Goal: Task Accomplishment & Management: Manage account settings

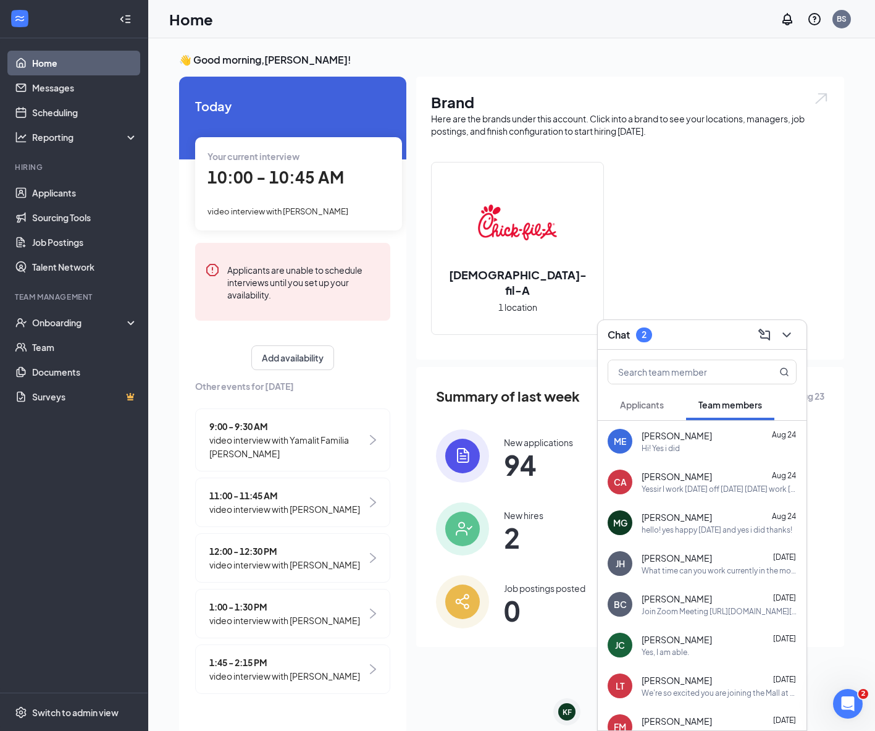
click at [371, 175] on div "10:00 - 10:45 AM" at bounding box center [298, 177] width 182 height 25
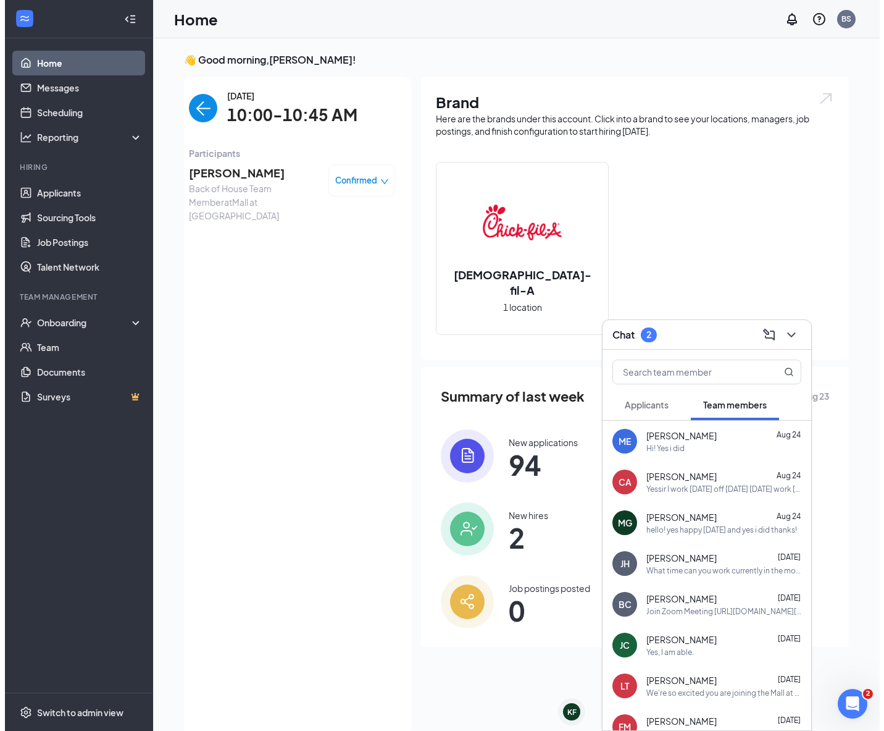
scroll to position [5, 0]
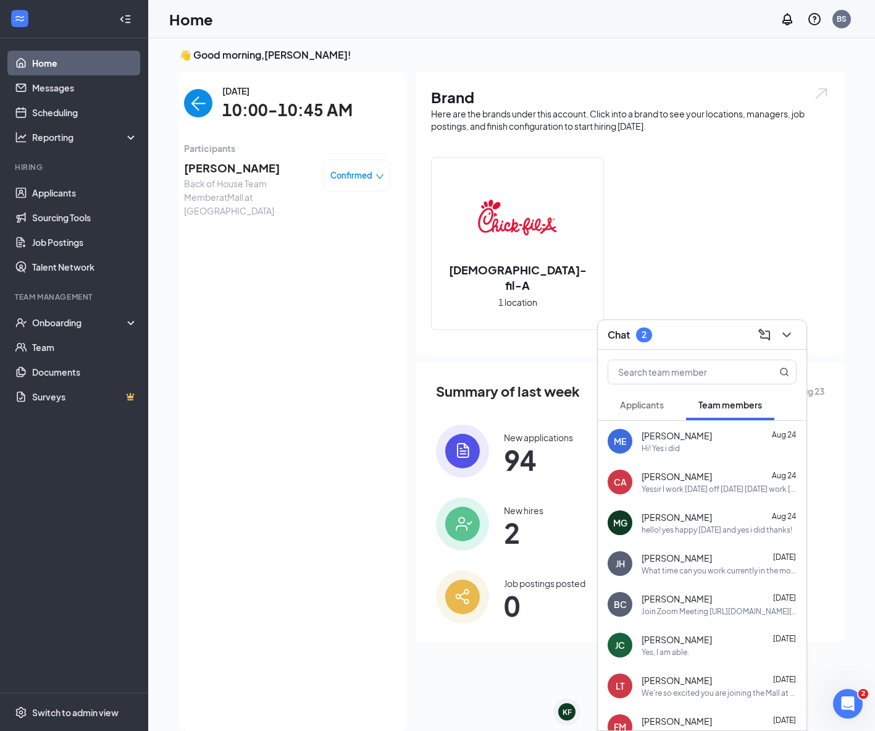
click at [219, 169] on span "[PERSON_NAME]" at bounding box center [249, 167] width 130 height 17
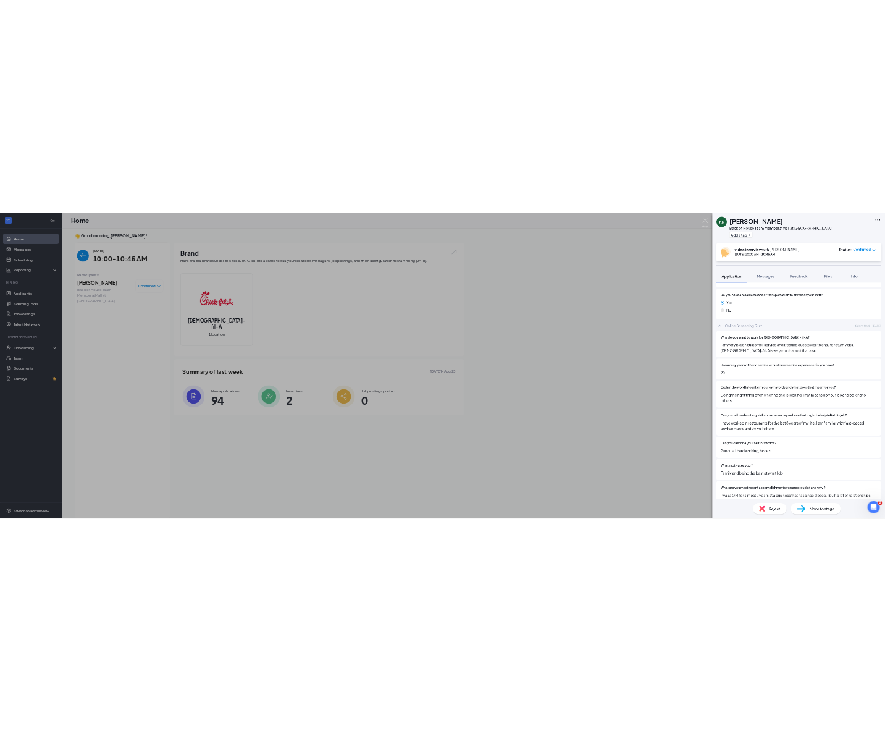
scroll to position [1097, 0]
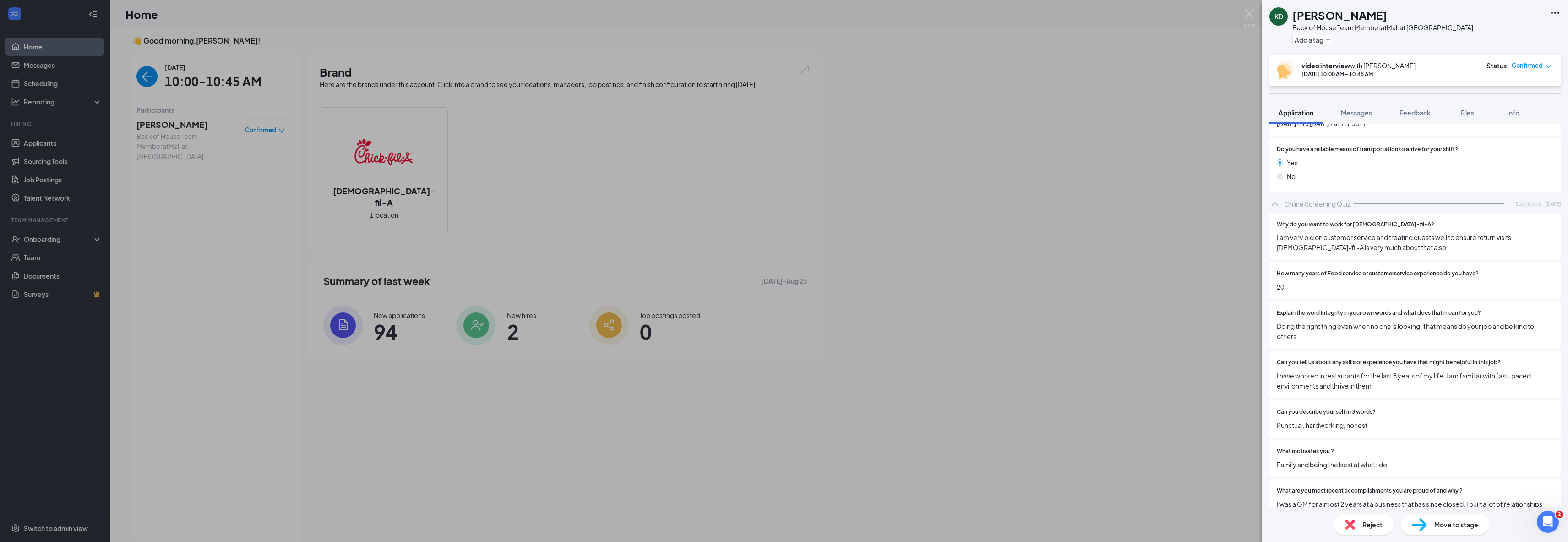
click at [656, 18] on h1 "[PERSON_NAME]" at bounding box center [1340, 15] width 95 height 16
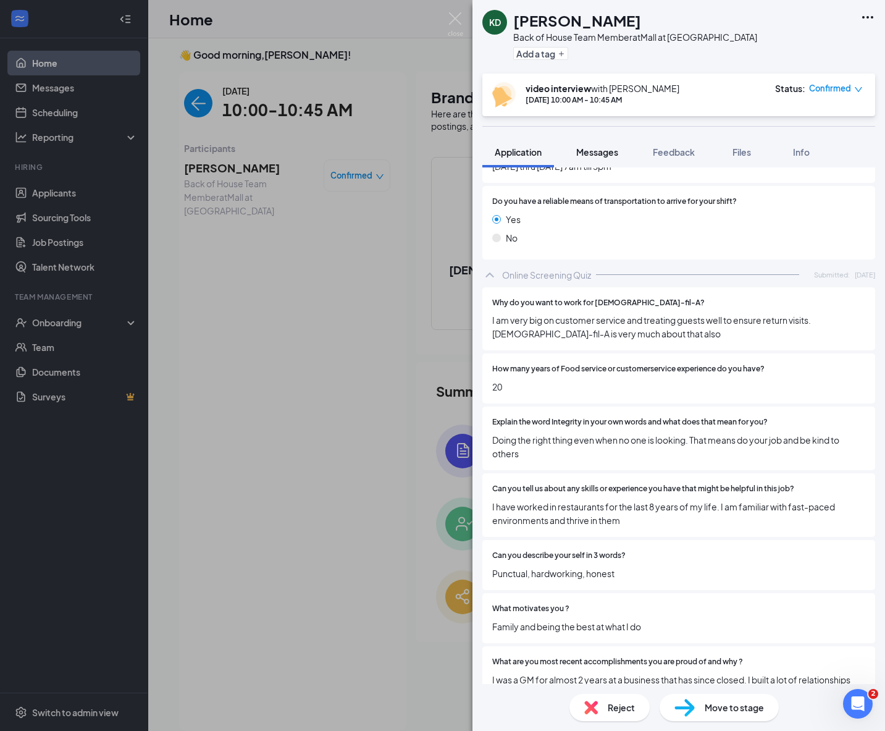
click at [597, 152] on span "Messages" at bounding box center [597, 151] width 42 height 11
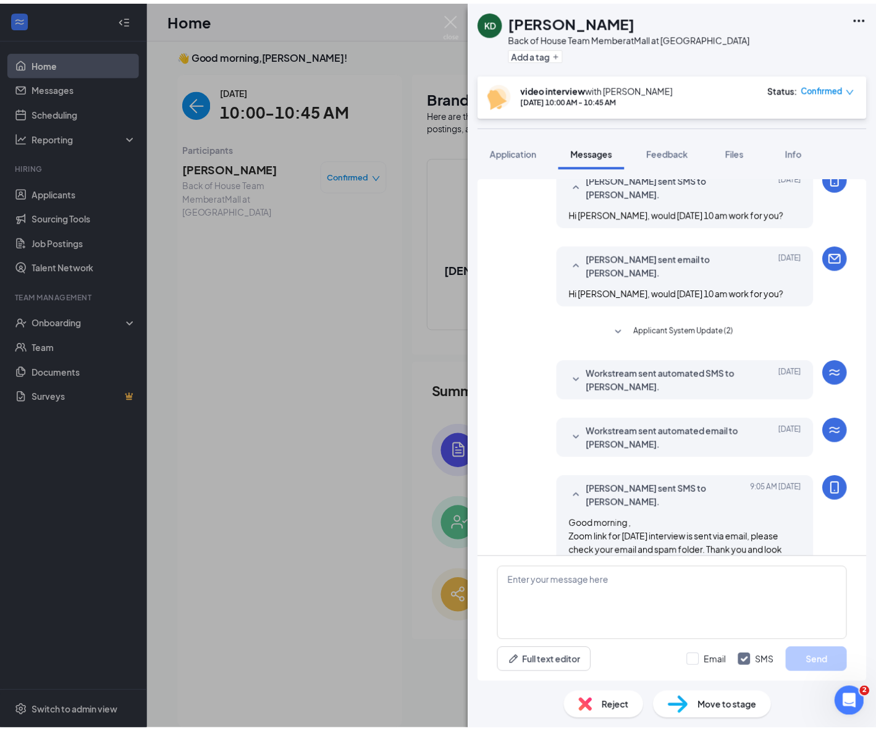
scroll to position [348, 0]
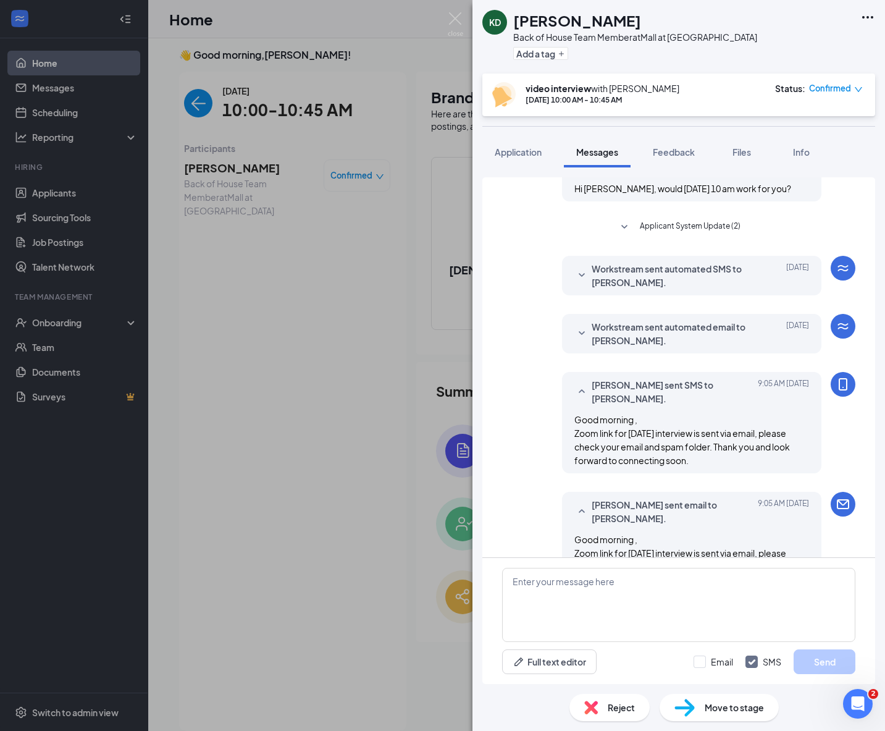
click at [379, 226] on div "KD Kristina Doran Back of House Team Member at Mall at Chesterfield Towne Cente…" at bounding box center [442, 365] width 885 height 731
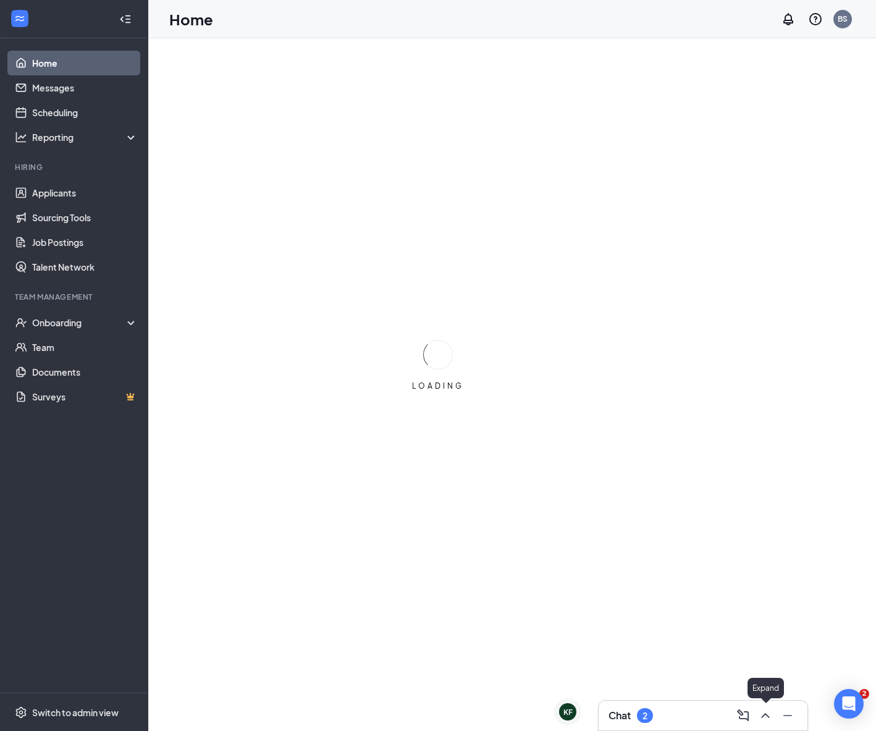
click at [765, 715] on button at bounding box center [765, 715] width 20 height 20
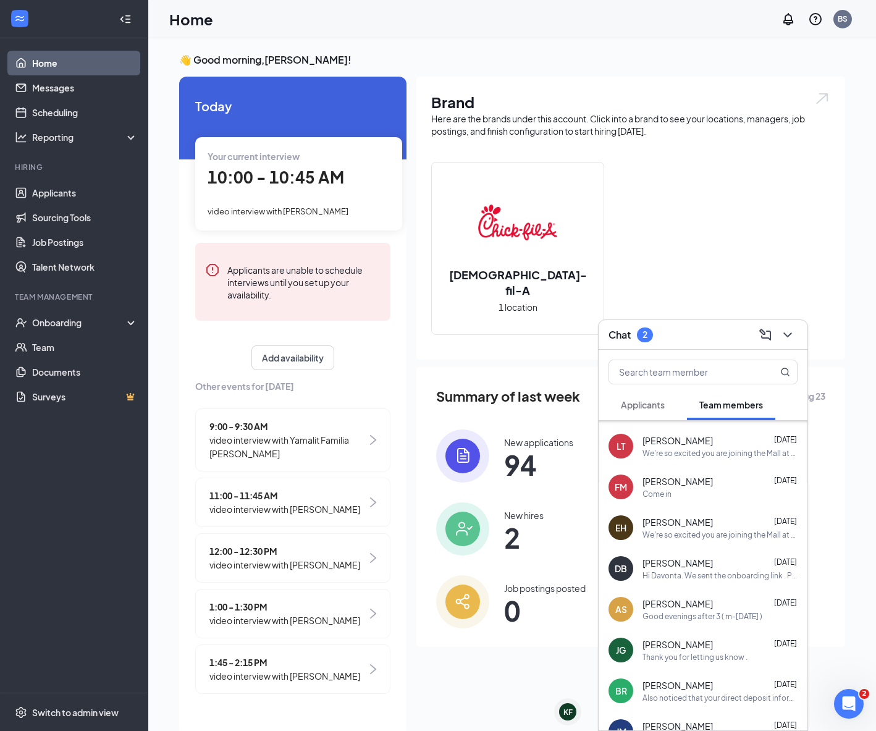
scroll to position [249, 0]
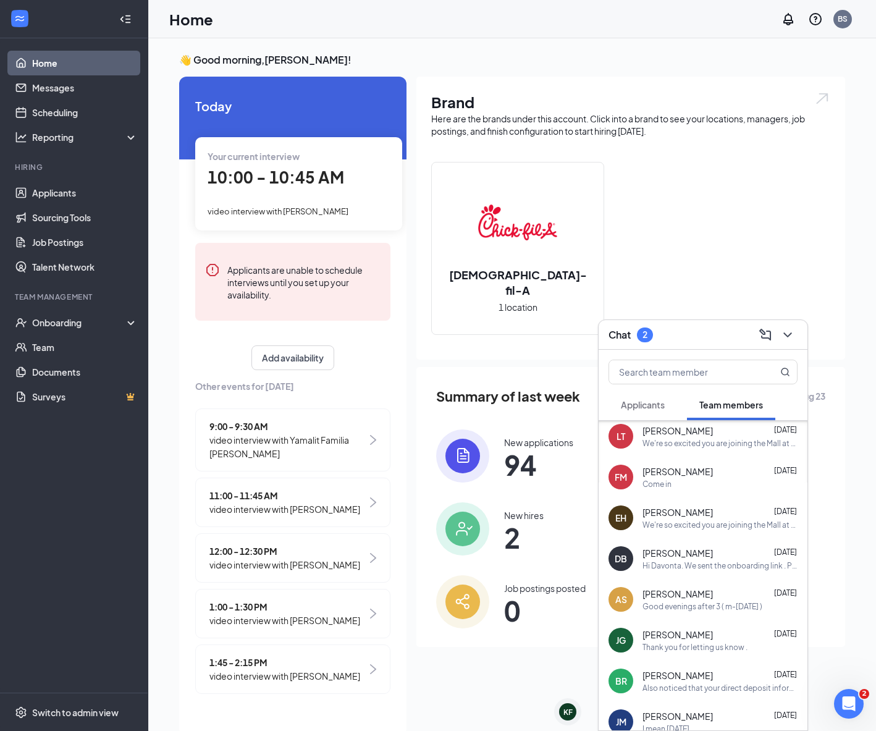
click at [648, 409] on span "Applicants" at bounding box center [643, 404] width 44 height 11
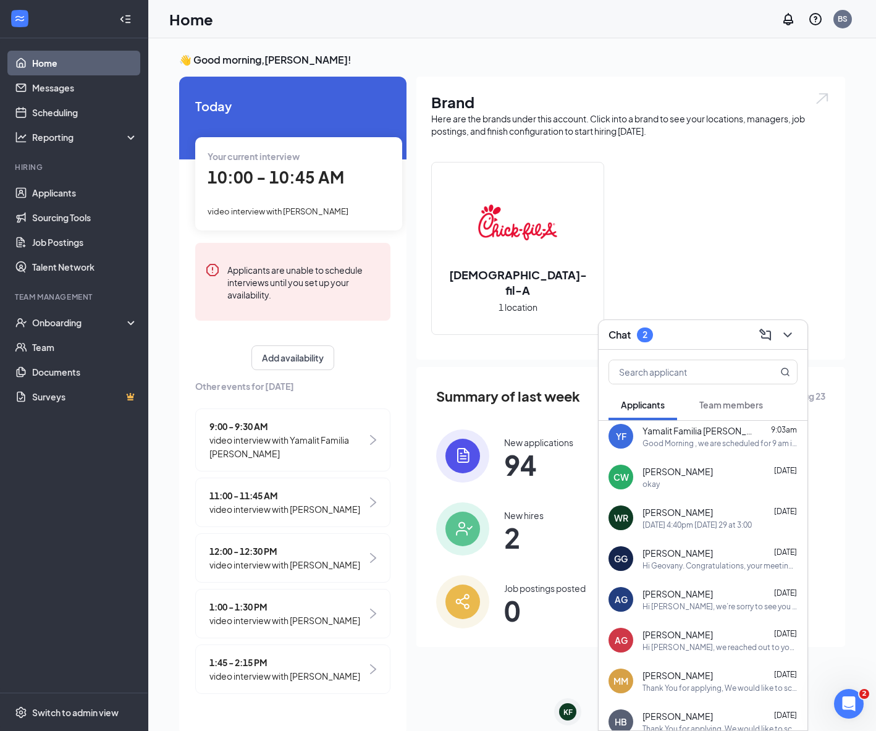
scroll to position [0, 0]
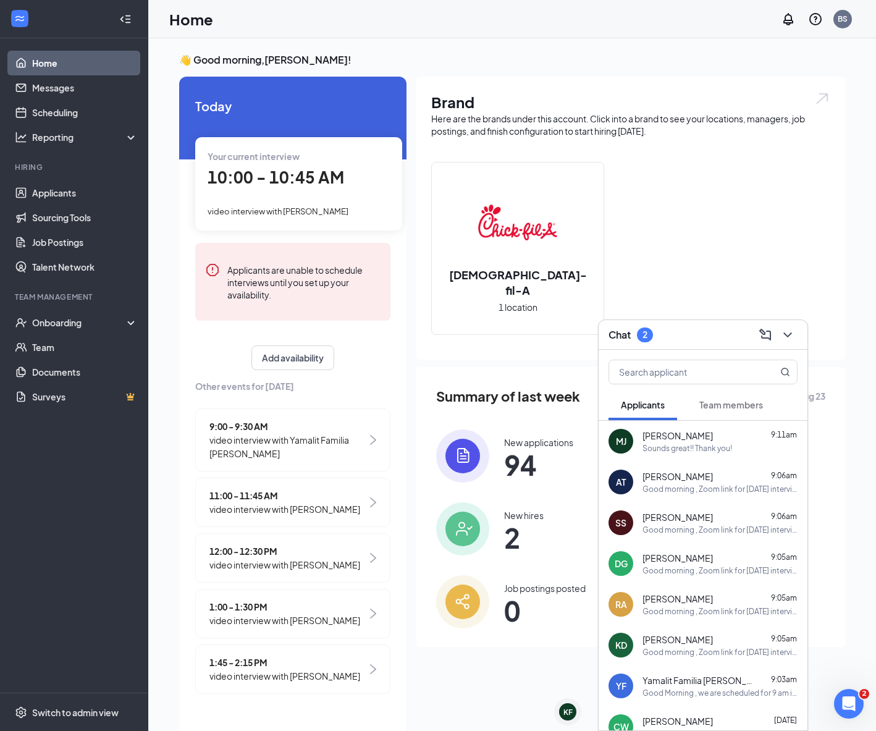
click at [723, 637] on div "Kristina Doran 9:05am" at bounding box center [719, 639] width 155 height 12
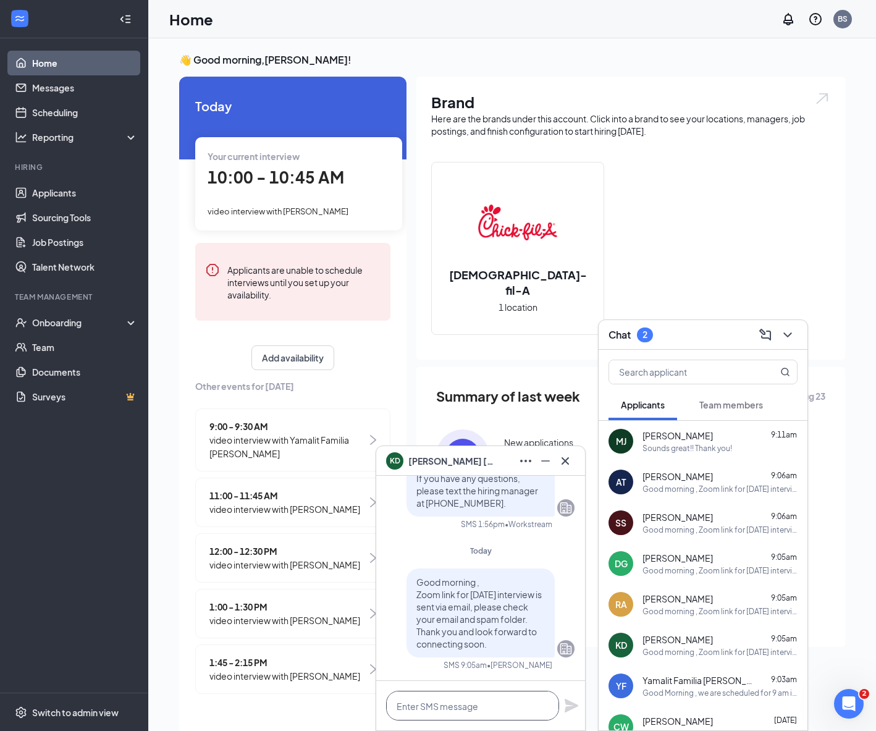
click at [482, 708] on textarea at bounding box center [472, 705] width 173 height 30
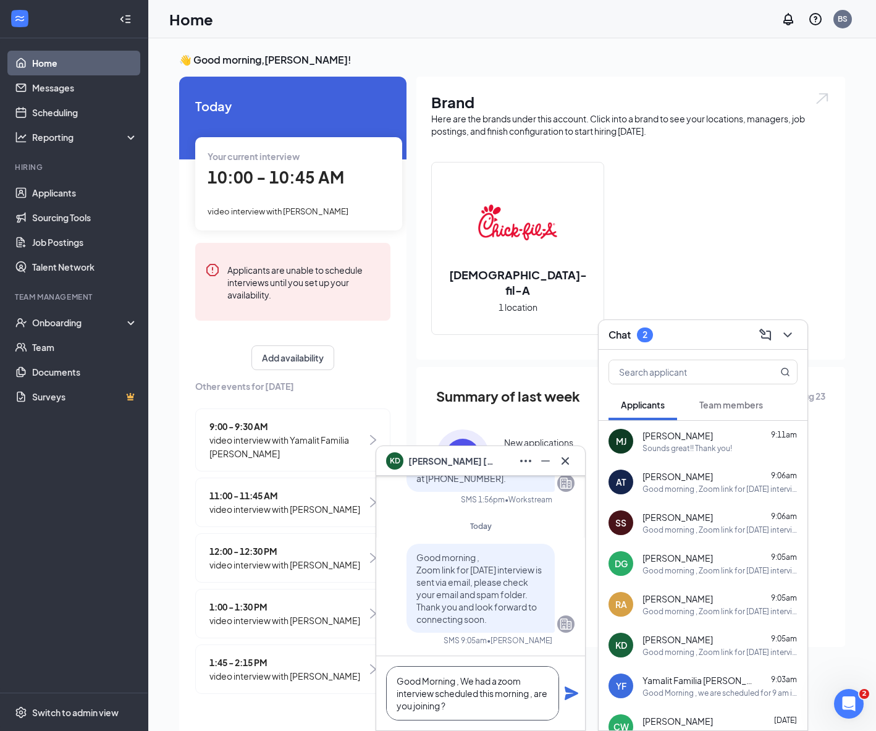
type textarea "Good Morning , We had a zoom interview scheduled this morning , are you joining…"
click at [569, 697] on icon "Plane" at bounding box center [571, 692] width 15 height 15
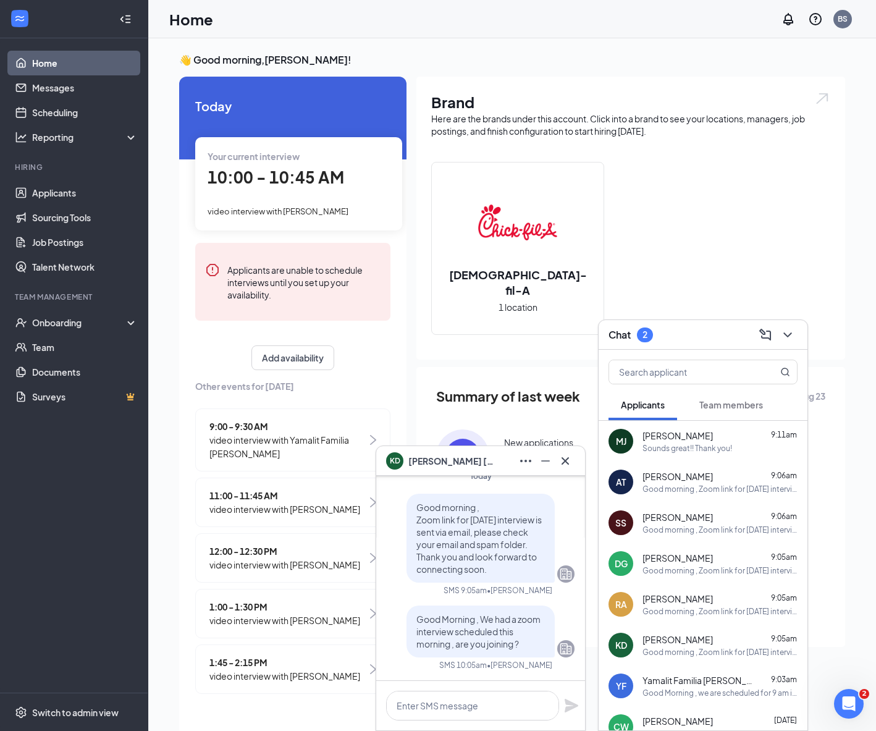
scroll to position [0, 0]
click at [690, 437] on div "Myea Jones 9:11am" at bounding box center [719, 435] width 155 height 12
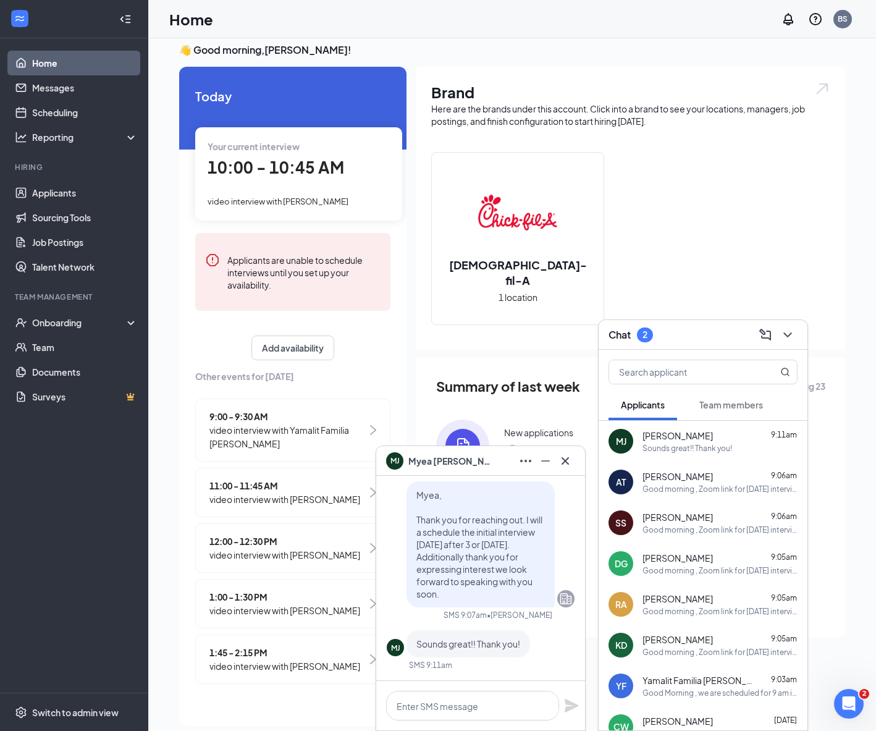
scroll to position [26, 0]
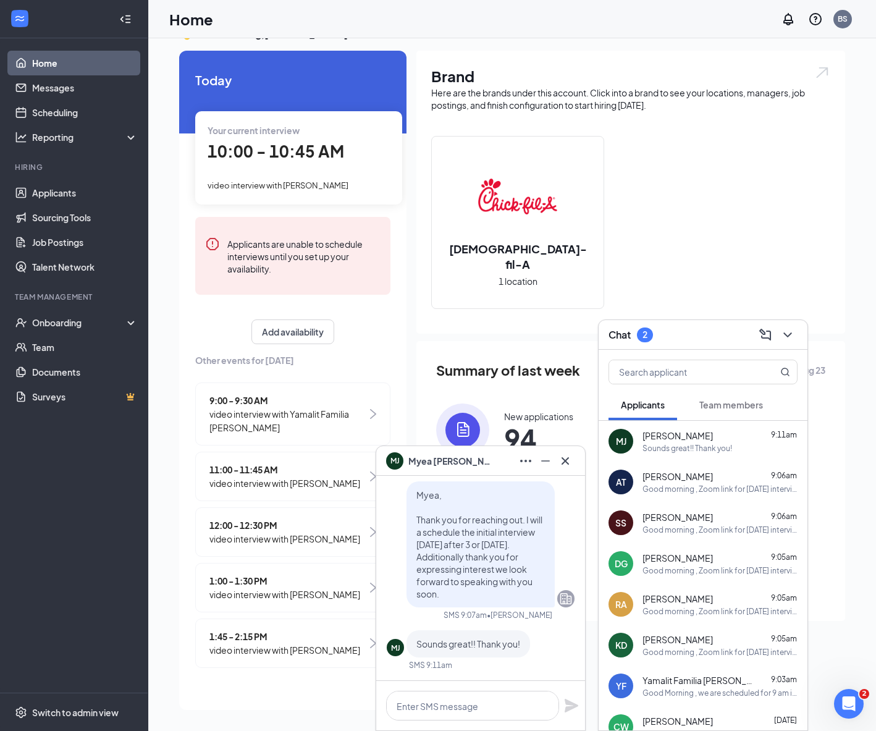
click at [666, 435] on span "Myea Jones" at bounding box center [677, 435] width 70 height 12
click at [53, 197] on link "Applicants" at bounding box center [85, 192] width 106 height 25
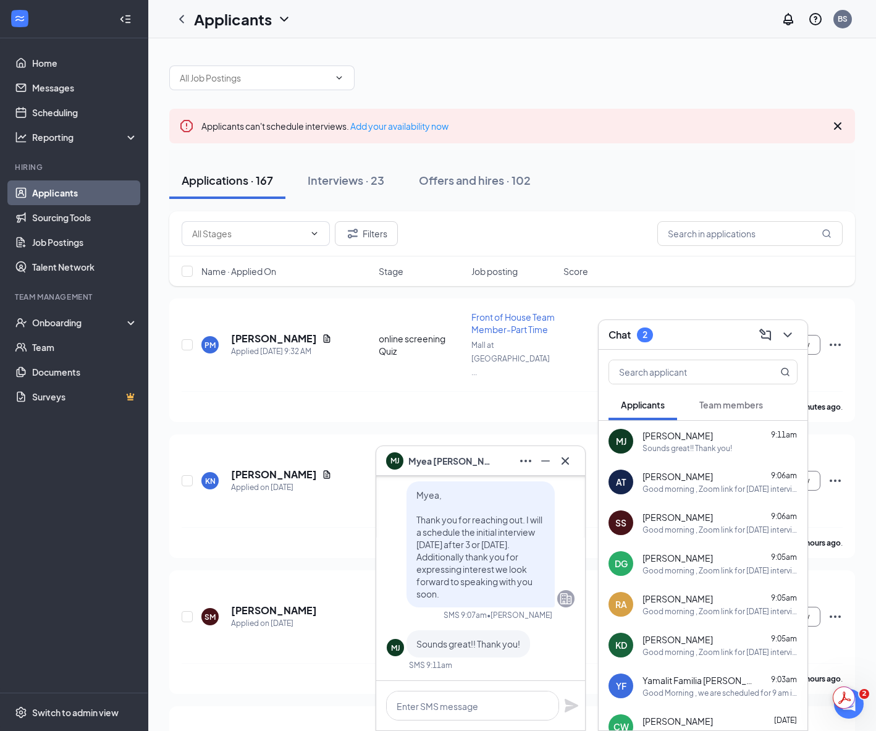
click at [798, 336] on div "Chat 2" at bounding box center [702, 335] width 209 height 30
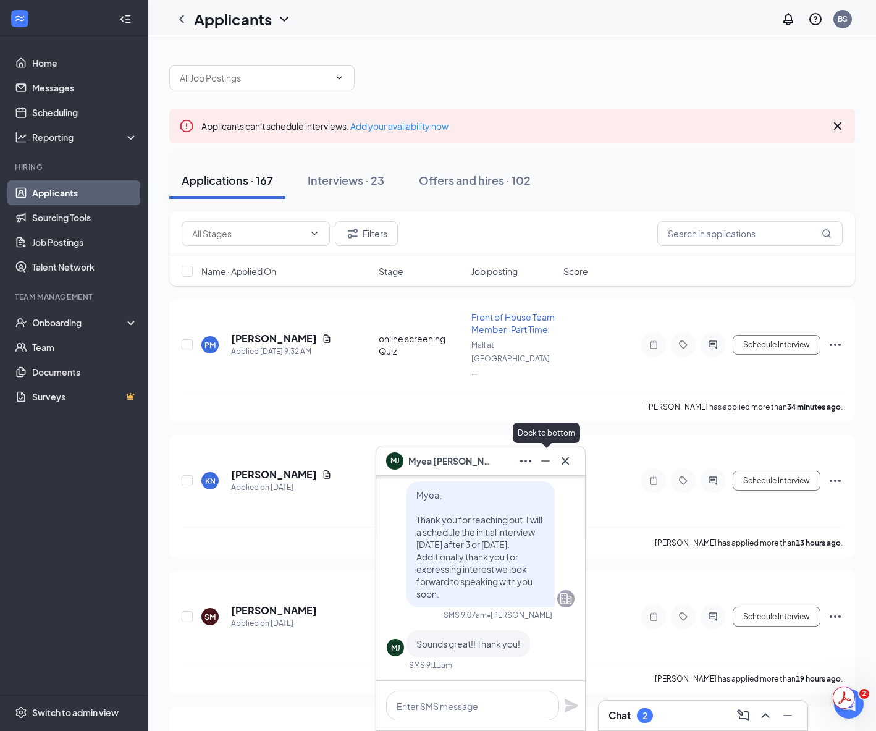
click at [548, 462] on icon "Minimize" at bounding box center [545, 460] width 15 height 15
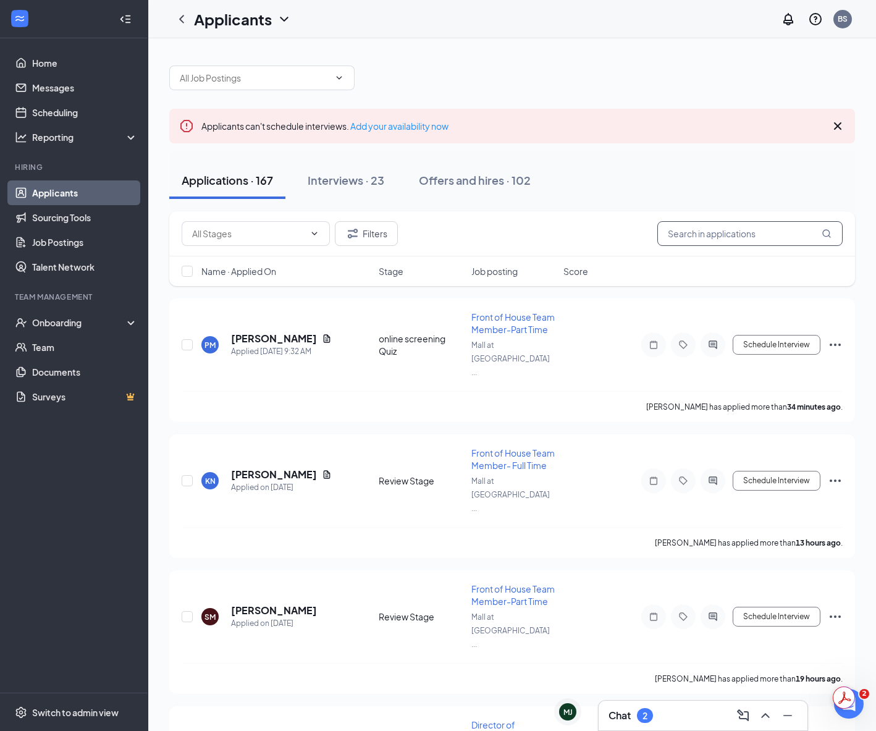
click at [727, 228] on input "text" at bounding box center [749, 233] width 185 height 25
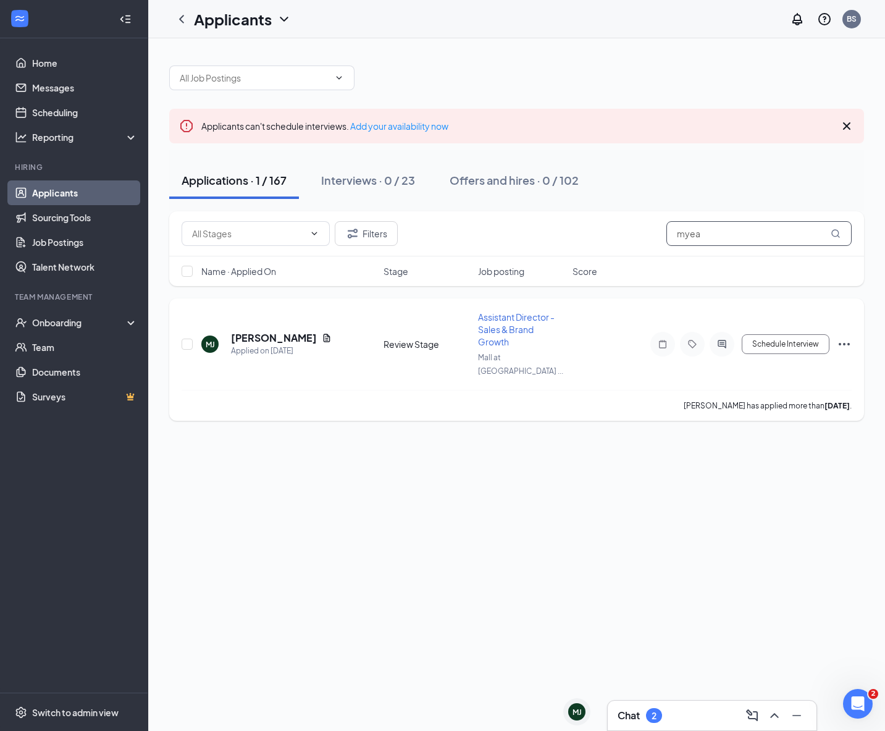
type input "myea"
click at [844, 343] on icon "Ellipses" at bounding box center [844, 344] width 11 height 2
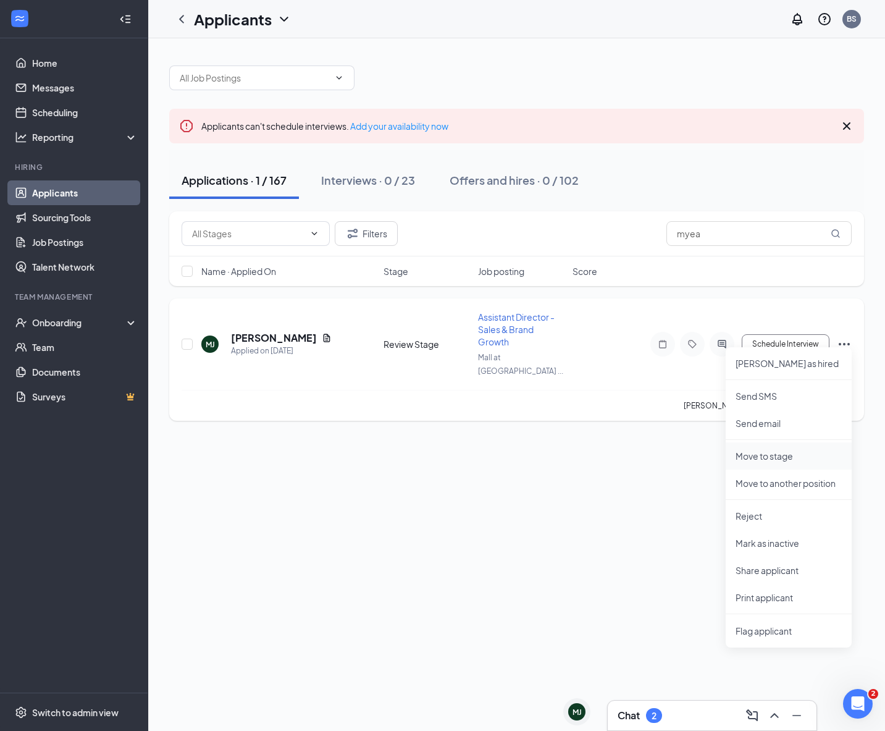
click at [791, 454] on p "Move to stage" at bounding box center [788, 456] width 106 height 12
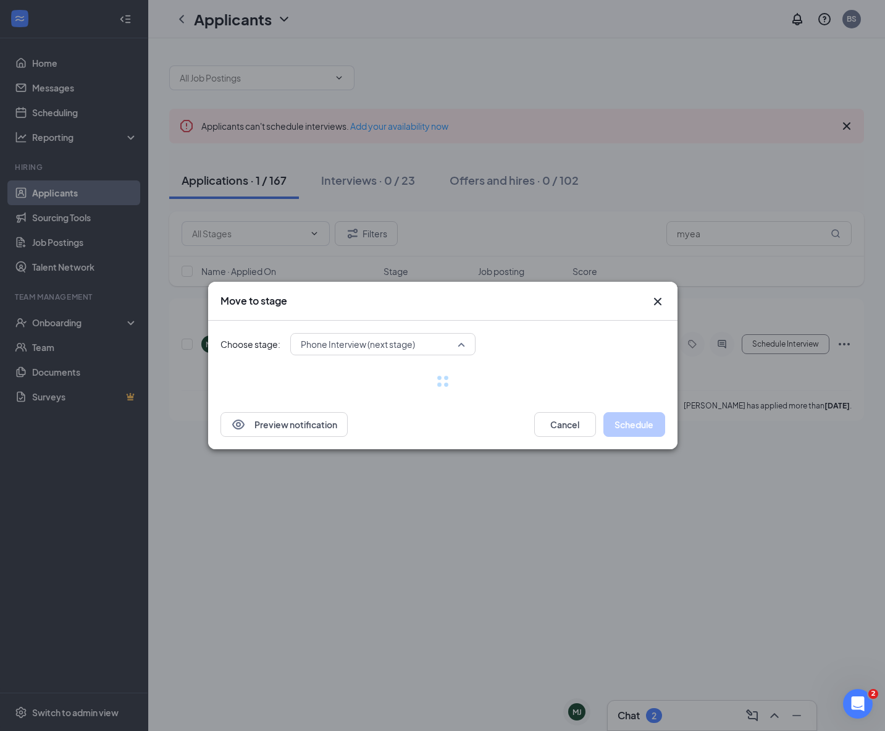
click at [460, 346] on span "Phone Interview (next stage)" at bounding box center [383, 344] width 164 height 19
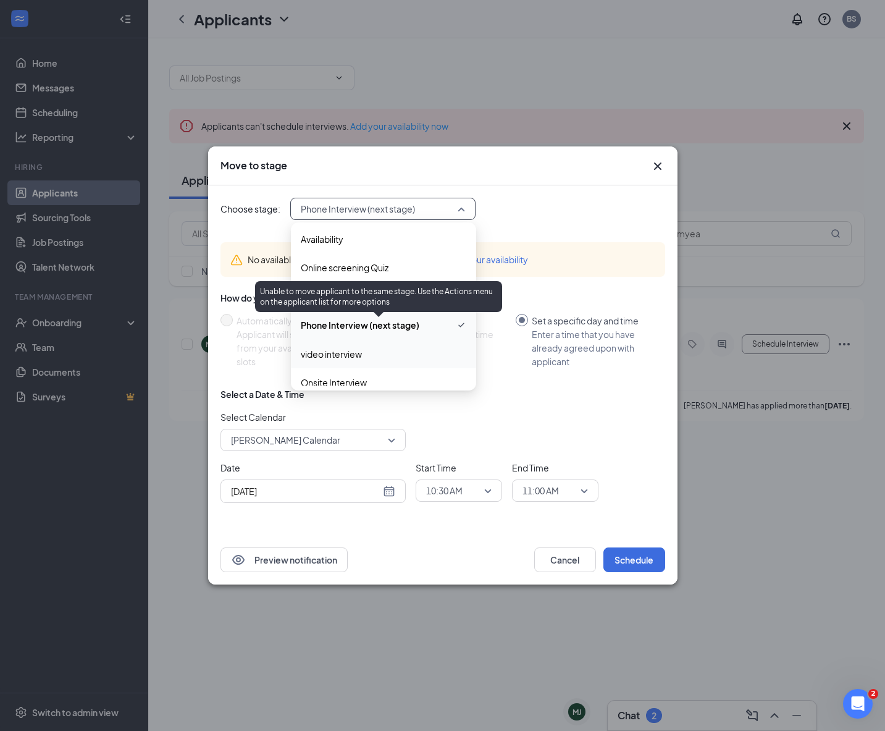
scroll to position [99, 0]
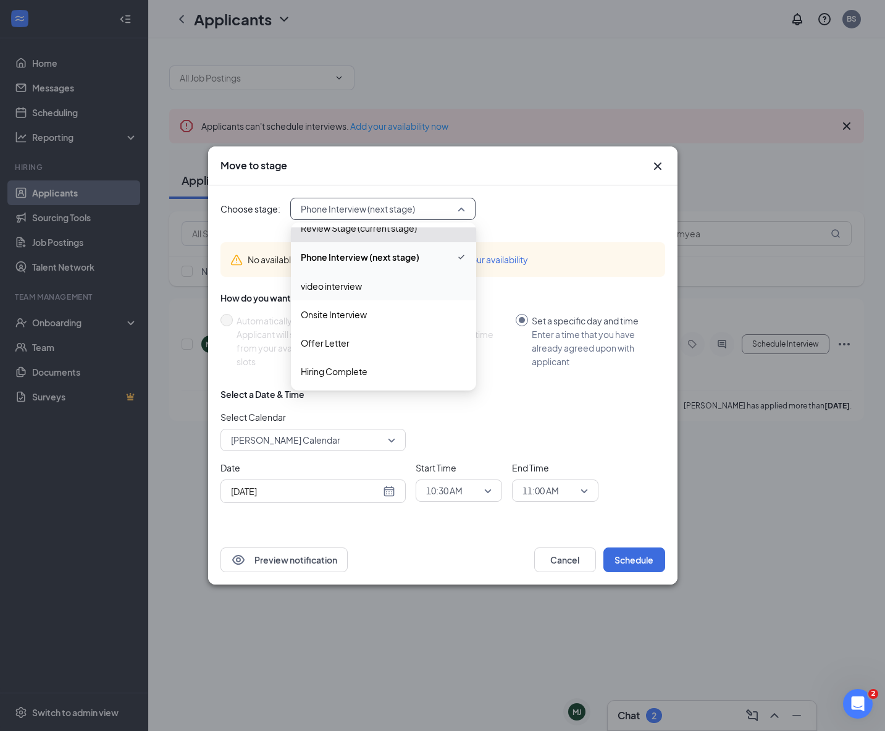
click at [362, 287] on span "video interview" at bounding box center [383, 286] width 165 height 14
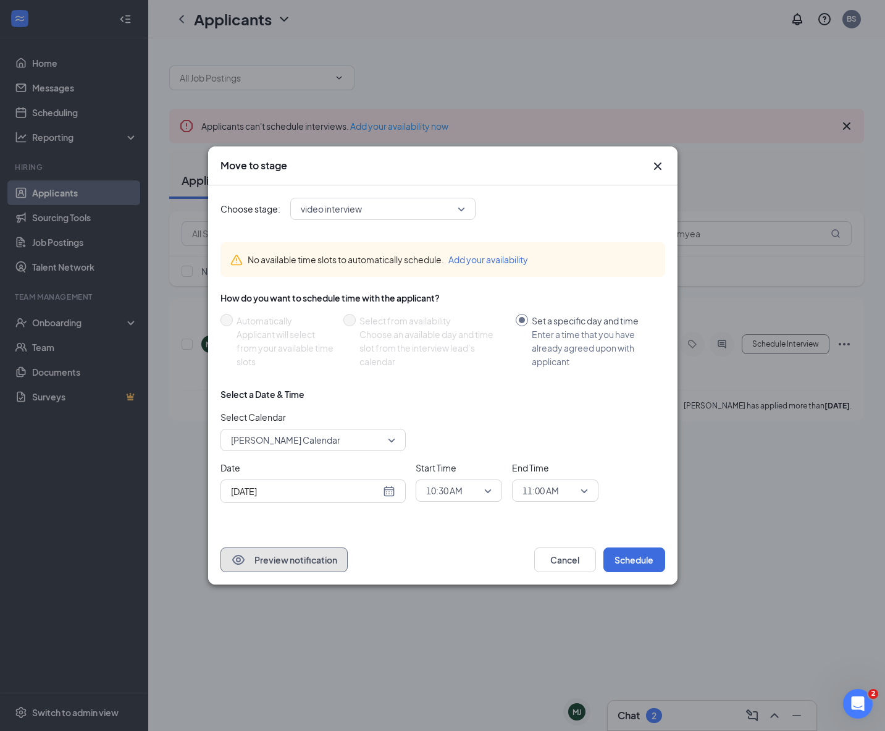
click at [315, 564] on button "Preview notification" at bounding box center [283, 559] width 127 height 25
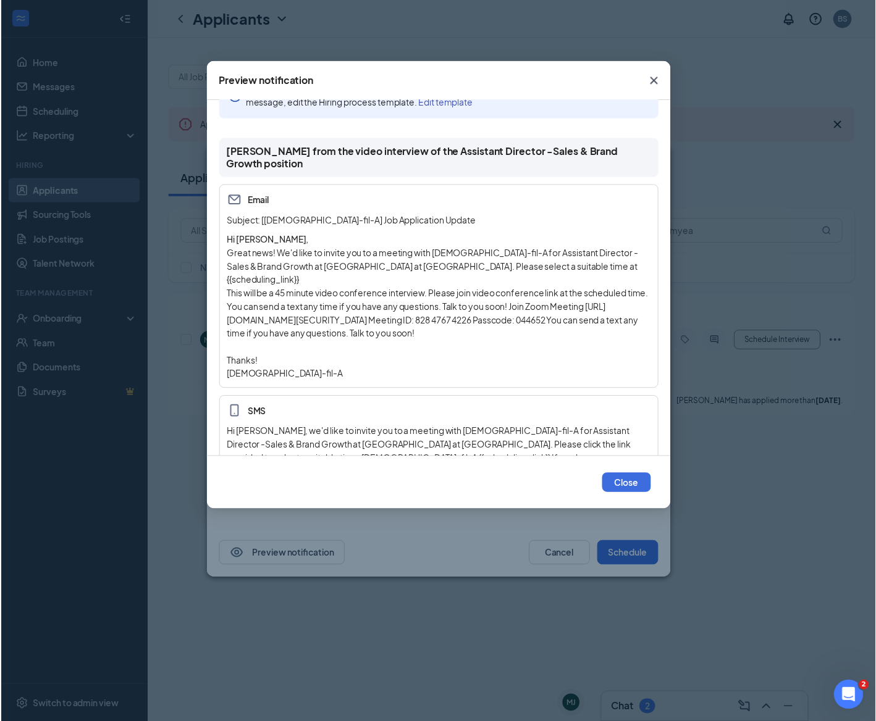
scroll to position [83, 0]
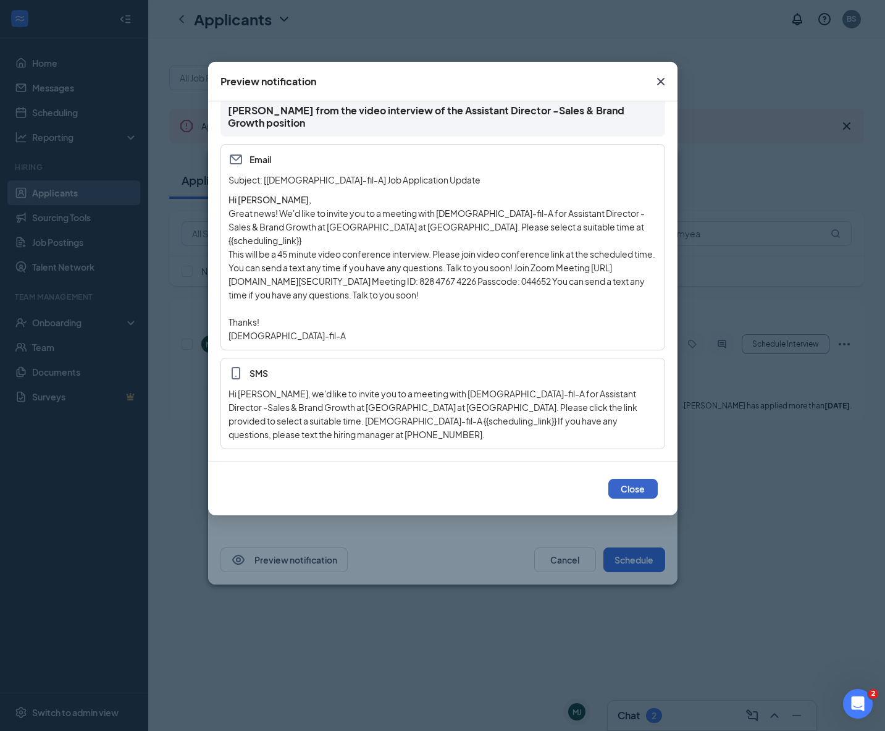
click at [624, 484] on button "Close" at bounding box center [632, 489] width 49 height 20
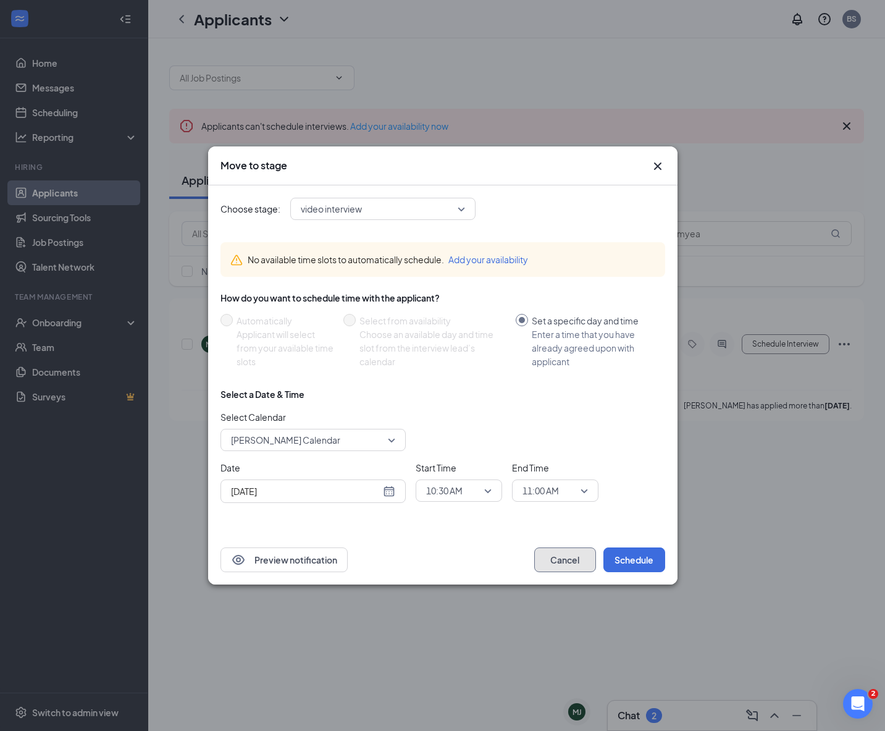
click at [579, 551] on button "Cancel" at bounding box center [565, 559] width 62 height 25
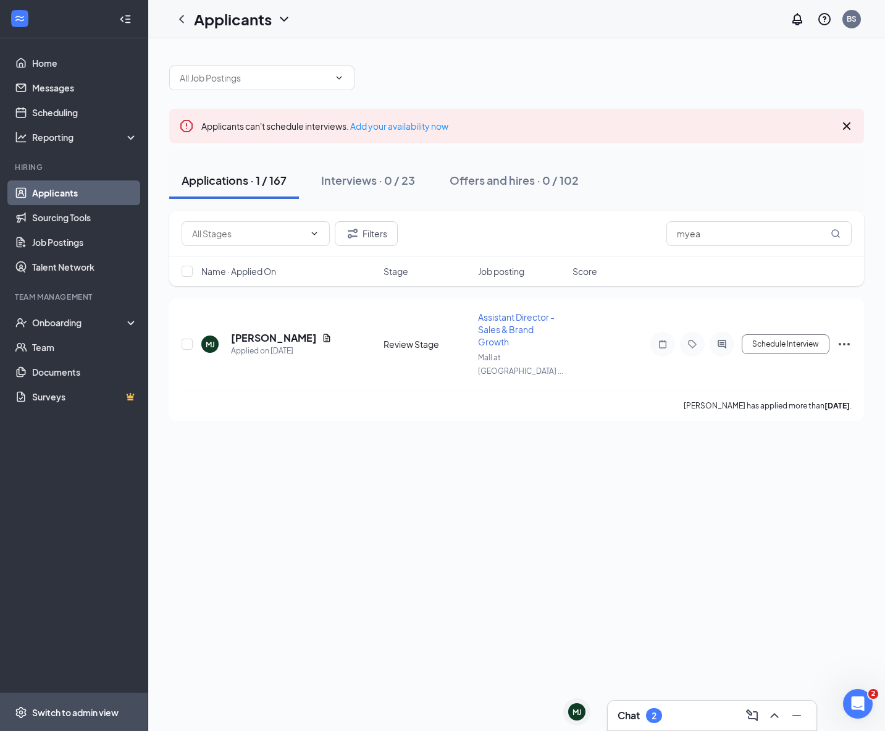
click at [24, 706] on icon "Settings" at bounding box center [21, 712] width 12 height 12
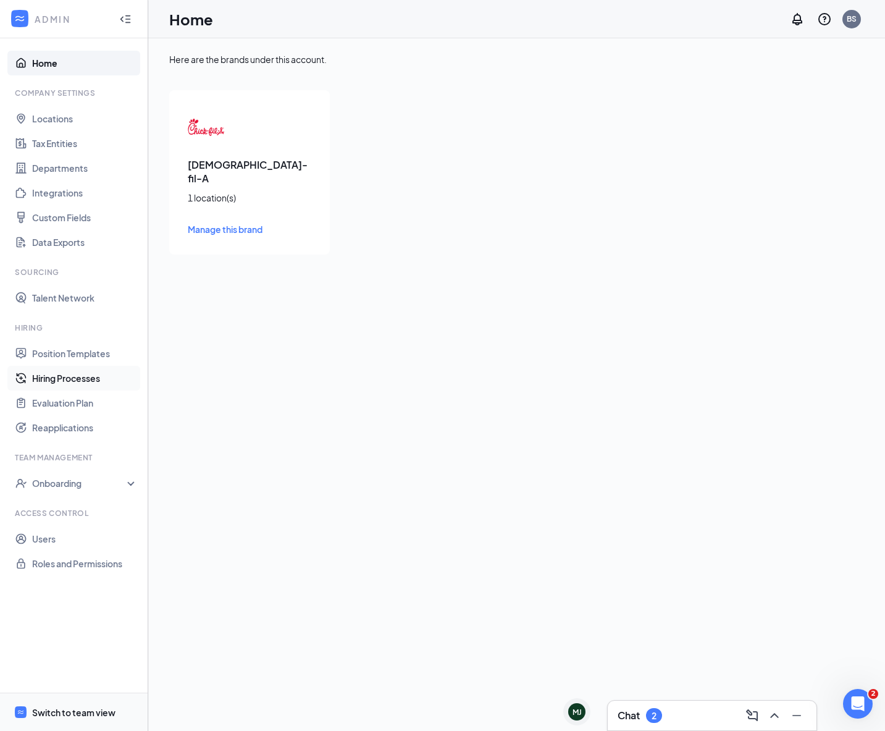
click at [85, 385] on link "Hiring Processes" at bounding box center [85, 378] width 106 height 25
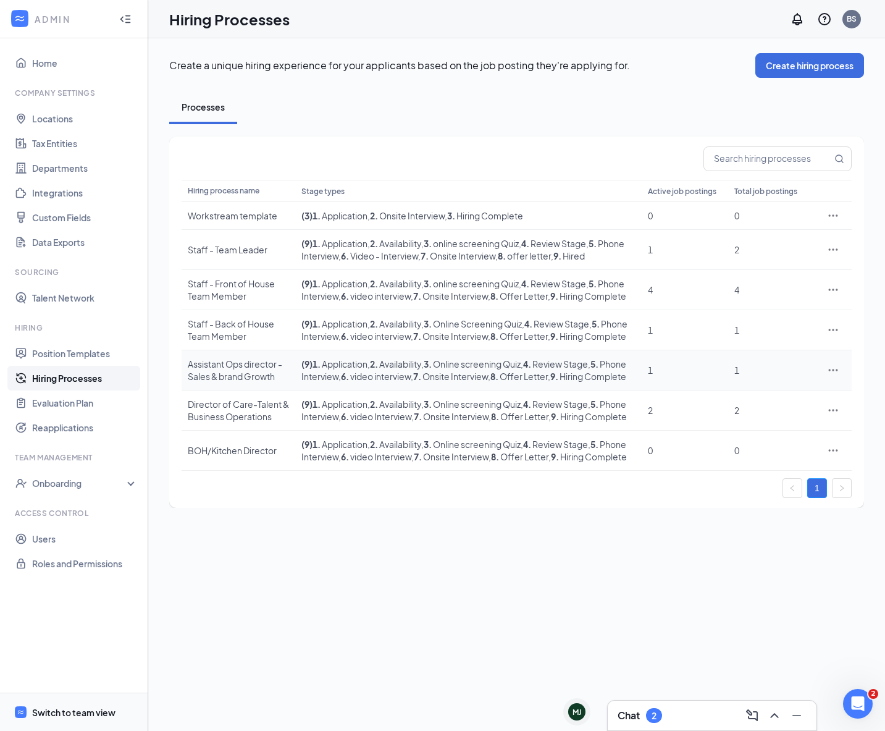
click at [831, 376] on icon "Ellipses" at bounding box center [833, 370] width 12 height 12
click at [806, 437] on span "Edit" at bounding box center [776, 439] width 106 height 14
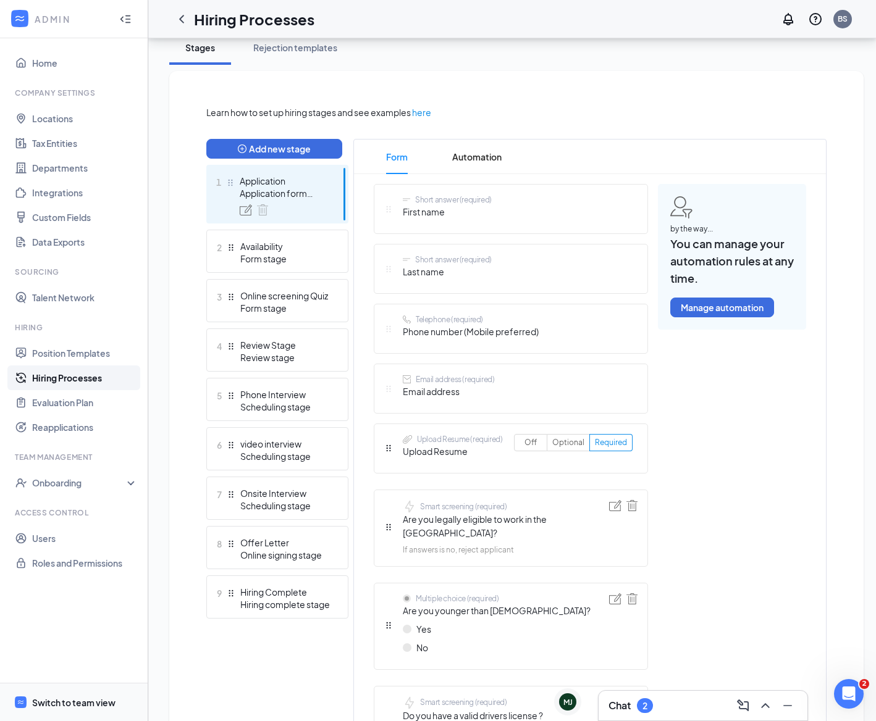
scroll to position [248, 0]
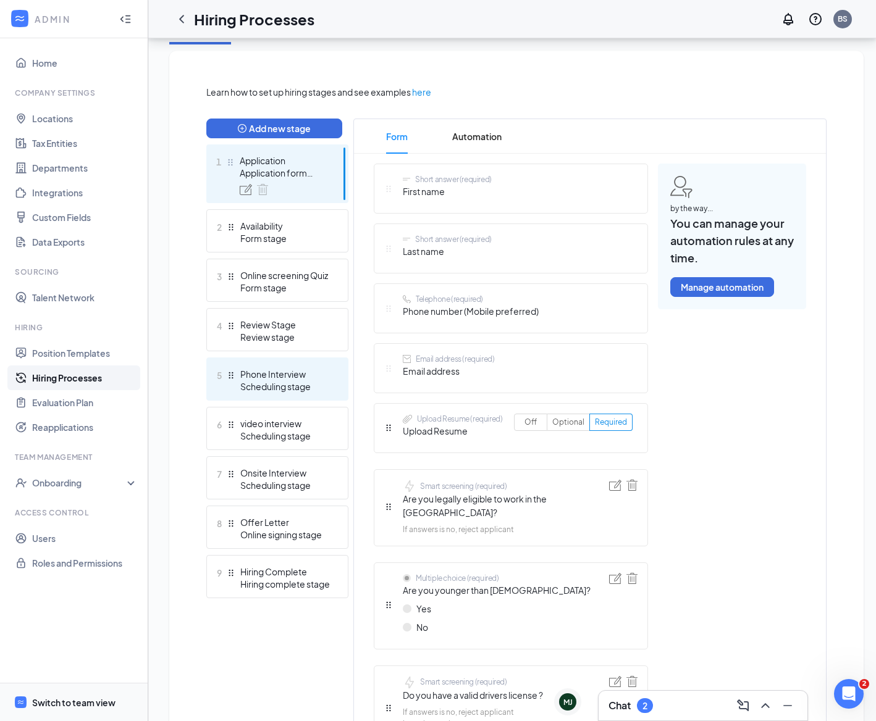
click at [295, 383] on div "Scheduling stage" at bounding box center [285, 386] width 90 height 12
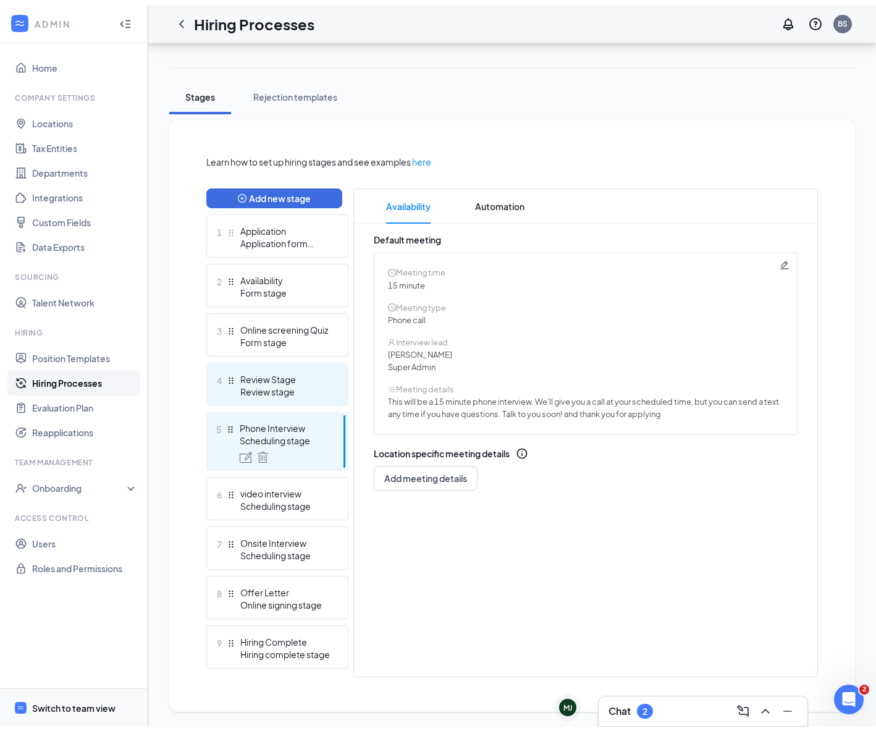
scroll to position [174, 0]
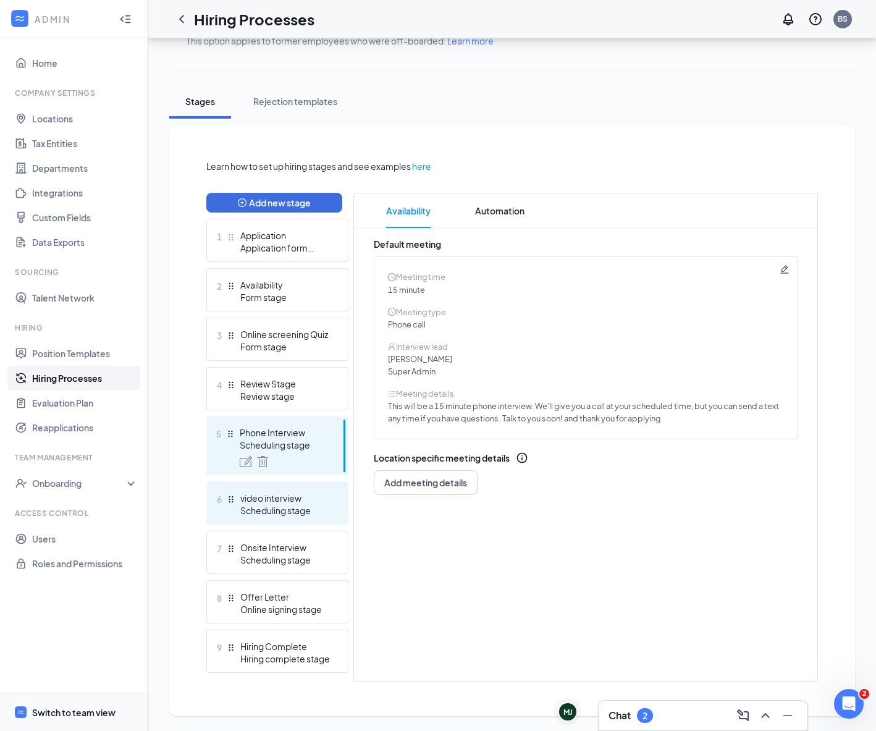
click at [300, 495] on div "video interview" at bounding box center [285, 498] width 90 height 12
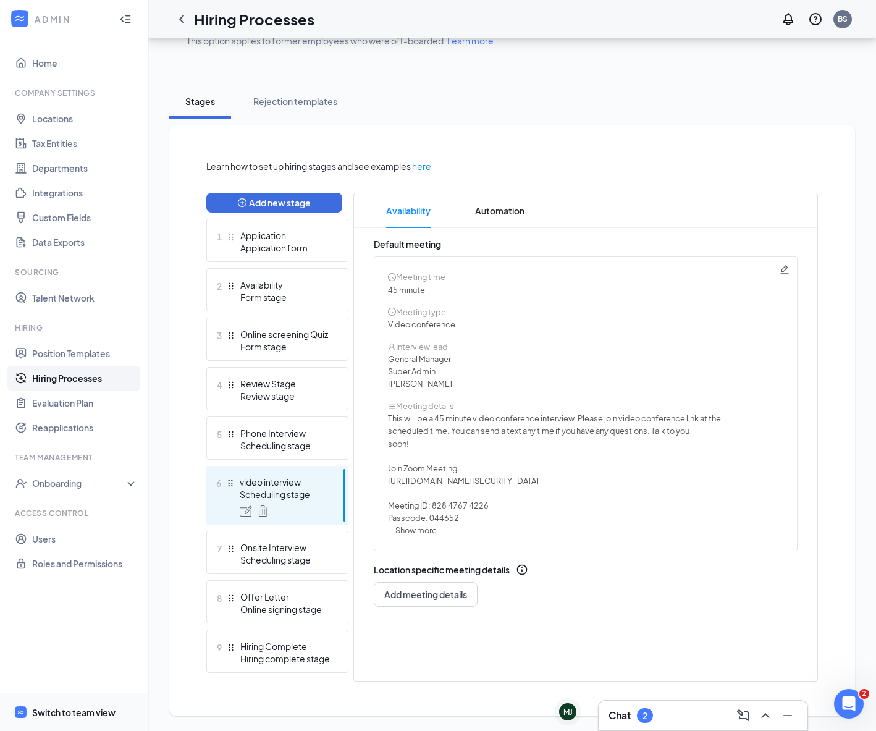
click at [411, 532] on span "Show more" at bounding box center [415, 530] width 41 height 10
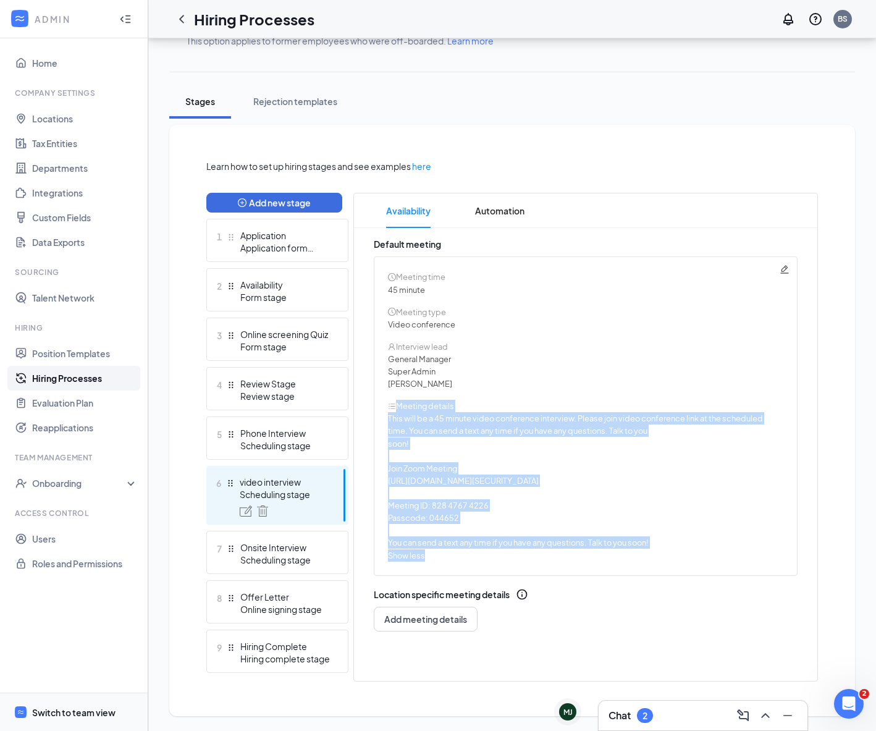
drag, startPoint x: 432, startPoint y: 554, endPoint x: 382, endPoint y: 402, distance: 159.9
click at [382, 402] on div "Meeting time 45 minute Meeting type Video conference Interview lead General Man…" at bounding box center [586, 415] width 424 height 319
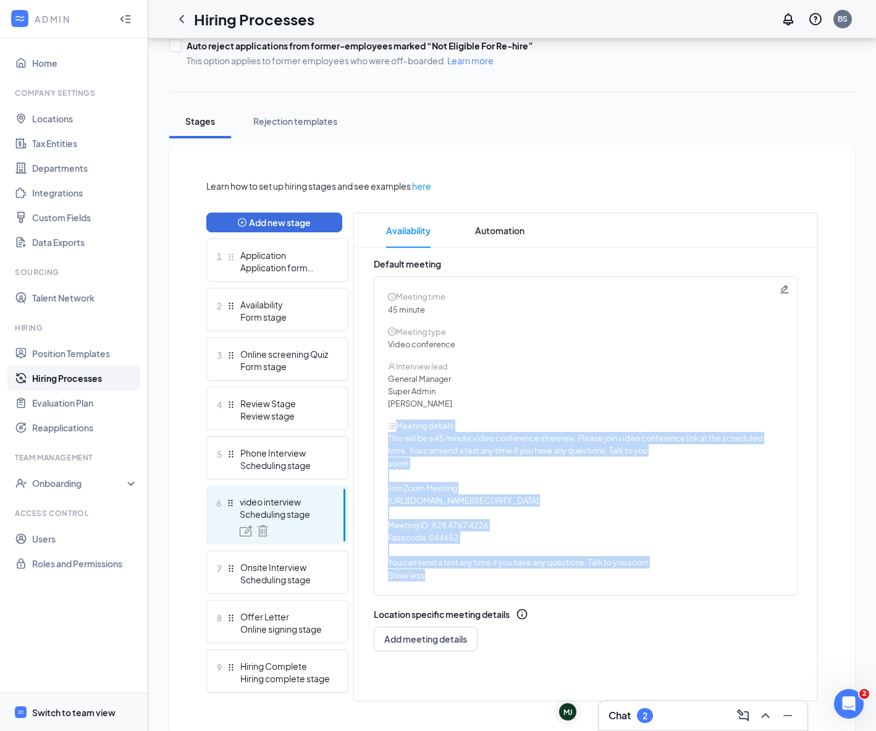
scroll to position [152, 0]
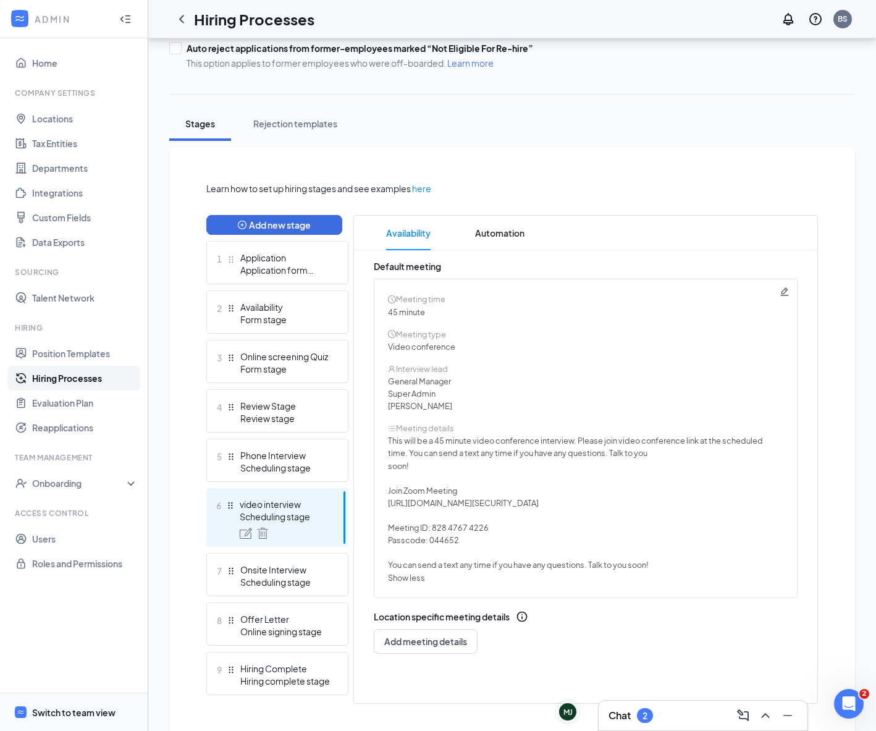
click at [390, 427] on icon "bars" at bounding box center [392, 428] width 8 height 8
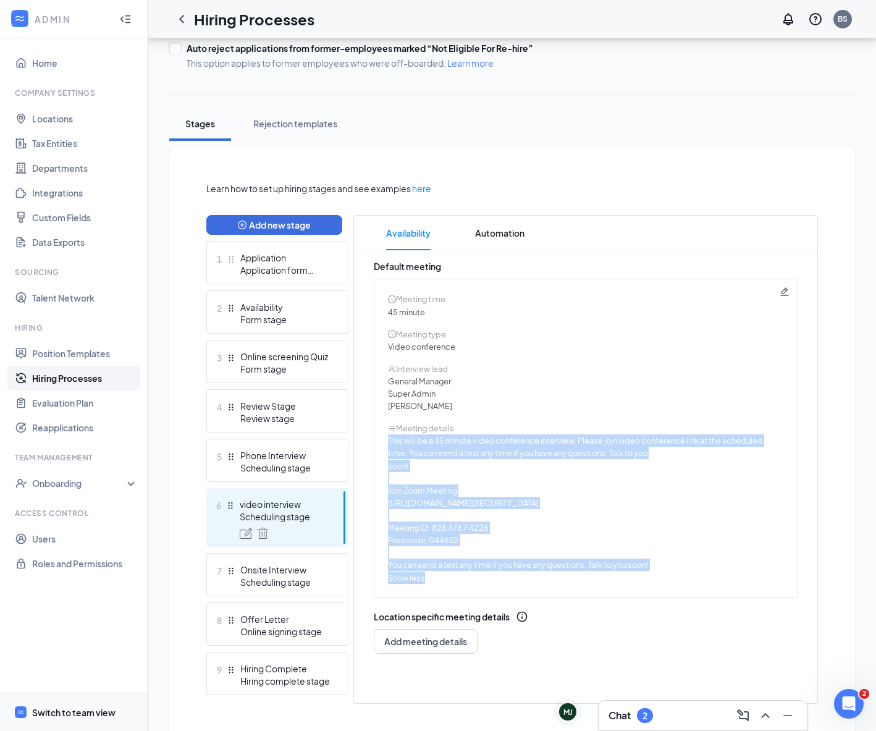
drag, startPoint x: 388, startPoint y: 442, endPoint x: 508, endPoint y: 572, distance: 177.0
click at [508, 572] on div "This will be a 45 minute video conference interview. Please join video conferen…" at bounding box center [585, 508] width 395 height 149
copy div "This will be a 45 minute video conference interview. Please join video conferen…"
click at [250, 465] on div "Scheduling stage" at bounding box center [285, 467] width 90 height 12
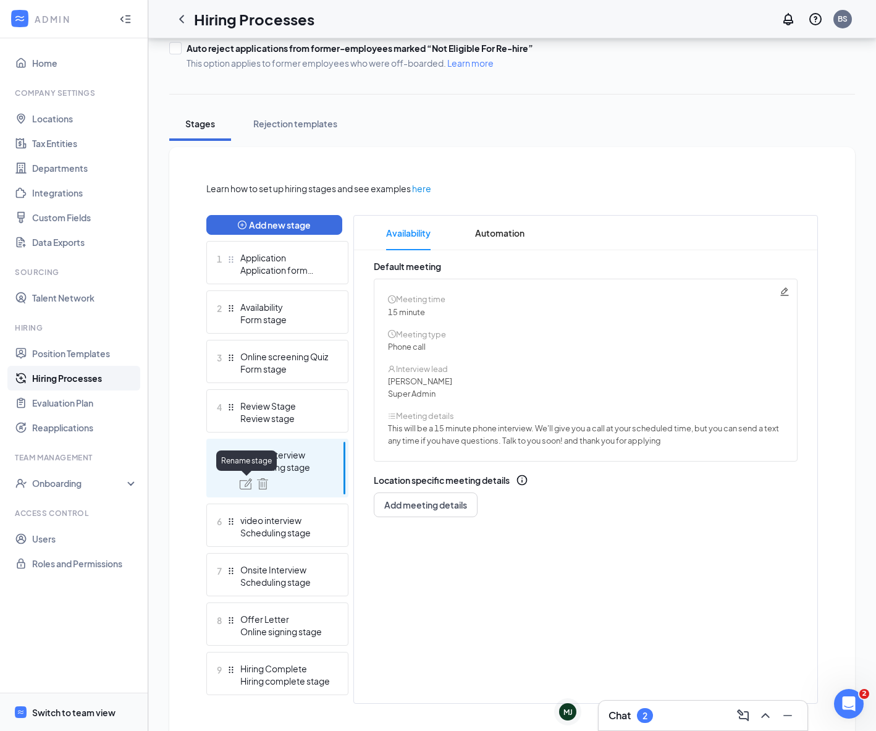
click at [248, 485] on img at bounding box center [246, 483] width 12 height 11
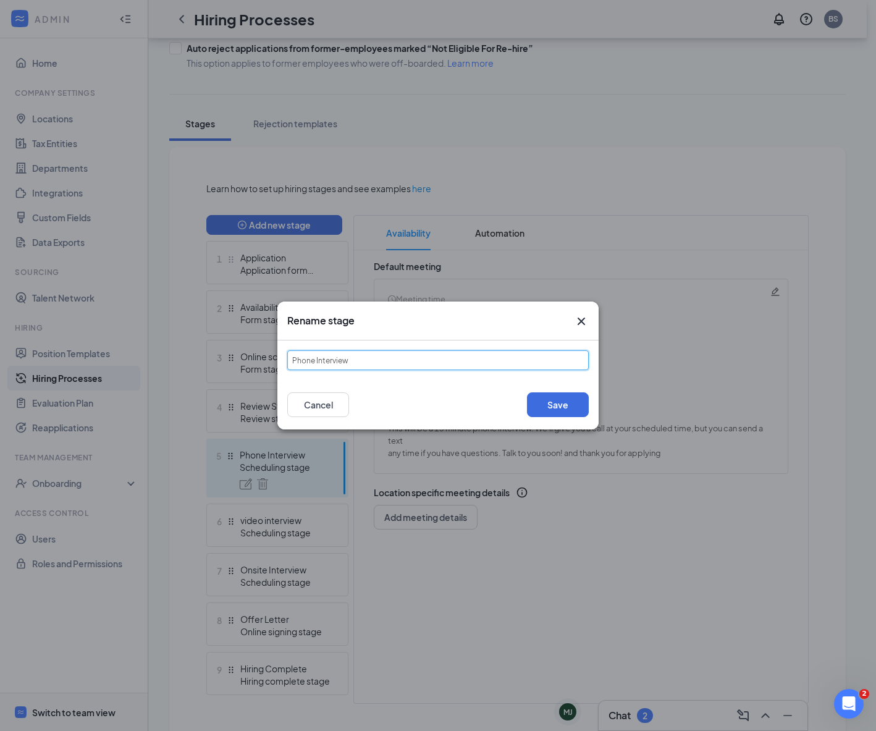
click at [503, 367] on input "Phone Interview" at bounding box center [437, 360] width 301 height 20
drag, startPoint x: 358, startPoint y: 361, endPoint x: 279, endPoint y: 350, distance: 79.7
click at [267, 353] on div "Rename stage Phone Interview Save Cancel" at bounding box center [438, 365] width 876 height 731
click at [312, 355] on input "Phone Interview" at bounding box center [437, 360] width 301 height 20
drag, startPoint x: 311, startPoint y: 359, endPoint x: 285, endPoint y: 356, distance: 26.1
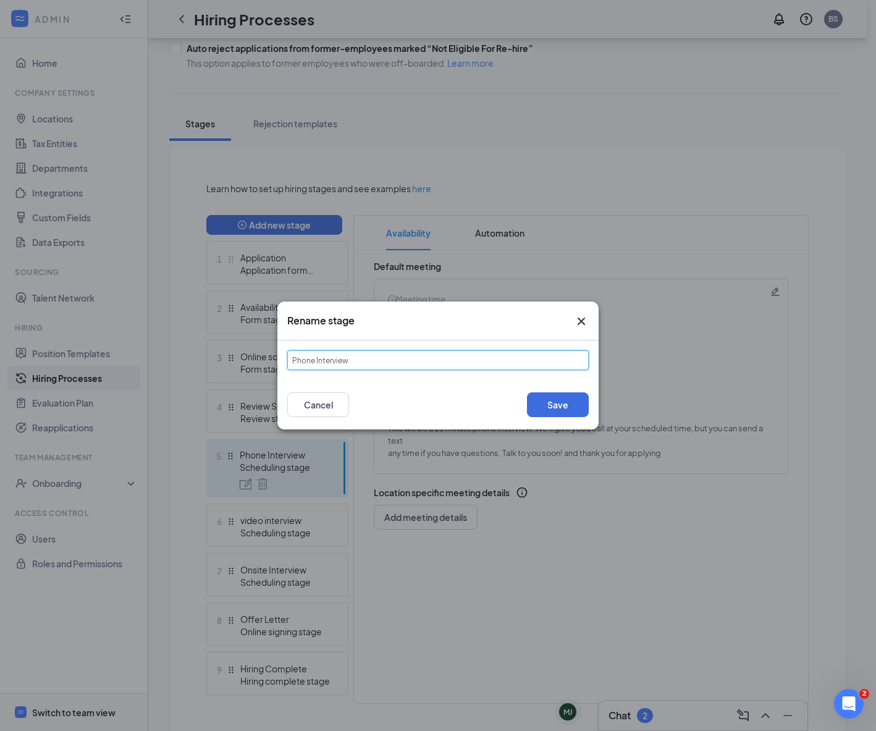
click at [285, 356] on div "Phone Interview" at bounding box center [437, 360] width 321 height 40
drag, startPoint x: 299, startPoint y: 361, endPoint x: 249, endPoint y: 358, distance: 50.1
click at [249, 358] on div "Rename stage Phone Interview Save Cancel" at bounding box center [438, 365] width 876 height 731
click at [361, 360] on input "Virtual Interview" at bounding box center [437, 360] width 301 height 20
drag, startPoint x: 315, startPoint y: 361, endPoint x: 288, endPoint y: 358, distance: 27.3
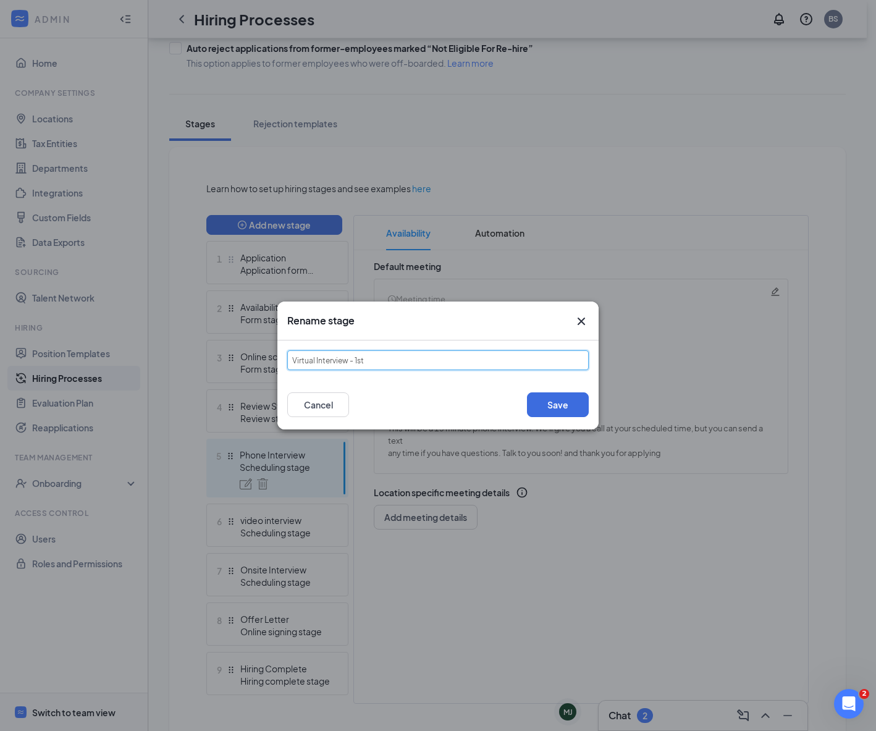
click at [288, 358] on input "Virtual Interview - 1st" at bounding box center [437, 360] width 301 height 20
type input "Video Interview - 1st"
click at [565, 412] on button "Save" at bounding box center [558, 404] width 62 height 25
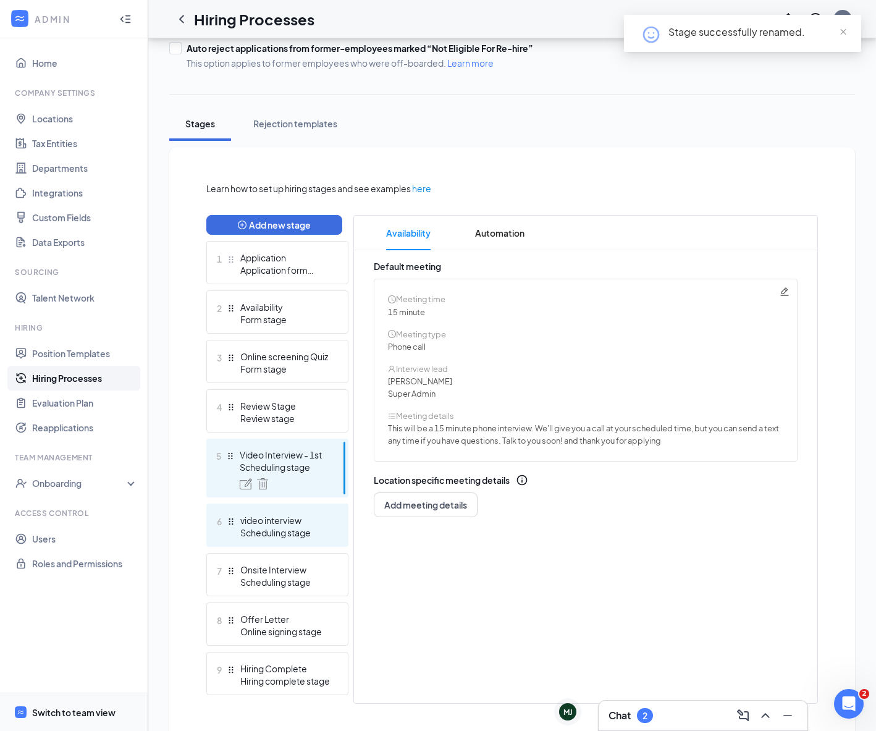
click at [327, 521] on div "video interview" at bounding box center [285, 520] width 90 height 12
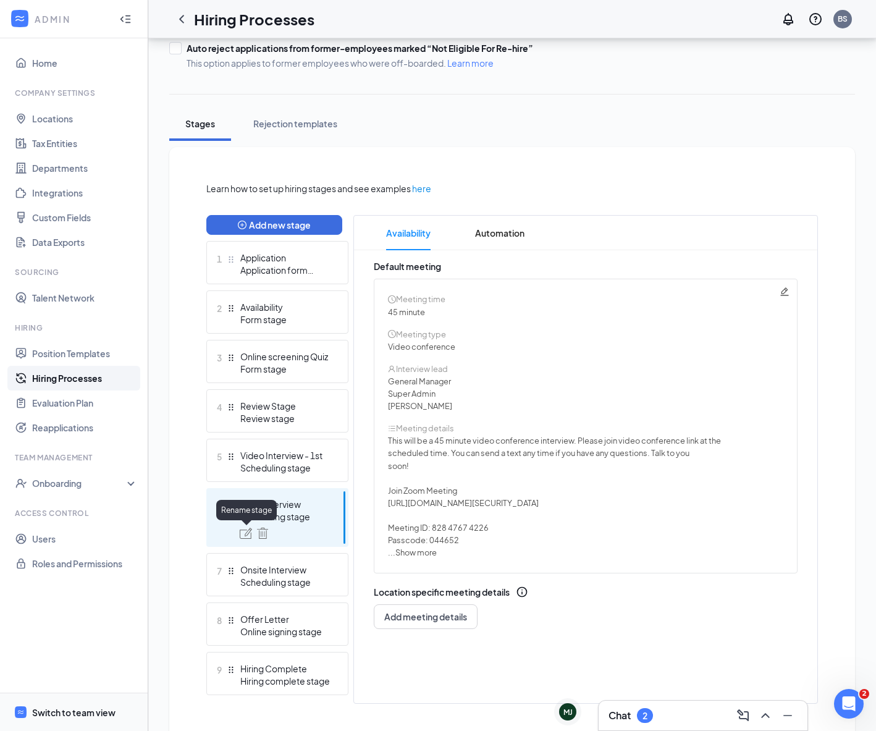
click at [245, 535] on img at bounding box center [246, 532] width 12 height 11
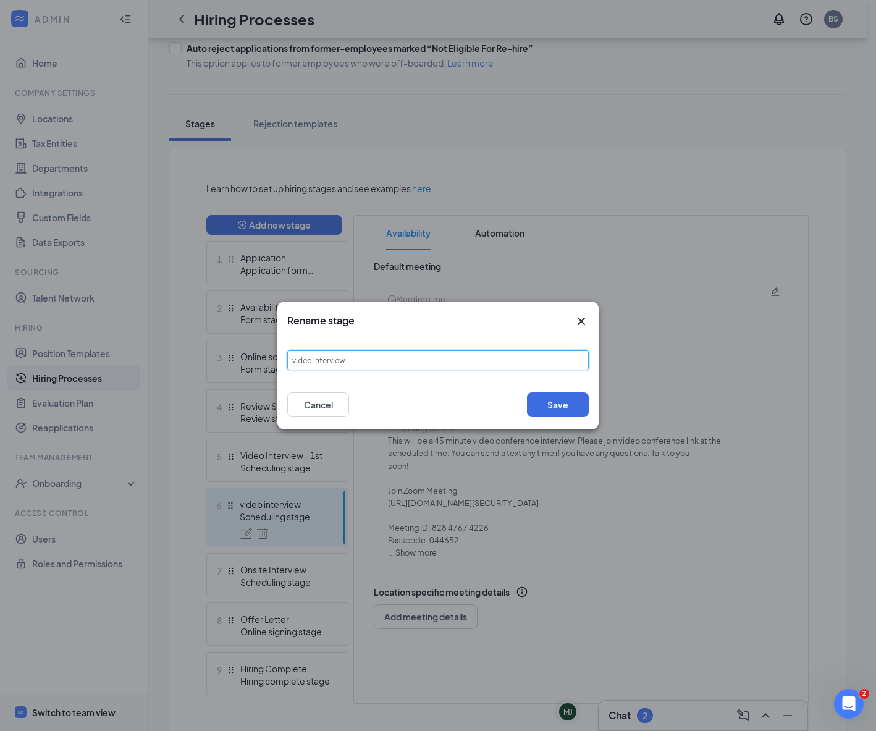
click at [359, 363] on input "video interview" at bounding box center [437, 360] width 301 height 20
type input "video interview -2nd"
click at [559, 412] on button "Save" at bounding box center [558, 404] width 62 height 25
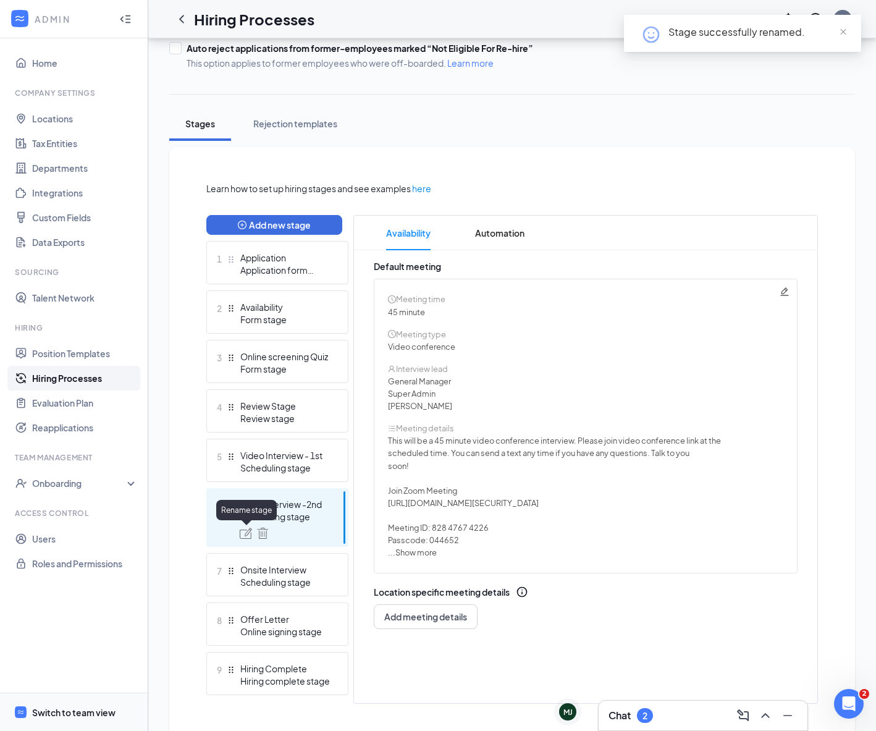
click at [243, 537] on img at bounding box center [246, 532] width 12 height 11
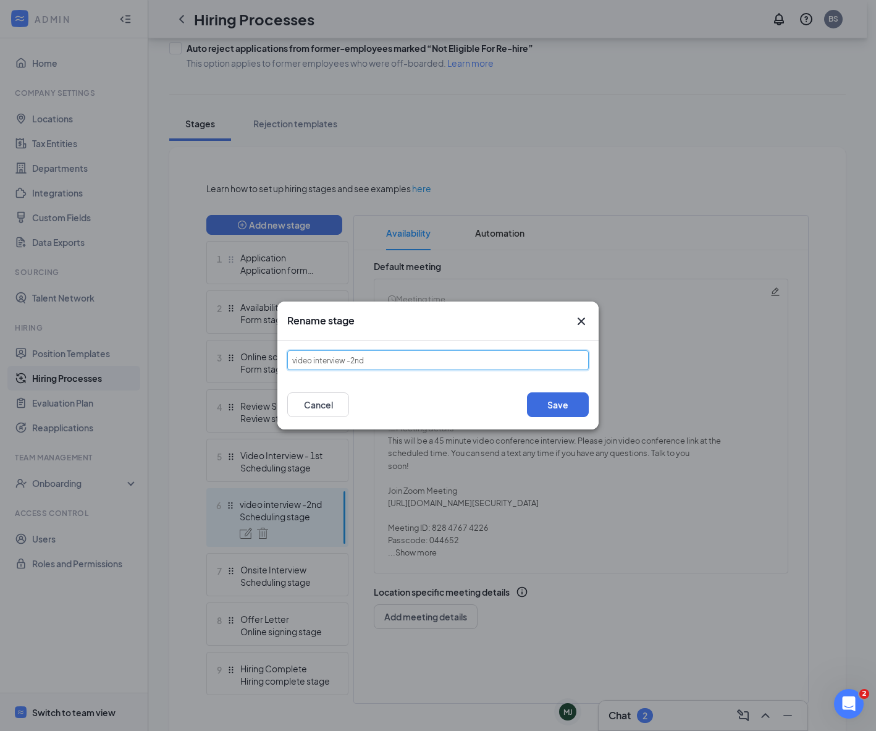
click at [295, 362] on input "video interview -2nd" at bounding box center [437, 360] width 301 height 20
click at [317, 359] on input "Video interview -2nd" at bounding box center [437, 360] width 301 height 20
type input "Video Interview -2nd"
click at [566, 409] on button "Save" at bounding box center [558, 404] width 62 height 25
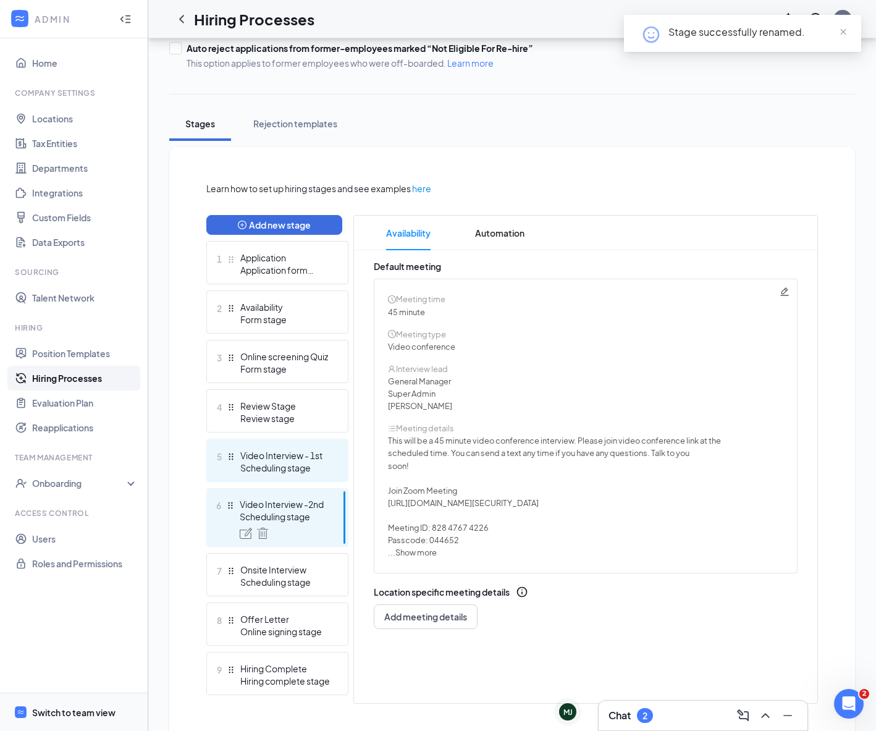
click at [291, 460] on div "Video Interview - 1st" at bounding box center [285, 455] width 90 height 12
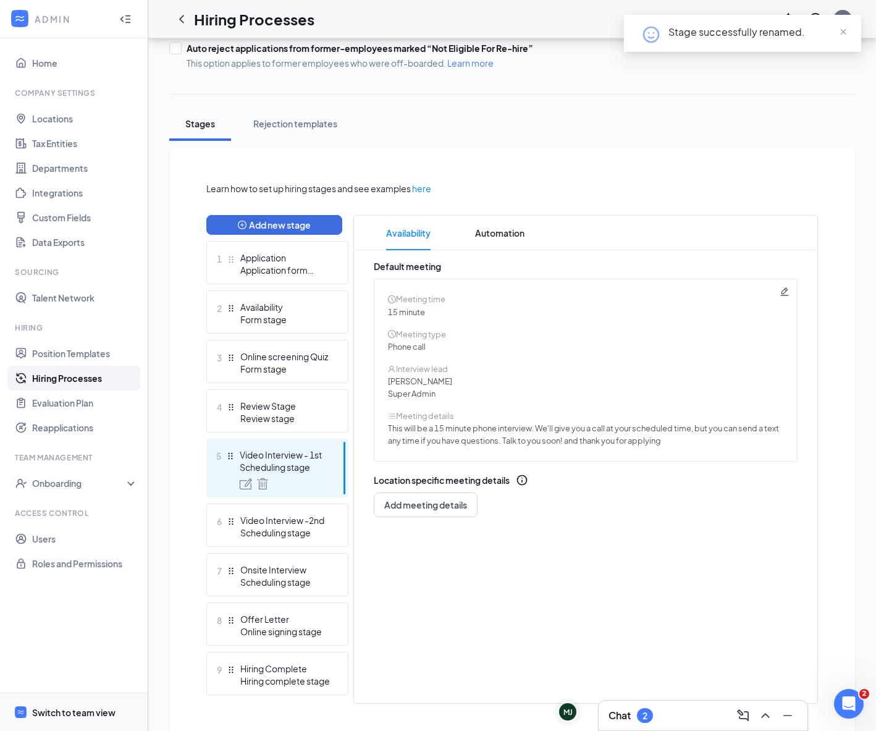
click at [785, 297] on div "Meeting time 15 minute Meeting type Phone call Interview lead Bir Singh Super A…" at bounding box center [586, 369] width 424 height 183
click at [784, 294] on icon "Pencil" at bounding box center [784, 292] width 10 height 10
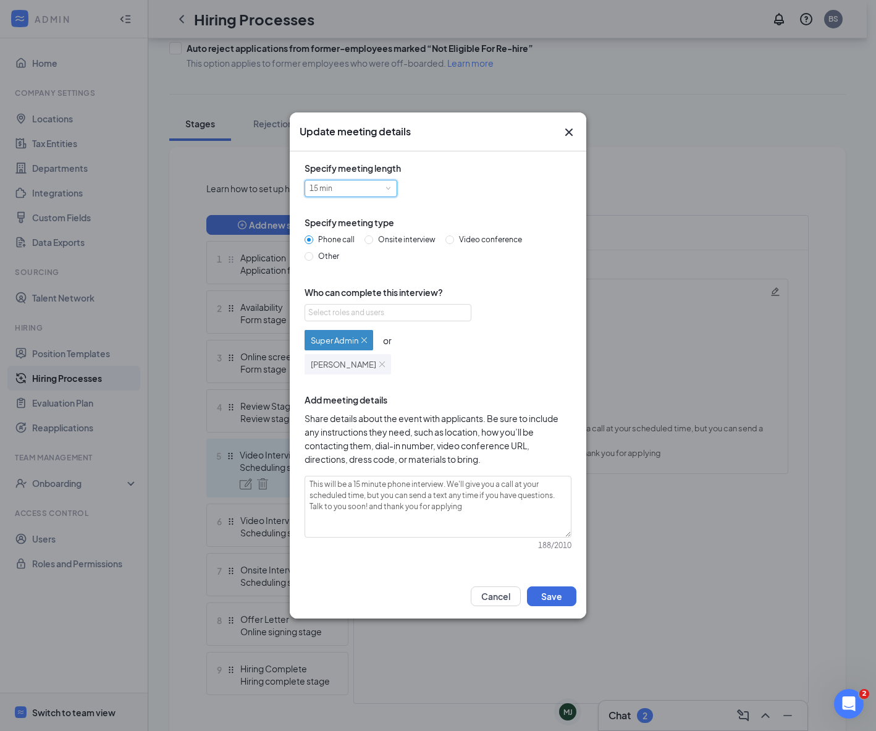
click at [383, 187] on div "15 min" at bounding box center [350, 188] width 83 height 16
click at [345, 236] on li "30 min" at bounding box center [350, 229] width 93 height 20
click at [361, 316] on div "Select roles and users" at bounding box center [384, 312] width 153 height 12
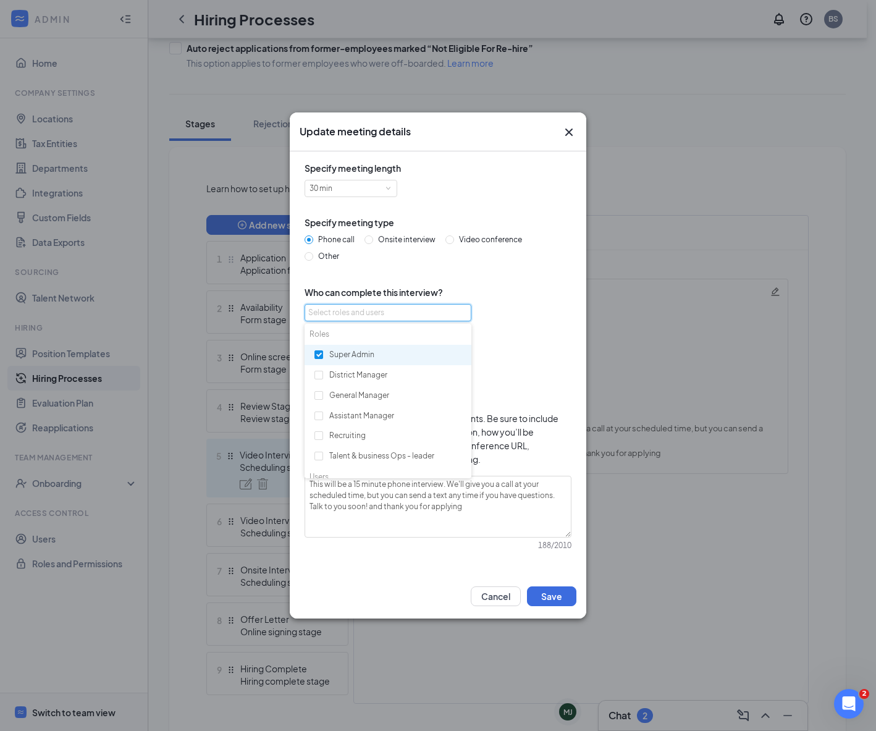
click at [538, 324] on div "Select roles and users Super Admin or Bir Singh" at bounding box center [437, 339] width 267 height 70
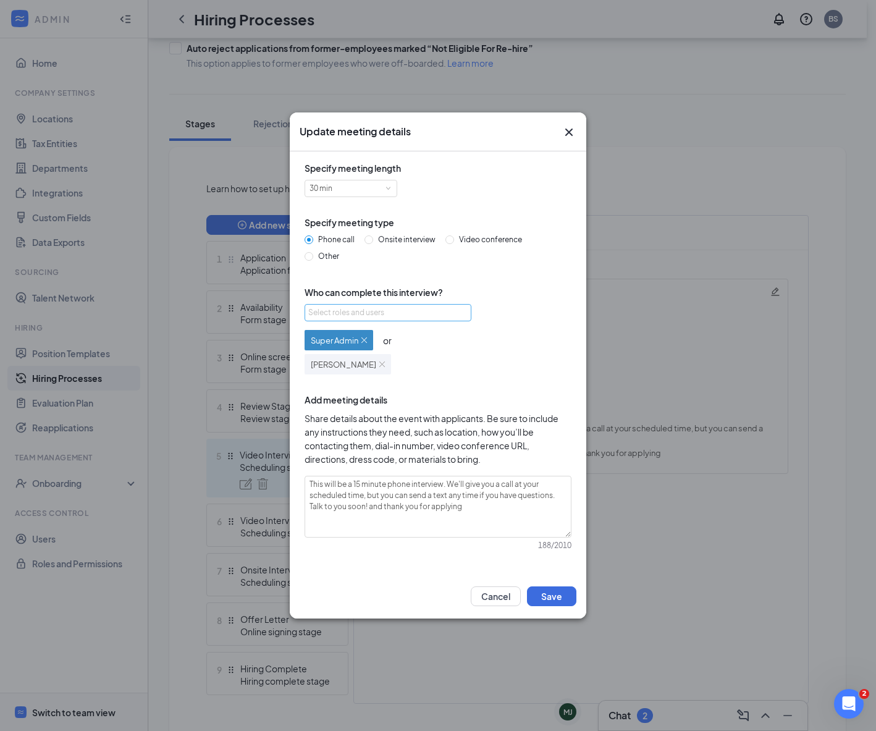
click at [387, 313] on div "Select roles and users" at bounding box center [384, 312] width 153 height 12
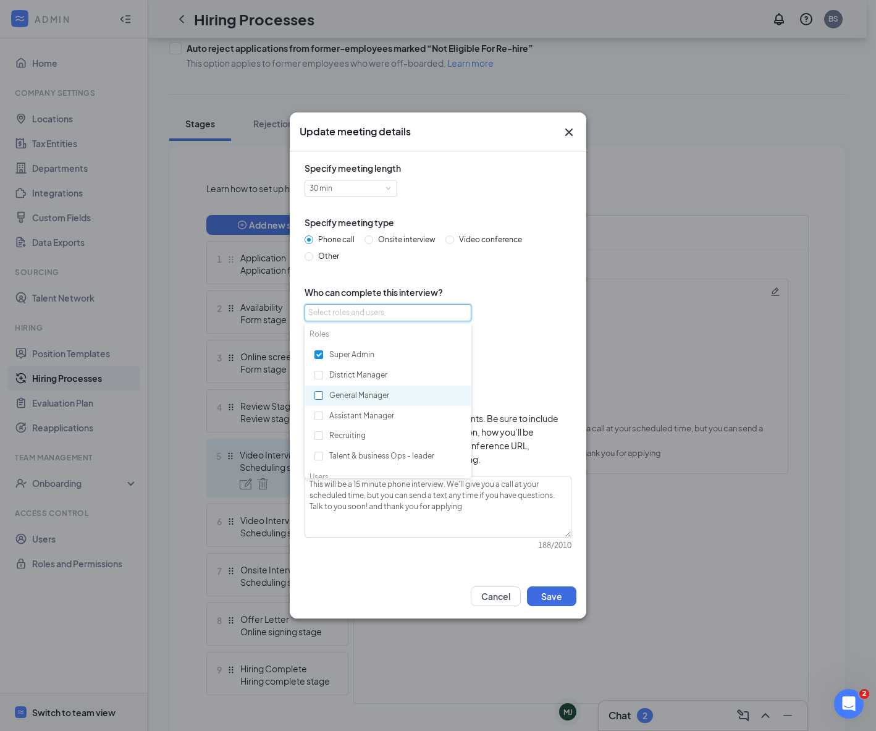
click at [322, 392] on input "checkbox" at bounding box center [318, 395] width 9 height 9
checkbox input "true"
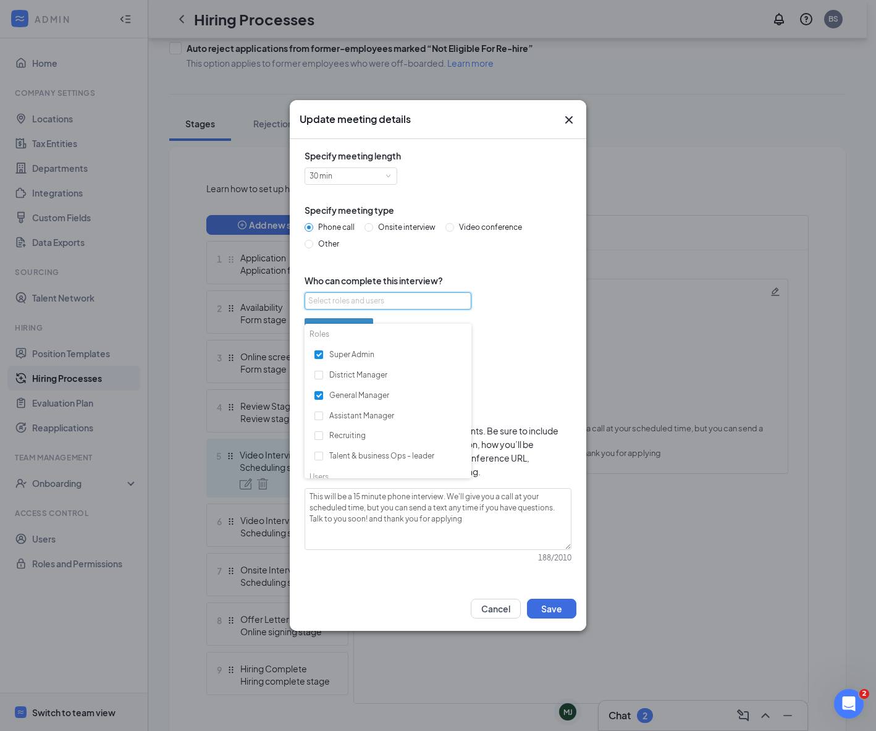
click at [495, 330] on div "Super Admin or General Manager or Bir Singh" at bounding box center [437, 350] width 267 height 72
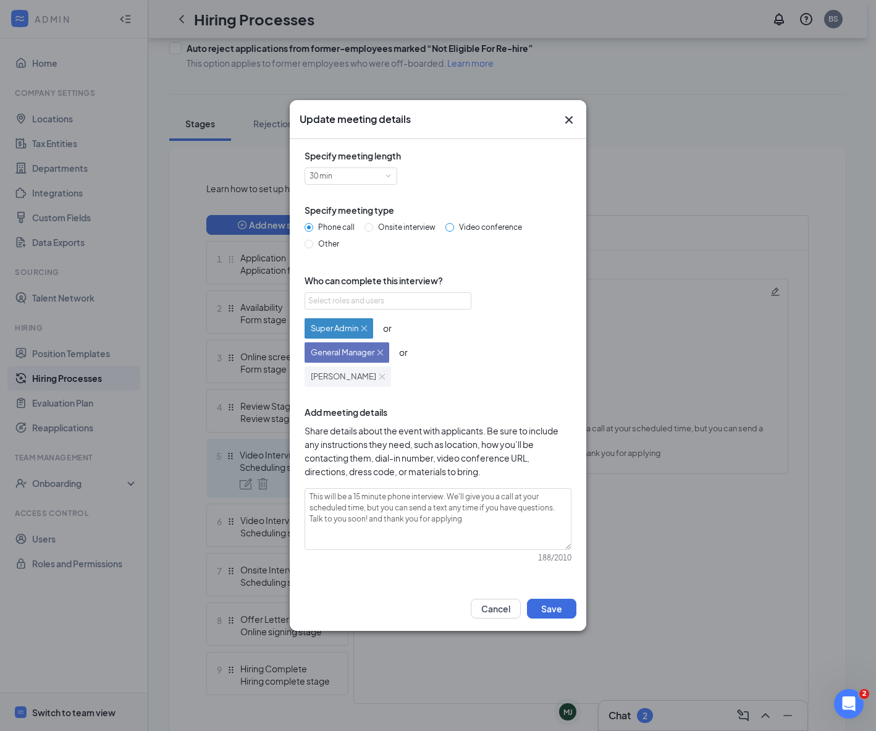
click at [448, 226] on input "Video conference" at bounding box center [449, 227] width 9 height 9
radio input "true"
radio input "false"
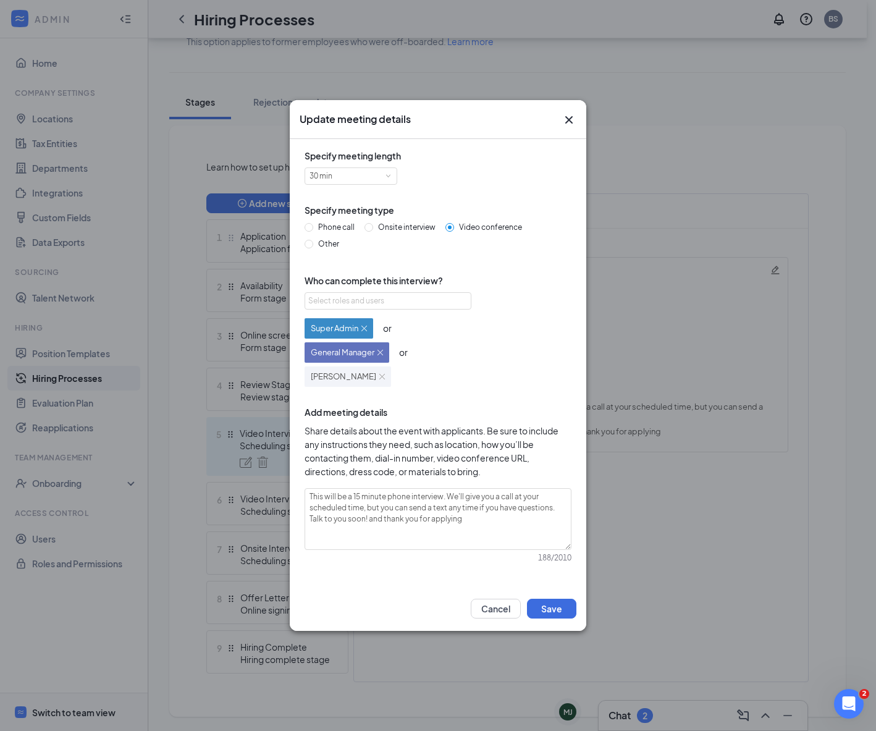
scroll to position [174, 0]
drag, startPoint x: 361, startPoint y: 496, endPoint x: 352, endPoint y: 495, distance: 8.8
click at [352, 495] on textarea "This will be a 15 minute phone interview. We'll give you a call at your schedul…" at bounding box center [437, 519] width 267 height 62
type textarea "This will be a 3minute phone interview. We'll give you a call at your scheduled…"
type textarea "This will be a 30minute phone interview. We'll give you a call at your schedule…"
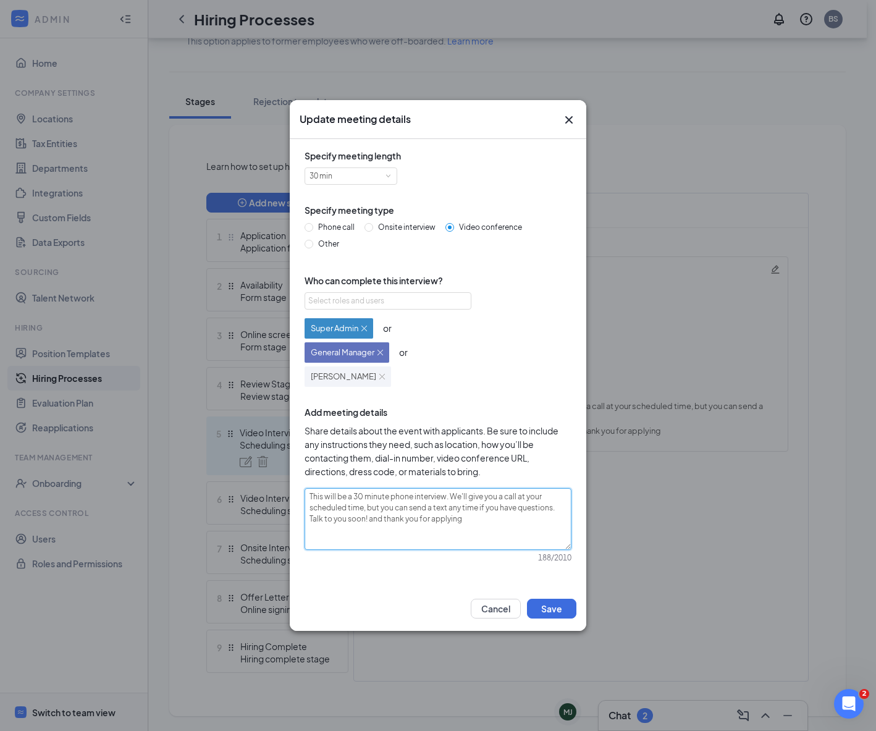
drag, startPoint x: 448, startPoint y: 495, endPoint x: 462, endPoint y: 499, distance: 14.3
click at [462, 499] on textarea "This will be a 30 minute phone interview. We'll give you a call at your schedul…" at bounding box center [437, 519] width 267 height 62
click at [445, 496] on textarea "This will be a 30 minute phone interview. We'll give you a call at your schedul…" at bounding box center [437, 519] width 267 height 62
click at [447, 493] on textarea "This will be a 30 minute phone interview. We'll give you a call at your schedul…" at bounding box center [437, 519] width 267 height 62
paste textarea "This will be a 45 minute video conference interview. Please join video conferen…"
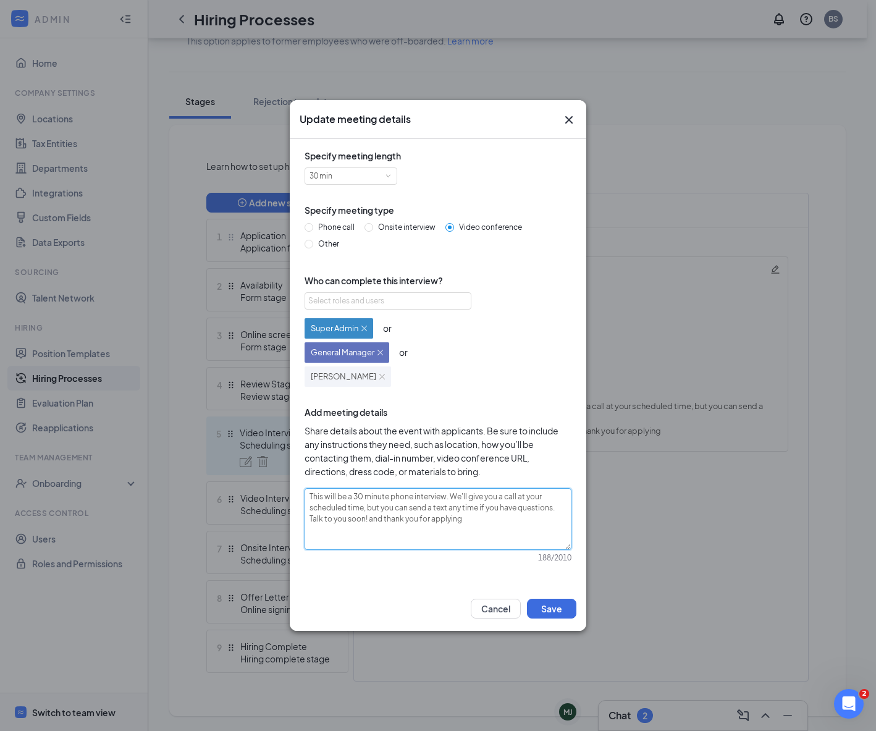
type textarea "This will be a 30 minute phone interview. This will be a 45 minute video confer…"
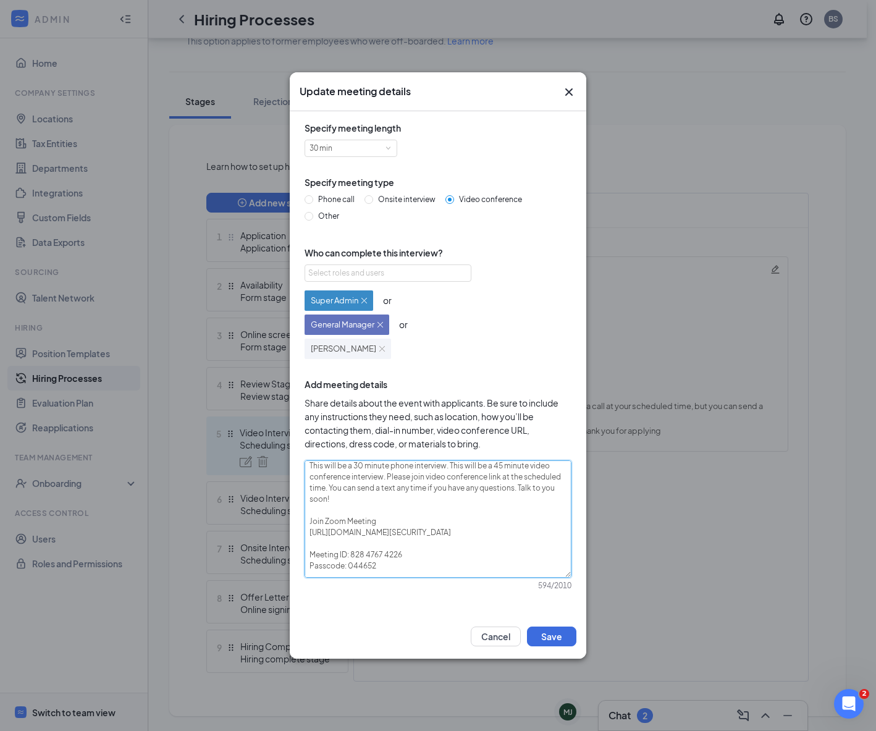
scroll to position [0, 0]
drag, startPoint x: 448, startPoint y: 470, endPoint x: 442, endPoint y: 474, distance: 7.7
click at [442, 474] on textarea "This will be a 30 minute phone interview. This will be a 45 minute video confer…" at bounding box center [437, 518] width 267 height 117
drag, startPoint x: 511, startPoint y: 470, endPoint x: 388, endPoint y: 474, distance: 122.9
click at [388, 473] on textarea "This will be a 30 minute phone interview. This will be a 45 minute video confer…" at bounding box center [437, 518] width 267 height 117
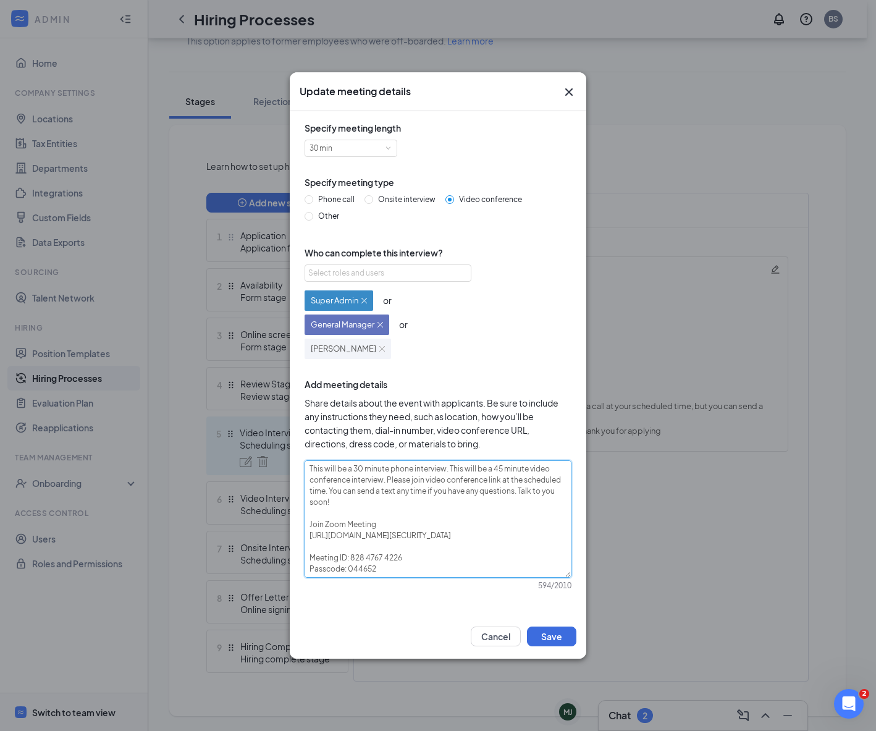
type textarea "This will be a 30 minute video conference interview. Please join video conferen…"
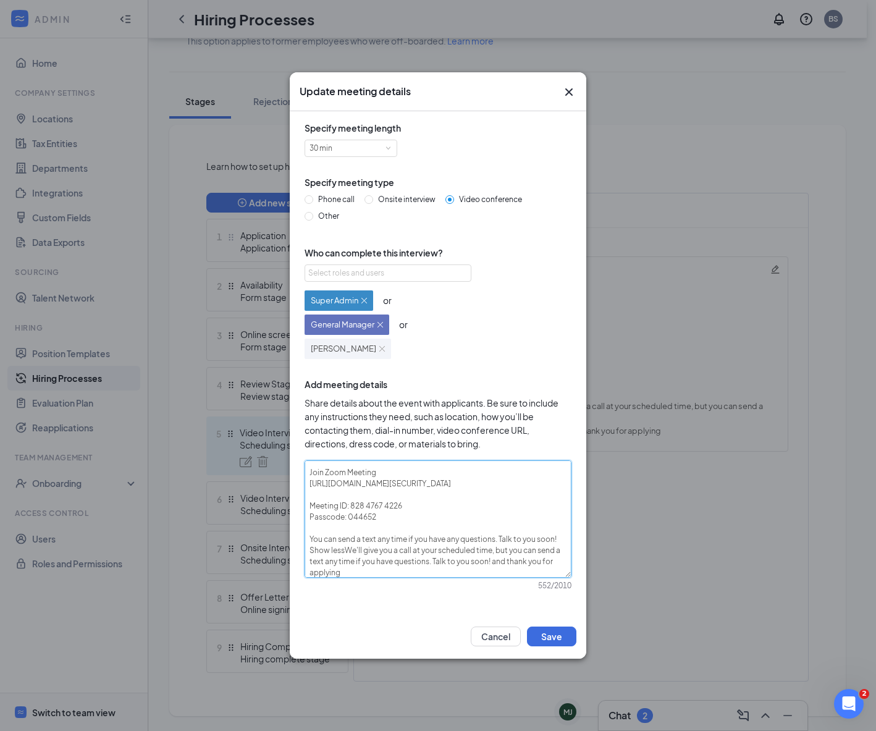
scroll to position [67, 0]
drag, startPoint x: 308, startPoint y: 536, endPoint x: 363, endPoint y: 569, distance: 64.8
click at [363, 570] on textarea "This will be a 30 minute video conference interview. Please join video conferen…" at bounding box center [437, 518] width 267 height 117
type textarea "This will be a 30 minute video conference interview. Please join video conferen…"
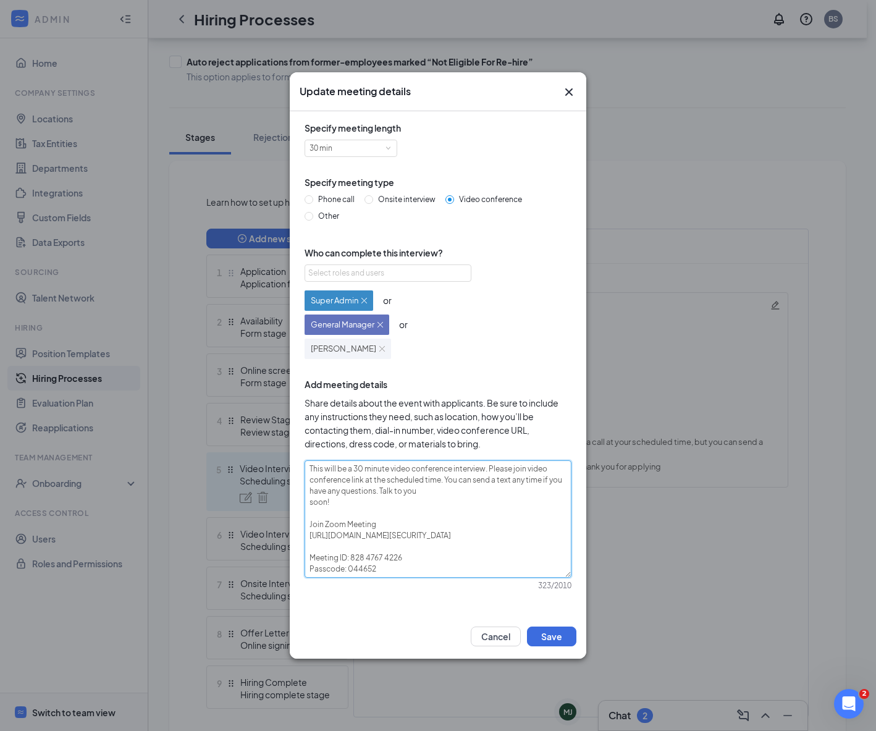
scroll to position [109, 0]
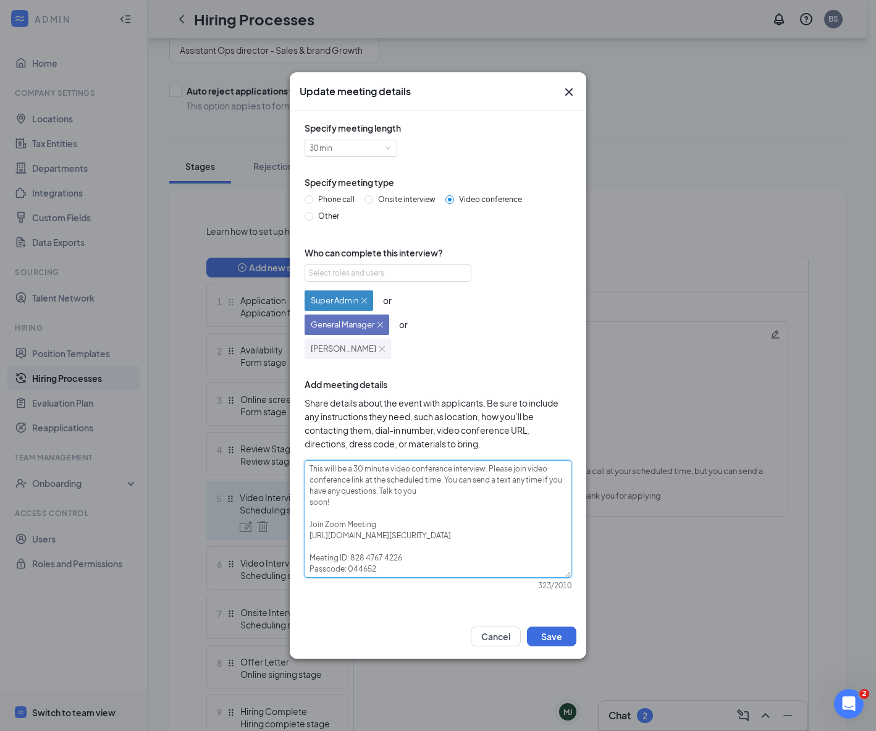
click at [332, 511] on textarea "This will be a 30 minute video conference interview. Please join video conferen…" at bounding box center [437, 518] width 267 height 117
type textarea "This will be a 30 minute video conference interview. Please join video conferen…"
click at [331, 546] on textarea "This will be a 30 minute video conference interview. Please join video conferen…" at bounding box center [437, 518] width 267 height 117
type textarea "This will be a 30 minute video conference interview. Please join video conferen…"
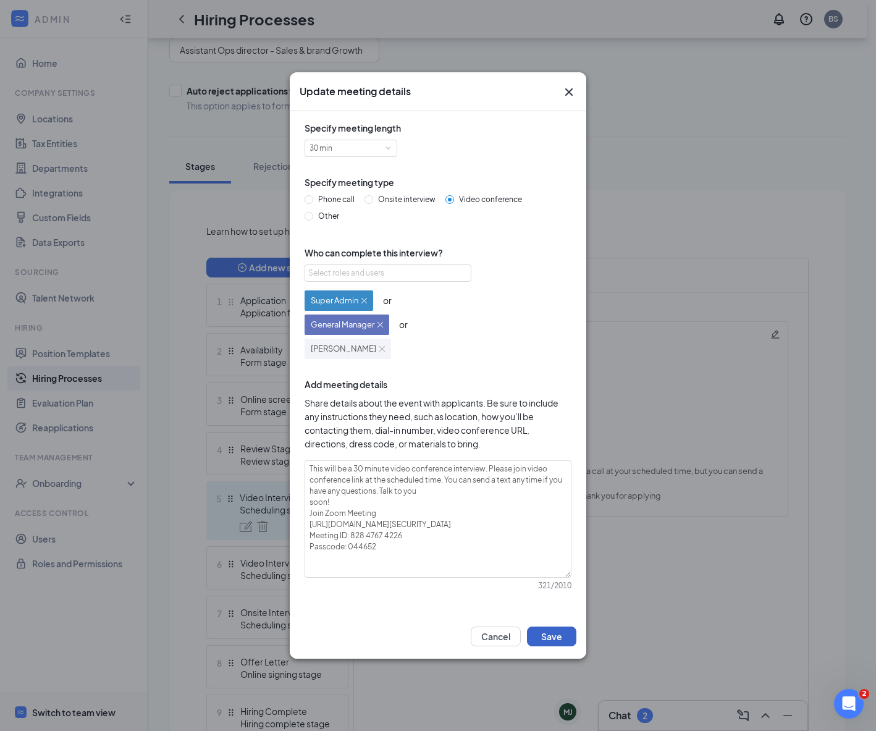
click at [569, 630] on button "Save" at bounding box center [551, 636] width 49 height 20
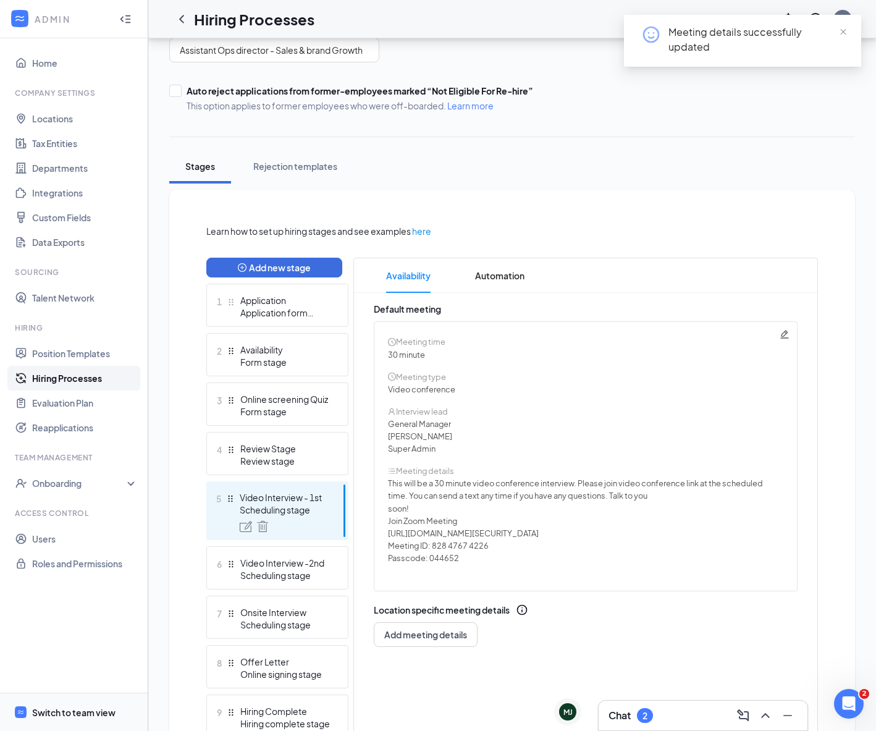
click at [296, 527] on div at bounding box center [285, 526] width 90 height 11
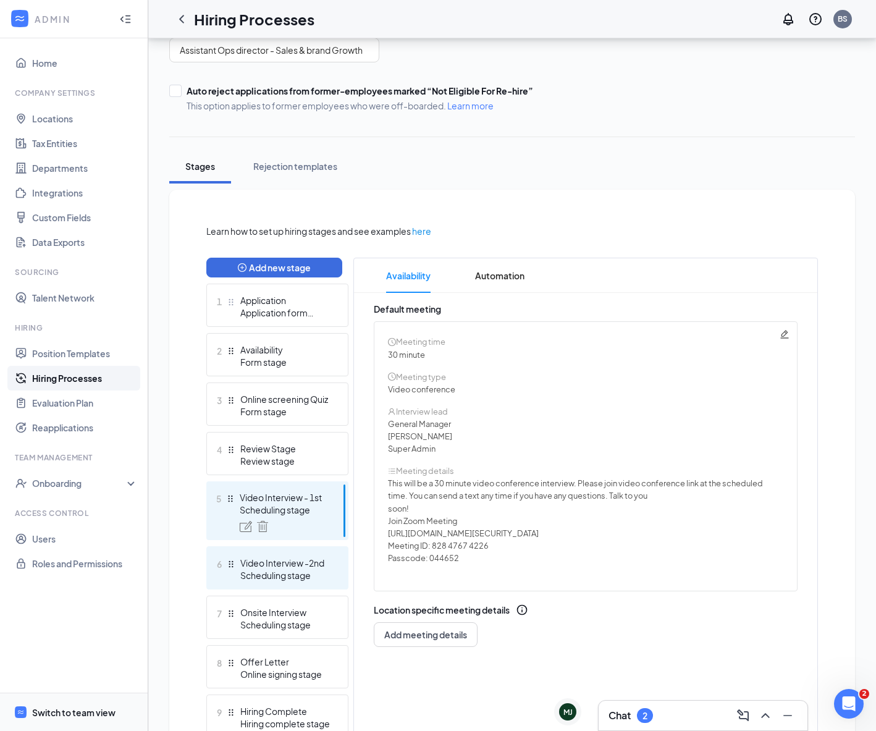
click at [292, 562] on div "Video Interview -2nd" at bounding box center [285, 562] width 90 height 12
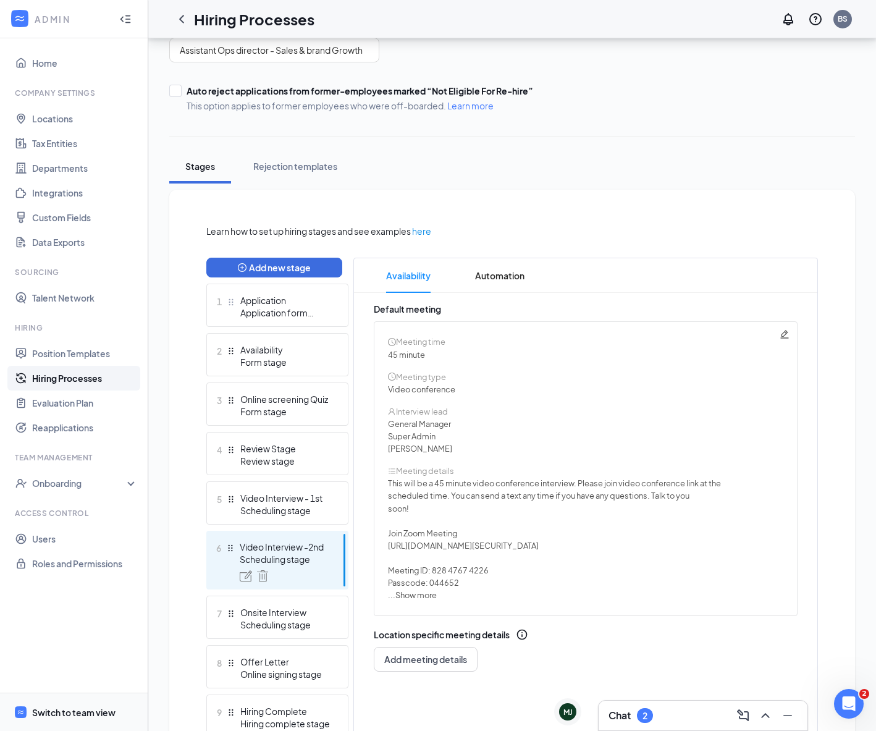
click at [782, 335] on icon "Pencil" at bounding box center [784, 334] width 10 height 10
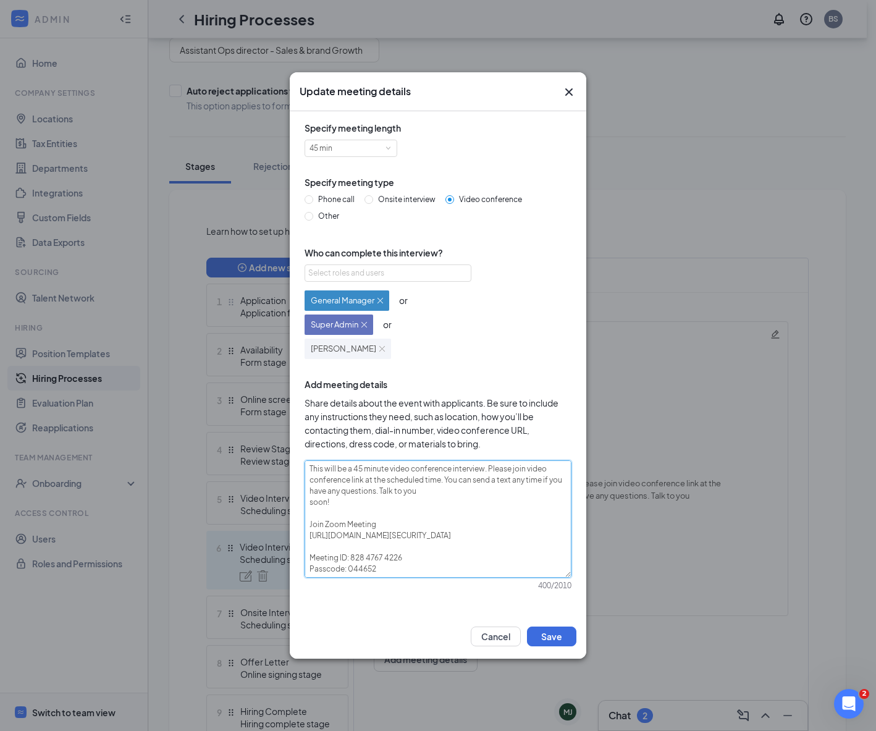
click at [343, 513] on textarea "This will be a 45 minute video conference interview. Please join video conferen…" at bounding box center [437, 518] width 267 height 117
type textarea "This will be a 45 minute video conference interview. Please join video conferen…"
click at [353, 547] on textarea "This will be a 45 minute video conference interview. Please join video conferen…" at bounding box center [437, 518] width 267 height 117
type textarea "This will be a 45 minute video conference interview. Please join video conferen…"
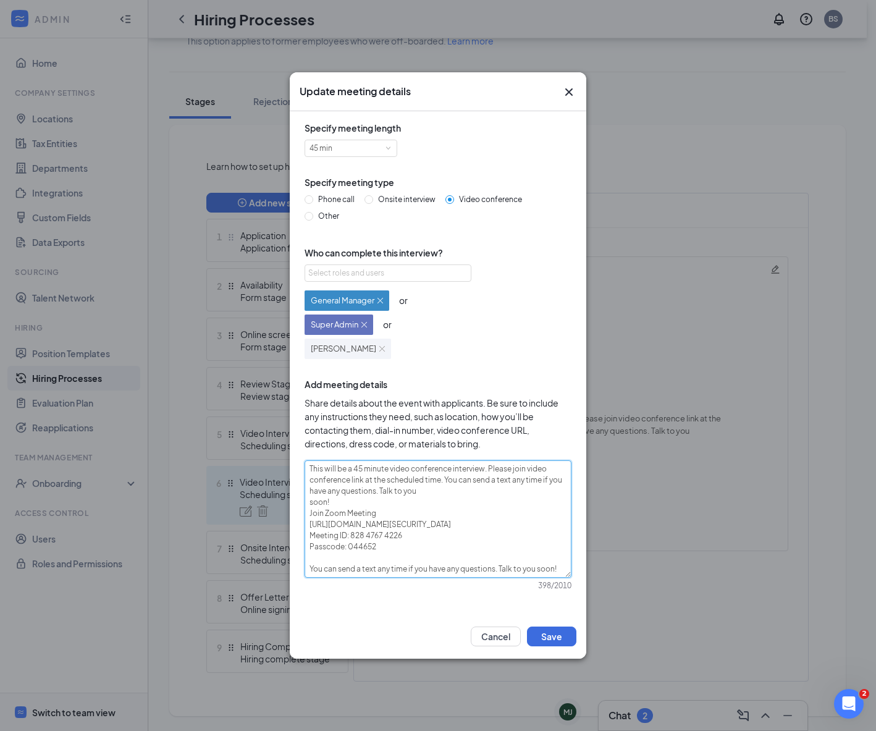
scroll to position [9, 0]
click at [311, 514] on textarea "This will be a 45 minute video conference interview. Please join video conferen…" at bounding box center [437, 518] width 267 height 117
click at [382, 503] on textarea "This will be a 45 minute video conference interview. Please join video conferen…" at bounding box center [437, 518] width 267 height 117
type textarea "This will be a 45 minute video conference interview. Please join video conferen…"
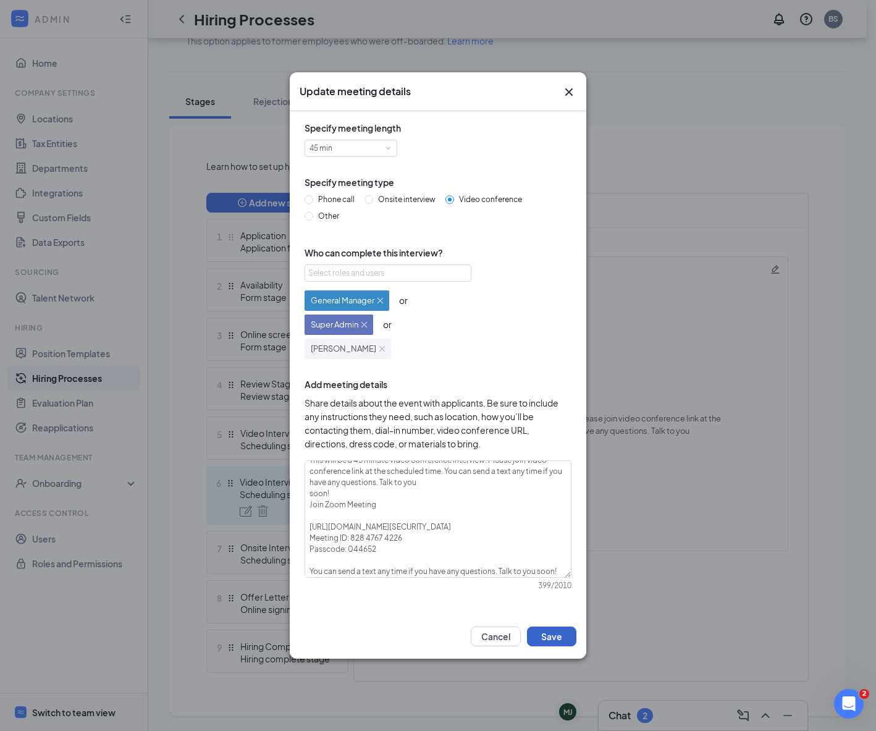
click at [553, 634] on button "Save" at bounding box center [551, 636] width 49 height 20
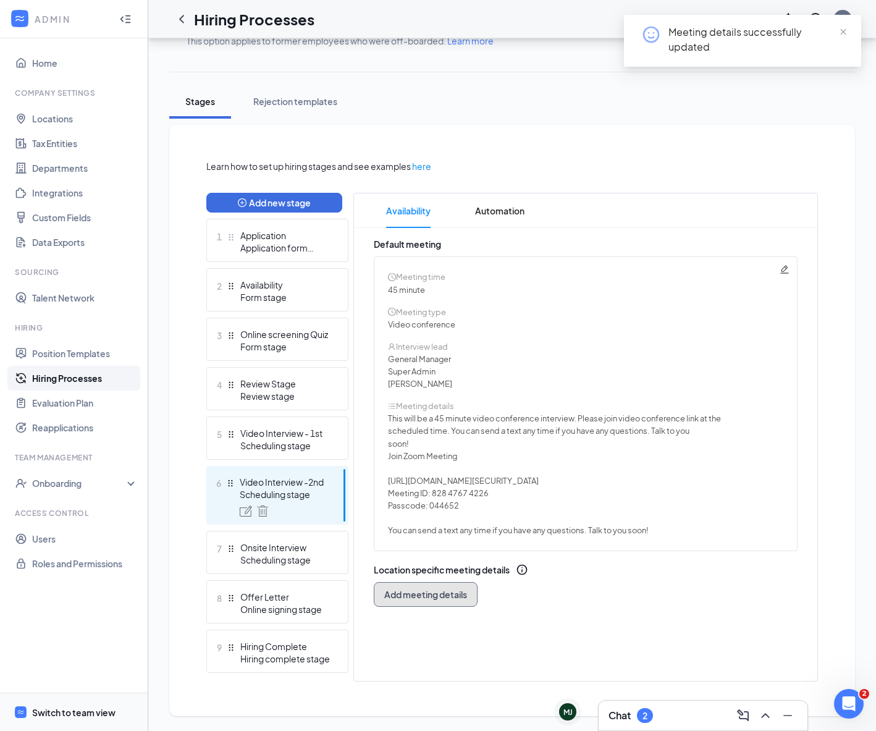
click at [445, 602] on button "Add meeting details" at bounding box center [426, 594] width 104 height 25
radio input "true"
radio input "false"
type textarea "This will be a 30 minute phone interview. We'll give you a call at your schedul…"
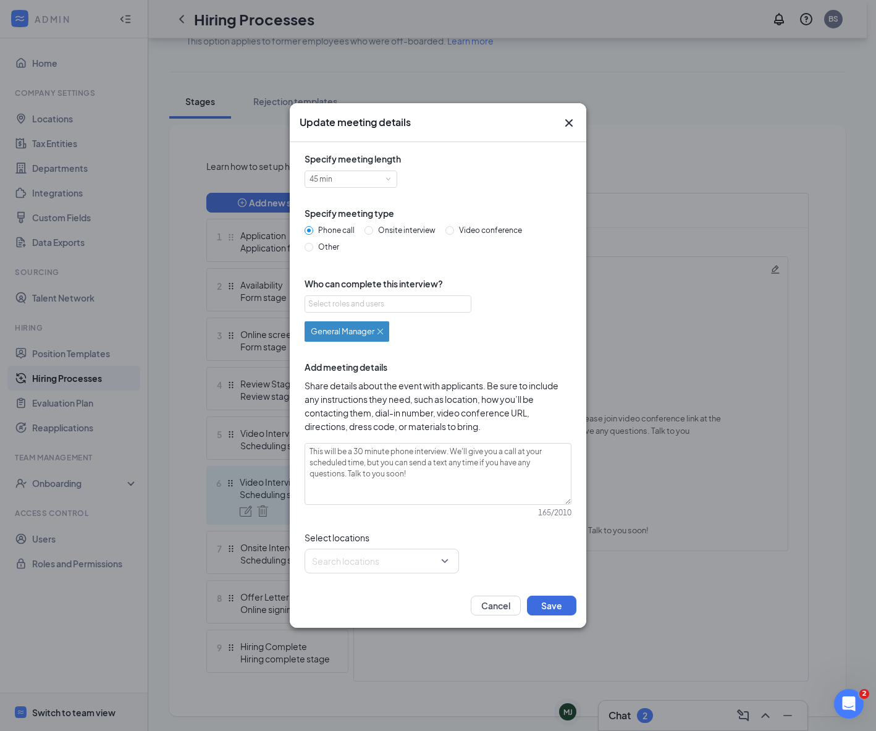
click at [559, 122] on div "Update meeting details" at bounding box center [437, 122] width 277 height 14
click at [572, 120] on icon "Cross" at bounding box center [568, 122] width 7 height 7
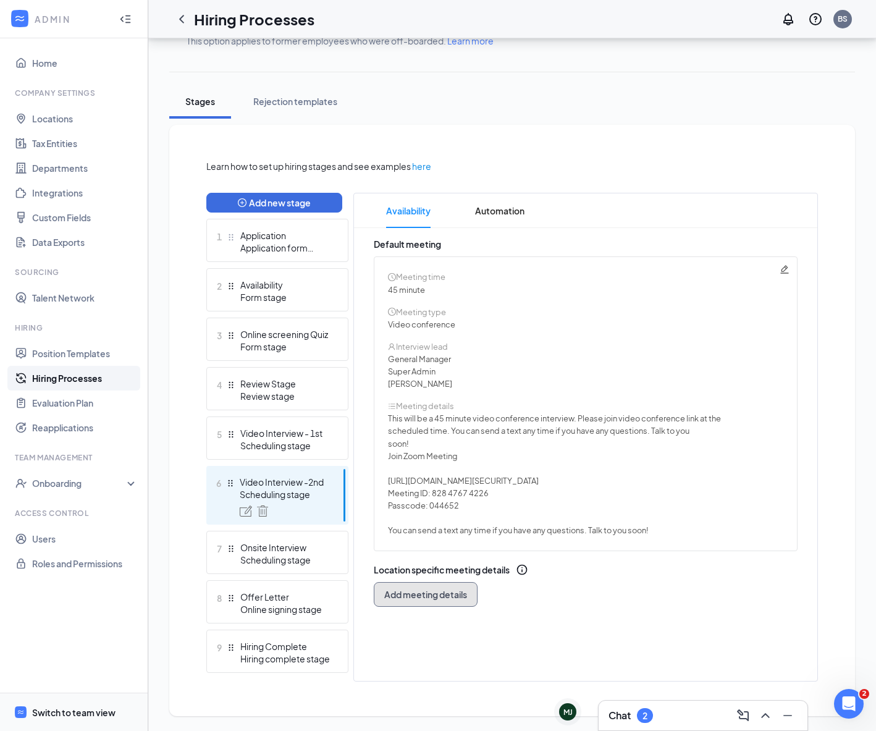
click at [459, 590] on span "Add meeting details" at bounding box center [425, 594] width 83 height 12
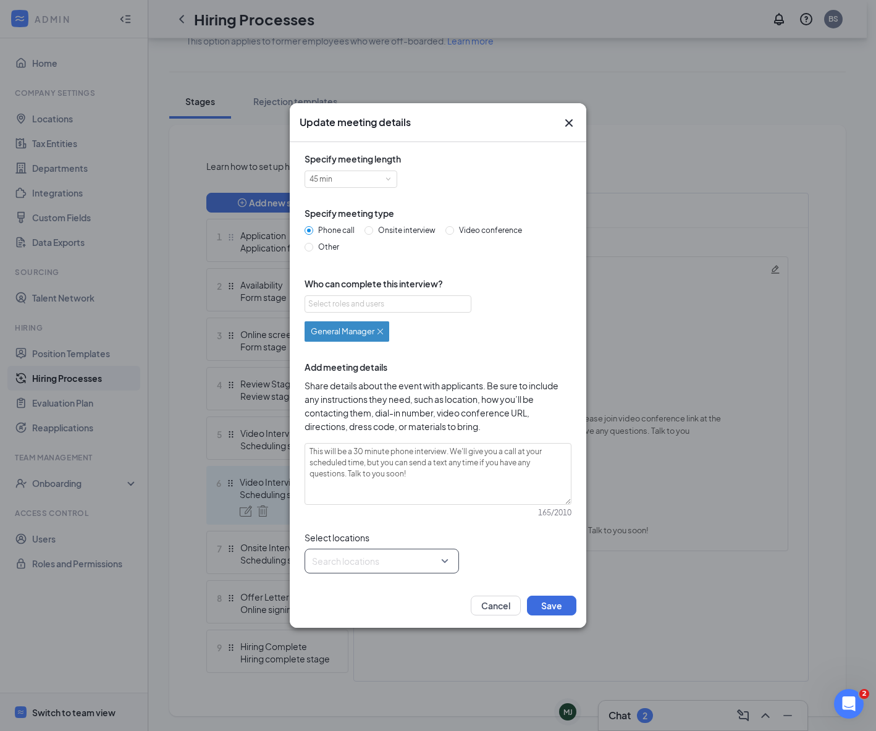
click at [453, 563] on div "Search locations" at bounding box center [381, 560] width 154 height 25
click at [403, 639] on span "Mall at Chesterfield Towne Center" at bounding box center [404, 643] width 117 height 12
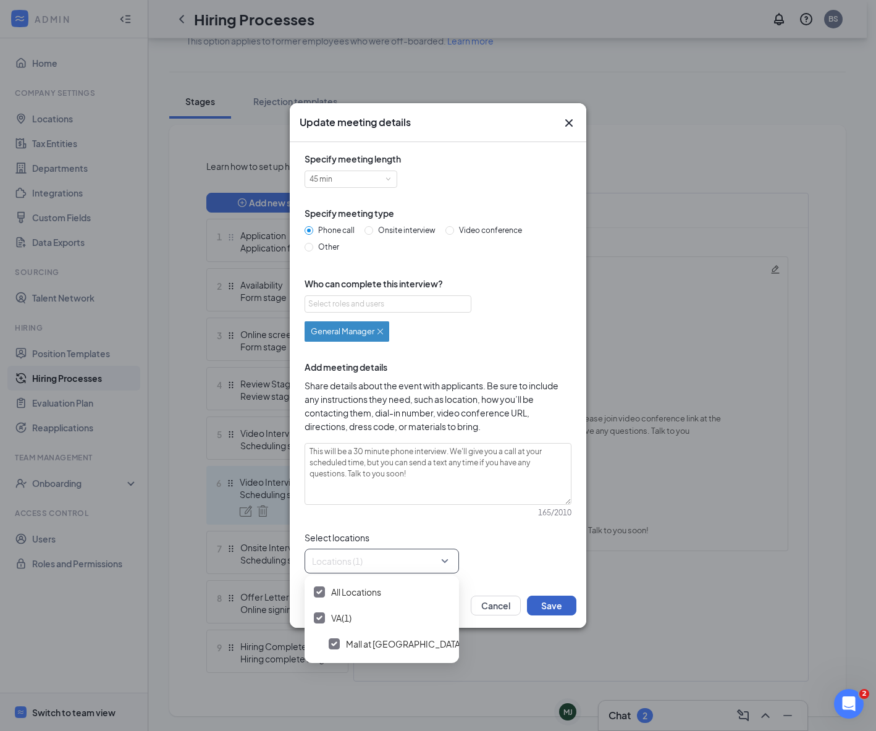
click at [535, 599] on button "Save" at bounding box center [551, 605] width 49 height 20
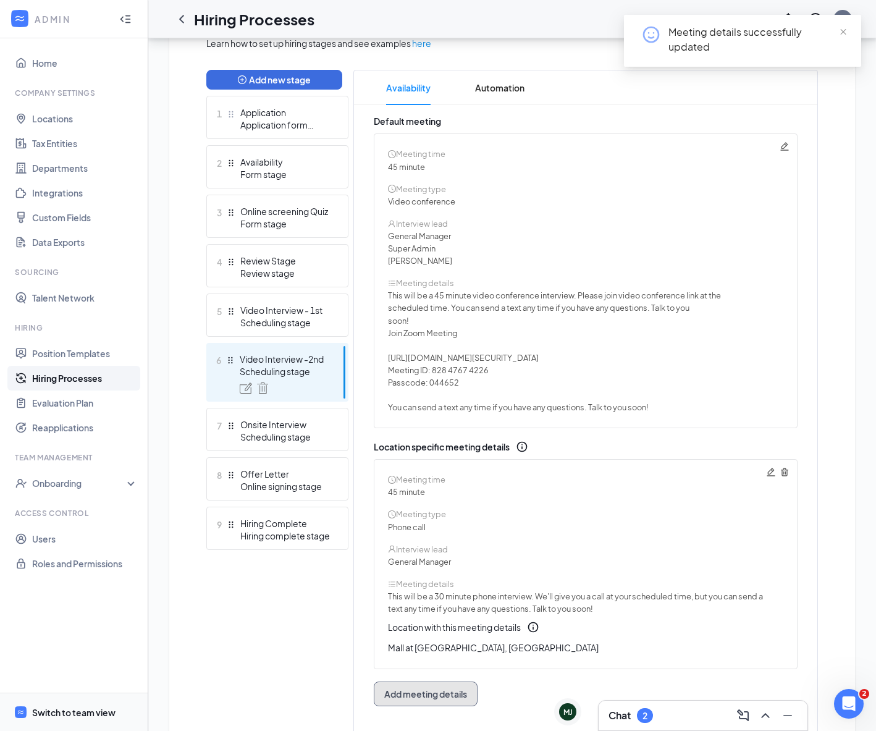
scroll to position [372, 0]
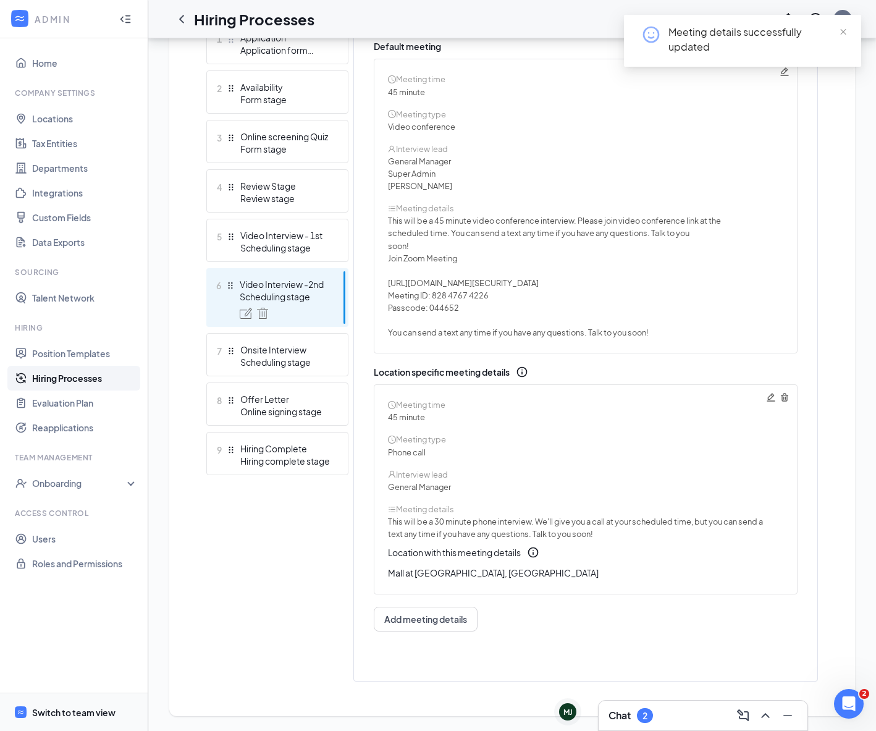
click at [784, 400] on icon "Trash" at bounding box center [784, 397] width 10 height 10
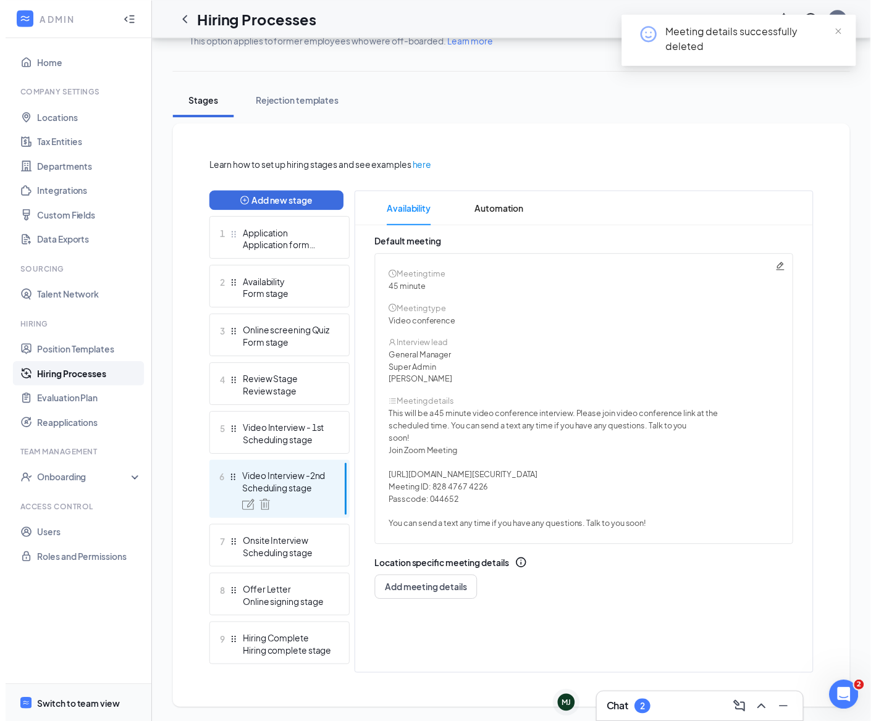
scroll to position [174, 0]
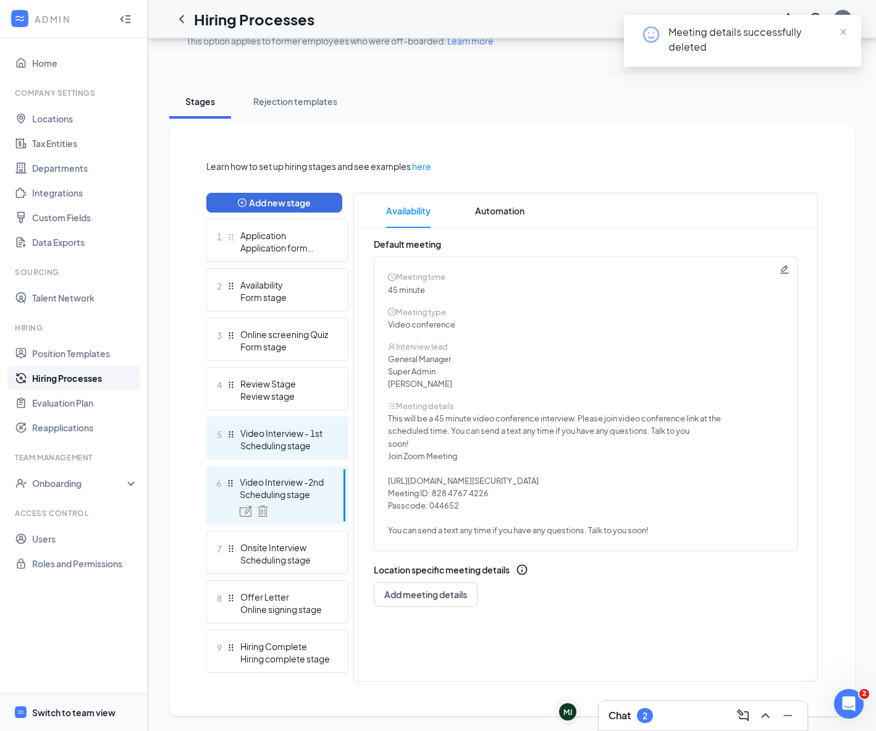
click at [309, 437] on div "Video Interview - 1st" at bounding box center [285, 433] width 90 height 12
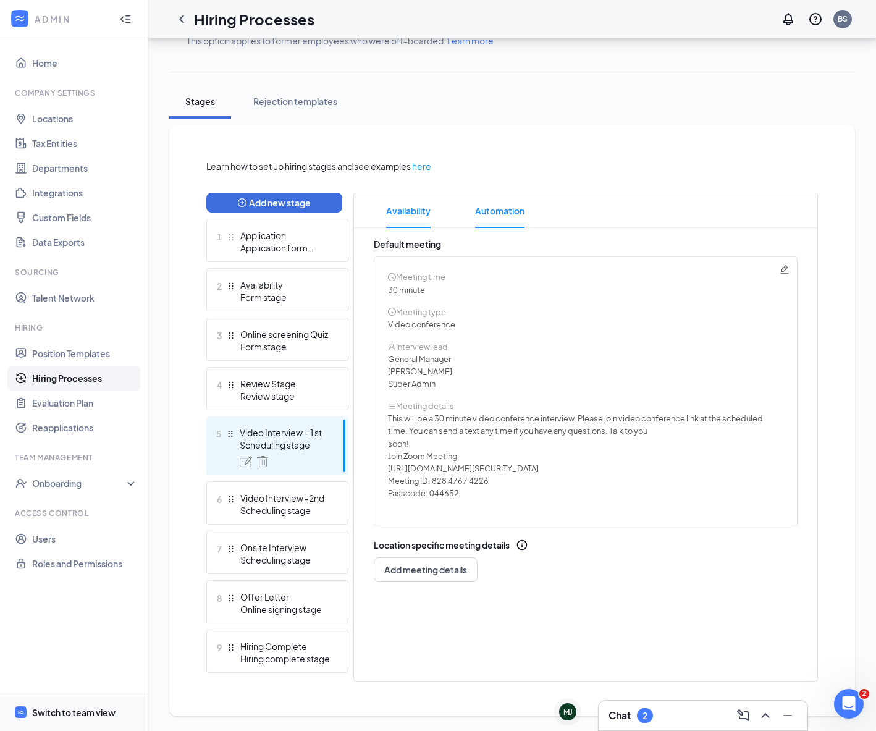
click at [517, 212] on span "Automation" at bounding box center [499, 210] width 49 height 35
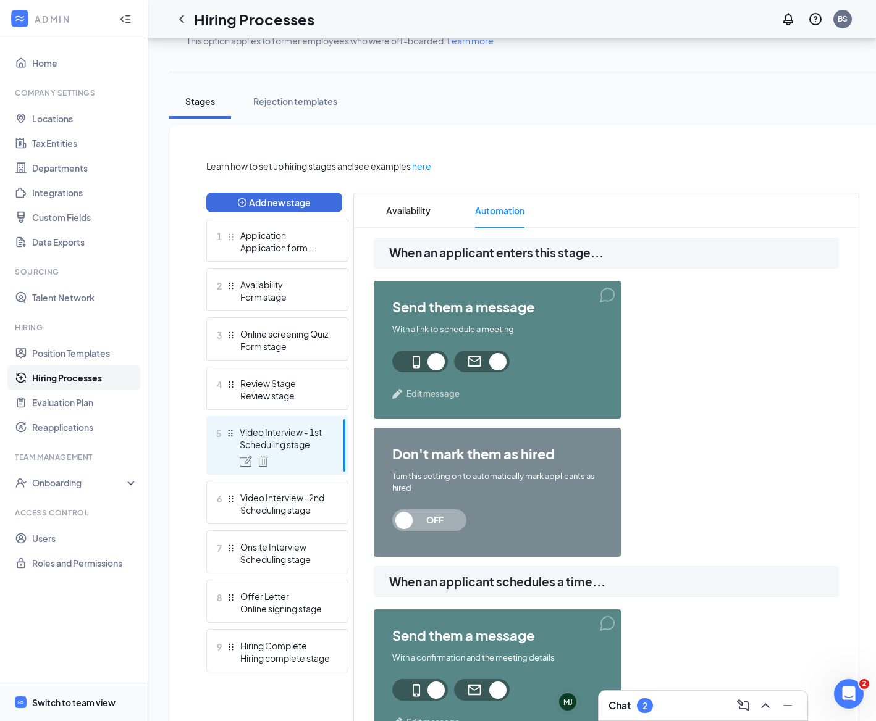
click at [433, 396] on span "Edit message" at bounding box center [432, 394] width 53 height 12
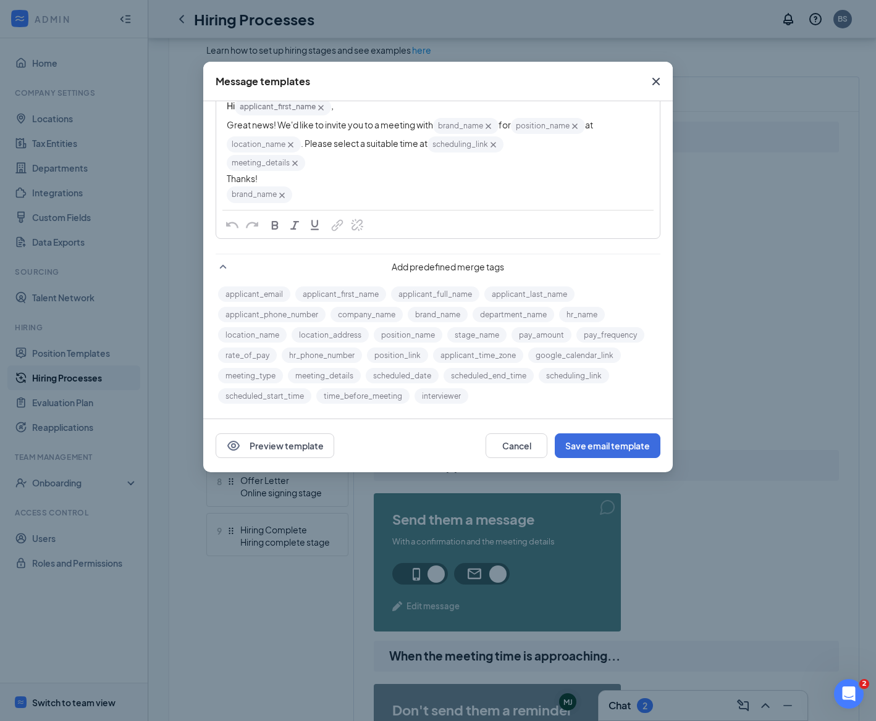
scroll to position [422, 0]
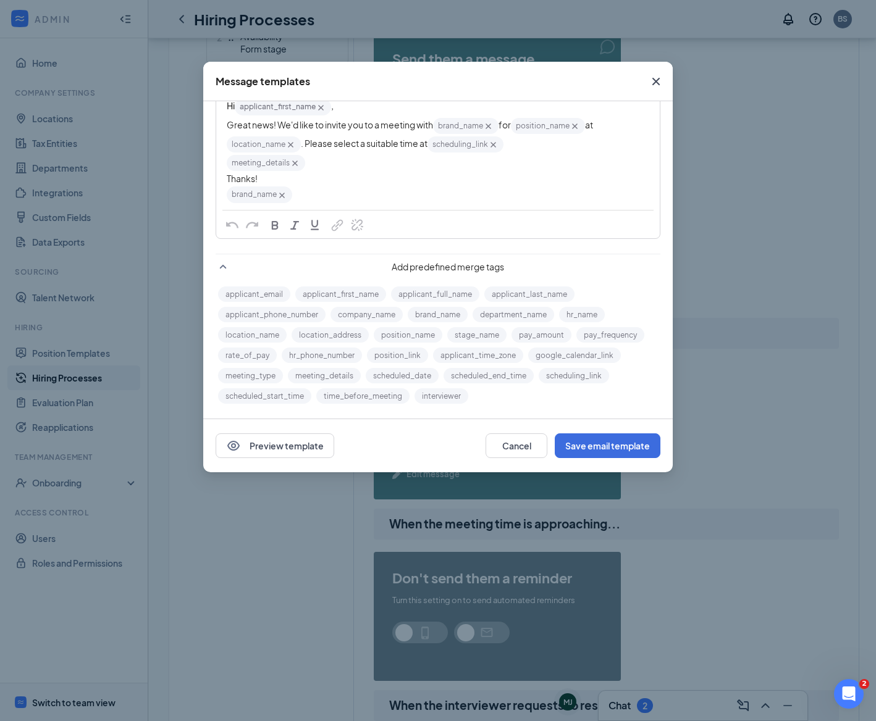
click at [653, 82] on icon "Cross" at bounding box center [655, 81] width 15 height 15
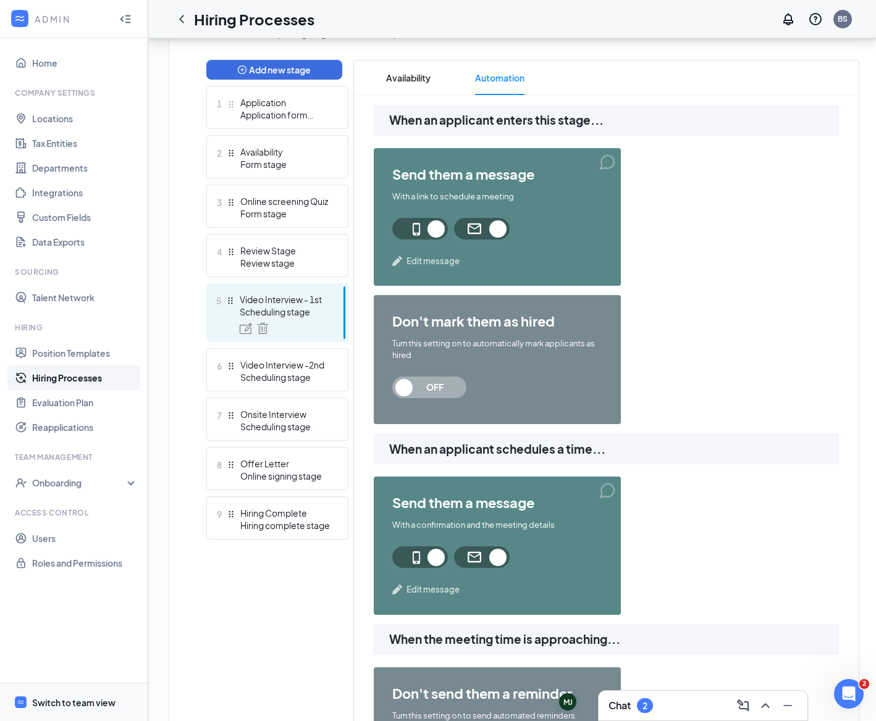
scroll to position [268, 0]
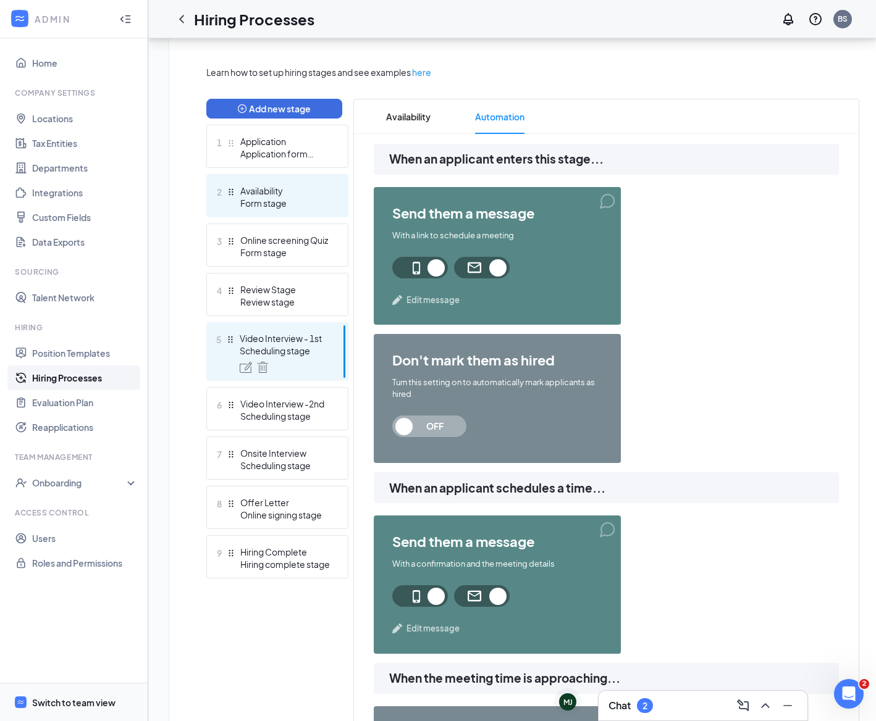
click at [283, 291] on div "Review Stage" at bounding box center [285, 289] width 90 height 12
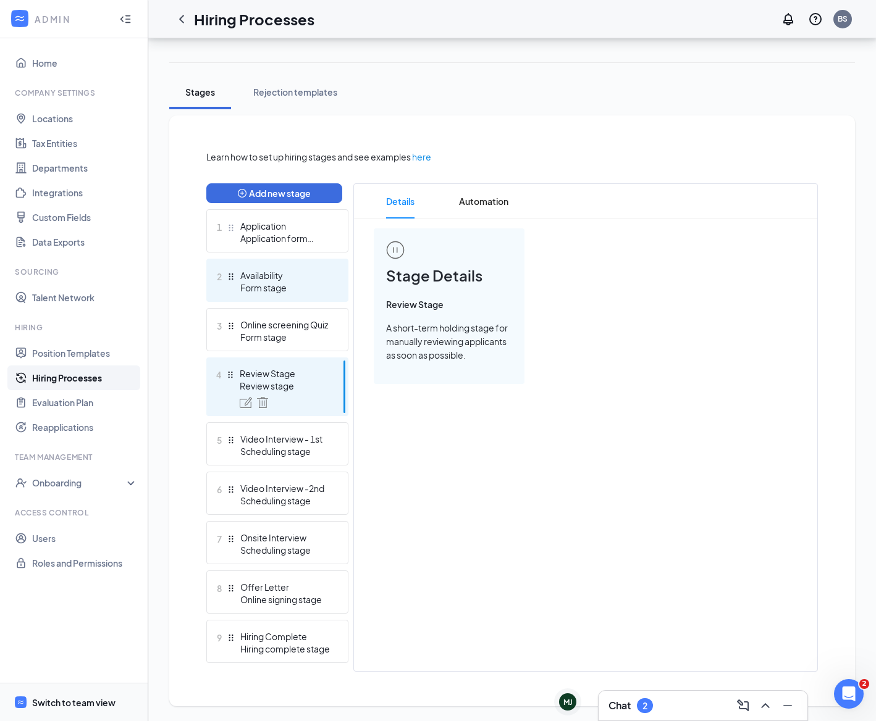
scroll to position [174, 0]
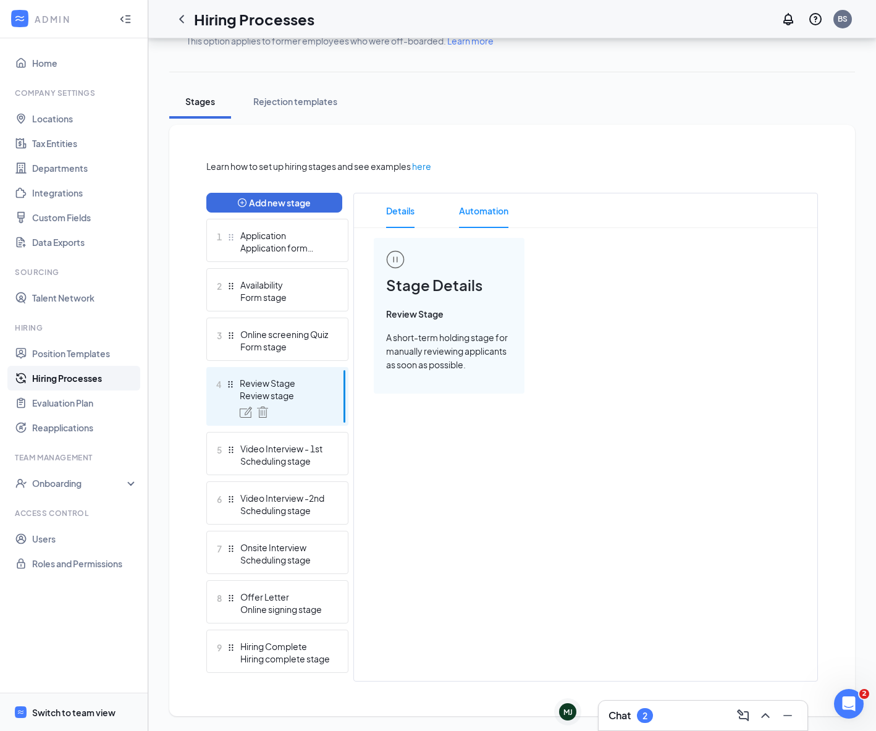
click at [485, 214] on span "Automation" at bounding box center [483, 210] width 49 height 35
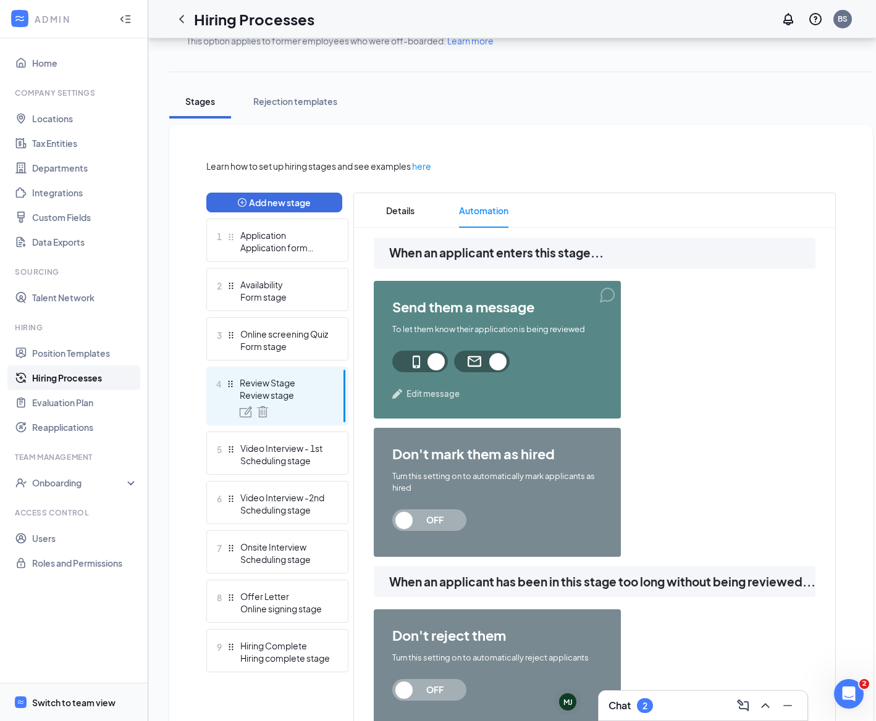
click at [424, 395] on span "Edit message" at bounding box center [432, 394] width 53 height 12
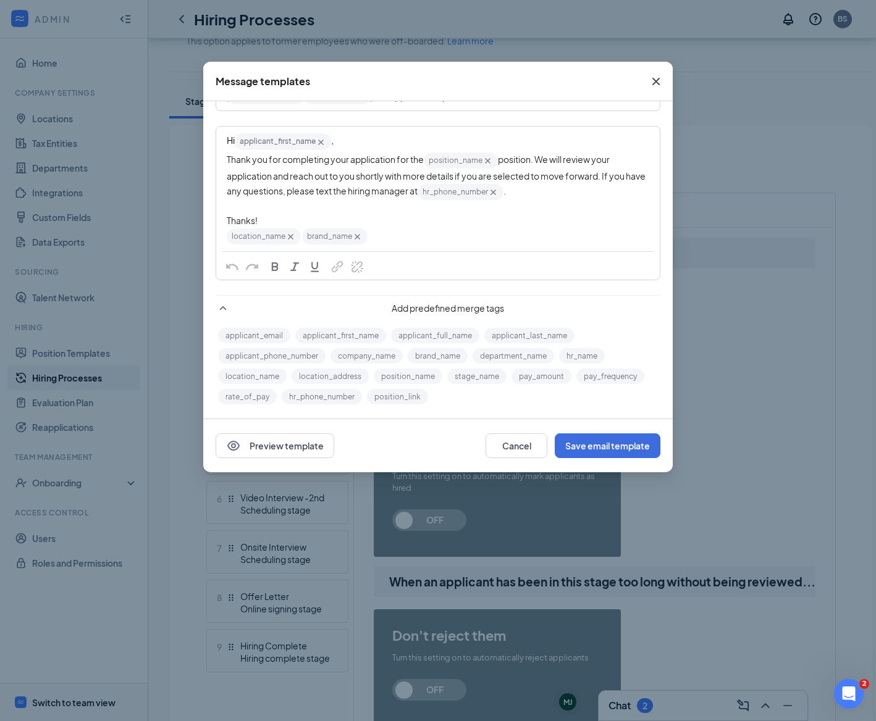
scroll to position [82, 0]
click at [287, 444] on button "Preview template" at bounding box center [275, 445] width 119 height 25
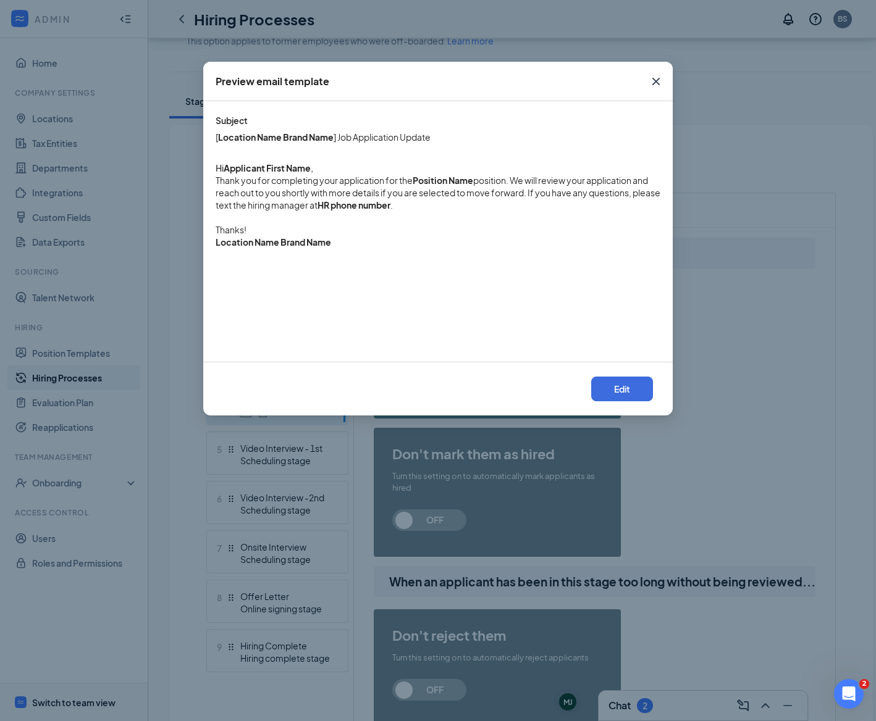
scroll to position [0, 0]
click at [619, 390] on button "Edit" at bounding box center [622, 389] width 62 height 25
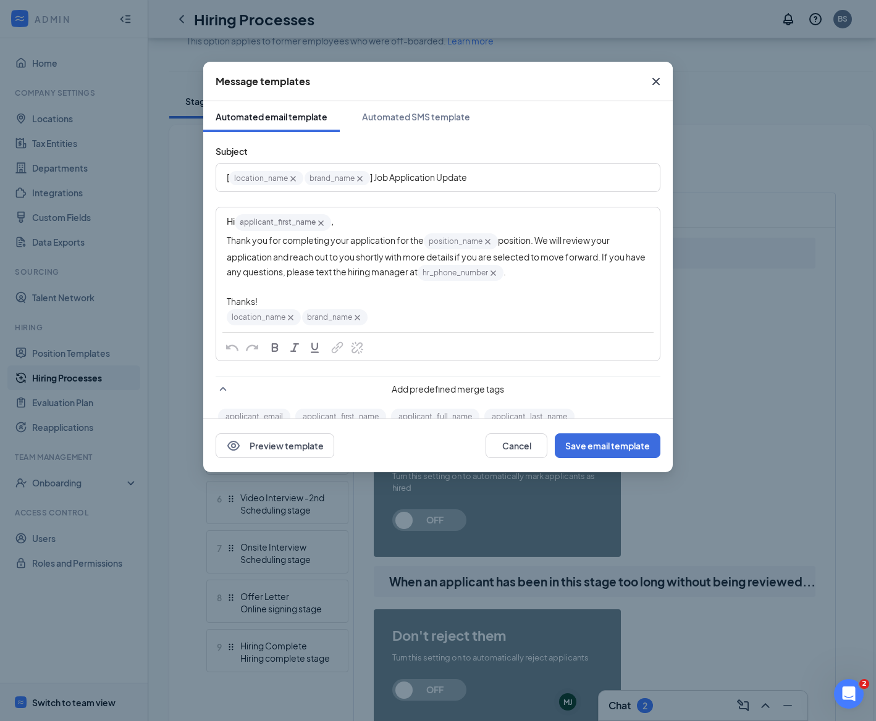
click at [453, 275] on span "hr_phone_number‌‌‌‌ {{hr_phone_number}}" at bounding box center [460, 273] width 86 height 16
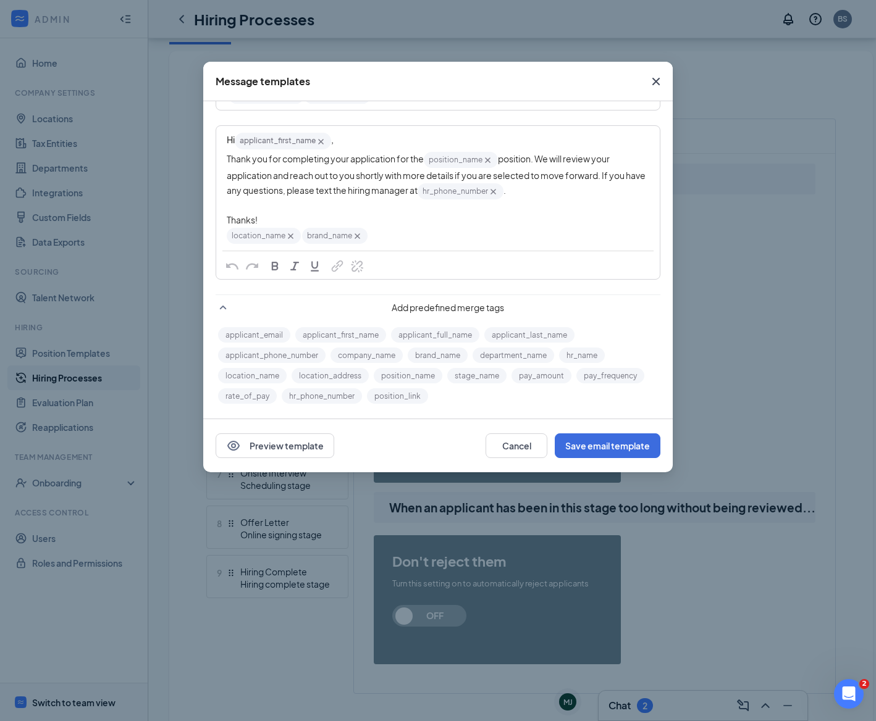
scroll to position [253, 0]
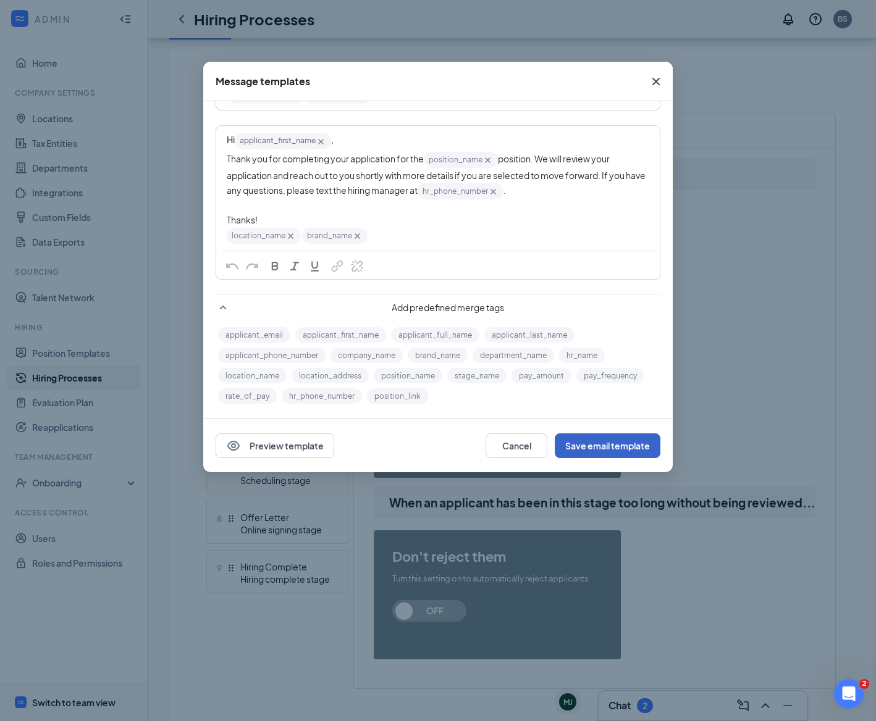
click at [580, 445] on button "Save email template" at bounding box center [608, 445] width 106 height 25
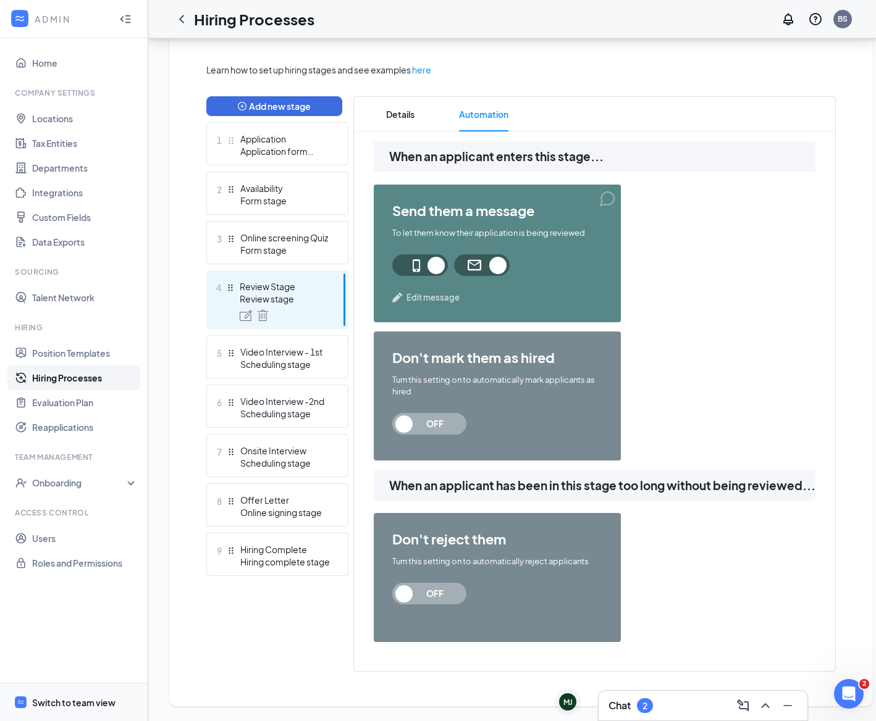
scroll to position [280, 0]
click at [304, 346] on div "Video Interview - 1st" at bounding box center [285, 352] width 90 height 12
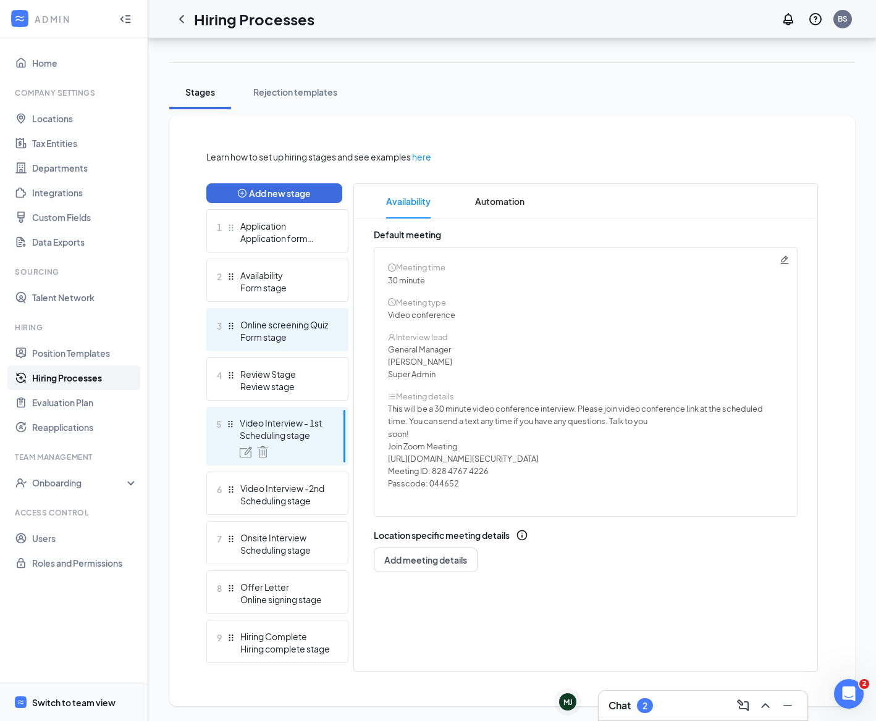
scroll to position [174, 0]
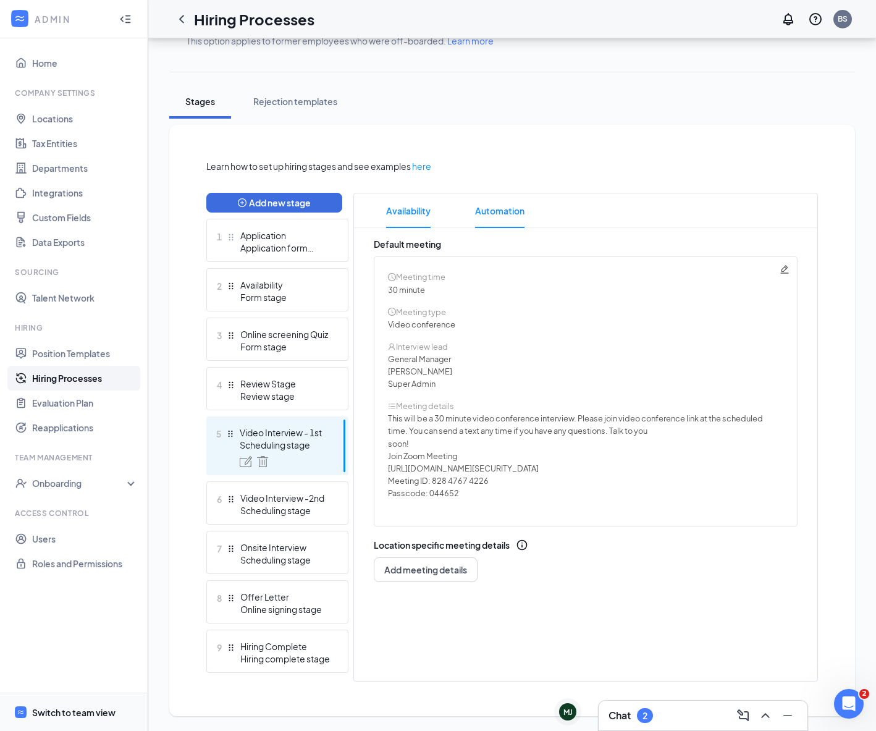
click at [490, 212] on span "Automation" at bounding box center [499, 210] width 49 height 35
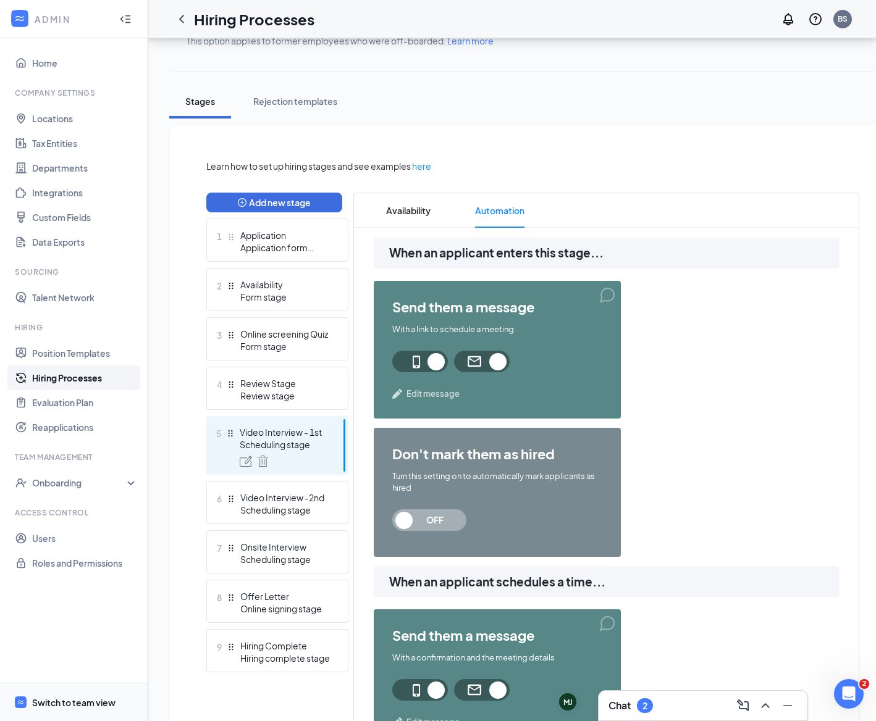
click at [429, 397] on span "Edit message" at bounding box center [432, 394] width 53 height 12
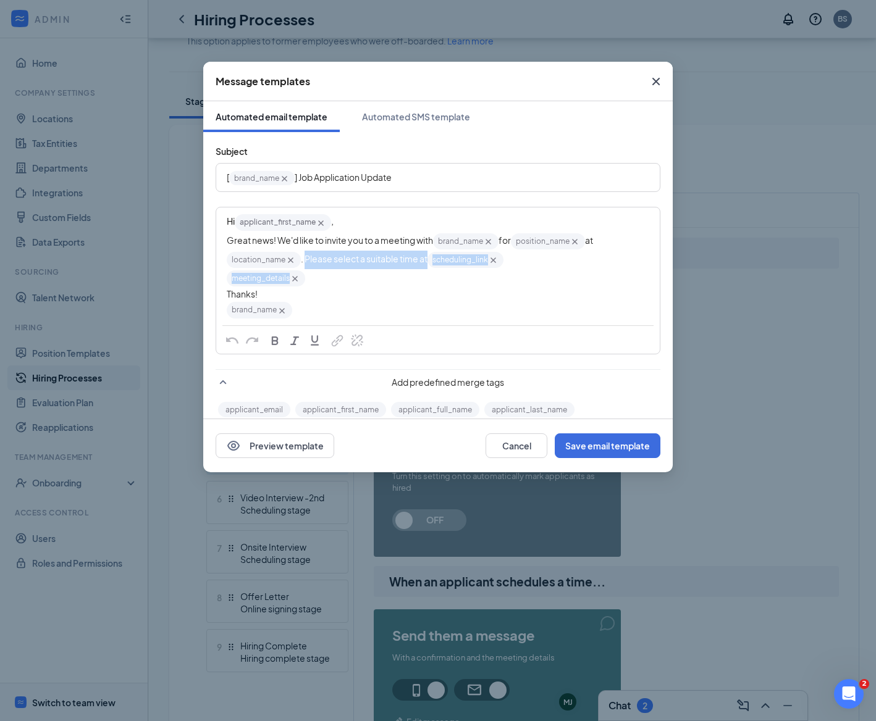
drag, startPoint x: 312, startPoint y: 261, endPoint x: 360, endPoint y: 276, distance: 50.6
click at [360, 276] on div "Hi applicant_first_name‌‌‌‌ {{applicant_first_name}} , Great news! We'd like to…" at bounding box center [438, 266] width 422 height 106
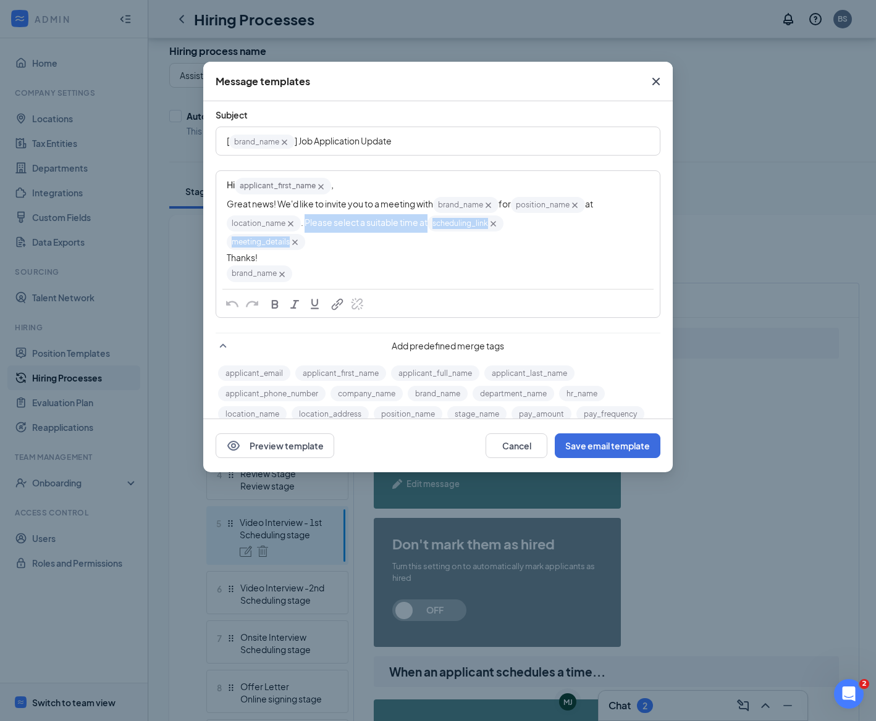
scroll to position [34, 0]
click at [654, 80] on icon "Cross" at bounding box center [655, 81] width 7 height 7
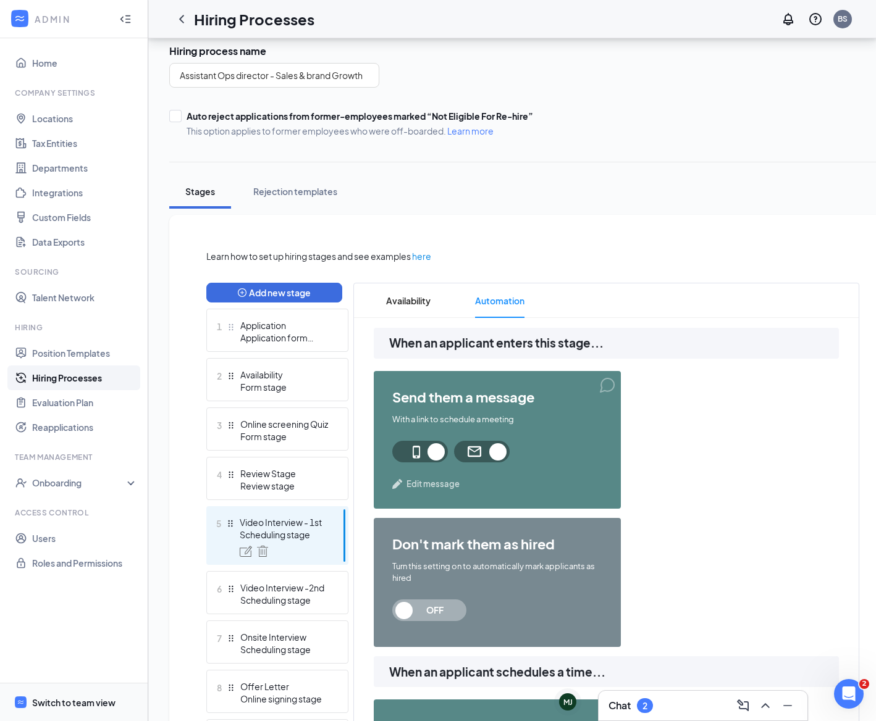
click at [490, 450] on span at bounding box center [482, 452] width 56 height 22
click at [471, 458] on span at bounding box center [482, 452] width 56 height 22
click at [437, 484] on span "Edit message" at bounding box center [432, 484] width 53 height 12
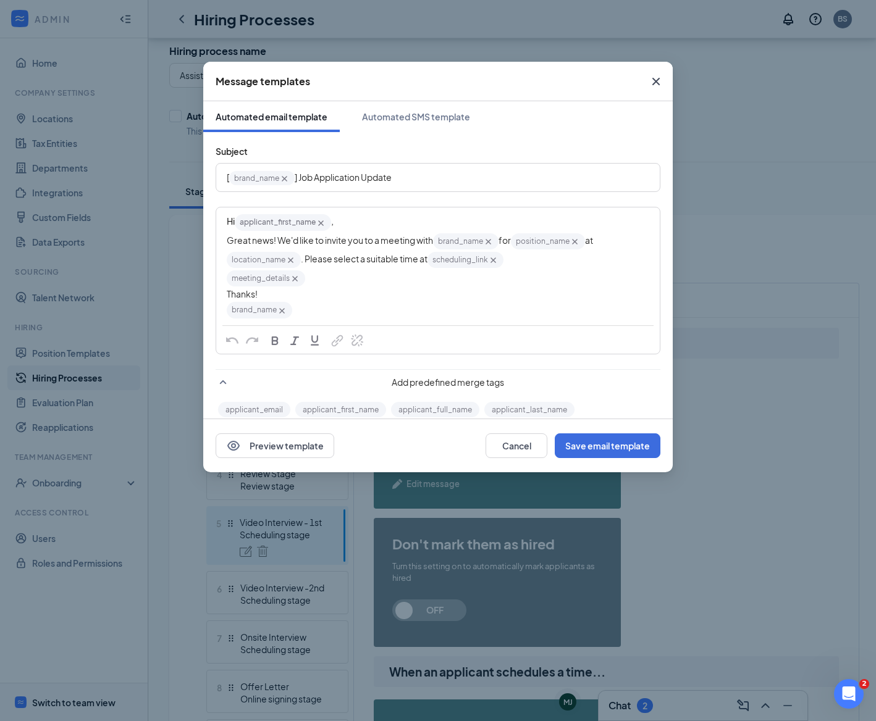
click at [663, 78] on icon "Cross" at bounding box center [655, 81] width 15 height 15
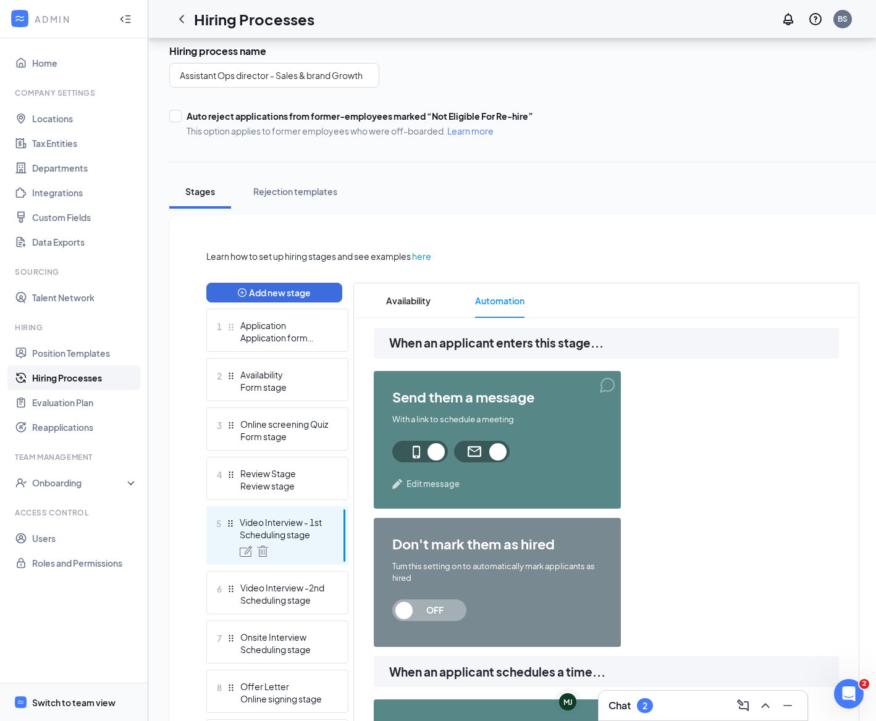
scroll to position [110, 0]
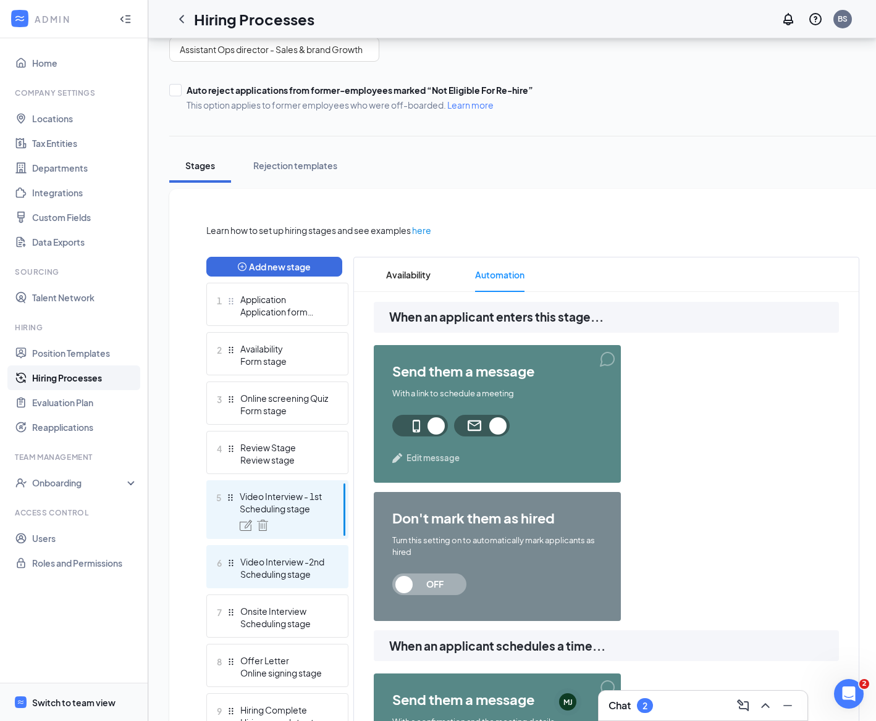
click at [299, 572] on div "Scheduling stage" at bounding box center [285, 574] width 90 height 12
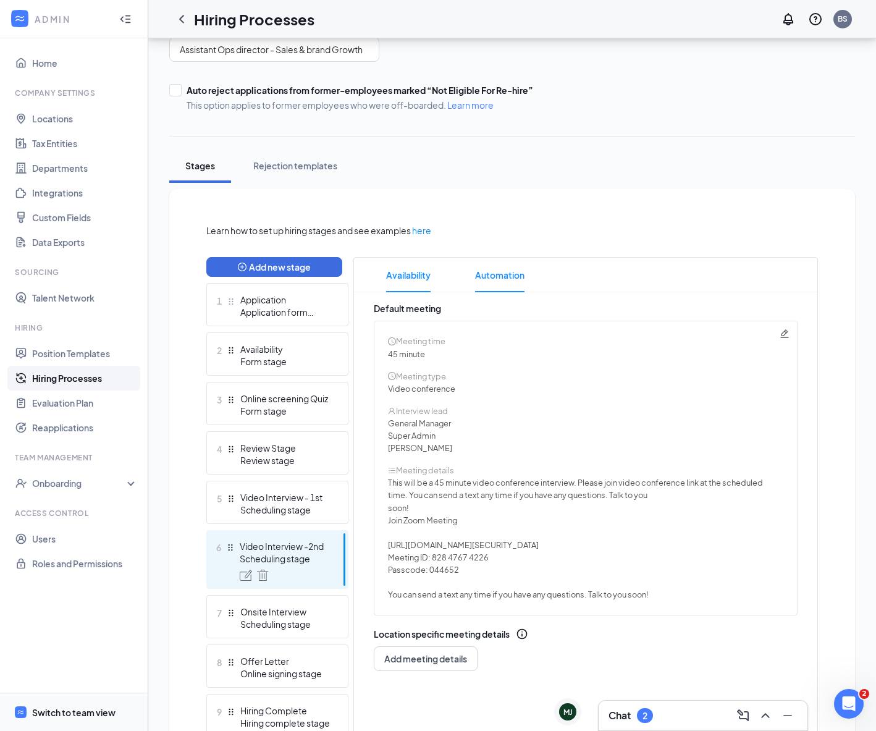
click at [505, 278] on span "Automation" at bounding box center [499, 275] width 49 height 35
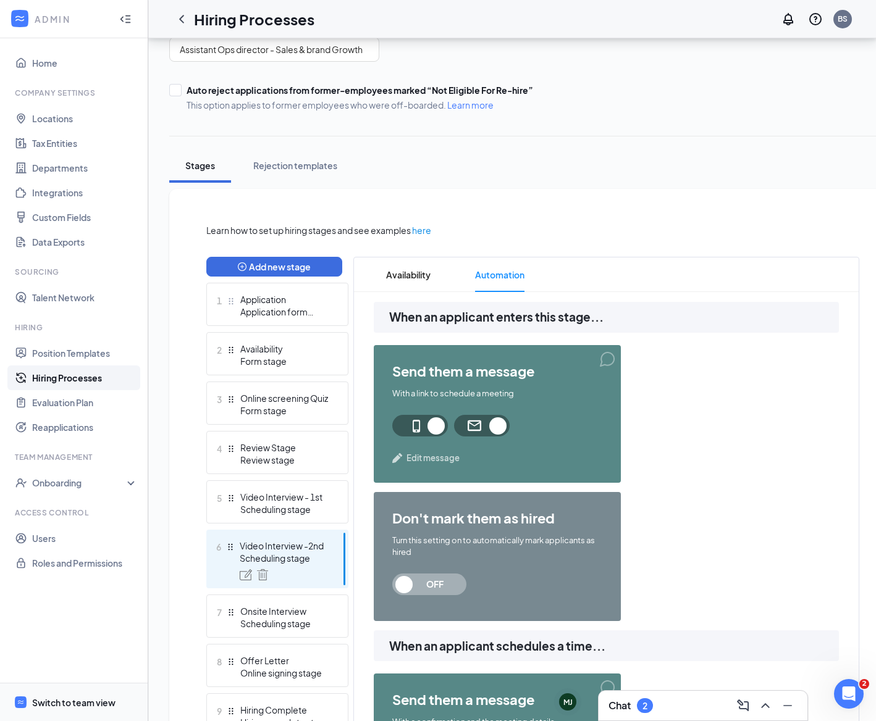
click at [428, 463] on span "Edit message" at bounding box center [432, 458] width 53 height 12
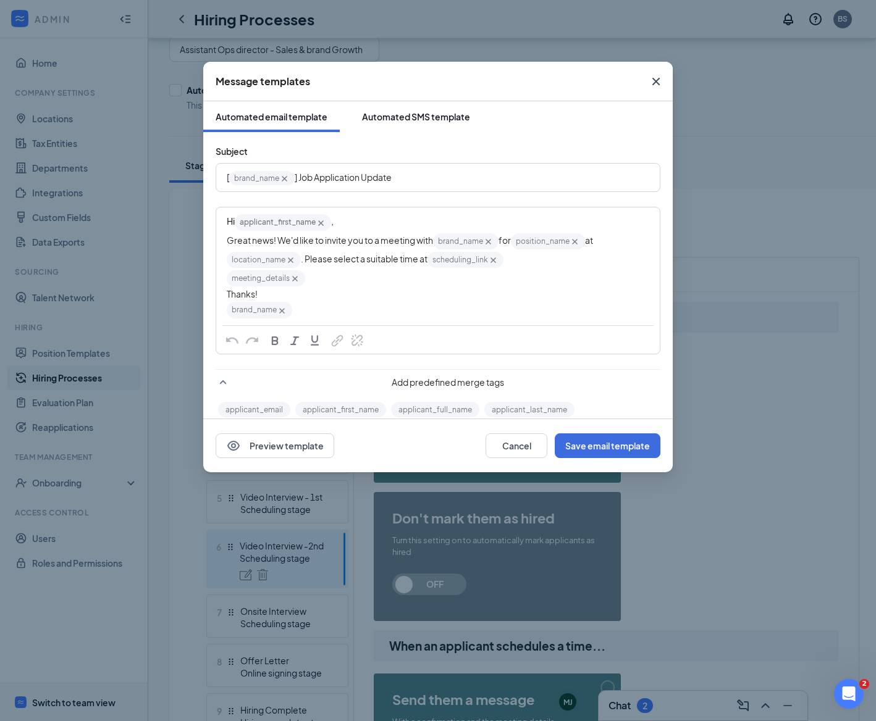
click at [415, 116] on div "Automated SMS template" at bounding box center [416, 117] width 108 height 12
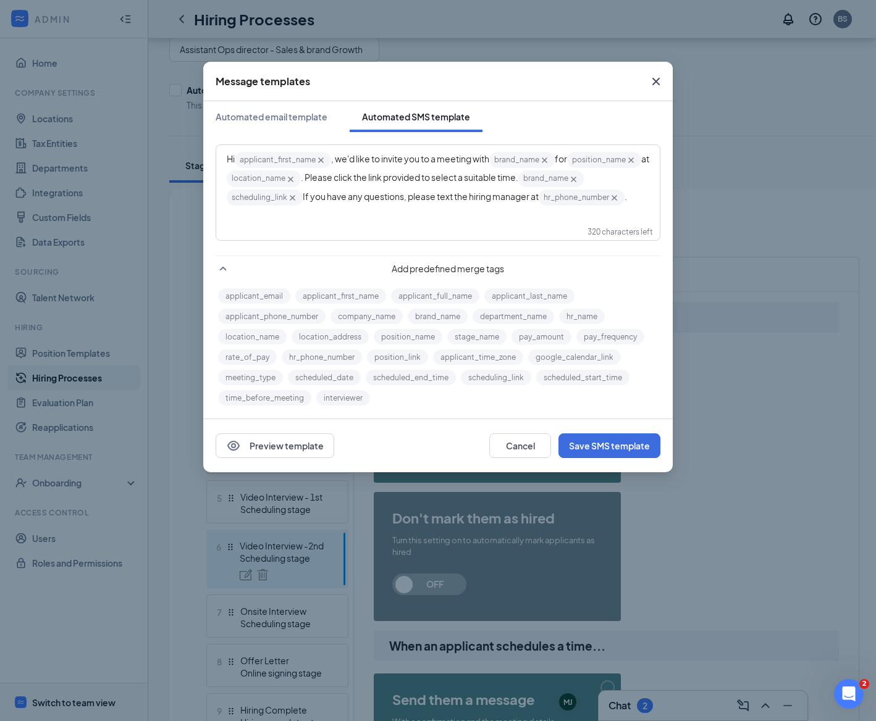
scroll to position [2, 0]
click at [310, 436] on button "Preview template" at bounding box center [275, 445] width 119 height 25
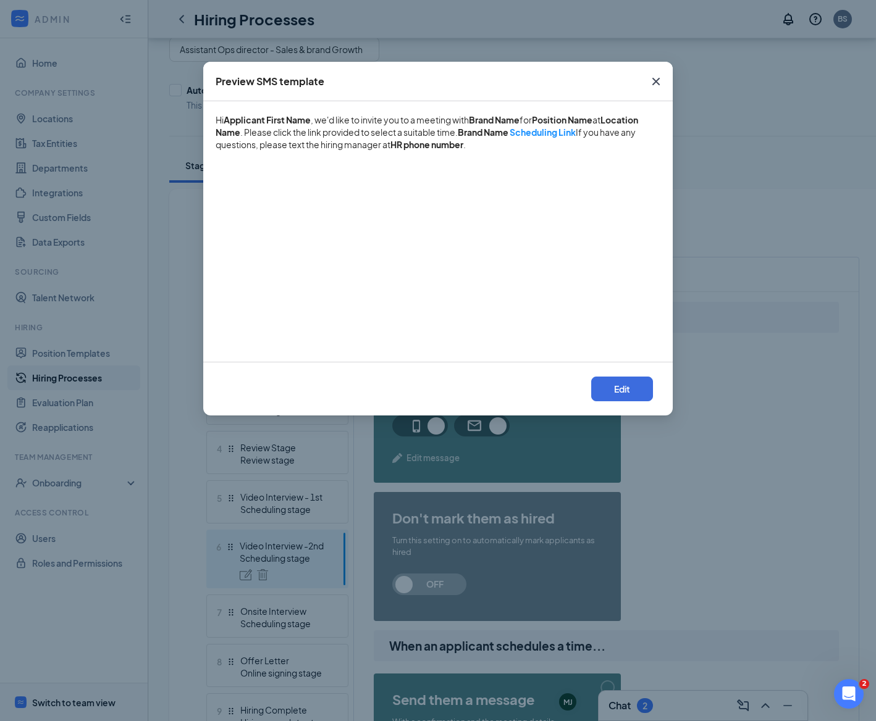
click at [658, 81] on icon "Cross" at bounding box center [655, 81] width 15 height 15
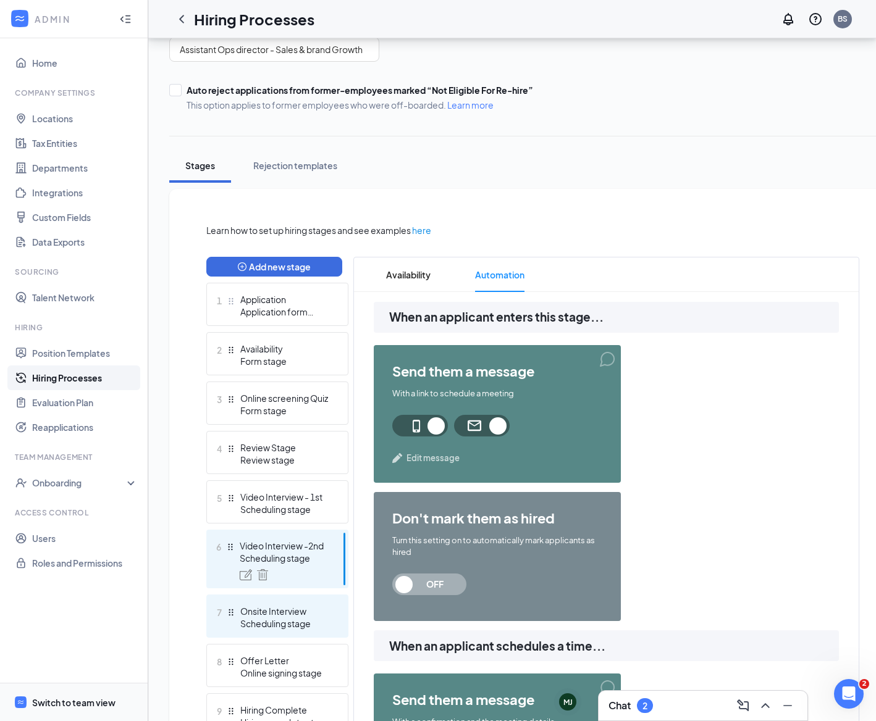
click at [322, 616] on div "Onsite Interview" at bounding box center [285, 611] width 90 height 12
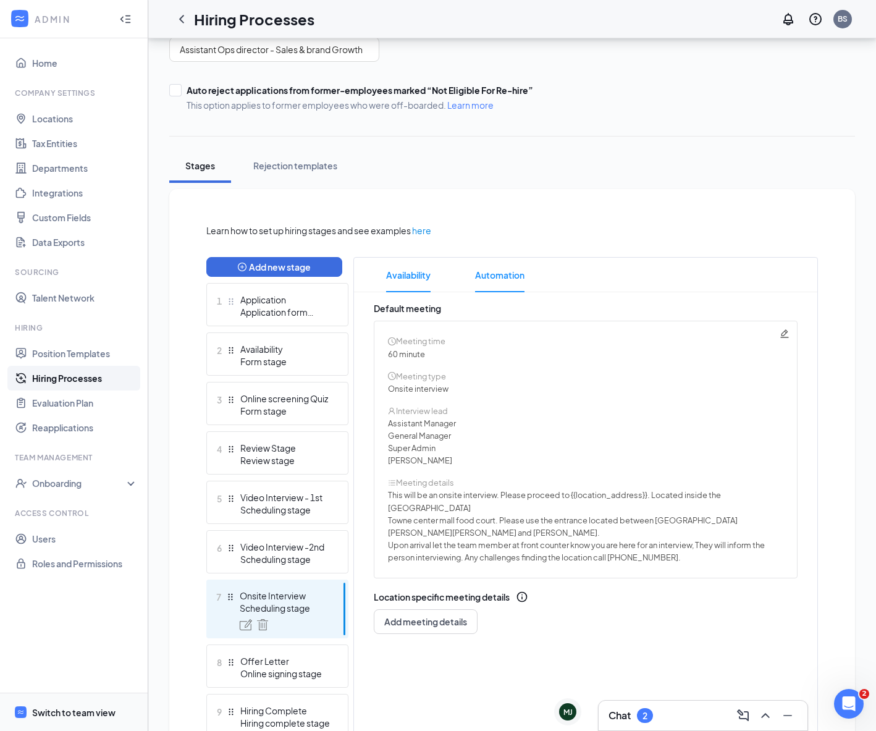
click at [501, 280] on span "Automation" at bounding box center [499, 275] width 49 height 35
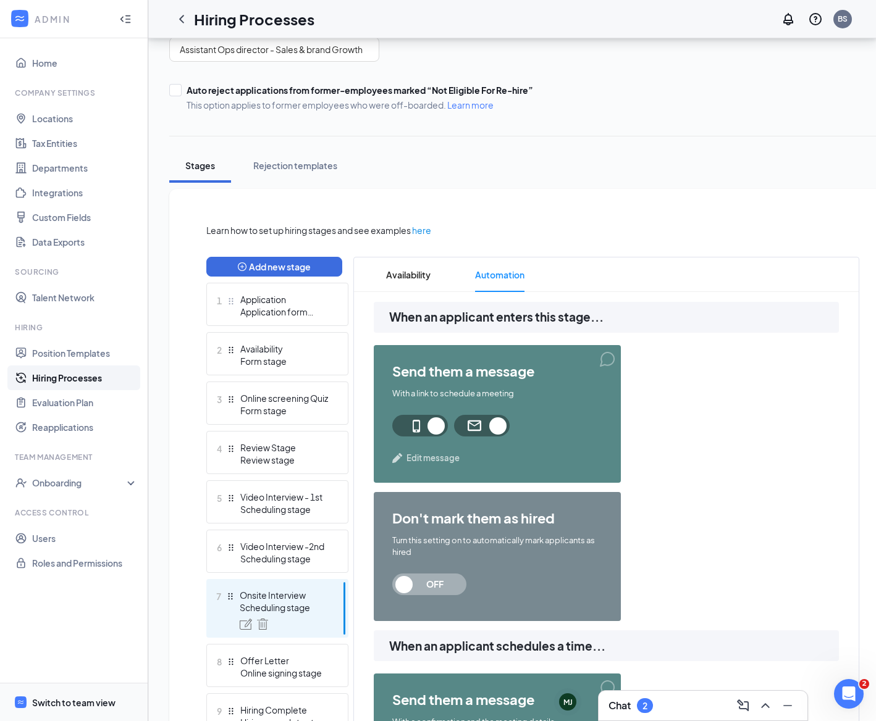
click at [429, 456] on span "Edit message" at bounding box center [432, 458] width 53 height 12
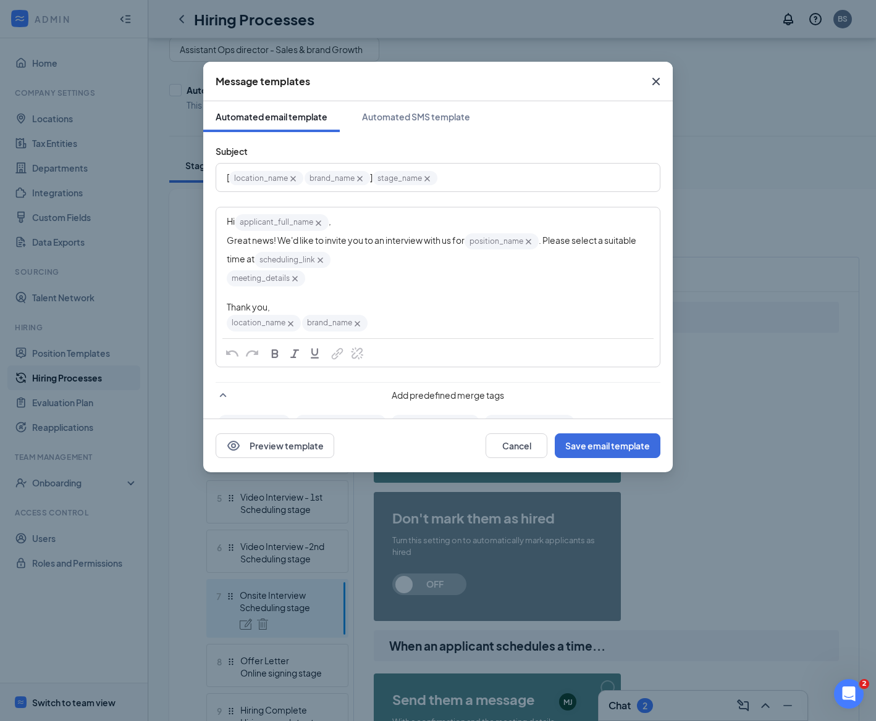
click at [656, 75] on icon "Cross" at bounding box center [655, 81] width 15 height 15
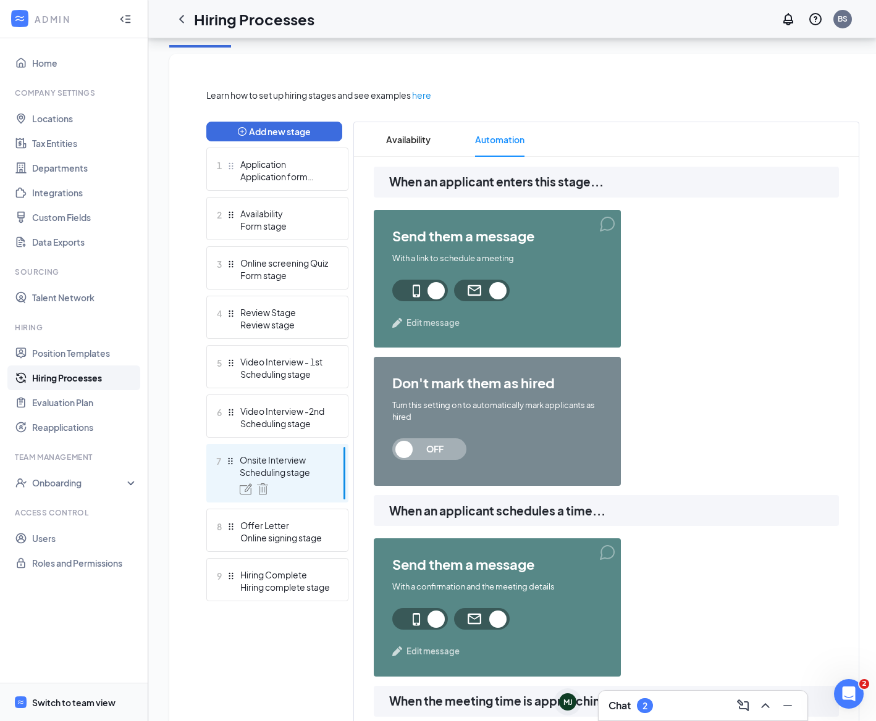
scroll to position [264, 0]
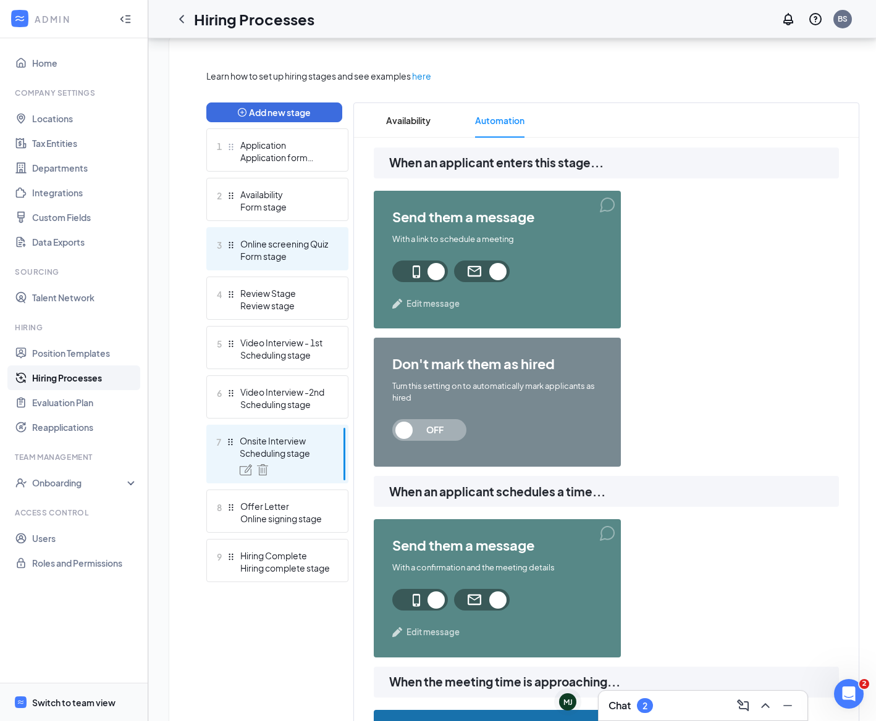
click at [291, 356] on div "Scheduling stage" at bounding box center [285, 355] width 90 height 12
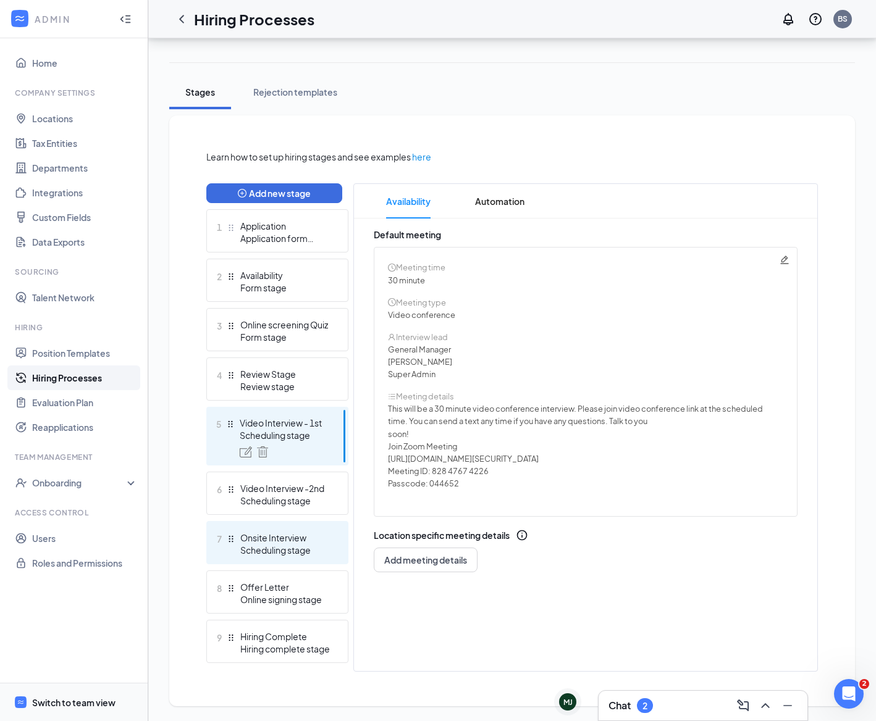
scroll to position [174, 0]
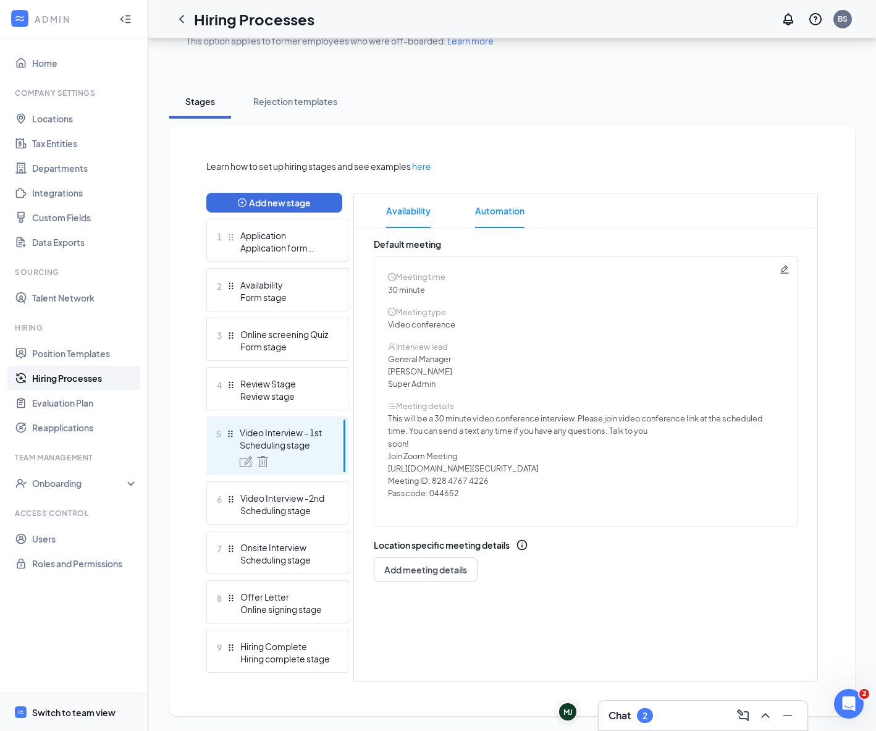
click at [495, 210] on span "Automation" at bounding box center [499, 210] width 49 height 35
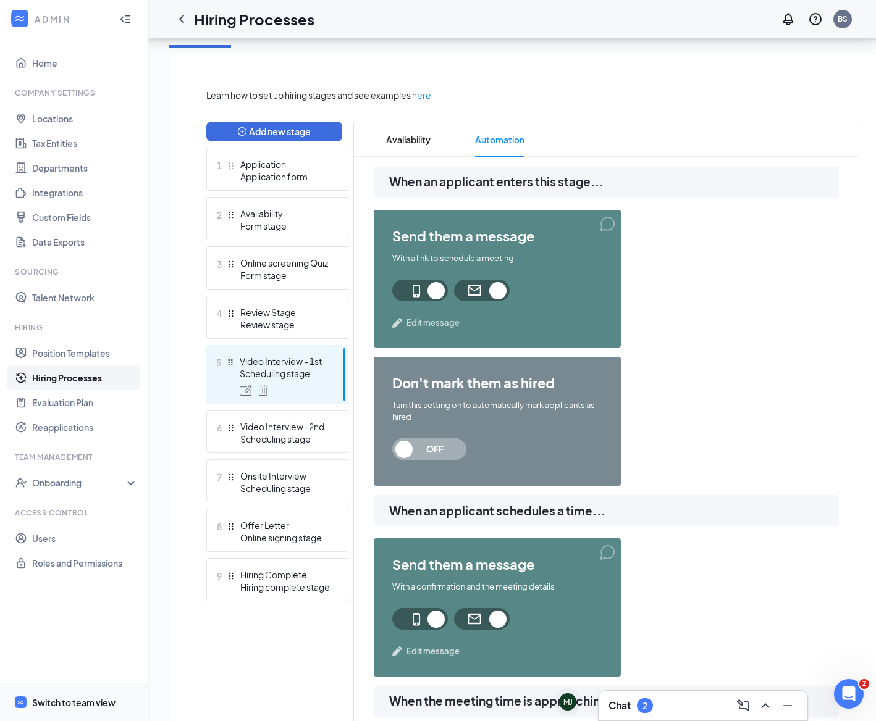
scroll to position [241, 0]
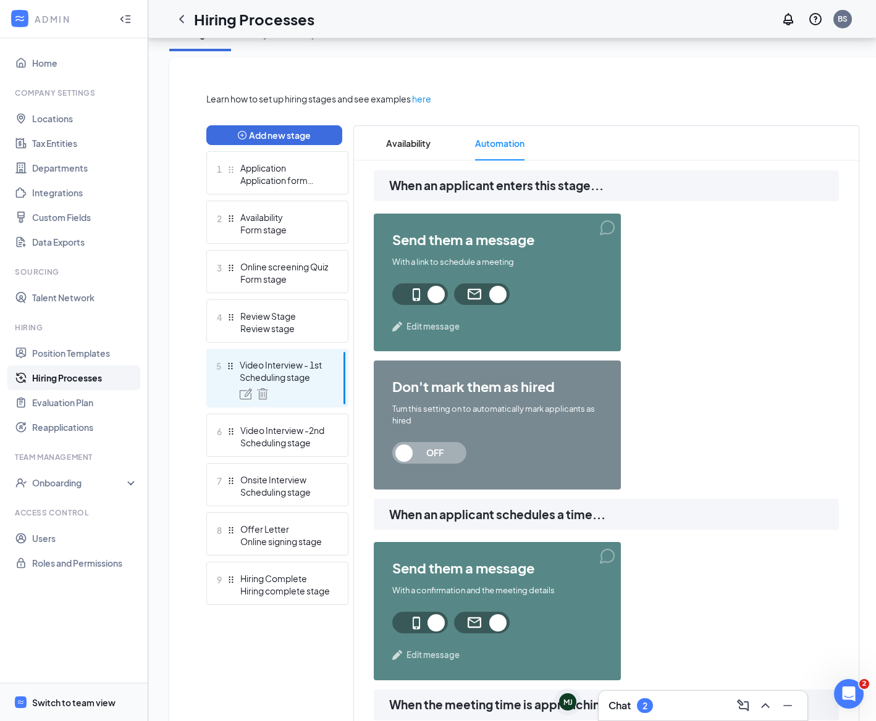
click at [437, 325] on span "Edit message" at bounding box center [432, 326] width 53 height 12
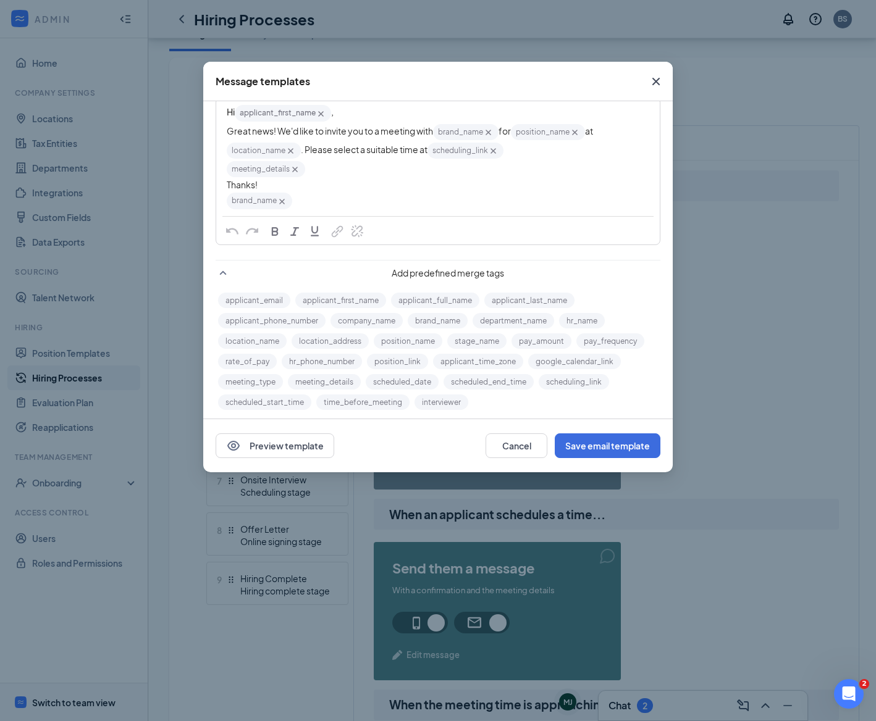
scroll to position [115, 0]
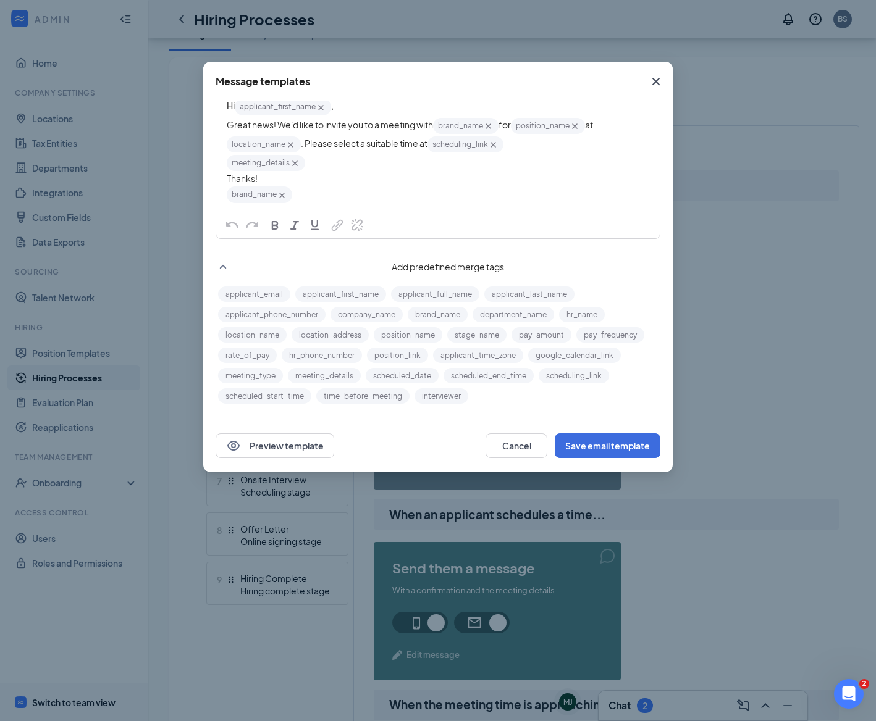
click at [713, 480] on div "Message templates Automated email template Automated SMS template Subject [ bra…" at bounding box center [438, 360] width 876 height 721
click at [658, 80] on icon "Cross" at bounding box center [655, 81] width 15 height 15
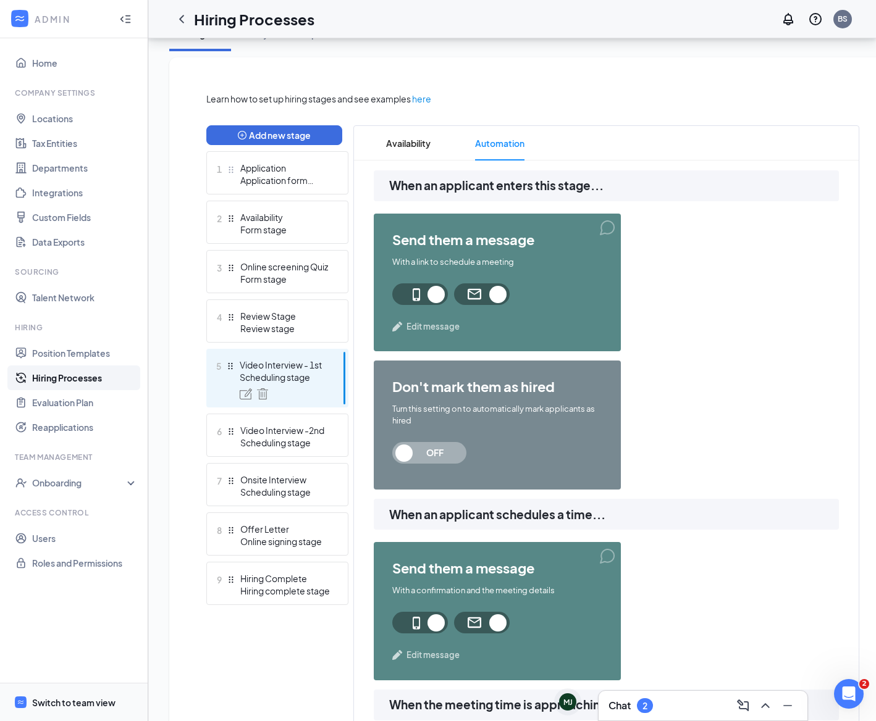
click at [421, 329] on span "Edit message" at bounding box center [432, 326] width 53 height 12
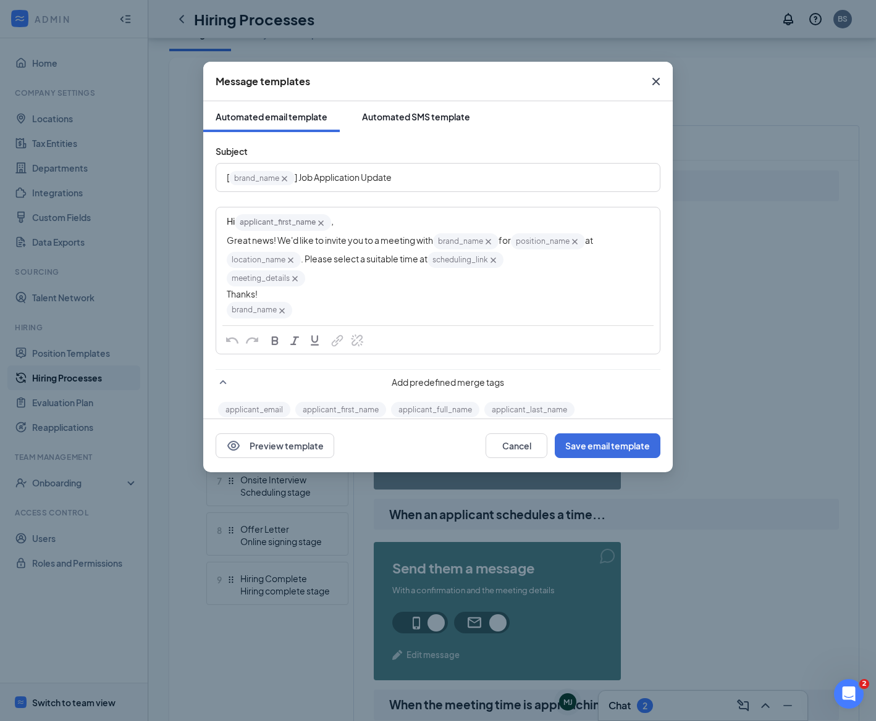
click at [432, 122] on div "Automated SMS template" at bounding box center [416, 117] width 108 height 12
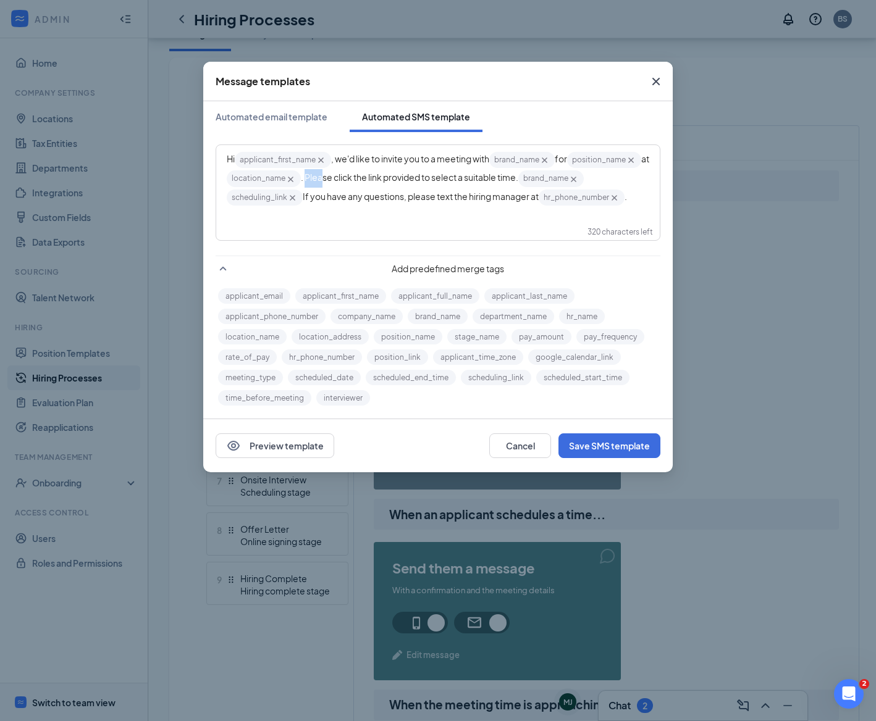
drag, startPoint x: 390, startPoint y: 179, endPoint x: 395, endPoint y: 184, distance: 7.0
click at [407, 183] on div "Hi applicant_first_name‌‌‌‌ {{applicant_first_name}} , we'd like to invite you …" at bounding box center [438, 179] width 422 height 56
click at [295, 198] on icon "Cross" at bounding box center [293, 198] width 6 height 6
click at [568, 185] on icon "Cross" at bounding box center [573, 179] width 10 height 10
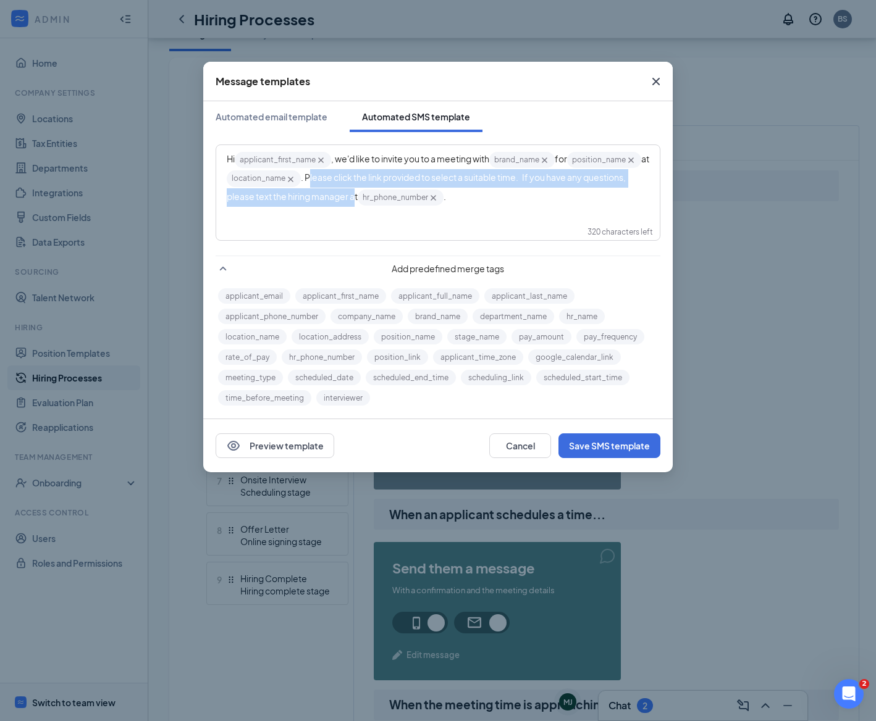
drag, startPoint x: 392, startPoint y: 174, endPoint x: 437, endPoint y: 197, distance: 50.0
click at [437, 197] on span ". Please click the link provided to select a suitable time. If you have any que…" at bounding box center [427, 187] width 400 height 30
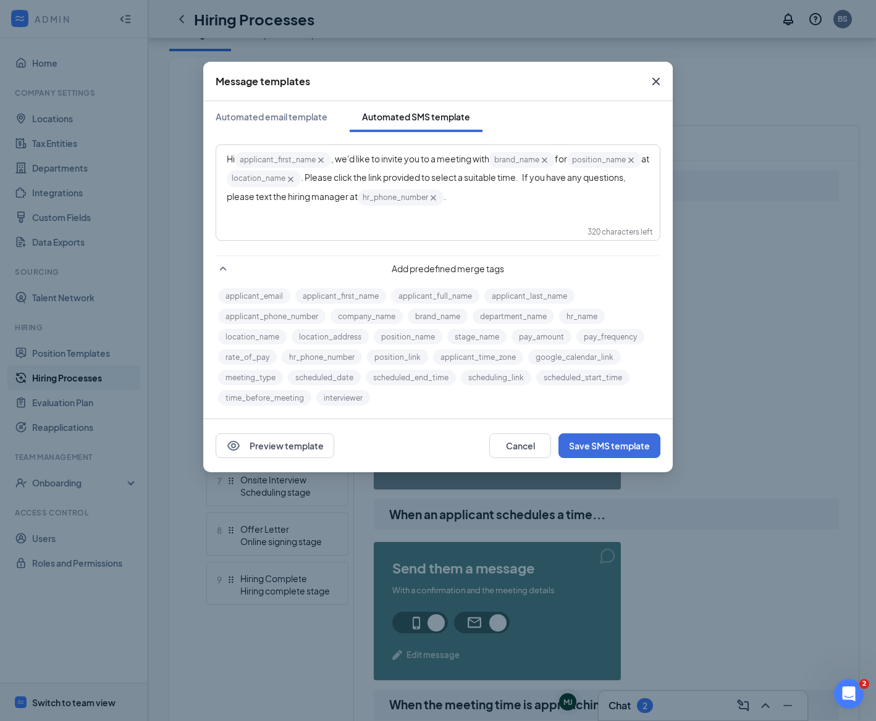
click at [403, 180] on span ". Please click the link provided to select a suitable time. If you have any que…" at bounding box center [427, 187] width 400 height 30
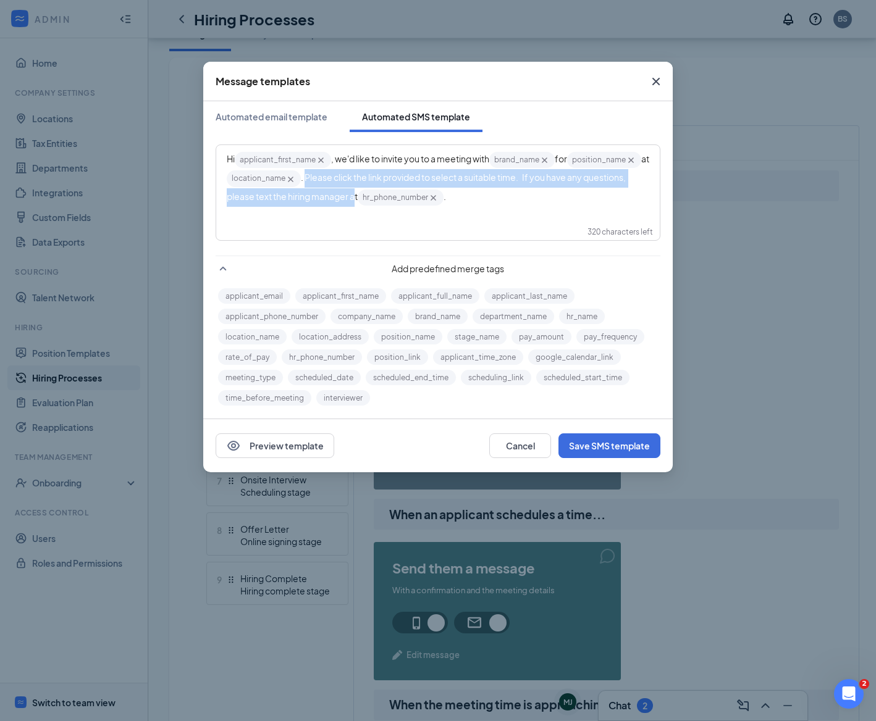
drag, startPoint x: 388, startPoint y: 177, endPoint x: 435, endPoint y: 198, distance: 51.4
click at [435, 197] on span ". Please click the link provided to select a suitable time. If you have any que…" at bounding box center [427, 187] width 400 height 30
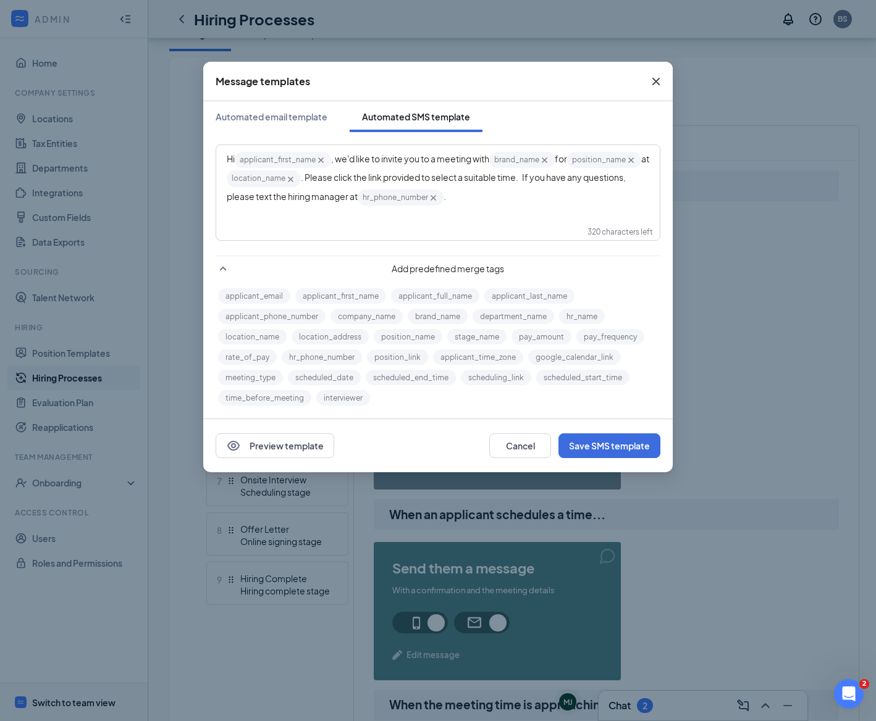
click at [443, 204] on span "hr_phone_number‌‌‌‌ {{hr_phone_number}}" at bounding box center [401, 198] width 86 height 16
click at [438, 199] on icon "Cross" at bounding box center [433, 198] width 10 height 10
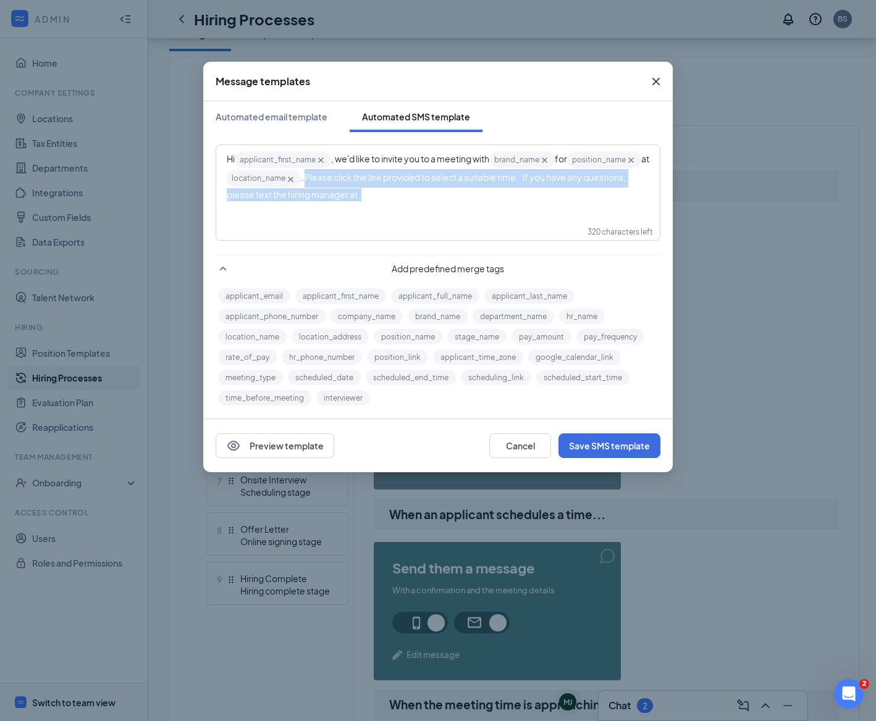
drag, startPoint x: 389, startPoint y: 177, endPoint x: 431, endPoint y: 207, distance: 51.8
click at [431, 207] on div "Hi applicant_first_name‌‌‌‌ {{applicant_first_name}} , we'd like to invite you …" at bounding box center [438, 177] width 442 height 62
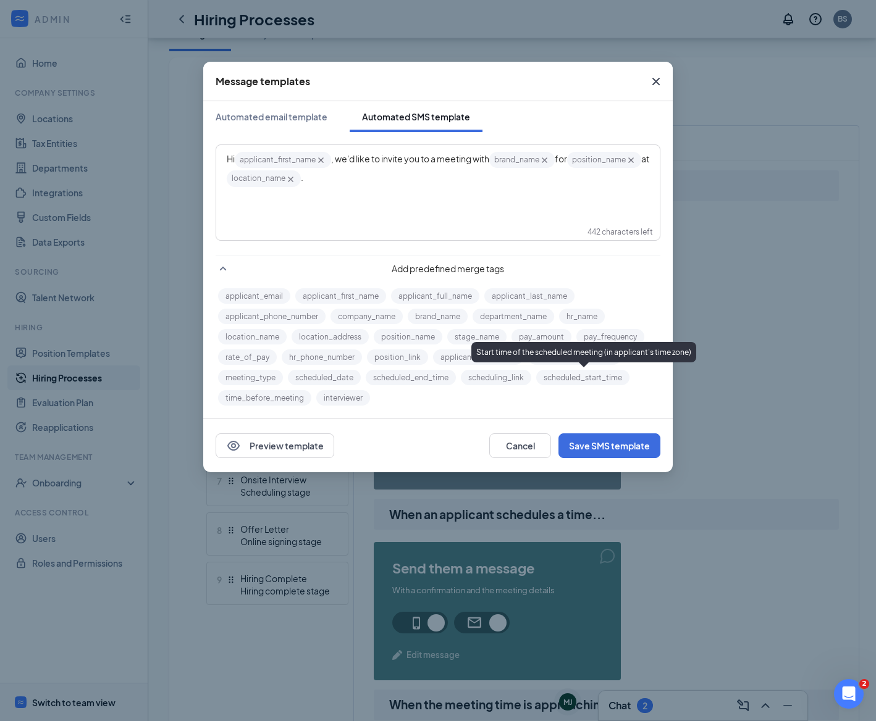
click at [572, 382] on button "scheduled_start_time" at bounding box center [582, 377] width 93 height 15
click at [388, 178] on span "scheduled_start_time‌‌‌‌ {{scheduled_start_time}}" at bounding box center [352, 178] width 99 height 16
click at [392, 180] on span "scheduled_start_time‌‌‌‌ {{scheduled_start_time}}" at bounding box center [352, 178] width 99 height 16
click at [631, 178] on div "Hi applicant_first_name‌‌‌‌ {{applicant_first_name}} , we'd like to invite you …" at bounding box center [438, 170] width 422 height 38
click at [637, 175] on div "Hi applicant_first_name‌‌‌‌ {{applicant_first_name}} , we'd like to invite you …" at bounding box center [438, 170] width 422 height 38
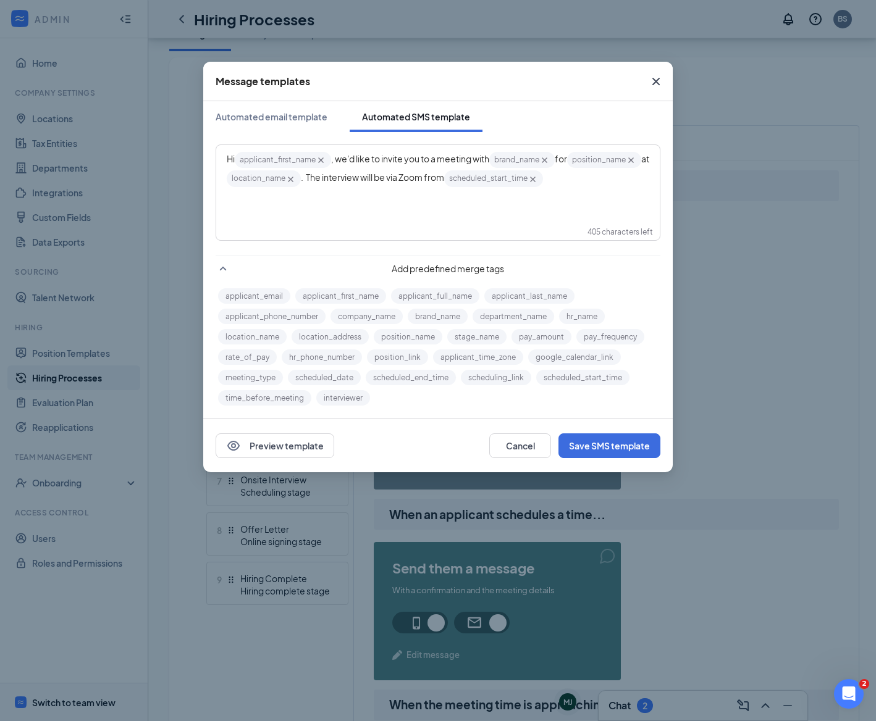
click at [637, 185] on div "Hi applicant_first_name‌‌‌‌ {{applicant_first_name}} , we'd like to invite you …" at bounding box center [438, 170] width 422 height 38
click at [375, 191] on div "Hi applicant_first_name‌‌‌‌ {{applicant_first_name}} , we'd like to invite you …" at bounding box center [438, 177] width 442 height 62
click at [639, 177] on div "Hi applicant_first_name‌‌‌‌ {{applicant_first_name}} , we'd like to invite you …" at bounding box center [438, 170] width 422 height 38
click at [259, 379] on button "meeting_type" at bounding box center [250, 377] width 65 height 15
click at [606, 185] on icon "Cross" at bounding box center [611, 179] width 10 height 10
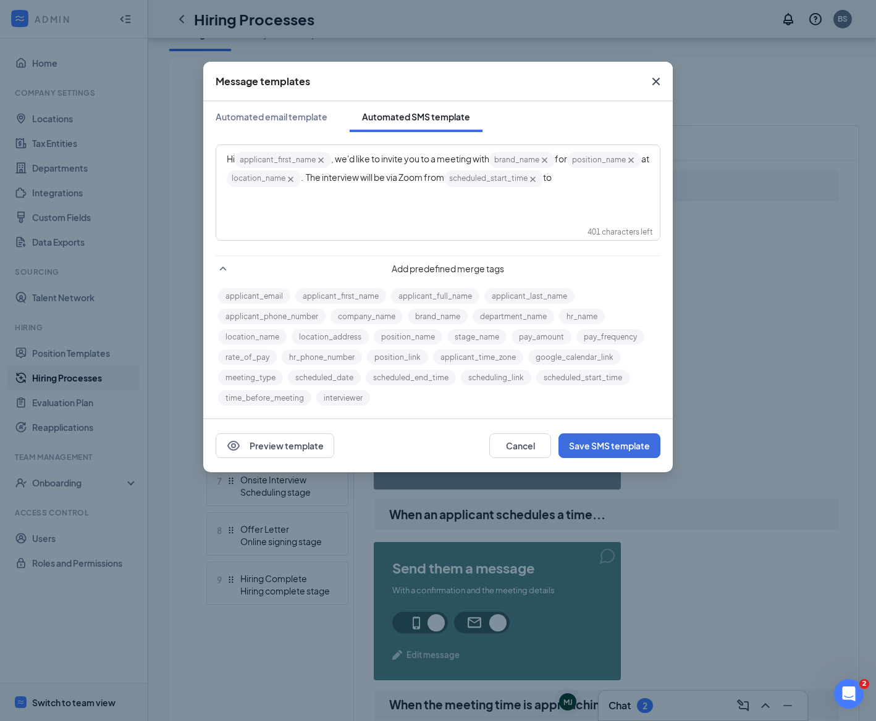
click at [390, 177] on span ". The interview will be via Zoom from" at bounding box center [372, 177] width 143 height 11
click at [386, 180] on span ". The interview will be via Zoom from" at bounding box center [372, 177] width 143 height 11
click at [337, 380] on button "scheduled_date" at bounding box center [324, 377] width 73 height 15
click at [348, 188] on div "Hi applicant_first_name‌‌‌‌ {{applicant_first_name}} , we'd like to invite you …" at bounding box center [438, 170] width 422 height 38
click at [439, 379] on button "scheduled_end_time" at bounding box center [411, 377] width 90 height 15
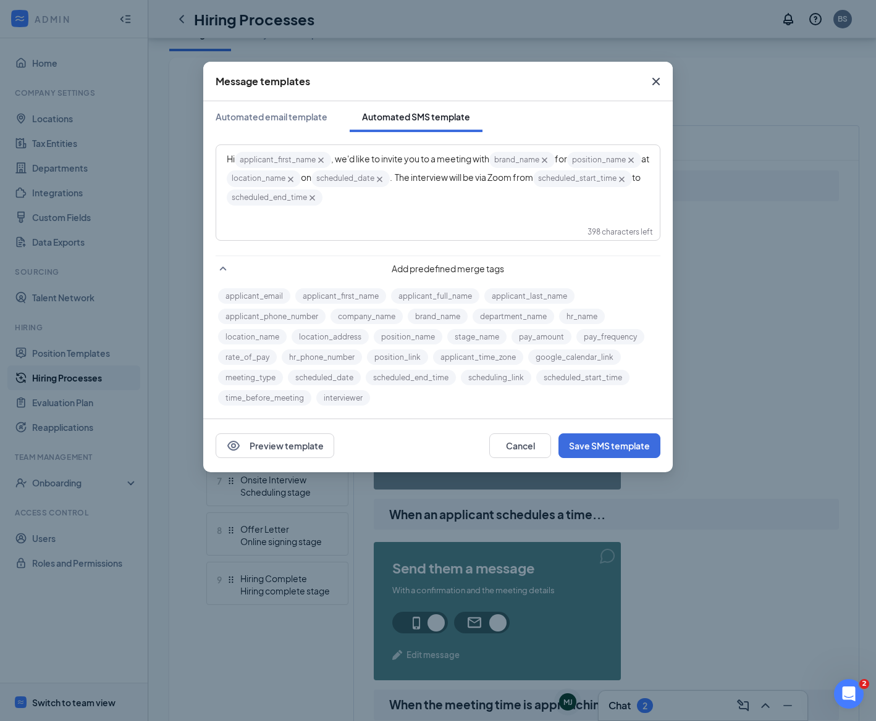
click at [443, 199] on div "Hi applicant_first_name‌‌‌‌ {{applicant_first_name}} , we'd like to invite you …" at bounding box center [438, 179] width 422 height 56
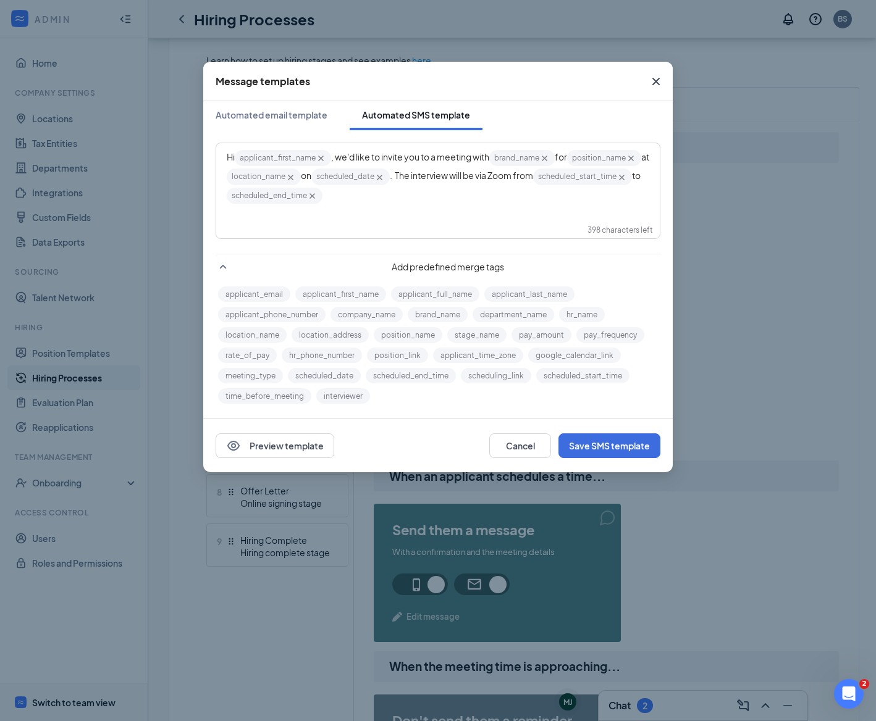
scroll to position [0, 0]
click at [325, 438] on button "Preview template" at bounding box center [275, 445] width 119 height 25
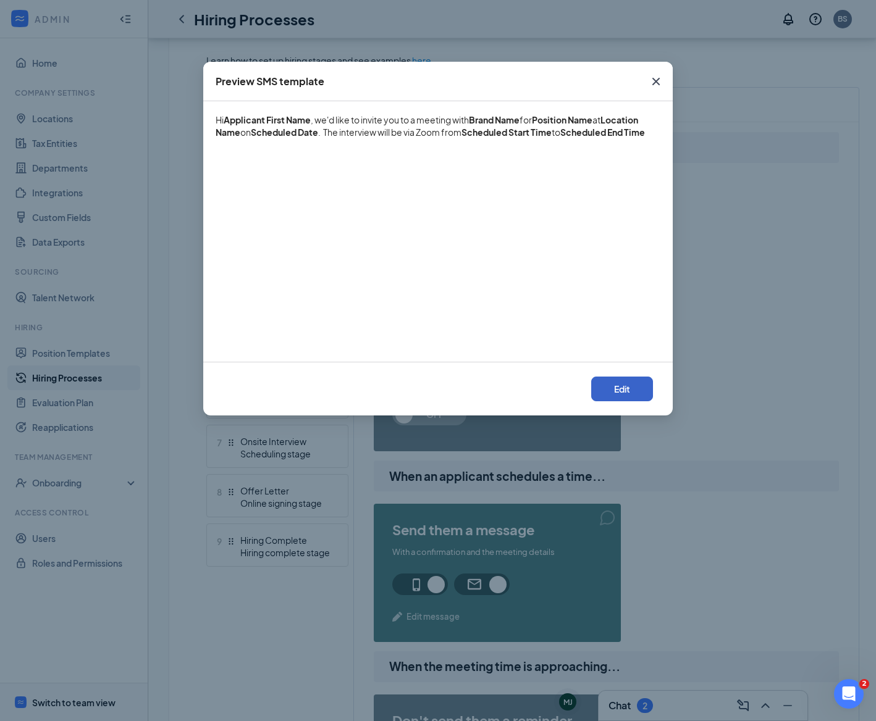
click at [627, 388] on button "Edit" at bounding box center [622, 389] width 62 height 25
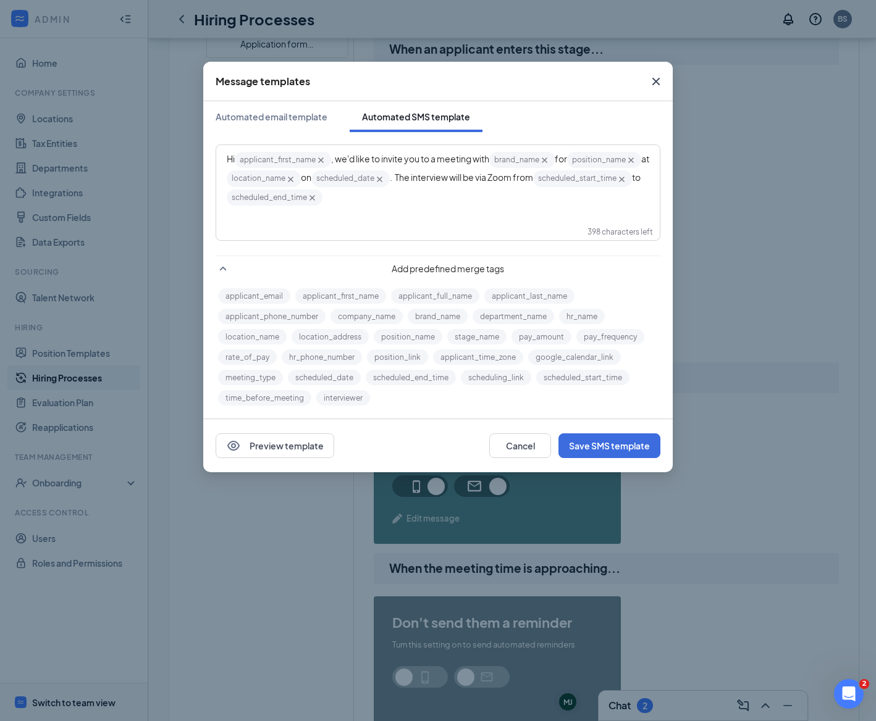
click at [446, 200] on div "Hi applicant_first_name‌‌‌‌ {{applicant_first_name}} , we'd like to invite you …" at bounding box center [438, 179] width 422 height 56
click at [466, 200] on div "Hi applicant_first_name‌‌‌‌ {{applicant_first_name}} , we'd like to invite you …" at bounding box center [438, 179] width 422 height 56
click at [564, 443] on button "Save SMS template" at bounding box center [609, 445] width 102 height 25
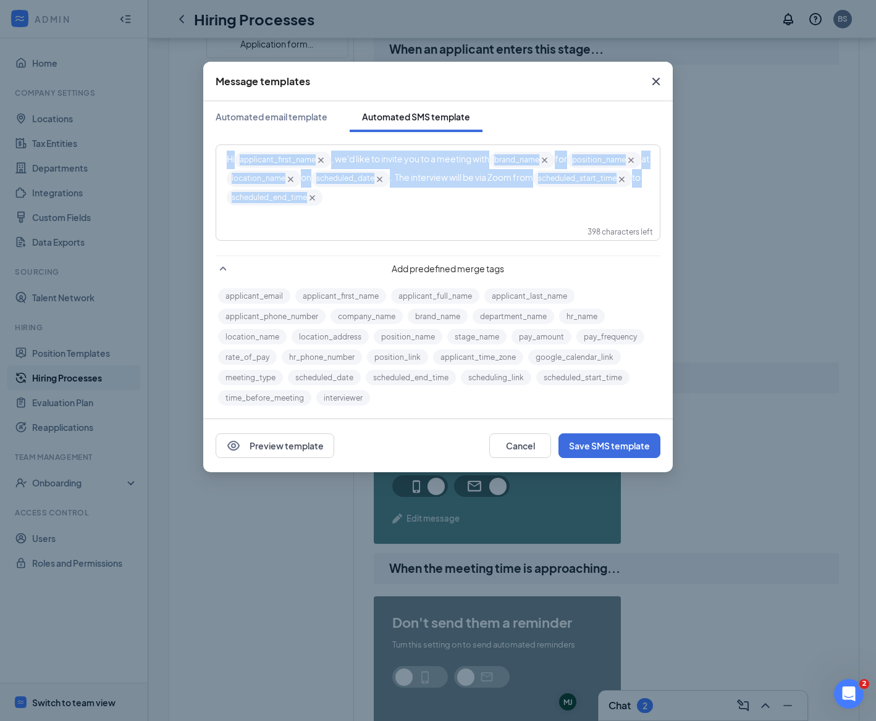
drag, startPoint x: 489, startPoint y: 206, endPoint x: 201, endPoint y: 149, distance: 293.8
click at [201, 149] on div "Message templates Automated email template Automated SMS template Hi applicant_…" at bounding box center [438, 360] width 876 height 721
copy div "Hi applicant_first_name‌‌‌‌ {{applicant_first_name}} , we'd like to invite you …"
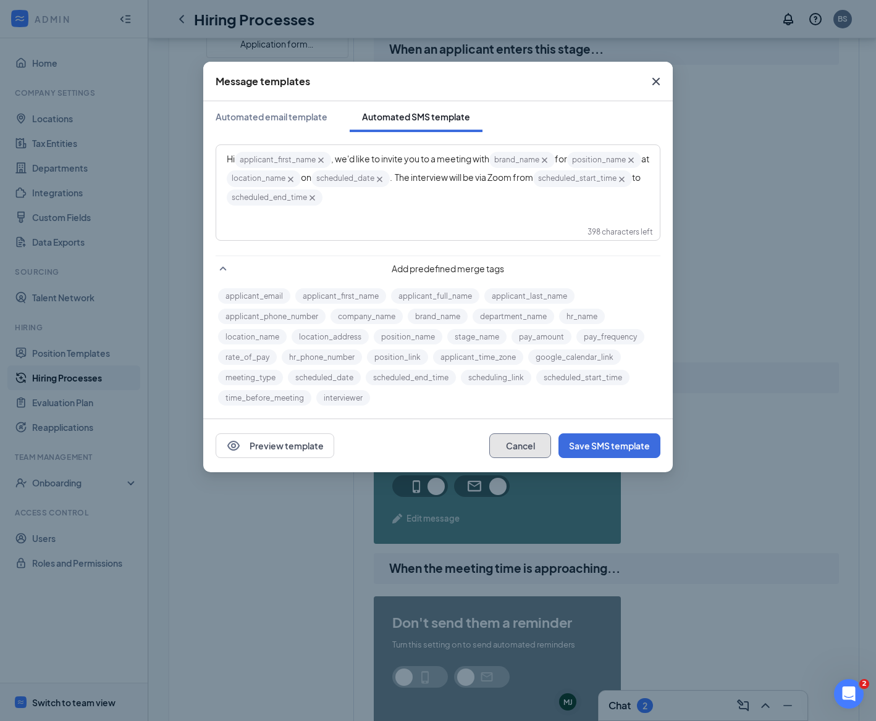
click at [535, 437] on button "Cancel" at bounding box center [520, 445] width 62 height 25
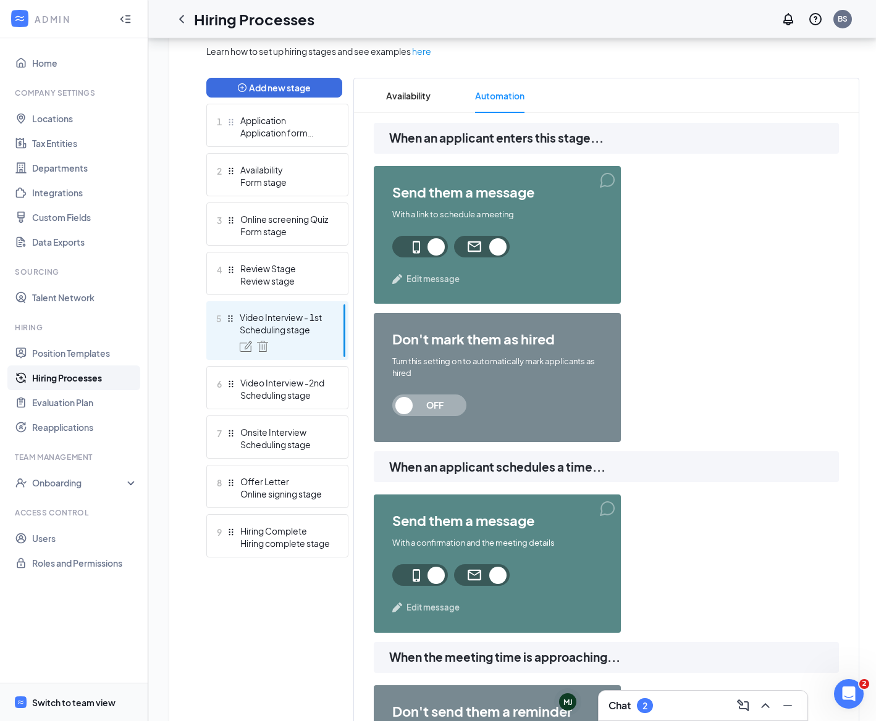
scroll to position [287, 0]
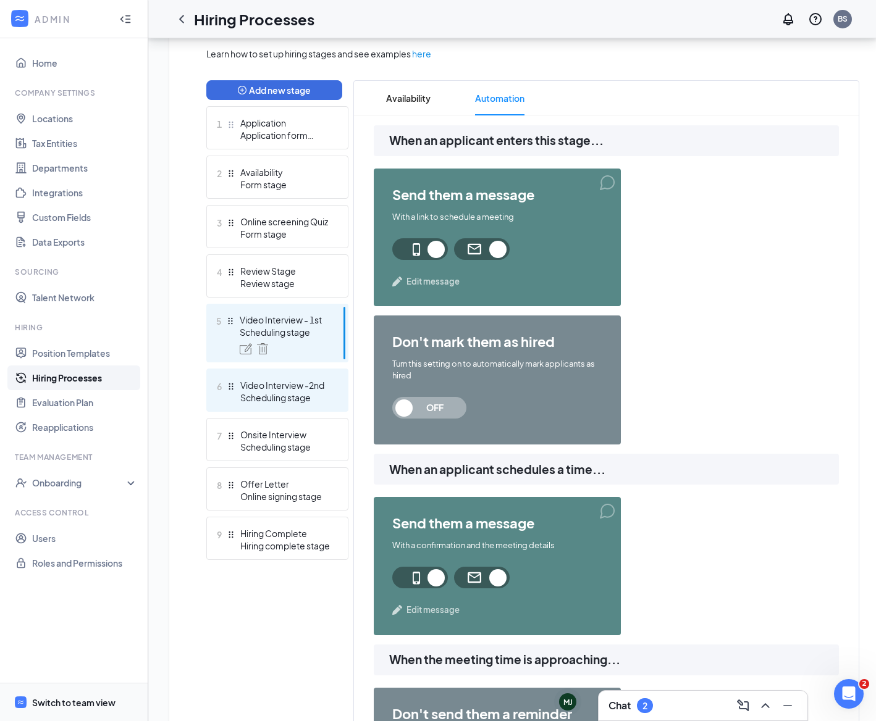
click at [314, 385] on div "Video Interview -2nd" at bounding box center [285, 385] width 90 height 12
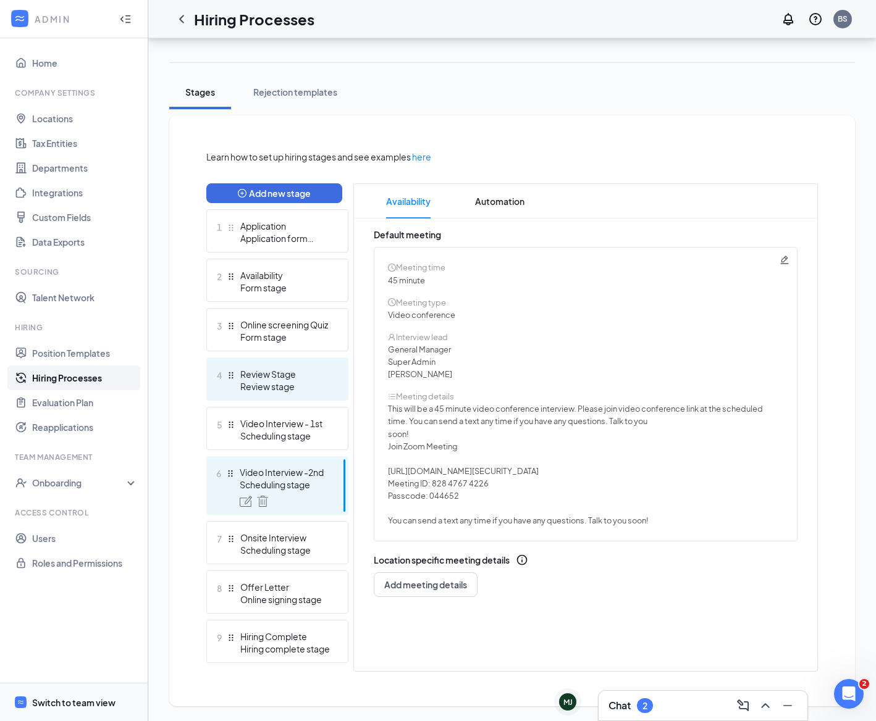
scroll to position [174, 0]
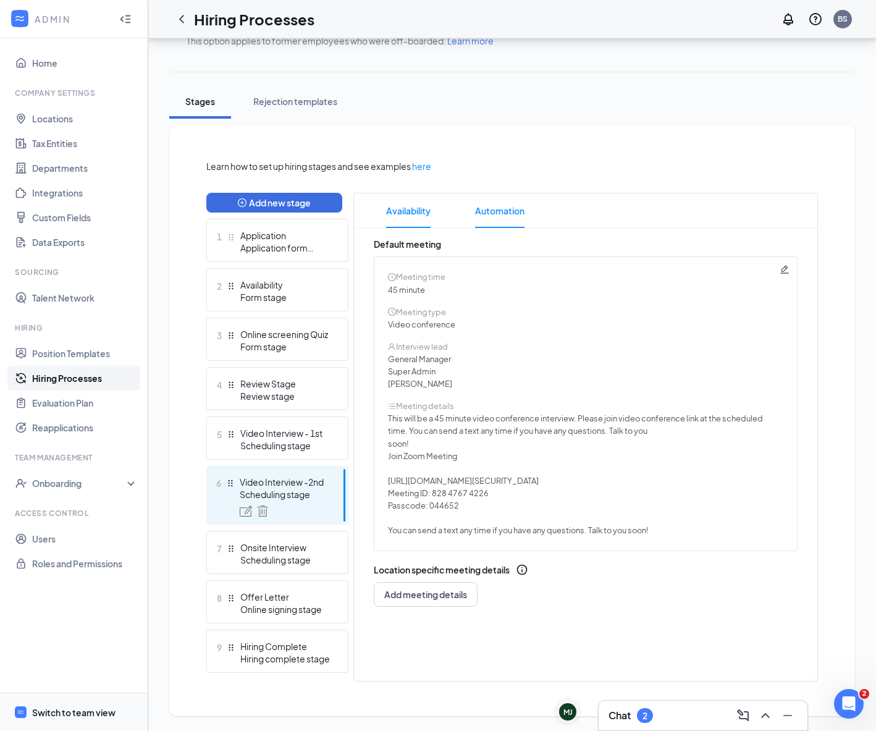
click at [497, 214] on span "Automation" at bounding box center [499, 210] width 49 height 35
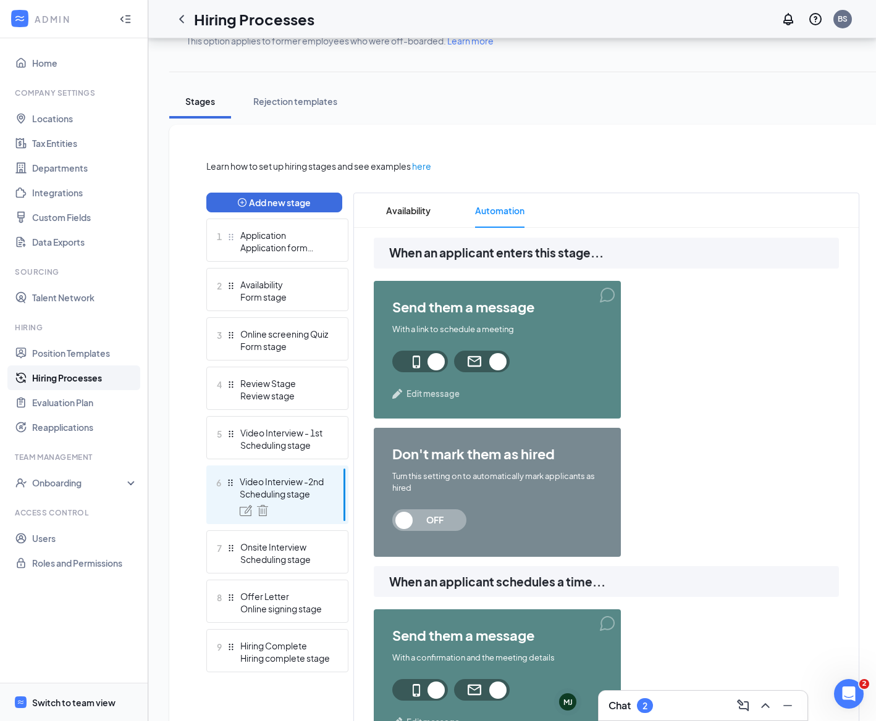
click at [429, 386] on div "send them a message With a link to schedule a meeting Edit message" at bounding box center [497, 350] width 247 height 138
click at [425, 395] on span "Edit message" at bounding box center [432, 394] width 53 height 12
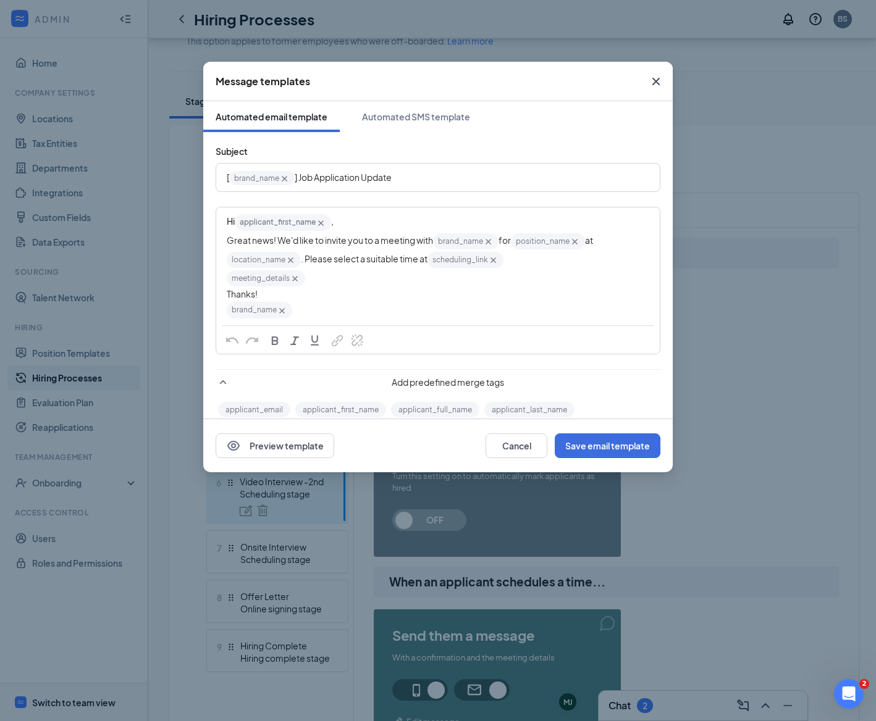
click at [658, 81] on icon "Cross" at bounding box center [655, 81] width 15 height 15
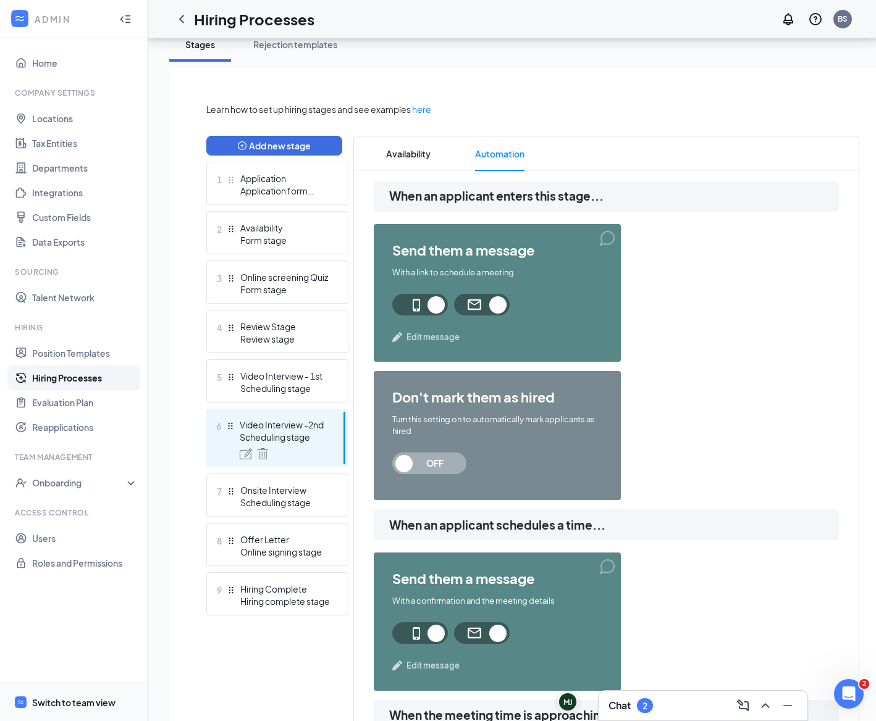
scroll to position [291, 0]
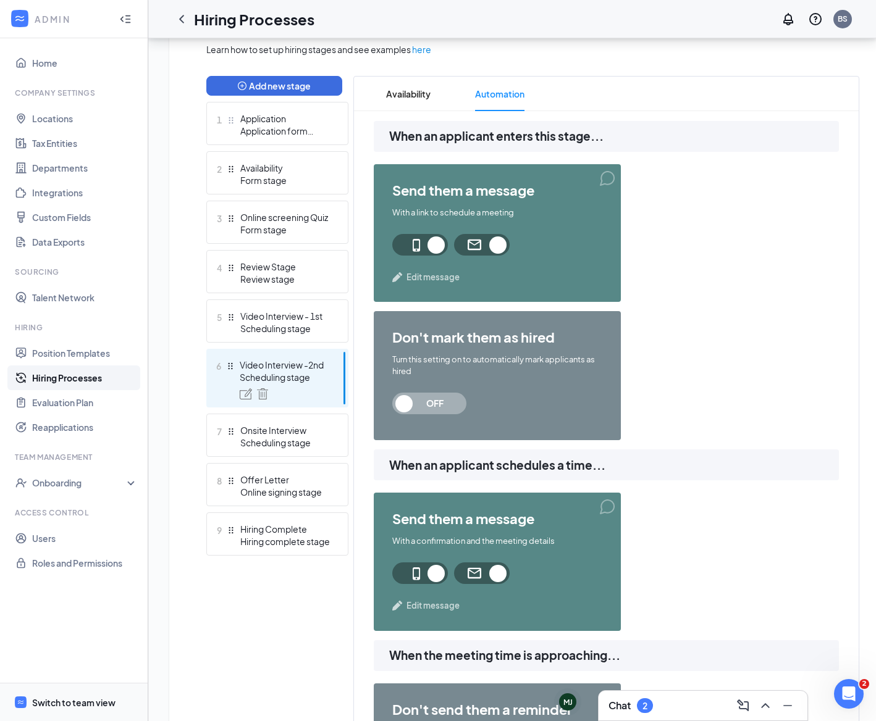
click at [433, 607] on span "Edit message" at bounding box center [432, 606] width 53 height 12
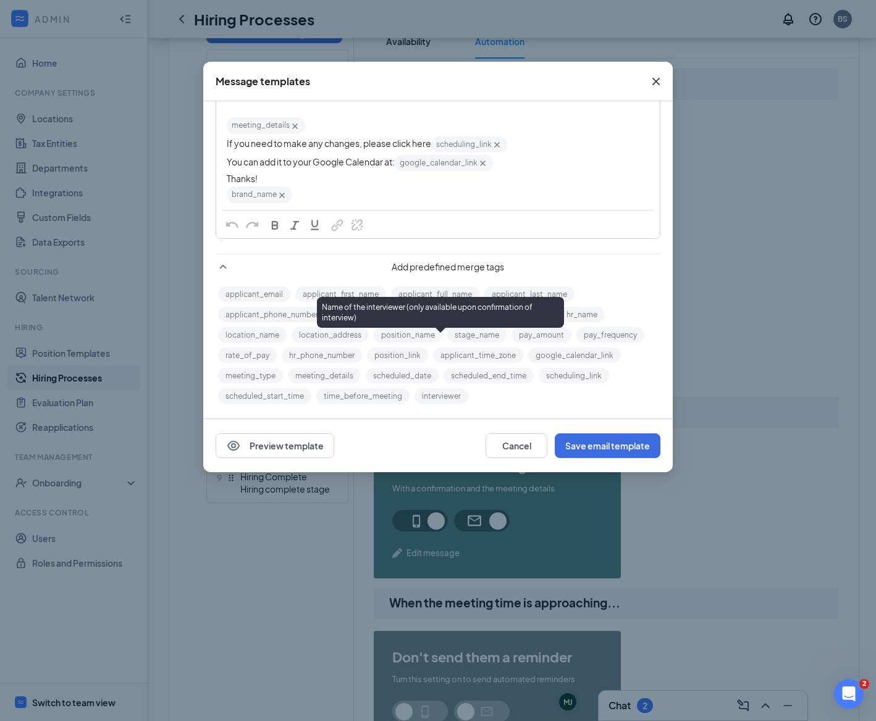
scroll to position [400, 0]
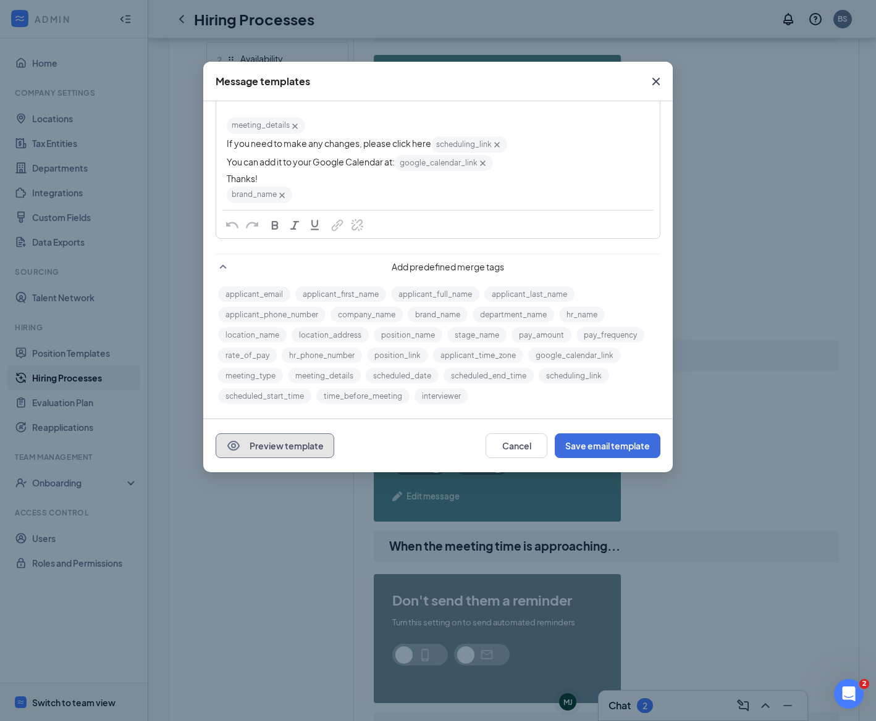
click at [299, 453] on button "Preview template" at bounding box center [275, 445] width 119 height 25
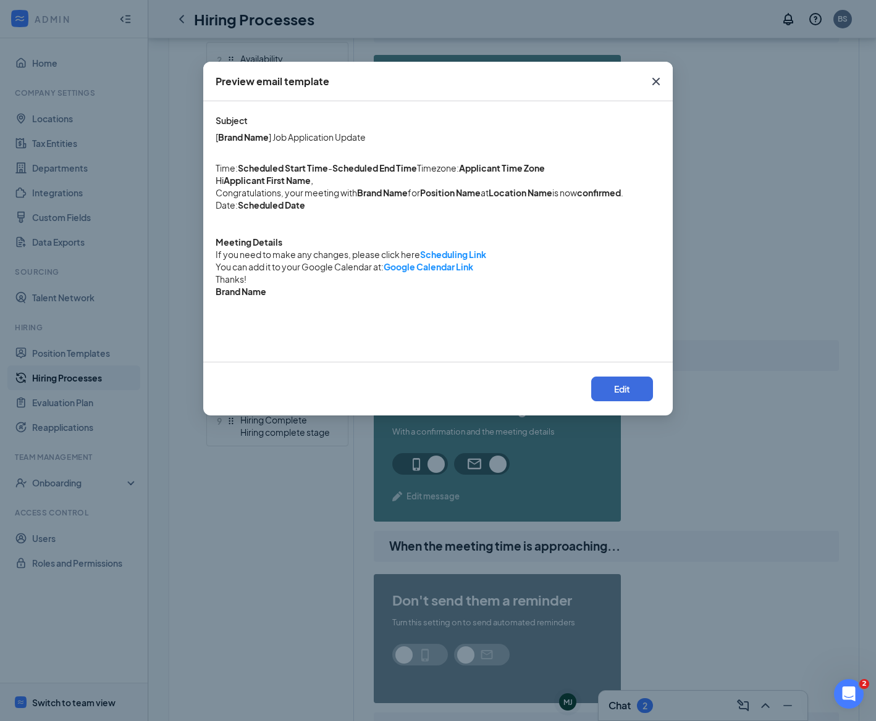
scroll to position [0, 0]
click at [658, 82] on icon "Cross" at bounding box center [655, 81] width 15 height 15
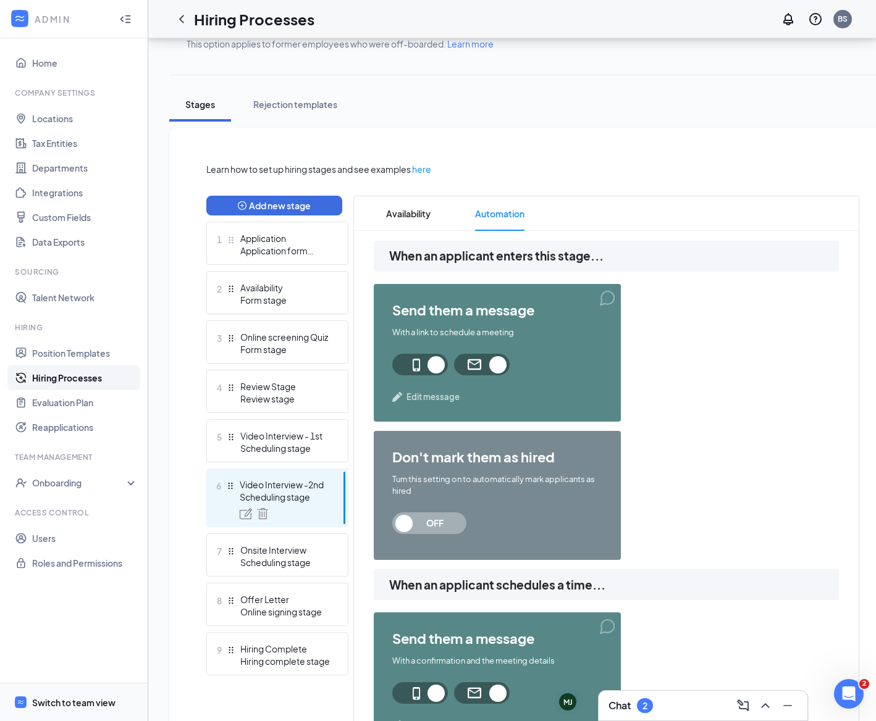
scroll to position [166, 0]
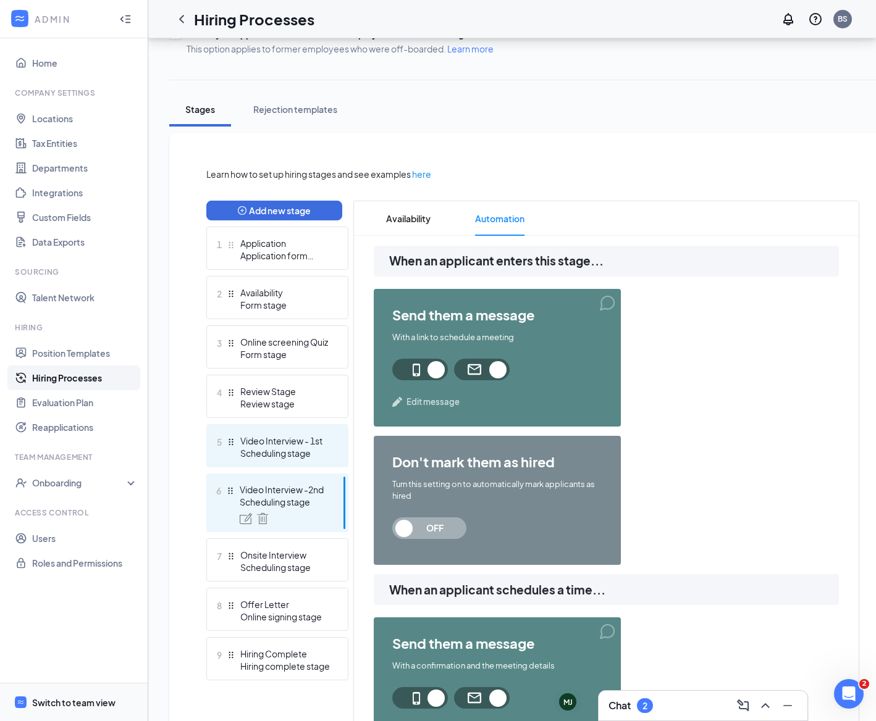
click at [309, 438] on div "Video Interview - 1st" at bounding box center [285, 441] width 90 height 12
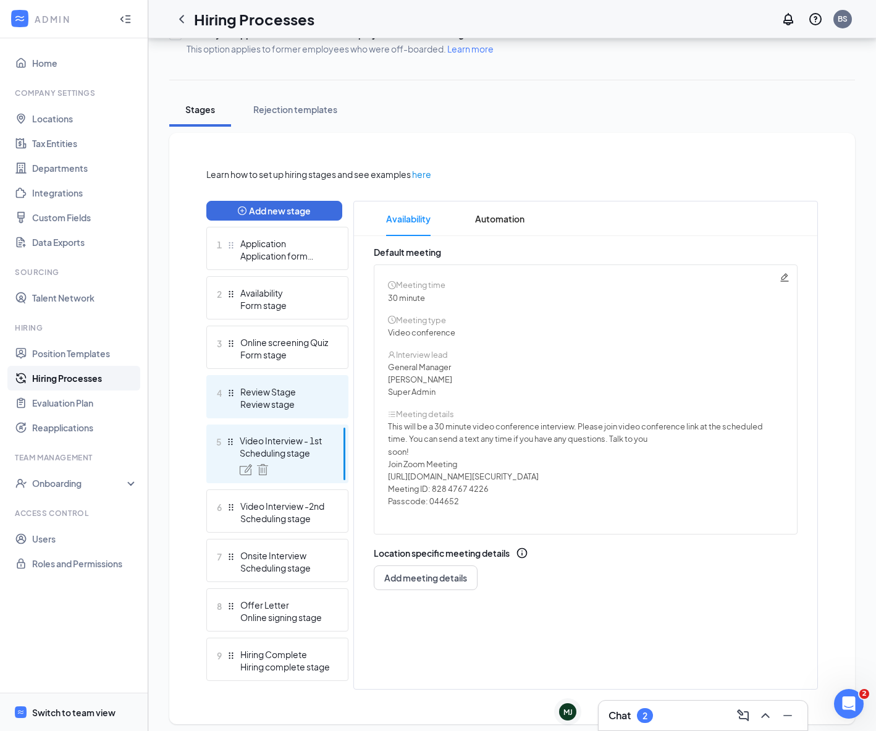
click at [314, 392] on div "Review Stage" at bounding box center [285, 391] width 90 height 12
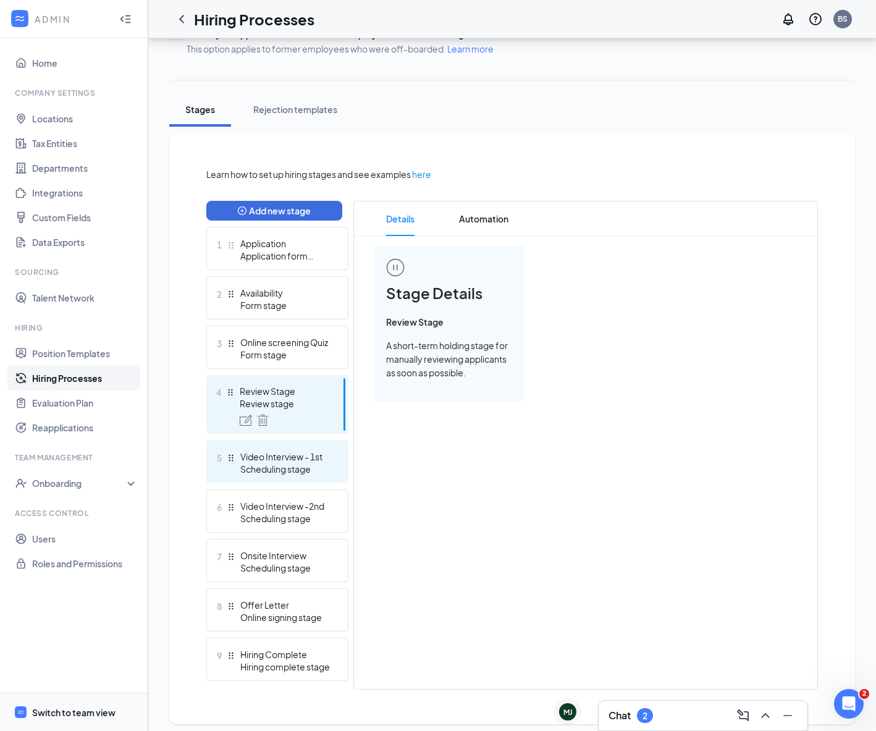
click at [299, 456] on div "Video Interview - 1st" at bounding box center [285, 456] width 90 height 12
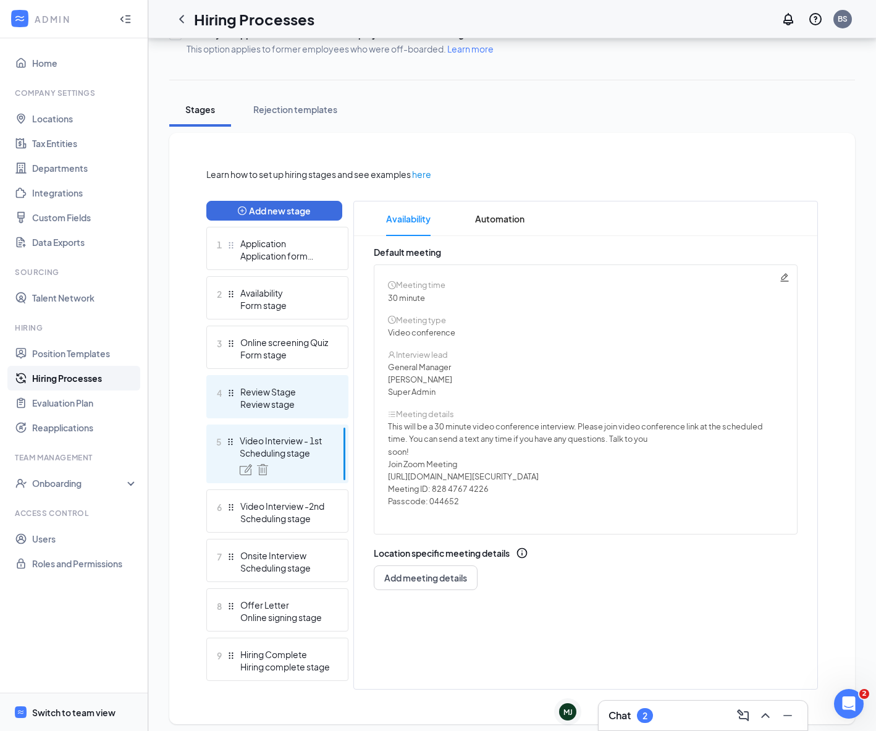
click at [314, 410] on div "4 Review Stage Review stage" at bounding box center [277, 396] width 142 height 43
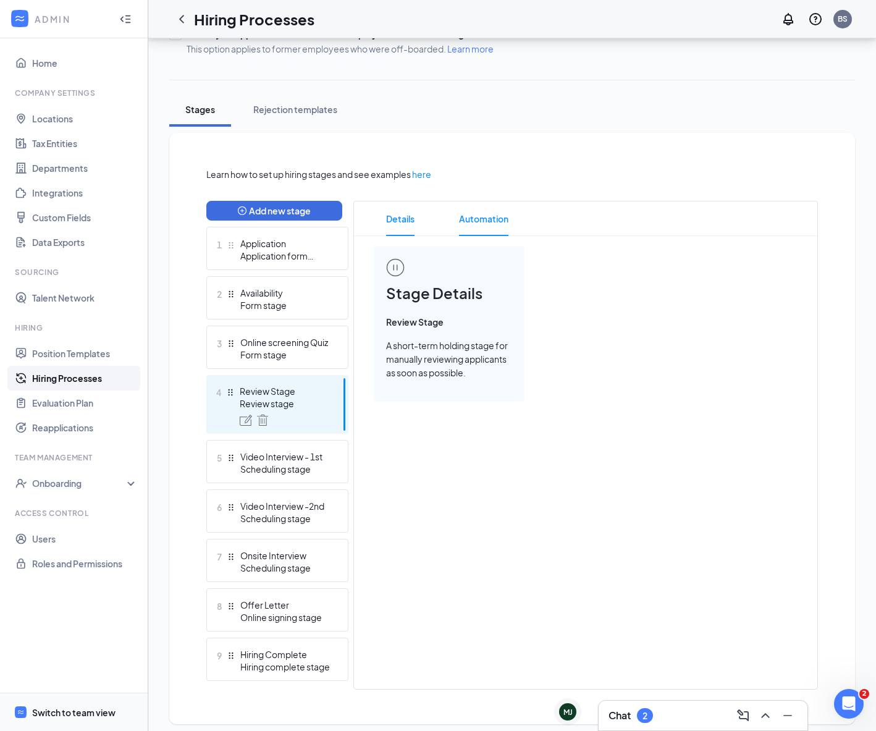
click at [490, 216] on span "Automation" at bounding box center [483, 218] width 49 height 35
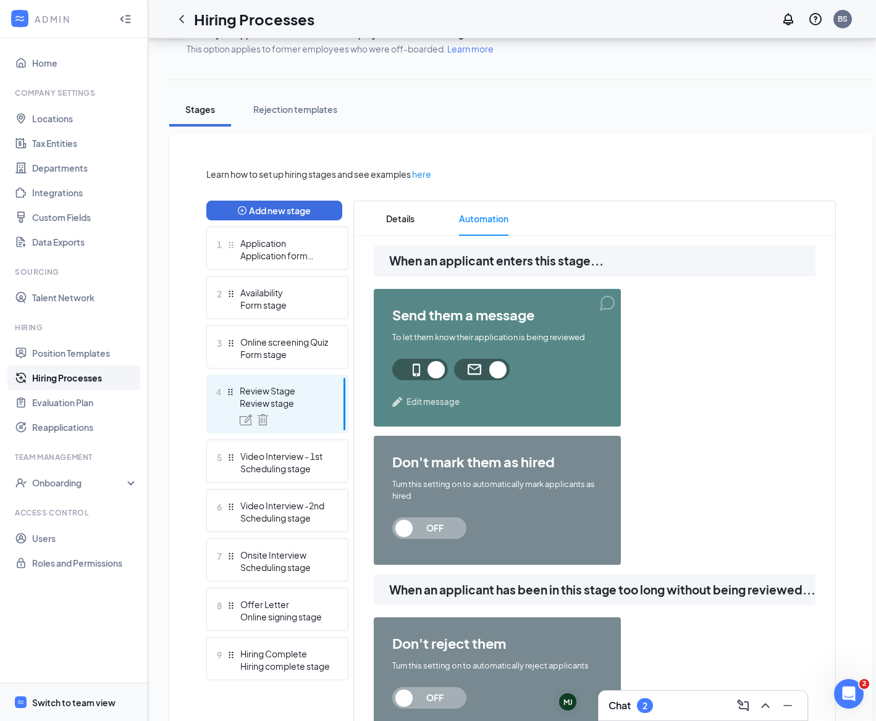
click at [415, 399] on span "Edit message" at bounding box center [432, 402] width 53 height 12
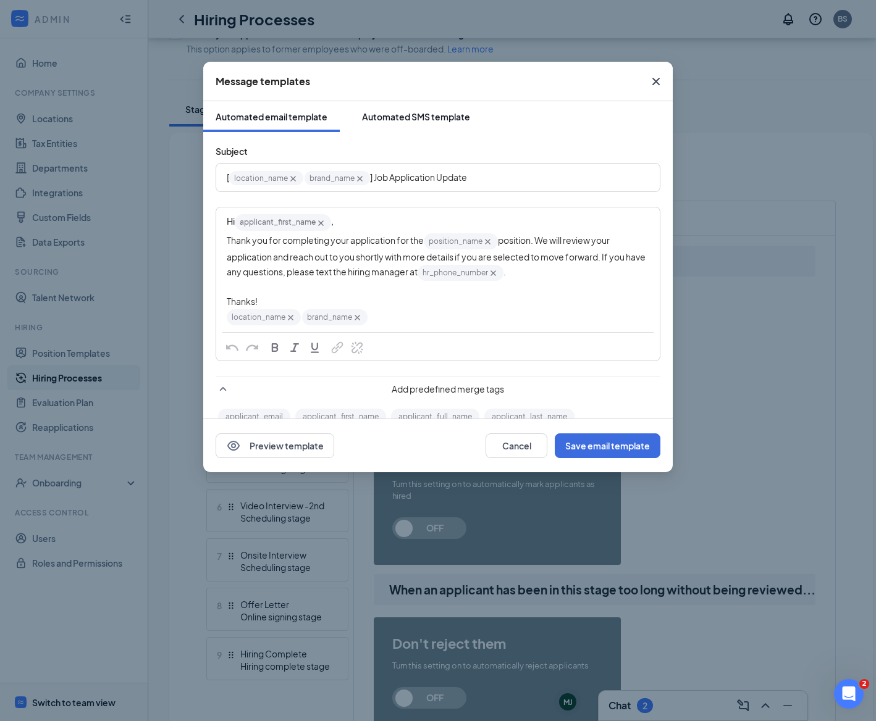
click at [427, 120] on div "Automated SMS template" at bounding box center [416, 117] width 108 height 12
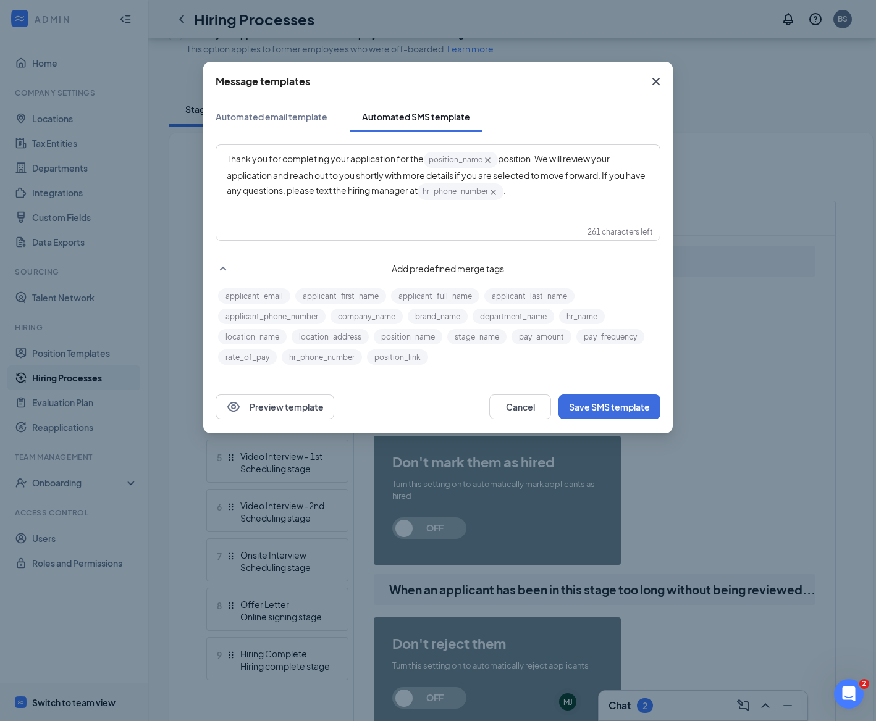
click at [659, 80] on icon "Cross" at bounding box center [655, 81] width 15 height 15
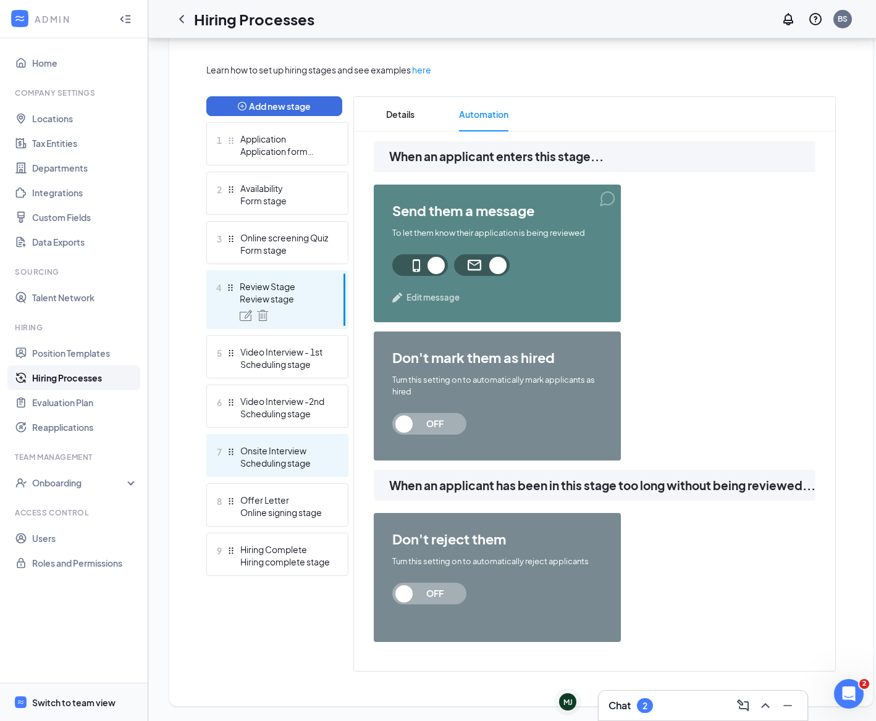
scroll to position [280, 0]
click at [272, 96] on button "Add new stage" at bounding box center [274, 106] width 136 height 20
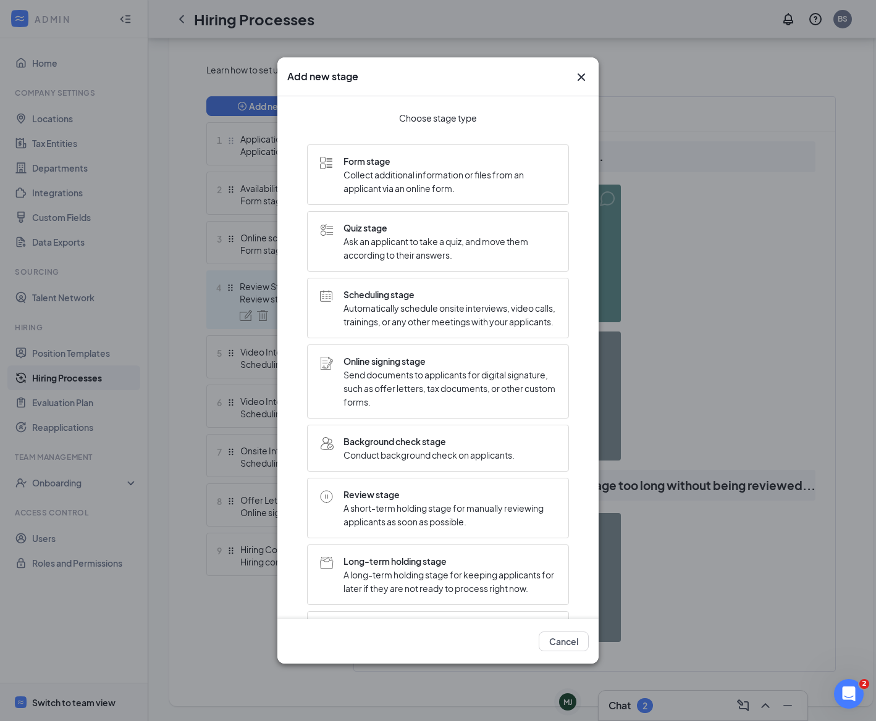
click at [398, 329] on span "Automatically schedule onsite interviews, video calls, trainings, or any other …" at bounding box center [449, 314] width 212 height 27
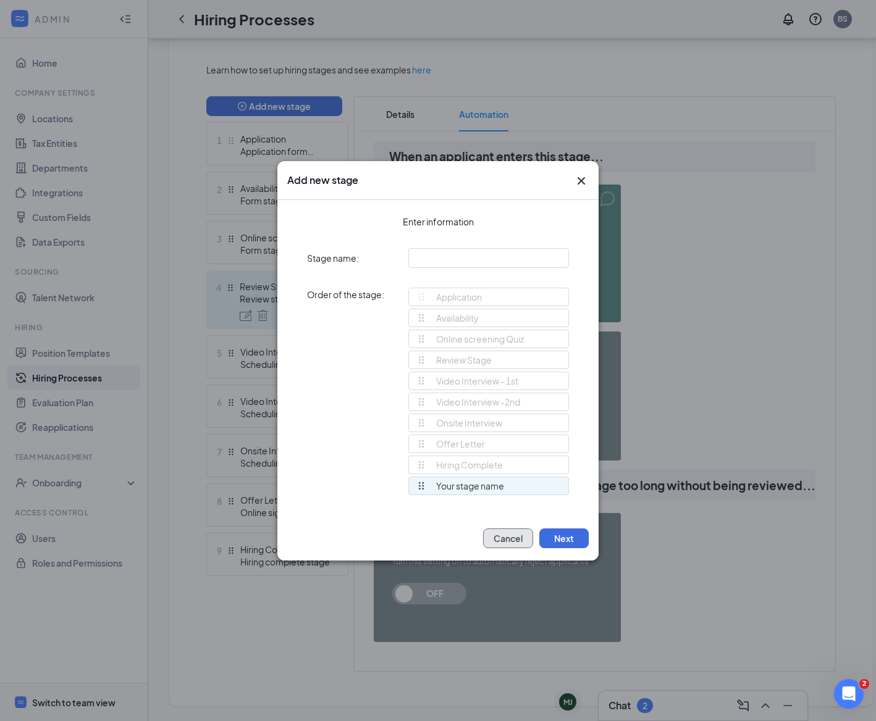
click at [521, 535] on button "Cancel" at bounding box center [508, 539] width 50 height 20
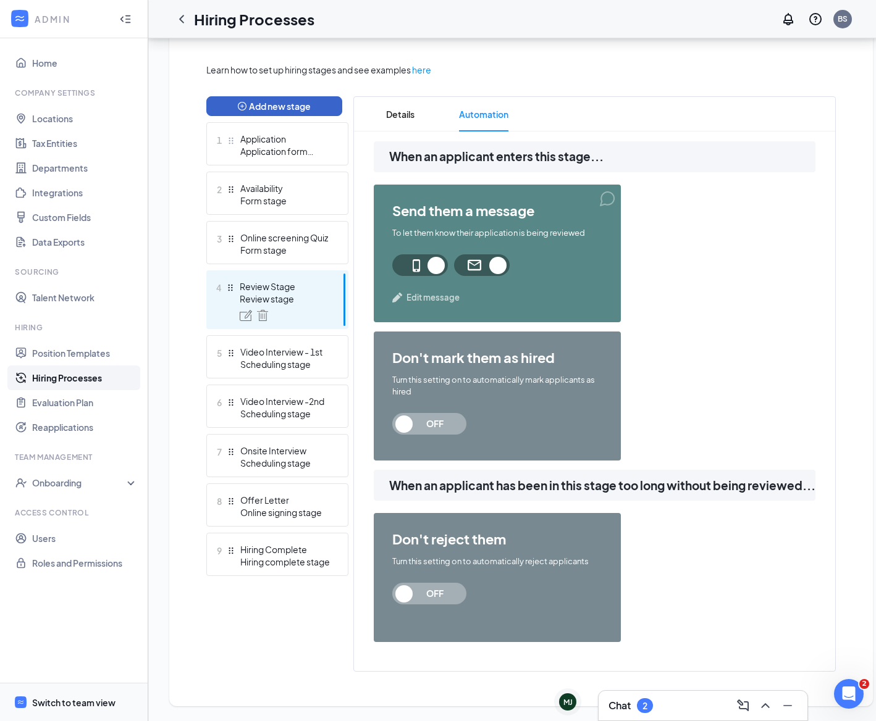
click at [301, 101] on button "Add new stage" at bounding box center [274, 106] width 136 height 20
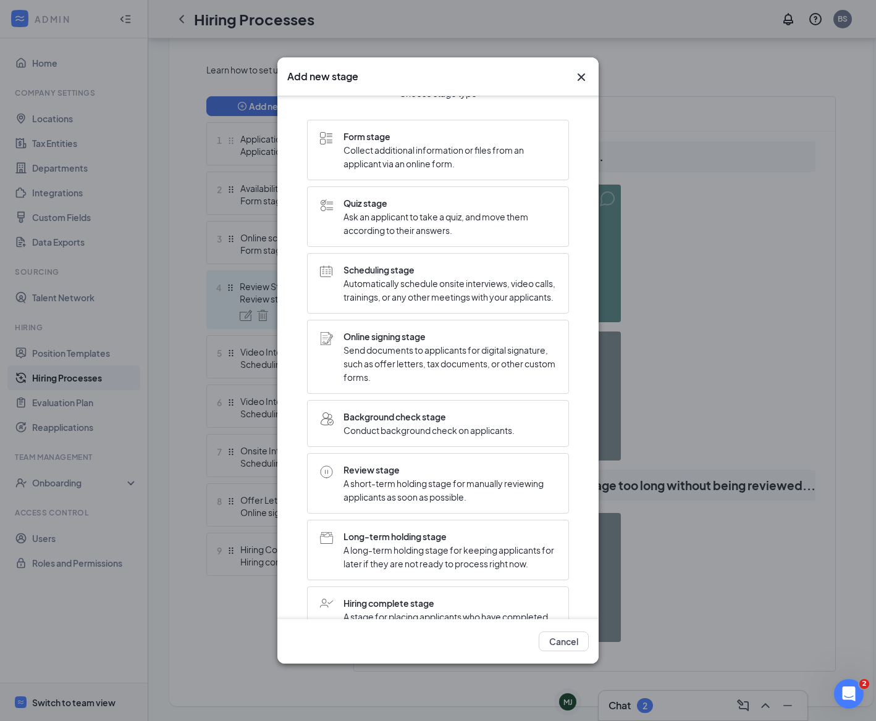
scroll to position [0, 0]
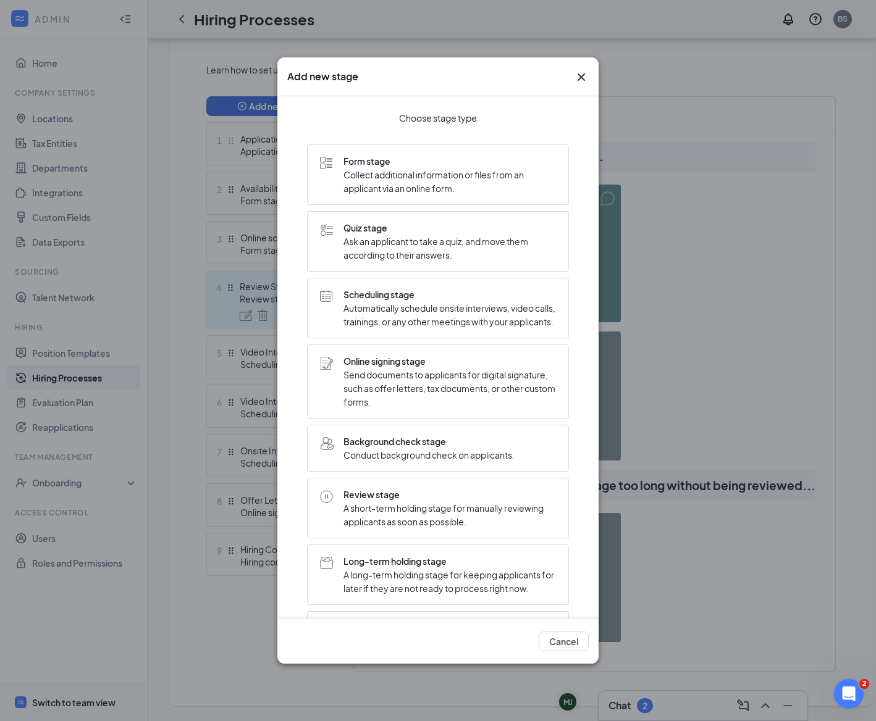
click at [422, 515] on span "A short-term holding stage for manually reviewing applicants as soon as possibl…" at bounding box center [449, 514] width 212 height 27
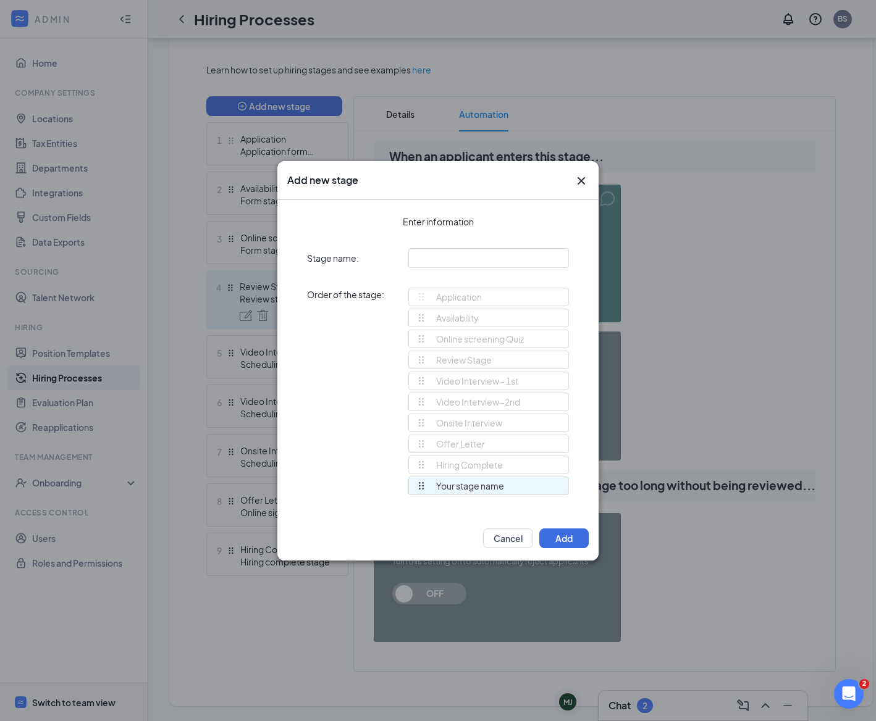
click at [459, 489] on div "Your stage name" at bounding box center [460, 485] width 88 height 17
click at [454, 259] on input "text" at bounding box center [488, 258] width 161 height 20
type input "S"
type input "Schedule interview"
drag, startPoint x: 422, startPoint y: 490, endPoint x: 427, endPoint y: 380, distance: 109.4
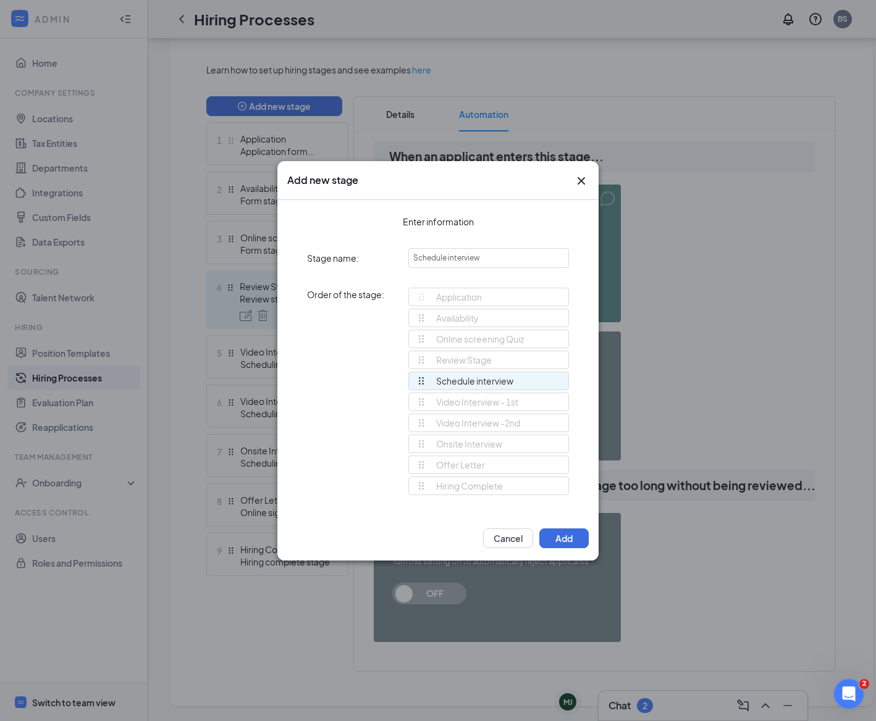
click at [427, 380] on div "Application Availability Online screening Quiz Review Stage Video Interview - 1…" at bounding box center [488, 397] width 161 height 219
click at [566, 539] on button "Add" at bounding box center [563, 539] width 49 height 20
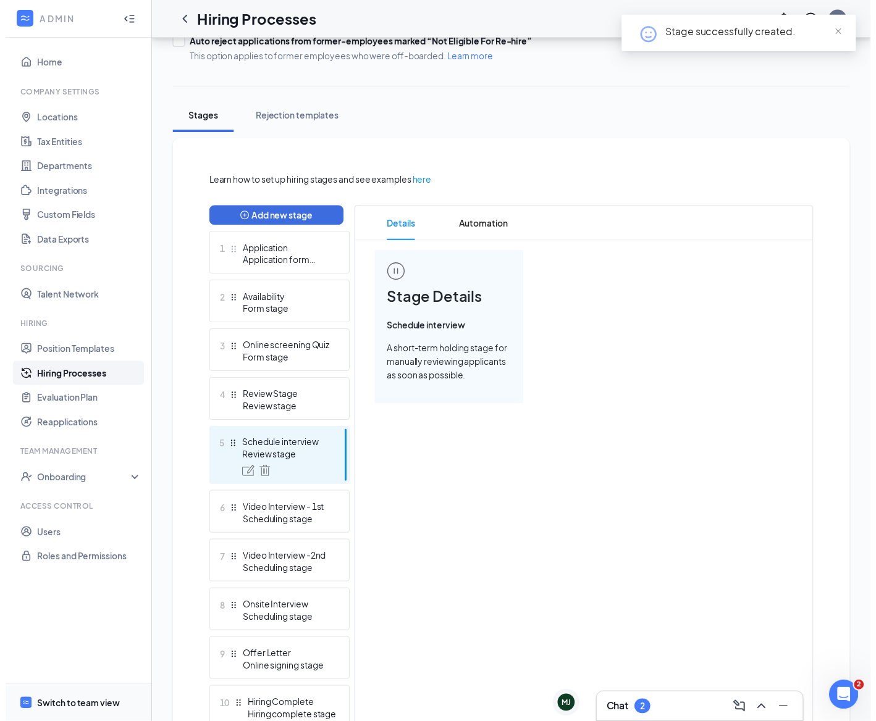
scroll to position [224, 0]
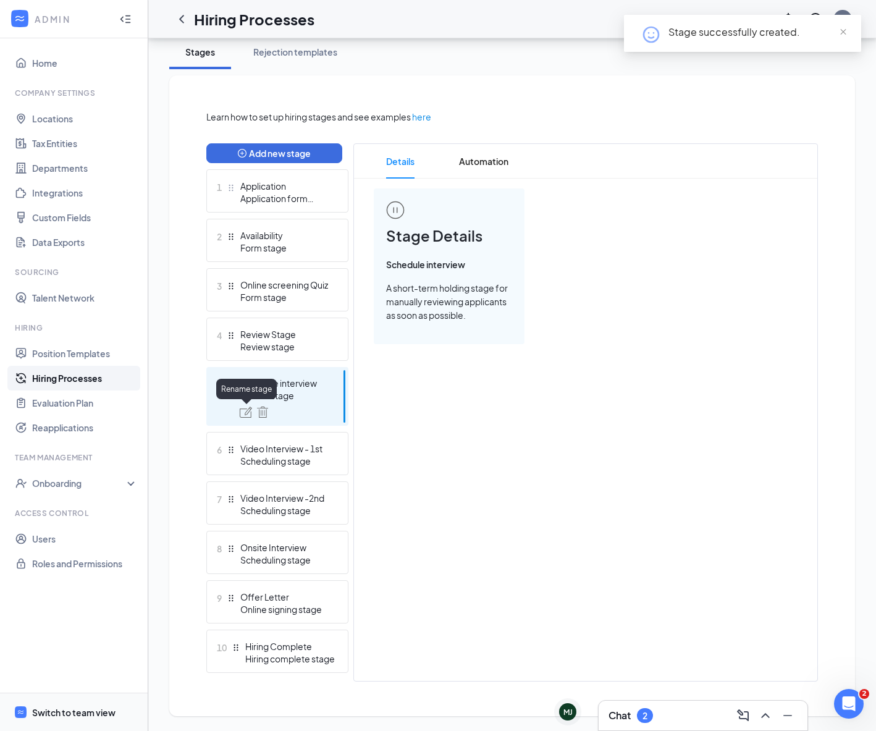
click at [248, 417] on img at bounding box center [246, 411] width 12 height 11
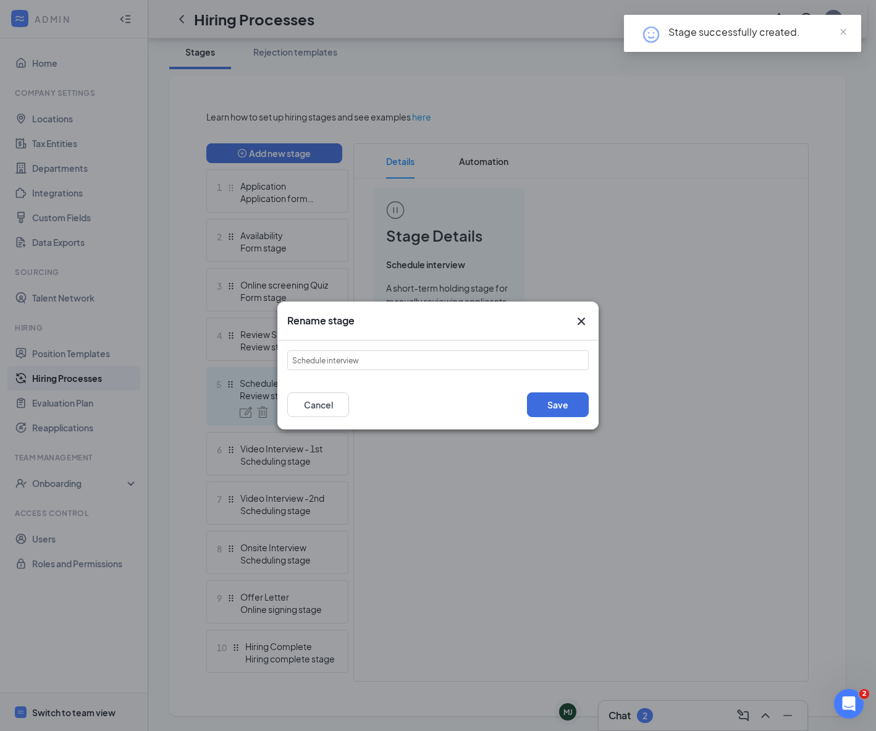
click at [585, 321] on icon "Cross" at bounding box center [581, 321] width 15 height 15
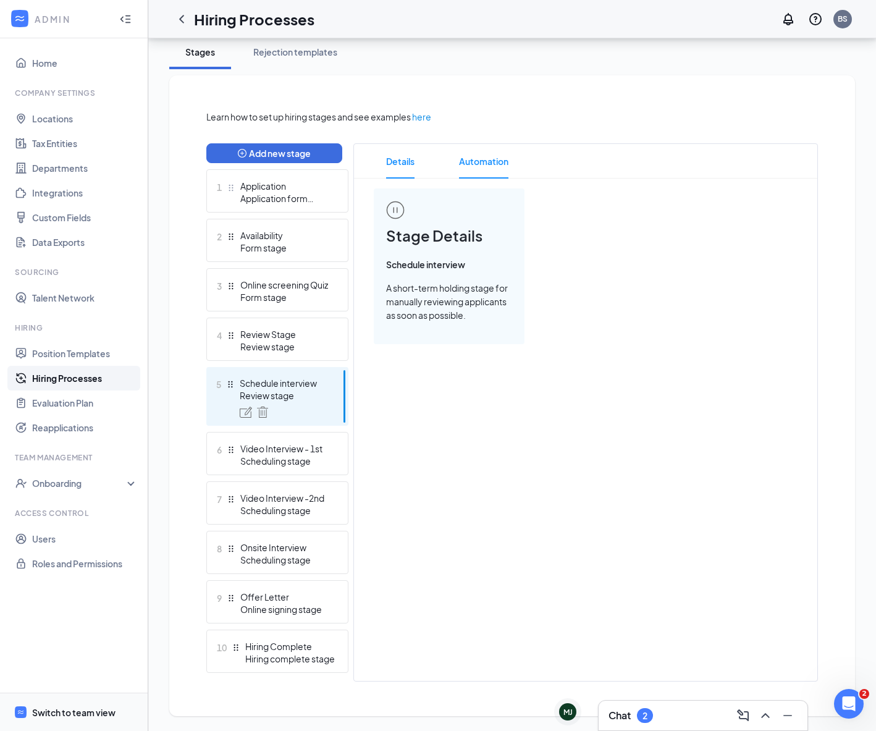
click at [486, 163] on span "Automation" at bounding box center [483, 161] width 49 height 35
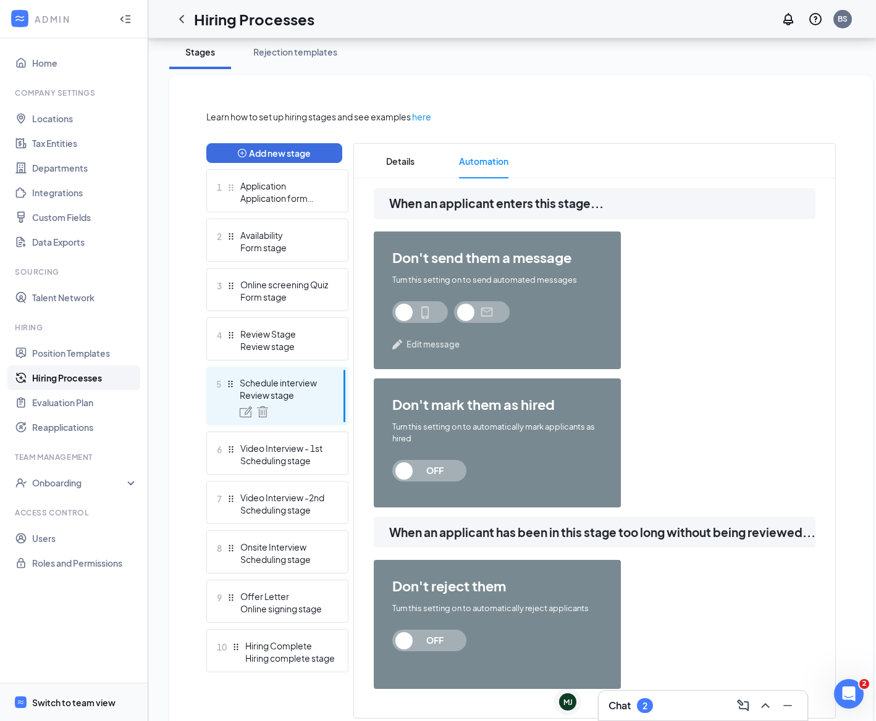
click at [419, 344] on span "Edit message" at bounding box center [432, 344] width 53 height 12
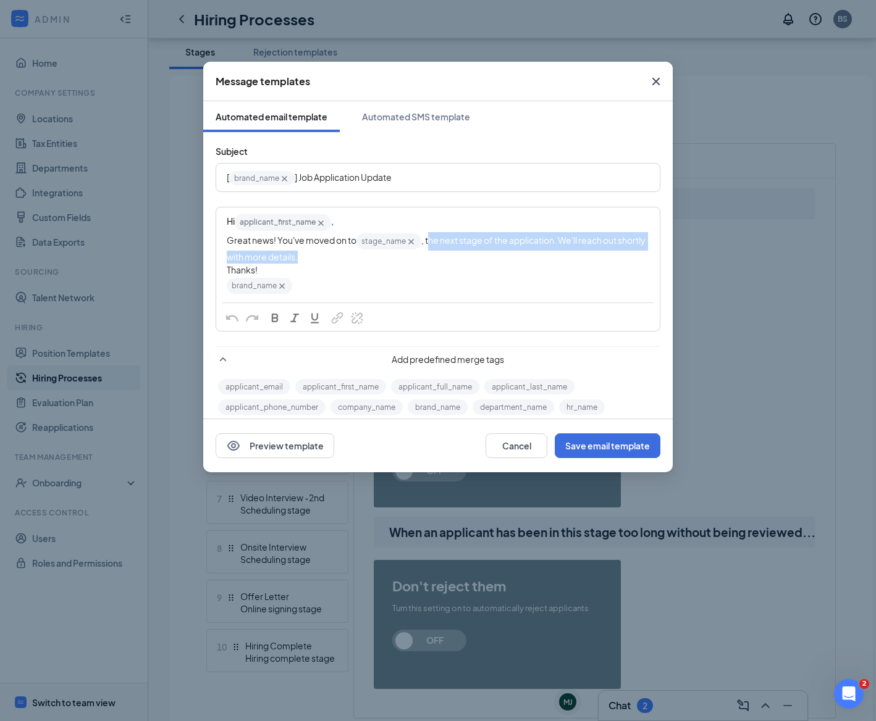
drag, startPoint x: 435, startPoint y: 242, endPoint x: 470, endPoint y: 261, distance: 40.1
click at [471, 261] on div "Great news! You've moved on to stage_name‌‌‌‌ {{stage_name}} , the next stage o…" at bounding box center [438, 247] width 422 height 31
click at [439, 240] on div "Great news! You've moved on to stage_name‌‌‌‌ {{stage_name}} ," at bounding box center [438, 241] width 422 height 19
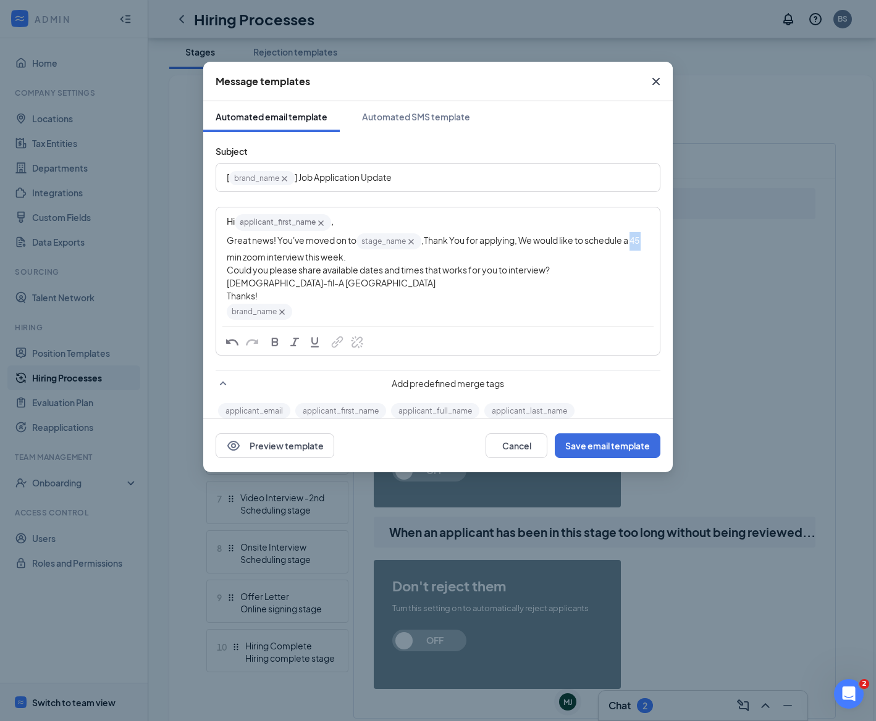
drag, startPoint x: 239, startPoint y: 258, endPoint x: 225, endPoint y: 258, distance: 13.6
click at [225, 258] on div "Hi applicant_first_name‌‌‌‌ {{applicant_first_name}} , Great news! You've moved…" at bounding box center [438, 267] width 442 height 118
click at [222, 270] on div "Hi applicant_first_name‌‌‌‌ {{applicant_first_name}} , Great news! You've moved…" at bounding box center [438, 267] width 442 height 118
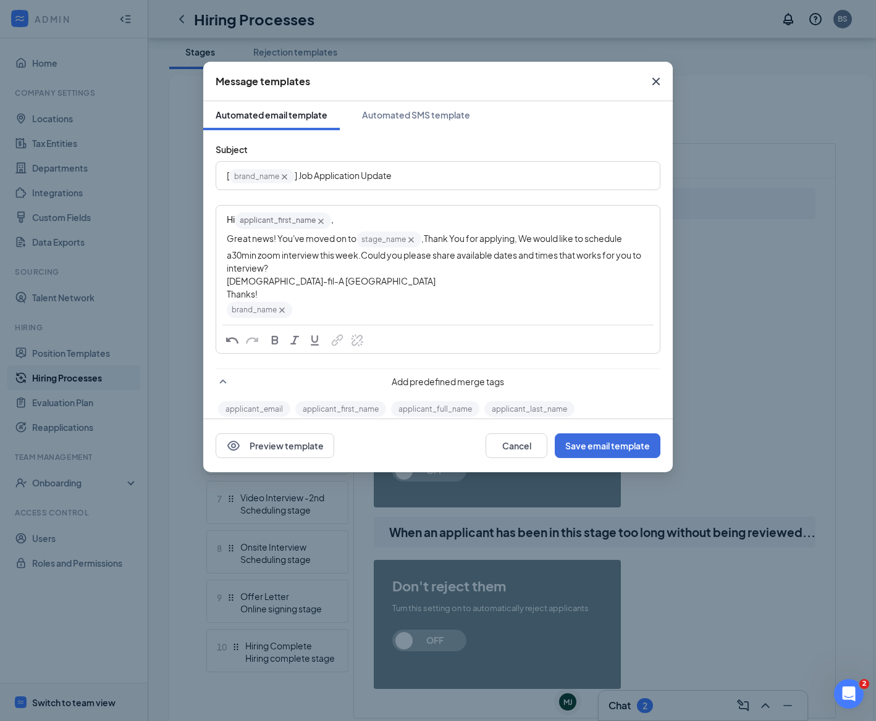
scroll to position [2, 0]
click at [454, 256] on span "min zoom interview this week.Could you please share available dates and times t…" at bounding box center [435, 261] width 416 height 24
click at [634, 256] on div "Great news! You've moved on to stage_name‌‌‌‌ {{stage_name}} , Thank You for ap…" at bounding box center [438, 252] width 422 height 44
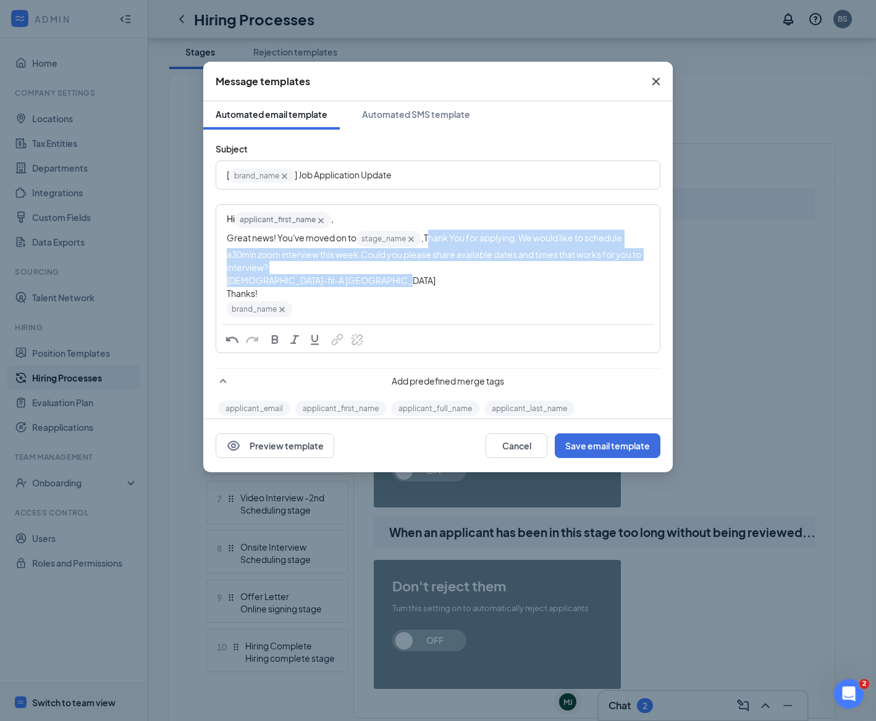
drag, startPoint x: 430, startPoint y: 237, endPoint x: 492, endPoint y: 276, distance: 73.0
click at [492, 276] on div "Hi applicant_first_name‌‌‌‌ {{applicant_first_name}} , Great news! You've moved…" at bounding box center [438, 265] width 422 height 108
copy div "hank You for applying, We would like to schedule a 30 min zoom interview this w…"
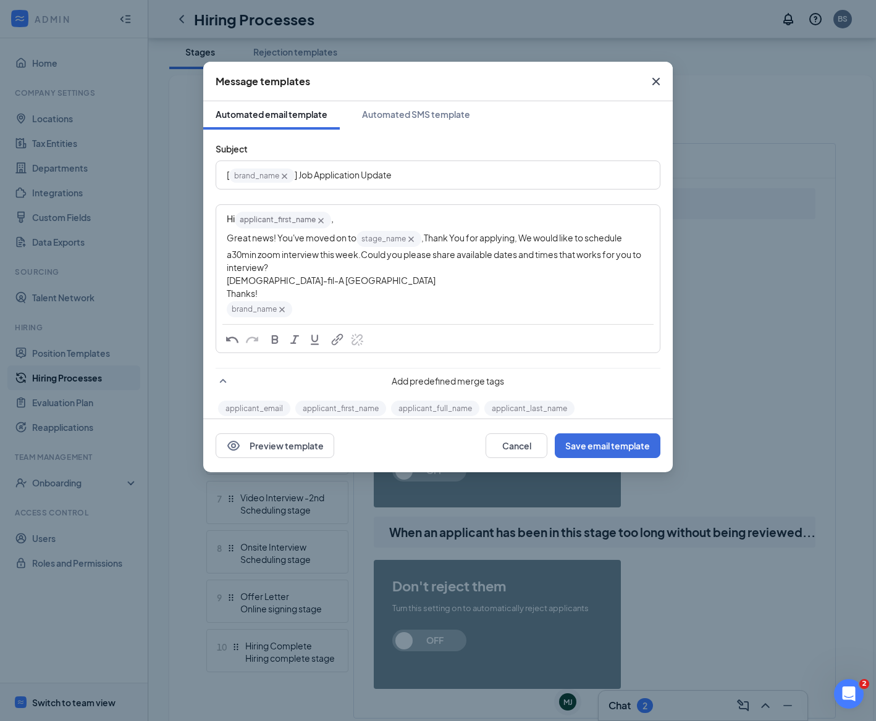
click at [392, 291] on div "Thanks!" at bounding box center [438, 293] width 422 height 13
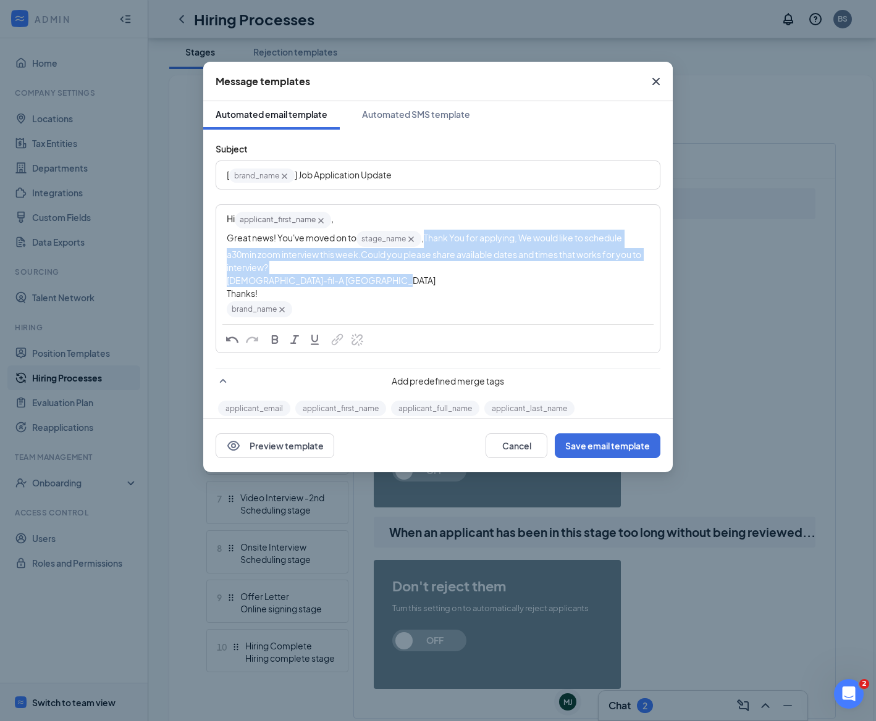
drag, startPoint x: 427, startPoint y: 236, endPoint x: 445, endPoint y: 279, distance: 46.8
click at [445, 279] on div "Hi applicant_first_name‌‌‌‌ {{applicant_first_name}} , Great news! You've moved…" at bounding box center [438, 265] width 422 height 108
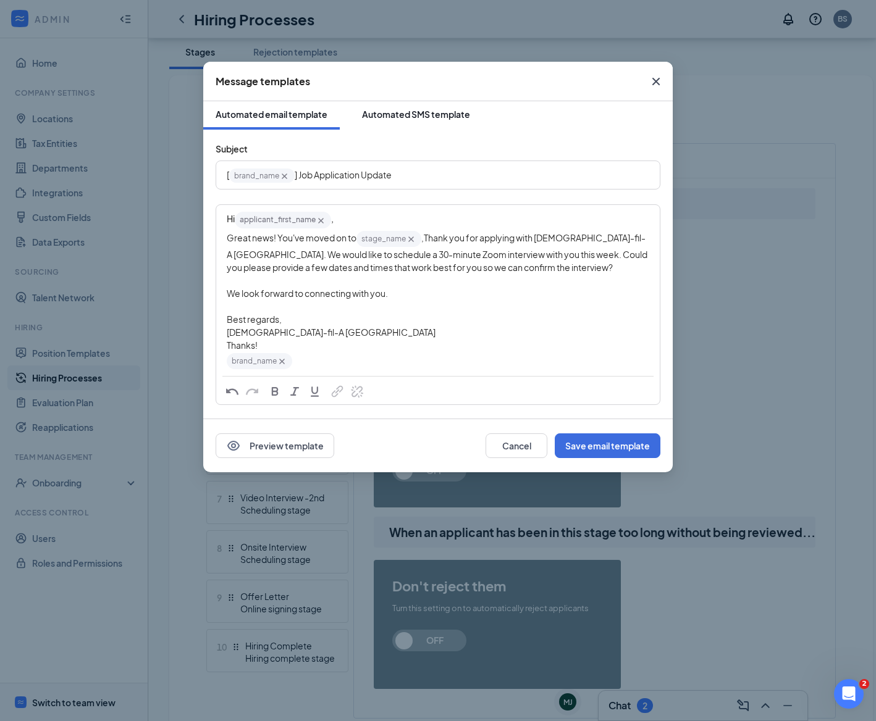
click at [435, 119] on div "Automated SMS template" at bounding box center [416, 114] width 108 height 12
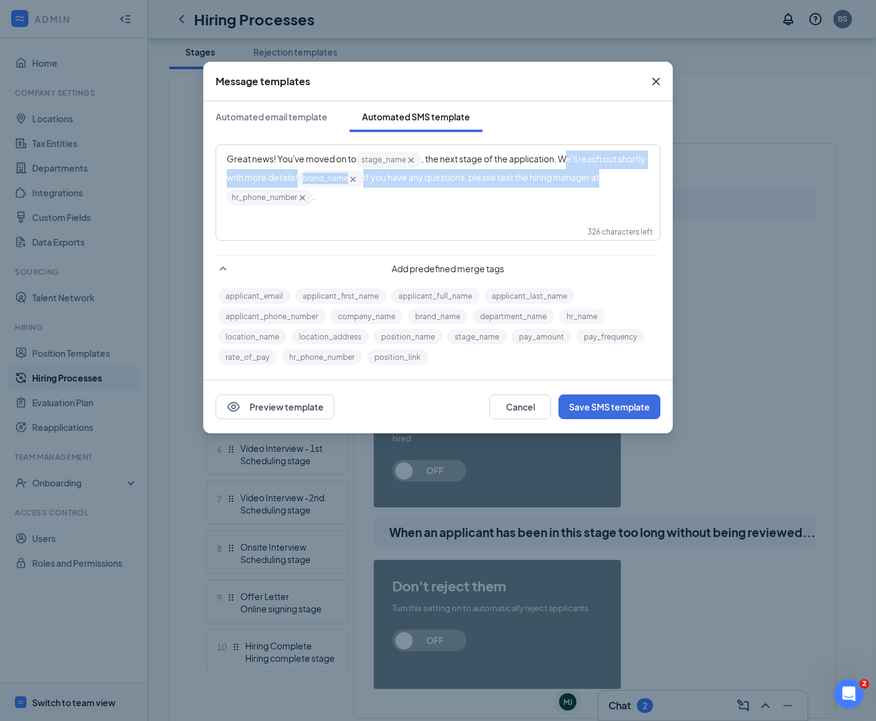
drag, startPoint x: 569, startPoint y: 159, endPoint x: 629, endPoint y: 184, distance: 64.5
click at [629, 184] on div "Great news! You've moved on to stage_name‌‌‌‌ {{stage_name}} , the next stage o…" at bounding box center [438, 179] width 422 height 56
drag, startPoint x: 559, startPoint y: 157, endPoint x: 578, endPoint y: 197, distance: 44.2
click at [578, 197] on div "Great news! You've moved on to stage_name‌‌‌‌ {{stage_name}} , the next stage o…" at bounding box center [438, 179] width 422 height 56
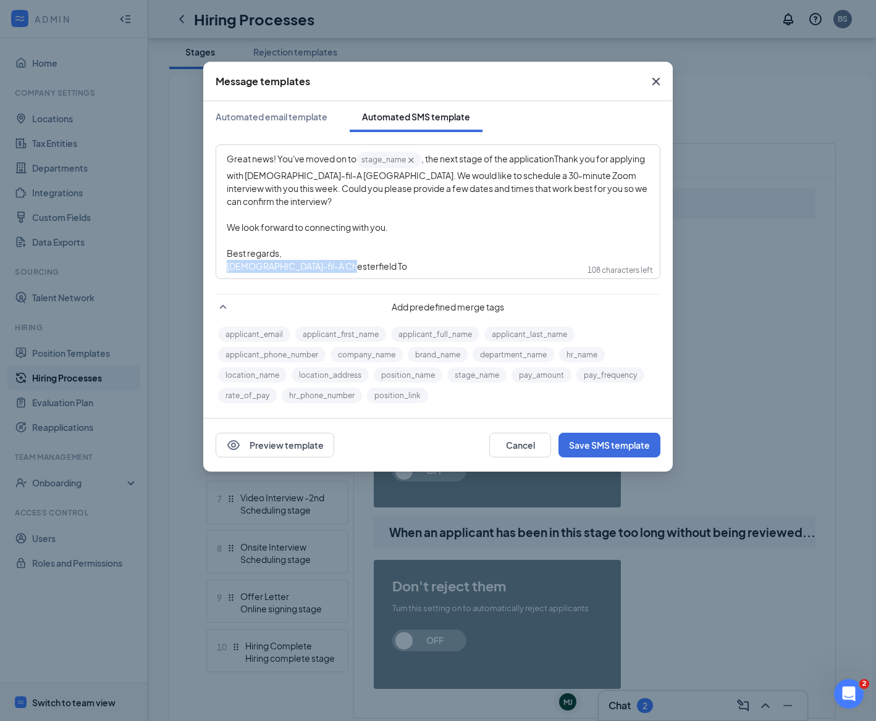
drag, startPoint x: 332, startPoint y: 269, endPoint x: 228, endPoint y: 260, distance: 104.8
click at [227, 265] on div "Chick-fil-A Chesterfield To" at bounding box center [438, 266] width 422 height 13
drag, startPoint x: 288, startPoint y: 254, endPoint x: 211, endPoint y: 246, distance: 77.6
click at [211, 246] on div "Great news! You've moved on to stage_name‌‌‌‌ {{stage_name}} , the next stage o…" at bounding box center [437, 269] width 469 height 274
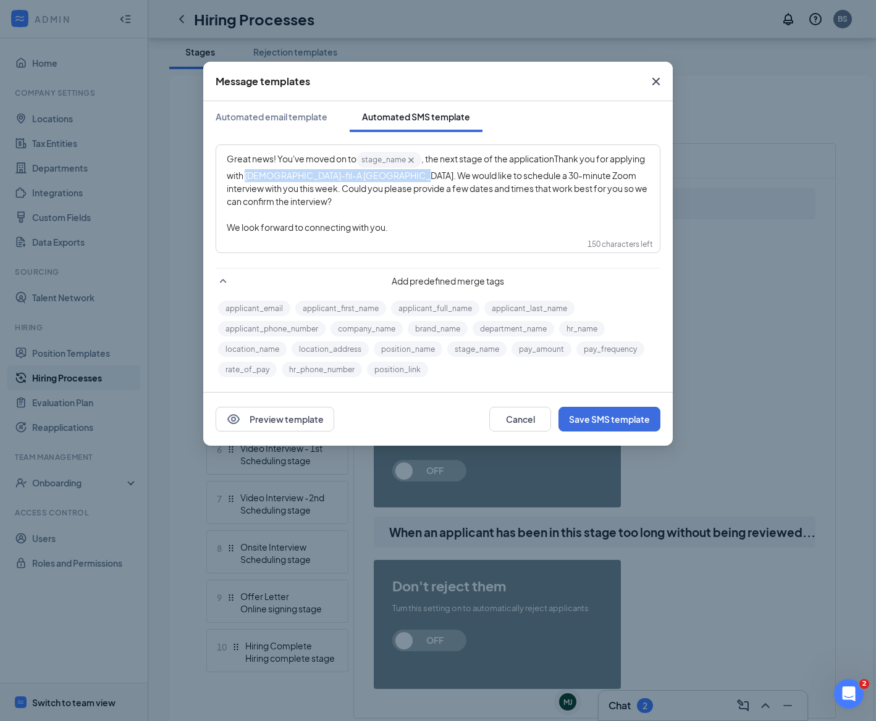
drag, startPoint x: 432, startPoint y: 175, endPoint x: 285, endPoint y: 172, distance: 147.6
click at [285, 172] on span "Thank you for applying with Chick-fil-A Chesterfield Towne Center. We would lik…" at bounding box center [438, 180] width 422 height 54
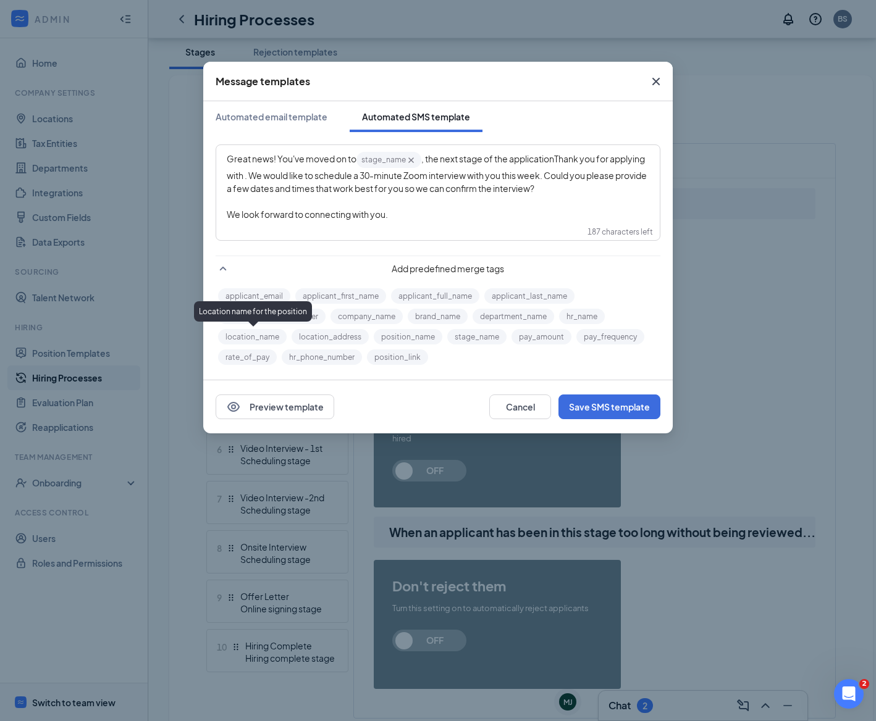
click at [277, 332] on button "location_name" at bounding box center [252, 336] width 69 height 15
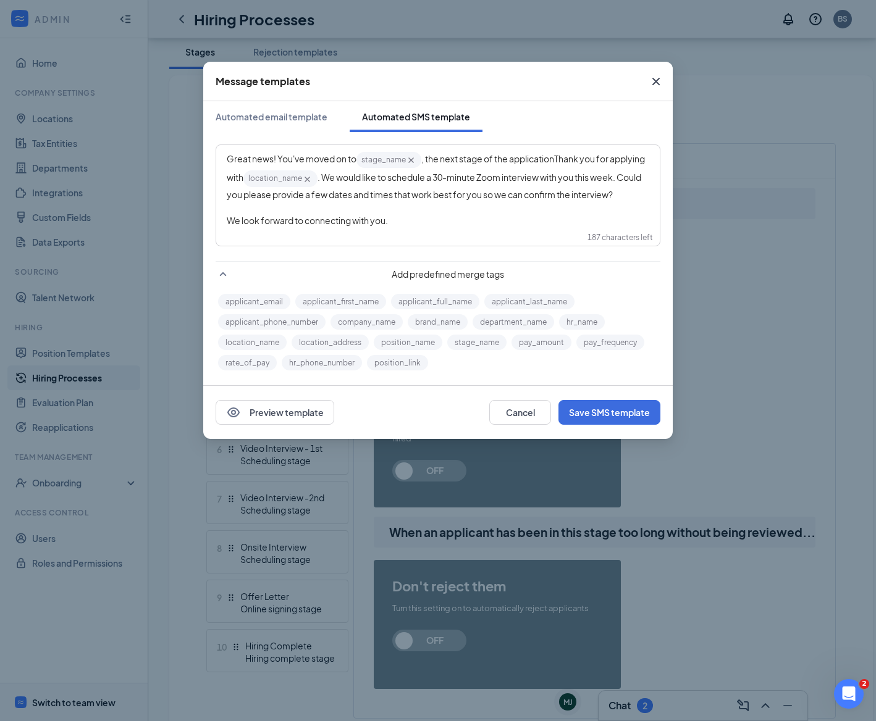
click at [283, 214] on div "write SMS here" at bounding box center [438, 207] width 422 height 13
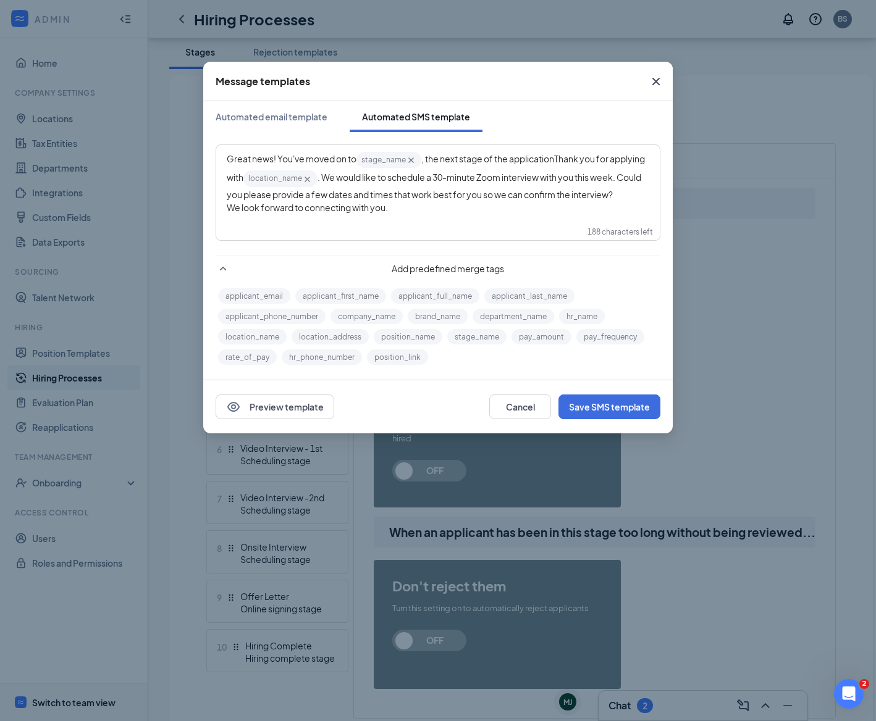
click at [249, 198] on span ". We would like to schedule a 30-minute Zoom interview with you this week. Coul…" at bounding box center [435, 186] width 416 height 28
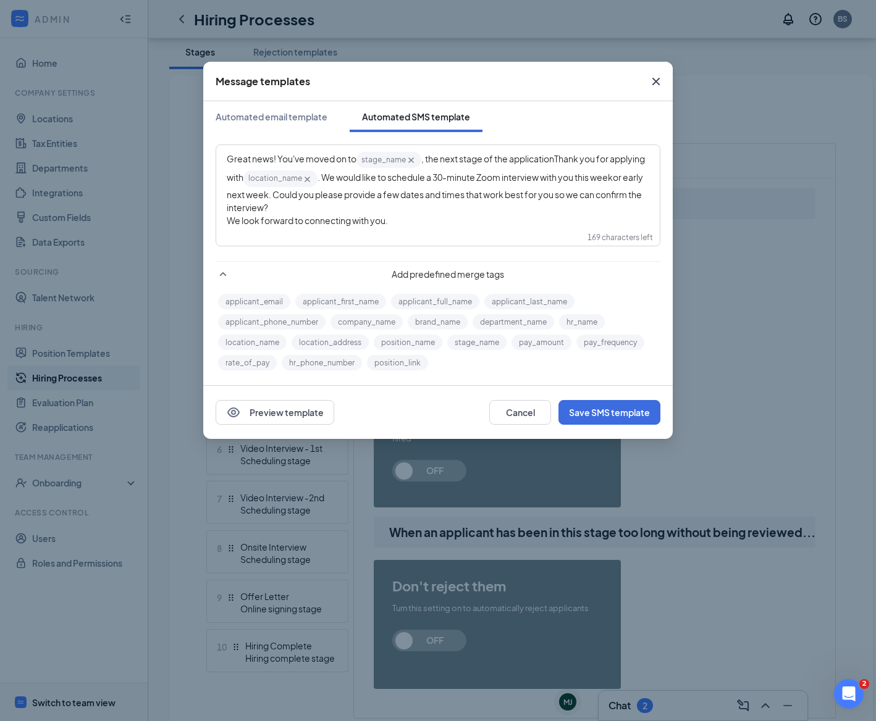
click at [558, 159] on span "Thank you for applying with" at bounding box center [436, 168] width 419 height 30
click at [517, 176] on span ". We would like to schedule a 30-minute Zoom interview with you this week" at bounding box center [464, 177] width 295 height 11
drag, startPoint x: 604, startPoint y: 179, endPoint x: 564, endPoint y: 183, distance: 40.4
click at [551, 180] on div "Great news! You've moved on to stage_name‌‌‌‌ {{stage_name}} , the next stage o…" at bounding box center [438, 183] width 422 height 64
click at [592, 420] on button "Save SMS template" at bounding box center [609, 412] width 102 height 25
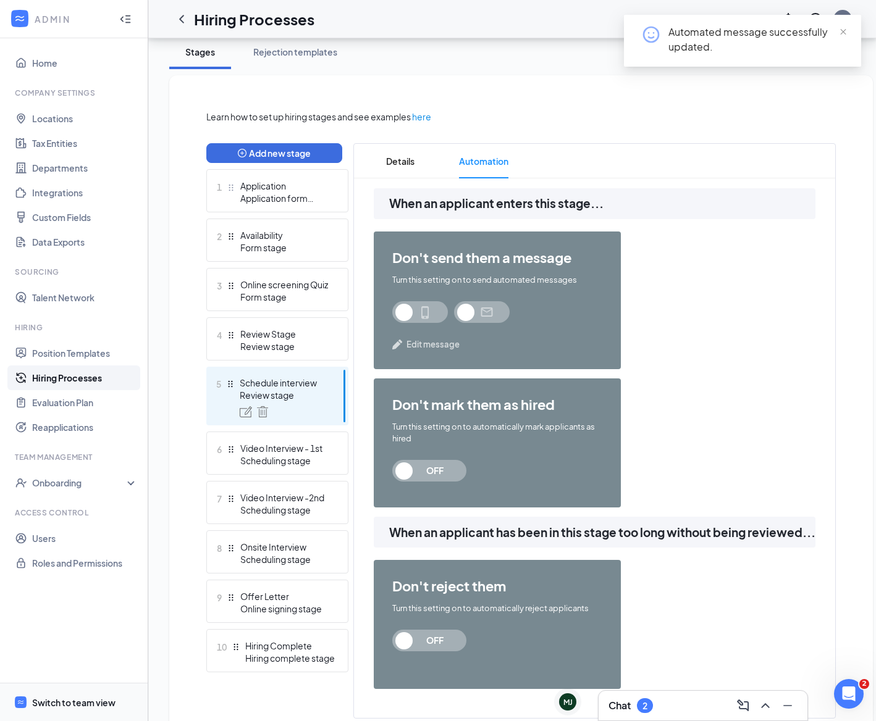
click at [405, 316] on span at bounding box center [420, 312] width 56 height 22
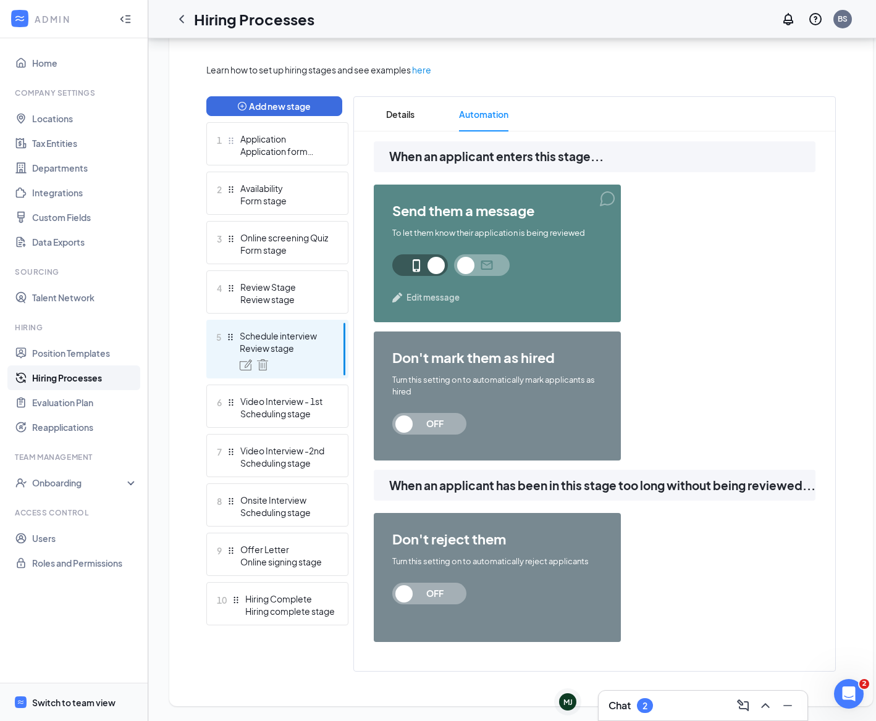
scroll to position [280, 0]
click at [322, 408] on div "Scheduling stage" at bounding box center [285, 414] width 90 height 12
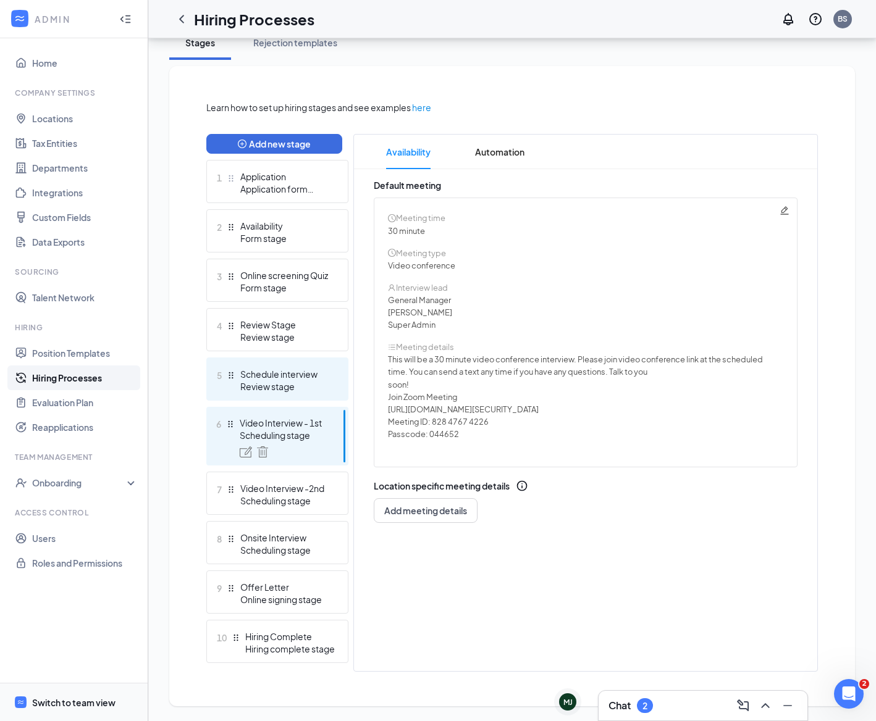
scroll to position [224, 0]
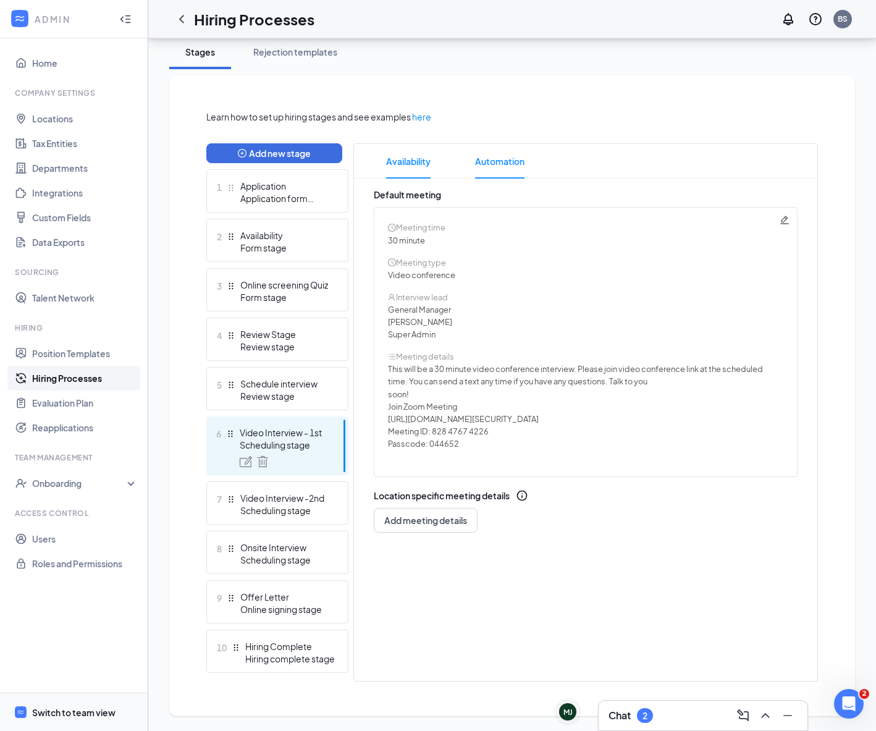
click at [490, 164] on span "Automation" at bounding box center [499, 161] width 49 height 35
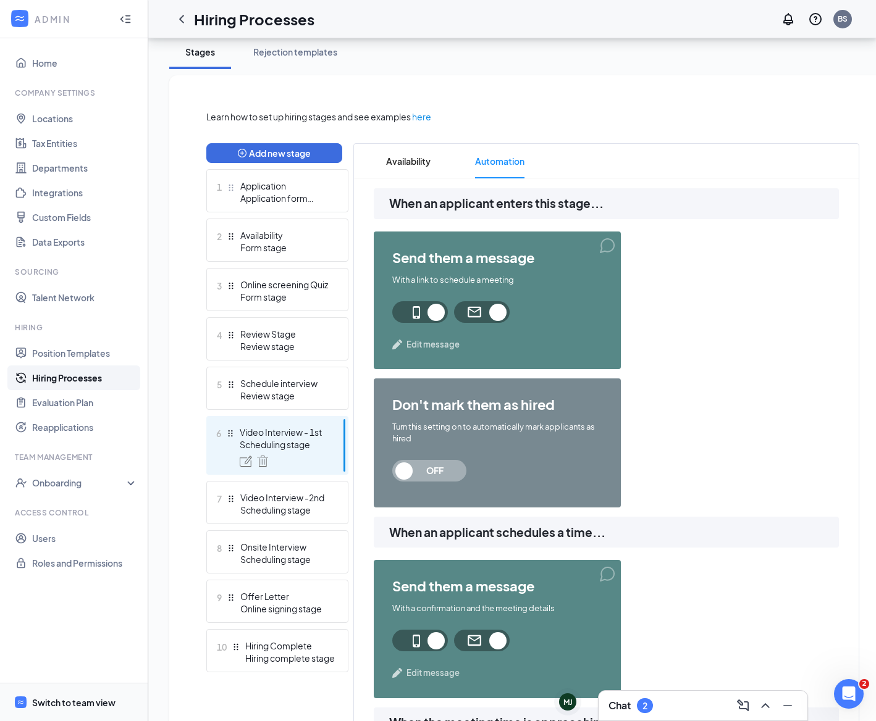
click at [425, 348] on span "Edit message" at bounding box center [432, 344] width 53 height 12
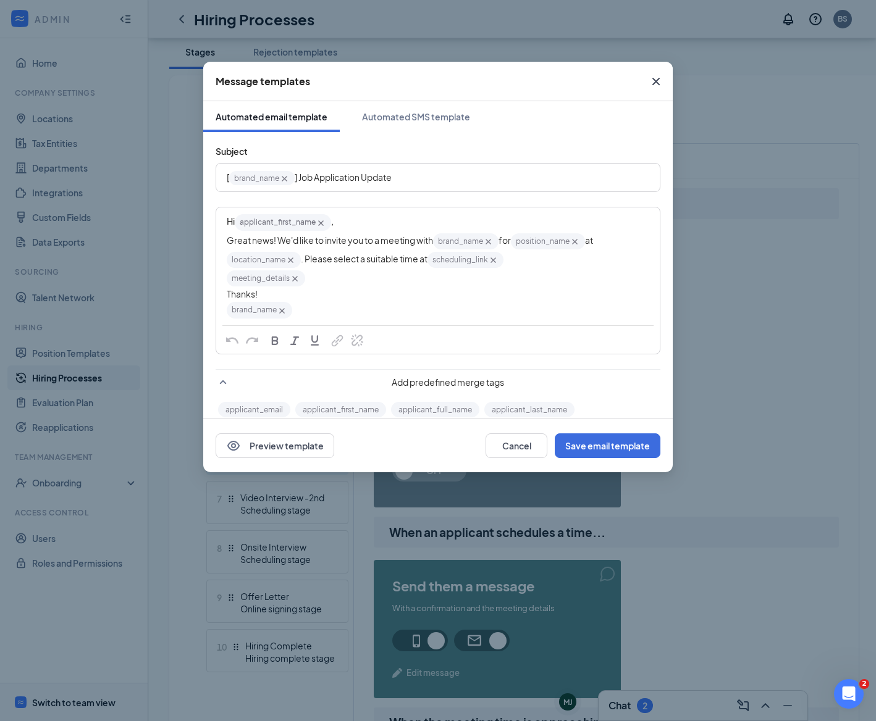
click at [660, 81] on icon "Cross" at bounding box center [655, 81] width 15 height 15
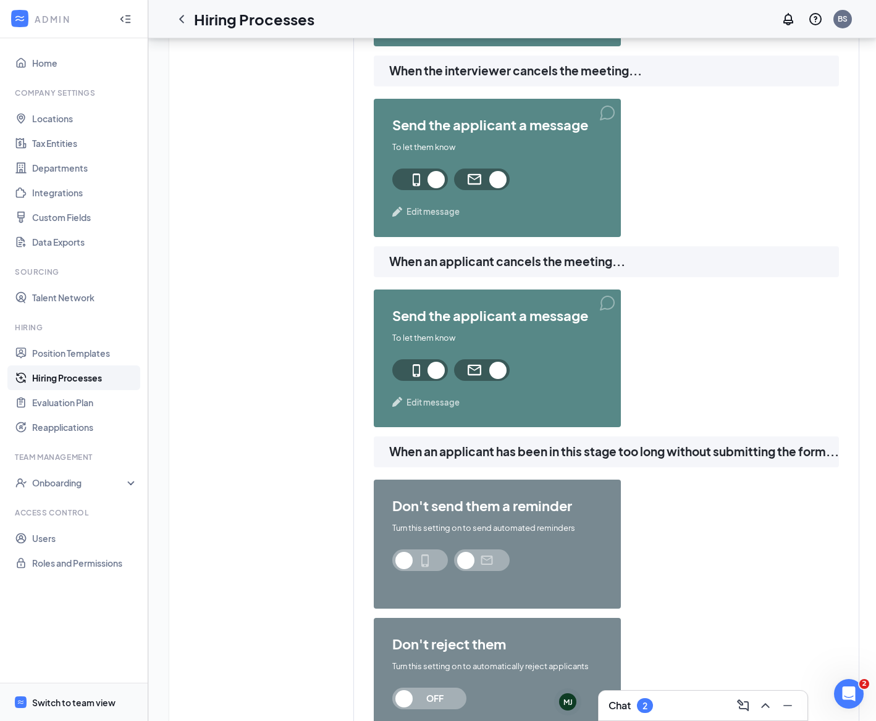
scroll to position [945, 0]
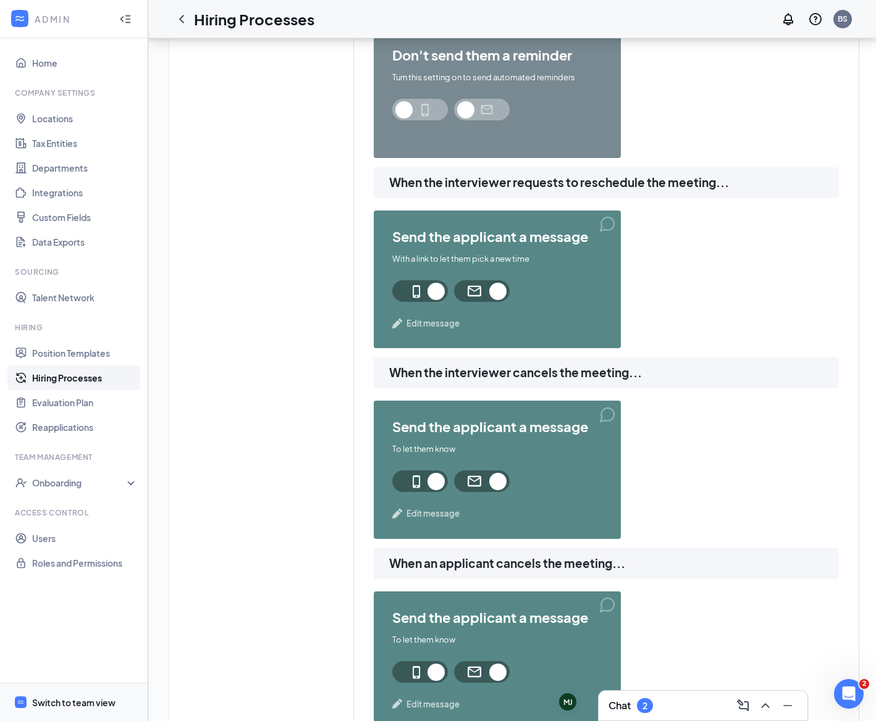
click at [424, 327] on span "Edit message" at bounding box center [432, 323] width 53 height 12
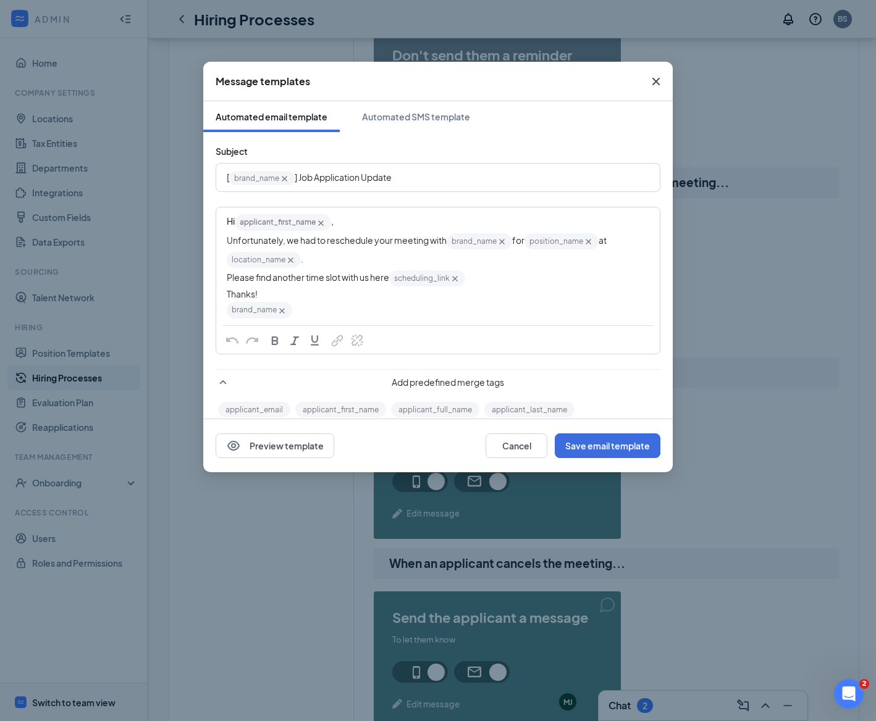
click at [660, 82] on icon "Cross" at bounding box center [655, 81] width 15 height 15
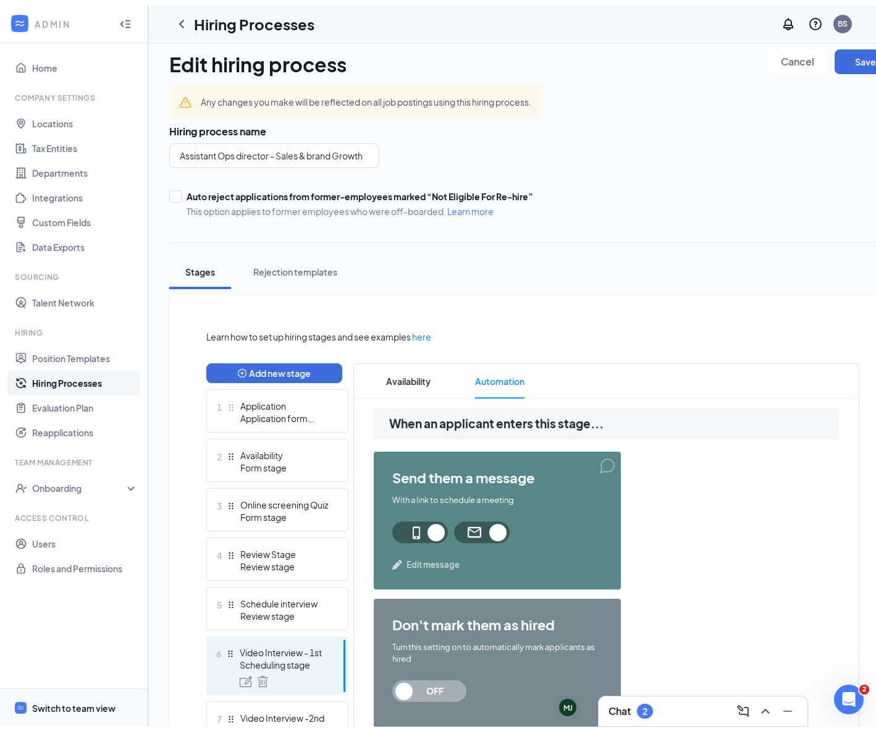
scroll to position [0, 0]
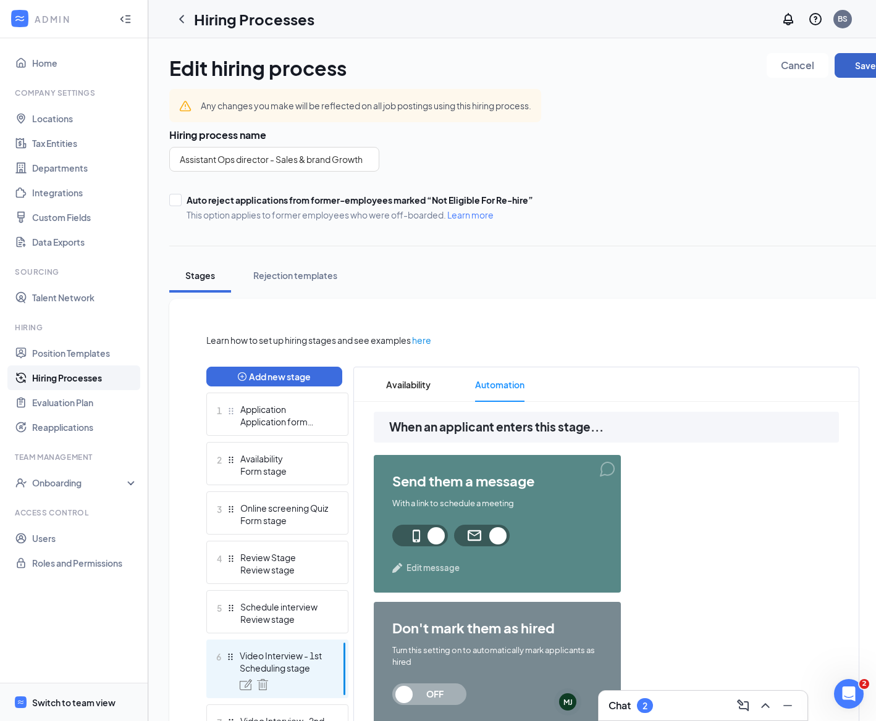
click at [854, 67] on button "Save" at bounding box center [865, 65] width 62 height 25
click at [96, 350] on link "Position Templates" at bounding box center [85, 353] width 106 height 25
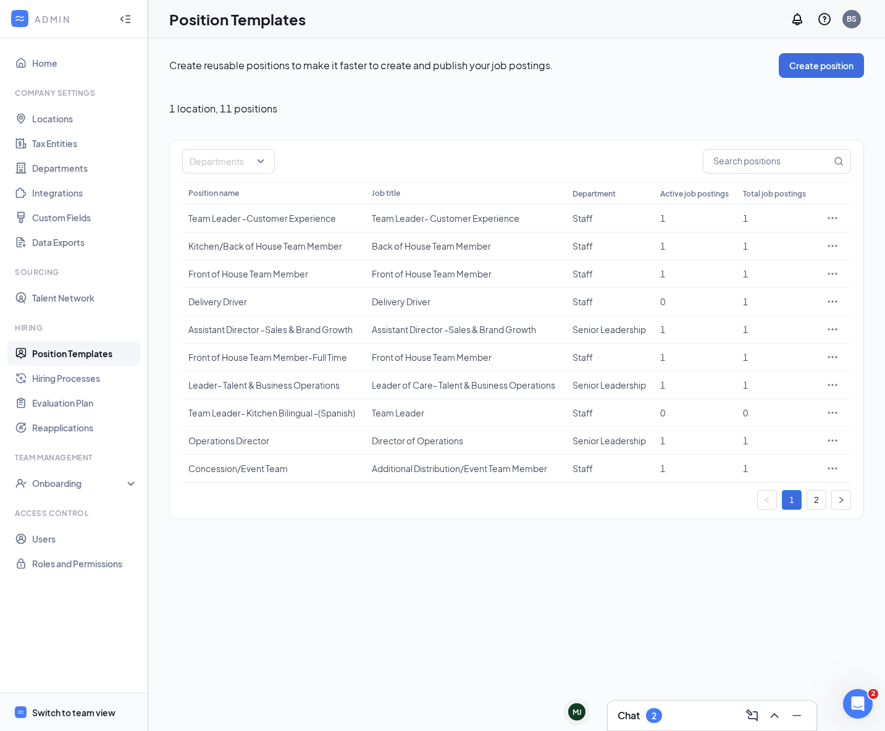
click at [74, 709] on div "Switch to team view" at bounding box center [73, 712] width 83 height 12
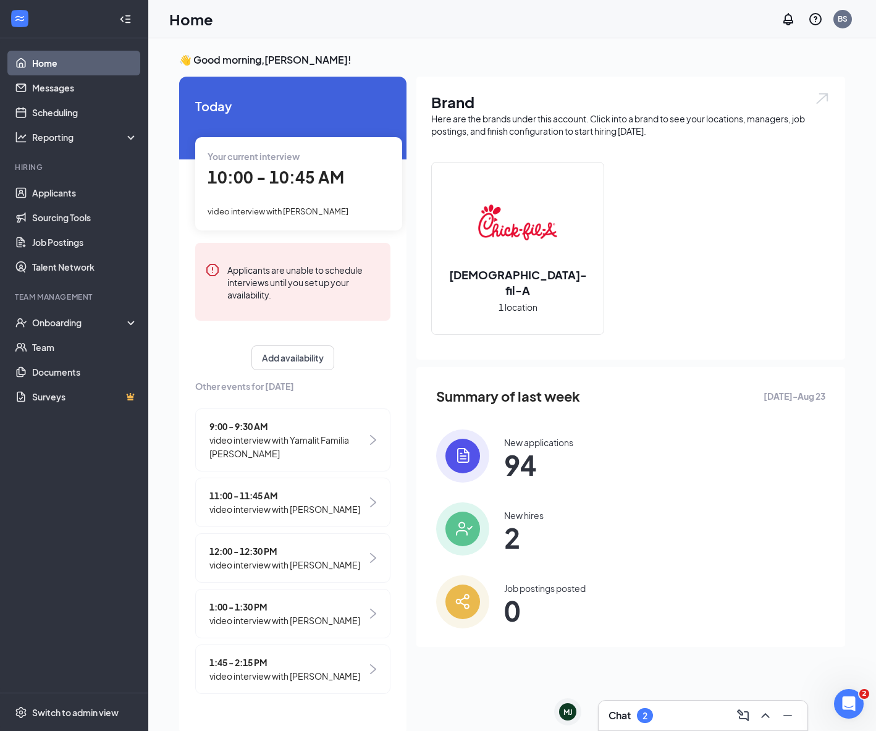
click at [350, 443] on span "video interview with Yamalit Familia Celadilla" at bounding box center [287, 446] width 157 height 27
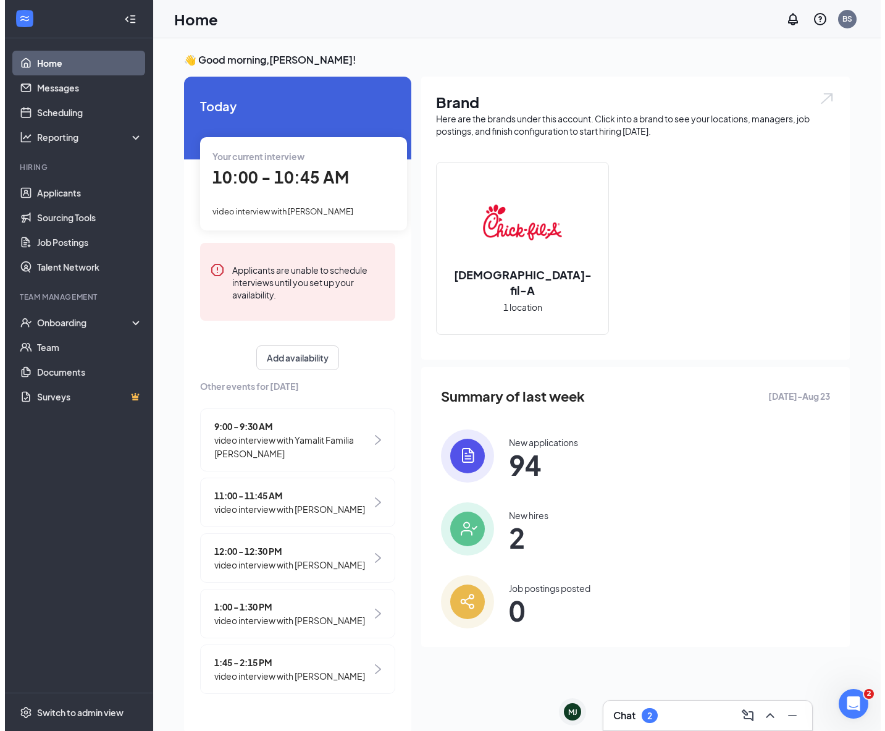
scroll to position [5, 0]
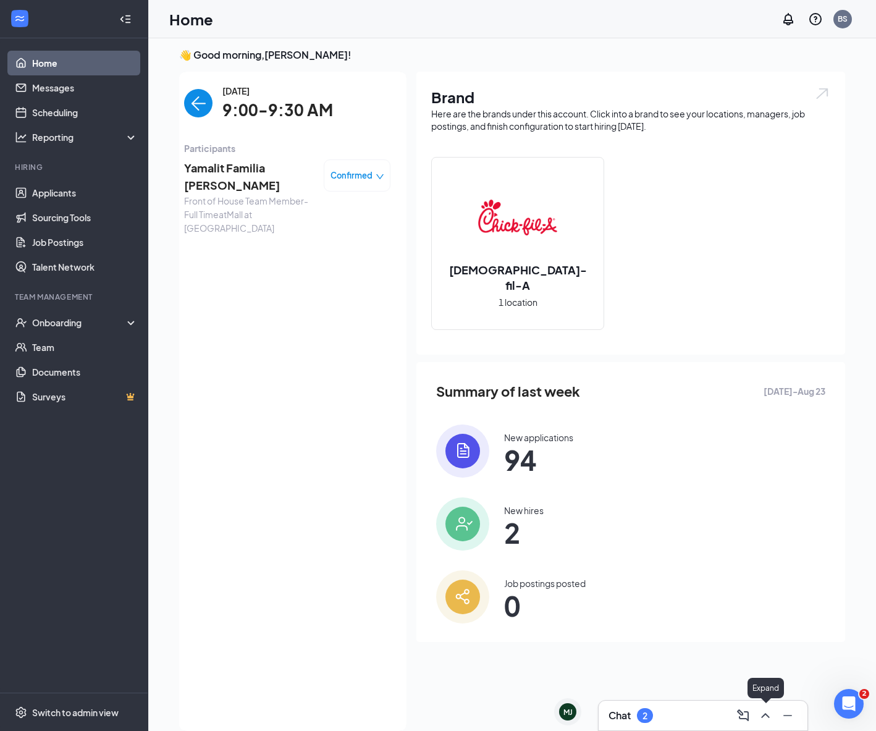
click at [763, 716] on icon "ChevronUp" at bounding box center [765, 715] width 15 height 15
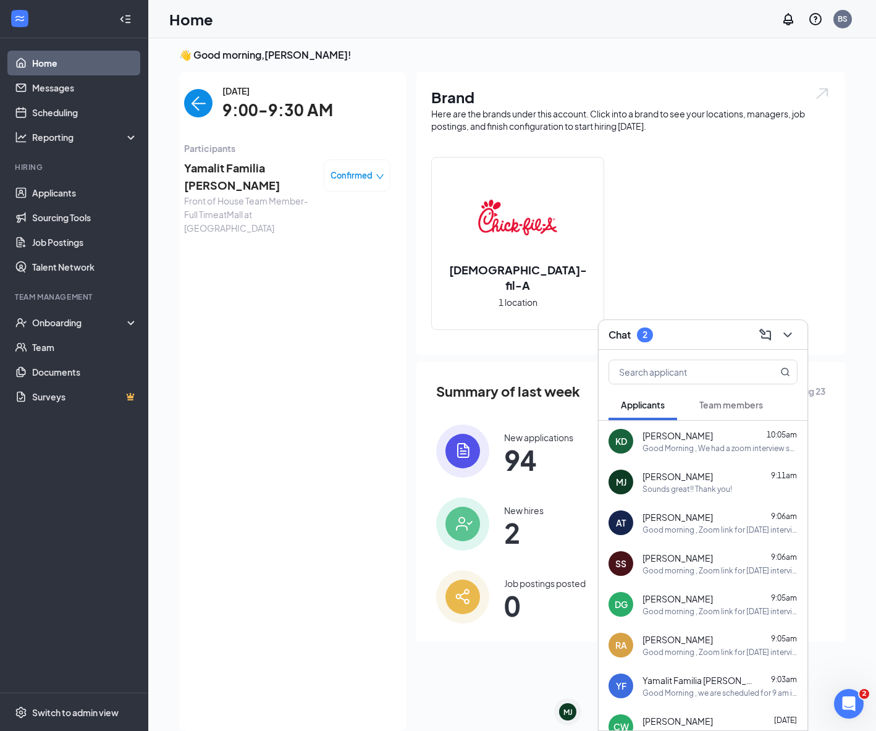
click at [318, 354] on div "Wednesday, Aug 27 9:00-9:30 AM Participants Yamalit Familia Celadilla Front of …" at bounding box center [287, 401] width 206 height 634
click at [275, 170] on span "Yamalit Familia Celadilla" at bounding box center [249, 176] width 130 height 35
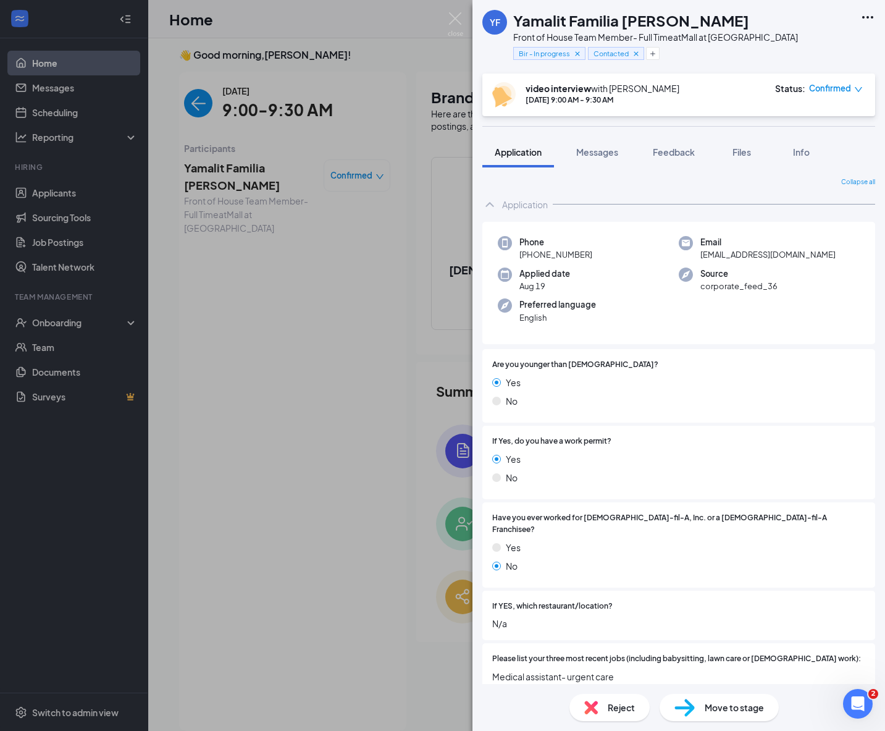
drag, startPoint x: 403, startPoint y: 225, endPoint x: 409, endPoint y: 219, distance: 9.6
click at [402, 225] on div "YF Yamalit Familia Celadilla Front of House Team Member- Full Time at Mall at C…" at bounding box center [442, 365] width 885 height 731
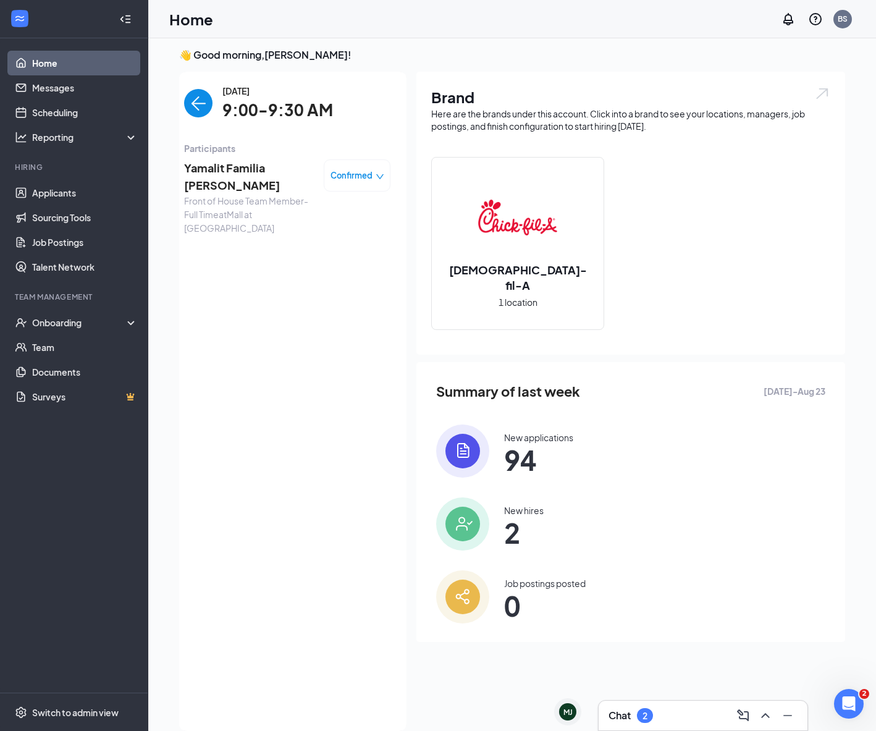
click at [289, 172] on span "Yamalit Familia Celadilla" at bounding box center [249, 176] width 130 height 35
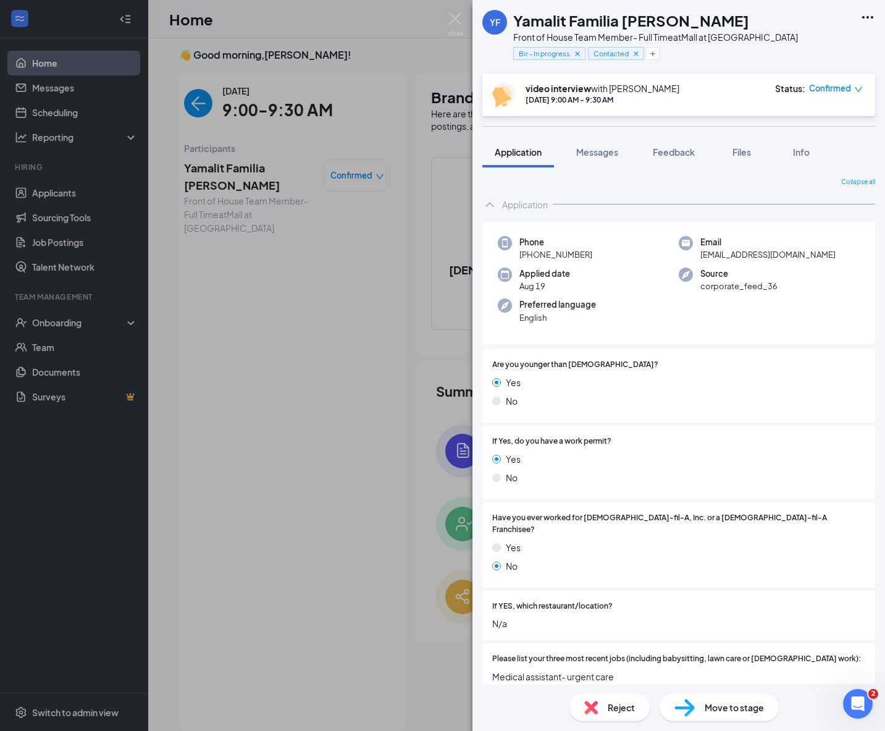
click at [618, 714] on div "Reject" at bounding box center [609, 706] width 80 height 27
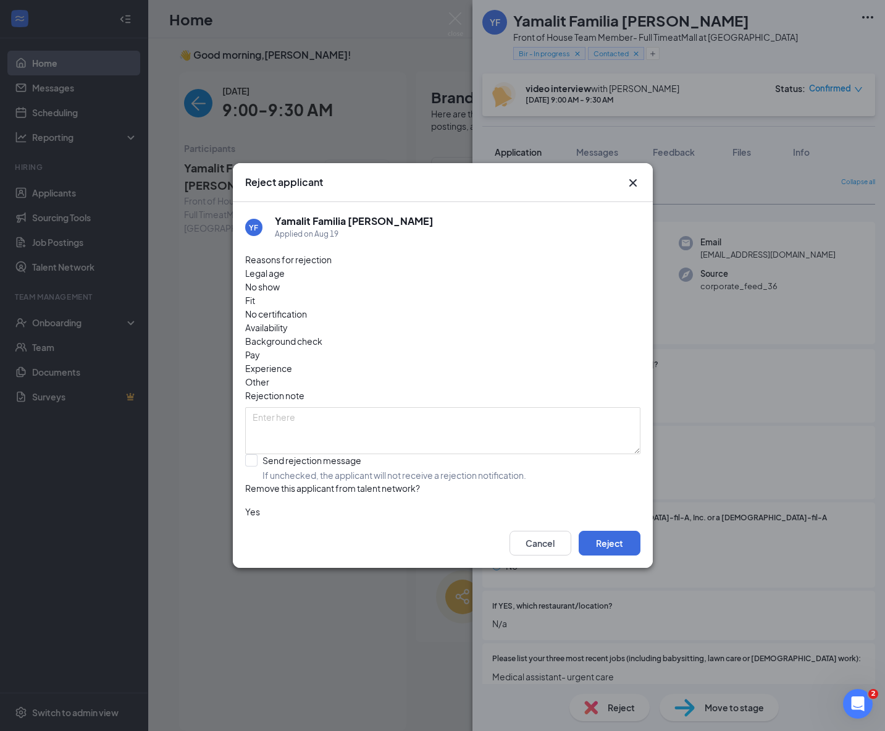
click at [280, 293] on span "No show" at bounding box center [262, 287] width 35 height 14
click at [438, 407] on textarea at bounding box center [442, 430] width 395 height 47
type textarea "no show"
click at [612, 537] on button "Reject" at bounding box center [610, 542] width 62 height 25
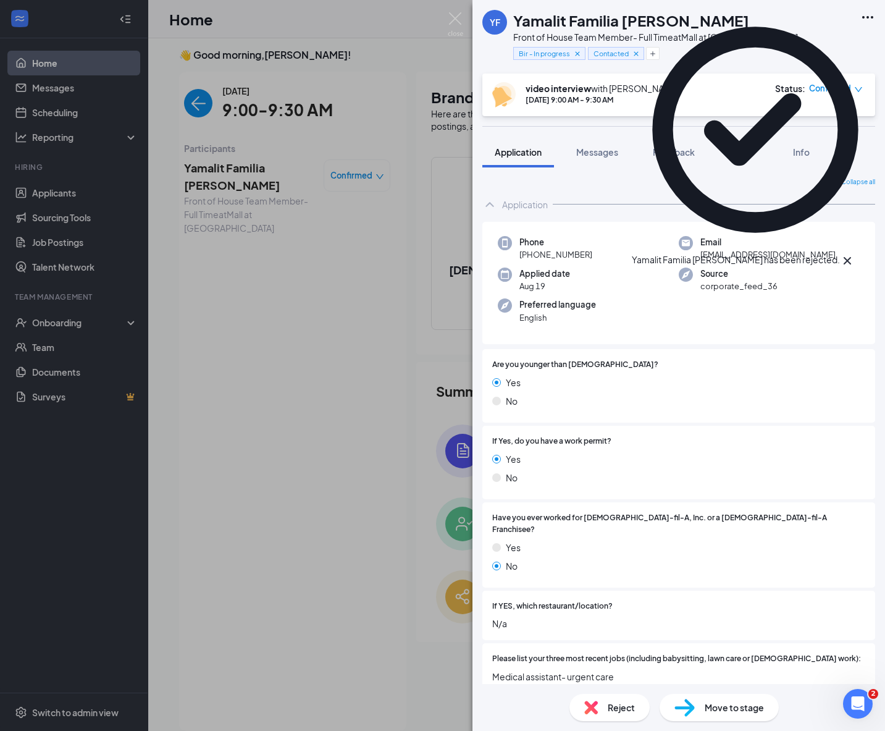
click at [851, 257] on icon "Cross" at bounding box center [847, 260] width 7 height 7
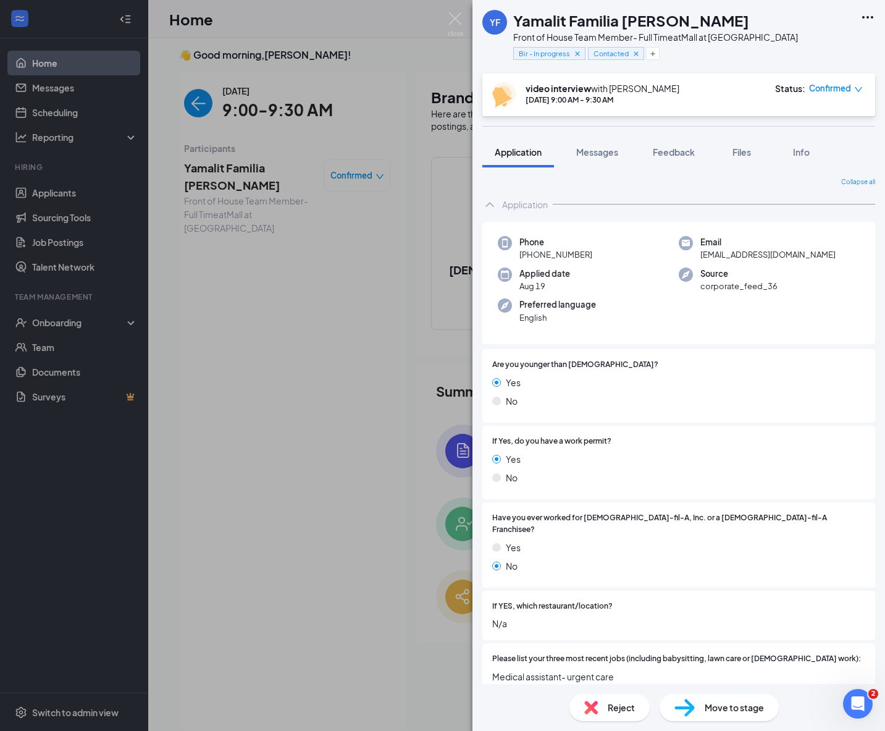
click at [421, 179] on div "YF Yamalit Familia Celadilla Front of House Team Member- Full Time at Mall at C…" at bounding box center [442, 365] width 885 height 731
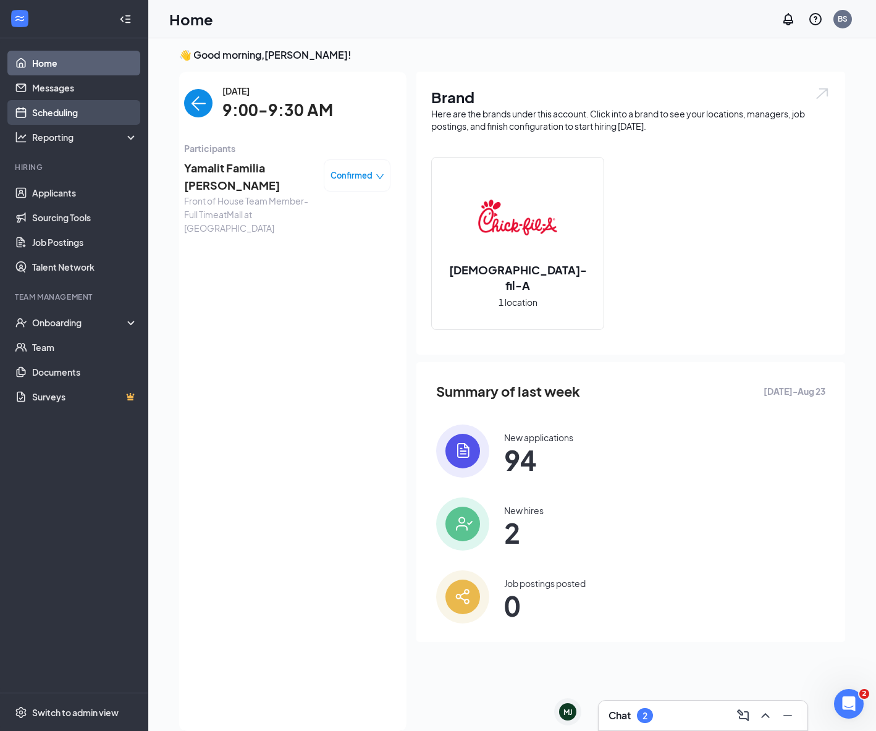
click at [41, 111] on link "Scheduling" at bounding box center [85, 112] width 106 height 25
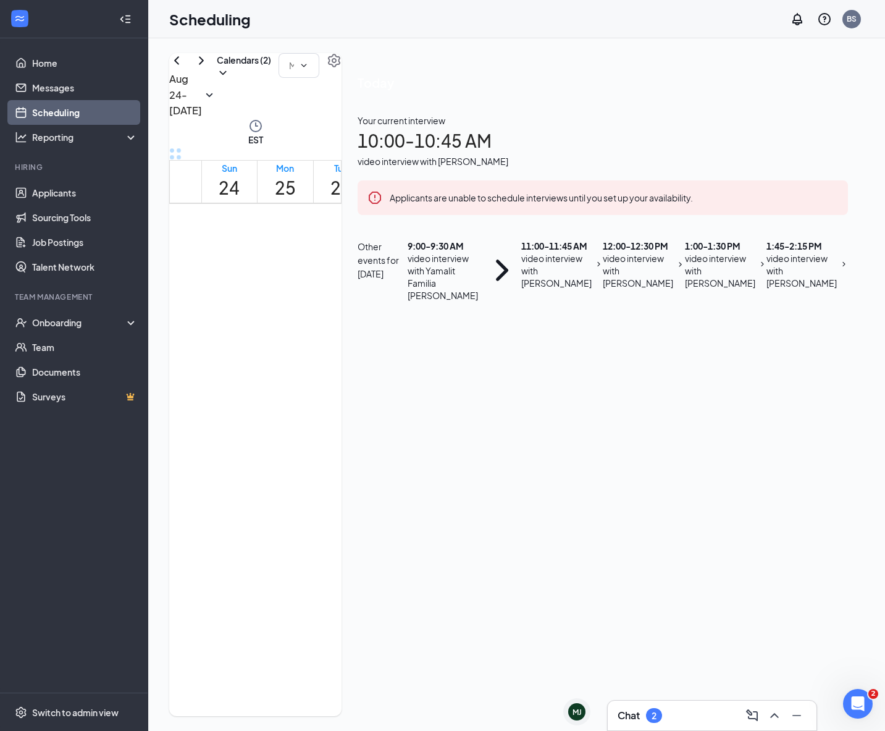
scroll to position [607, 0]
click at [400, 467] on div "11:00-11:45 AM 1" at bounding box center [397, 484] width 50 height 35
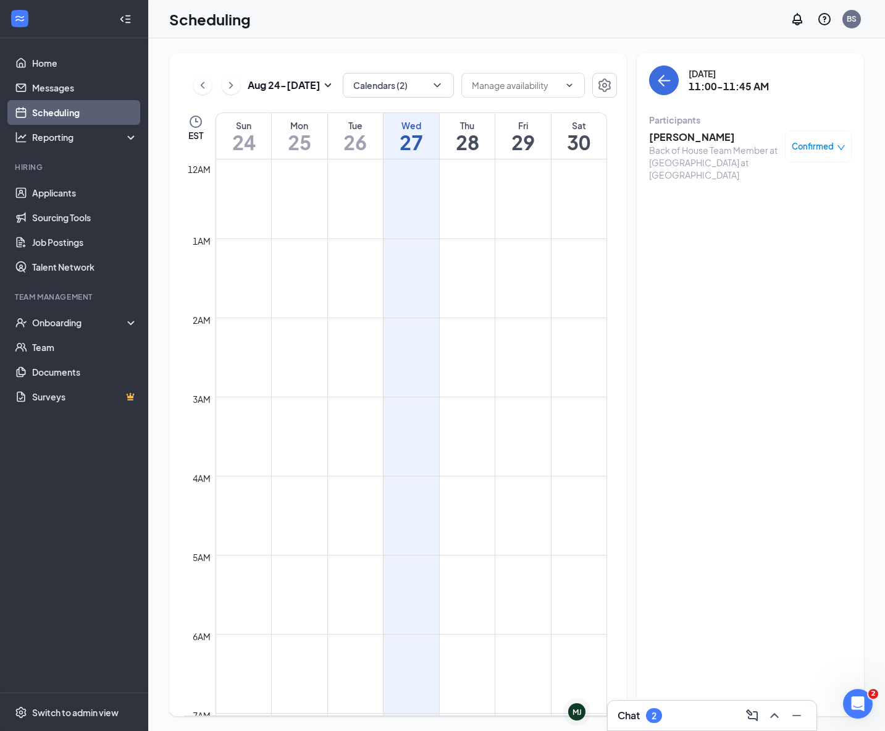
scroll to position [607, 0]
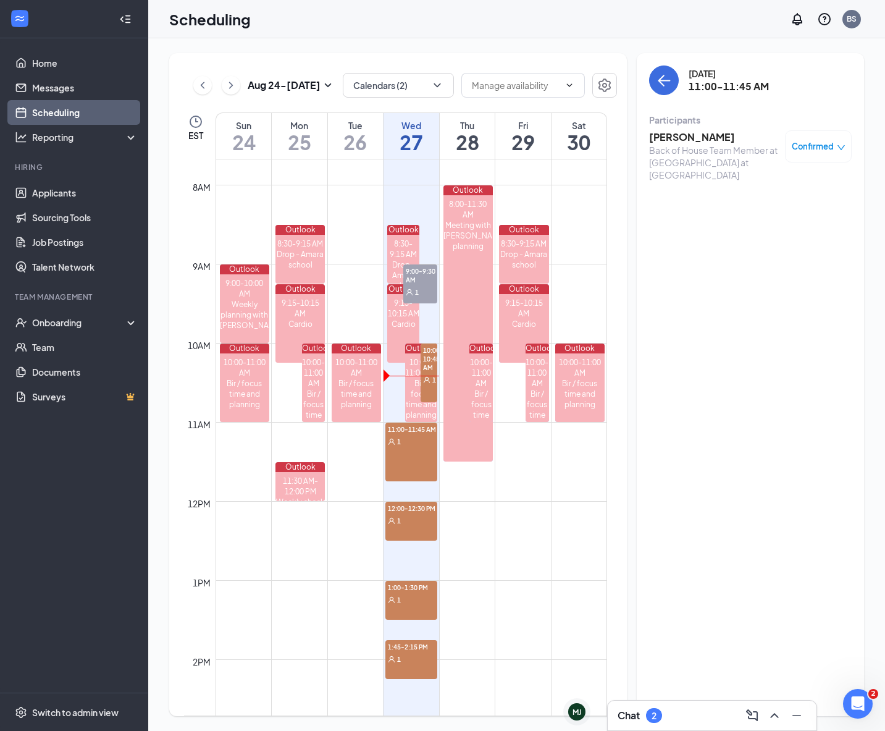
click at [424, 381] on icon "User" at bounding box center [427, 380] width 6 height 6
click at [714, 143] on h3 "Kristina Doran" at bounding box center [714, 137] width 130 height 14
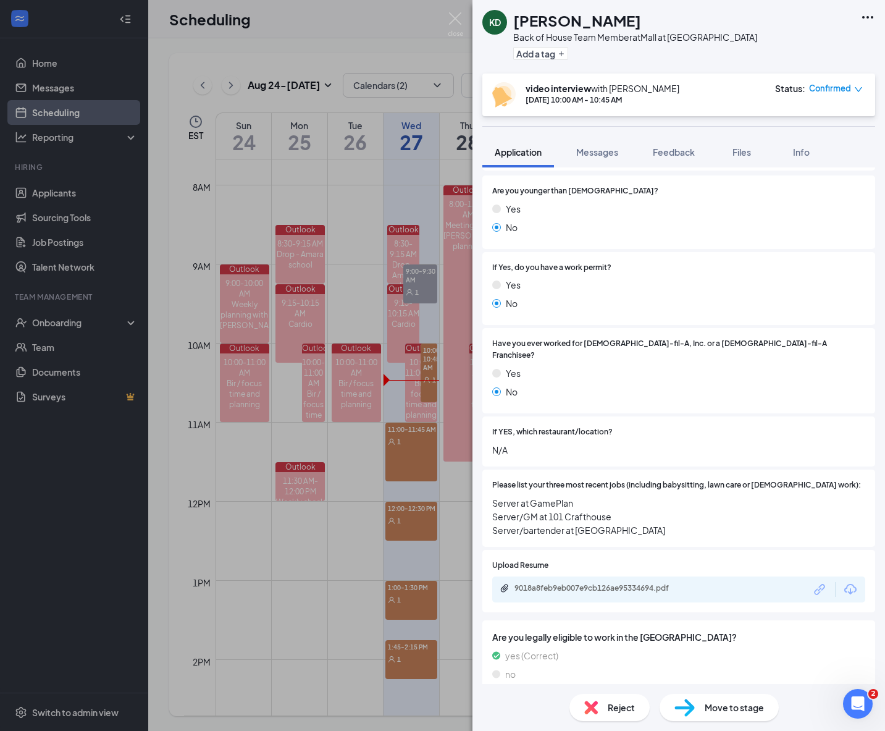
scroll to position [265, 0]
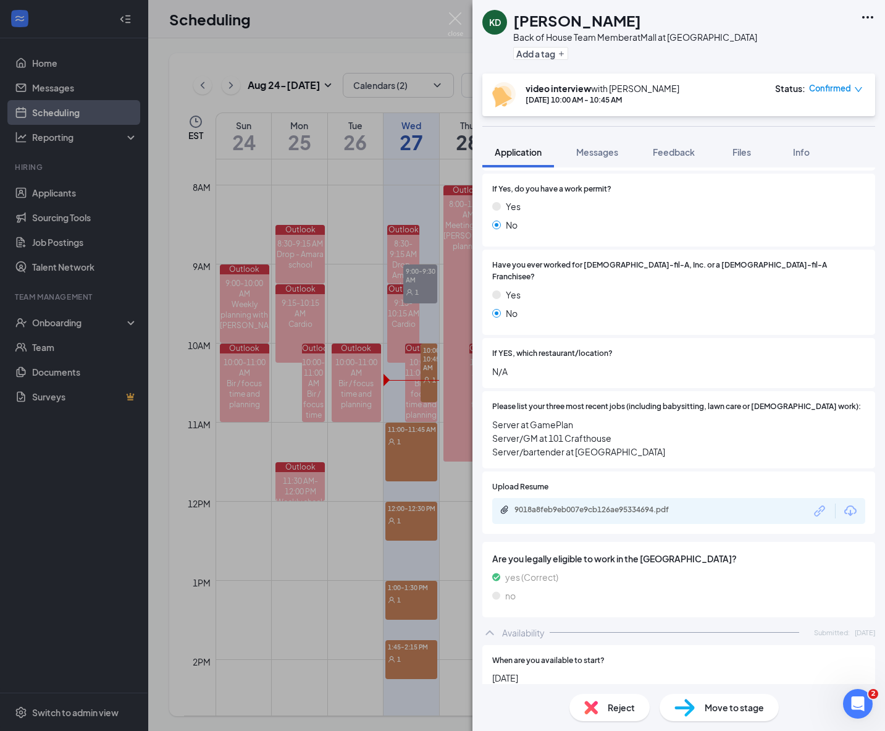
click at [337, 563] on div "KD Kristina Doran Back of House Team Member at Mall at Chesterfield Towne Cente…" at bounding box center [442, 365] width 885 height 731
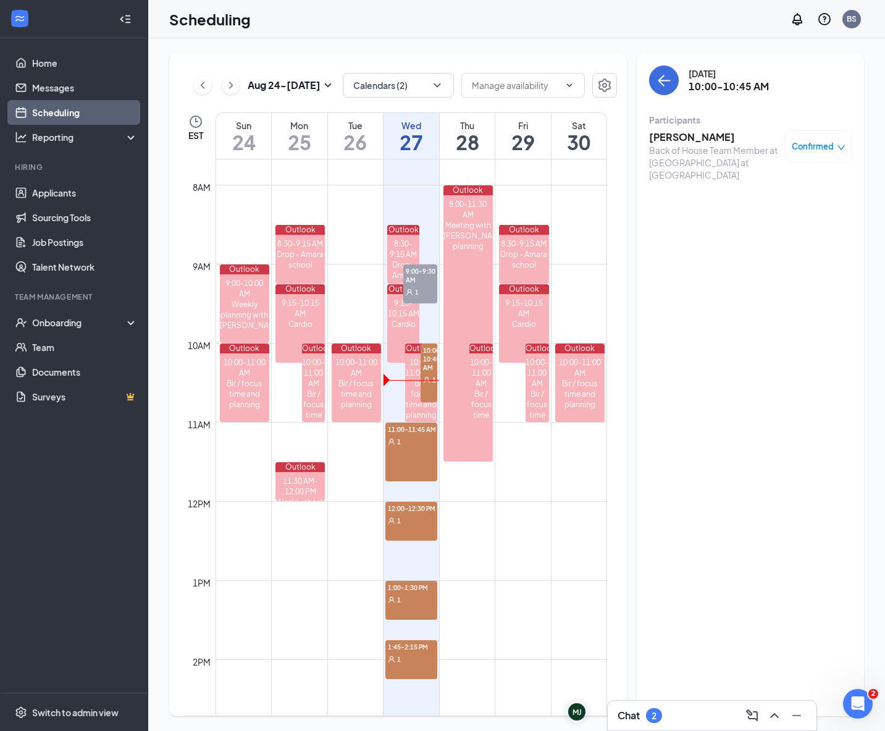
scroll to position [609, 0]
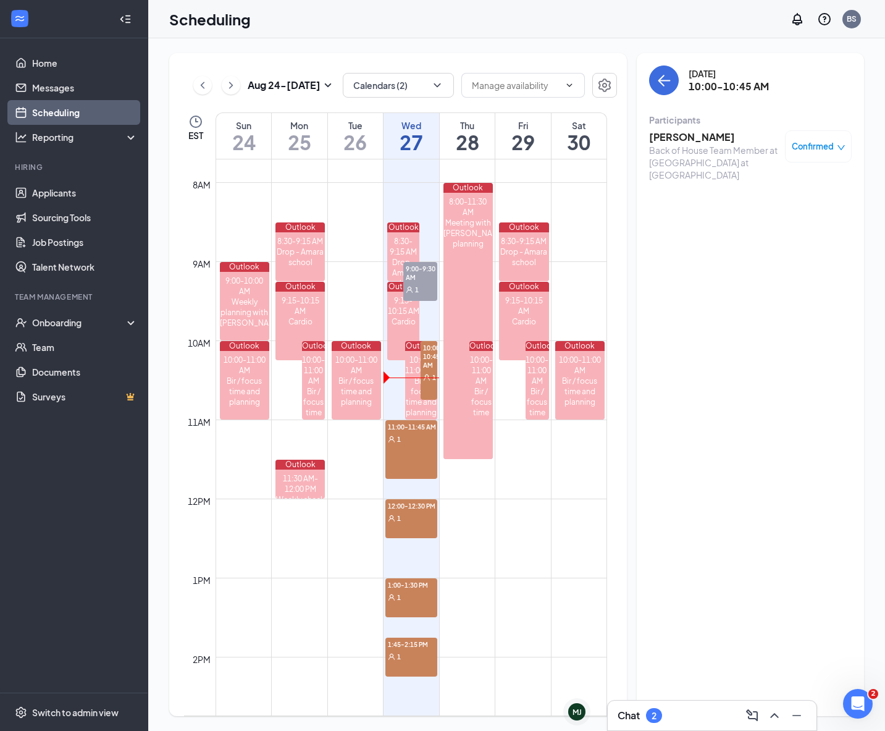
click at [427, 392] on div "10:00-10:45 AM 1" at bounding box center [429, 370] width 16 height 59
click at [681, 139] on h3 "Kristina Doran" at bounding box center [714, 137] width 130 height 14
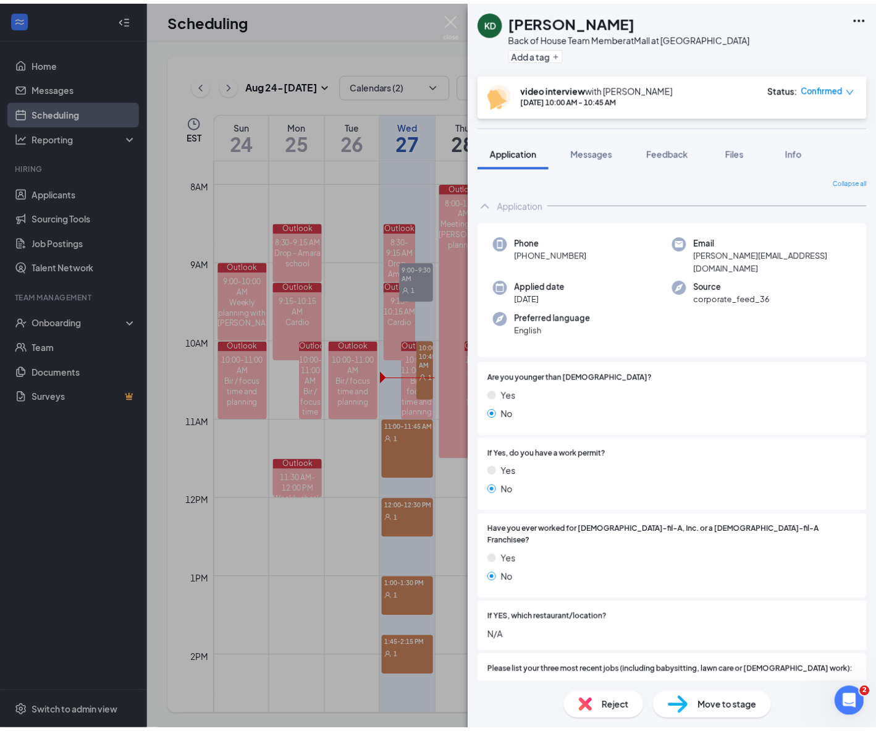
scroll to position [219, 0]
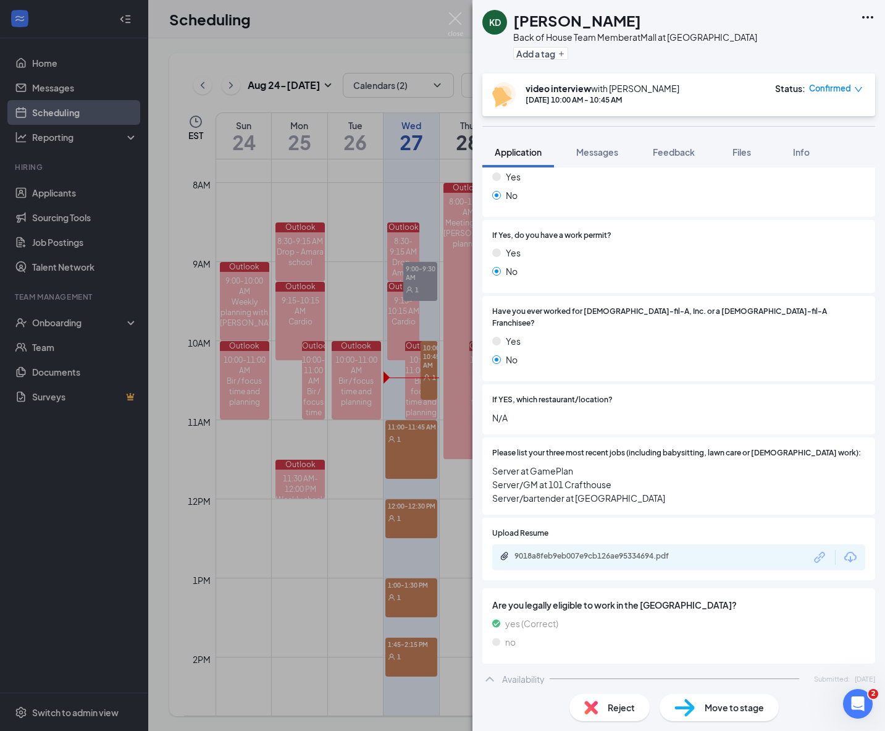
click at [632, 707] on span "Reject" at bounding box center [621, 707] width 27 height 14
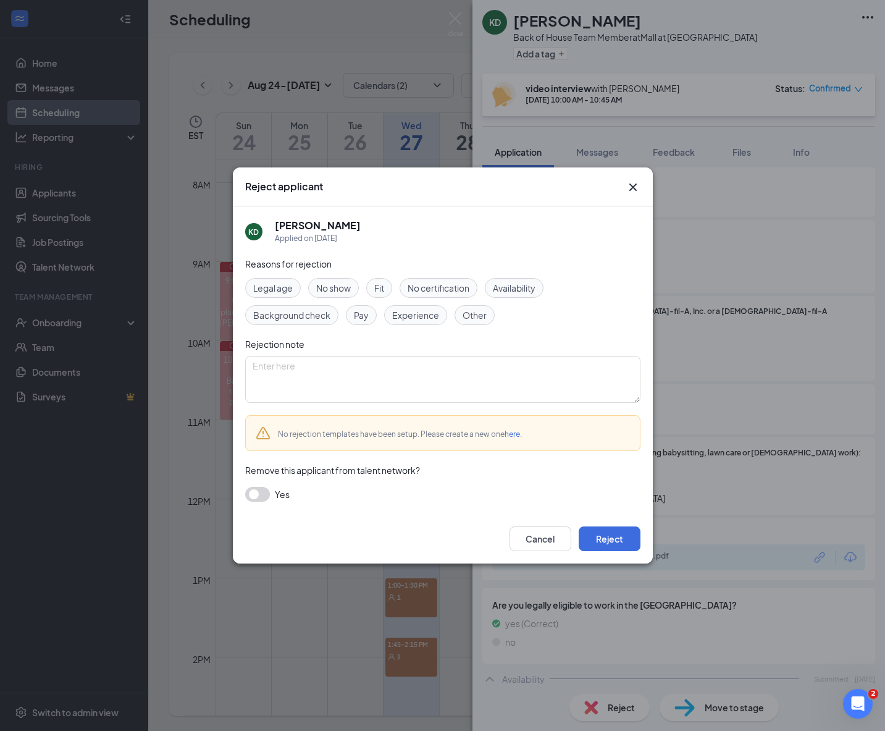
click at [343, 288] on span "No show" at bounding box center [333, 288] width 35 height 14
click at [616, 537] on button "Reject" at bounding box center [610, 538] width 62 height 25
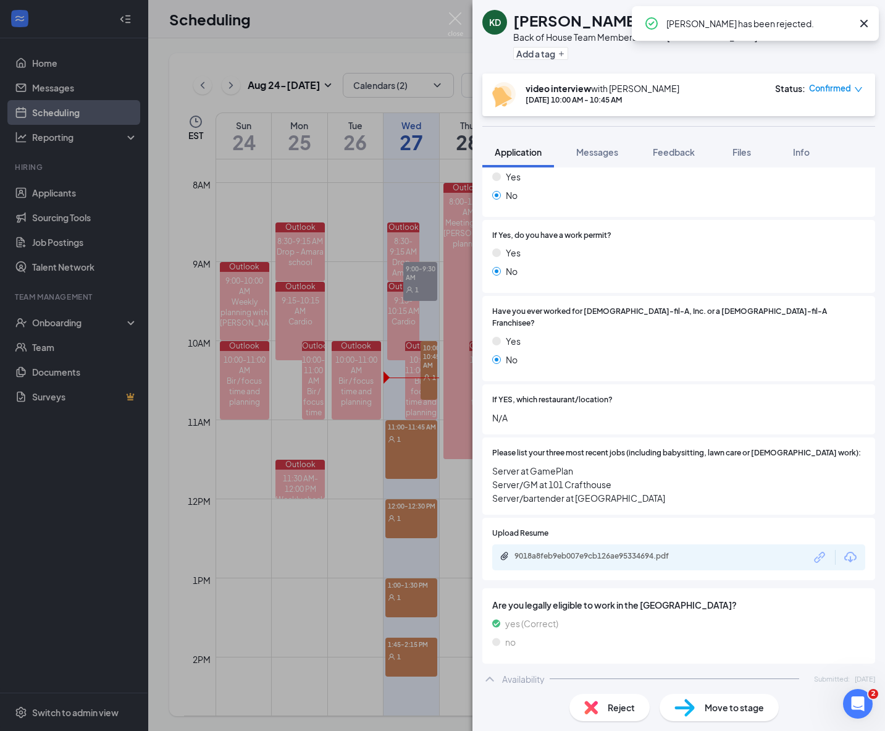
click at [861, 20] on icon "Cross" at bounding box center [863, 23] width 15 height 15
click at [341, 33] on div "KD Kristina Doran Back of House Team Member at Mall at Chesterfield Towne Cente…" at bounding box center [442, 365] width 885 height 731
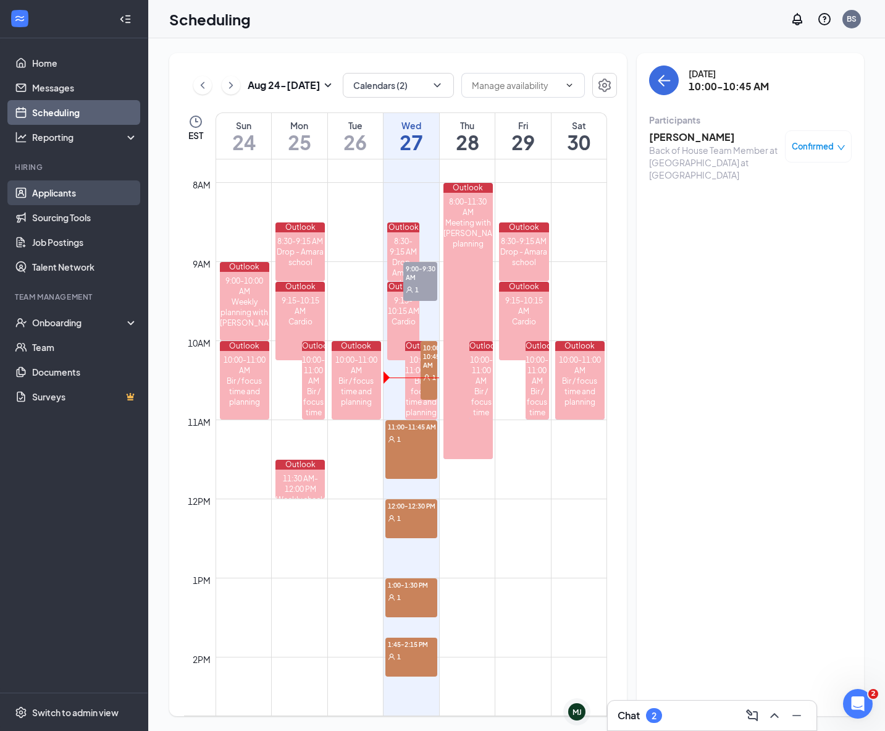
click at [57, 193] on link "Applicants" at bounding box center [85, 192] width 106 height 25
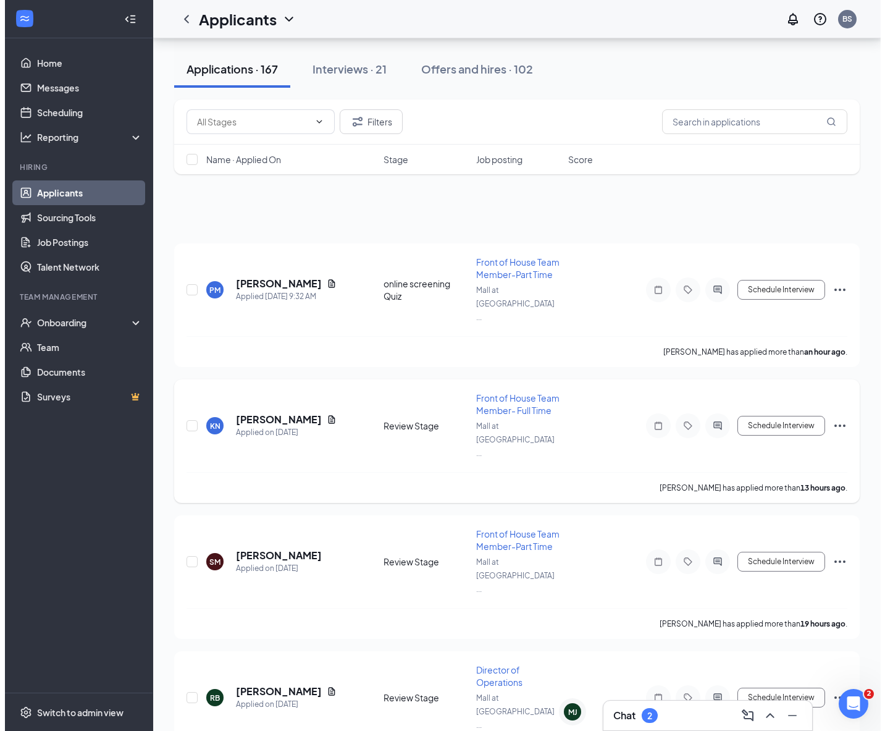
scroll to position [203, 0]
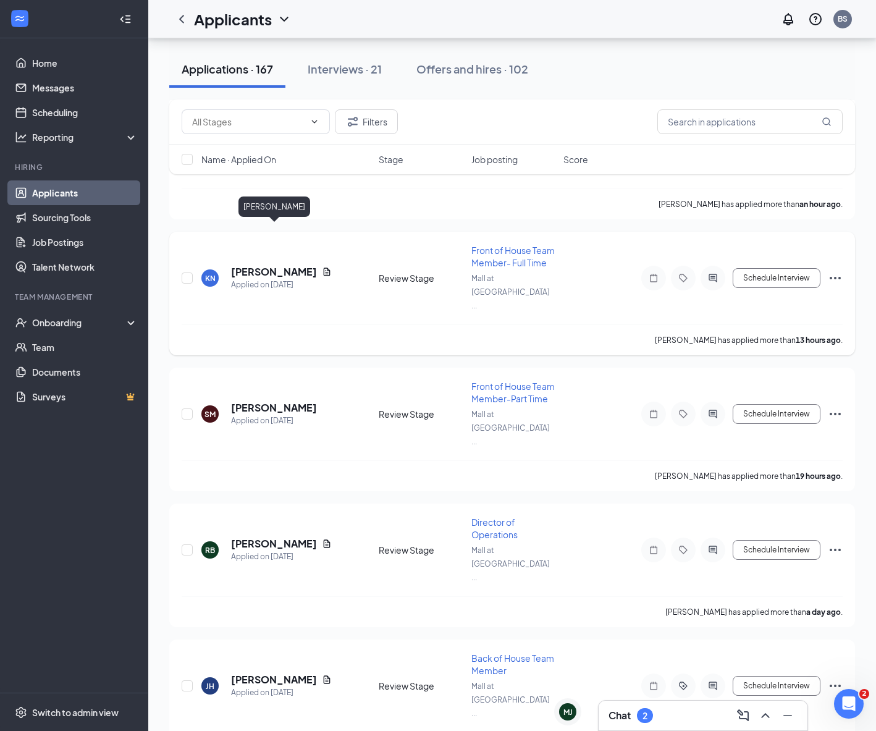
click at [288, 265] on h5 "Kameron Nesebeth" at bounding box center [274, 272] width 86 height 14
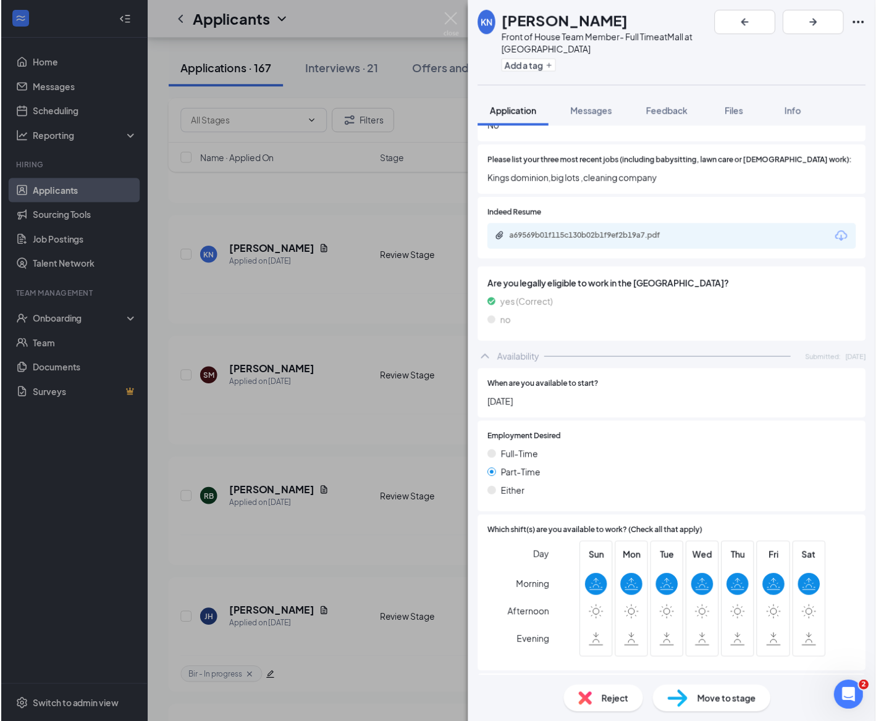
scroll to position [324, 0]
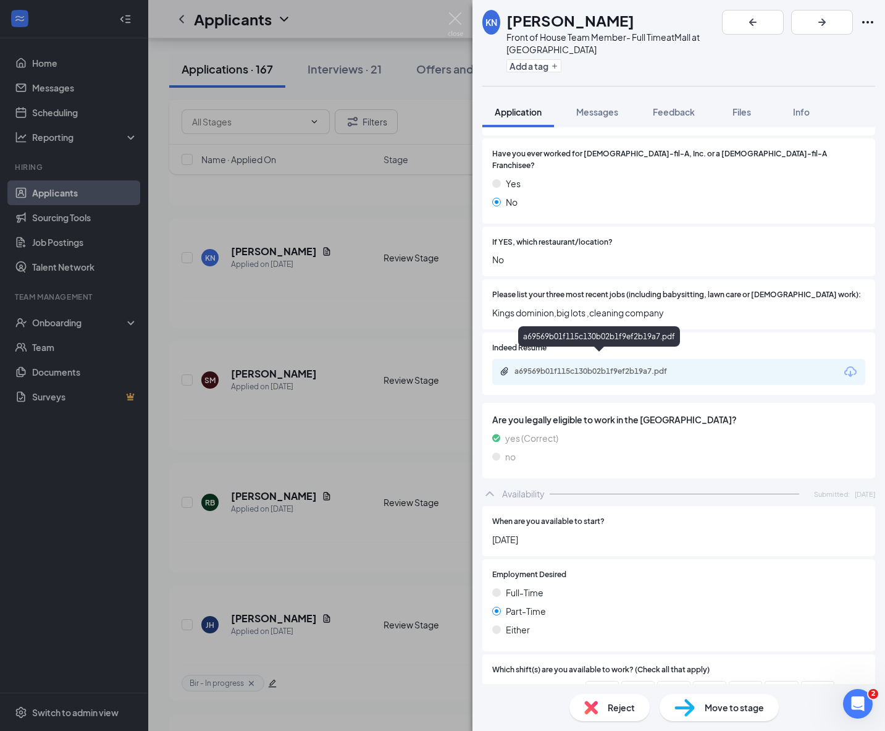
click at [631, 366] on div "a69569b01f115c130b02b1f9ef2b19a7.pdf" at bounding box center [600, 371] width 173 height 10
click at [422, 267] on div "KN Kameron Nesebeth Front of House Team Member- Full Time at Mall at Chesterfie…" at bounding box center [442, 365] width 885 height 731
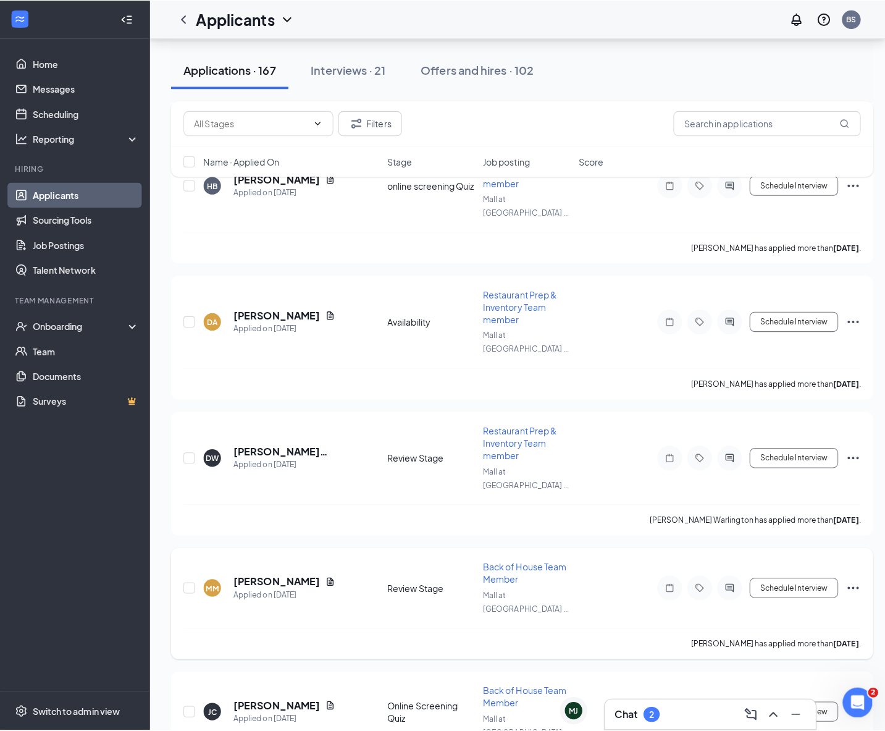
scroll to position [1041, 0]
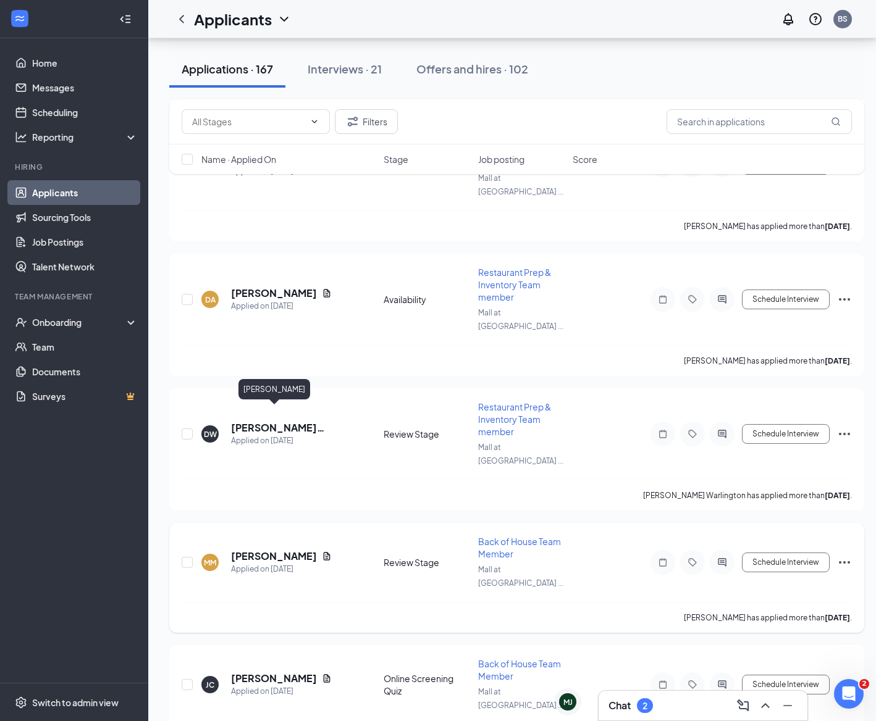
click at [299, 550] on h5 "Michelle mckinney" at bounding box center [274, 557] width 86 height 14
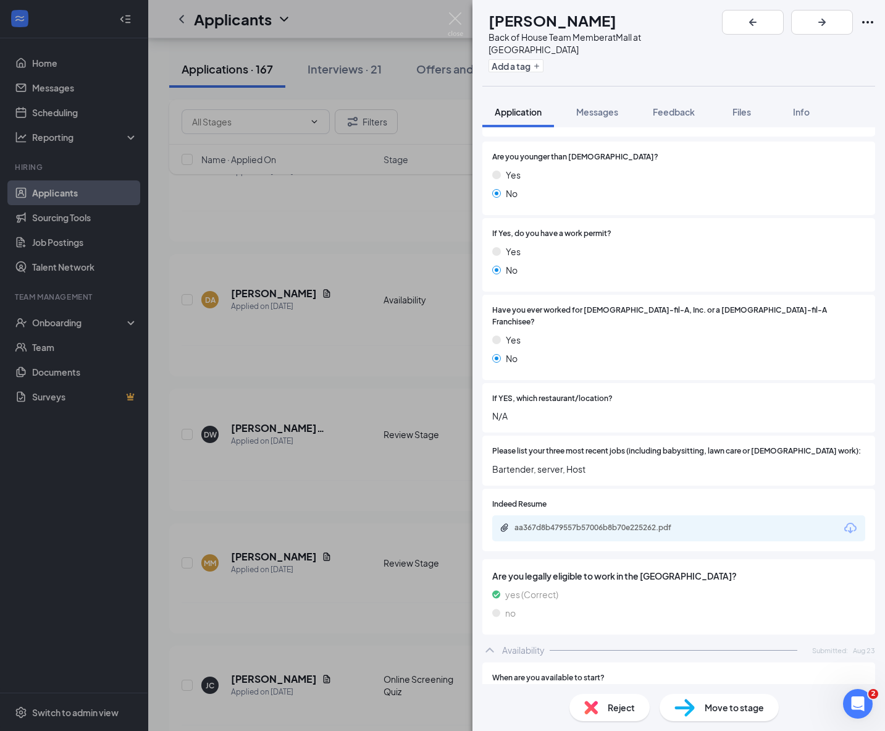
scroll to position [343, 0]
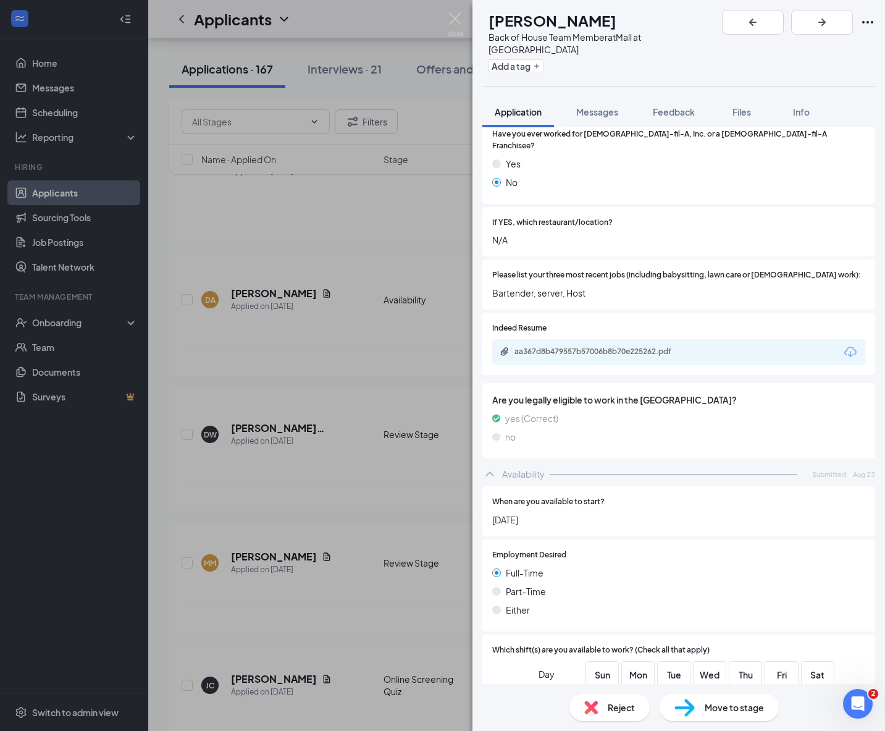
click at [628, 393] on span "Are you legally eligible to work in the [GEOGRAPHIC_DATA]?" at bounding box center [678, 400] width 373 height 14
click at [647, 346] on div "aa367d8b479557b57006b8b70e225262.pdf" at bounding box center [600, 351] width 173 height 10
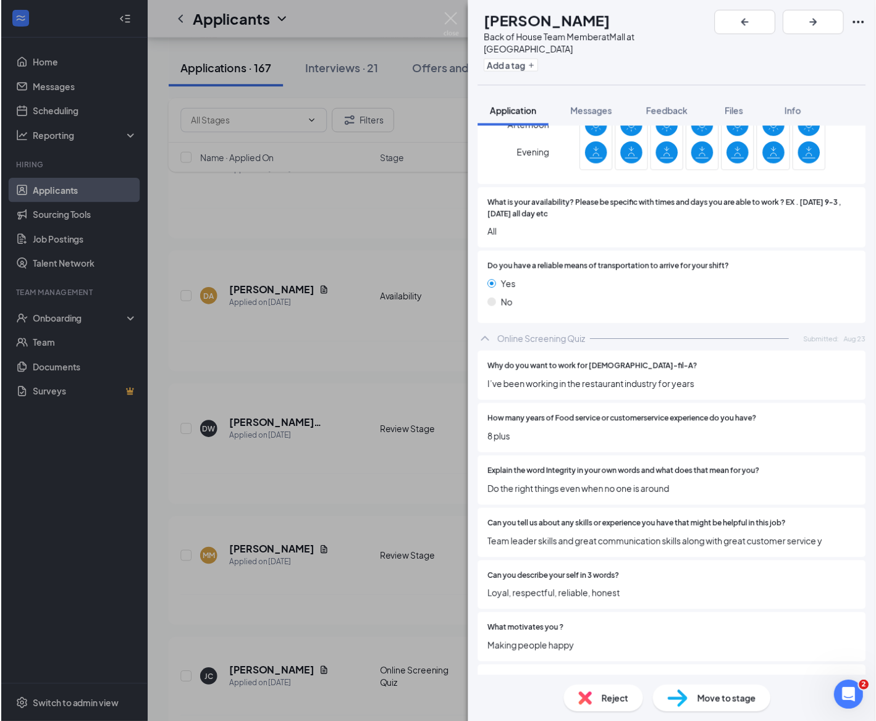
scroll to position [968, 0]
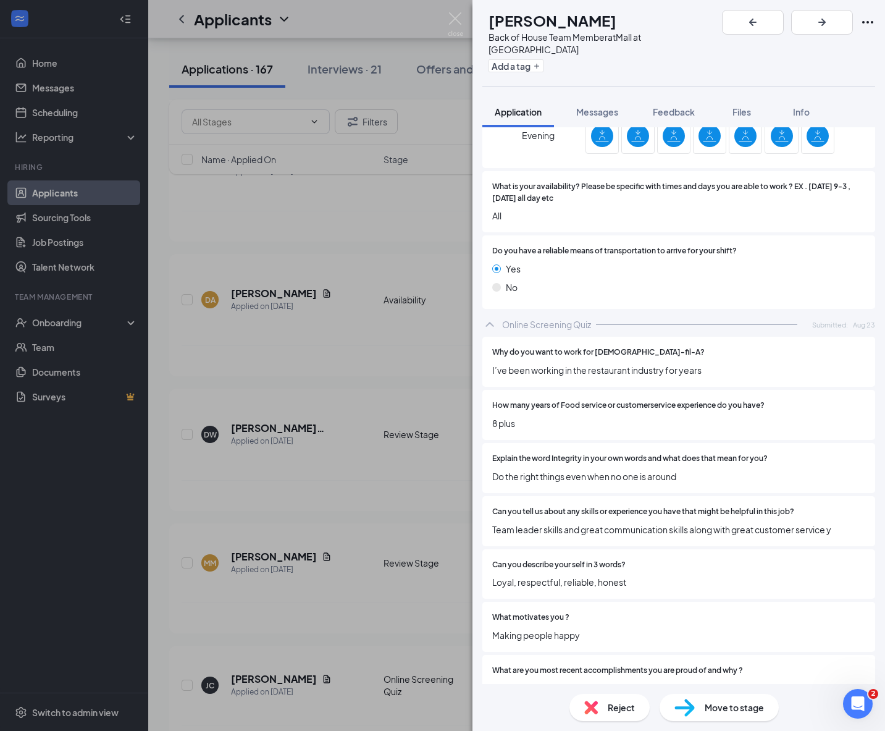
click at [446, 258] on div "MM Michelle mckinney Back of House Team Member at Mall at Chesterfield Towne Ce…" at bounding box center [442, 365] width 885 height 731
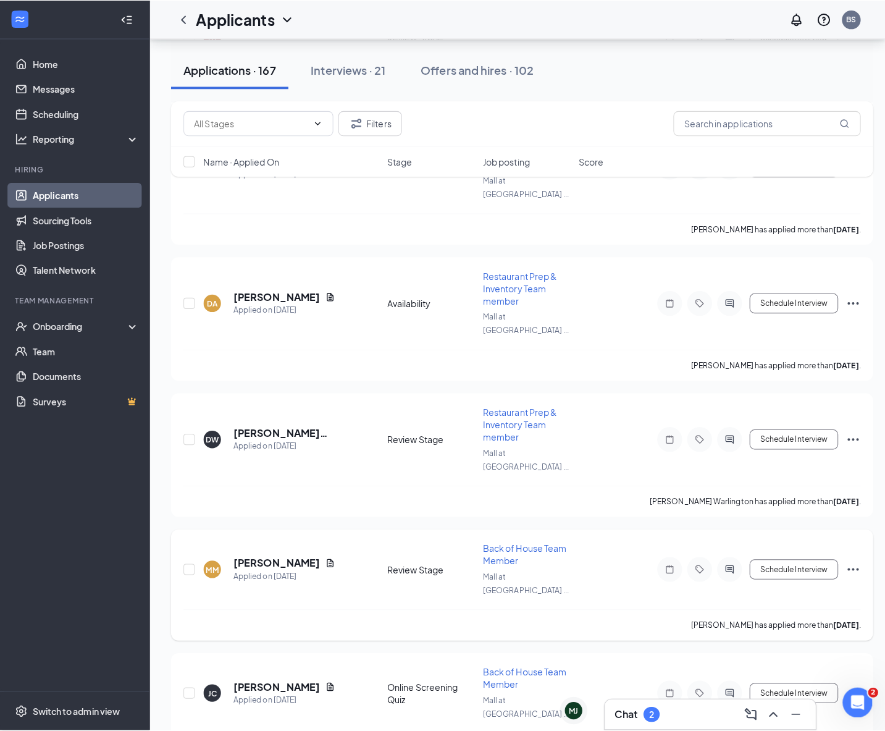
scroll to position [1181, 0]
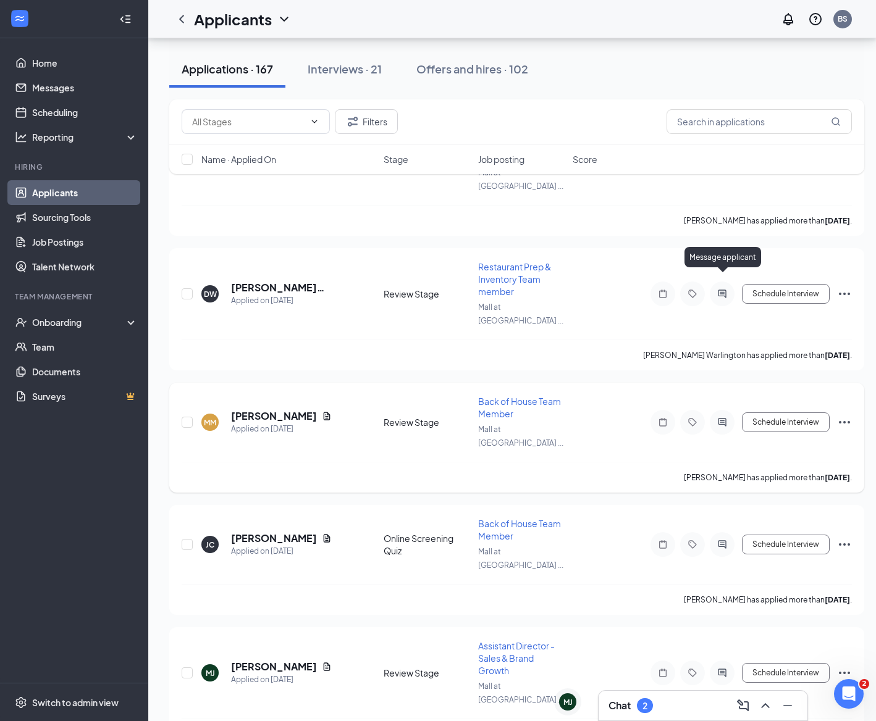
click at [722, 418] on icon "ActiveChat" at bounding box center [722, 422] width 8 height 8
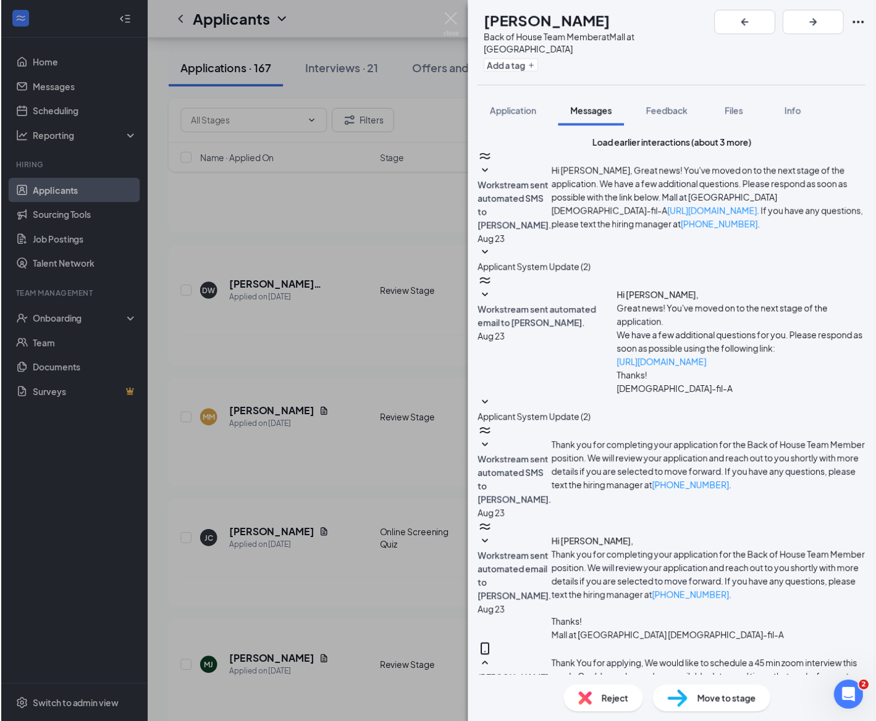
scroll to position [178, 0]
click at [408, 308] on div "MM Michelle mckinney Back of House Team Member at Mall at Chesterfield Towne Ce…" at bounding box center [442, 365] width 885 height 731
click at [443, 302] on div "MM Michelle mckinney Back of House Team Member at Mall at Chesterfield Towne Ce…" at bounding box center [442, 365] width 885 height 731
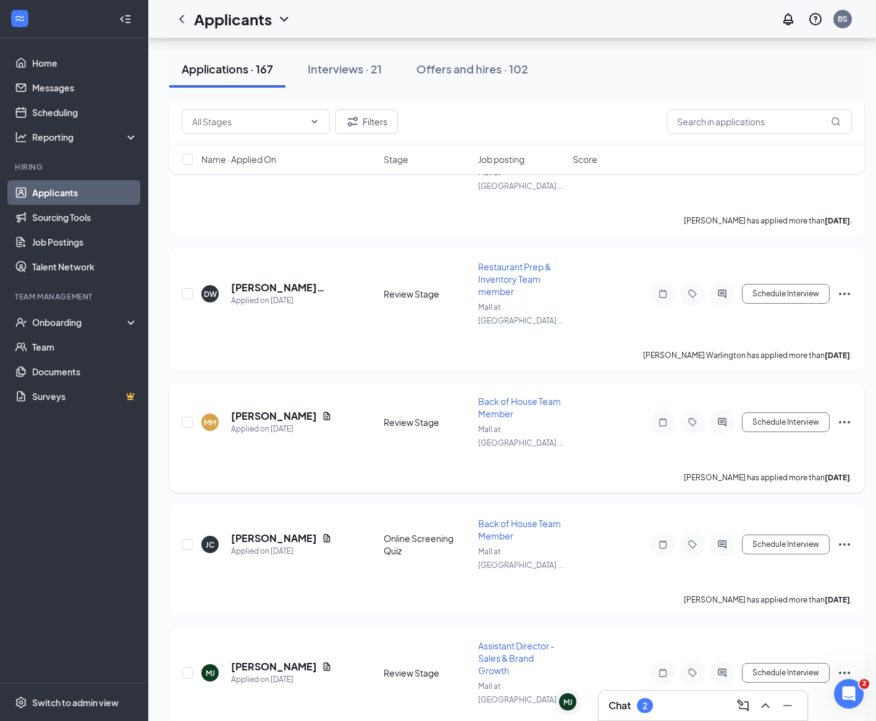
click at [841, 415] on icon "Ellipses" at bounding box center [844, 422] width 15 height 15
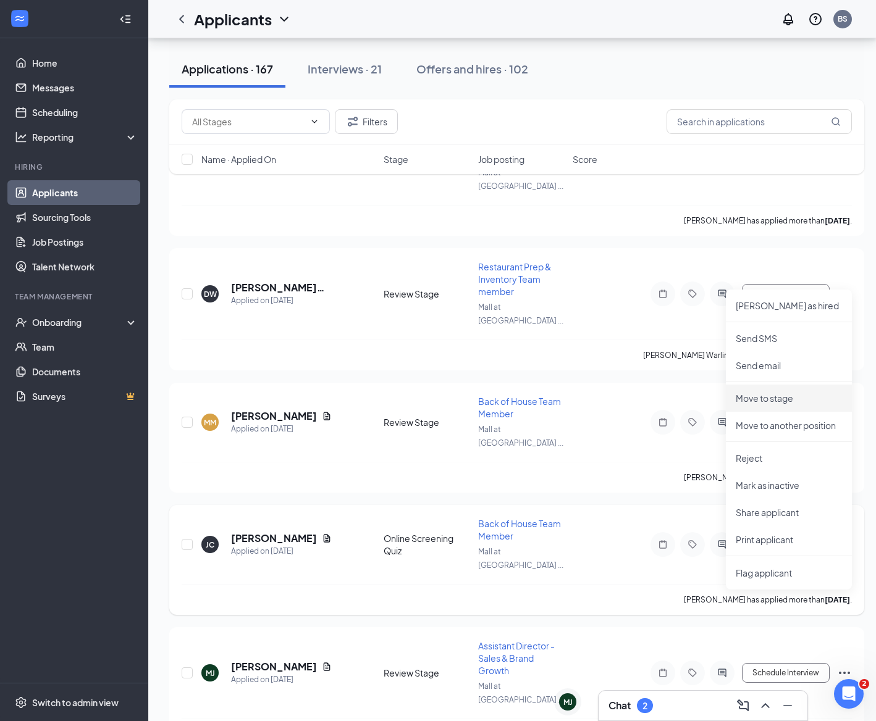
click at [764, 392] on p "Move to stage" at bounding box center [788, 398] width 106 height 12
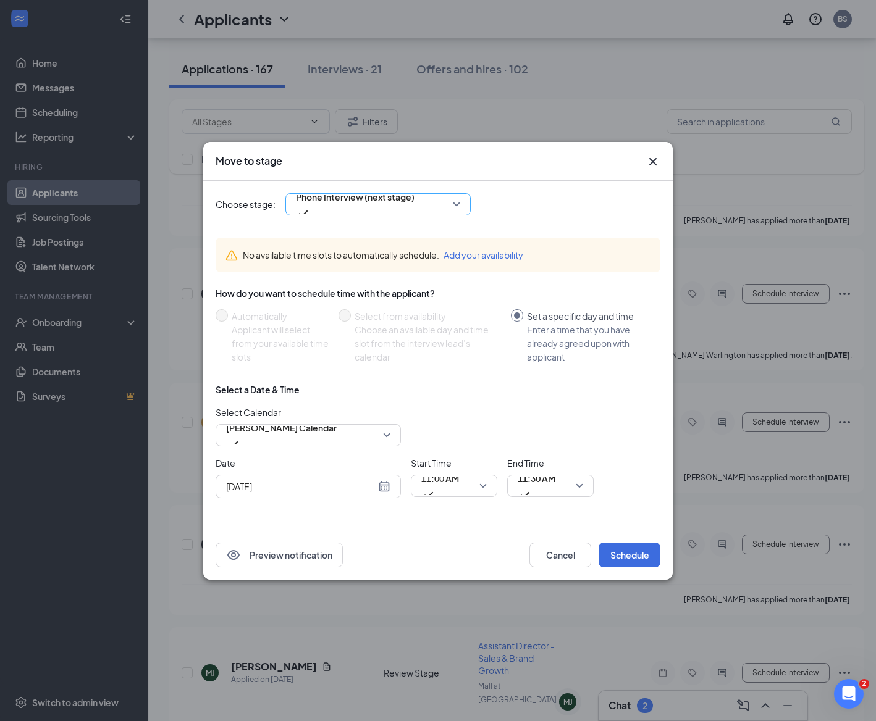
click at [414, 205] on span "Phone Interview (next stage)" at bounding box center [355, 204] width 119 height 33
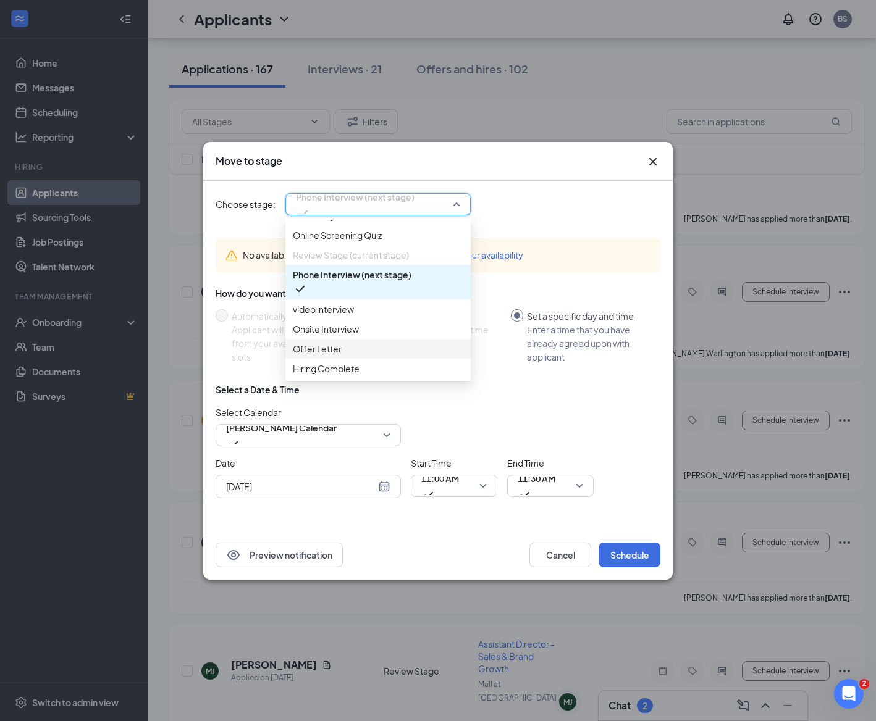
scroll to position [1184, 0]
click at [581, 546] on button "Cancel" at bounding box center [560, 555] width 62 height 25
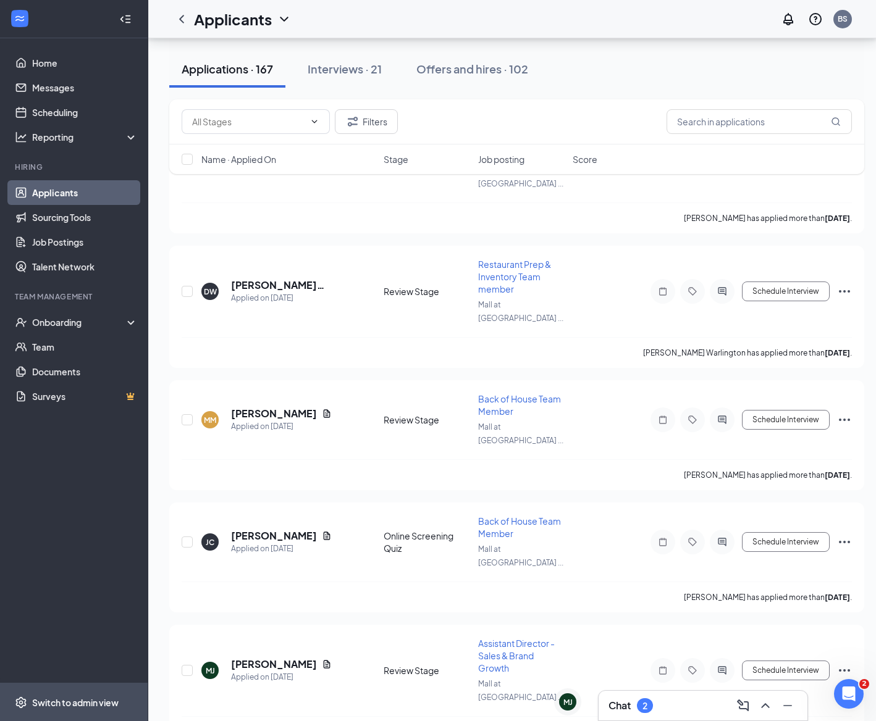
click at [86, 704] on span "Switch to admin view" at bounding box center [85, 703] width 106 height 38
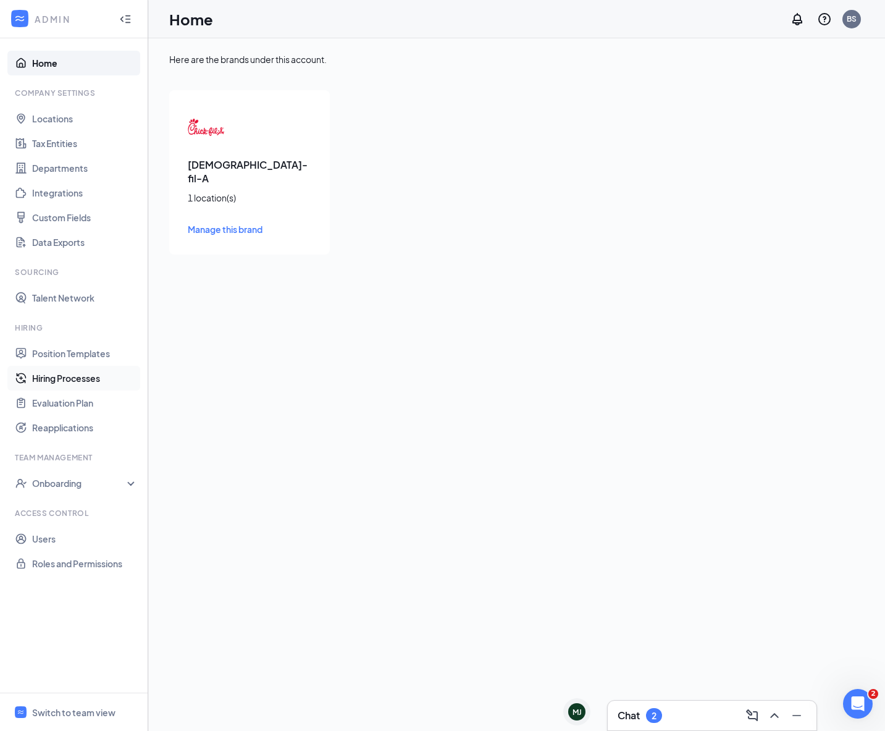
click at [74, 372] on link "Hiring Processes" at bounding box center [85, 378] width 106 height 25
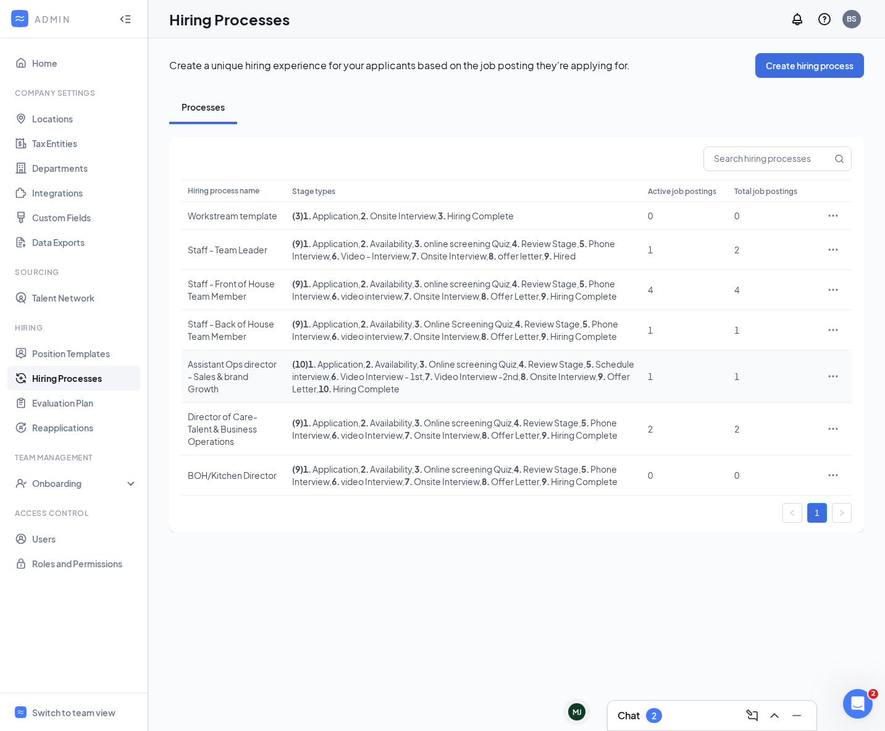
click at [838, 382] on icon "Ellipses" at bounding box center [833, 376] width 12 height 12
click at [772, 428] on span "Edit" at bounding box center [776, 426] width 106 height 14
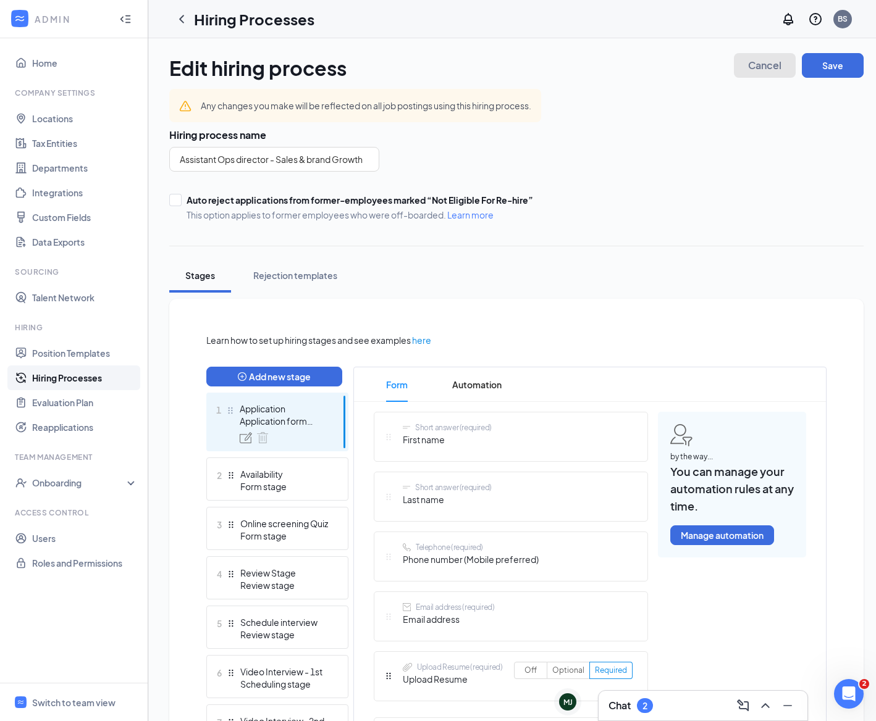
click at [776, 65] on span "Cancel" at bounding box center [764, 65] width 33 height 9
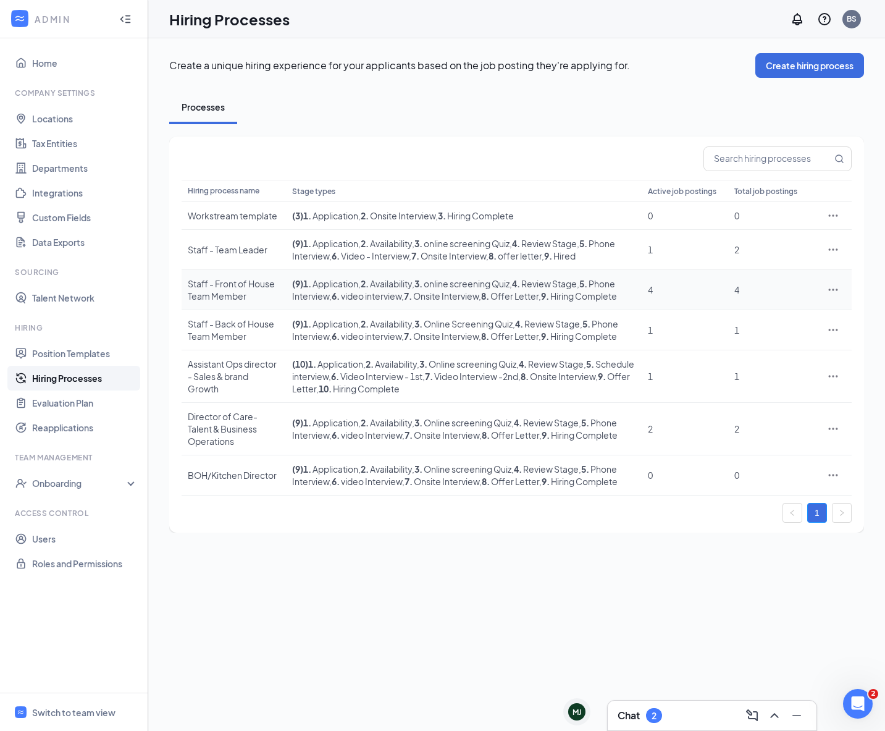
click at [839, 296] on icon "Ellipses" at bounding box center [833, 289] width 12 height 12
click at [766, 325] on span "Edit" at bounding box center [776, 321] width 106 height 14
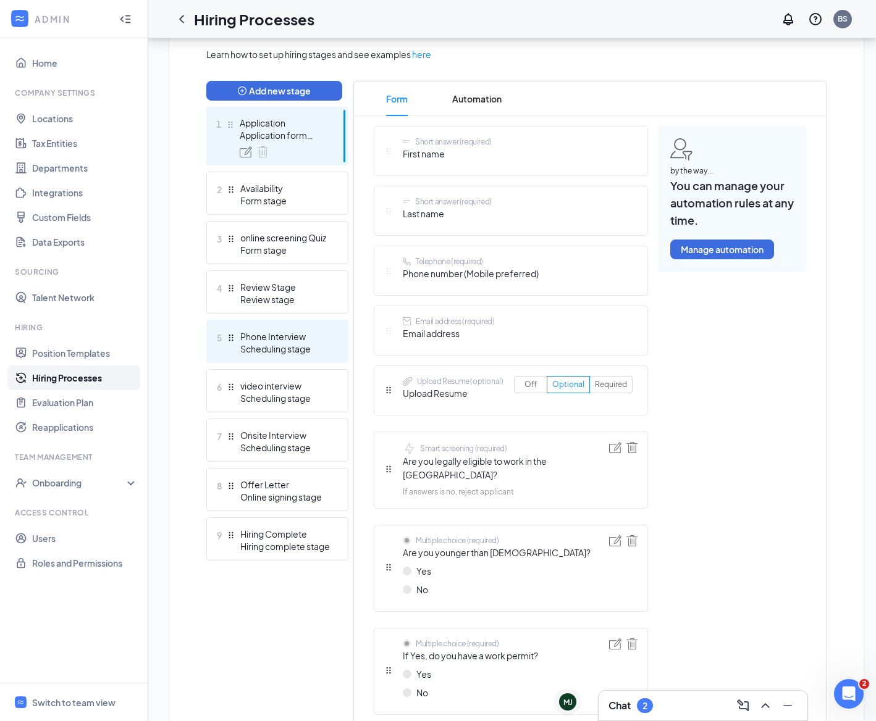
scroll to position [287, 0]
click at [318, 351] on div "Scheduling stage" at bounding box center [285, 348] width 90 height 12
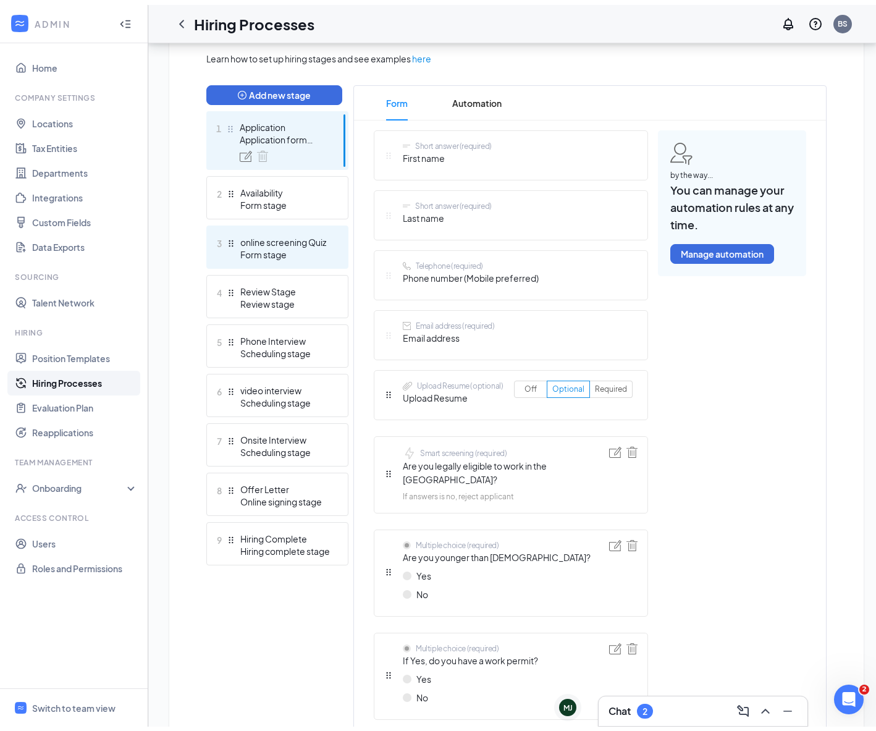
scroll to position [174, 0]
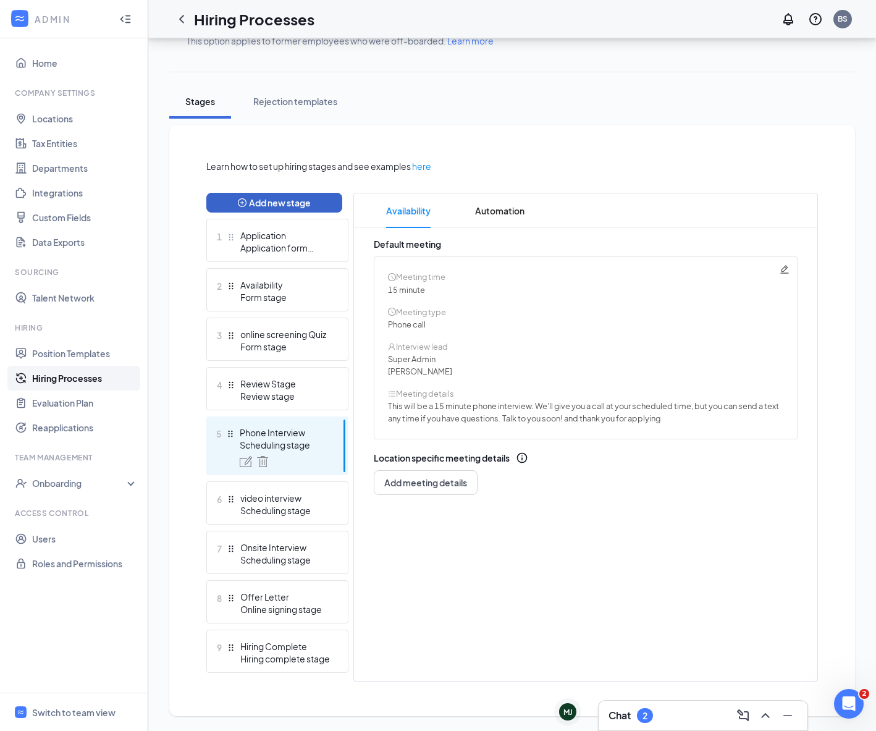
click at [306, 204] on button "Add new stage" at bounding box center [274, 203] width 136 height 20
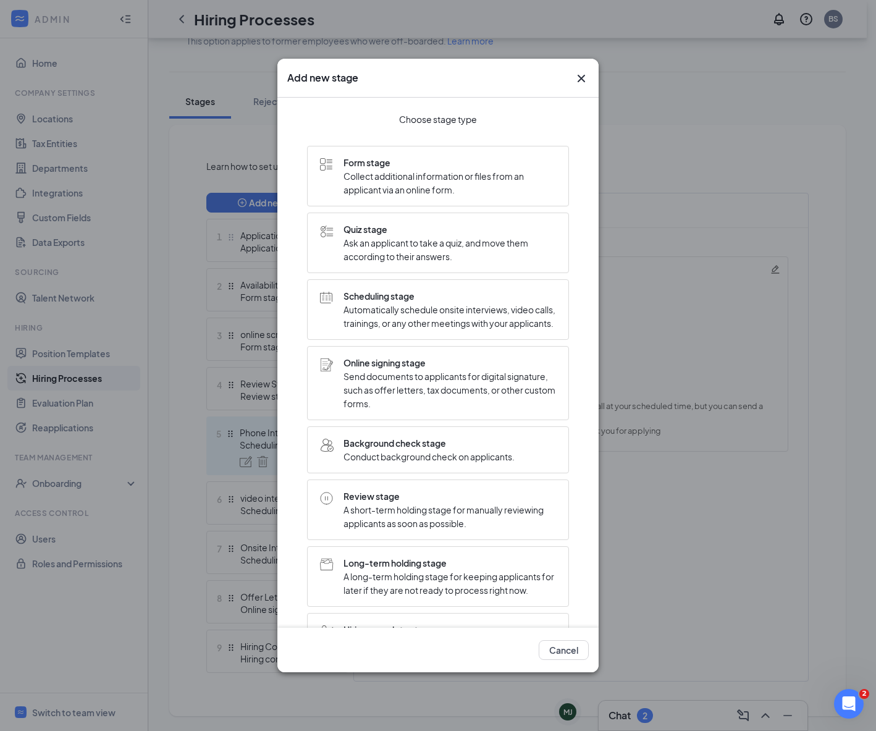
click at [453, 320] on span "Automatically schedule onsite interviews, video calls, trainings, or any other …" at bounding box center [449, 316] width 212 height 27
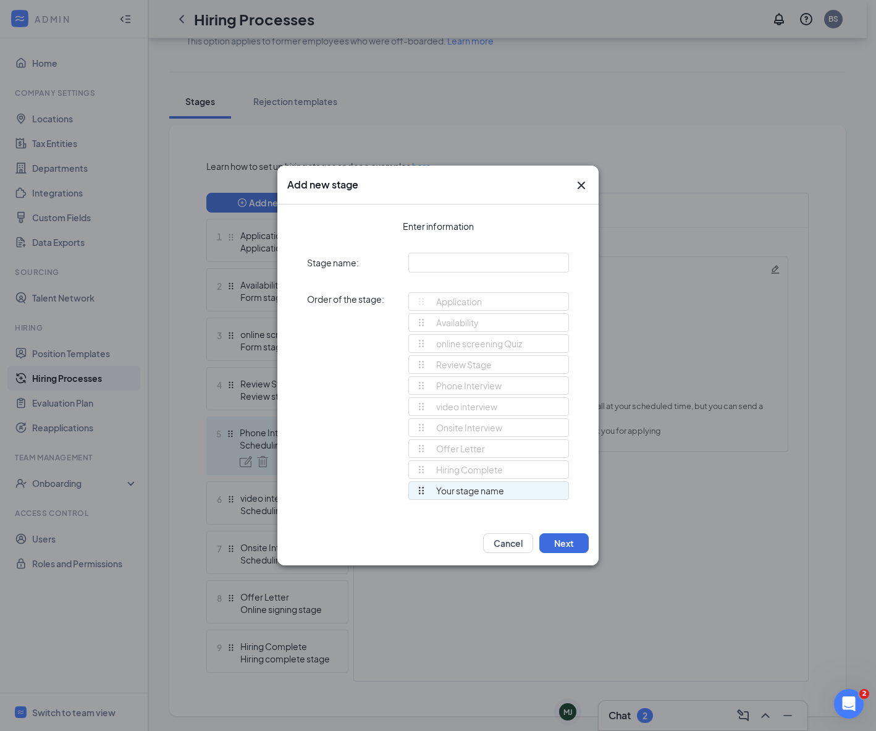
click at [584, 191] on icon "Cross" at bounding box center [581, 185] width 15 height 15
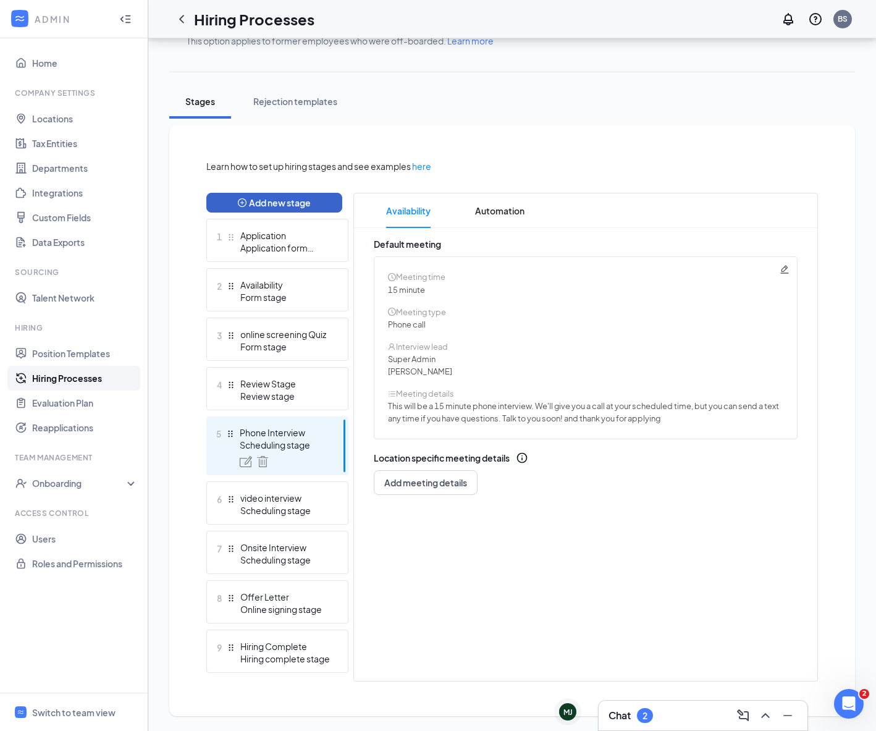
click at [295, 203] on button "Add new stage" at bounding box center [274, 203] width 136 height 20
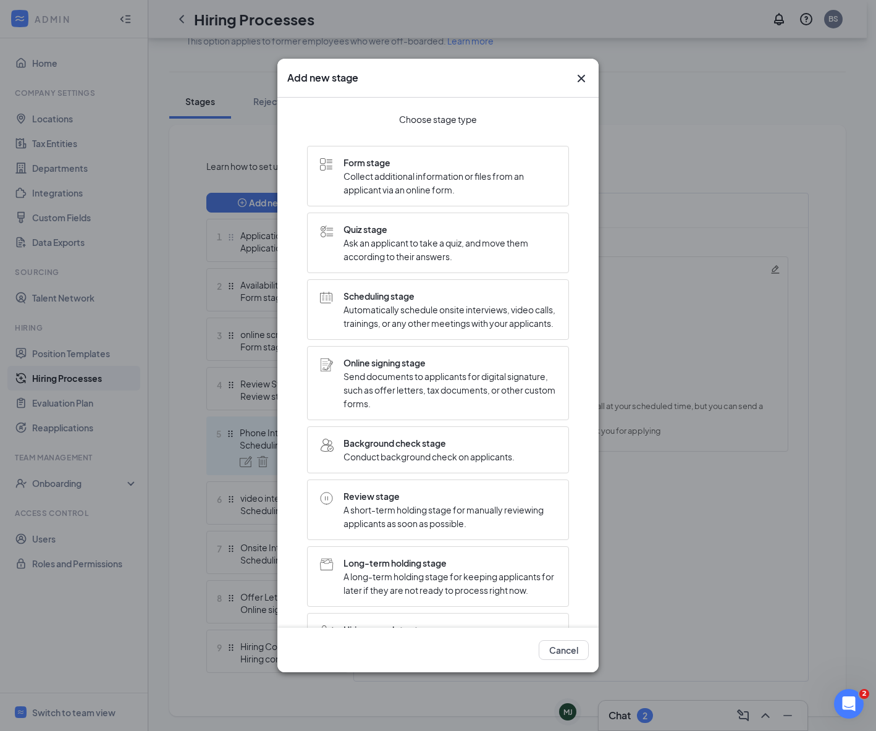
click at [415, 528] on span "A short-term holding stage for manually reviewing applicants as soon as possibl…" at bounding box center [449, 516] width 212 height 27
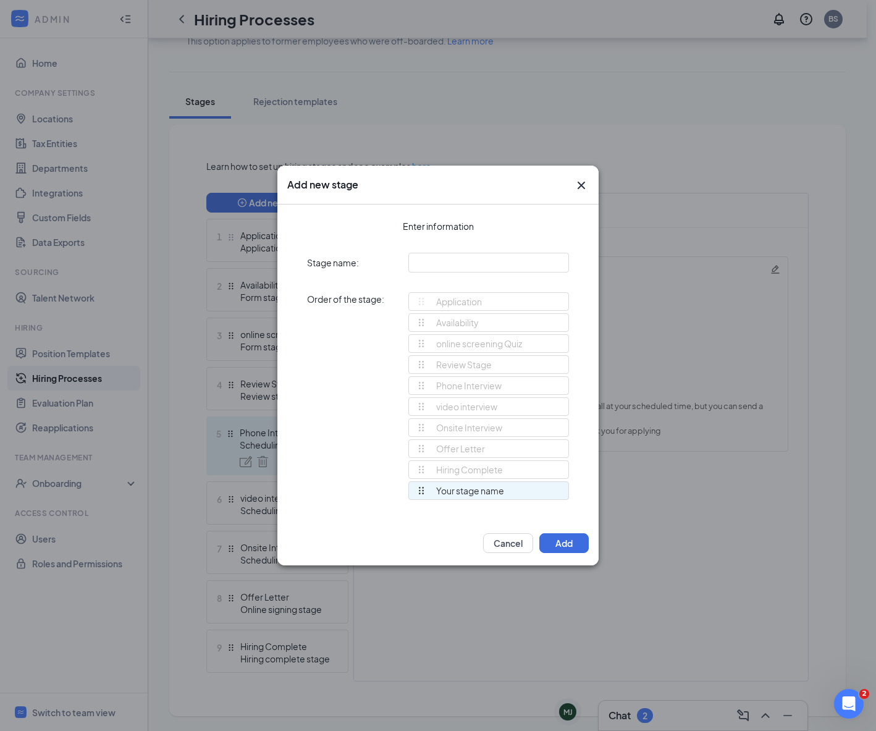
click at [490, 492] on div "Your stage name" at bounding box center [460, 490] width 88 height 17
click at [510, 491] on div "Your stage name" at bounding box center [488, 490] width 161 height 19
click at [510, 490] on div "Your stage name" at bounding box center [488, 490] width 161 height 19
click at [450, 267] on input "text" at bounding box center [488, 263] width 161 height 20
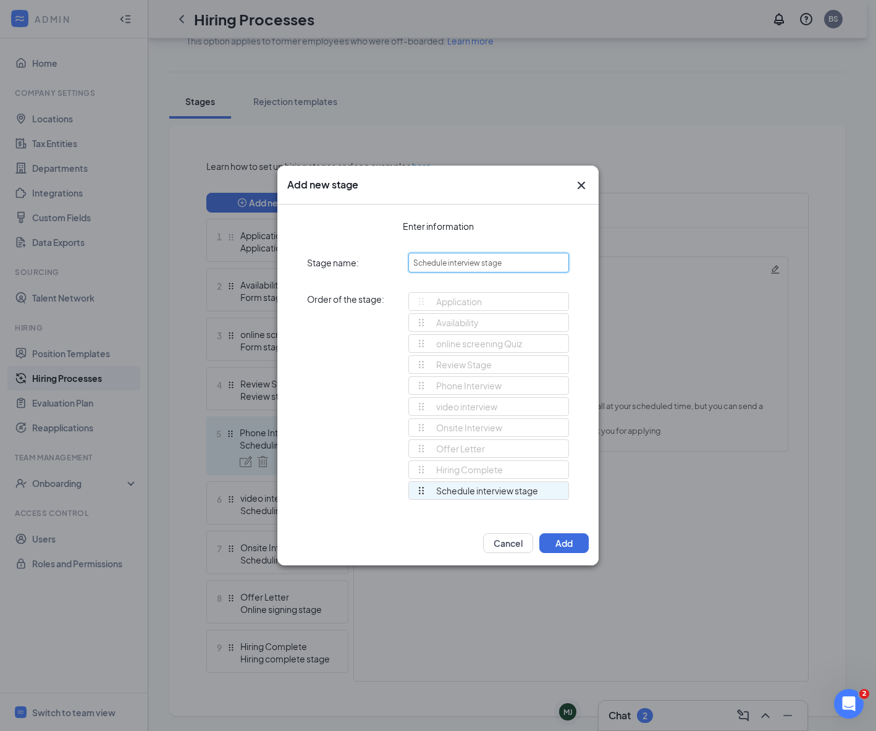
type input "Schedule interview stage"
drag, startPoint x: 420, startPoint y: 491, endPoint x: 421, endPoint y: 393, distance: 97.6
click at [418, 388] on div "Application Availability online screening Quiz Review Stage Phone Interview vid…" at bounding box center [488, 401] width 161 height 219
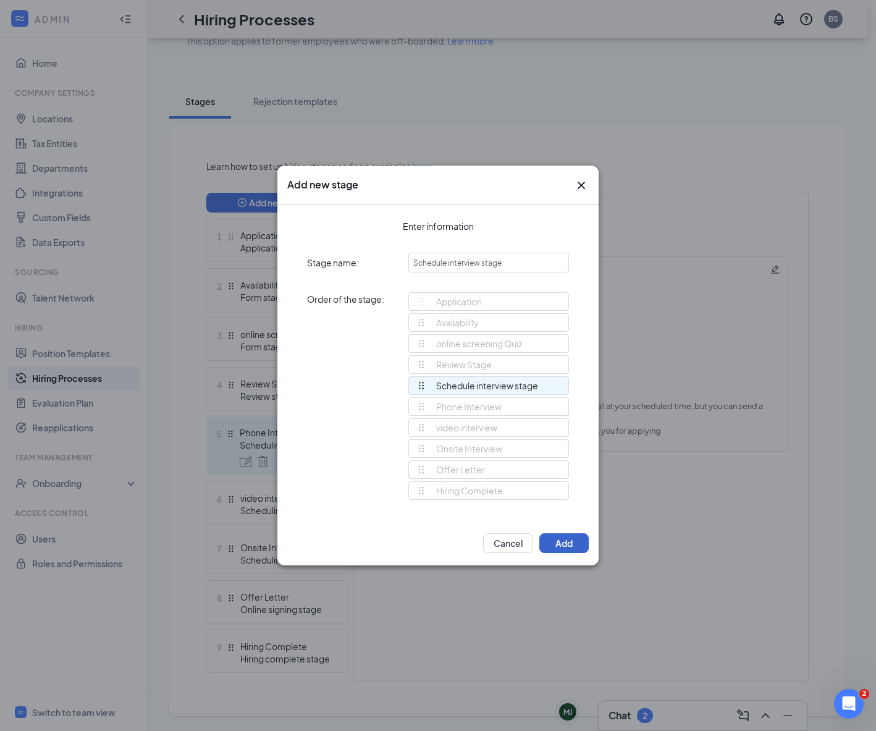
click at [580, 547] on button "Add" at bounding box center [563, 543] width 49 height 20
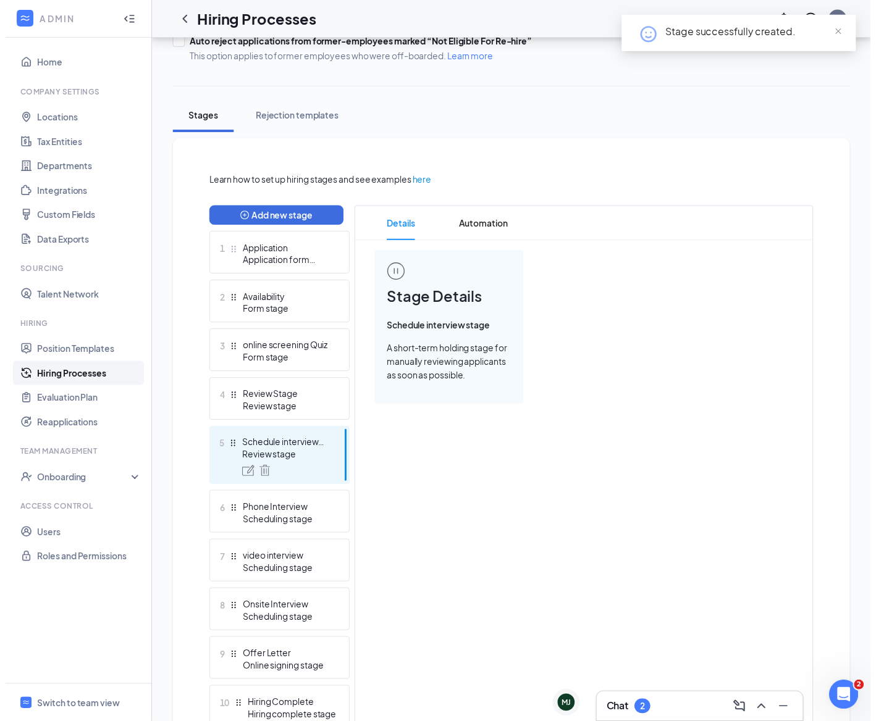
scroll to position [174, 0]
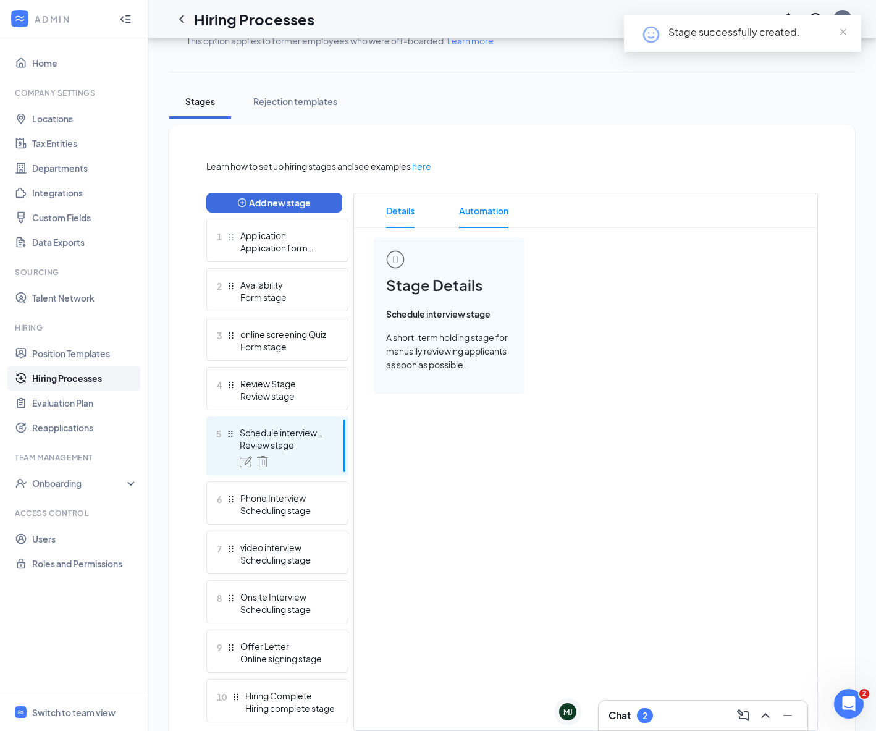
click at [496, 216] on span "Automation" at bounding box center [483, 210] width 49 height 35
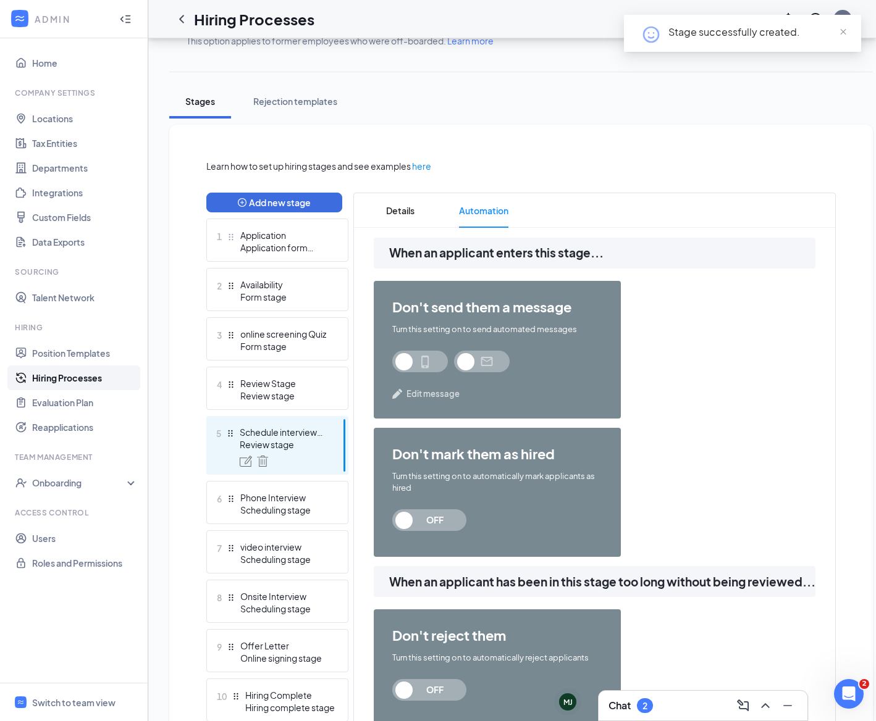
click at [404, 356] on span at bounding box center [420, 362] width 56 height 22
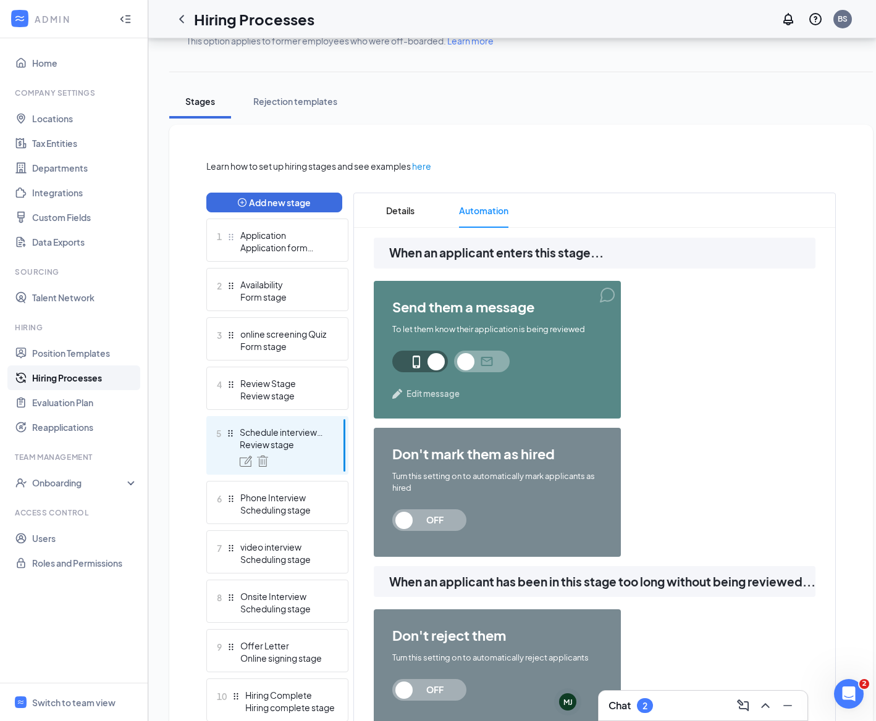
click at [467, 356] on span at bounding box center [482, 362] width 56 height 22
click at [430, 396] on span "Edit message" at bounding box center [432, 394] width 53 height 12
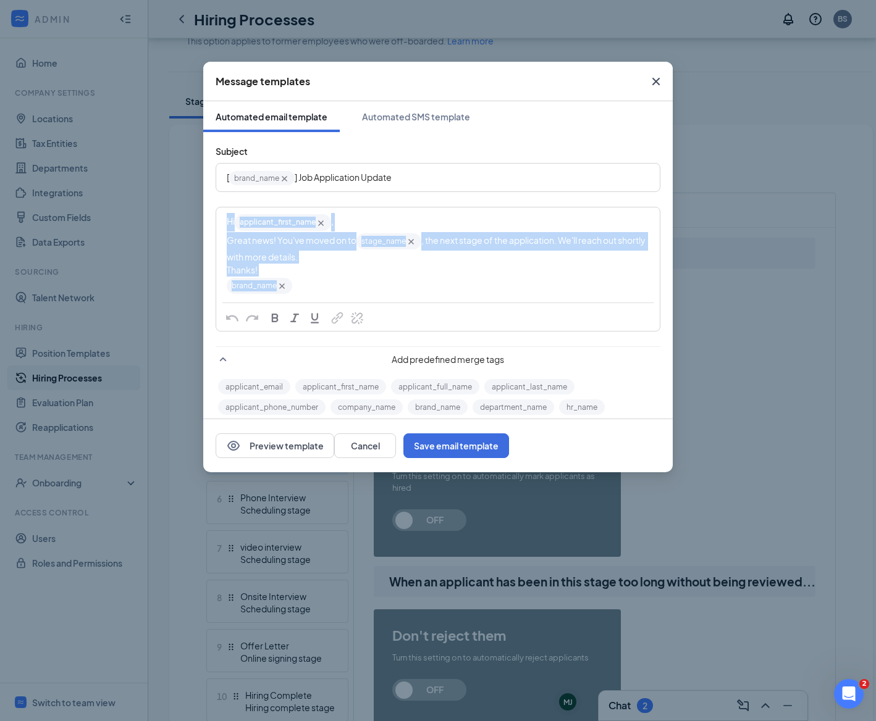
drag, startPoint x: 329, startPoint y: 296, endPoint x: 163, endPoint y: 208, distance: 187.3
click at [163, 207] on div "Message templates Automated email template Automated SMS template Subject [ bra…" at bounding box center [438, 360] width 876 height 721
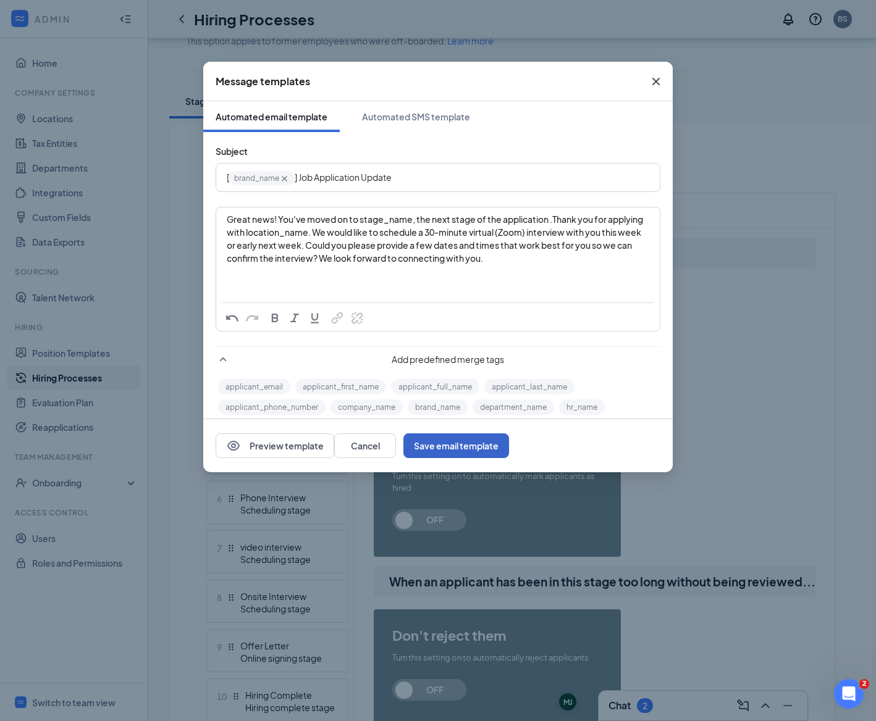
click at [509, 451] on button "Save email template" at bounding box center [456, 445] width 106 height 25
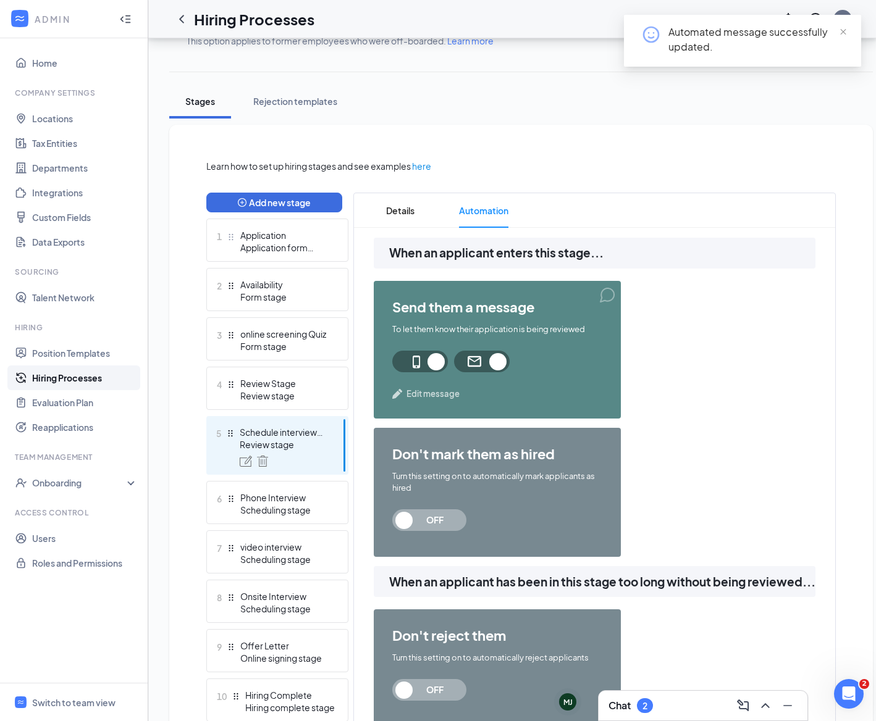
click at [487, 366] on span at bounding box center [482, 362] width 56 height 22
click at [441, 395] on span "Edit message" at bounding box center [432, 394] width 53 height 12
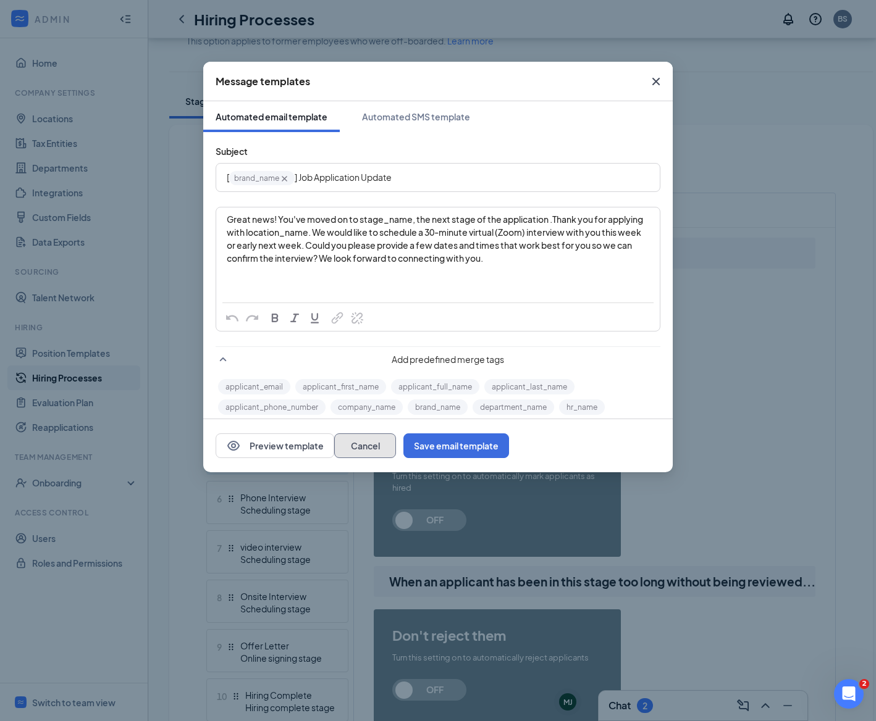
click at [396, 446] on button "Cancel" at bounding box center [365, 445] width 62 height 25
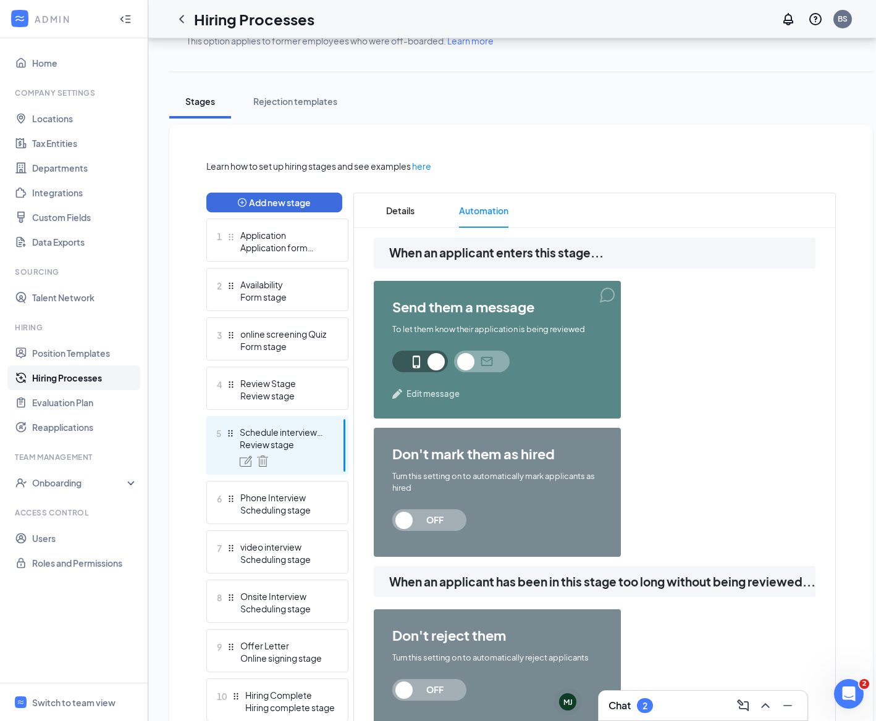
click at [414, 361] on span at bounding box center [420, 362] width 56 height 22
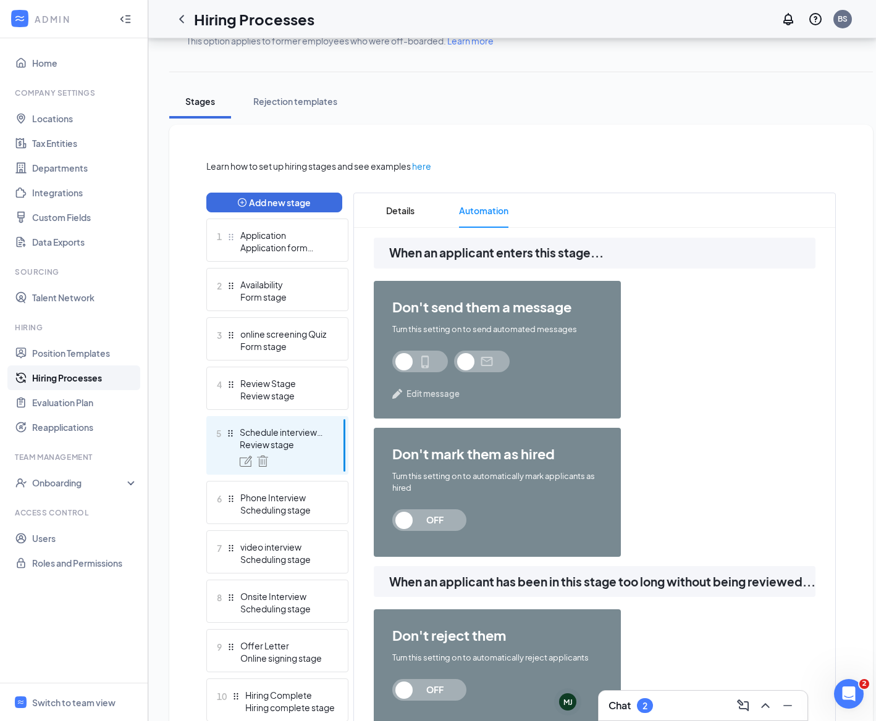
click at [400, 362] on span at bounding box center [420, 362] width 56 height 22
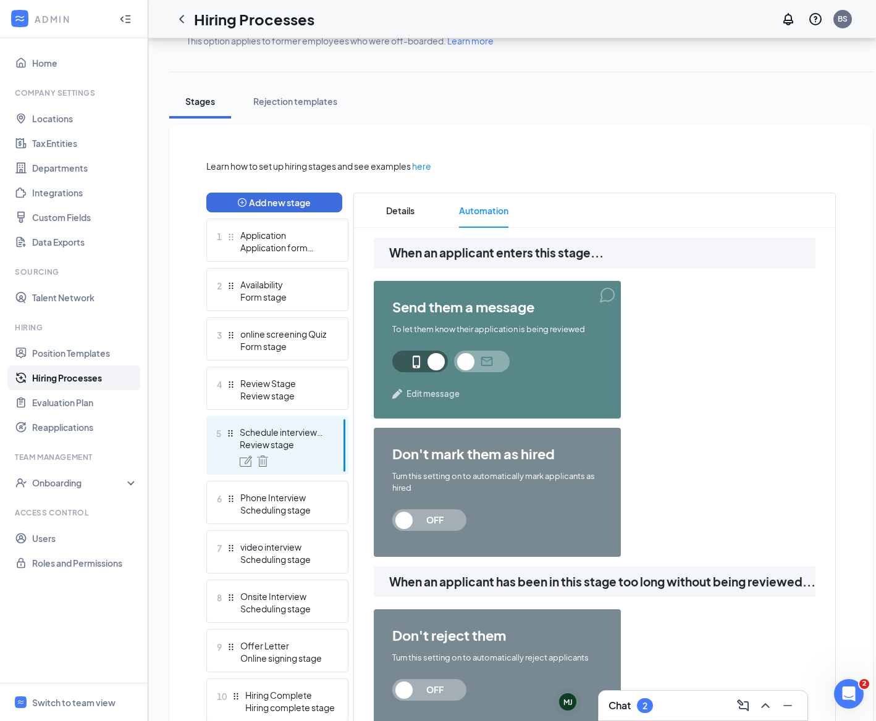
click at [466, 365] on span at bounding box center [482, 362] width 56 height 22
click at [444, 395] on span "Edit message" at bounding box center [432, 394] width 53 height 12
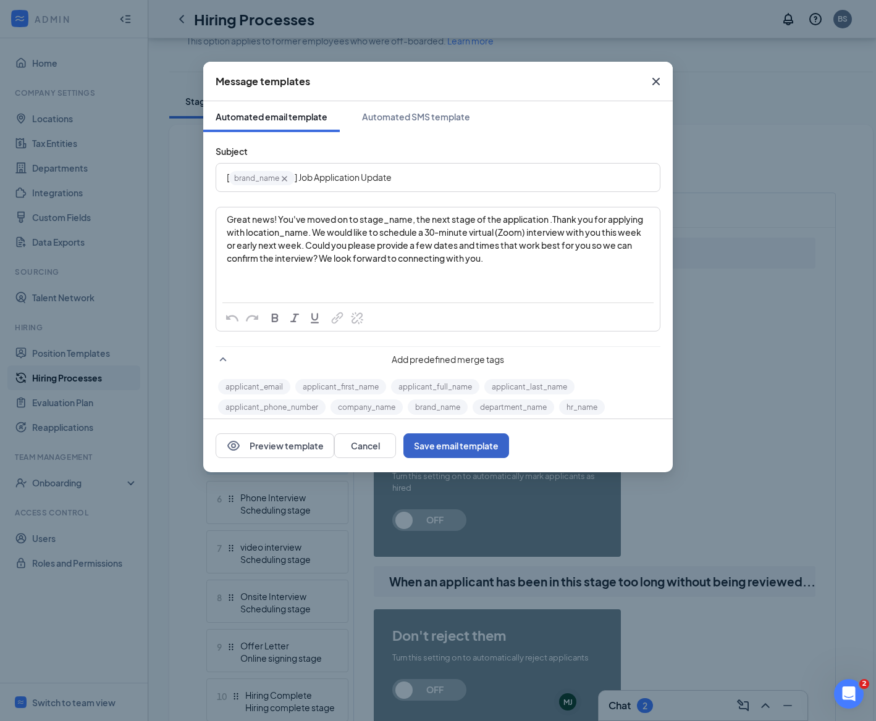
click at [509, 454] on button "Save email template" at bounding box center [456, 445] width 106 height 25
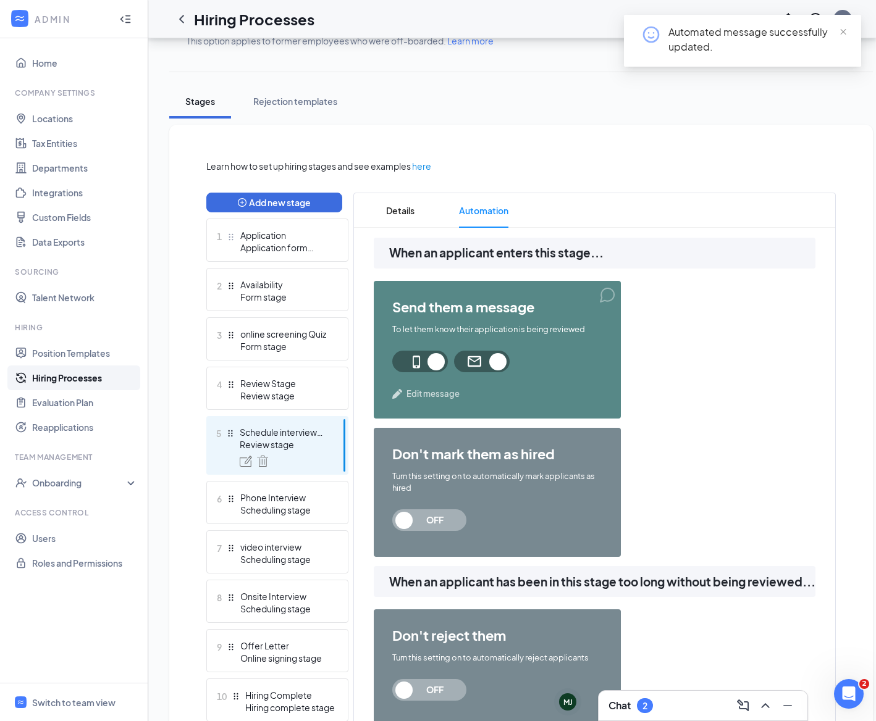
click at [420, 367] on span at bounding box center [420, 362] width 56 height 22
click at [398, 364] on span at bounding box center [405, 358] width 27 height 14
click at [428, 395] on span "Edit message" at bounding box center [432, 394] width 53 height 12
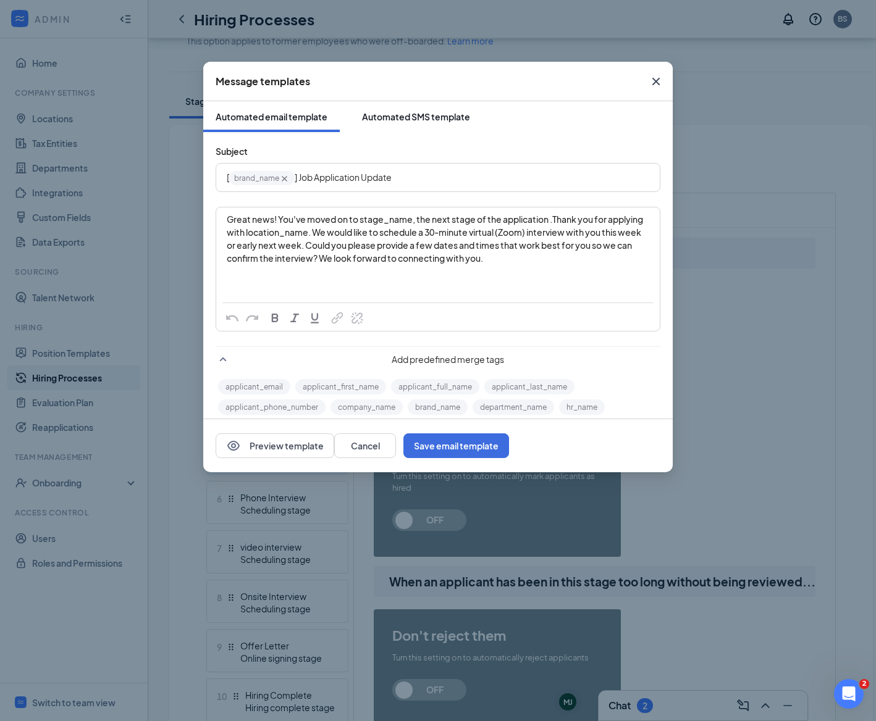
click at [415, 130] on button "Automated SMS template" at bounding box center [416, 116] width 133 height 31
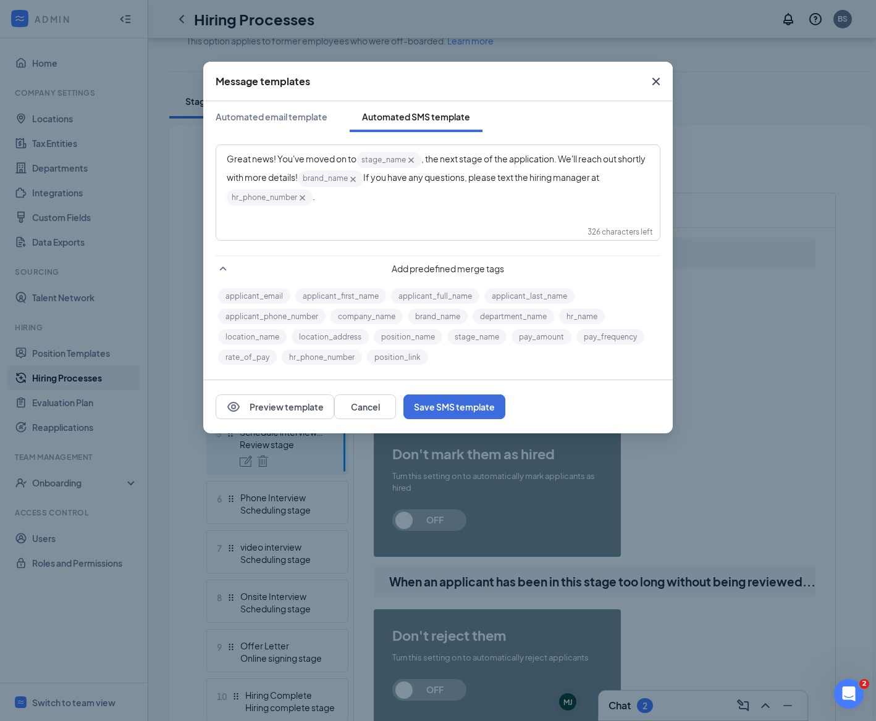
drag, startPoint x: 356, startPoint y: 214, endPoint x: 225, endPoint y: 146, distance: 148.3
click at [209, 143] on div "Great news! You've moved on to stage_name‌‌‌‌ {{stage_name}} , the next stage o…" at bounding box center [437, 249] width 469 height 235
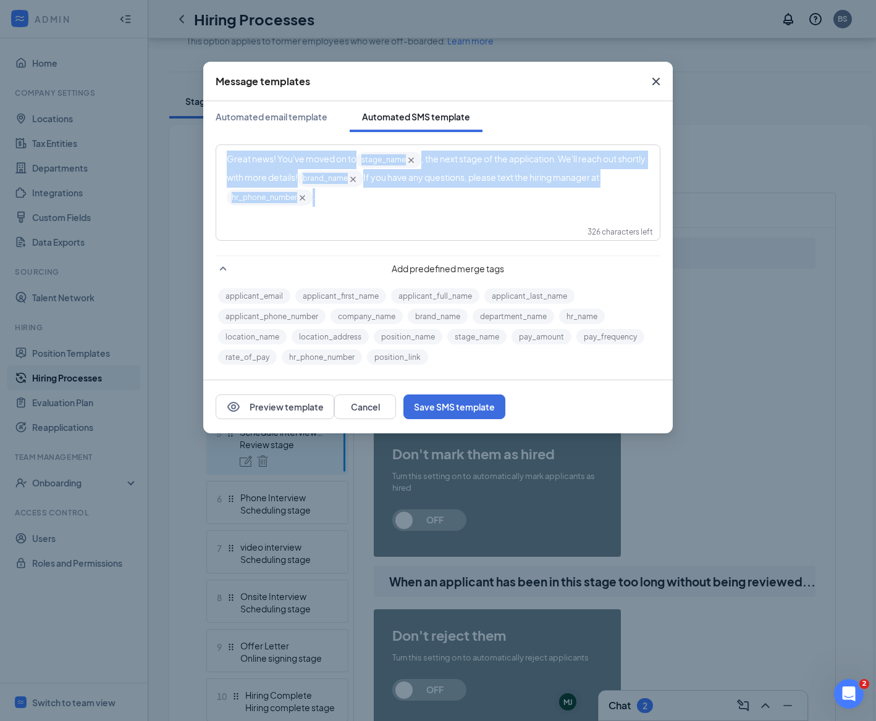
drag, startPoint x: 356, startPoint y: 199, endPoint x: 219, endPoint y: 156, distance: 143.6
click at [219, 156] on div "Great news! You've moved on to stage_name‌‌‌‌ {{stage_name}} , the next stage o…" at bounding box center [438, 179] width 442 height 66
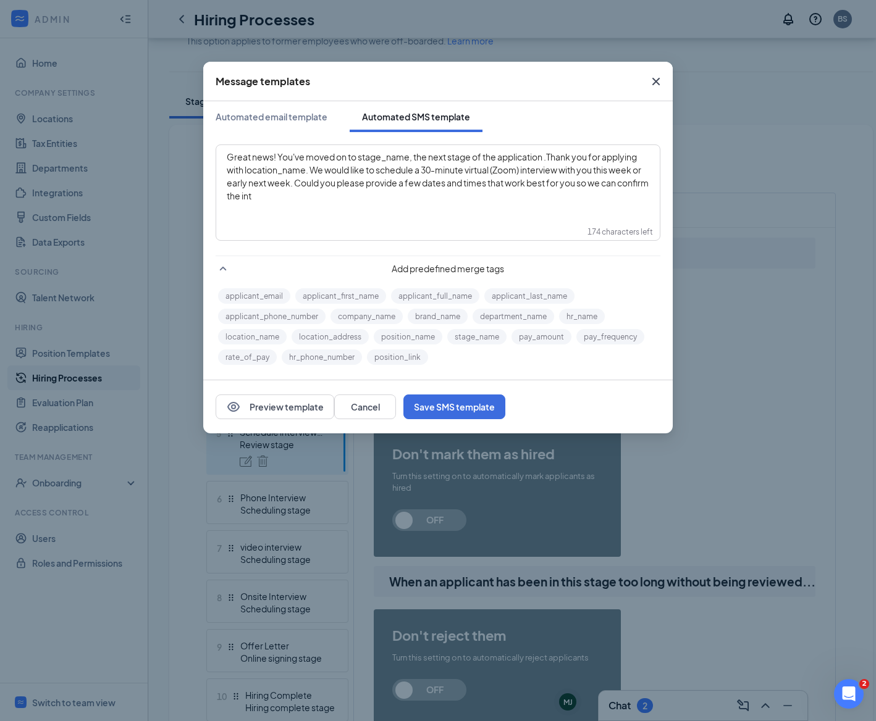
click at [653, 83] on icon "Cross" at bounding box center [655, 81] width 7 height 7
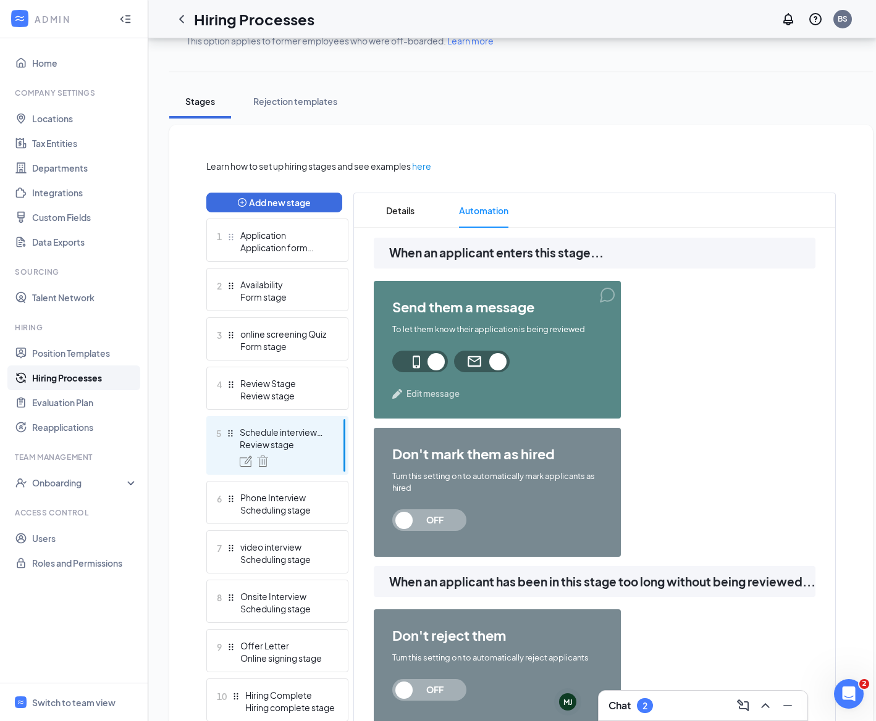
click at [443, 395] on span "Edit message" at bounding box center [432, 394] width 53 height 12
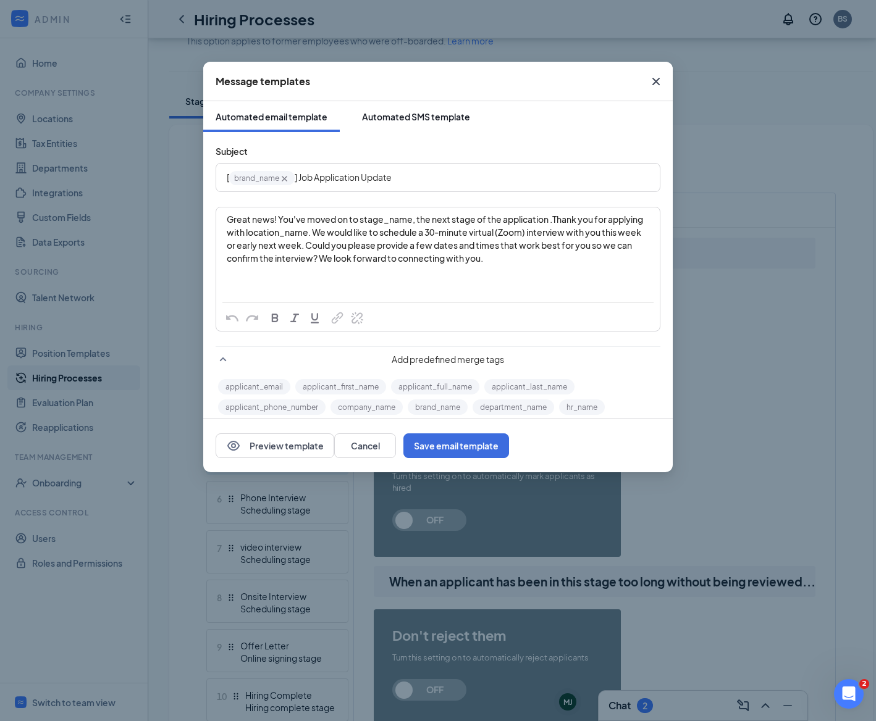
click at [411, 120] on div "Automated SMS template" at bounding box center [416, 117] width 108 height 12
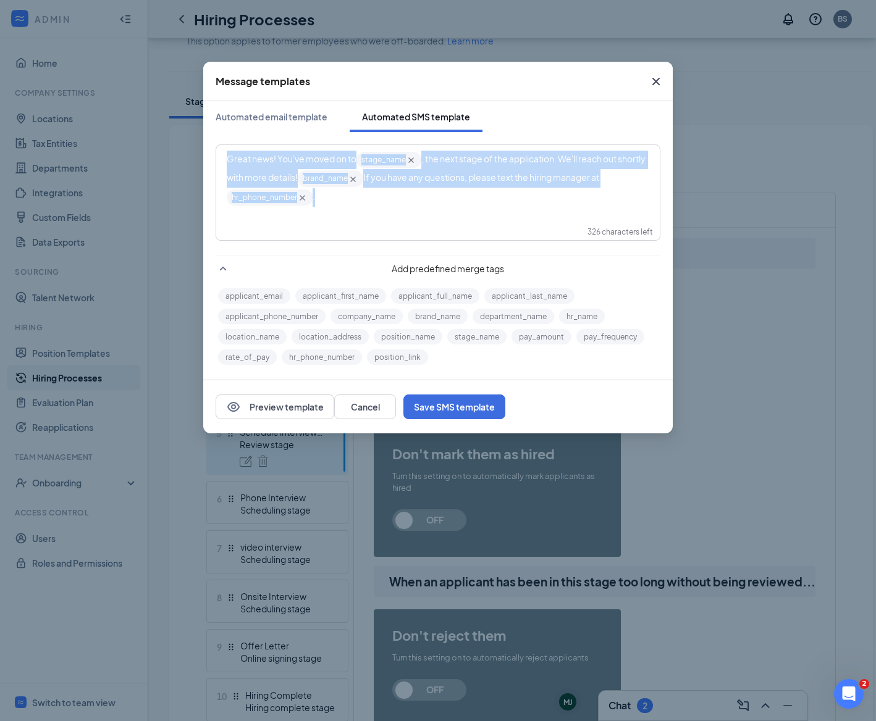
drag, startPoint x: 372, startPoint y: 210, endPoint x: 82, endPoint y: 125, distance: 301.7
click at [82, 125] on div "Message templates Automated email template Automated SMS template Great news! Y…" at bounding box center [438, 360] width 876 height 721
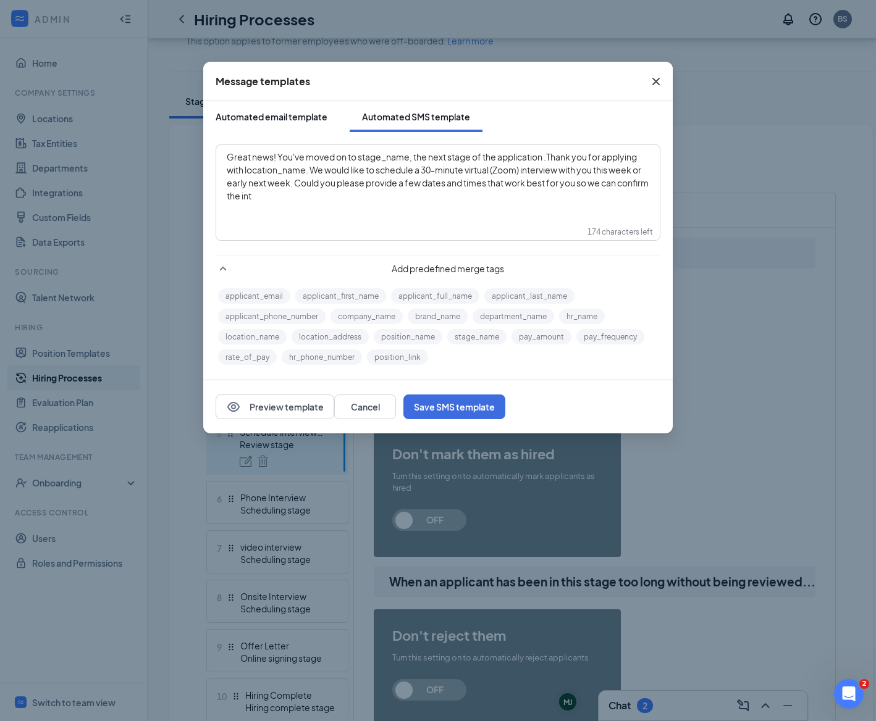
click at [299, 123] on button "Automated email template" at bounding box center [271, 116] width 136 height 31
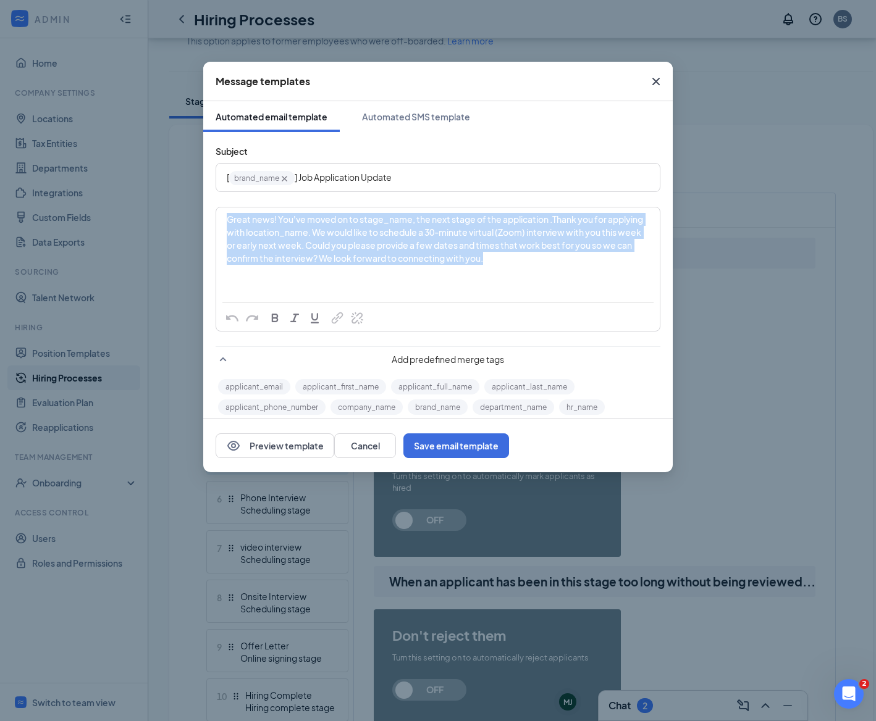
drag, startPoint x: 536, startPoint y: 261, endPoint x: 222, endPoint y: 211, distance: 317.7
click at [224, 212] on div "Great news! You've moved on to stage_name‌‌‌‌, the next stage of the applicatio…" at bounding box center [438, 239] width 442 height 62
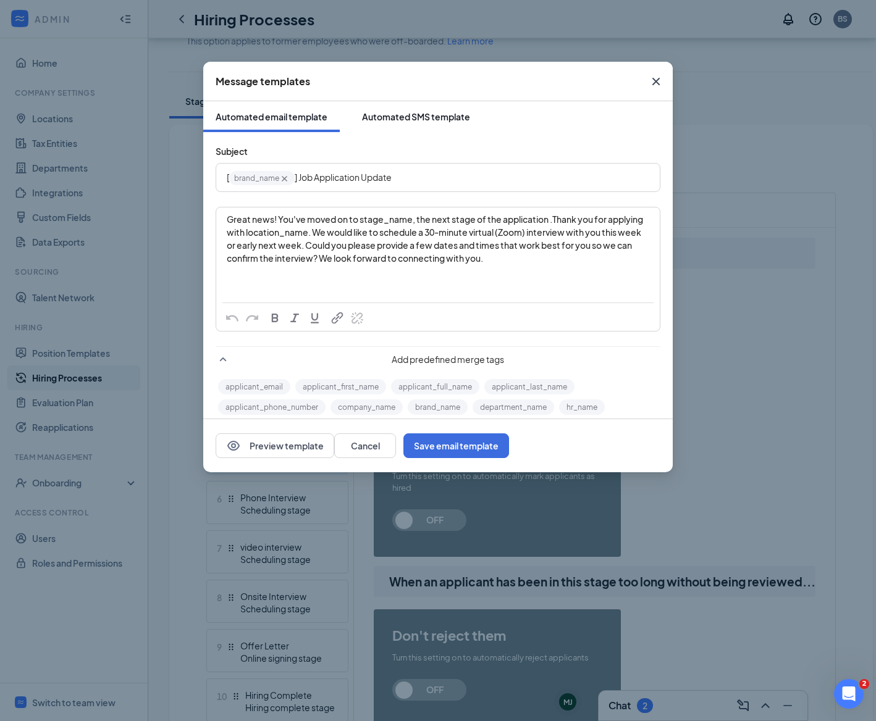
click at [383, 115] on div "Automated SMS template" at bounding box center [416, 117] width 108 height 12
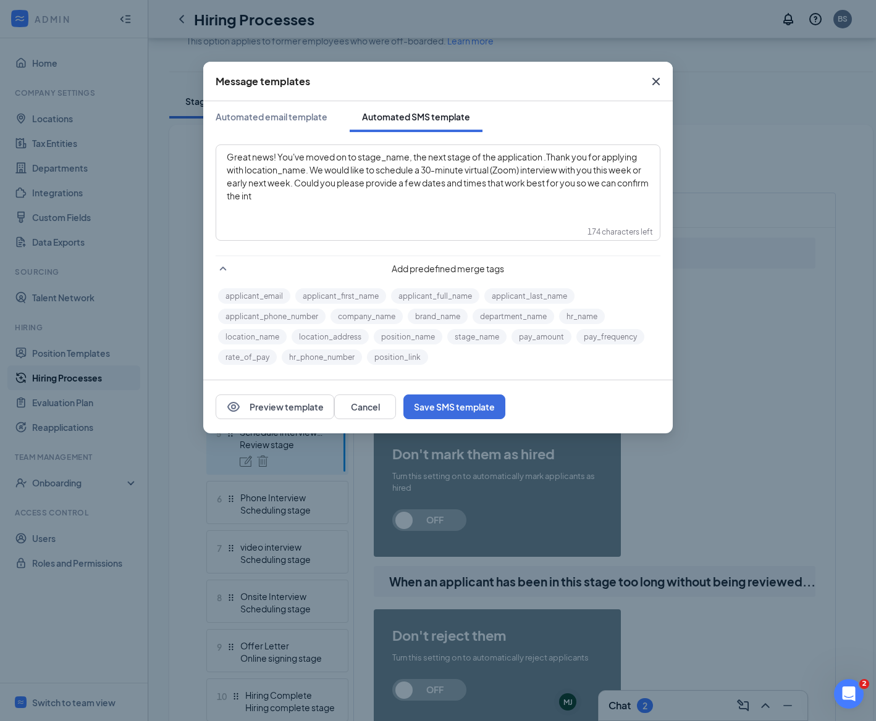
drag, startPoint x: 301, startPoint y: 195, endPoint x: 234, endPoint y: 179, distance: 68.5
click at [189, 153] on div "Message templates Automated email template Automated SMS template Great news! Y…" at bounding box center [438, 360] width 876 height 721
click at [285, 198] on div "Great news! You've moved on to stage_name‌‌‌‌, the next stage of the applicatio…" at bounding box center [438, 177] width 422 height 52
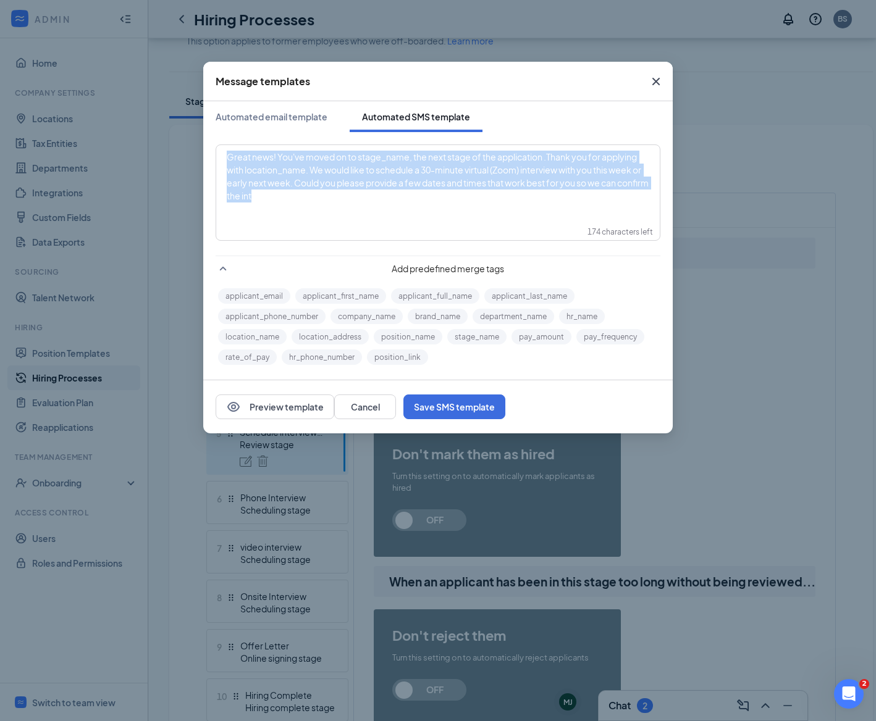
drag, startPoint x: 287, startPoint y: 196, endPoint x: 214, endPoint y: 157, distance: 82.3
click at [214, 158] on div "Great news! You've moved on to stage_name‌‌‌‌, the next stage of the applicatio…" at bounding box center [437, 249] width 469 height 235
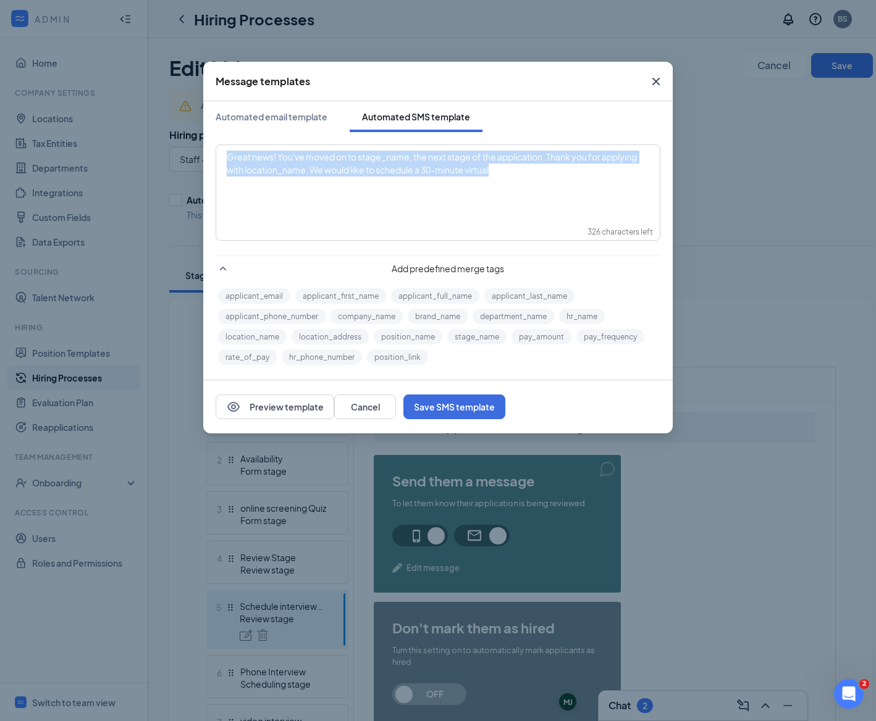
drag, startPoint x: 506, startPoint y: 173, endPoint x: 230, endPoint y: 145, distance: 278.0
click at [232, 146] on div "Great news! You've moved on to stage_name‌‌‌‌, the next stage of the applicatio…" at bounding box center [438, 177] width 442 height 62
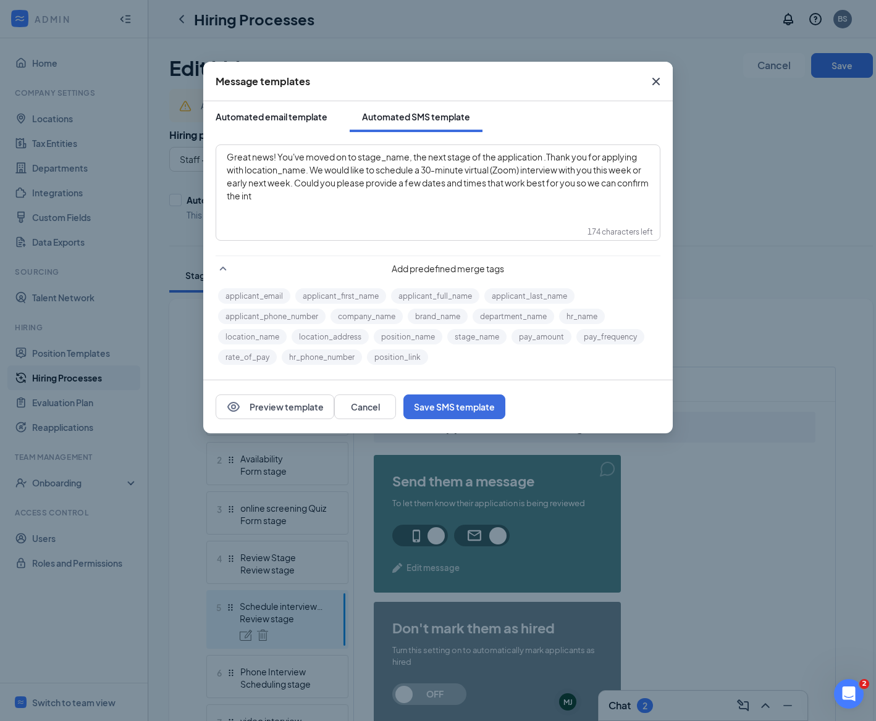
click at [298, 119] on div "Automated email template" at bounding box center [272, 117] width 112 height 12
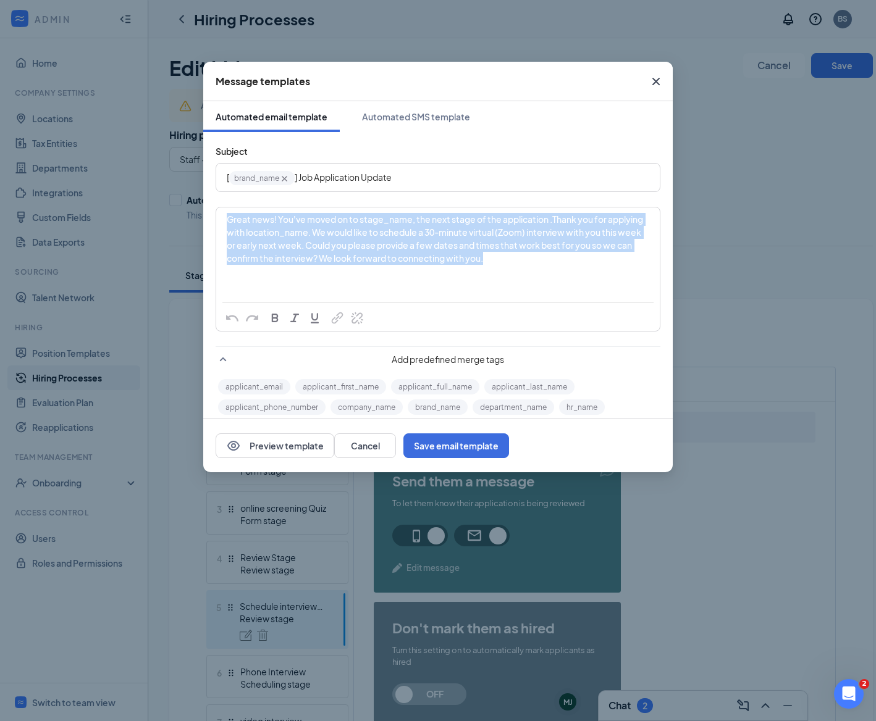
drag, startPoint x: 552, startPoint y: 262, endPoint x: 103, endPoint y: 198, distance: 454.1
click at [105, 200] on div "Message templates Automated email template Automated SMS template Subject [ bra…" at bounding box center [438, 360] width 876 height 721
copy span "Great news! You've moved on to stage_name‌‌‌‌, the next stage of the applicatio…"
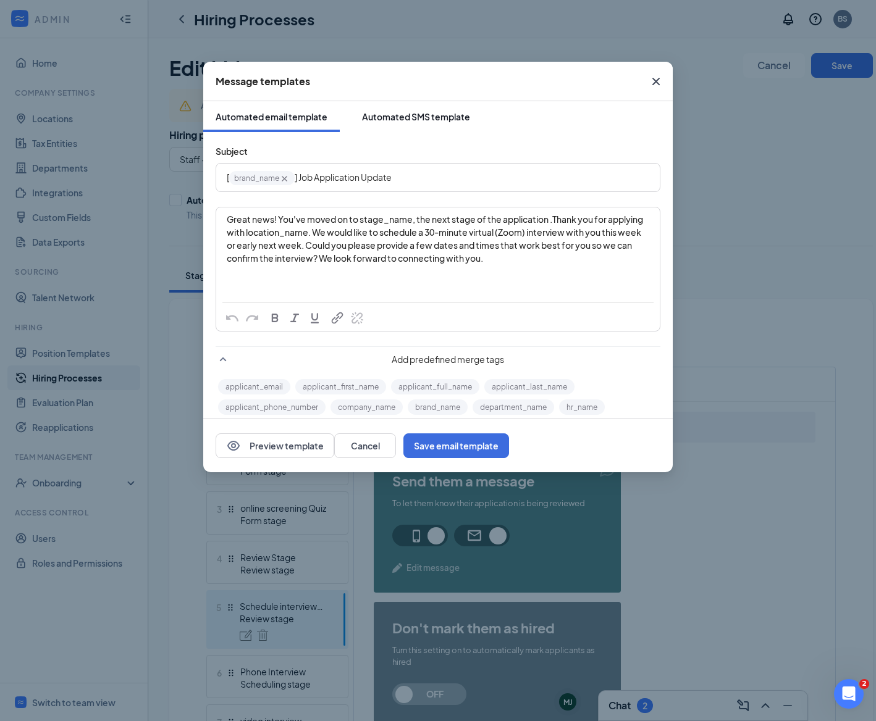
click at [430, 117] on div "Automated SMS template" at bounding box center [416, 117] width 108 height 12
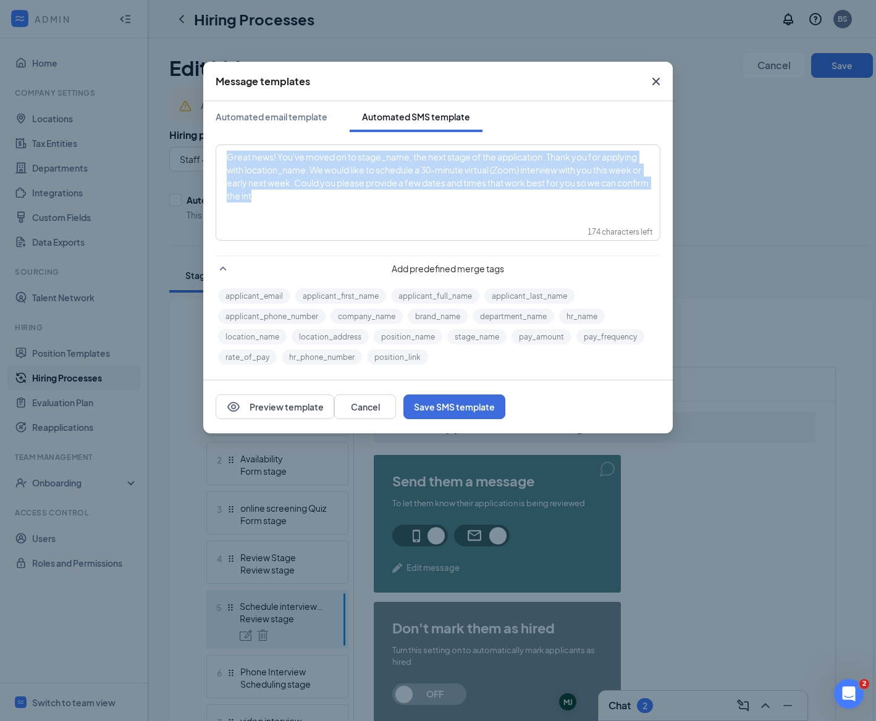
drag, startPoint x: 341, startPoint y: 199, endPoint x: 139, endPoint y: 149, distance: 208.0
click at [139, 149] on div "Message templates Automated email template Automated SMS template Great news! Y…" at bounding box center [438, 360] width 876 height 721
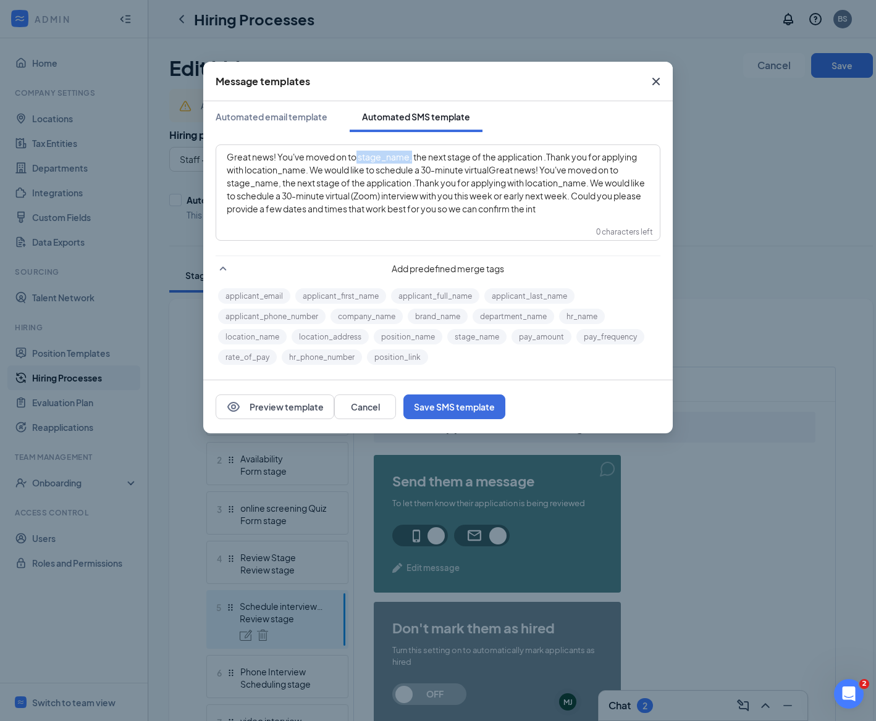
drag, startPoint x: 413, startPoint y: 157, endPoint x: 357, endPoint y: 153, distance: 55.7
click at [357, 153] on span "Great news! You've moved on to stage_name‌‌‌‌, the next stage of the applicatio…" at bounding box center [436, 182] width 419 height 63
drag, startPoint x: 282, startPoint y: 170, endPoint x: 215, endPoint y: 165, distance: 67.5
click at [214, 164] on div "Great news! You've moved on the next stage of the application .Thank you for ap…" at bounding box center [437, 249] width 469 height 235
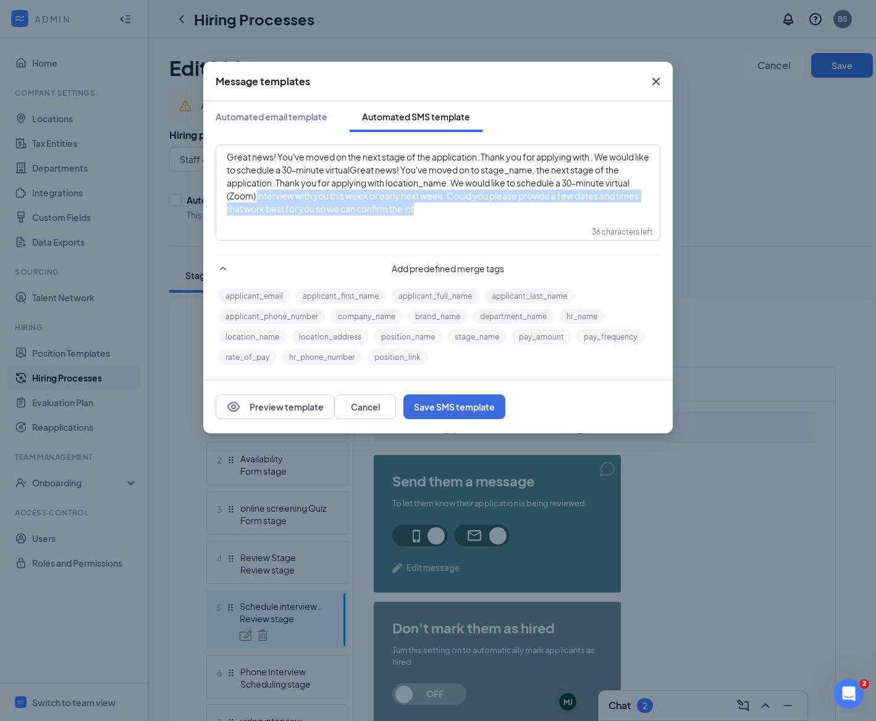
drag, startPoint x: 264, startPoint y: 340, endPoint x: 257, endPoint y: 217, distance: 122.5
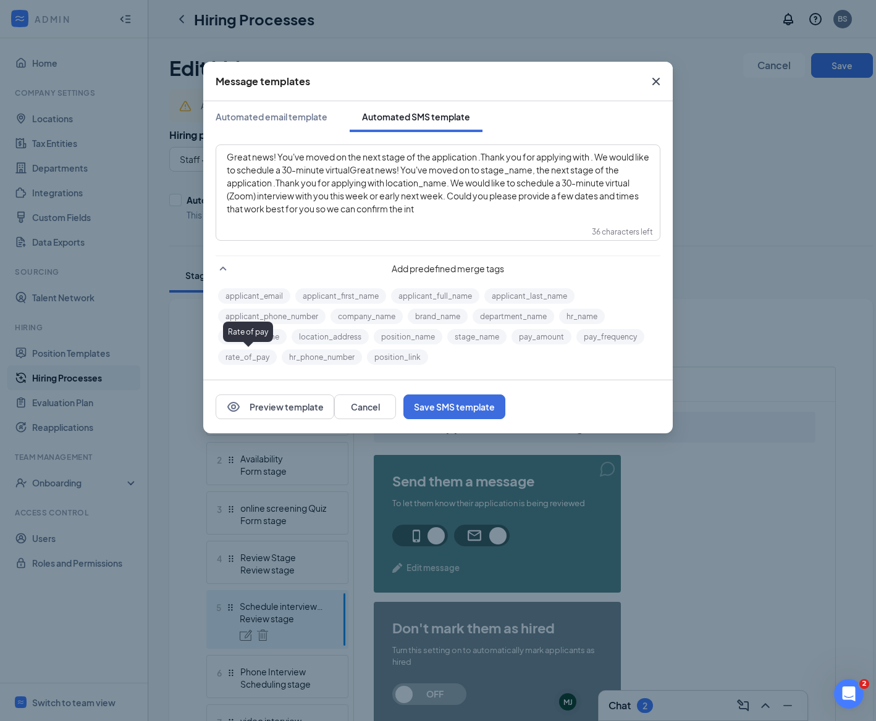
click at [251, 342] on div "Rate of pay" at bounding box center [248, 334] width 50 height 25
click at [251, 337] on div "Rate of pay" at bounding box center [248, 332] width 50 height 20
click at [281, 337] on button "location_name" at bounding box center [252, 336] width 69 height 15
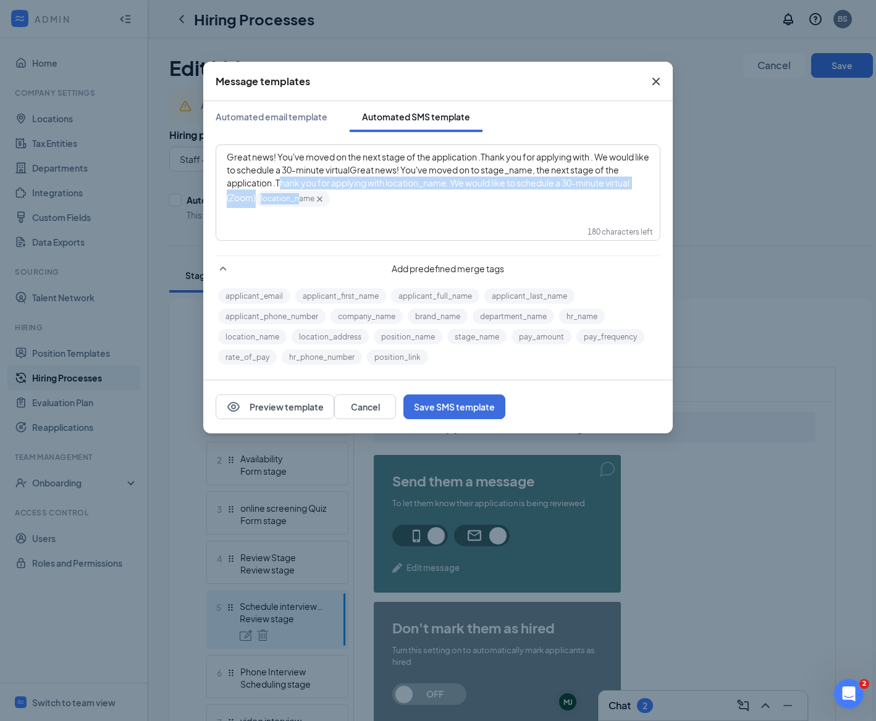
drag, startPoint x: 299, startPoint y: 195, endPoint x: 281, endPoint y: 190, distance: 19.3
click at [280, 188] on div "Great news! You've moved on the next stage of the application .Thank you for ap…" at bounding box center [438, 179] width 422 height 57
click at [320, 199] on icon "Cross" at bounding box center [320, 200] width 6 height 6
click at [593, 159] on span "Great news! You've moved on the next stage of the application .Thank you for ap…" at bounding box center [439, 176] width 424 height 50
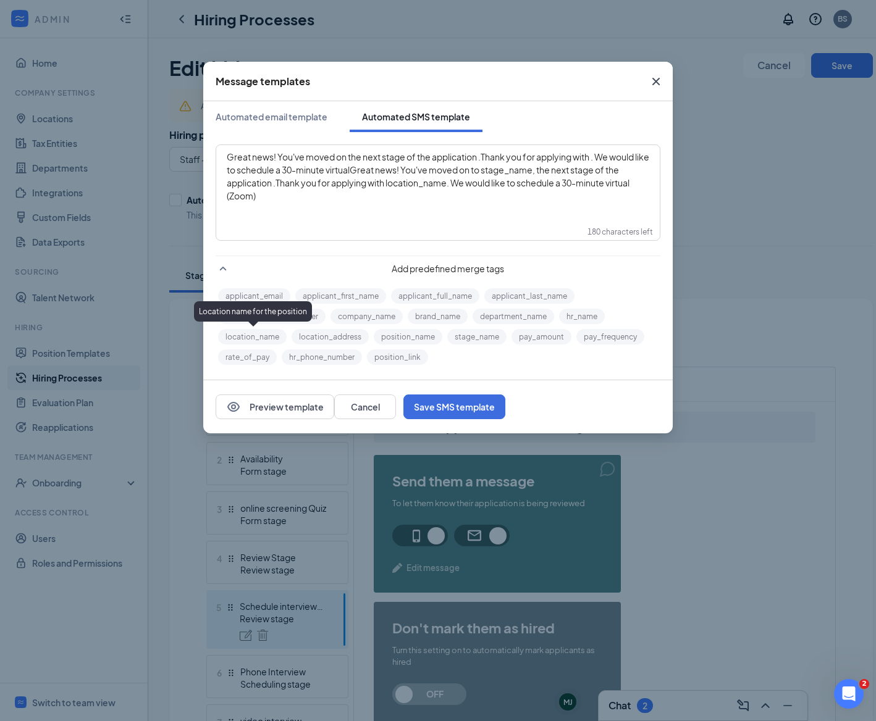
click at [272, 338] on button "location_name" at bounding box center [252, 336] width 69 height 15
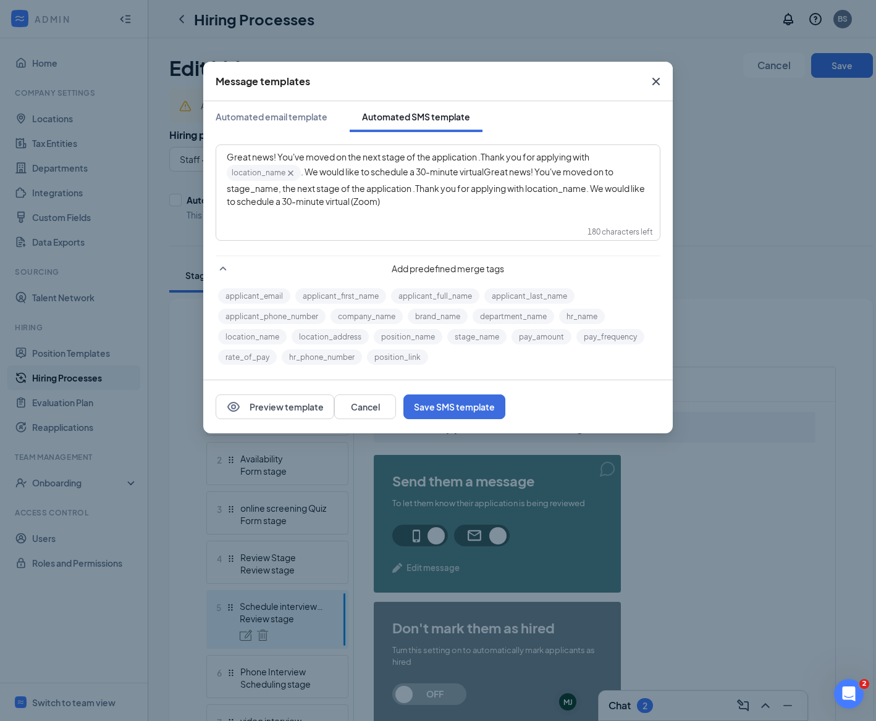
click at [488, 172] on span ". We would like to schedule a 30-minute virtualGreat news! You've moved on to s…" at bounding box center [436, 186] width 419 height 41
drag, startPoint x: 490, startPoint y: 173, endPoint x: 486, endPoint y: 211, distance: 38.5
click at [486, 211] on div "Great news! You've moved on the next stage of the application .Thank you for ap…" at bounding box center [438, 179] width 442 height 67
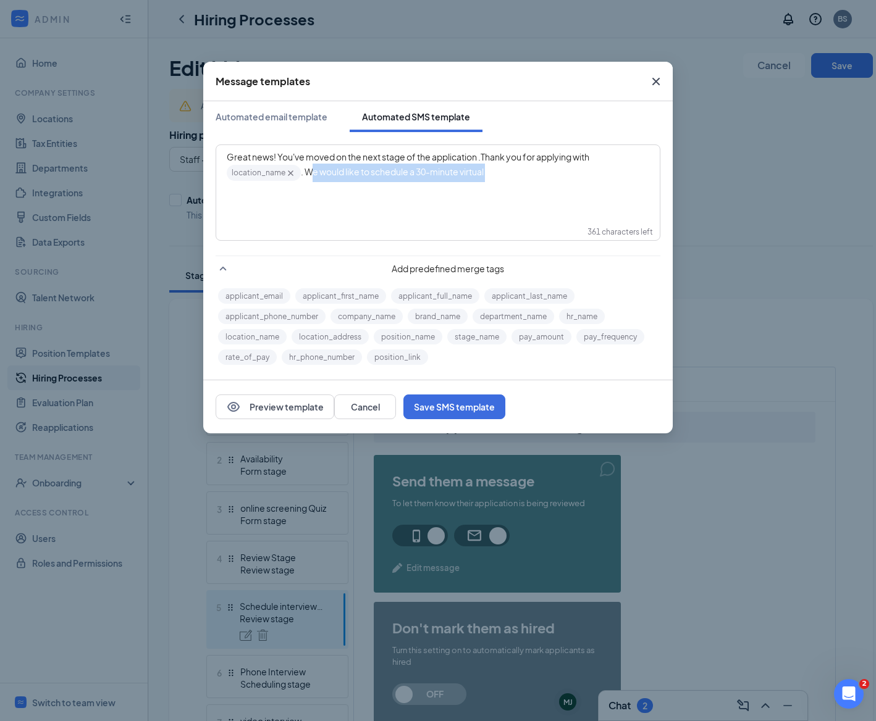
drag, startPoint x: 495, startPoint y: 176, endPoint x: 307, endPoint y: 170, distance: 187.8
click at [307, 170] on div "Great news! You've moved on the next stage of the application .Thank you for ap…" at bounding box center [438, 166] width 422 height 31
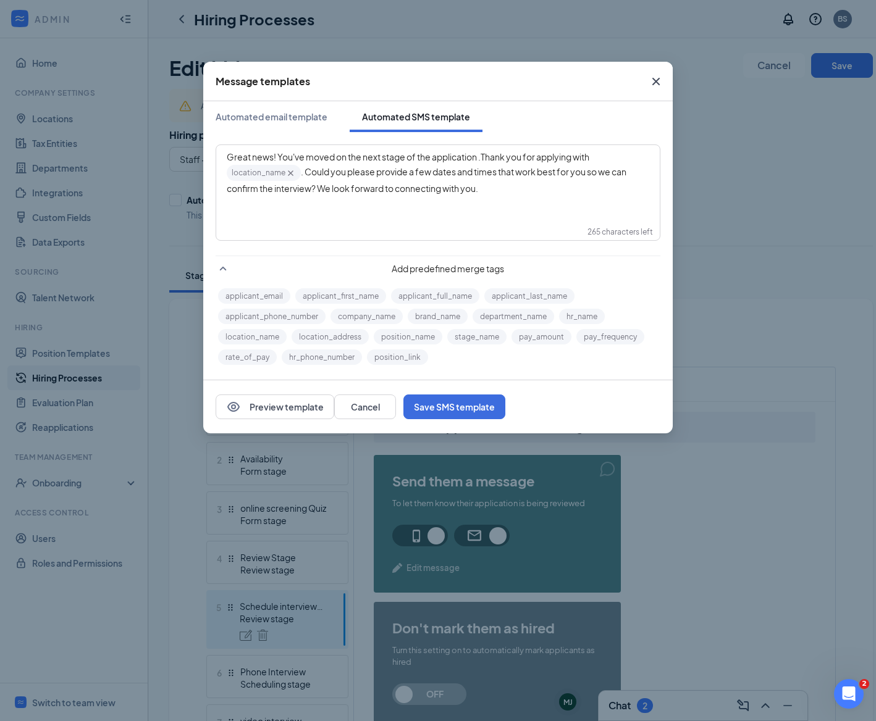
click at [502, 173] on span ". Could you please provide a few dates and times that work best for you so we c…" at bounding box center [427, 180] width 401 height 28
click at [505, 411] on button "Save SMS template" at bounding box center [454, 407] width 102 height 25
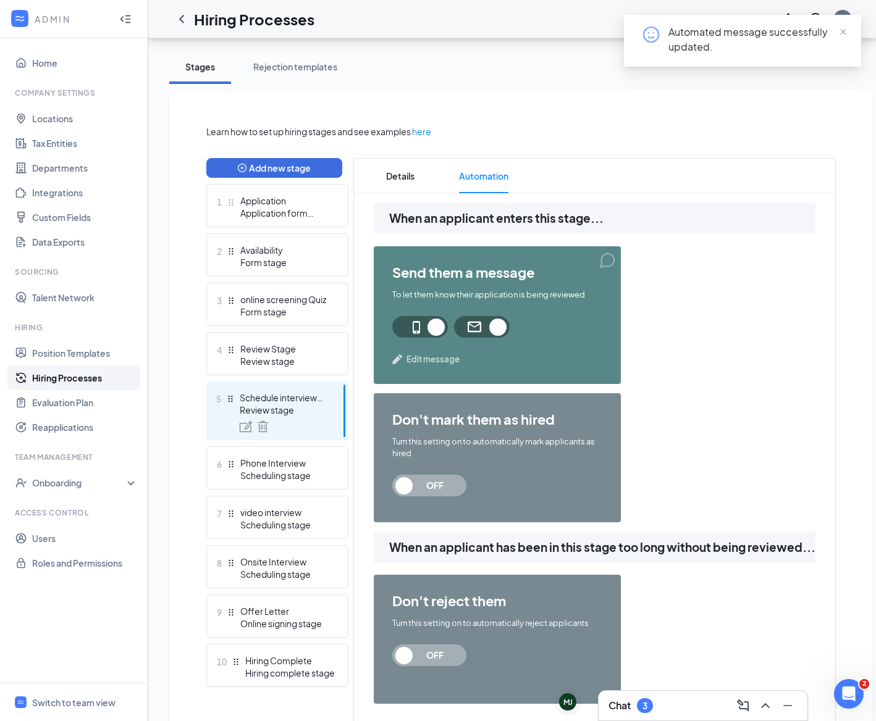
scroll to position [280, 0]
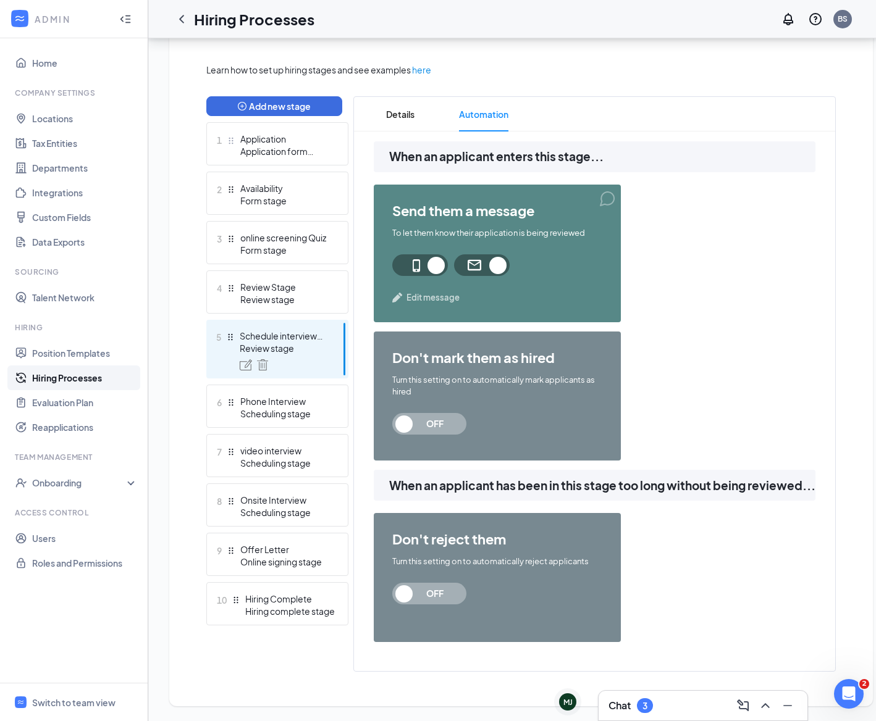
click at [279, 408] on div "Scheduling stage" at bounding box center [285, 414] width 90 height 12
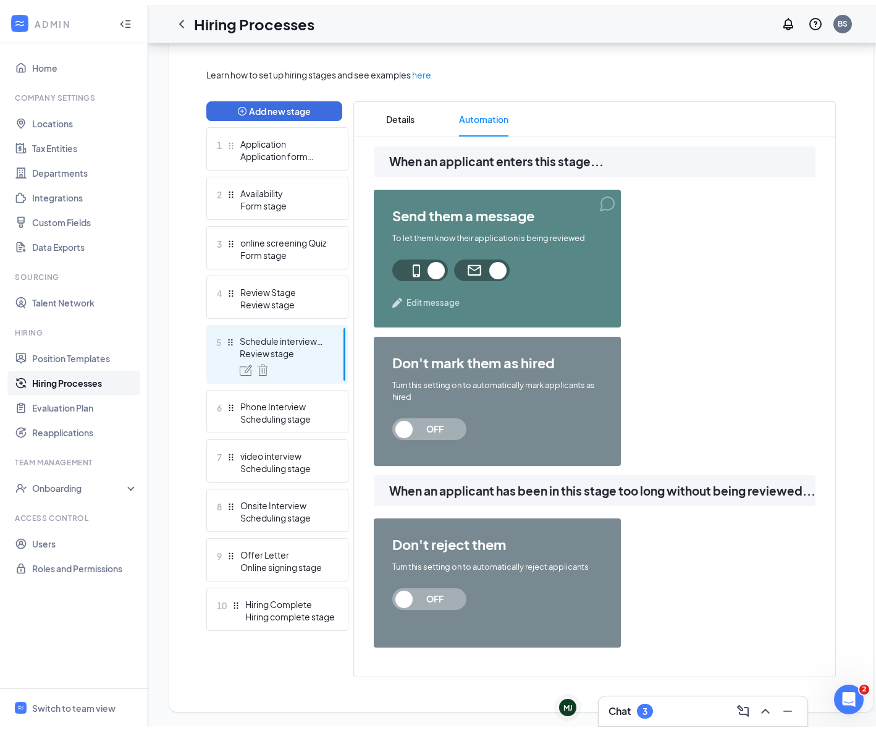
scroll to position [224, 0]
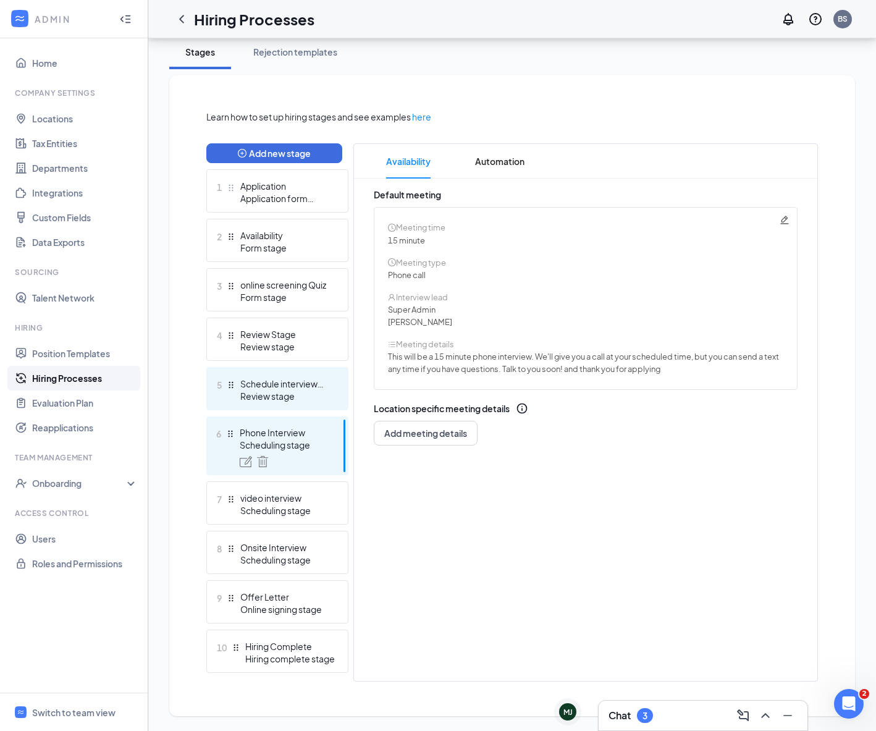
click at [308, 384] on div "Schedule interview stage" at bounding box center [285, 383] width 90 height 12
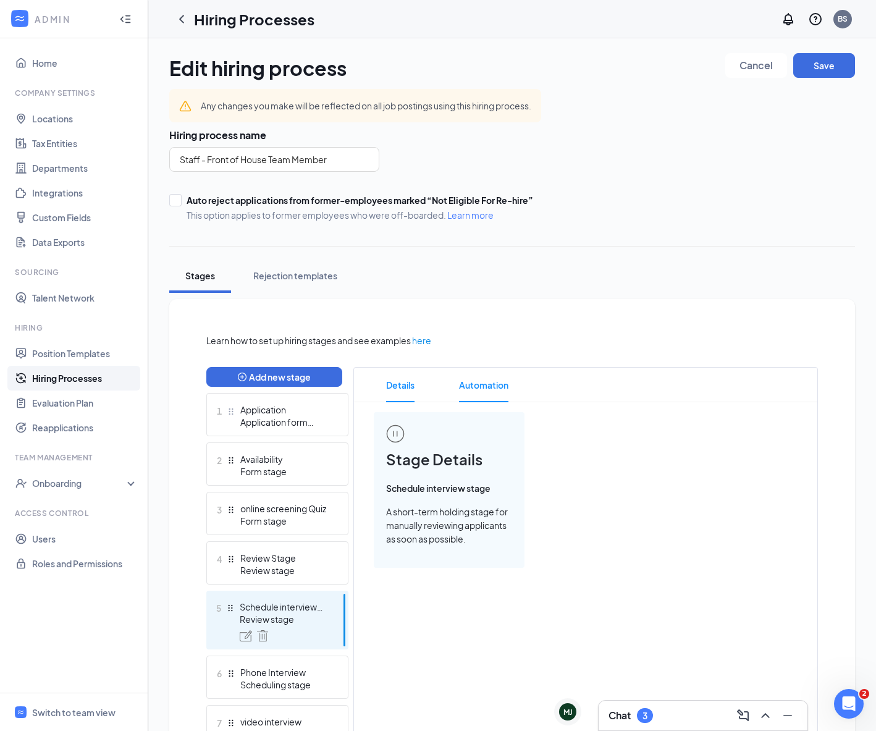
click at [490, 386] on span "Automation" at bounding box center [483, 384] width 49 height 35
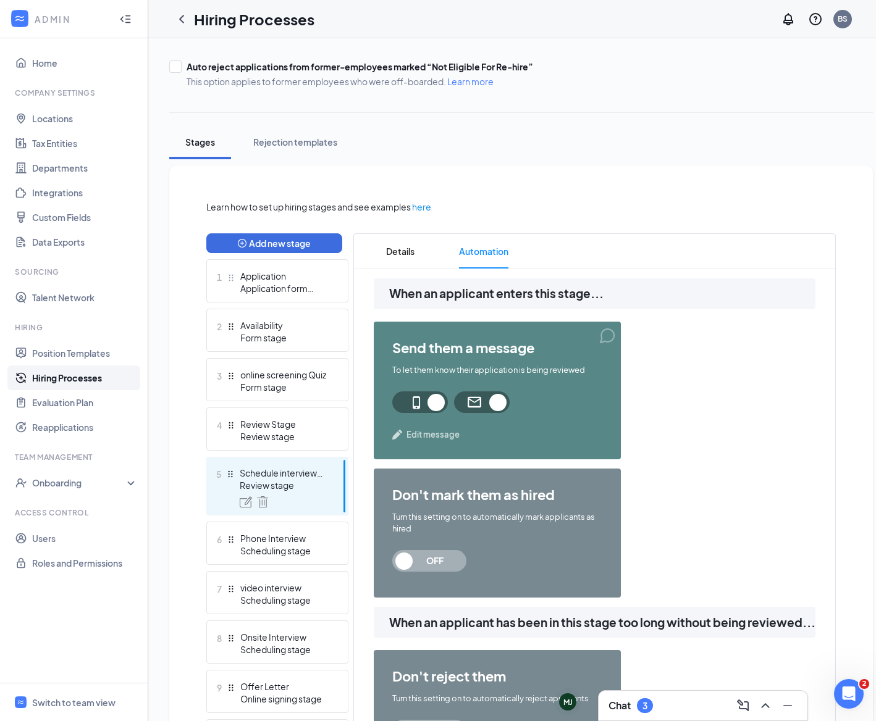
scroll to position [280, 0]
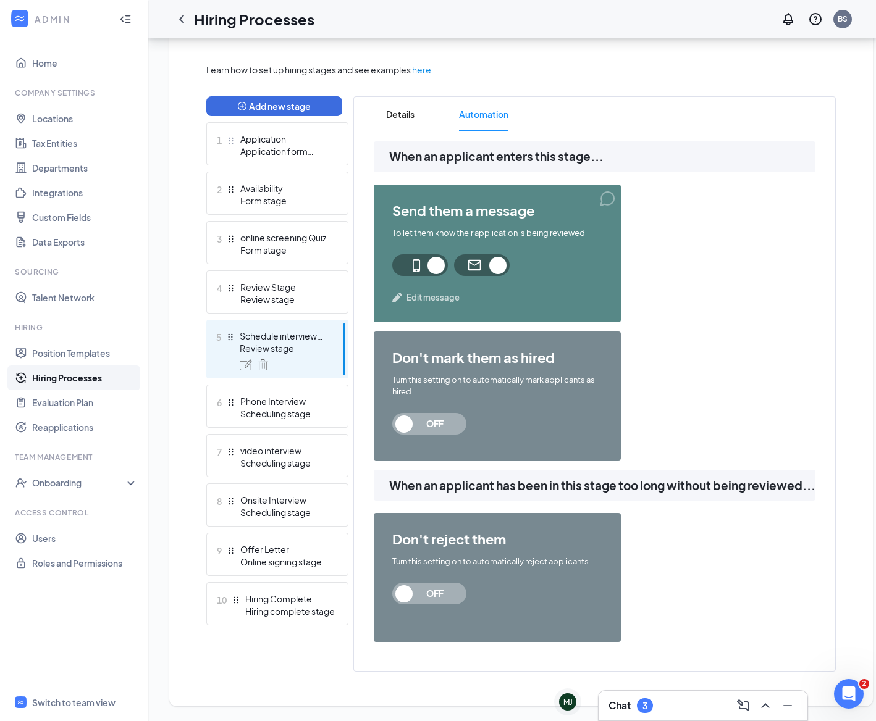
click at [423, 291] on span "Edit message" at bounding box center [432, 297] width 53 height 12
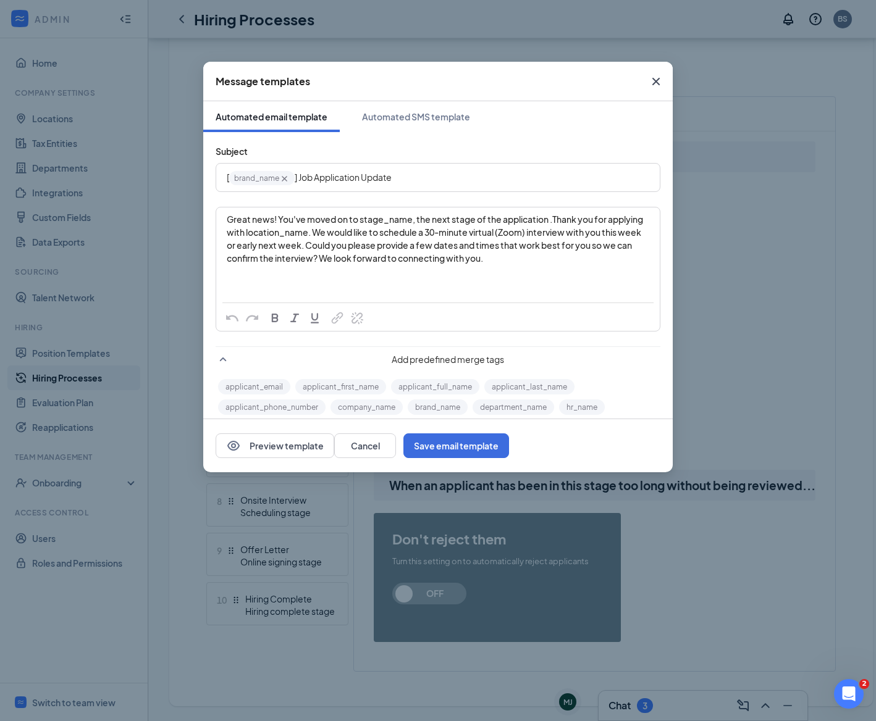
click at [655, 80] on icon "Cross" at bounding box center [655, 81] width 15 height 15
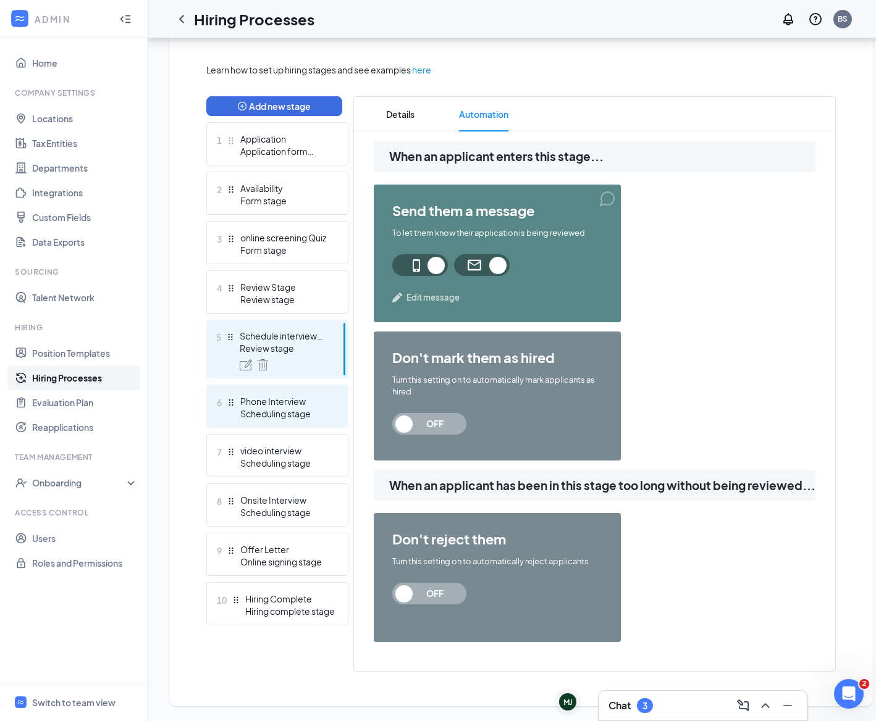
click at [286, 395] on div "Phone Interview" at bounding box center [285, 401] width 90 height 12
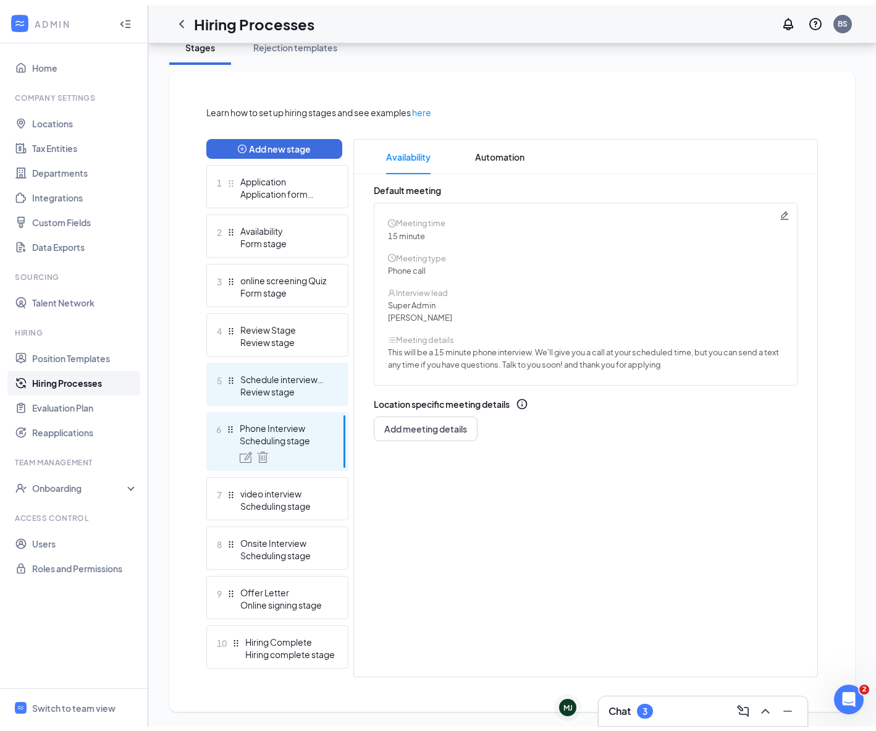
scroll to position [224, 0]
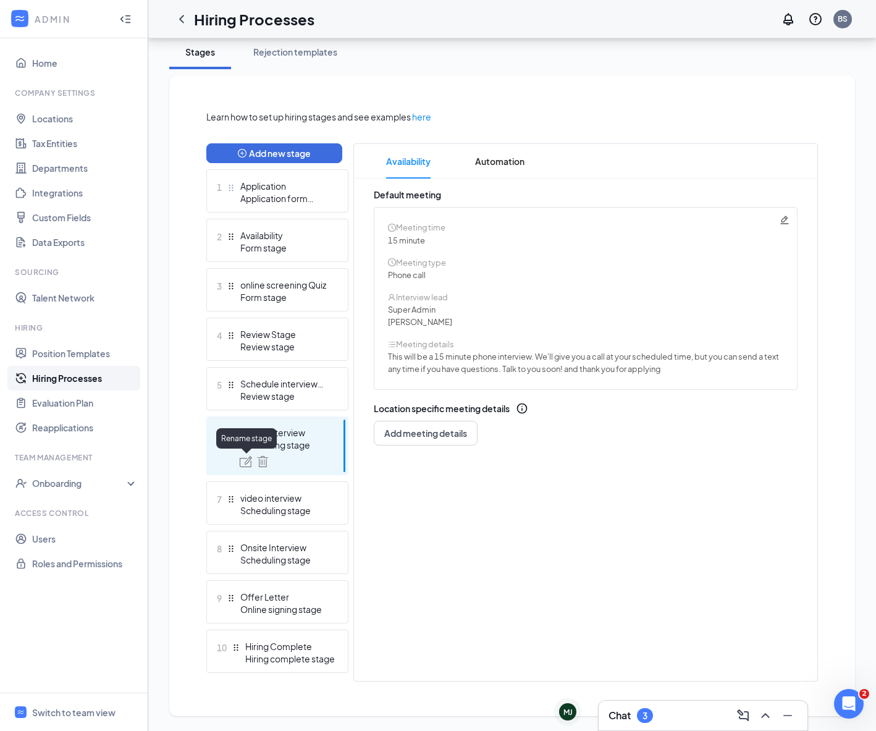
click at [250, 458] on img at bounding box center [246, 461] width 12 height 11
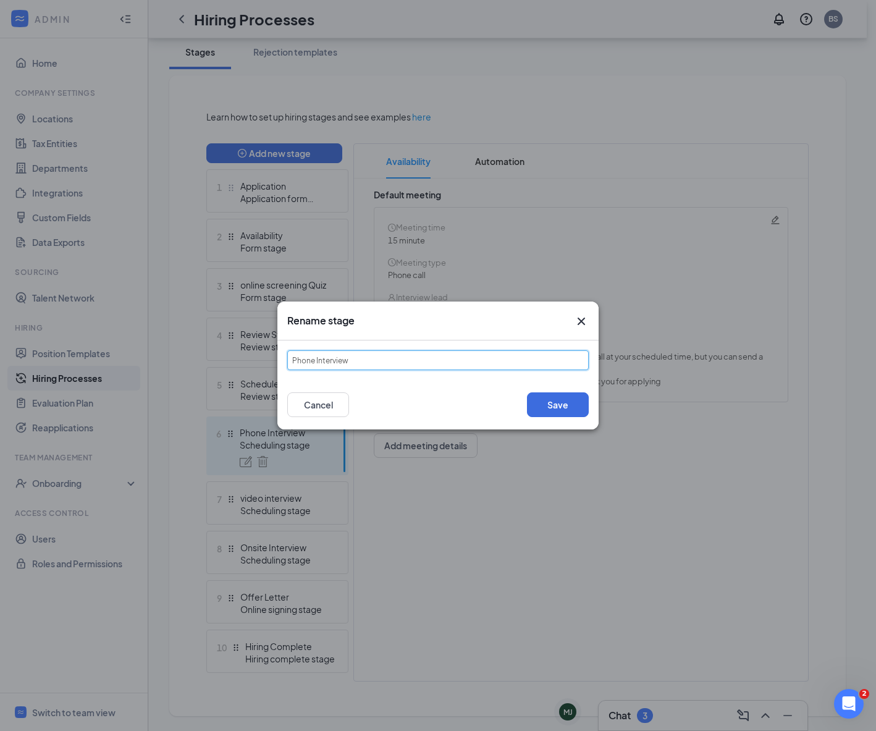
drag, startPoint x: 383, startPoint y: 362, endPoint x: 375, endPoint y: 363, distance: 7.4
click at [375, 363] on input "Phone Interview" at bounding box center [437, 360] width 301 height 20
drag, startPoint x: 319, startPoint y: 361, endPoint x: 281, endPoint y: 358, distance: 37.9
click at [282, 358] on div "Phone Interview" at bounding box center [437, 360] width 321 height 40
click at [379, 361] on input "Video Interview" at bounding box center [437, 360] width 301 height 20
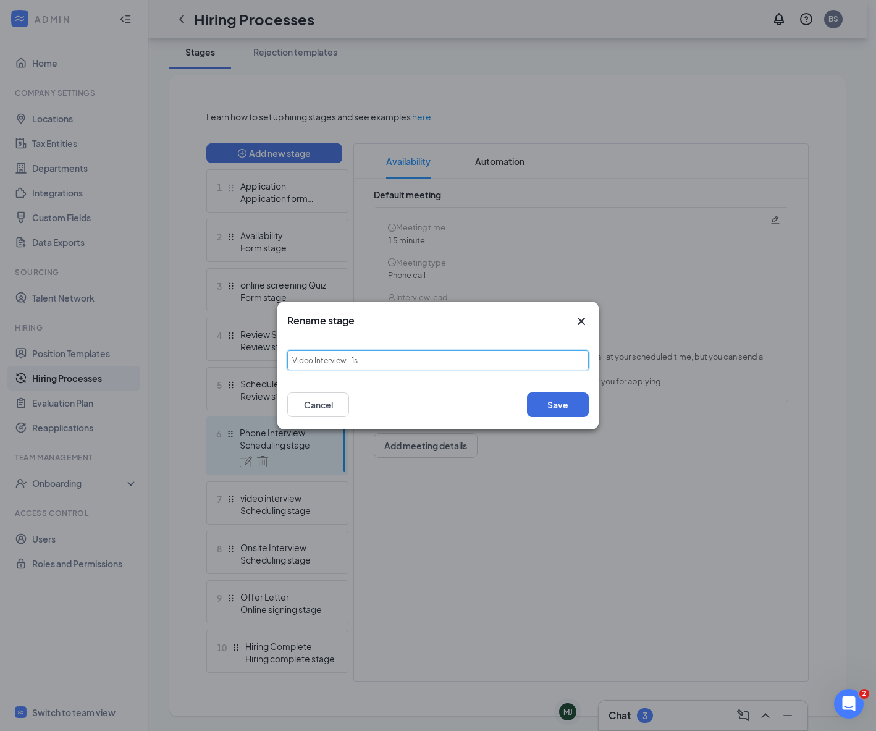
type input "Video Interview -1st"
click at [580, 404] on button "Save" at bounding box center [558, 404] width 62 height 25
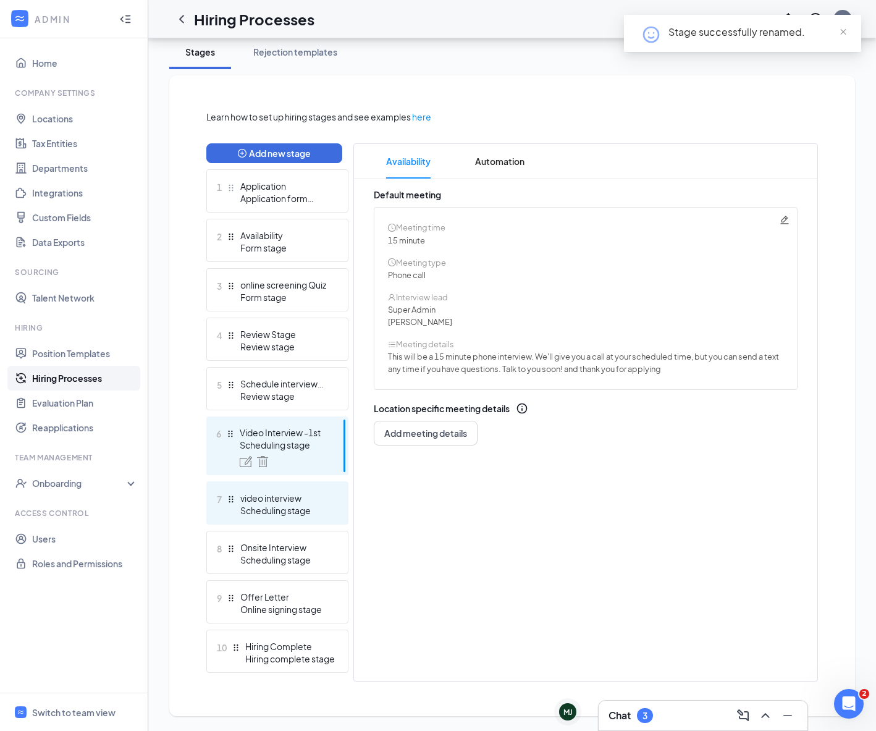
click at [315, 488] on div "7 video interview Scheduling stage" at bounding box center [277, 502] width 142 height 43
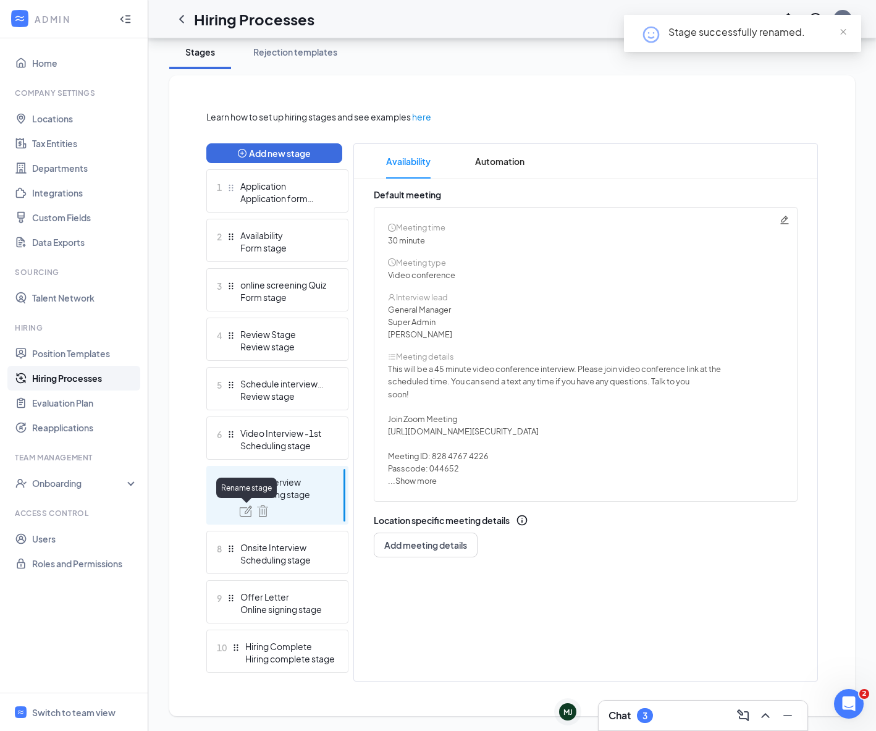
click at [248, 509] on img at bounding box center [246, 510] width 12 height 11
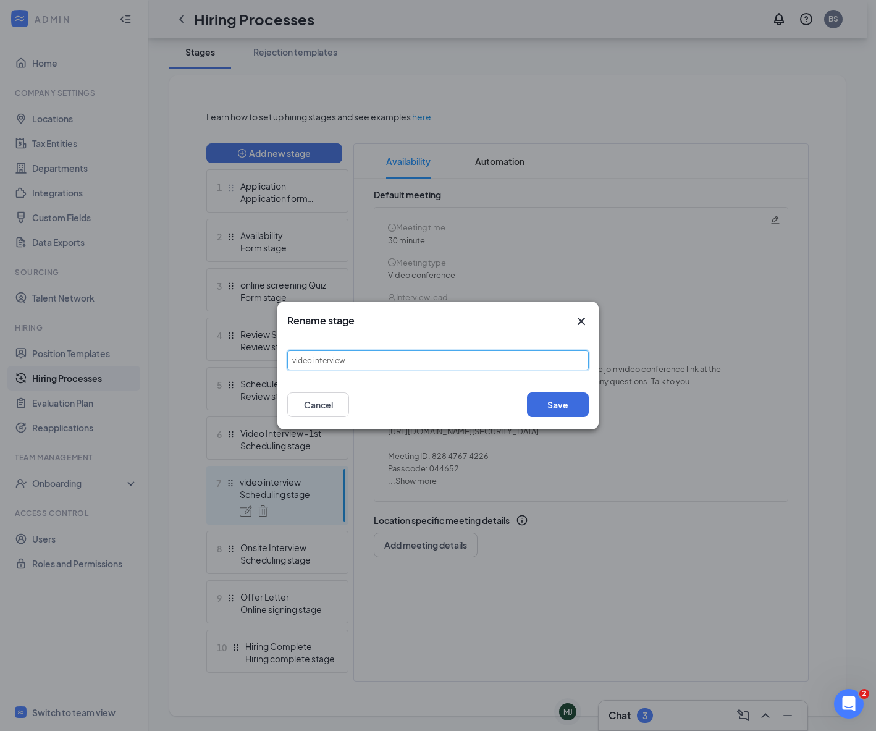
click at [379, 360] on input "video interview" at bounding box center [437, 360] width 301 height 20
type input "video interview- 2nd"
click at [574, 408] on button "Save" at bounding box center [558, 404] width 62 height 25
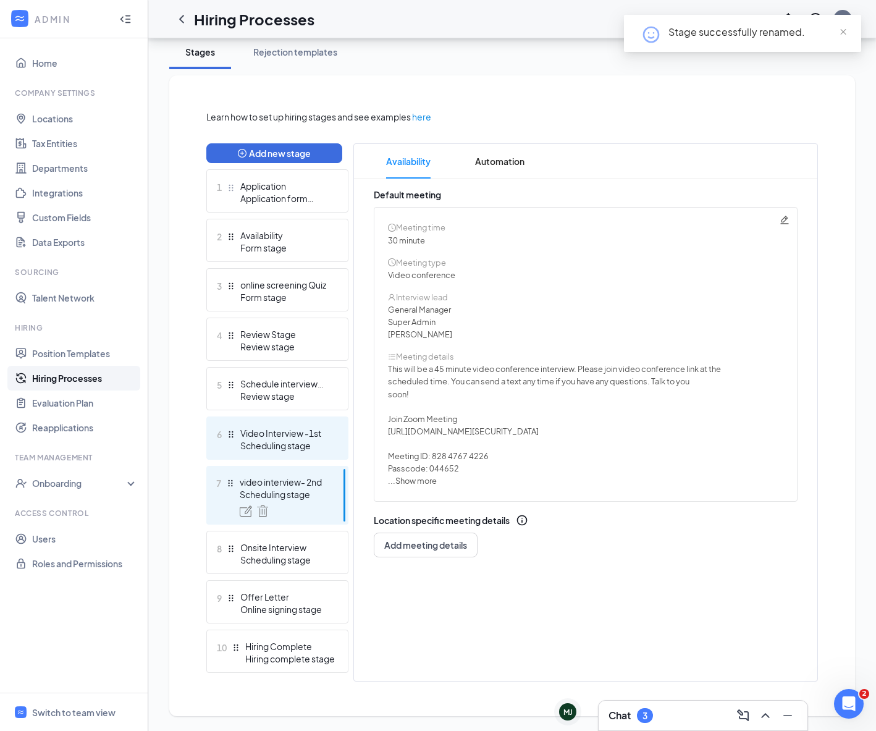
click at [335, 440] on div "6 Video Interview -1st Scheduling stage" at bounding box center [277, 437] width 142 height 43
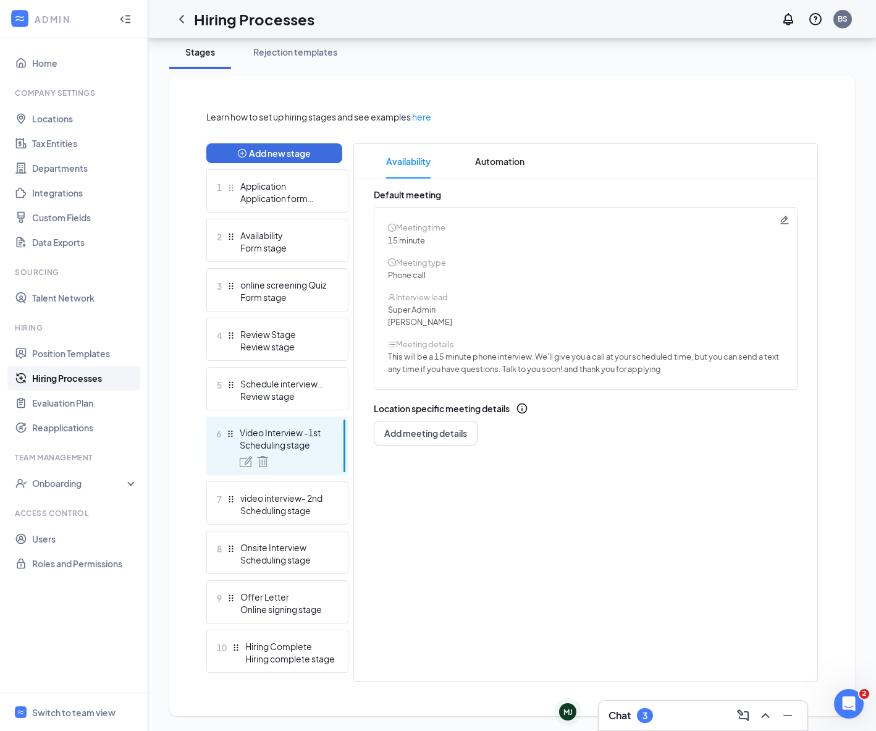
drag, startPoint x: 390, startPoint y: 353, endPoint x: 677, endPoint y: 361, distance: 287.9
click at [677, 360] on span "This will be a 15 minute phone interview. We'll give you a call at your schedul…" at bounding box center [583, 356] width 391 height 10
drag, startPoint x: 677, startPoint y: 369, endPoint x: 549, endPoint y: 371, distance: 128.5
click at [550, 371] on span "This will be a 15 minute phone interview. We'll give you a call at your schedul…" at bounding box center [583, 362] width 391 height 25
drag, startPoint x: 535, startPoint y: 367, endPoint x: 523, endPoint y: 365, distance: 12.0
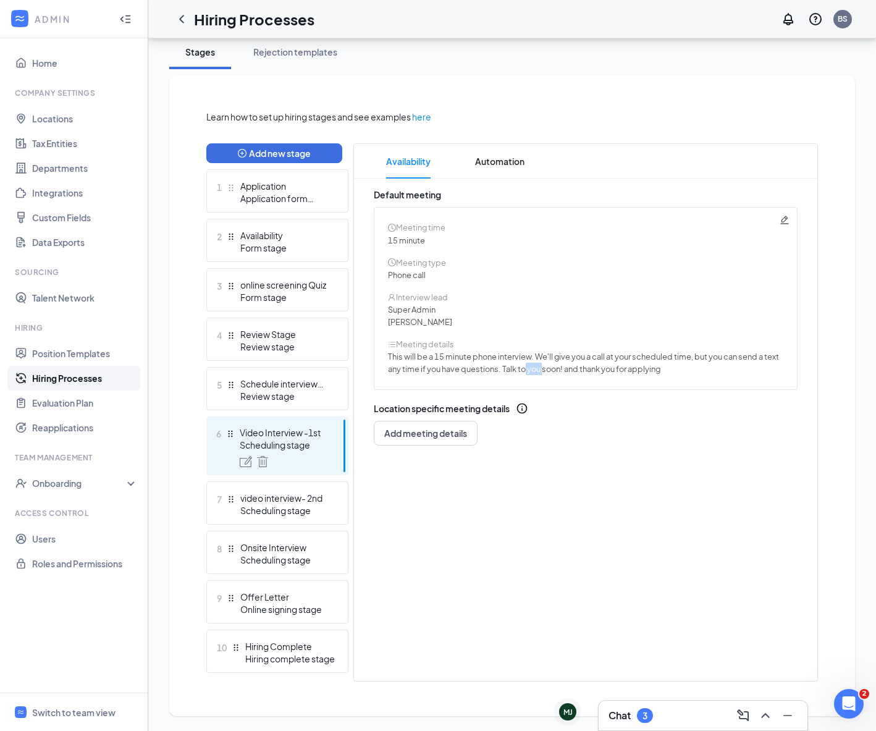
click at [524, 365] on span "any time if you have questions. Talk to you soon! and thank you for applying" at bounding box center [524, 369] width 272 height 10
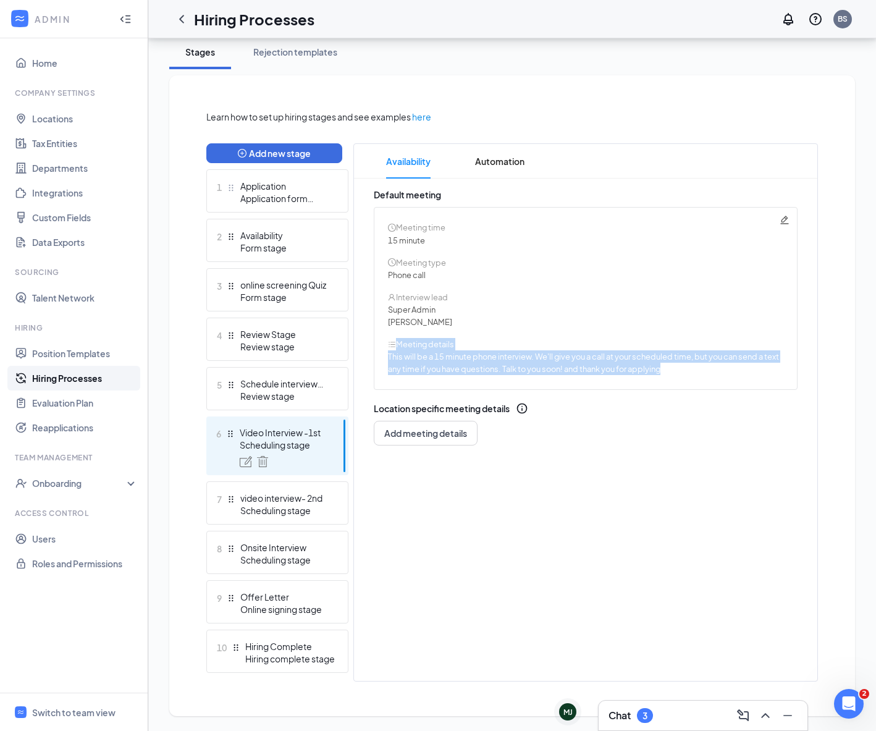
drag, startPoint x: 681, startPoint y: 364, endPoint x: 380, endPoint y: 345, distance: 301.3
click at [381, 347] on div "Meeting time 15 minute Meeting type Phone call Interview lead Super Admin Bir S…" at bounding box center [586, 298] width 424 height 183
click at [398, 354] on span "This will be a 15 minute phone interview. We'll give you a call at your schedul…" at bounding box center [583, 356] width 391 height 10
drag, startPoint x: 380, startPoint y: 352, endPoint x: 669, endPoint y: 373, distance: 289.8
click at [669, 373] on div "Meeting time 15 minute Meeting type Phone call Interview lead Super Admin Bir S…" at bounding box center [586, 298] width 424 height 183
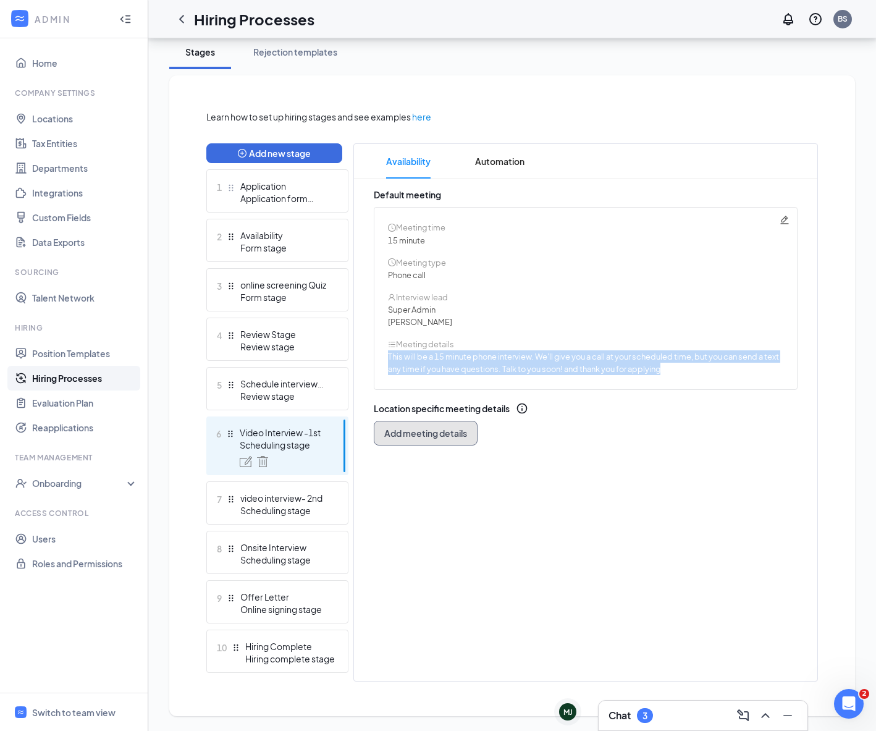
click at [437, 429] on span "Add meeting details" at bounding box center [425, 433] width 83 height 12
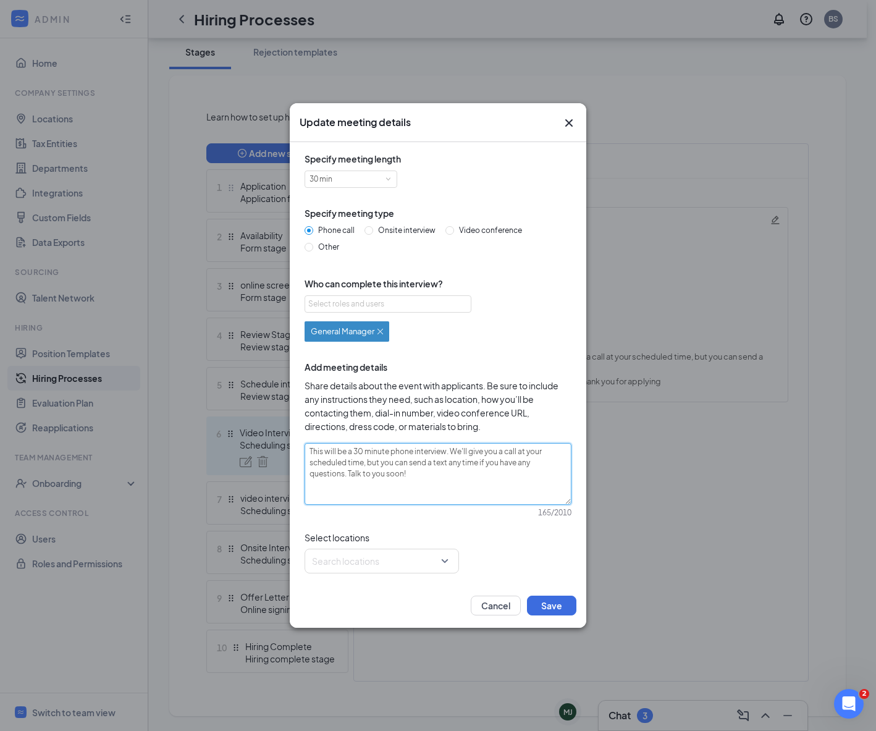
drag, startPoint x: 436, startPoint y: 476, endPoint x: 287, endPoint y: 434, distance: 154.6
click at [288, 435] on div "Update meeting details Specify meeting length 30 min Specify meeting type Phone…" at bounding box center [438, 365] width 876 height 731
paste textarea "video conference interview. Please join video conference link at the scheduled …"
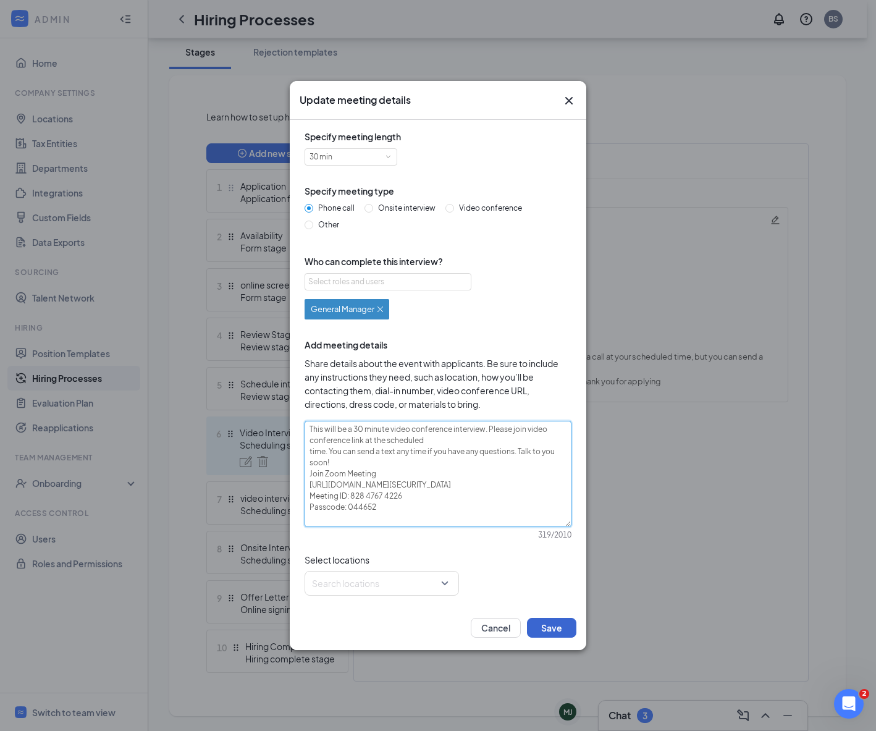
type textarea "This will be a 30 minute video conference interview. Please join video conferen…"
click at [559, 629] on button "Save" at bounding box center [551, 628] width 49 height 20
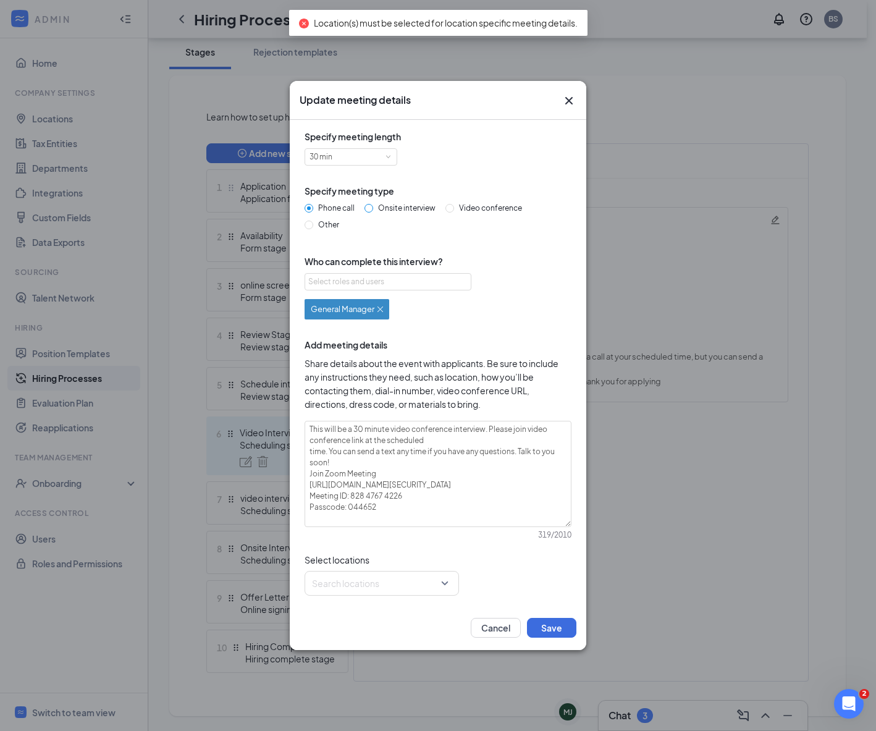
click at [371, 208] on input "Onsite interview" at bounding box center [368, 208] width 9 height 9
radio input "true"
radio input "false"
click at [440, 589] on div at bounding box center [377, 583] width 131 height 20
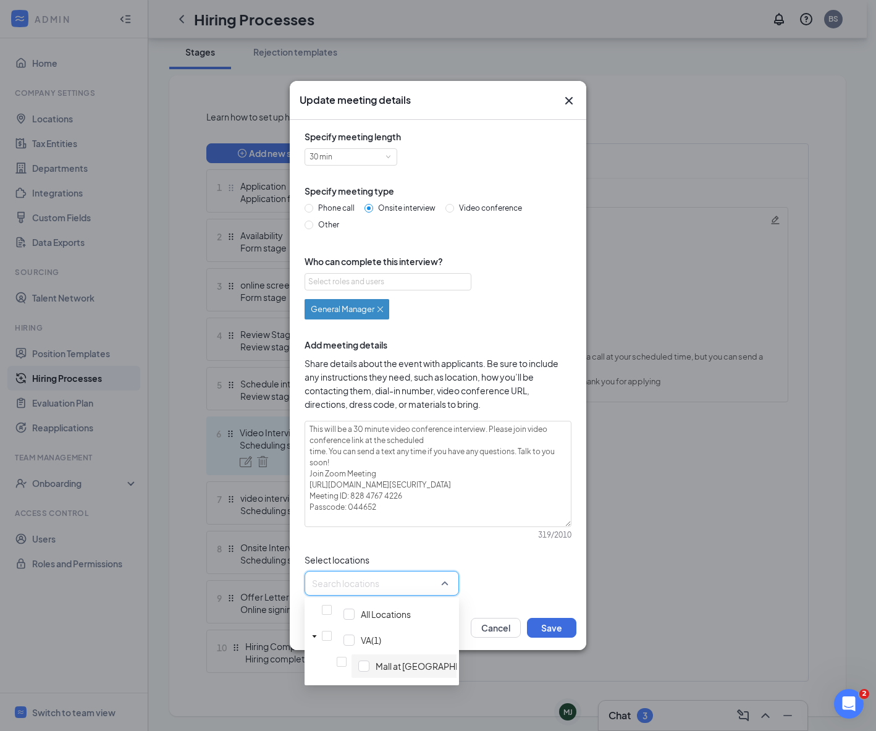
click at [398, 660] on span "Mall at Chesterfield Towne Center" at bounding box center [433, 666] width 117 height 12
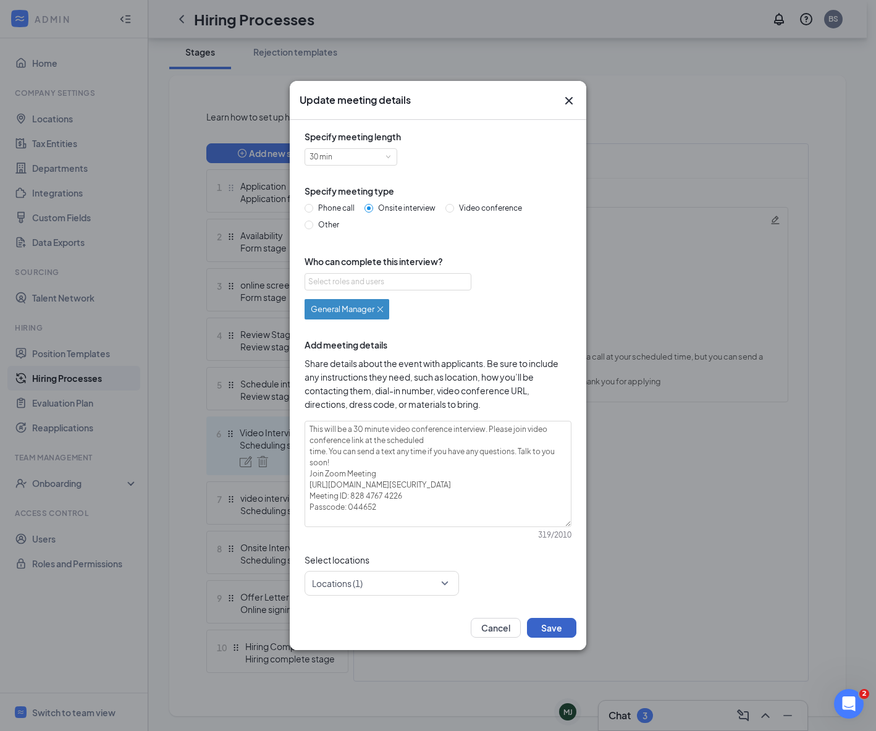
click at [539, 624] on button "Save" at bounding box center [551, 628] width 49 height 20
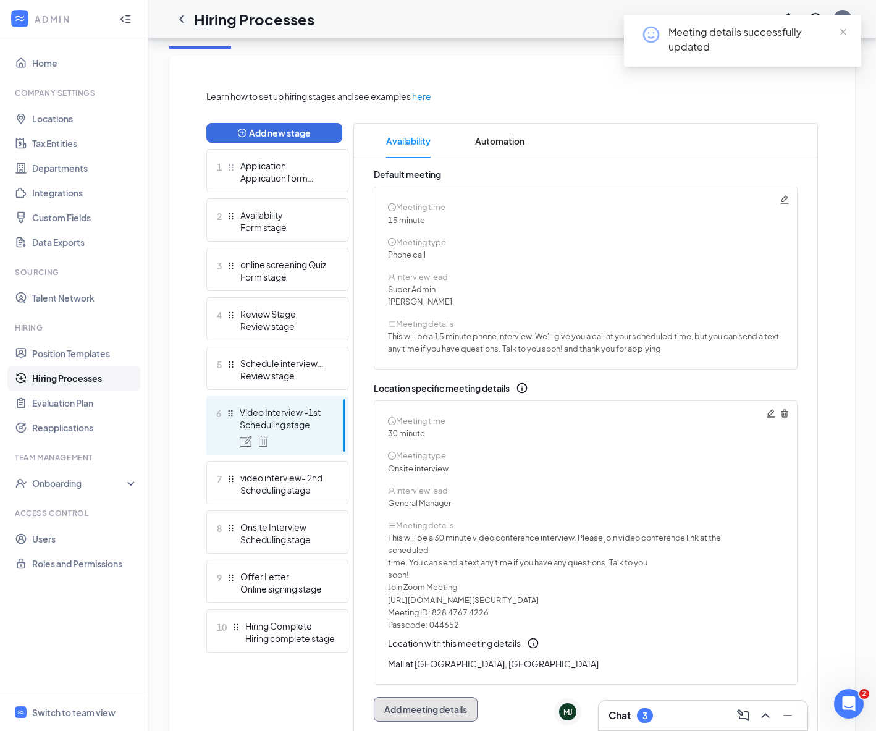
scroll to position [258, 0]
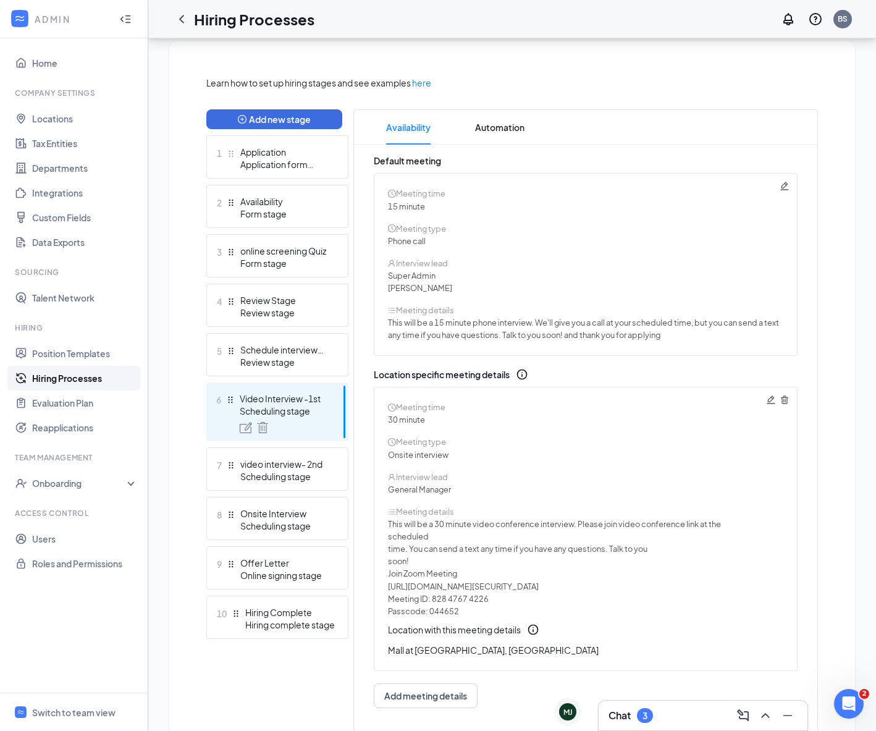
click at [785, 188] on icon "Pencil" at bounding box center [784, 186] width 10 height 10
radio input "true"
radio input "false"
type textarea "This will be a 15 minute phone interview. We'll give you a call at your schedul…"
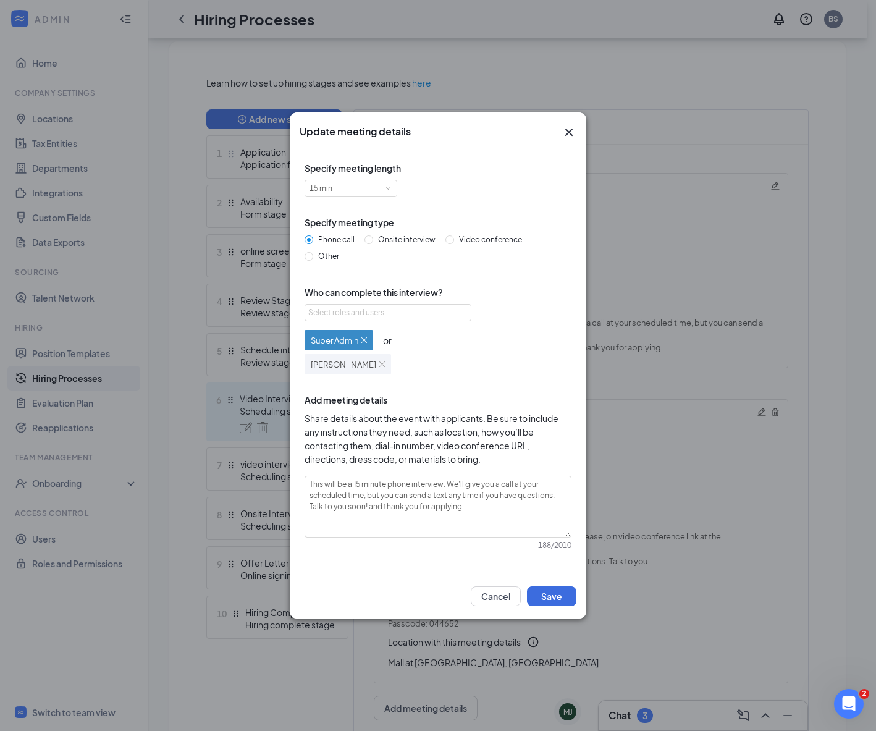
drag, startPoint x: 372, startPoint y: 239, endPoint x: 432, endPoint y: 247, distance: 61.0
click at [432, 248] on div "Phone call Onsite interview Video conference Other" at bounding box center [437, 250] width 267 height 33
click at [455, 241] on span "Video conference" at bounding box center [490, 239] width 73 height 9
click at [454, 241] on input "Video conference" at bounding box center [449, 239] width 9 height 9
radio input "true"
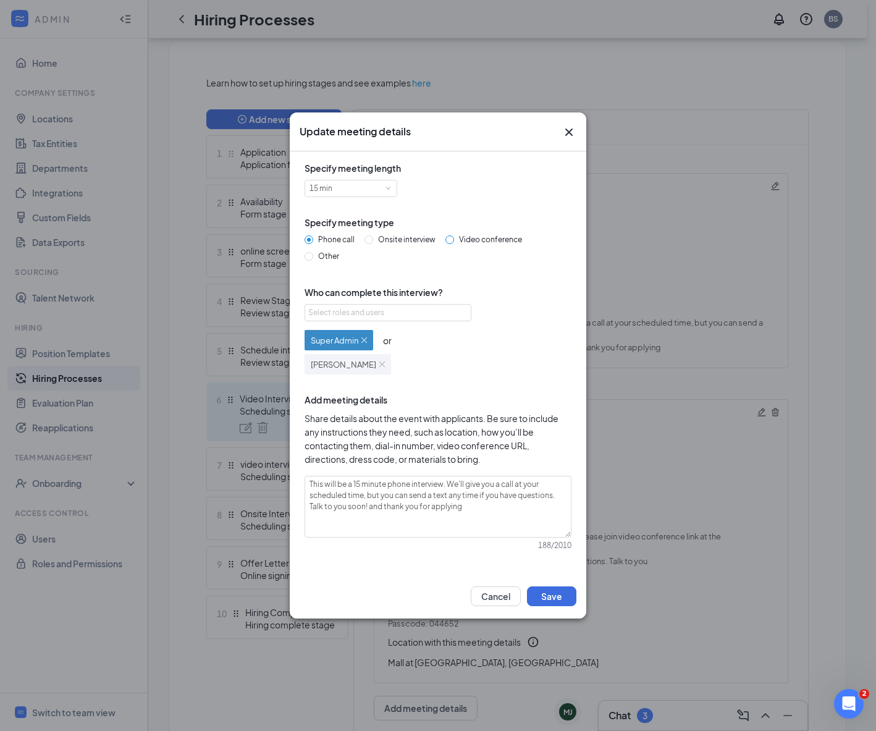
radio input "false"
click at [387, 188] on span at bounding box center [388, 188] width 6 height 6
click at [358, 234] on li "30 min" at bounding box center [350, 229] width 93 height 20
drag, startPoint x: 311, startPoint y: 485, endPoint x: 538, endPoint y: 547, distance: 236.2
click at [538, 547] on div "Specify meeting length 30 min Specify meeting type Phone call Onsite interview …" at bounding box center [437, 362] width 277 height 403
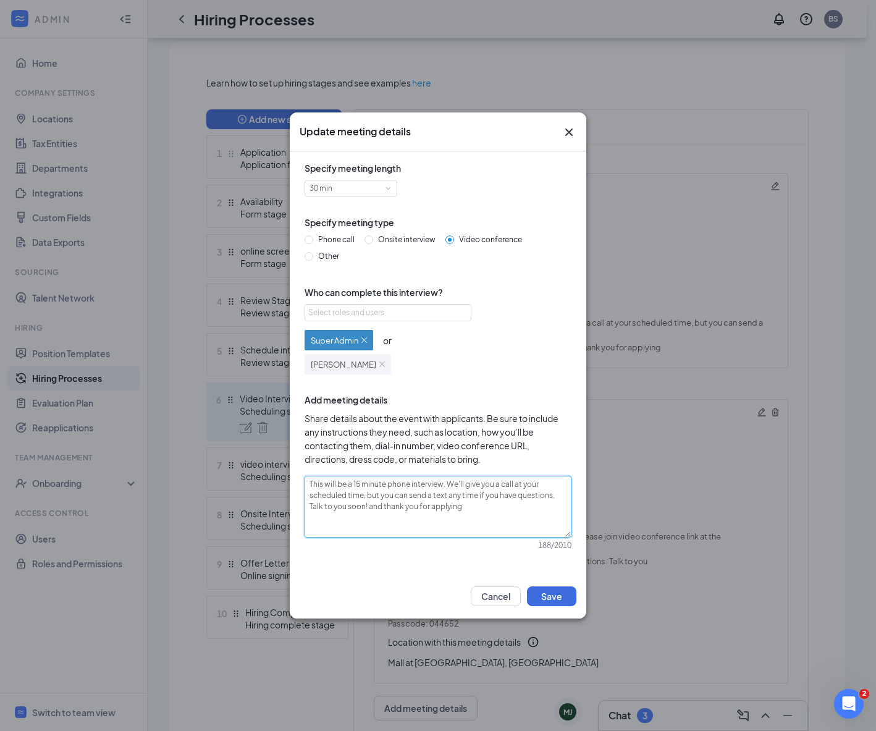
paste textarea "30 minute video conference interview. Please join video conference link at the …"
type textarea "This will be a 30 minute video conference interview. Please join video conferen…"
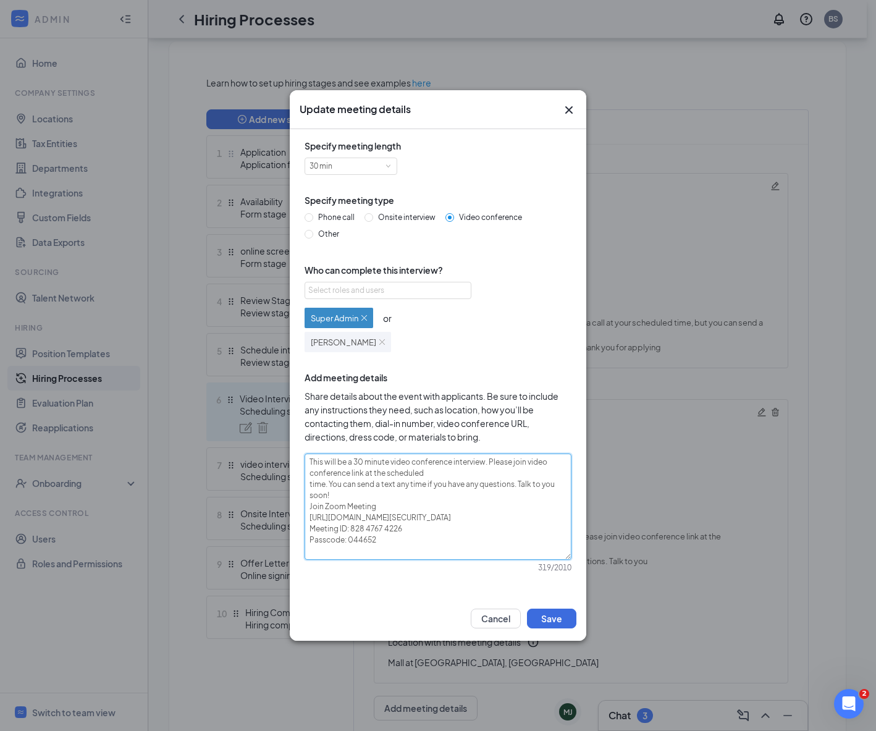
drag, startPoint x: 333, startPoint y: 487, endPoint x: 364, endPoint y: 495, distance: 31.5
click at [364, 495] on textarea "This will be a 30 minute video conference interview. Please join video conferen…" at bounding box center [437, 506] width 267 height 106
type textarea "This will be a 30 minute video conference interview. Please join video conferen…"
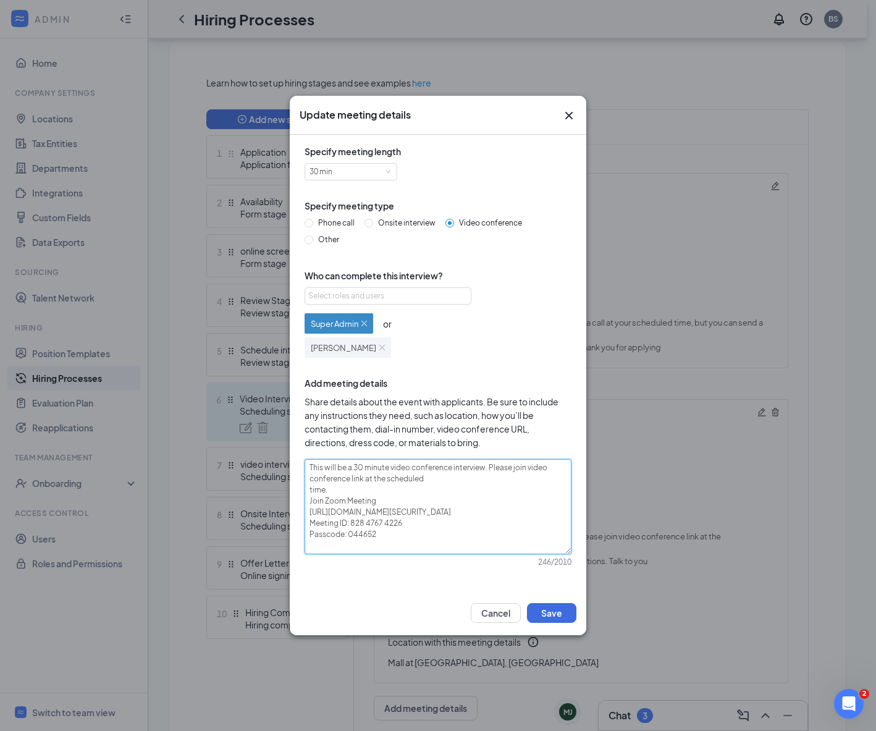
click at [414, 545] on textarea "This will be a 30 minute video conference interview. Please join video conferen…" at bounding box center [437, 506] width 267 height 95
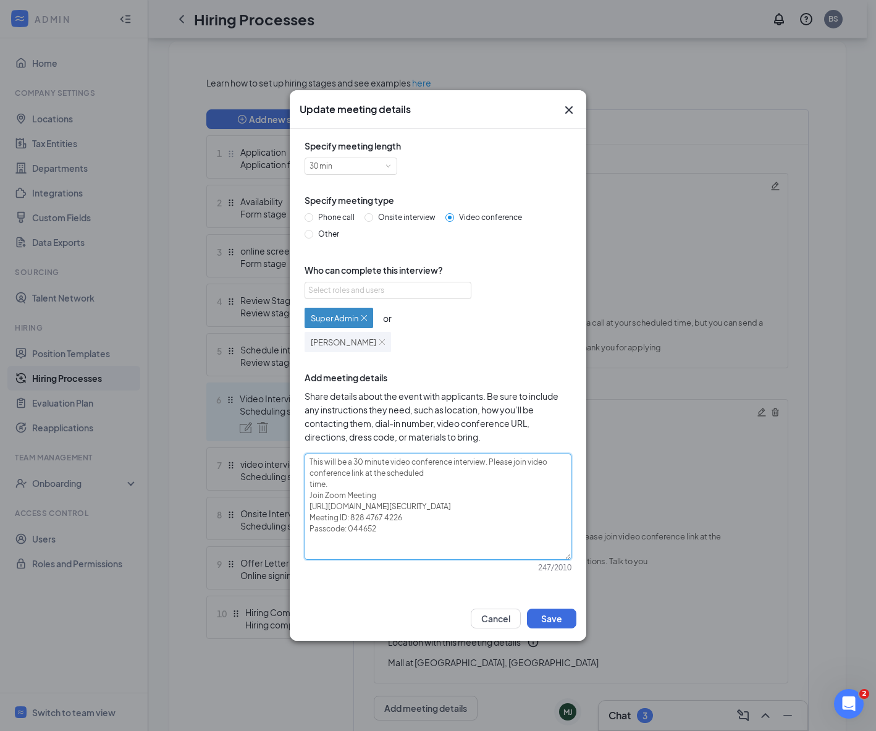
paste textarea "You can send a text any time if you have any questions. Talk to you soon!"
type textarea "This will be a 30 minute video conference interview. Please join video conferen…"
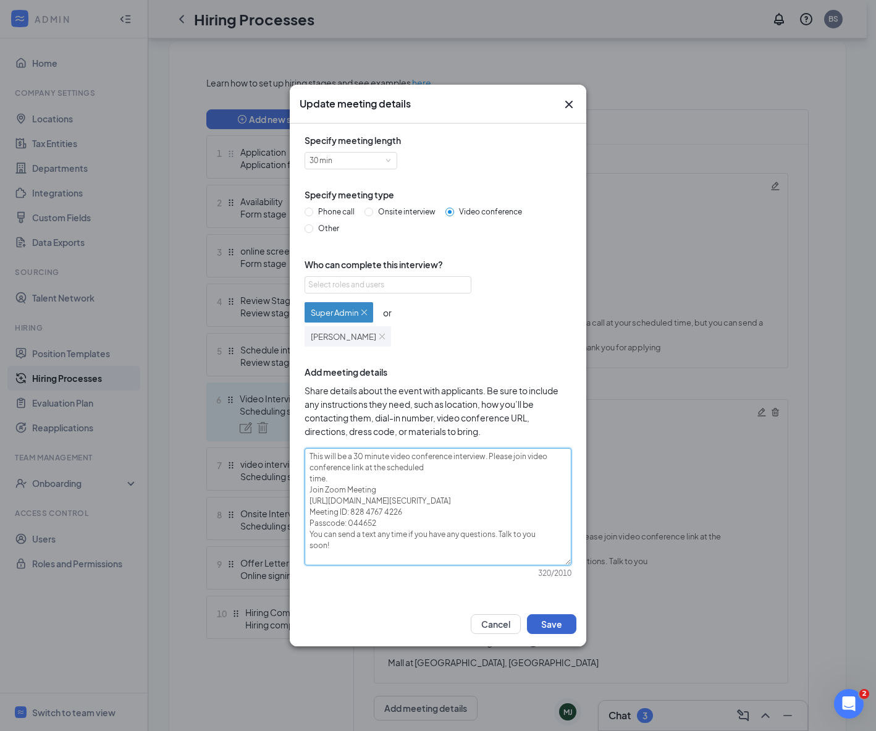
type textarea "This will be a 30 minute video conference interview. Please join video conferen…"
click at [565, 616] on button "Save" at bounding box center [551, 624] width 49 height 20
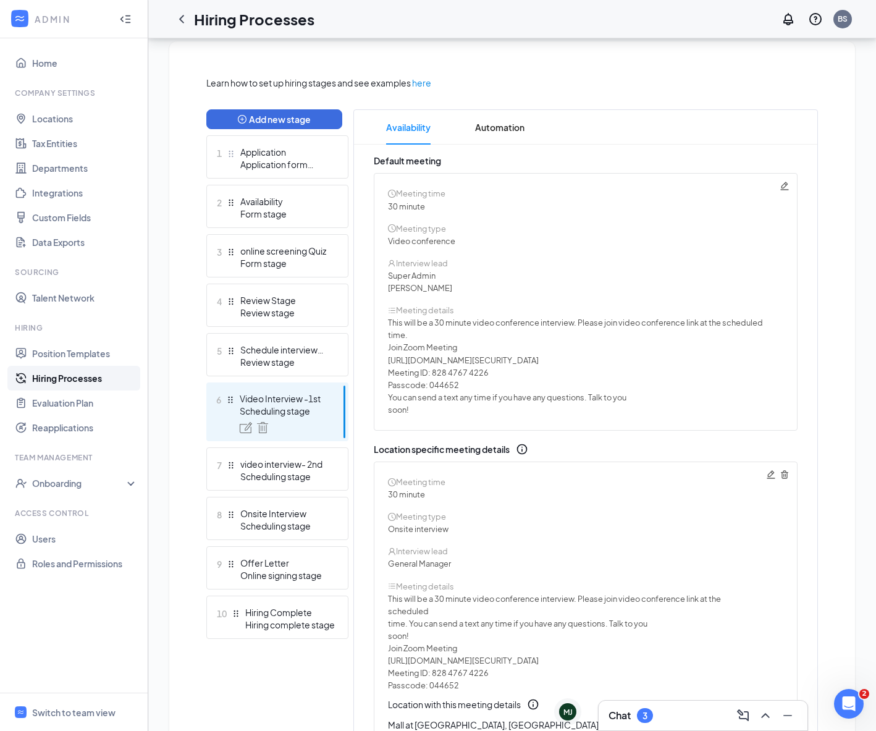
click at [783, 471] on icon "Trash" at bounding box center [784, 474] width 7 height 8
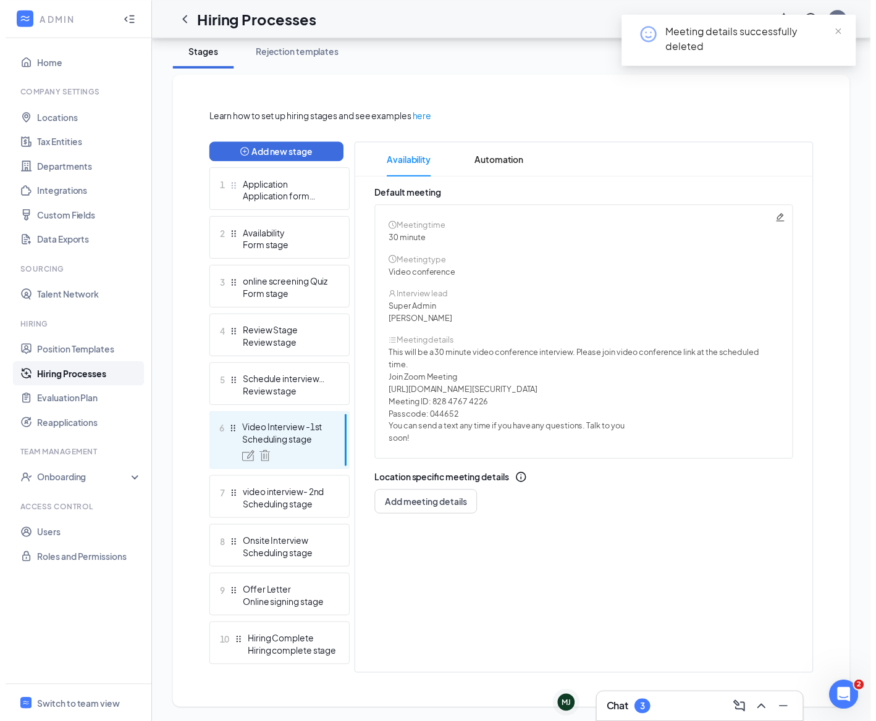
scroll to position [224, 0]
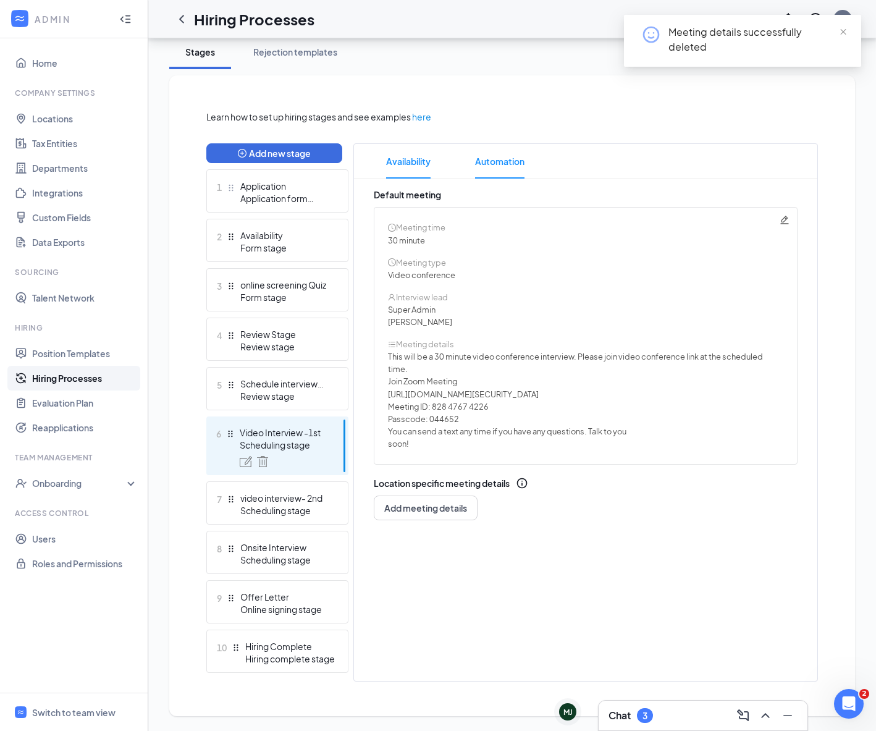
click at [489, 162] on span "Automation" at bounding box center [499, 161] width 49 height 35
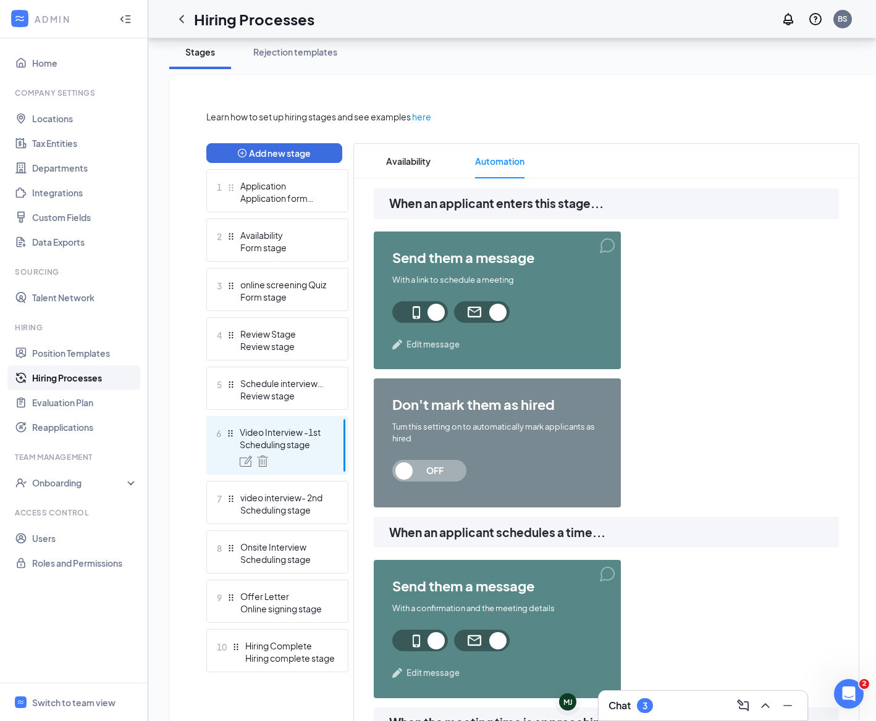
click at [430, 346] on span "Edit message" at bounding box center [432, 344] width 53 height 12
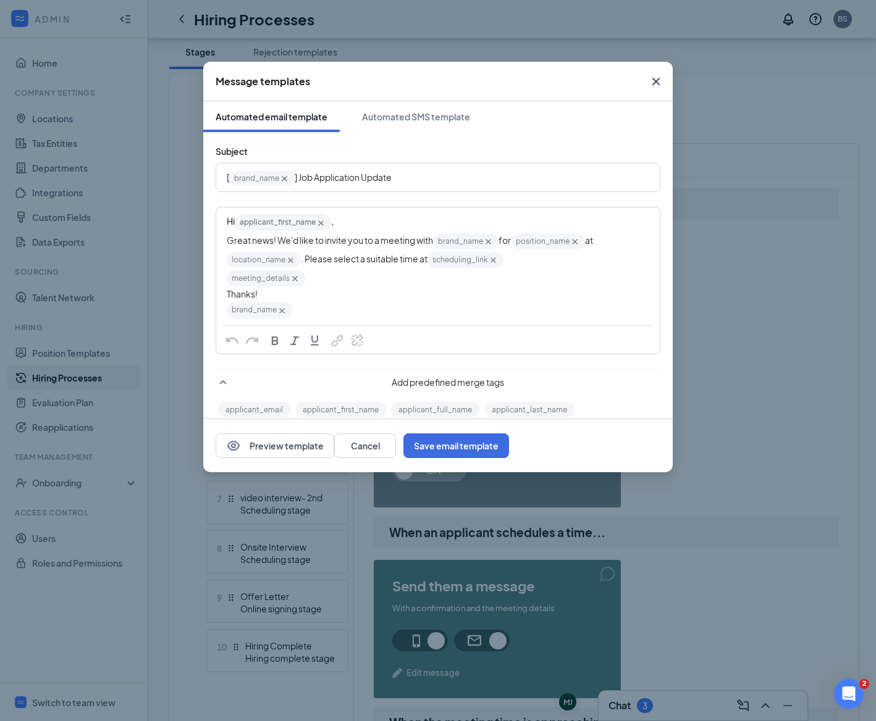
click at [650, 80] on icon "Cross" at bounding box center [655, 81] width 15 height 15
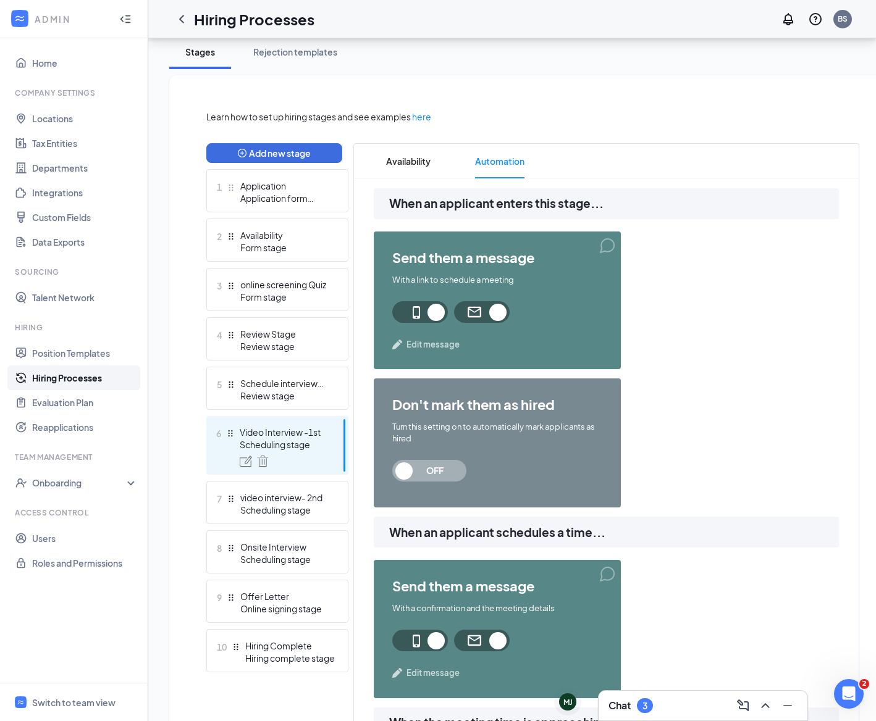
click at [437, 343] on span "Edit message" at bounding box center [432, 344] width 53 height 12
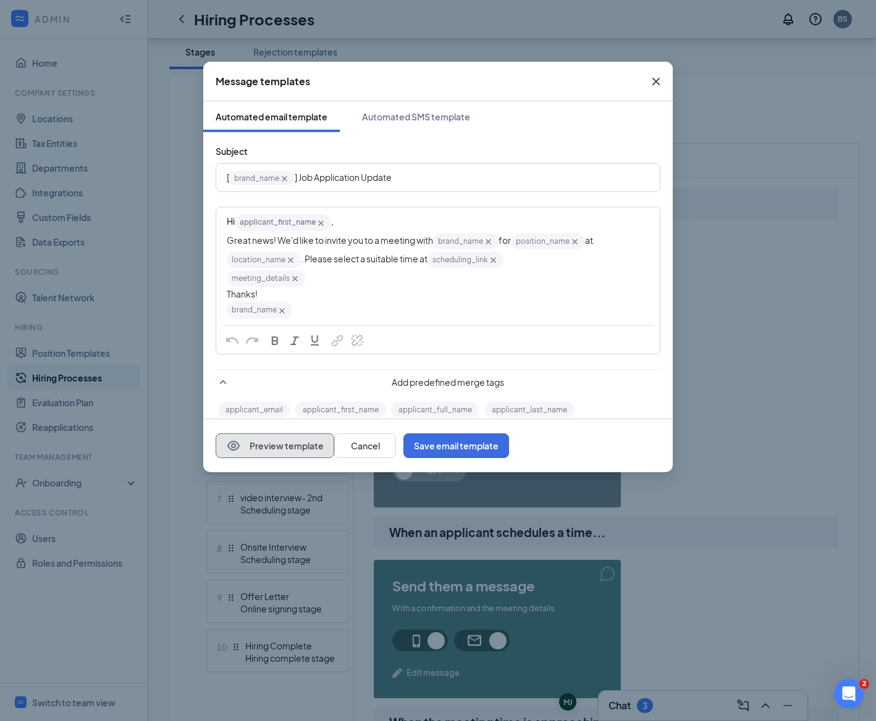
click at [308, 445] on button "Preview template" at bounding box center [275, 445] width 119 height 25
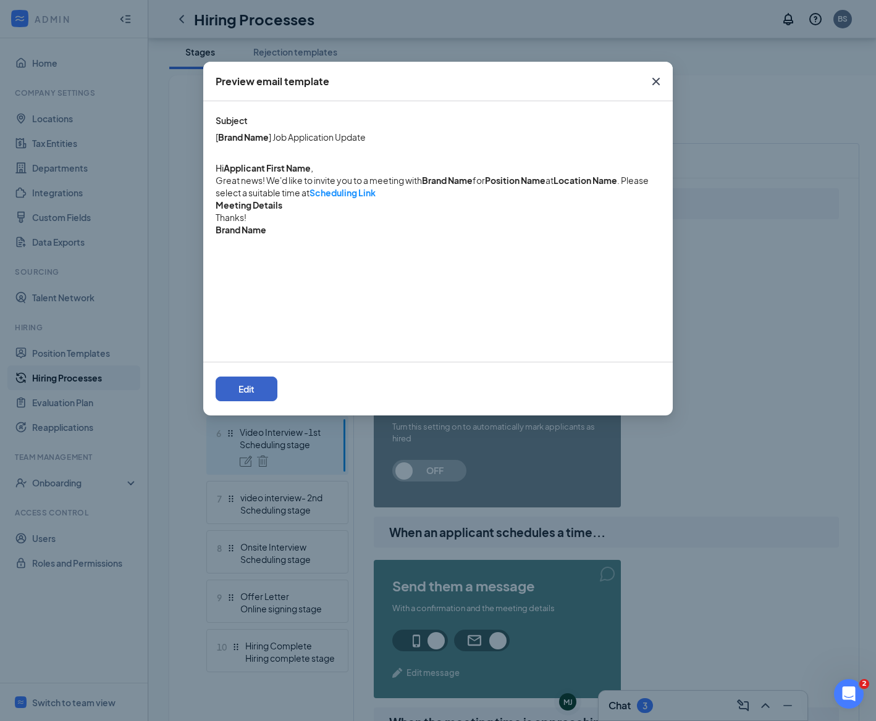
click at [277, 381] on button "Edit" at bounding box center [247, 389] width 62 height 25
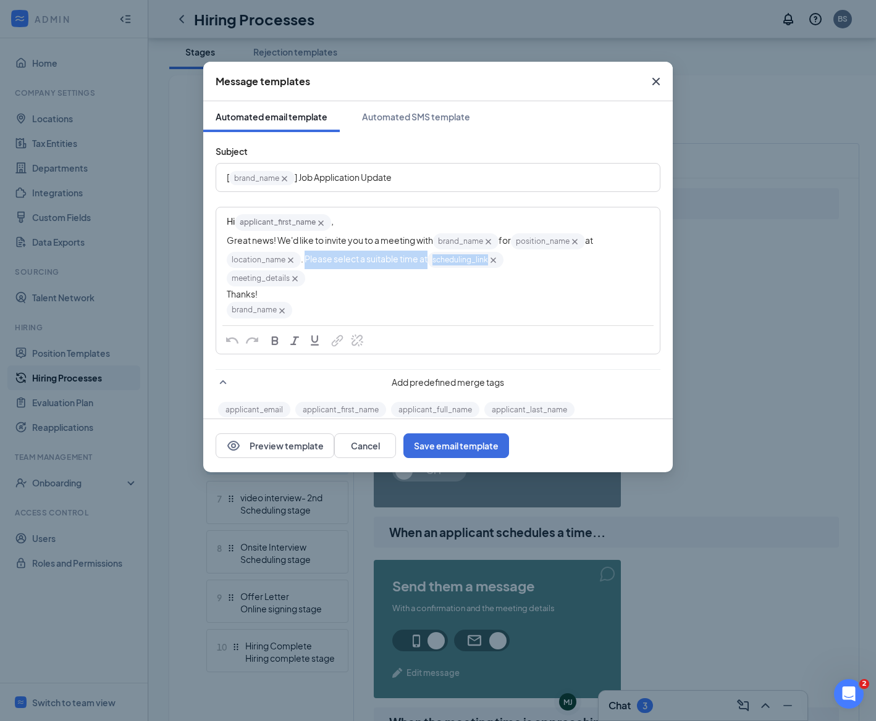
drag, startPoint x: 304, startPoint y: 257, endPoint x: 540, endPoint y: 266, distance: 236.1
click at [541, 267] on div "Great news! We'd like to invite you to a meeting with brand_name‌‌‌‌ {{brand_na…" at bounding box center [438, 251] width 422 height 38
click at [328, 259] on div "Great news! We'd like to invite you to a meeting with brand_name‌‌‌‌ {{brand_na…" at bounding box center [438, 251] width 422 height 38
click at [338, 258] on div "Great news! We'd like to invite you to a meeting with brand_name‌‌‌‌ {{brand_na…" at bounding box center [438, 251] width 422 height 38
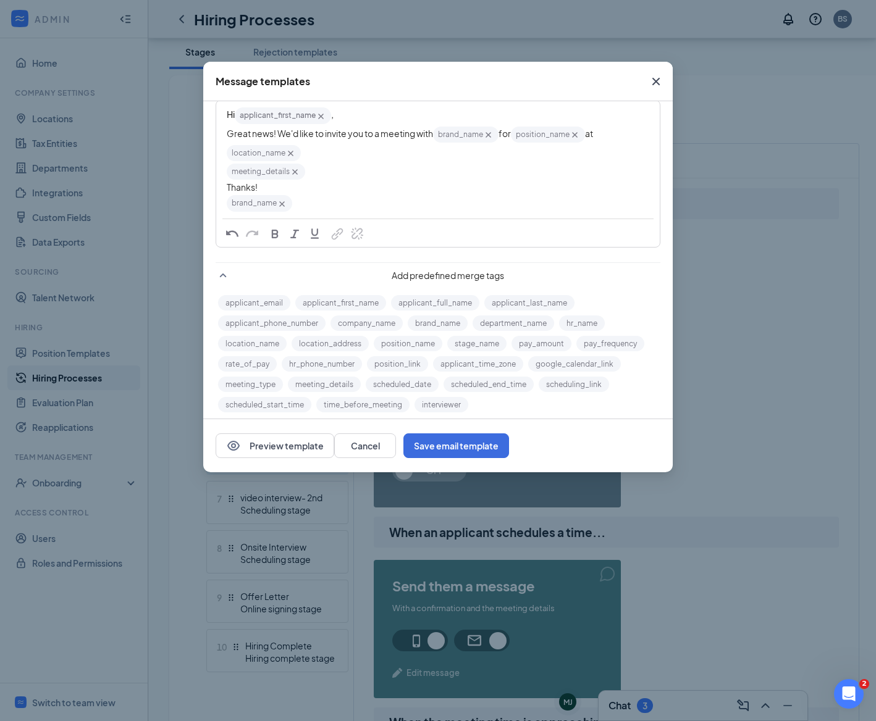
scroll to position [115, 0]
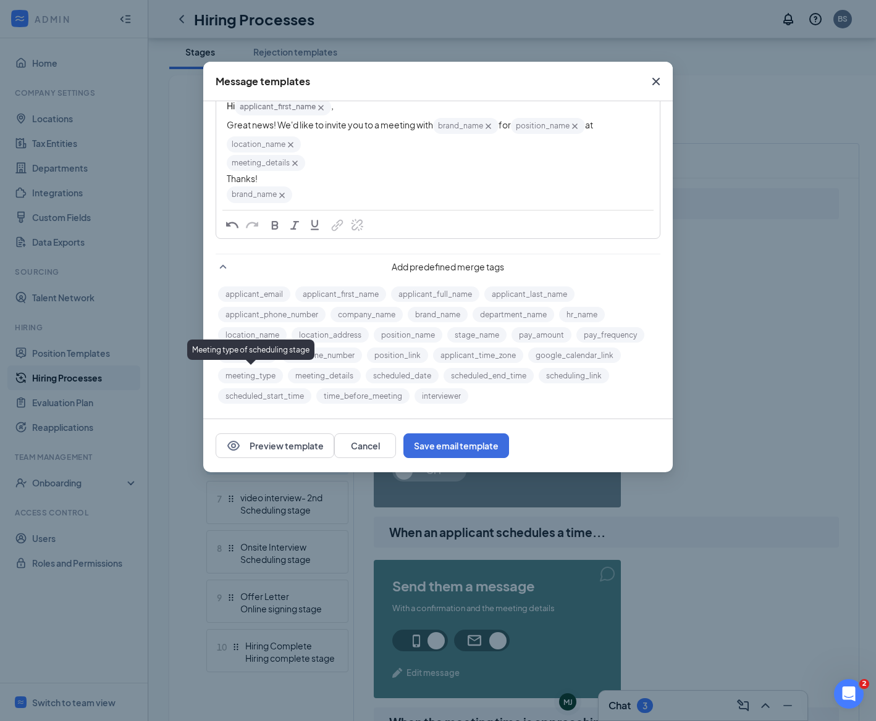
click at [255, 375] on button "meeting_type" at bounding box center [250, 375] width 65 height 15
click at [306, 440] on button "Preview template" at bounding box center [275, 445] width 119 height 25
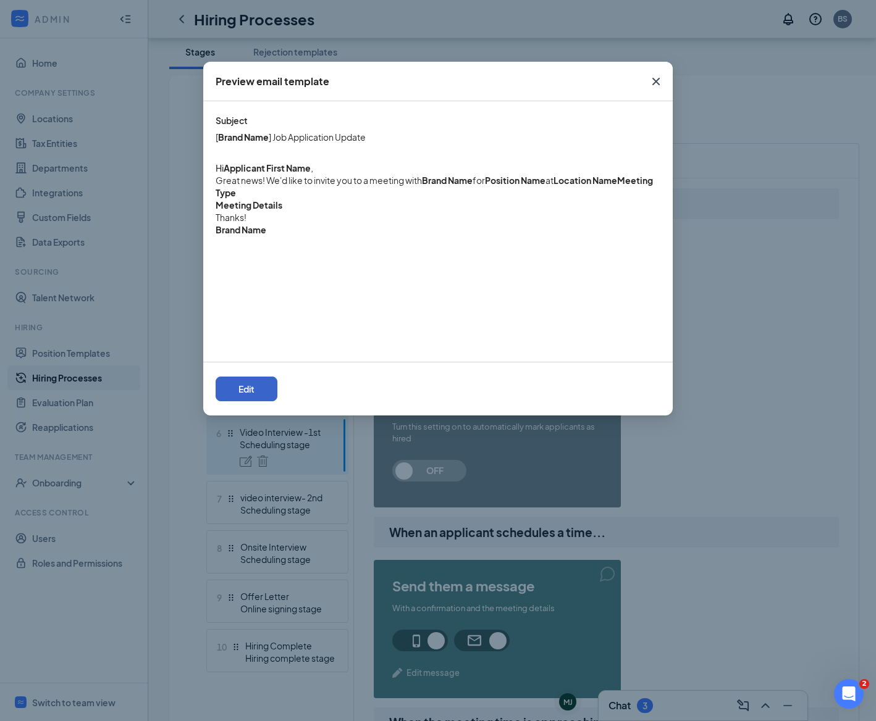
click at [277, 396] on button "Edit" at bounding box center [247, 389] width 62 height 25
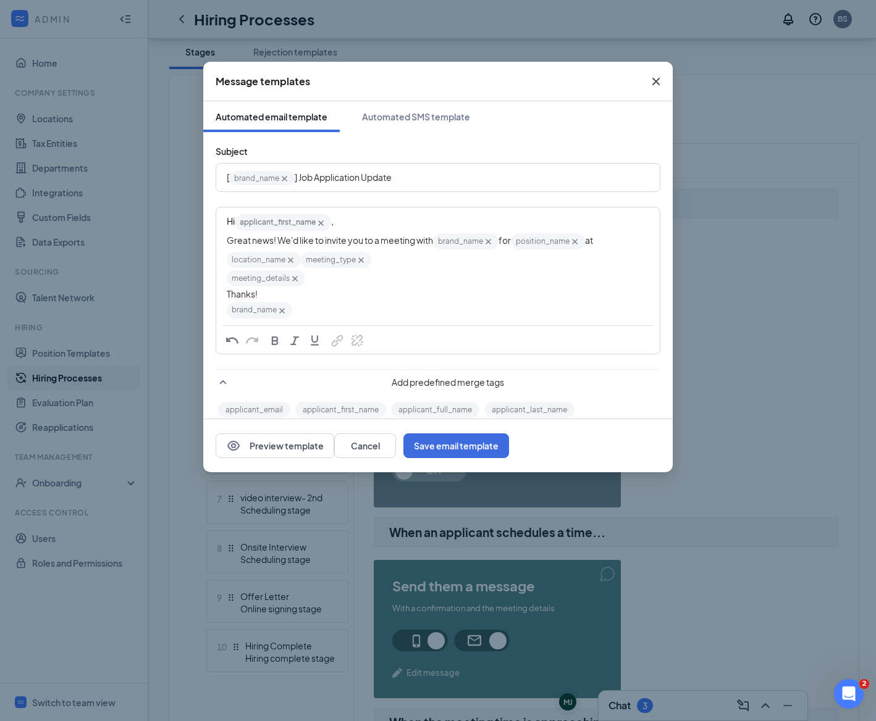
click at [302, 259] on span "meeting_type‌‌‌‌ {{meeting_type}}" at bounding box center [336, 260] width 70 height 16
click at [304, 265] on span "meeting_type‌‌‌‌ {{meeting_type}}" at bounding box center [336, 260] width 70 height 16
click at [304, 261] on span "meeting_type‌‌‌‌ {{meeting_type}}" at bounding box center [336, 260] width 70 height 16
click at [303, 256] on span "meeting_type‌‌‌‌ {{meeting_type}}" at bounding box center [336, 260] width 70 height 16
click at [360, 261] on icon "Cross" at bounding box center [361, 260] width 10 height 10
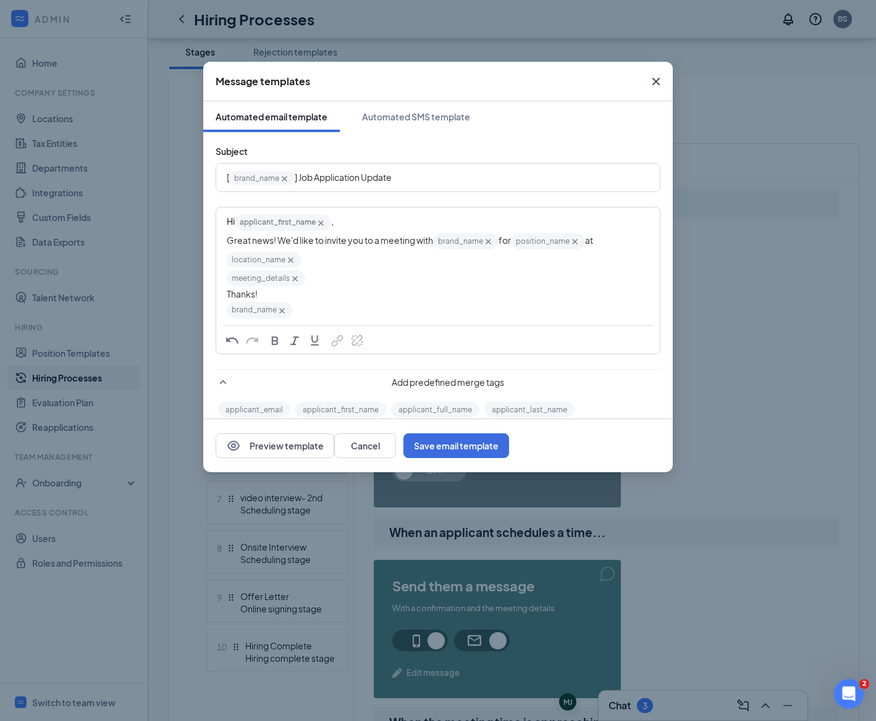
click at [348, 262] on div "Great news! We'd like to invite you to a meeting with brand_name‌‌‌‌ {{brand_na…" at bounding box center [438, 251] width 422 height 38
click at [319, 256] on div "Great news! We'd like to invite you to a meeting with brand_name‌‌‌‌ {{brand_na…" at bounding box center [438, 251] width 422 height 38
drag, startPoint x: 382, startPoint y: 240, endPoint x: 386, endPoint y: 246, distance: 7.2
click at [382, 240] on span "Great news! We'd like to invite you to a meeting with" at bounding box center [330, 240] width 206 height 11
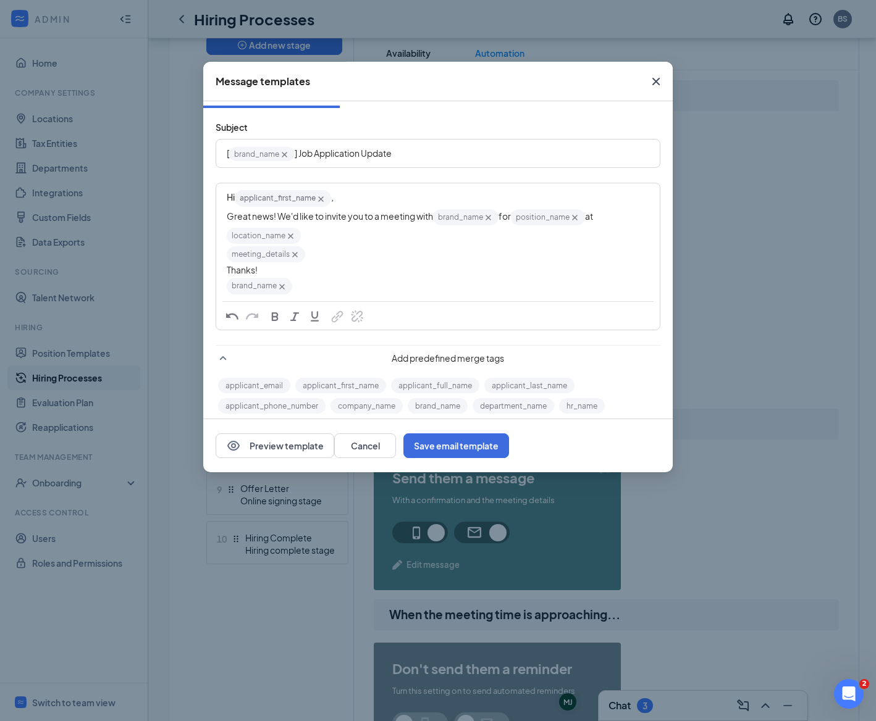
scroll to position [115, 0]
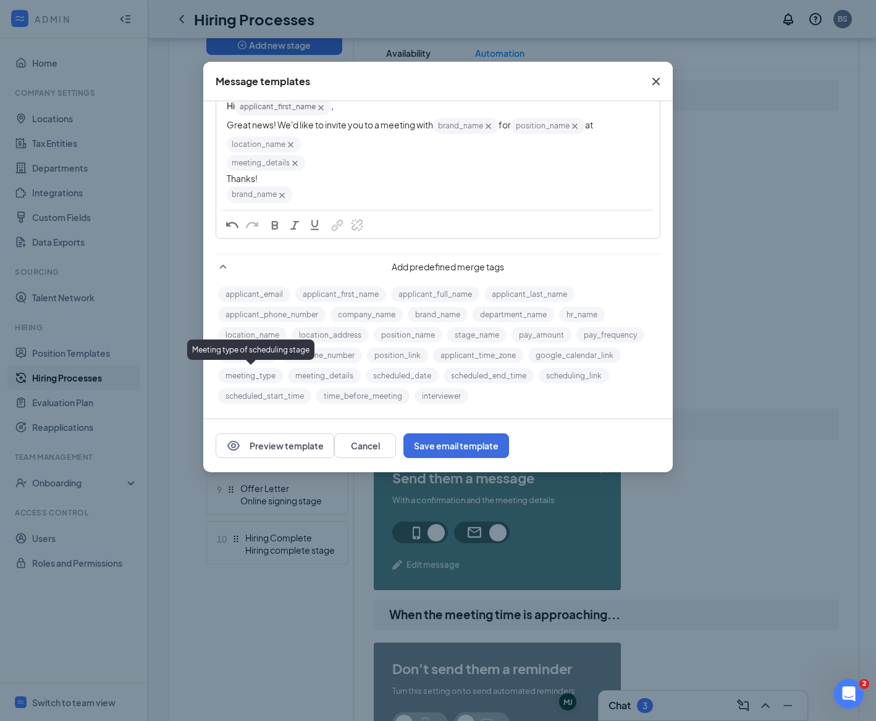
click at [272, 376] on button "meeting_type" at bounding box center [250, 375] width 65 height 15
click at [396, 148] on div "Great news! We'd like to invite you to a meeting_type‌‌‌‌ {{meeting_type}} meet…" at bounding box center [438, 137] width 422 height 38
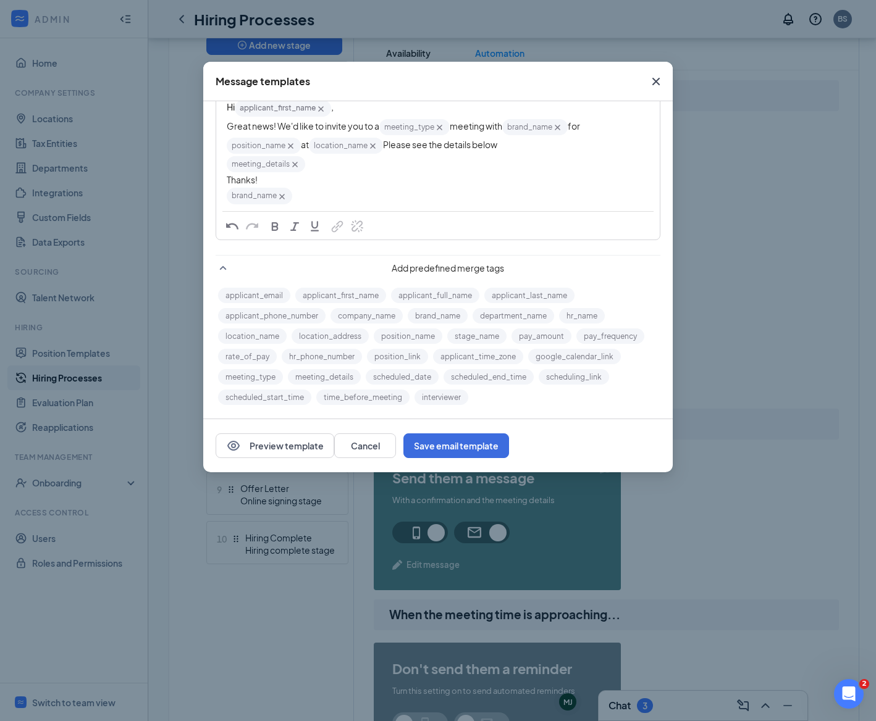
click at [288, 181] on div "Thanks!" at bounding box center [438, 180] width 422 height 13
click at [302, 447] on button "Preview template" at bounding box center [275, 445] width 119 height 25
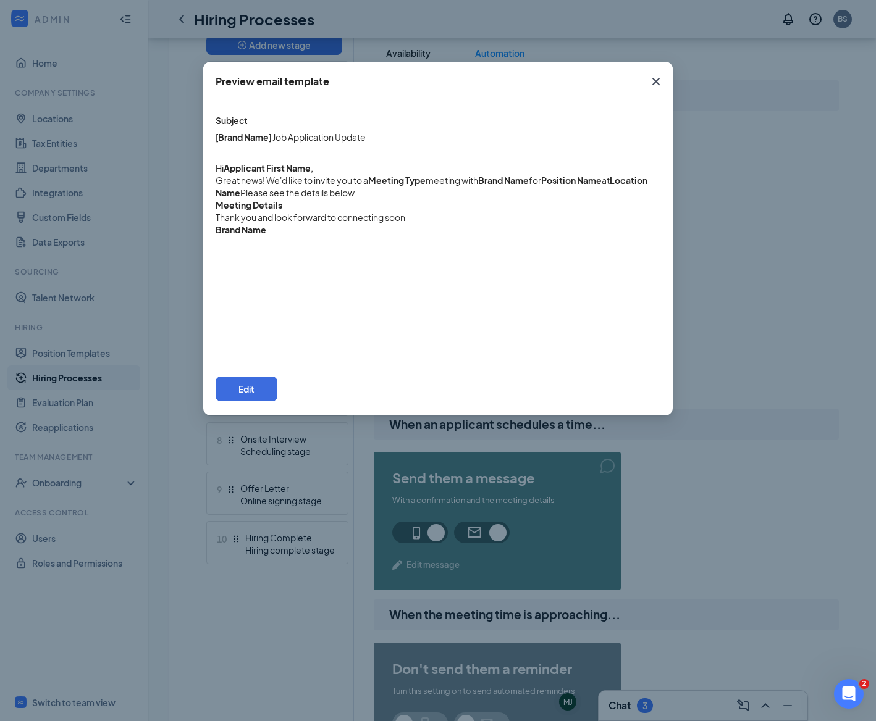
scroll to position [0, 0]
click at [277, 393] on button "Edit" at bounding box center [247, 389] width 62 height 25
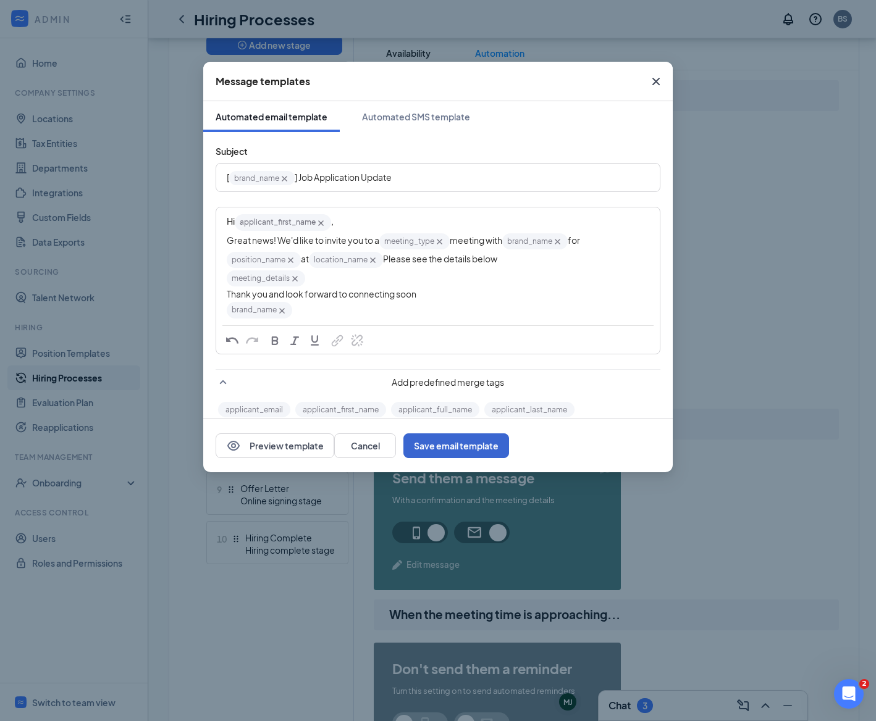
drag, startPoint x: 629, startPoint y: 429, endPoint x: 624, endPoint y: 437, distance: 9.3
click at [629, 430] on div "Preview template Cancel Save email template" at bounding box center [437, 445] width 469 height 53
click at [509, 448] on button "Save email template" at bounding box center [456, 445] width 106 height 25
click at [509, 450] on button "Save email template" at bounding box center [456, 445] width 106 height 25
click at [427, 296] on div "Thank you and look forward to connecting soon" at bounding box center [438, 294] width 422 height 13
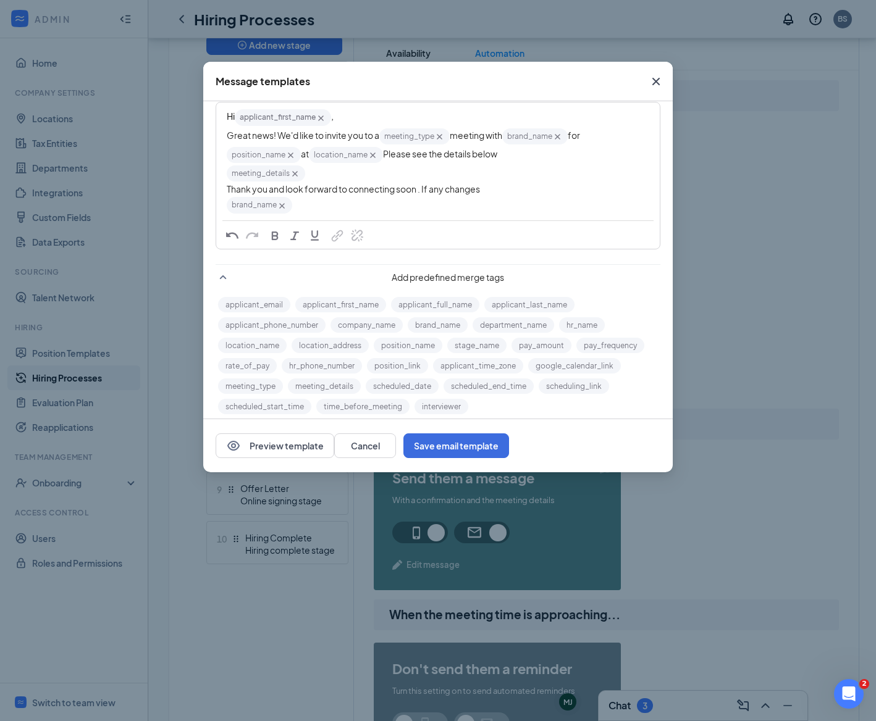
scroll to position [107, 0]
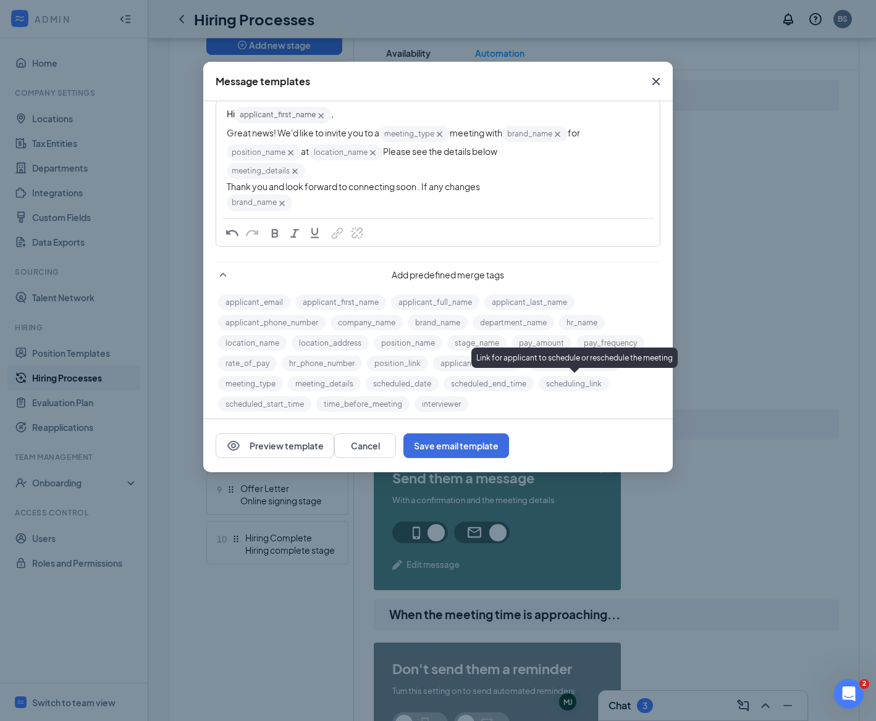
click at [593, 381] on button "scheduling_link" at bounding box center [573, 383] width 70 height 15
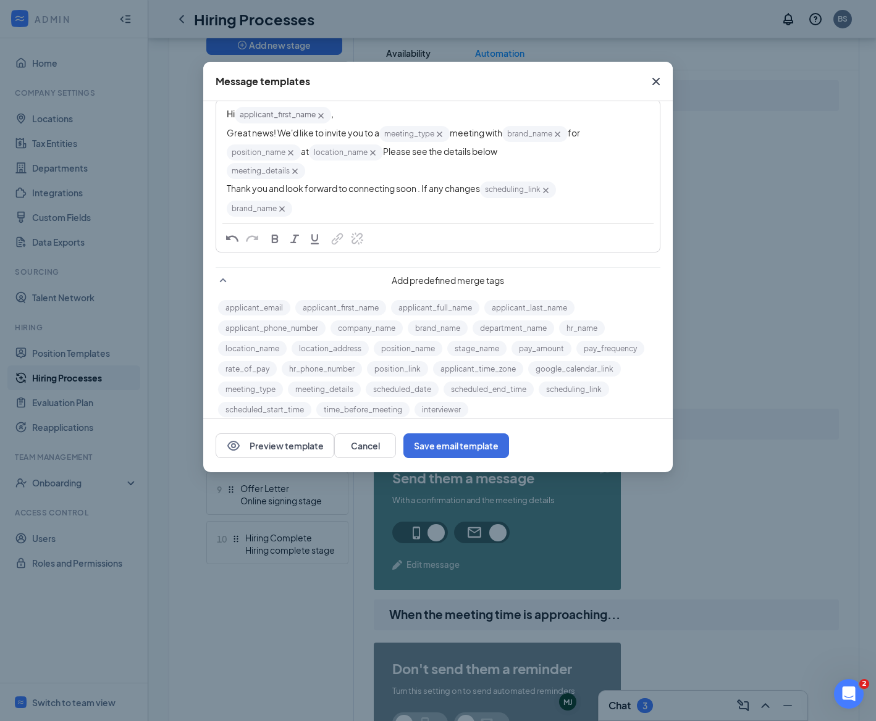
click at [485, 190] on span "scheduling_link‌‌‌‌ {{scheduling_link}}" at bounding box center [518, 190] width 76 height 16
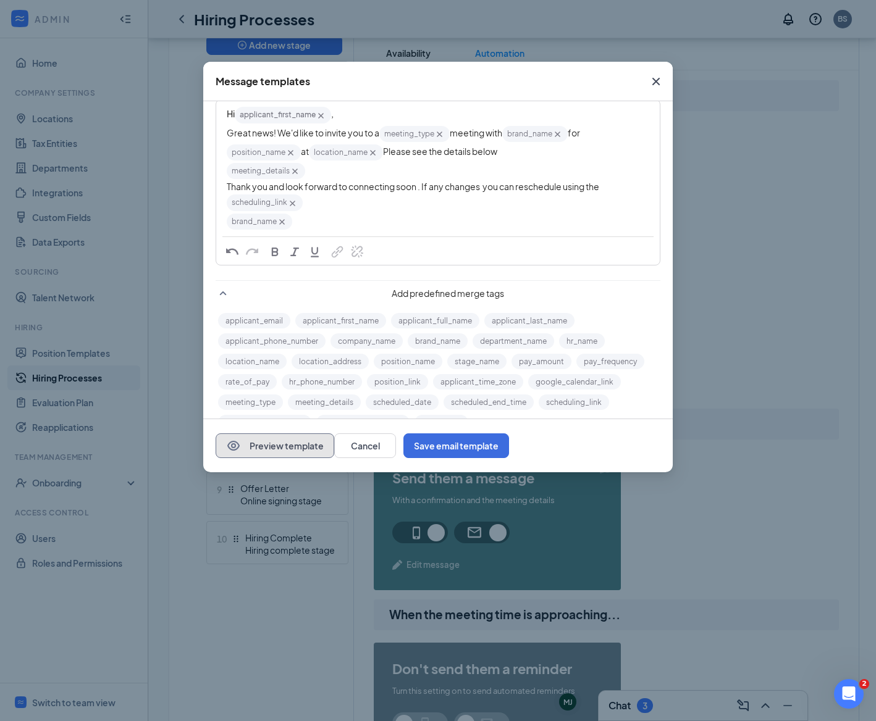
click at [312, 450] on button "Preview template" at bounding box center [275, 445] width 119 height 25
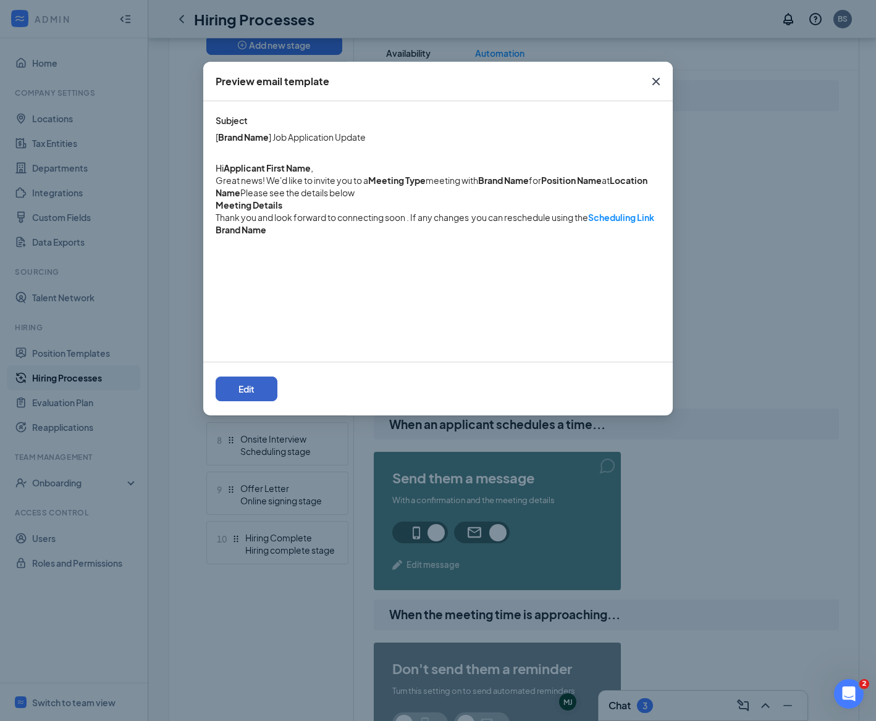
click at [277, 396] on button "Edit" at bounding box center [247, 389] width 62 height 25
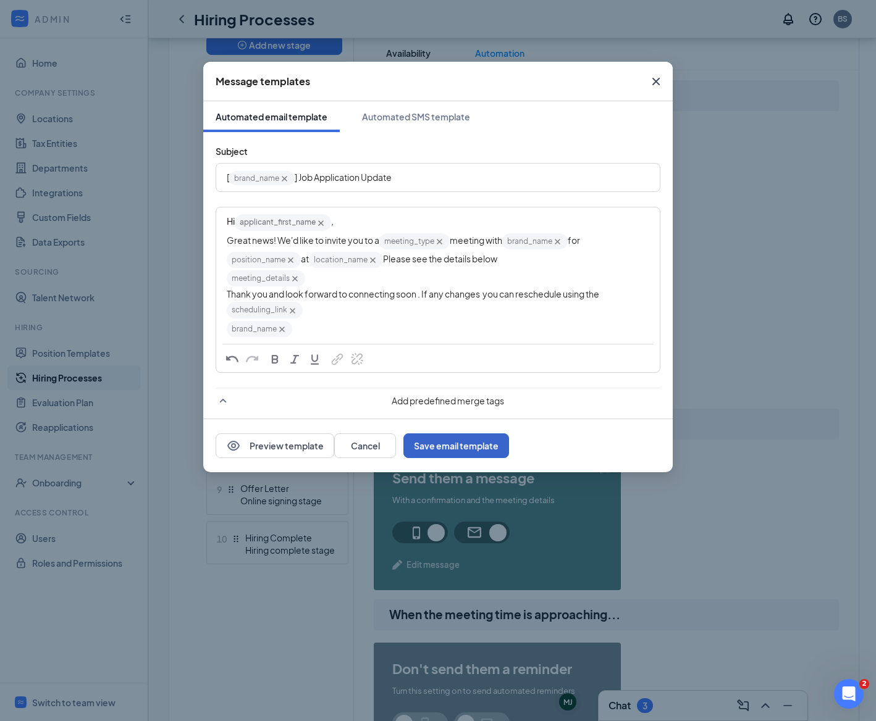
click at [509, 447] on button "Save email template" at bounding box center [456, 445] width 106 height 25
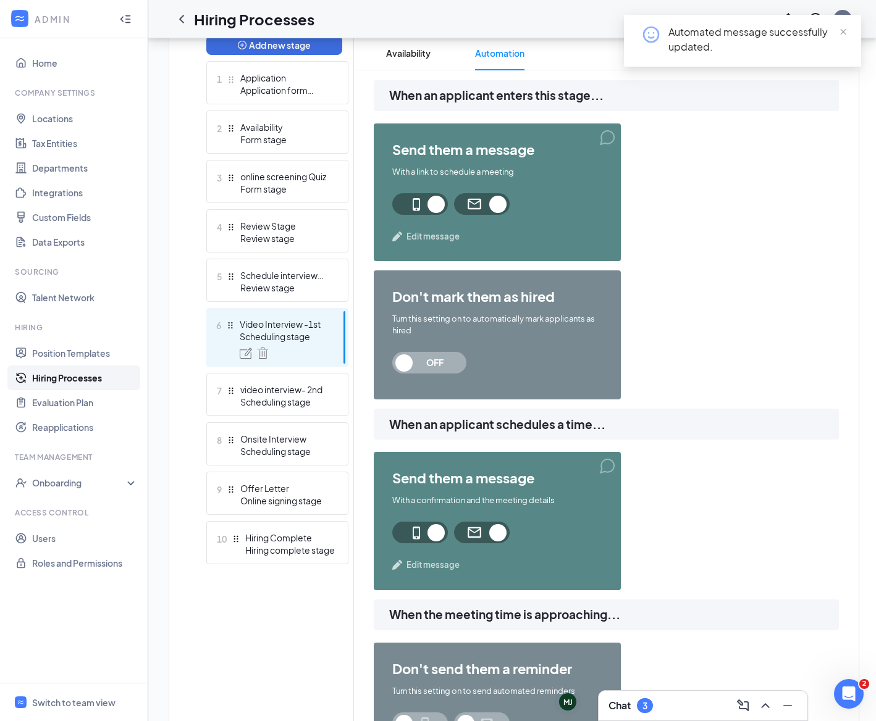
click at [416, 211] on span at bounding box center [420, 204] width 56 height 22
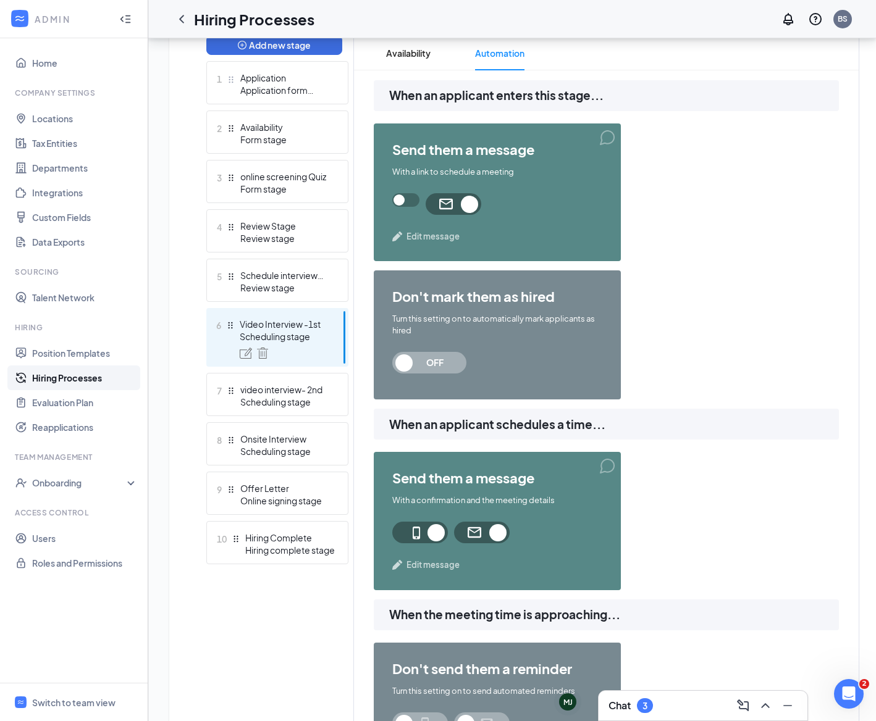
click at [403, 207] on span at bounding box center [405, 200] width 27 height 14
click at [430, 238] on span "Edit message" at bounding box center [432, 236] width 53 height 12
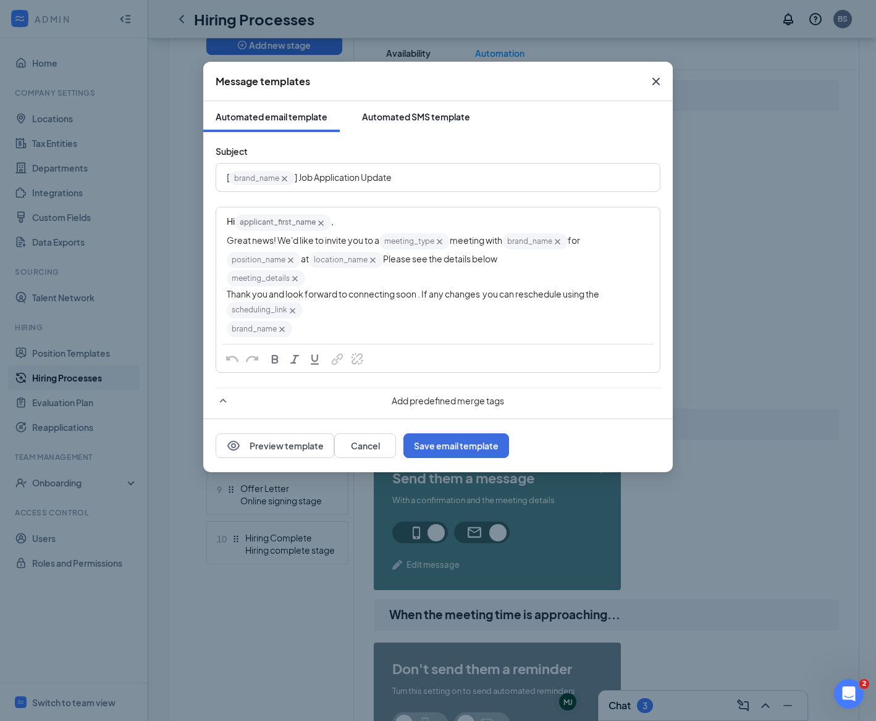
click at [411, 116] on div "Automated SMS template" at bounding box center [416, 117] width 108 height 12
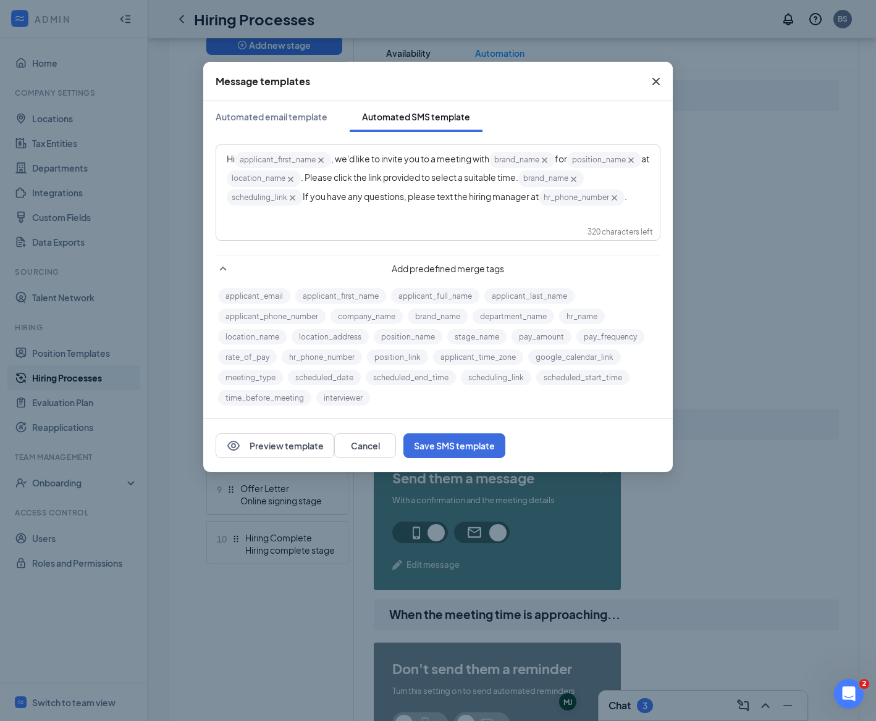
drag, startPoint x: 395, startPoint y: 180, endPoint x: 610, endPoint y: 182, distance: 215.5
click at [610, 182] on div "Hi applicant_first_name‌‌‌‌ {{applicant_first_name}} , we'd like to invite you …" at bounding box center [438, 179] width 422 height 56
drag, startPoint x: 555, startPoint y: 188, endPoint x: 547, endPoint y: 188, distance: 7.4
click at [554, 188] on div "Hi applicant_first_name‌‌‌‌ {{applicant_first_name}} , we'd like to invite you …" at bounding box center [438, 179] width 422 height 56
click at [388, 176] on span ". Please click the link provided to select a suitable time." at bounding box center [409, 177] width 217 height 11
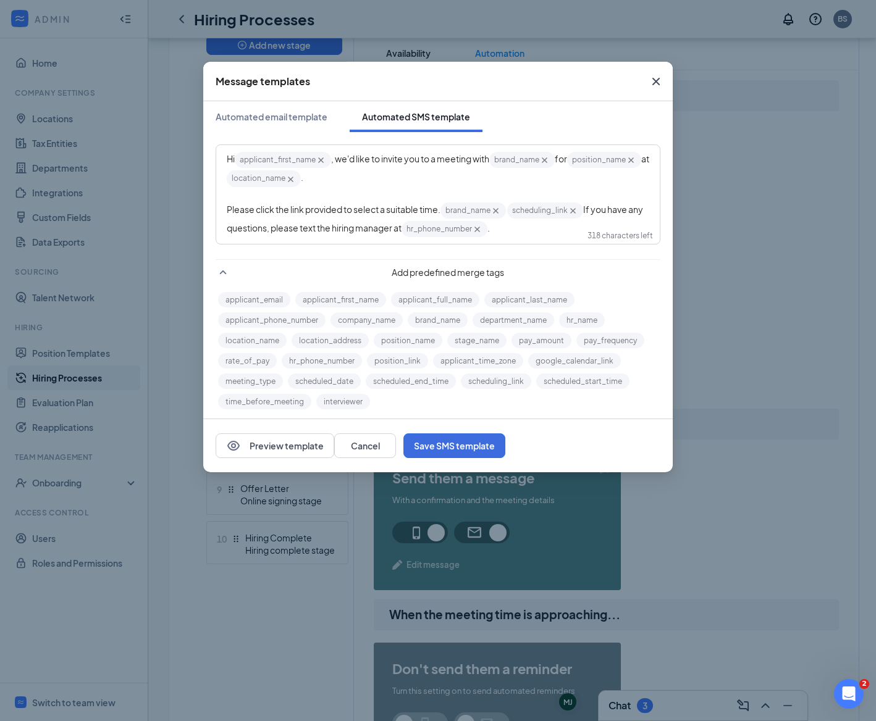
click at [395, 185] on div "Hi applicant_first_name‌‌‌‌ {{applicant_first_name}} , we'd like to invite you …" at bounding box center [438, 170] width 422 height 38
click at [440, 159] on span ", we'd like to invite you to a meeting with" at bounding box center [410, 158] width 158 height 11
click at [260, 380] on button "meeting_type" at bounding box center [250, 381] width 65 height 15
click at [411, 178] on div "Hi applicant_first_name‌‌‌‌ {{applicant_first_name}} , we'd like to invite you …" at bounding box center [438, 170] width 422 height 38
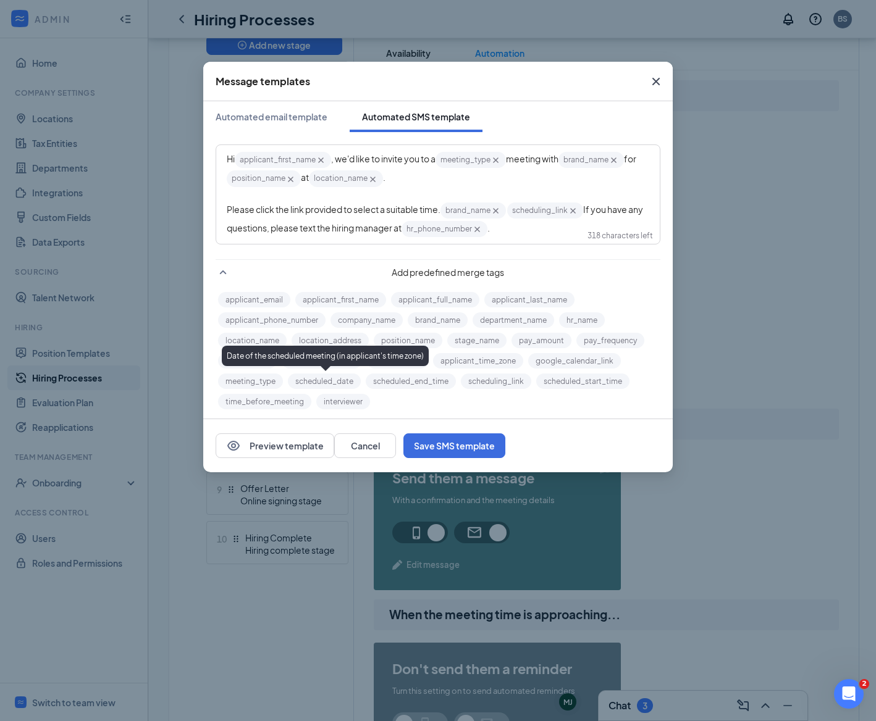
click at [343, 380] on button "scheduled_date" at bounding box center [324, 381] width 73 height 15
click at [456, 178] on icon "Cross" at bounding box center [454, 180] width 6 height 6
click at [225, 179] on div "Hi applicant_first_name‌‌‌‌ {{applicant_first_name}} , we'd like to invite you …" at bounding box center [438, 195] width 442 height 98
click at [345, 379] on button "scheduled_date" at bounding box center [324, 381] width 73 height 15
click at [501, 183] on div "Hi applicant_first_name‌‌‌‌ {{applicant_first_name}} , we'd like to invite you …" at bounding box center [438, 170] width 422 height 38
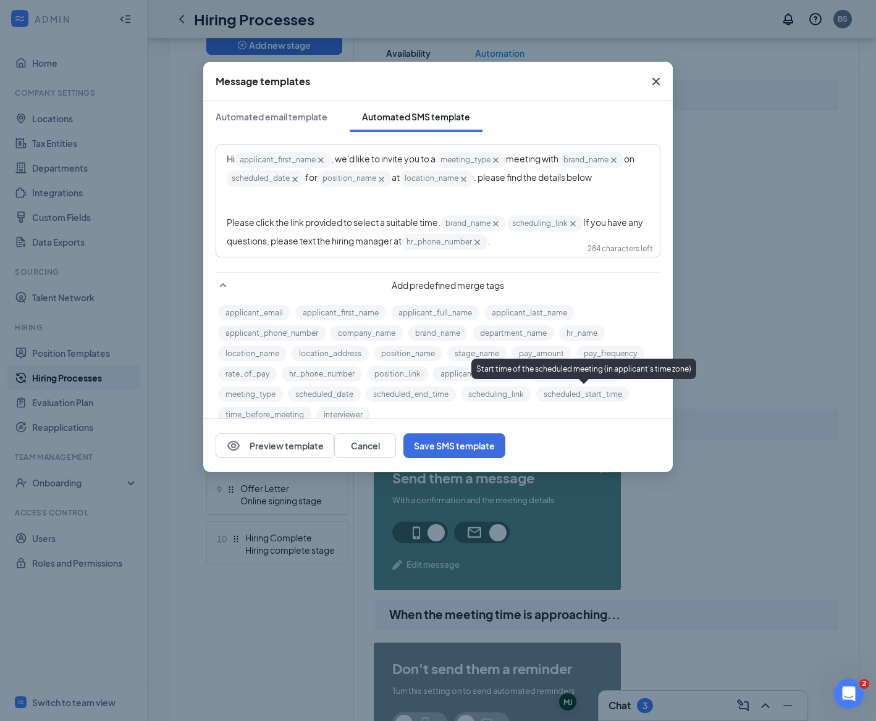
click at [560, 399] on button "scheduled_start_time" at bounding box center [582, 394] width 93 height 15
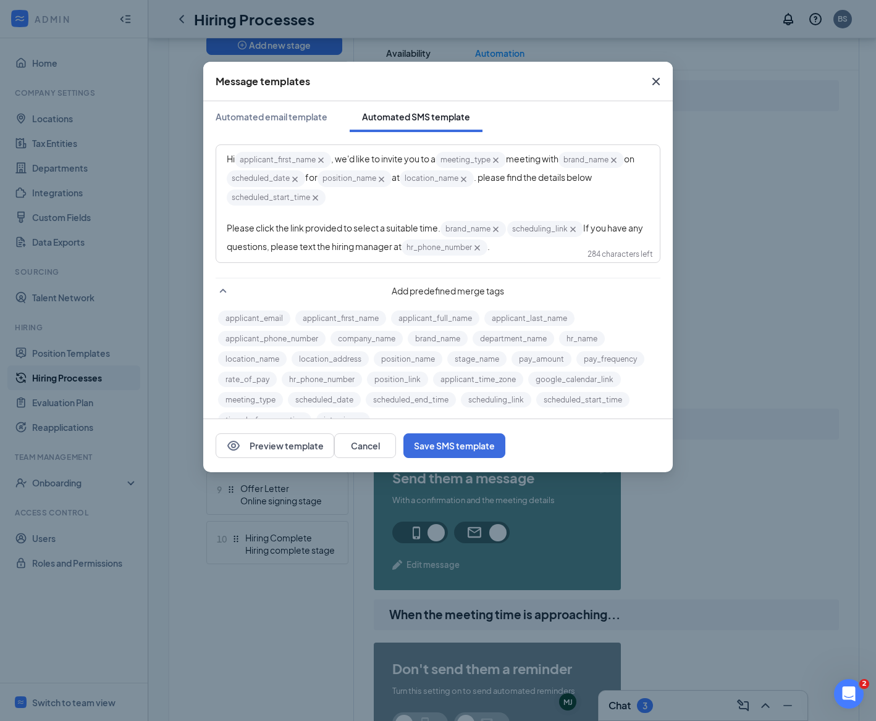
click at [409, 204] on div "scheduled_start_time‌‌‌‌ {{scheduled_start_time}}" at bounding box center [438, 197] width 422 height 19
click at [444, 401] on button "scheduled_end_time" at bounding box center [411, 399] width 90 height 15
click at [460, 203] on div "scheduled_start_time‌‌‌‌ {{scheduled_start_time}} scheduled_end_time‌‌‌‌ {{sche…" at bounding box center [438, 197] width 422 height 19
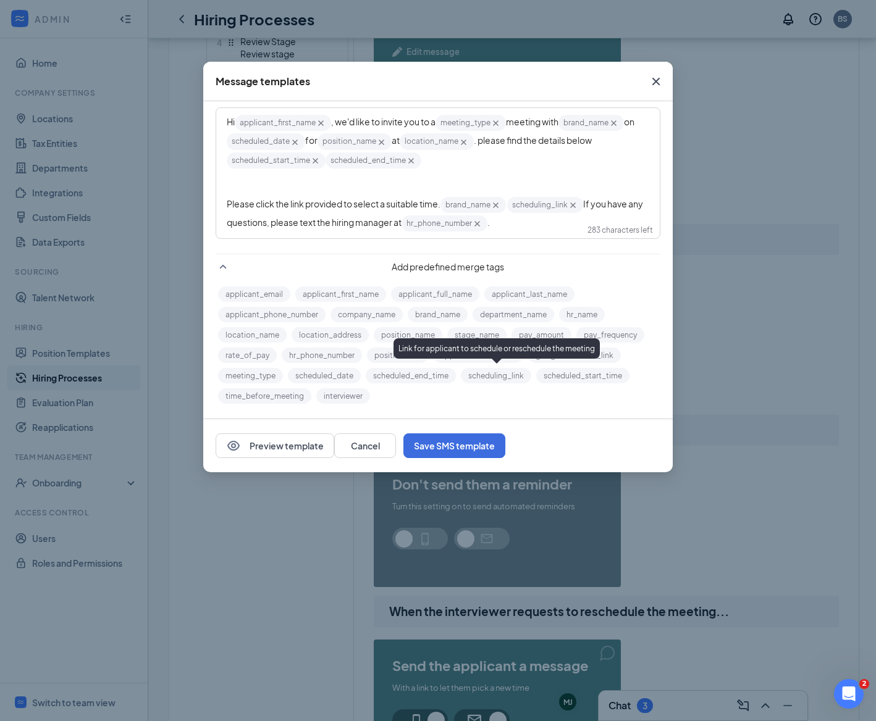
scroll to position [527, 0]
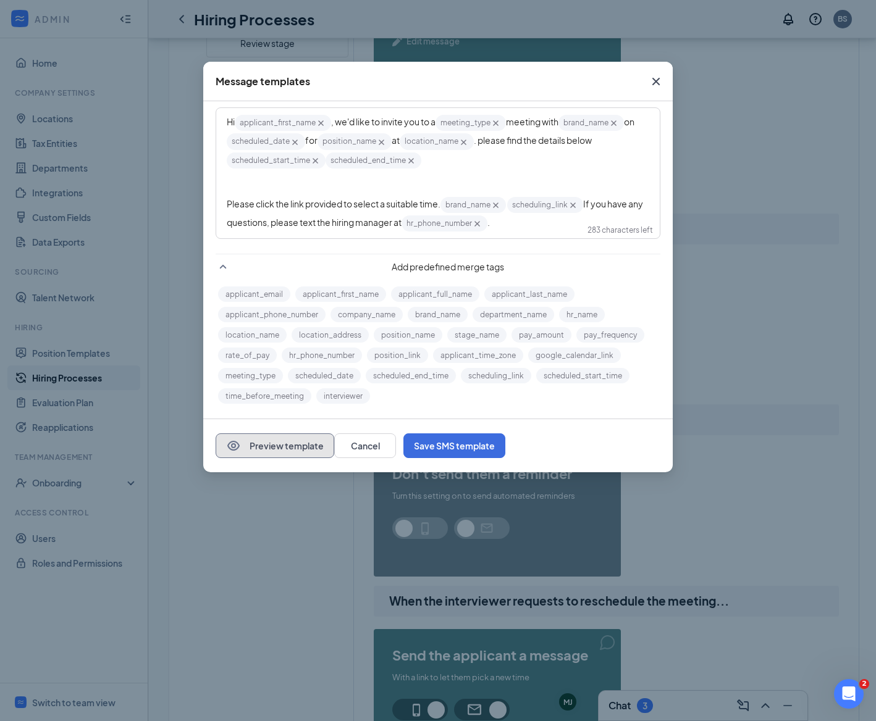
click at [327, 449] on button "Preview template" at bounding box center [275, 445] width 119 height 25
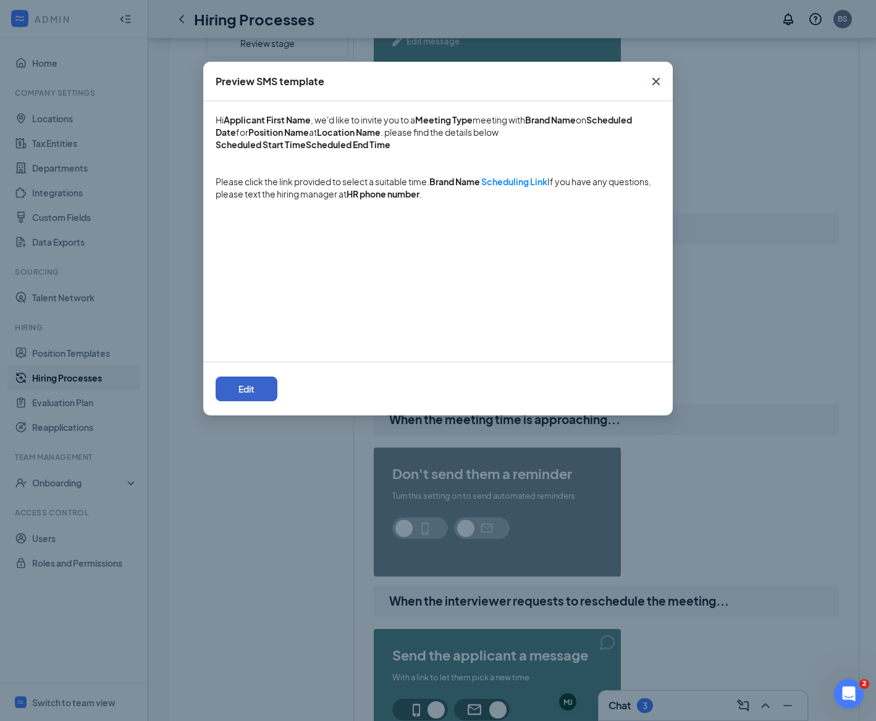
click at [277, 379] on button "Edit" at bounding box center [247, 389] width 62 height 25
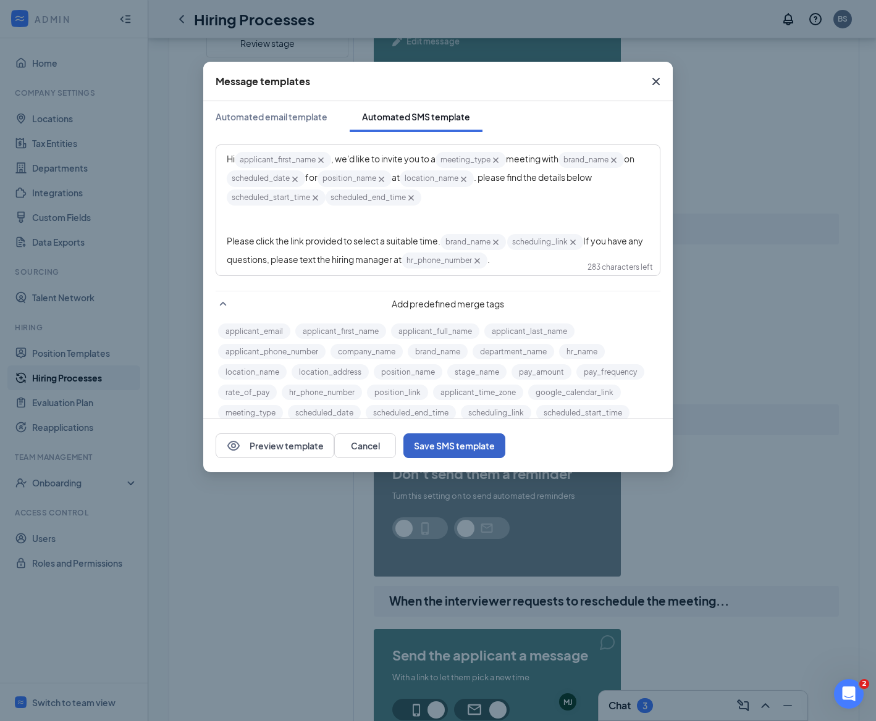
click at [505, 443] on button "Save SMS template" at bounding box center [454, 445] width 102 height 25
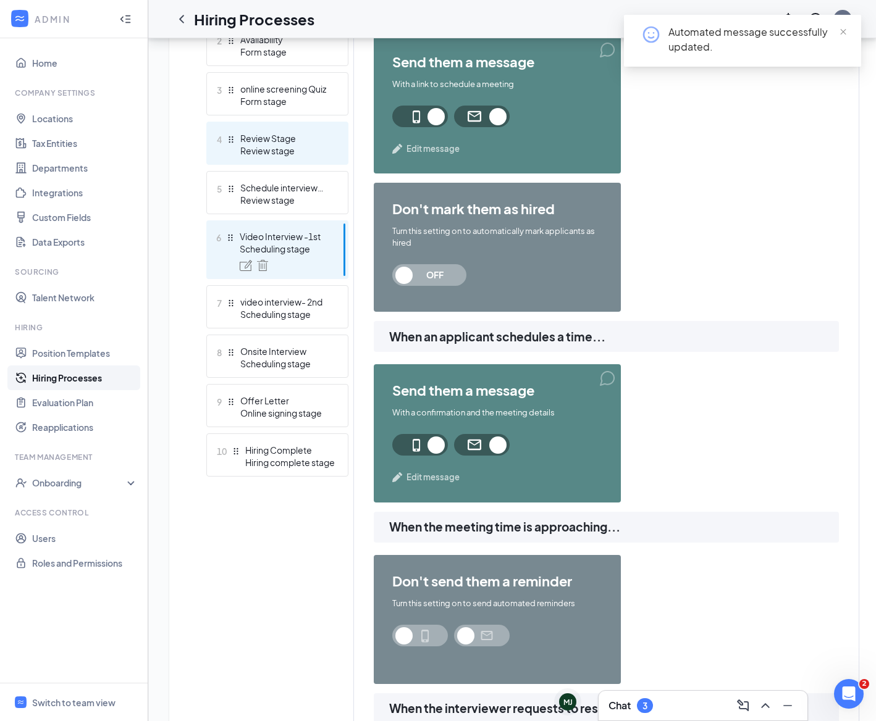
scroll to position [364, 0]
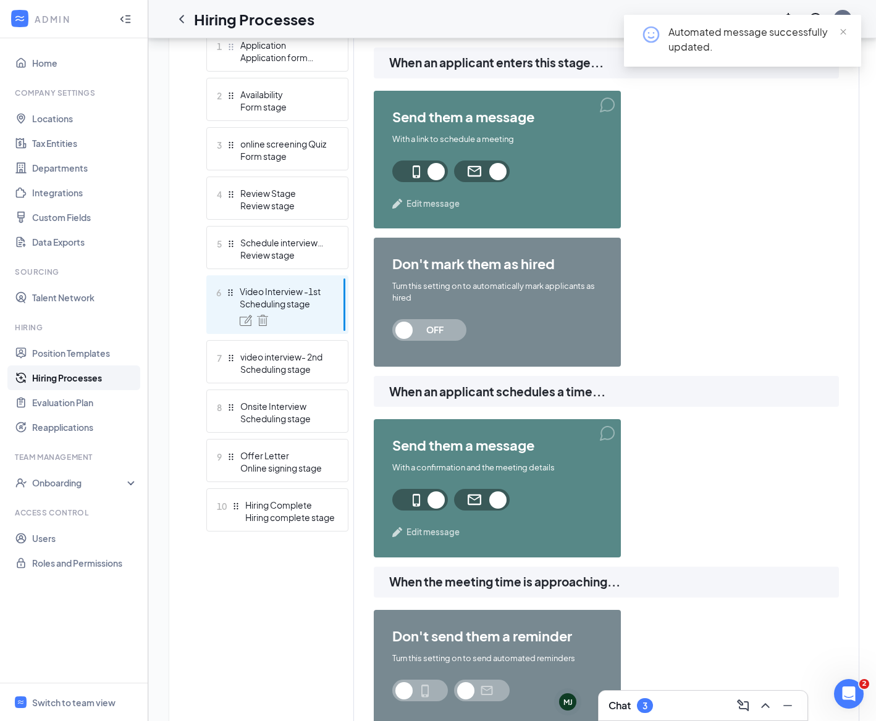
click at [320, 308] on div "Scheduling stage" at bounding box center [285, 304] width 90 height 12
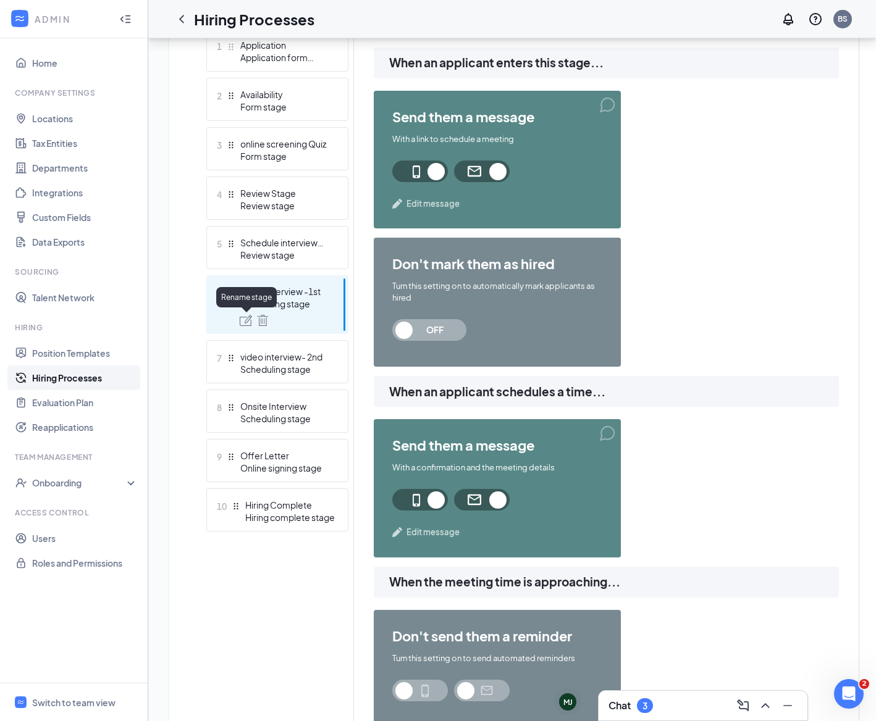
click at [249, 318] on img at bounding box center [246, 320] width 12 height 11
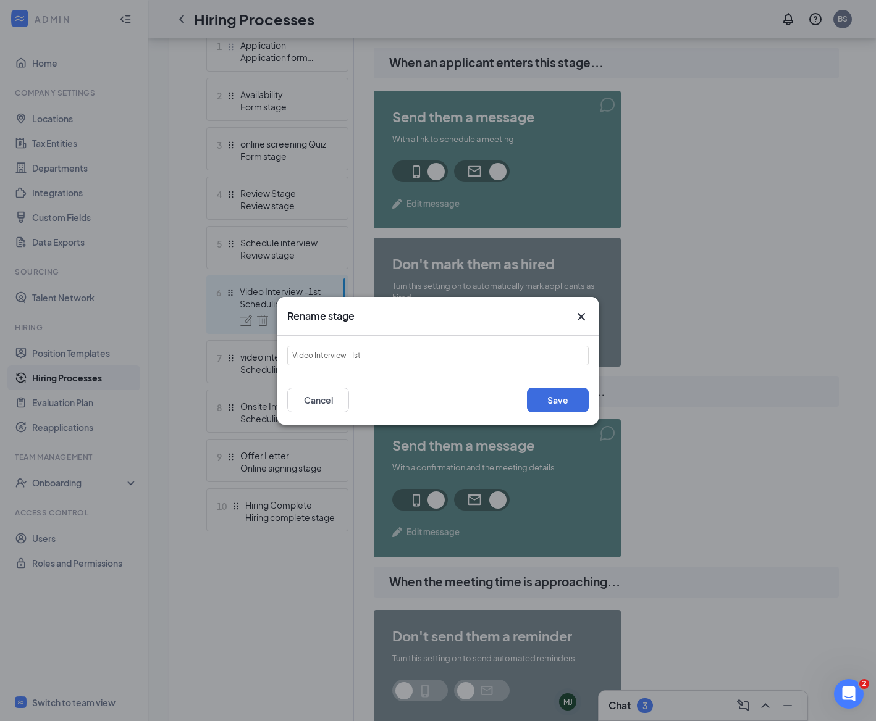
click at [584, 315] on icon "Cross" at bounding box center [581, 316] width 15 height 15
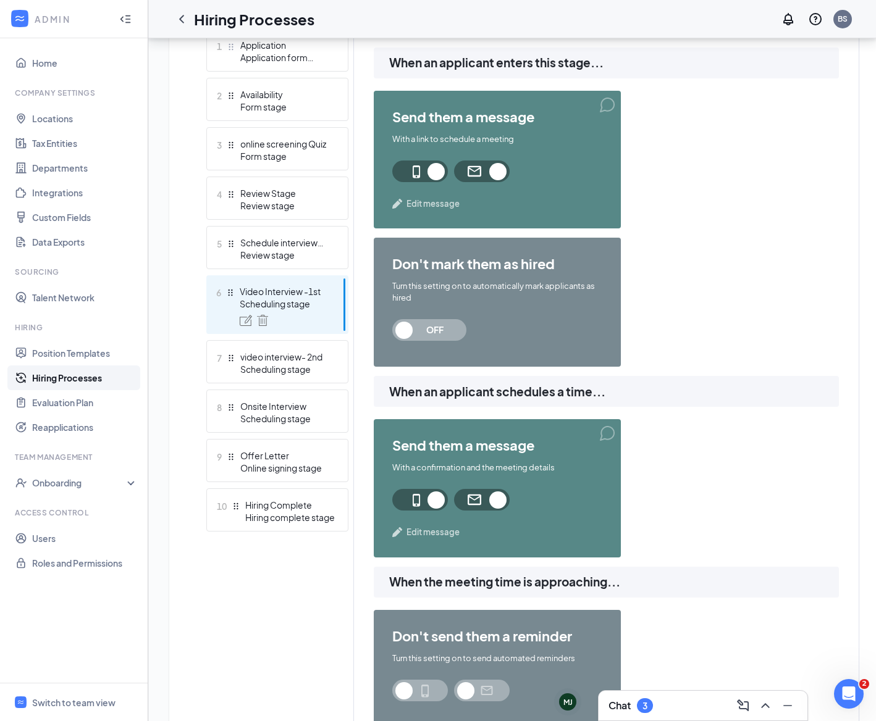
click at [319, 294] on div "Video Interview -1st" at bounding box center [285, 291] width 90 height 12
click at [439, 204] on span "Edit message" at bounding box center [432, 204] width 53 height 12
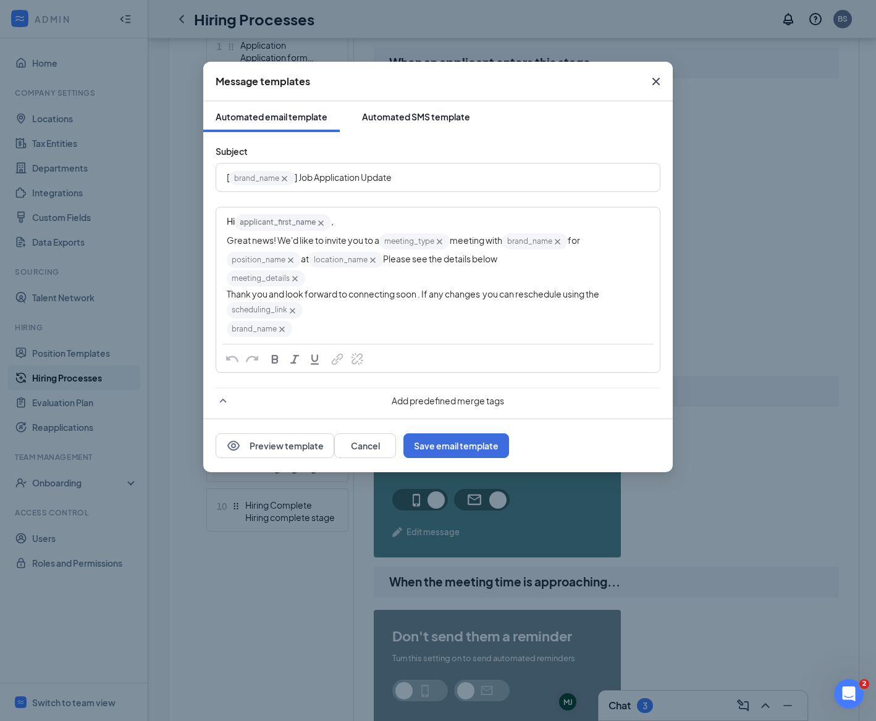
click at [408, 122] on div "Automated SMS template" at bounding box center [416, 117] width 108 height 12
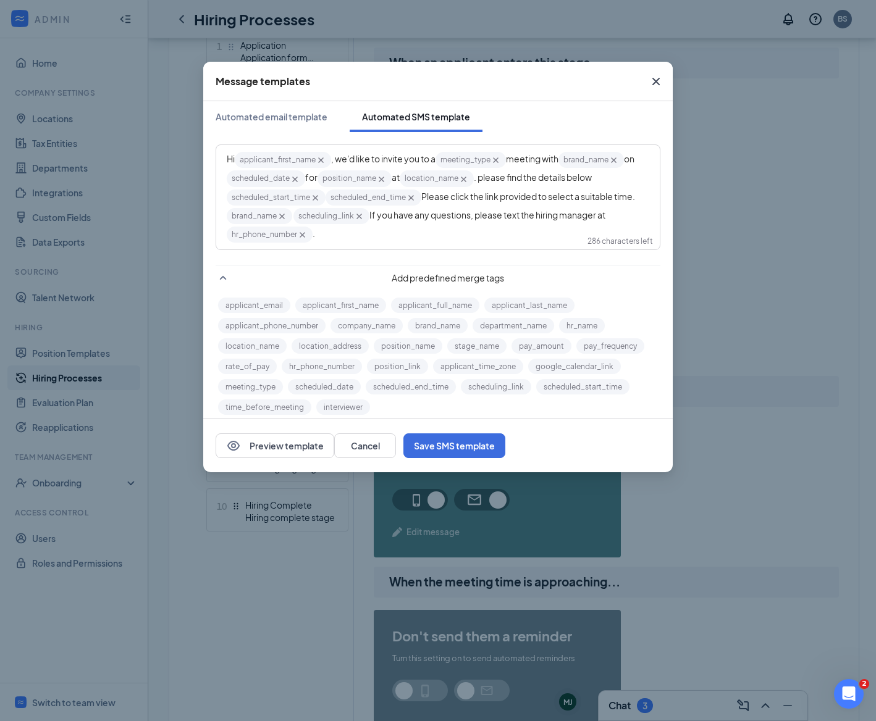
click at [424, 198] on span "Please click the link provided to select a suitable time." at bounding box center [528, 196] width 214 height 11
click at [396, 447] on button "Cancel" at bounding box center [365, 445] width 62 height 25
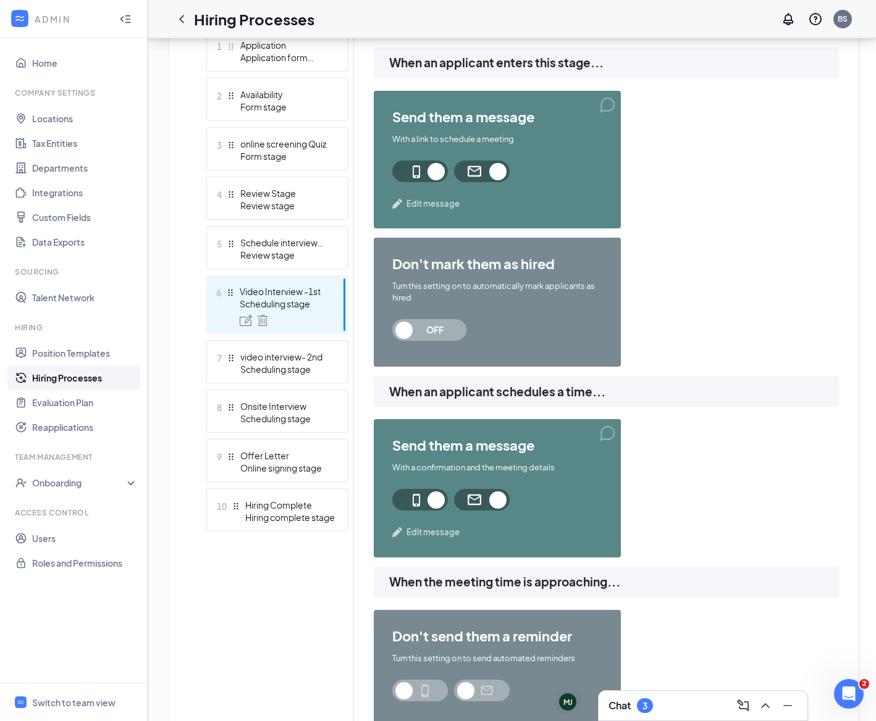
click at [299, 309] on div "Scheduling stage" at bounding box center [285, 304] width 90 height 12
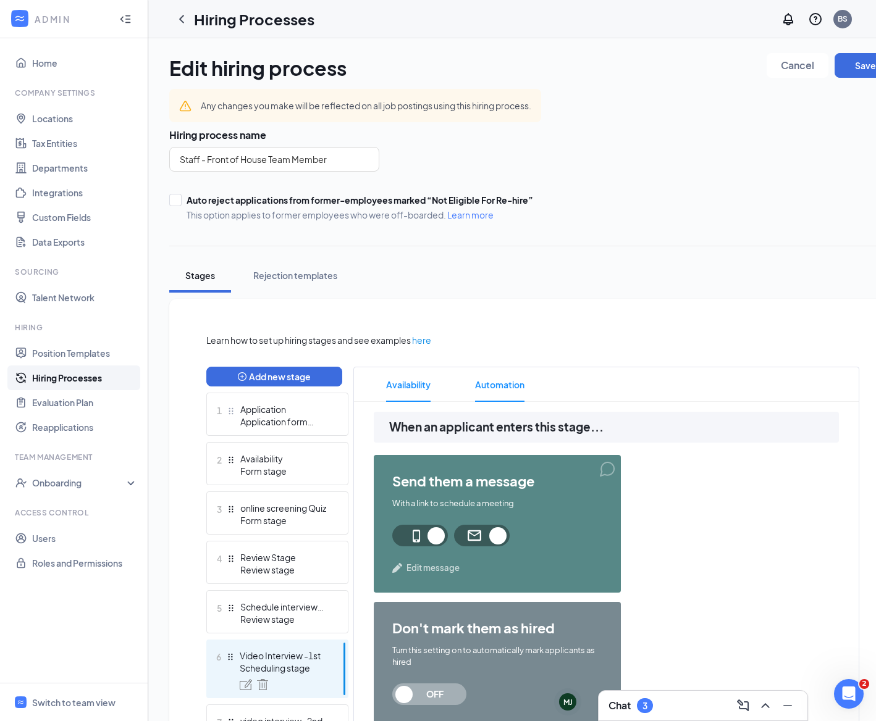
click at [407, 383] on span "Availability" at bounding box center [408, 384] width 44 height 35
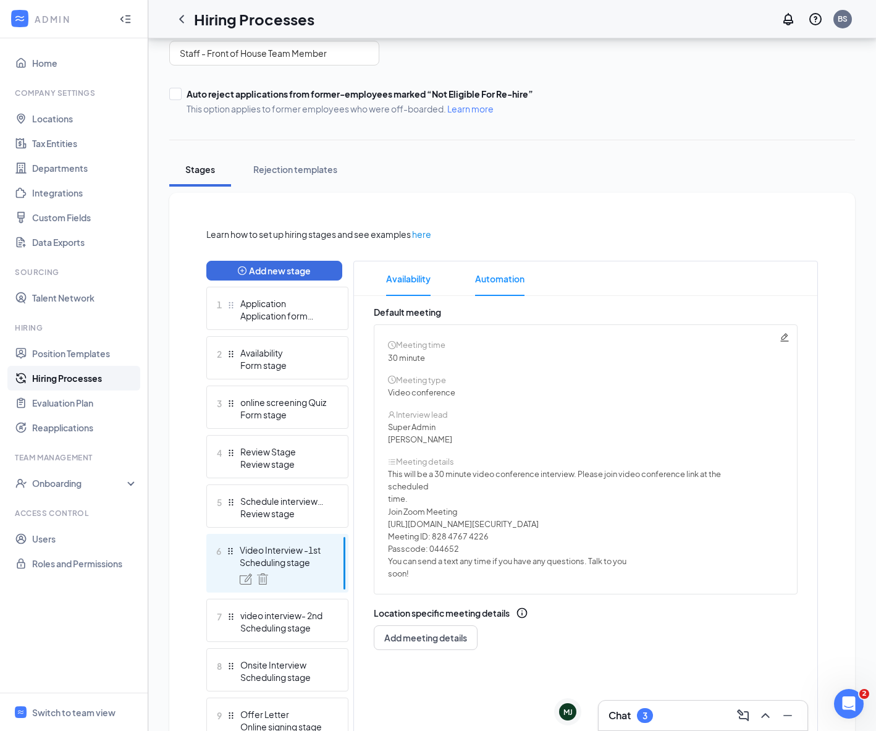
scroll to position [224, 0]
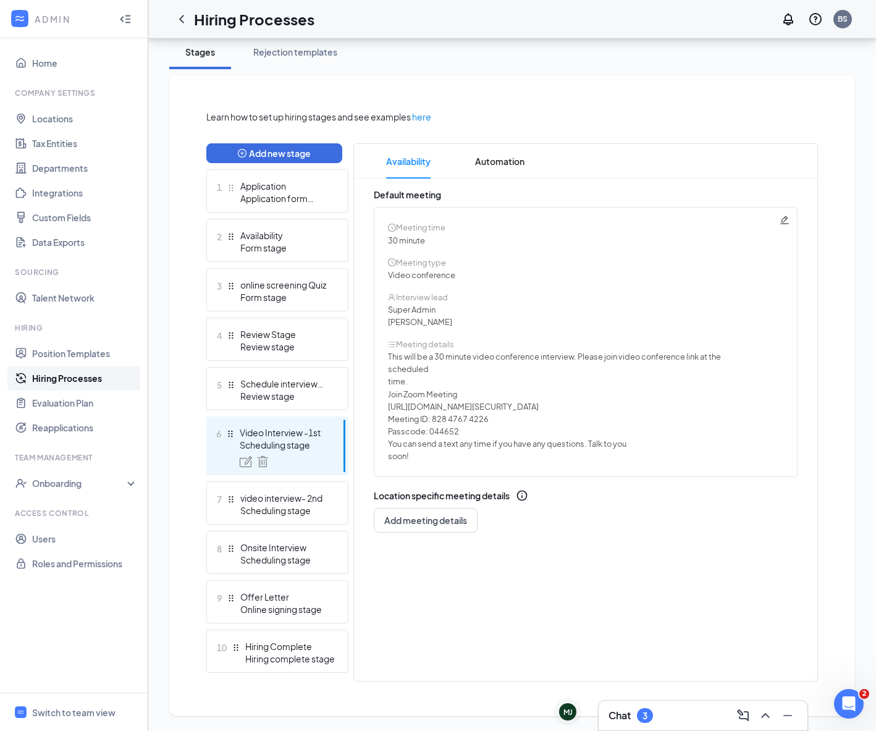
click at [787, 222] on icon "Pencil" at bounding box center [784, 220] width 10 height 10
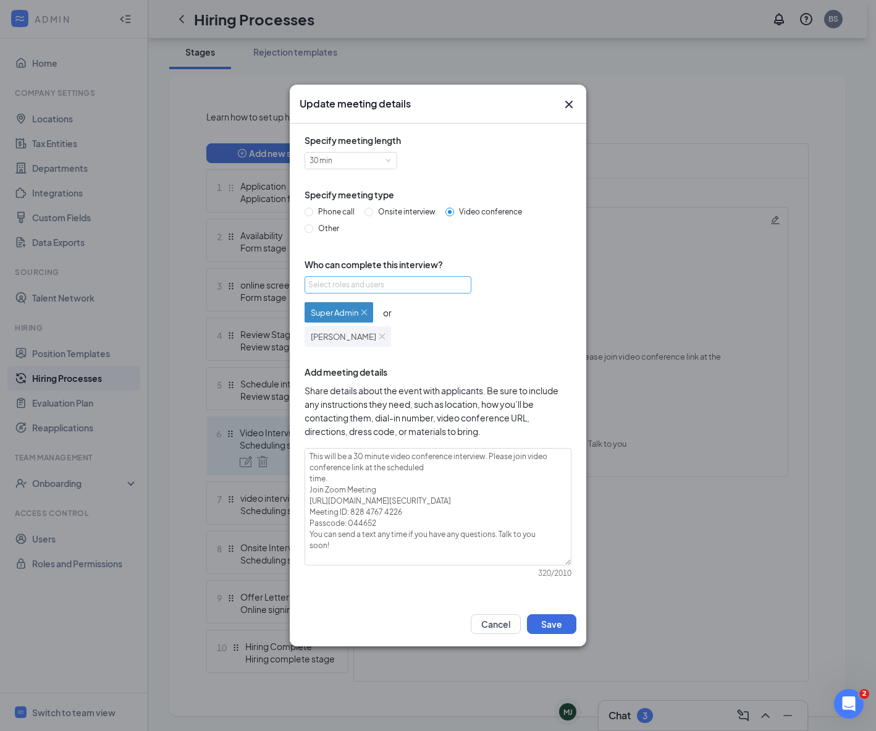
click at [395, 287] on div "Select roles and users" at bounding box center [384, 284] width 153 height 12
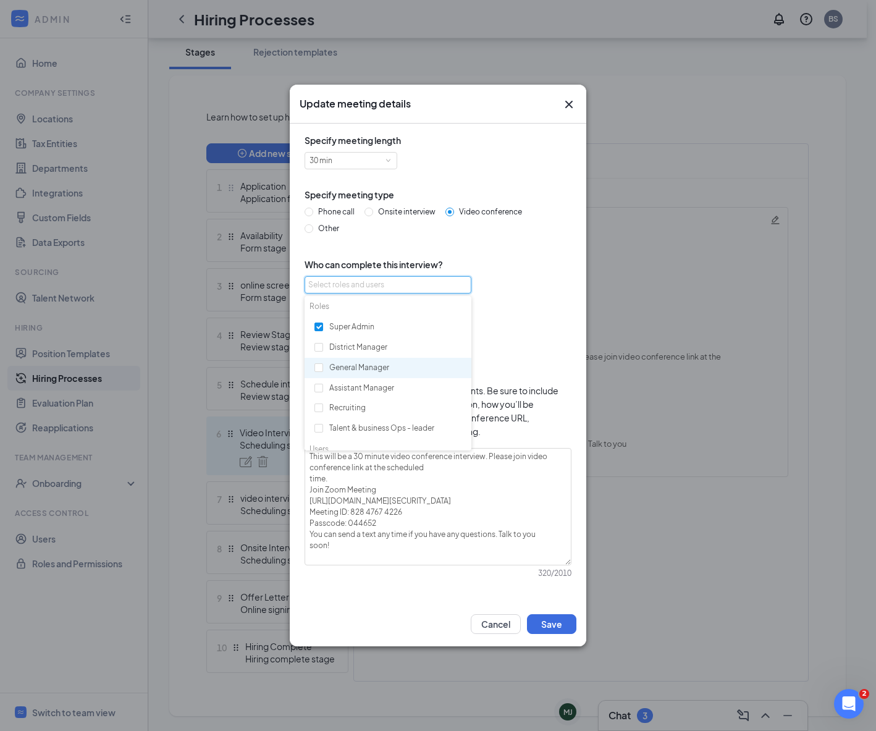
click at [314, 361] on div "General Manager" at bounding box center [387, 368] width 167 height 21
checkbox input "true"
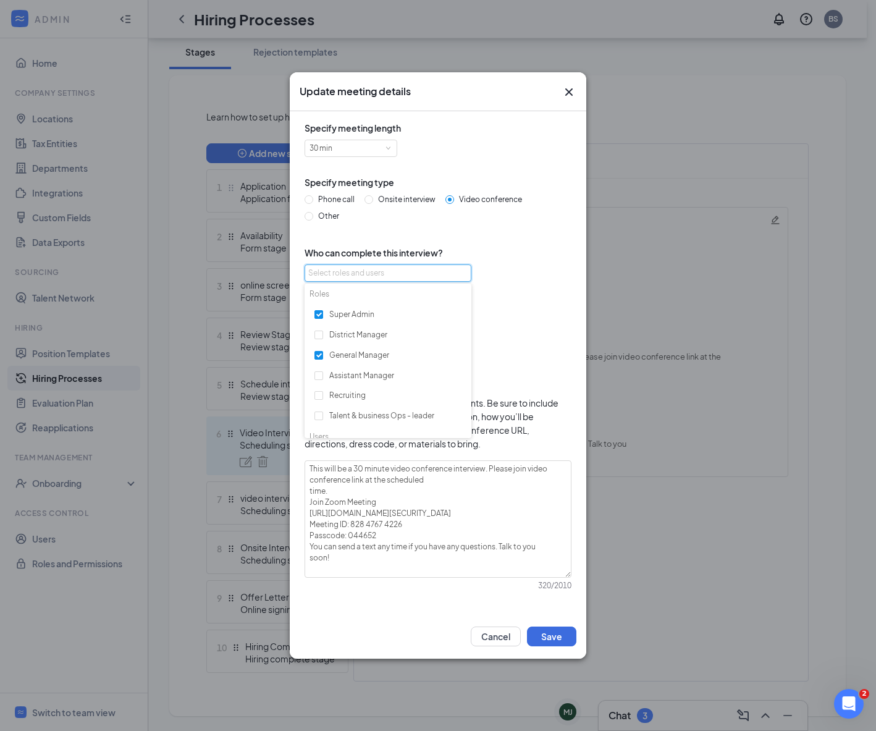
click at [526, 333] on div "Super Admin or General Manager or Bir Singh" at bounding box center [437, 323] width 267 height 72
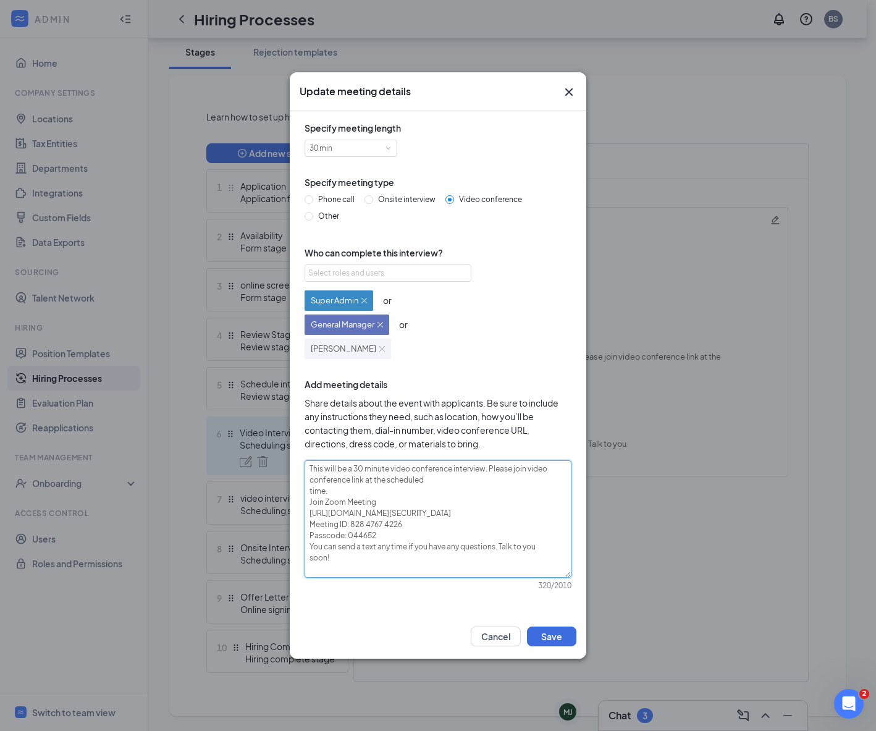
click at [308, 491] on textarea "This will be a 30 minute video conference interview. Please join video conferen…" at bounding box center [437, 518] width 267 height 117
type textarea "This will be a 30 minute video conference interview. Please join video conferen…"
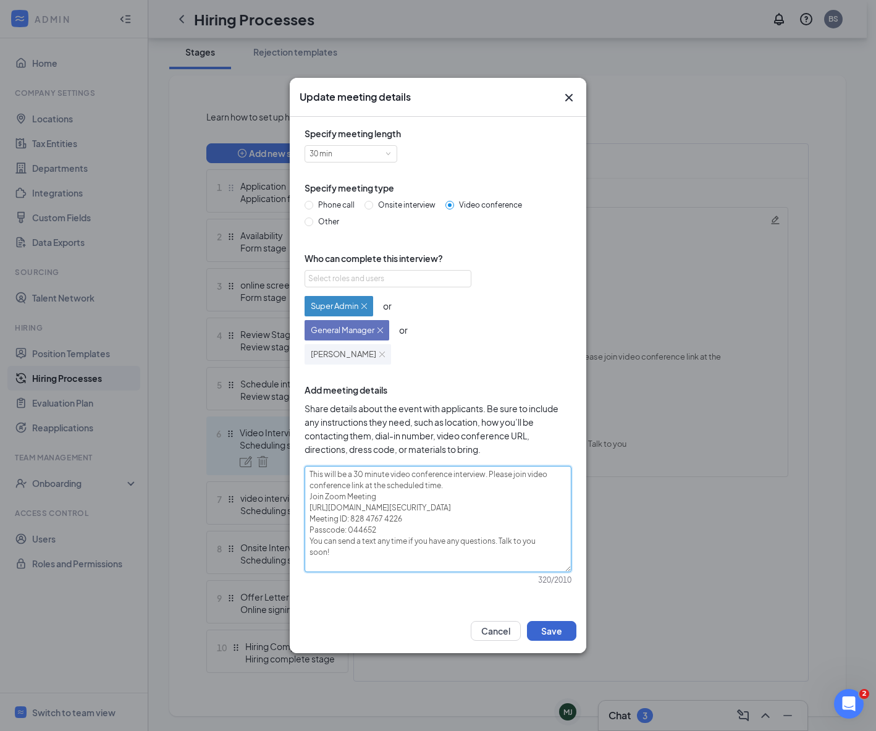
type textarea "This will be a 30 minute video conference interview. Please join video conferen…"
click at [545, 629] on button "Save" at bounding box center [551, 631] width 49 height 20
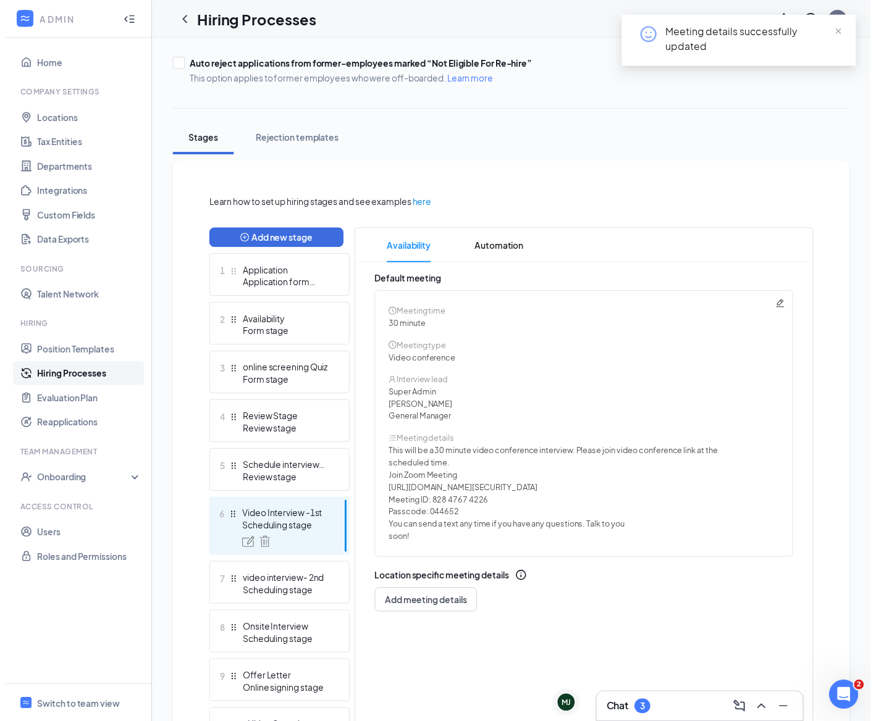
scroll to position [0, 0]
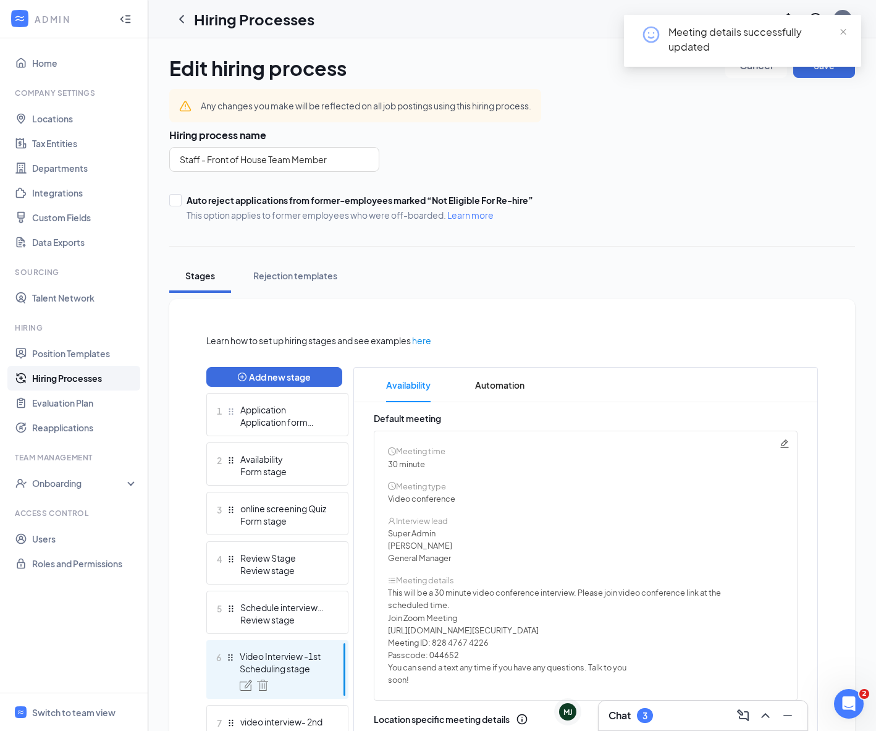
click at [795, 73] on div "Meeting details successfully updated" at bounding box center [742, 46] width 237 height 62
click at [803, 75] on div "Meeting details successfully updated" at bounding box center [742, 46] width 237 height 62
click at [814, 73] on button "Save" at bounding box center [824, 65] width 62 height 25
click at [503, 388] on span "Automation" at bounding box center [499, 384] width 49 height 35
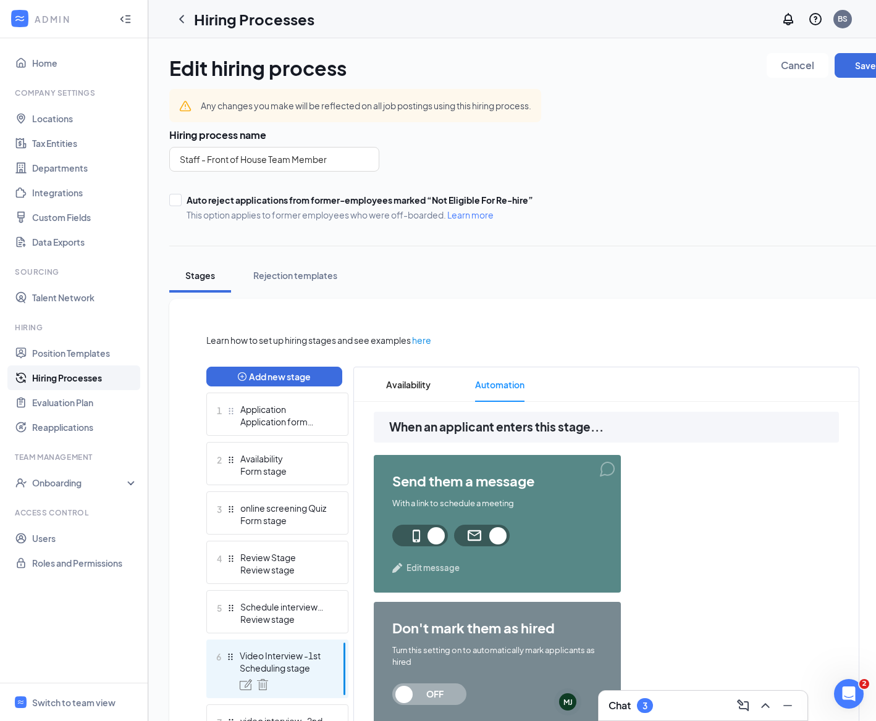
click at [435, 564] on span "Edit message" at bounding box center [432, 568] width 53 height 12
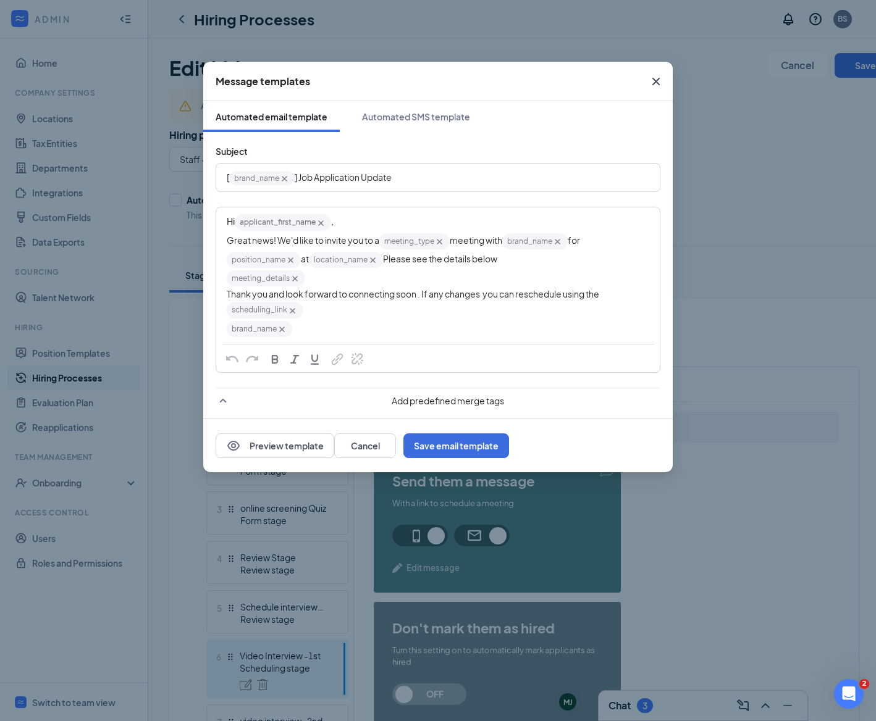
click at [379, 403] on span "Add predefined merge tags" at bounding box center [447, 401] width 425 height 12
click at [228, 400] on icon "SmallChevronDown" at bounding box center [223, 399] width 15 height 15
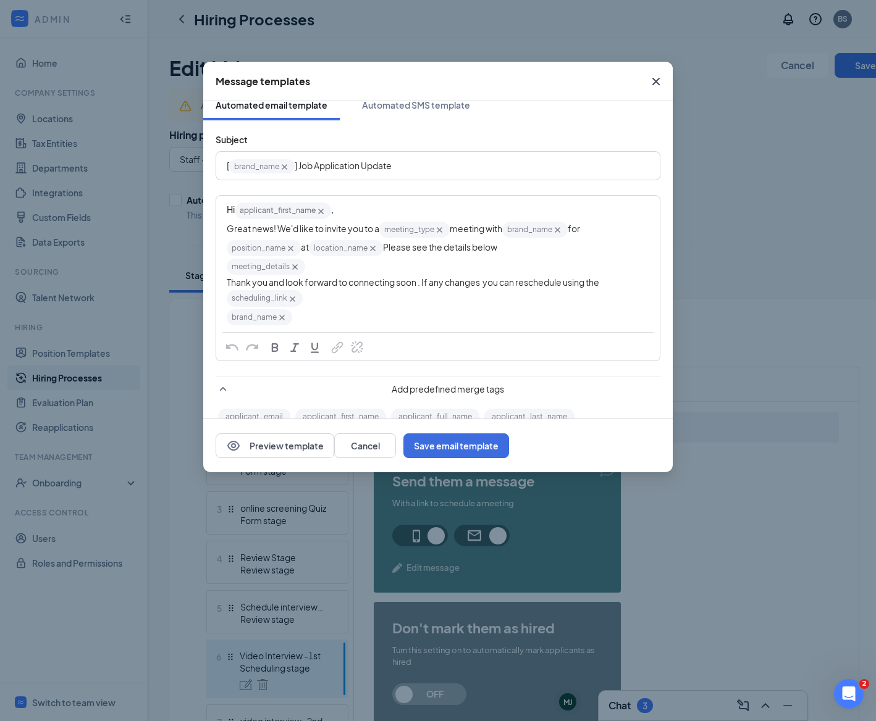
scroll to position [0, 0]
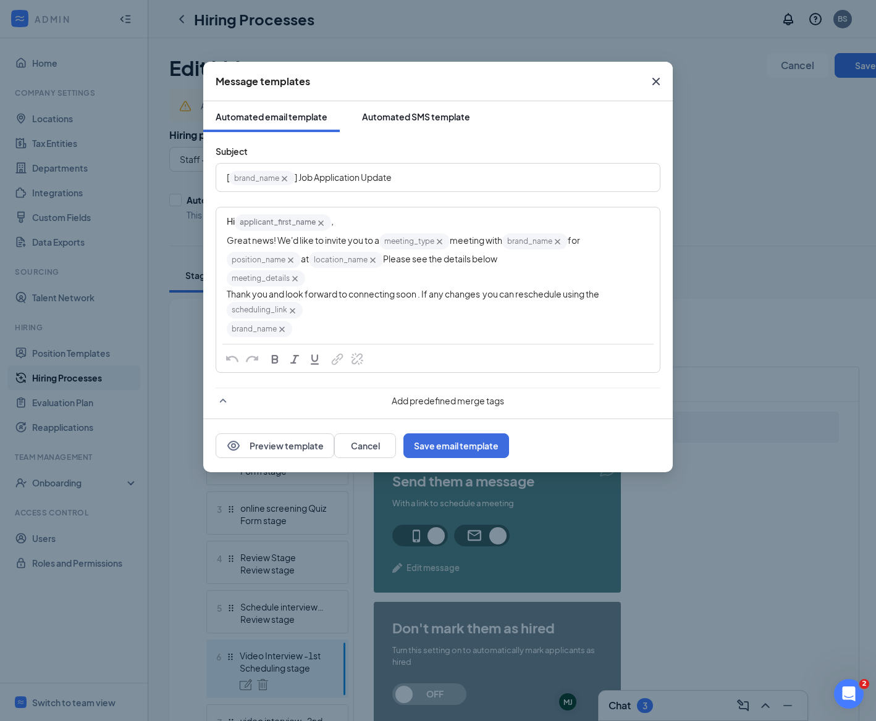
click at [398, 121] on div "Automated SMS template" at bounding box center [416, 117] width 108 height 12
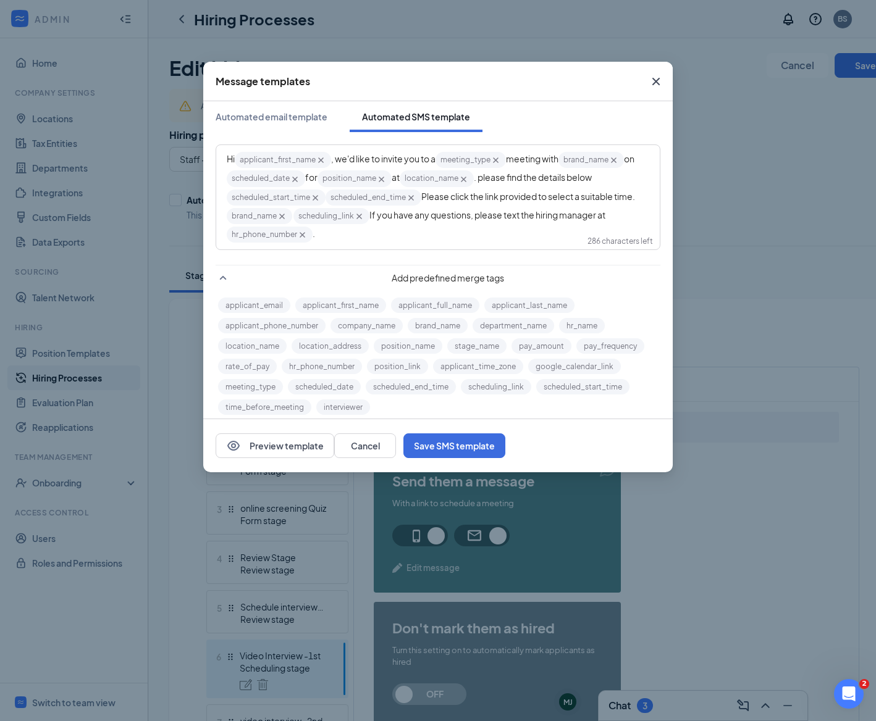
click at [420, 195] on span "scheduled_end_time‌‌‌‌ {{scheduled_end_time}}" at bounding box center [373, 198] width 96 height 16
click at [427, 201] on span "Please click the link provided to select a suitable time." at bounding box center [528, 196] width 214 height 11
click at [425, 196] on span "Please click the link provided to select a suitable time." at bounding box center [528, 196] width 214 height 11
click at [422, 196] on span "Please click the link provided to select a suitable time." at bounding box center [528, 196] width 214 height 11
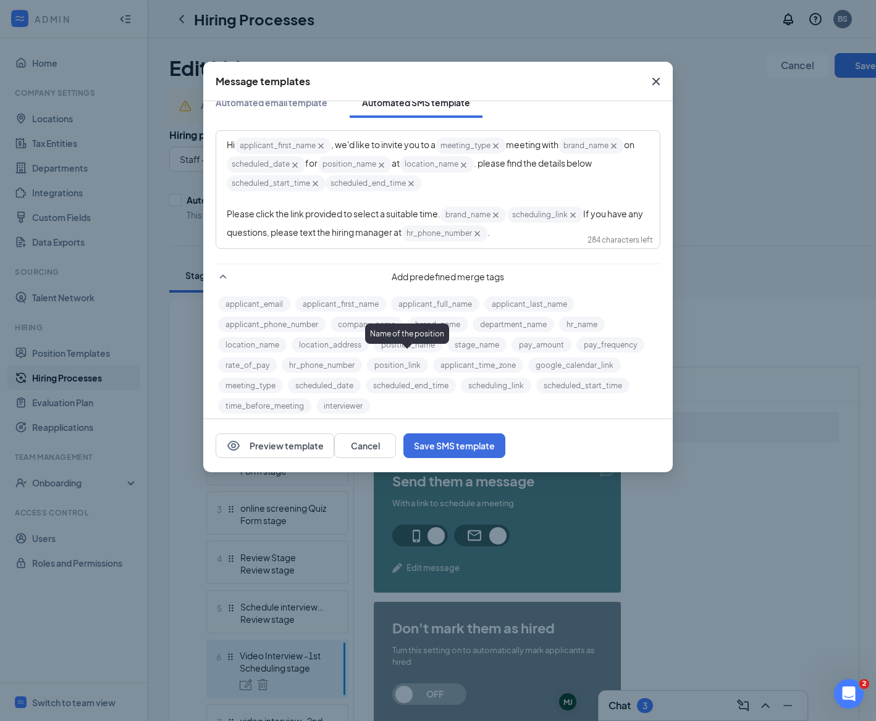
scroll to position [24, 0]
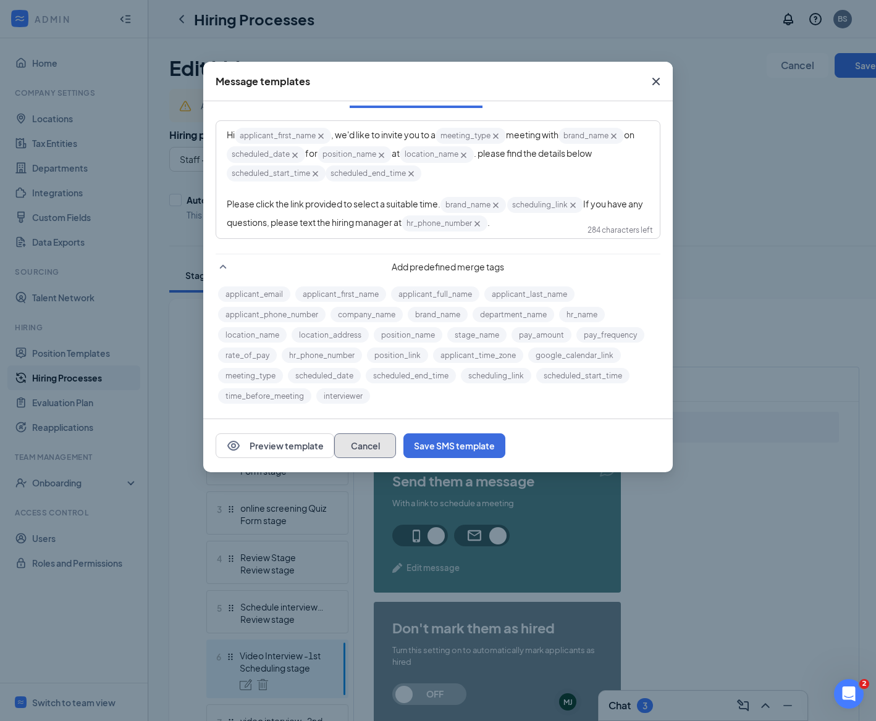
click at [396, 445] on button "Cancel" at bounding box center [365, 445] width 62 height 25
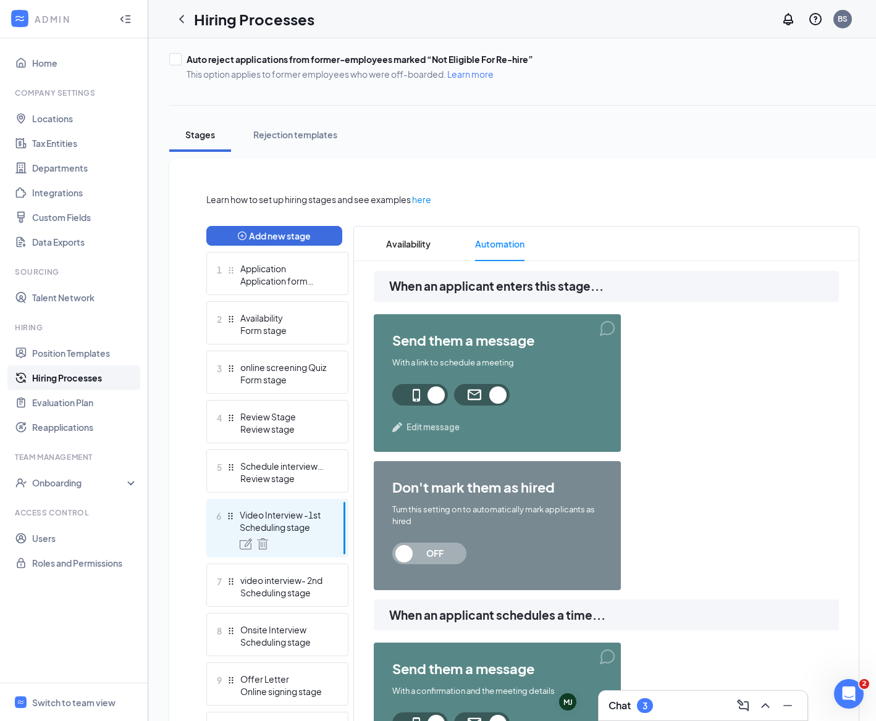
scroll to position [386, 0]
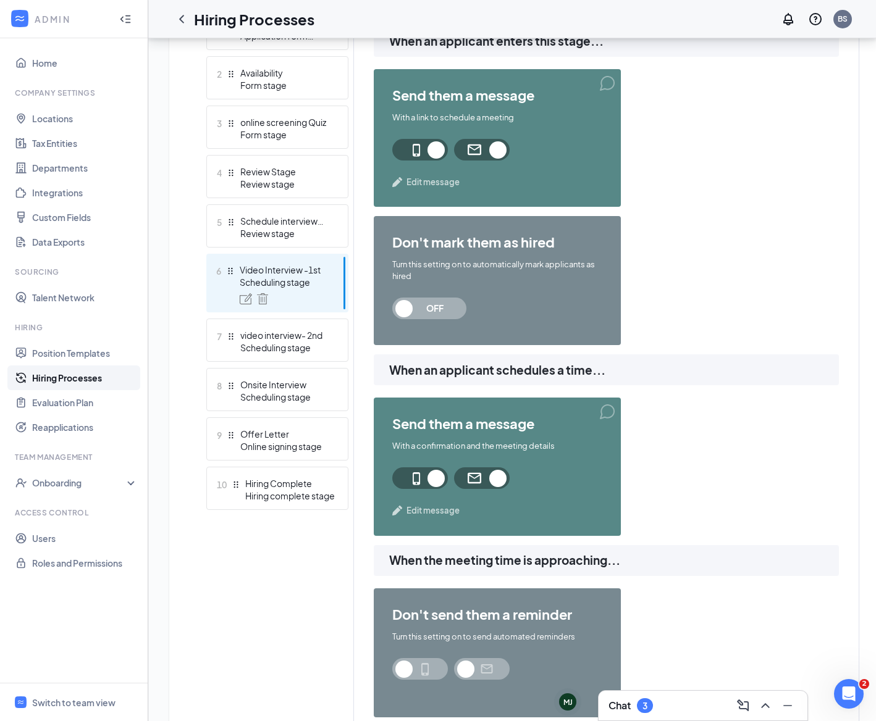
click at [440, 509] on span "Edit message" at bounding box center [432, 511] width 53 height 12
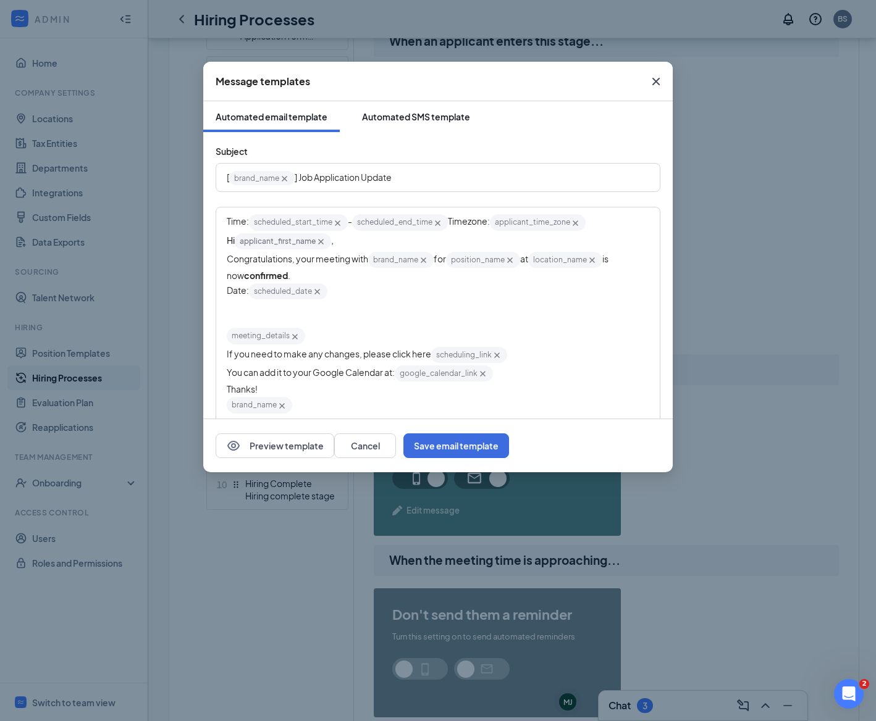
click at [406, 119] on div "Automated SMS template" at bounding box center [416, 117] width 108 height 12
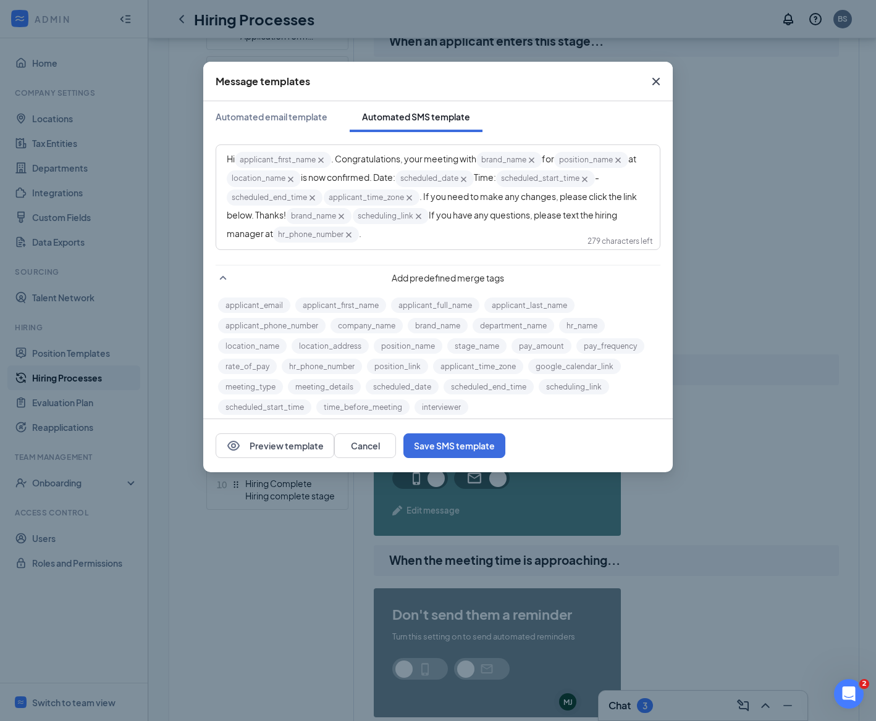
click at [427, 199] on span ". If you need to make any changes, please click the link below. Thanks!" at bounding box center [432, 206] width 411 height 30
click at [424, 199] on span ". If you need to make any changes, please click the link below. Thanks!" at bounding box center [432, 206] width 411 height 30
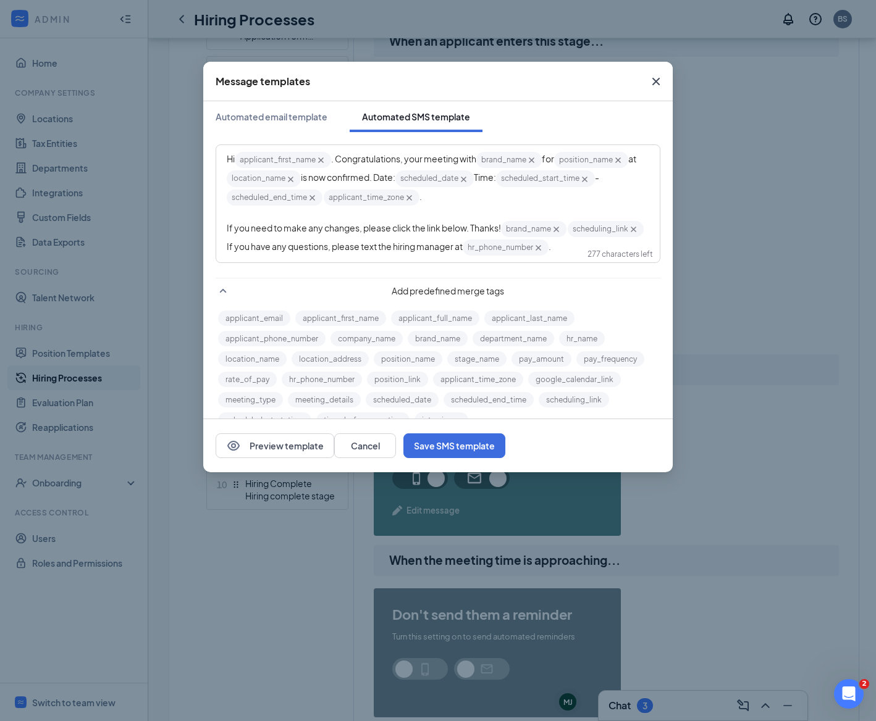
click at [436, 203] on div "Hi applicant_first_name‌‌‌‌ {{applicant_first_name}} . Congratulations, your me…" at bounding box center [438, 179] width 422 height 56
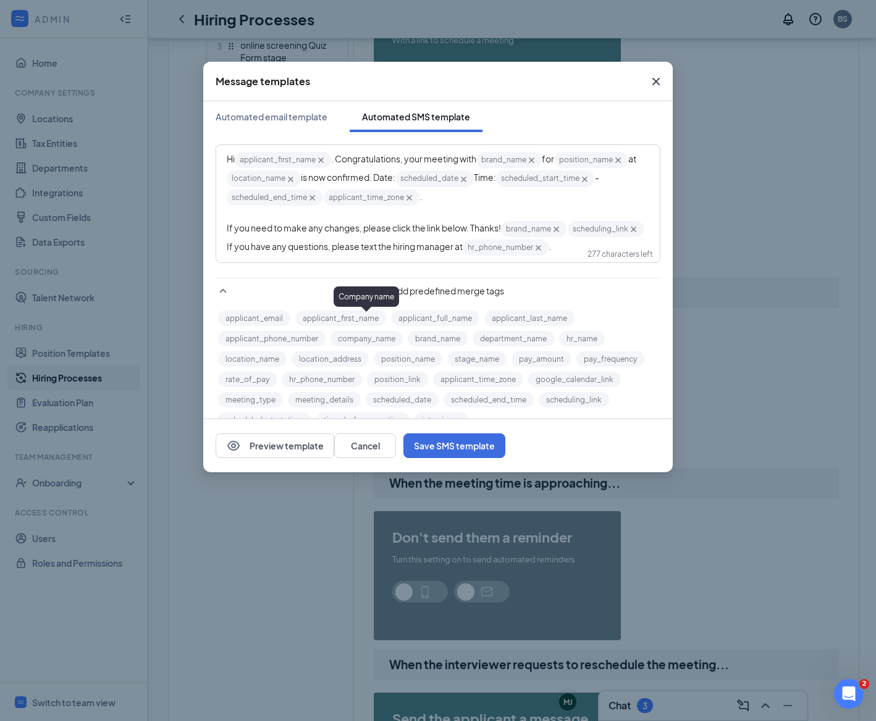
scroll to position [472, 0]
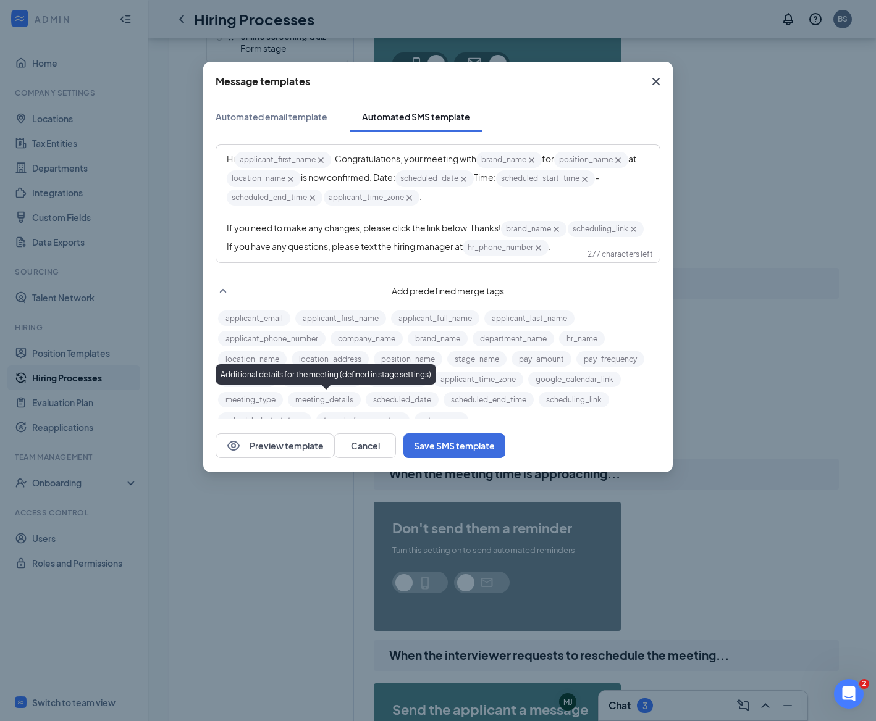
click at [351, 398] on button "meeting_details" at bounding box center [324, 399] width 73 height 15
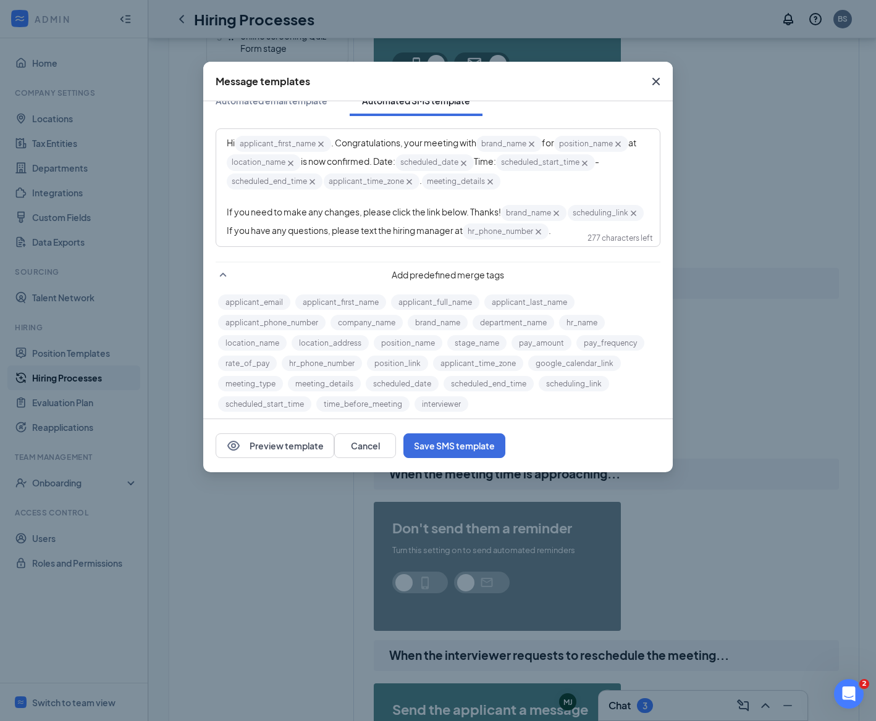
scroll to position [24, 0]
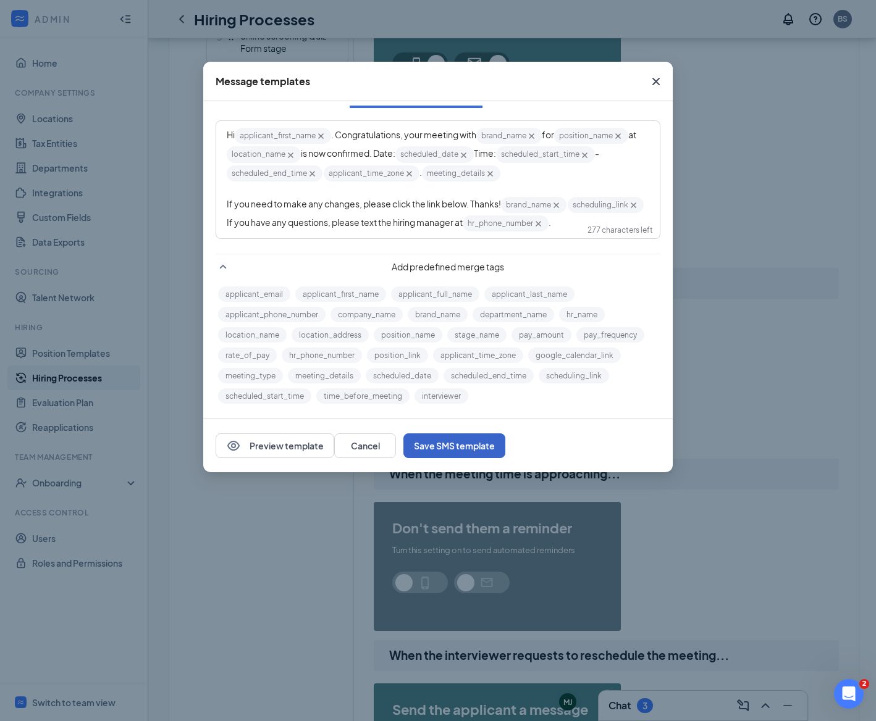
click at [505, 451] on button "Save SMS template" at bounding box center [454, 445] width 102 height 25
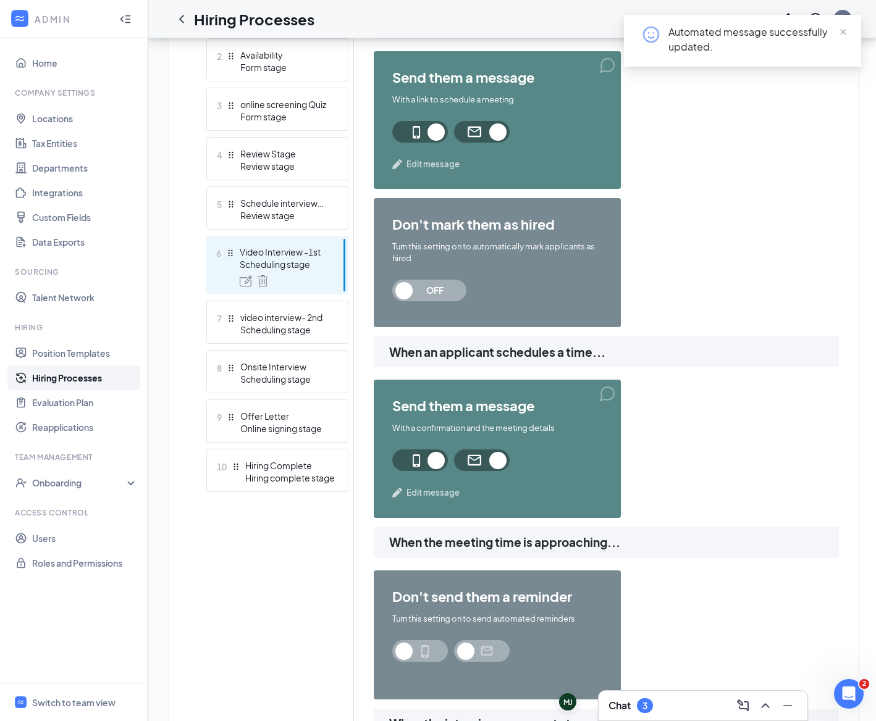
scroll to position [242, 0]
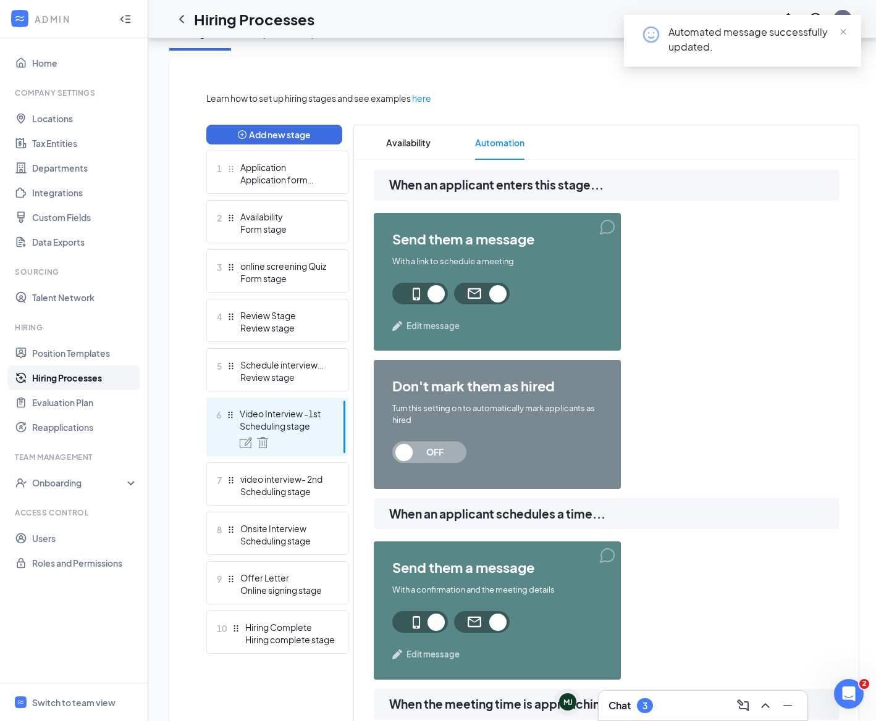
click at [449, 326] on span "Edit message" at bounding box center [432, 326] width 53 height 12
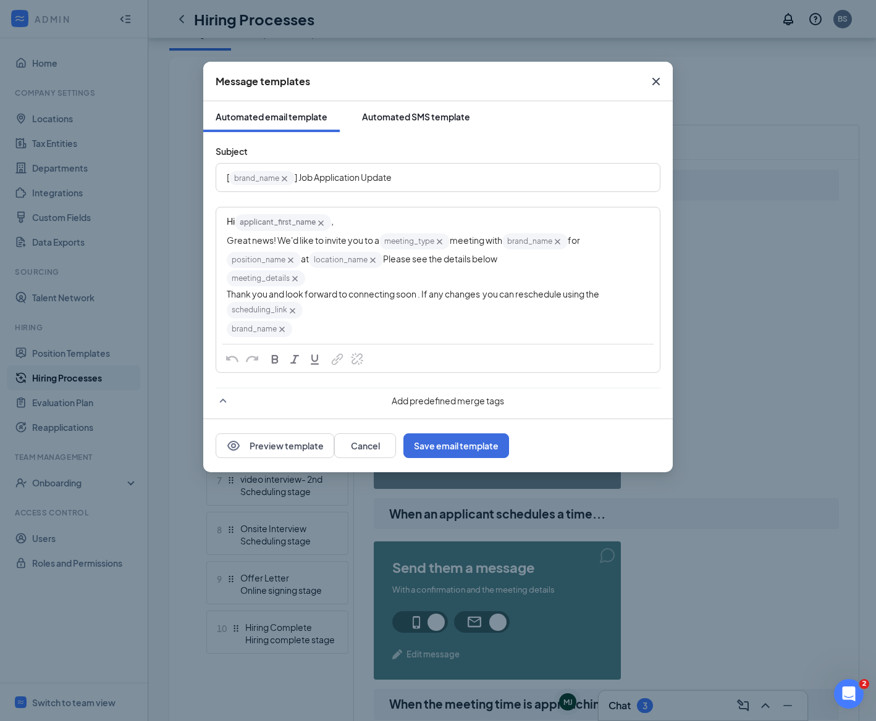
click at [432, 116] on div "Automated SMS template" at bounding box center [416, 117] width 108 height 12
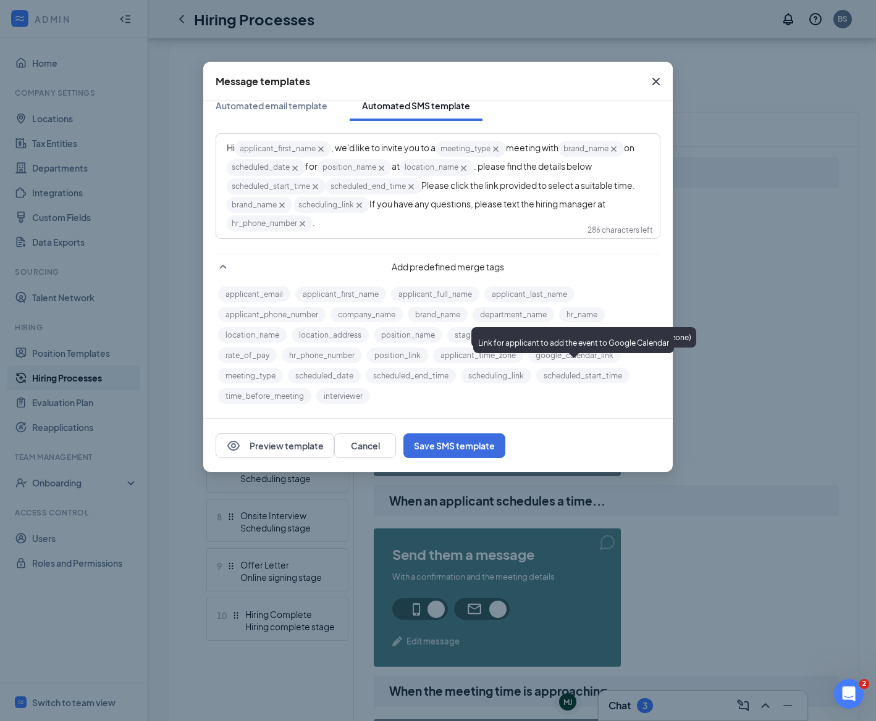
scroll to position [273, 0]
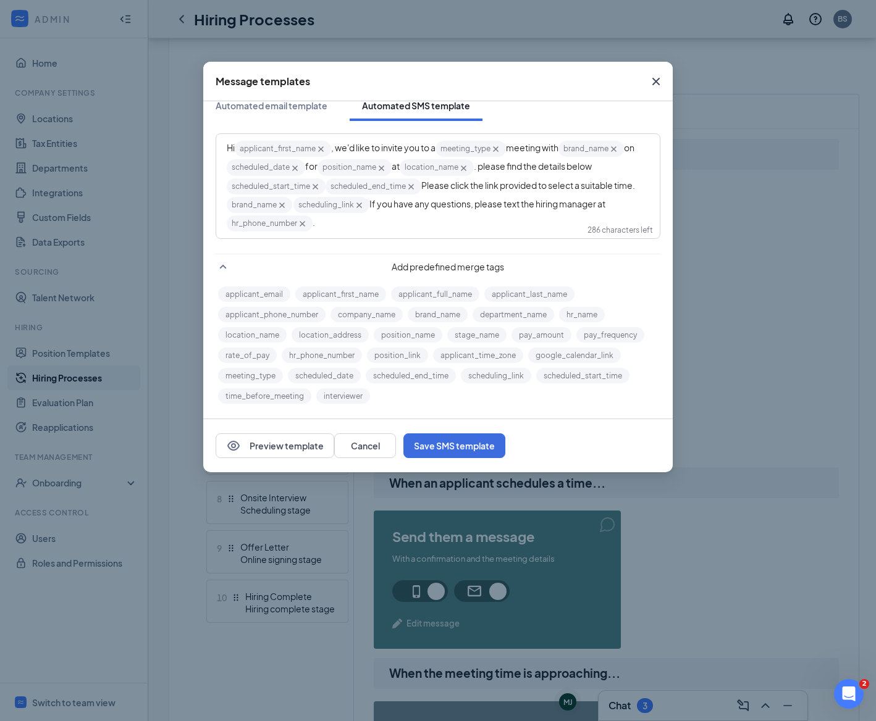
click at [656, 80] on icon "Cross" at bounding box center [655, 81] width 7 height 7
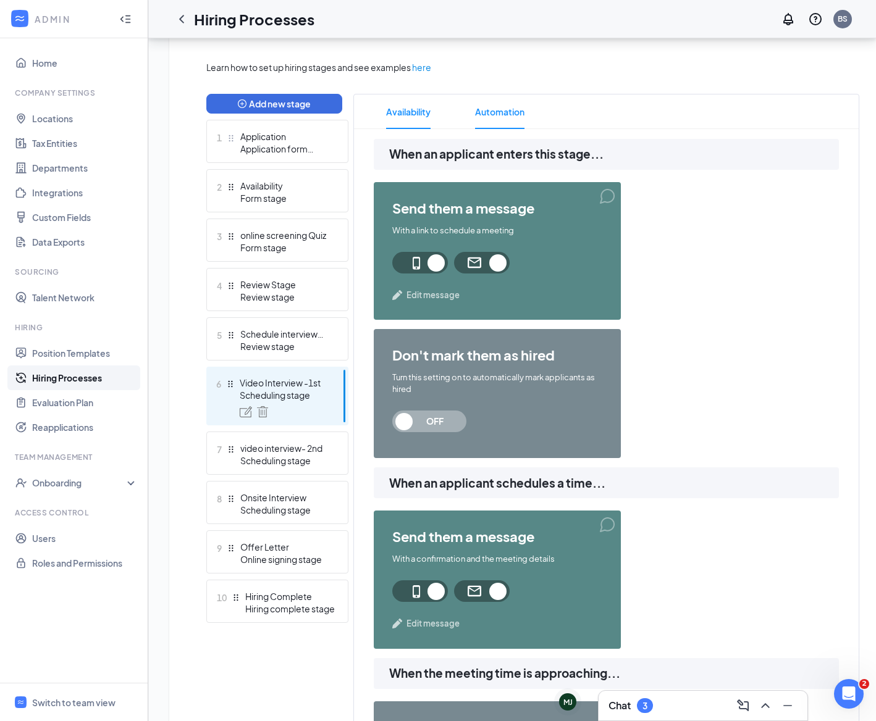
click at [408, 111] on span "Availability" at bounding box center [408, 111] width 44 height 35
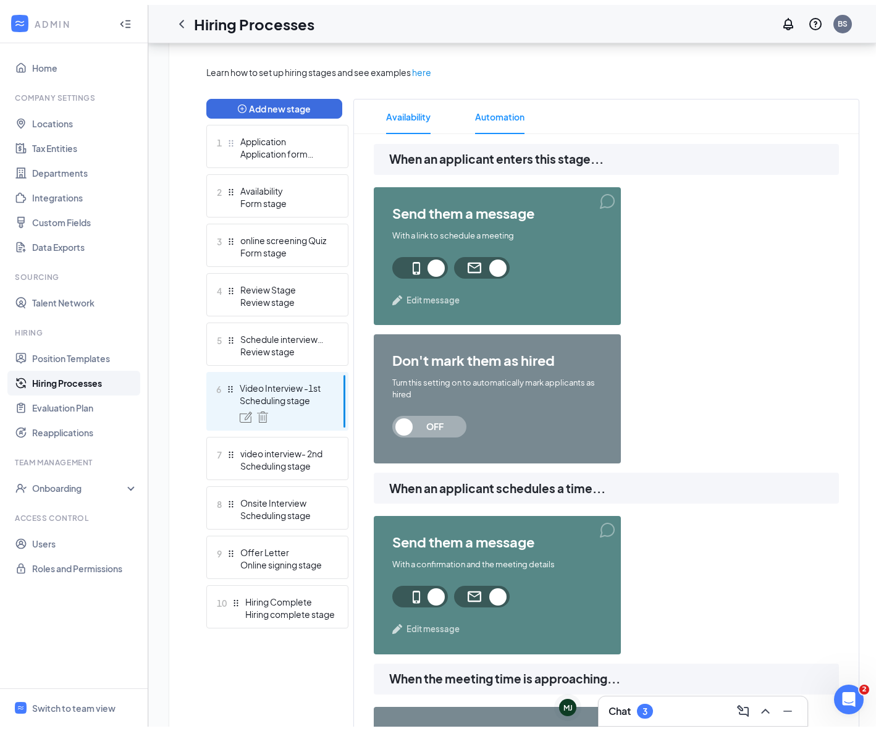
scroll to position [224, 0]
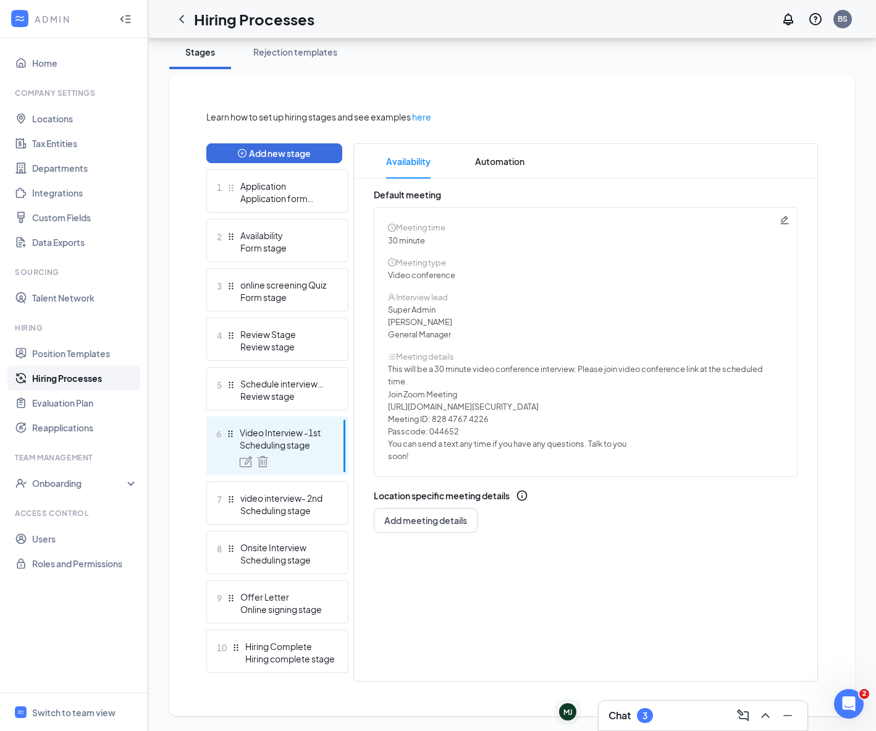
click at [789, 222] on div "Meeting time 30 minute Meeting type Video conference Interview lead Super Admin…" at bounding box center [586, 342] width 424 height 270
click at [782, 216] on icon "Pencil" at bounding box center [784, 220] width 10 height 10
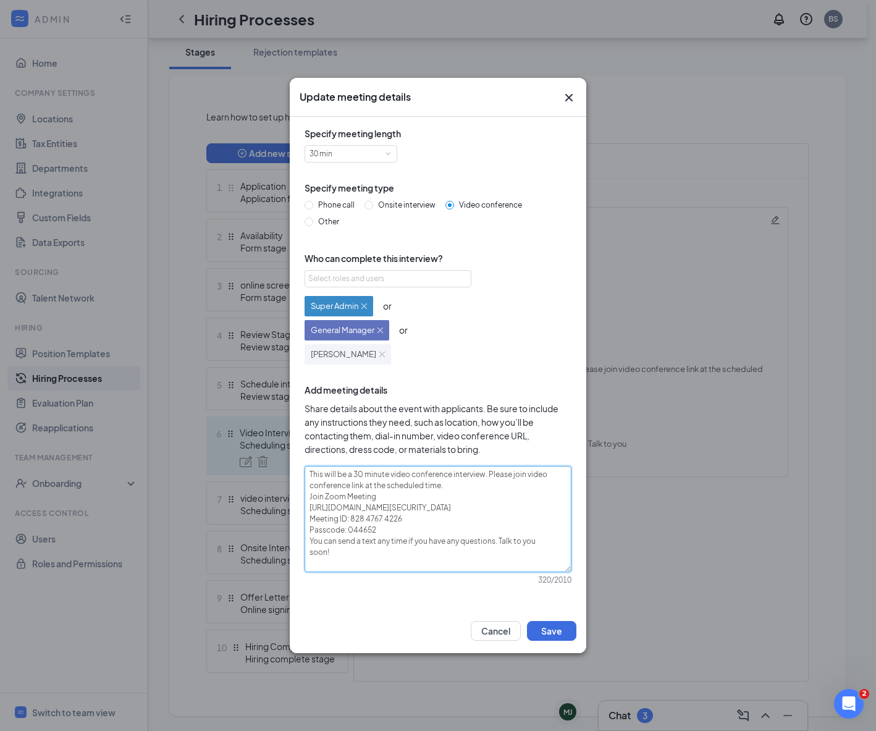
drag, startPoint x: 405, startPoint y: 563, endPoint x: 305, endPoint y: 469, distance: 137.6
click at [303, 468] on div "Specify meeting length 30 min Specify meeting type Phone call Onsite interview …" at bounding box center [437, 363] width 277 height 472
click at [561, 631] on button "Save" at bounding box center [551, 631] width 49 height 20
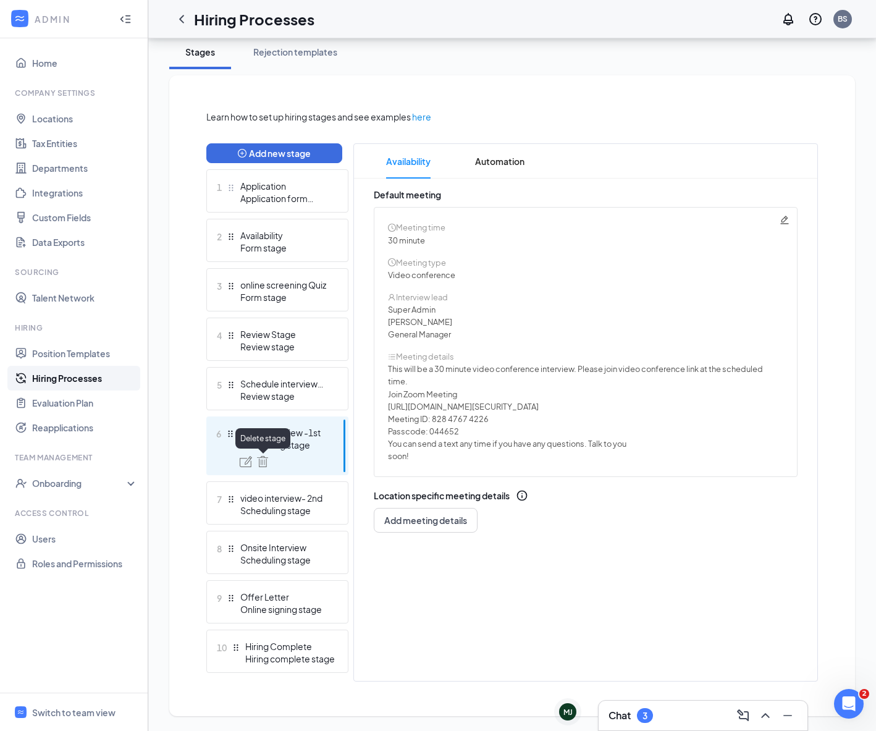
click at [262, 461] on img at bounding box center [262, 461] width 11 height 11
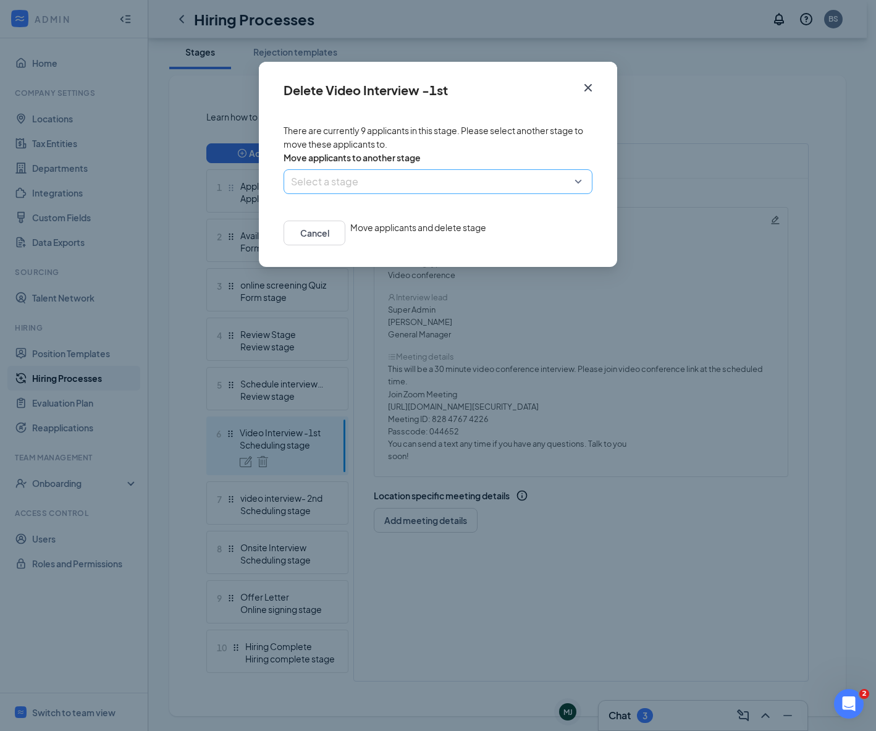
click at [559, 193] on input "search" at bounding box center [433, 181] width 285 height 23
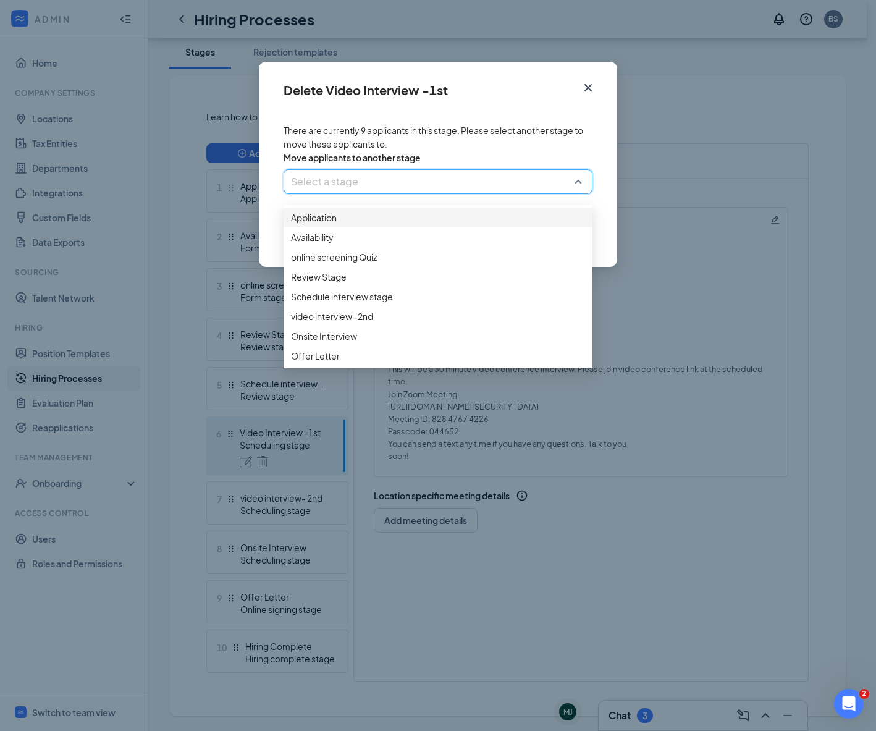
click at [591, 86] on icon "Cross" at bounding box center [587, 87] width 15 height 15
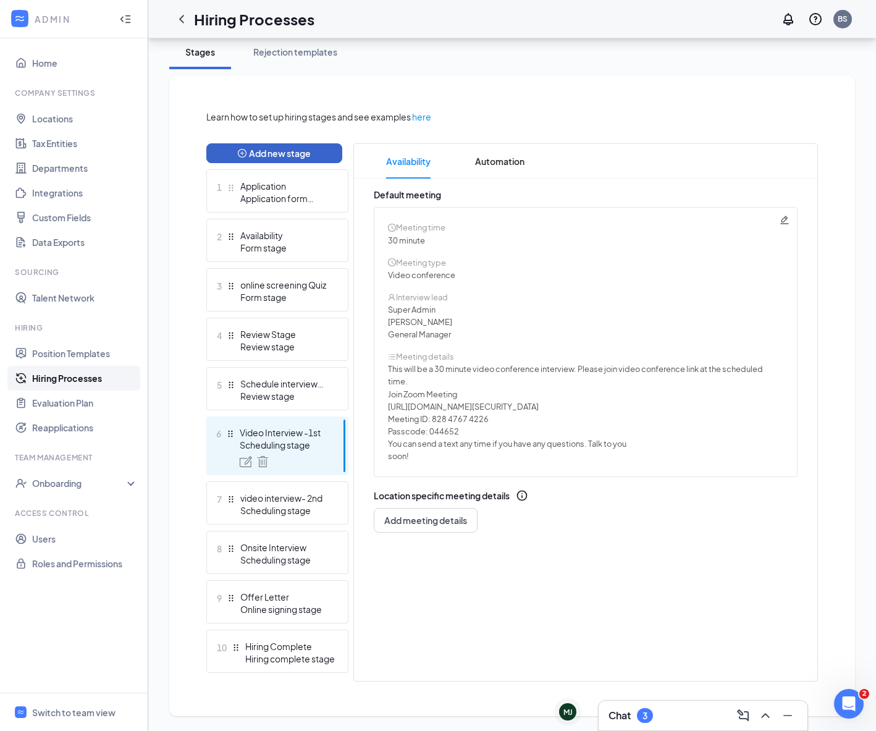
click at [300, 162] on button "Add new stage" at bounding box center [274, 153] width 136 height 20
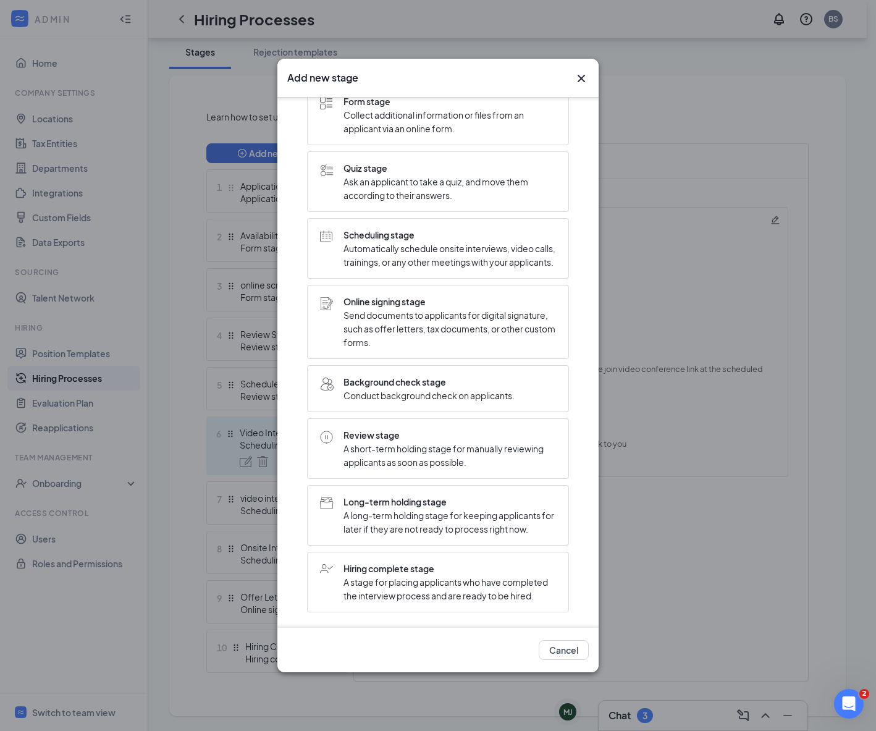
scroll to position [77, 0]
click at [388, 241] on span "Automatically schedule onsite interviews, video calls, trainings, or any other …" at bounding box center [449, 254] width 212 height 27
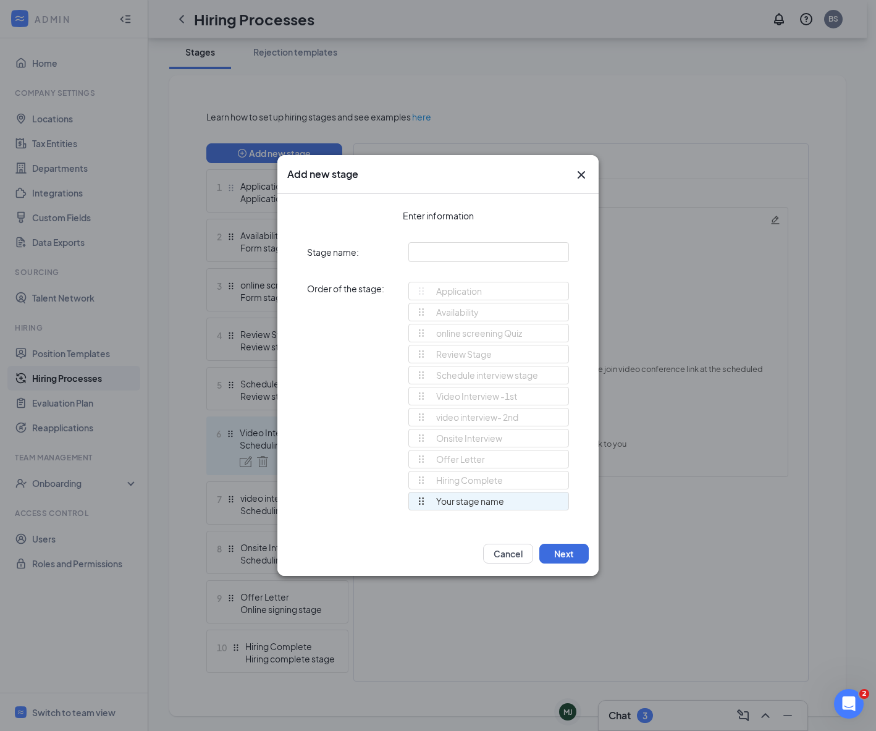
scroll to position [0, 0]
click at [511, 547] on button "Cancel" at bounding box center [508, 553] width 50 height 20
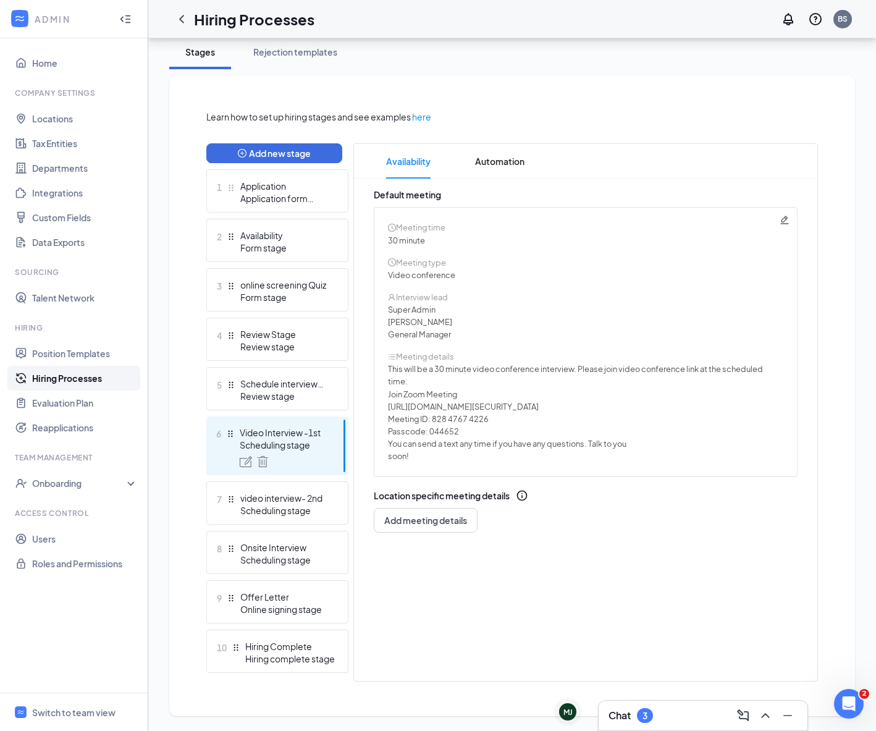
click at [790, 218] on div "Meeting time 30 minute Meeting type Video conference Interview lead Super Admin…" at bounding box center [586, 342] width 424 height 270
click at [437, 522] on span "Add meeting details" at bounding box center [425, 520] width 83 height 12
radio input "true"
radio input "false"
type textarea "This will be a 30 minute phone interview. We'll give you a call at your schedul…"
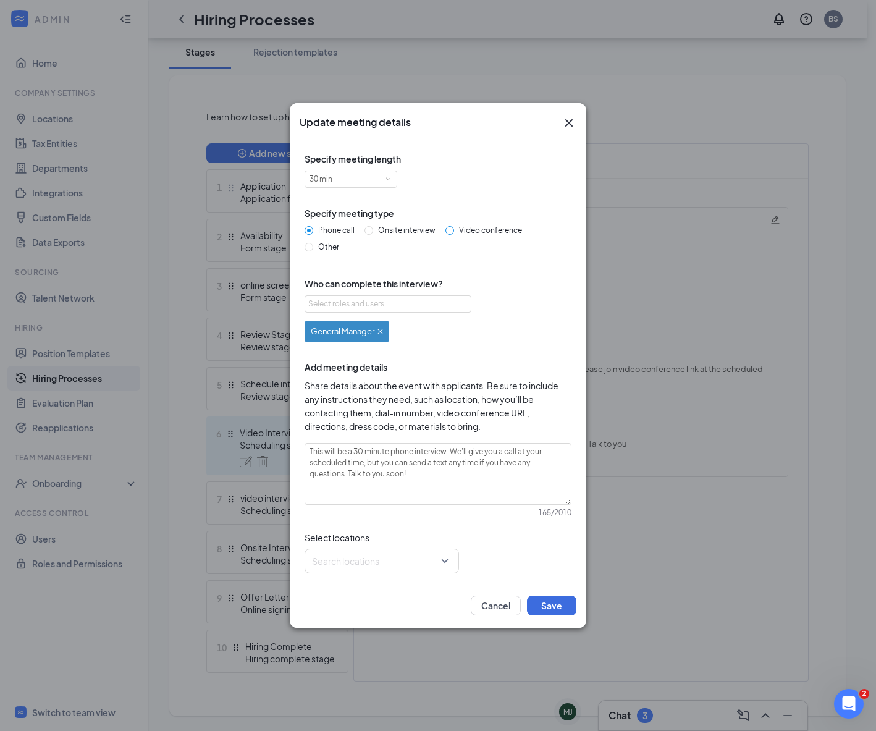
click at [458, 231] on span "Video conference" at bounding box center [490, 229] width 73 height 9
click at [454, 231] on input "Video conference" at bounding box center [449, 230] width 9 height 9
radio input "true"
radio input "false"
type textarea "This will be a 30 minute video conference interview. A conference link will be …"
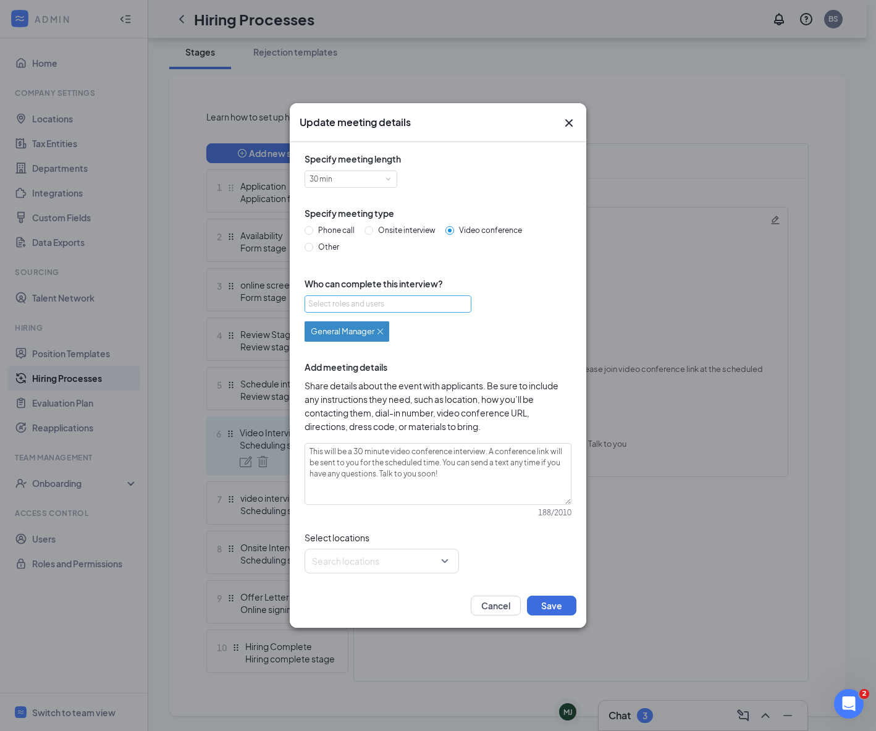
click at [416, 306] on div "Select roles and users" at bounding box center [384, 304] width 153 height 12
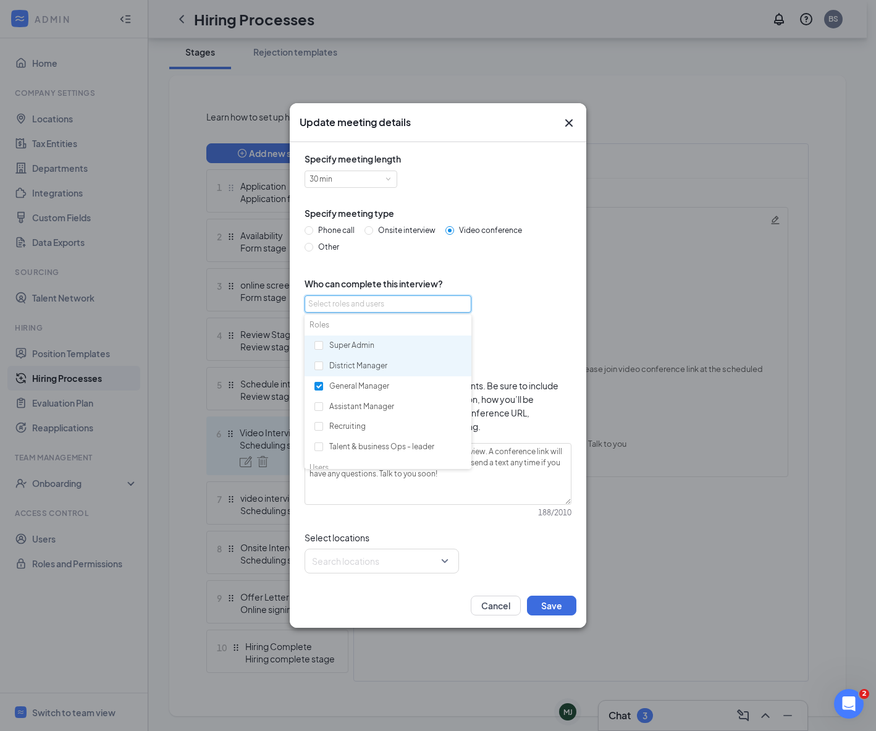
click at [316, 341] on input "checkbox" at bounding box center [318, 345] width 9 height 9
checkbox input "true"
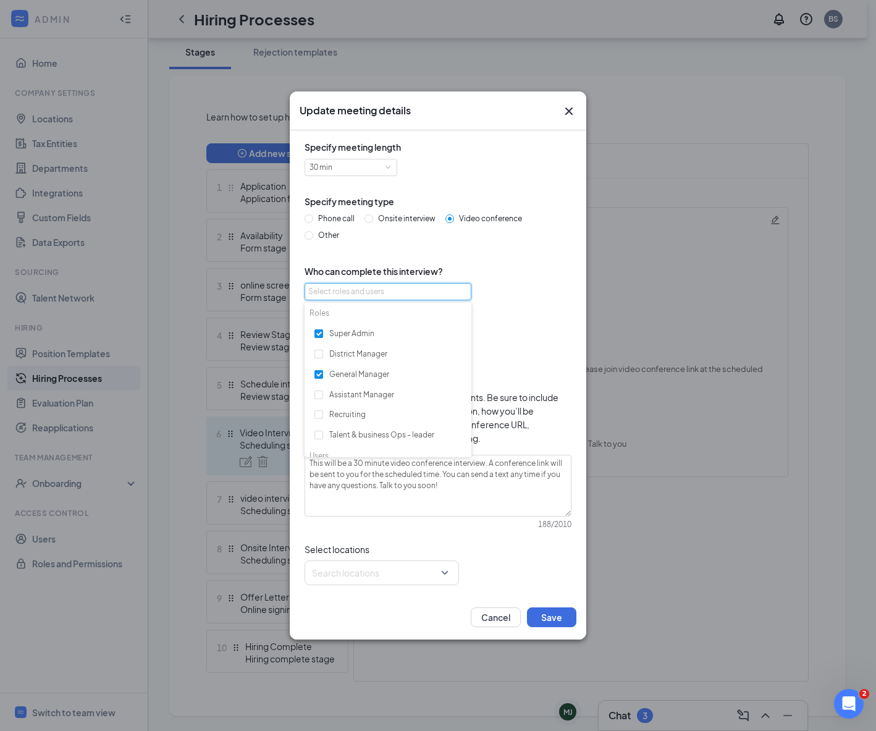
click at [503, 360] on div "Specify meeting length 30 min Specify meeting type Phone call Onsite interview …" at bounding box center [437, 362] width 277 height 445
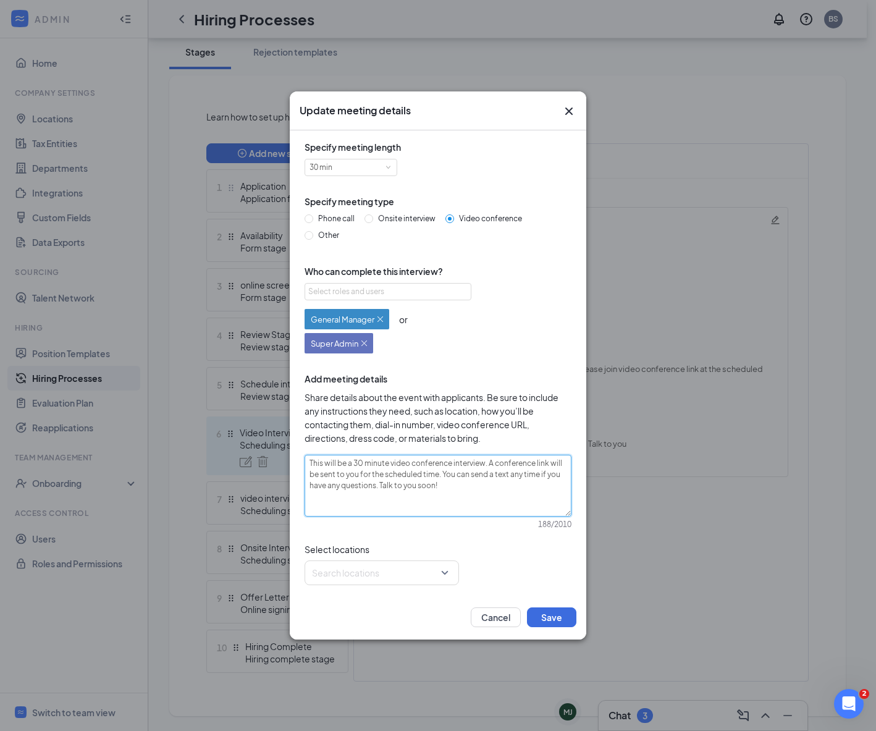
drag, startPoint x: 446, startPoint y: 491, endPoint x: 237, endPoint y: 433, distance: 217.2
click at [237, 433] on div "Update meeting details Specify meeting length 30 min Specify meeting type Phone…" at bounding box center [438, 365] width 876 height 731
paste textarea "Please join video conference link at the scheduled time. Join Zoom Meeting http…"
type textarea "This will be a 30 minute video conference interview. Please join video conferen…"
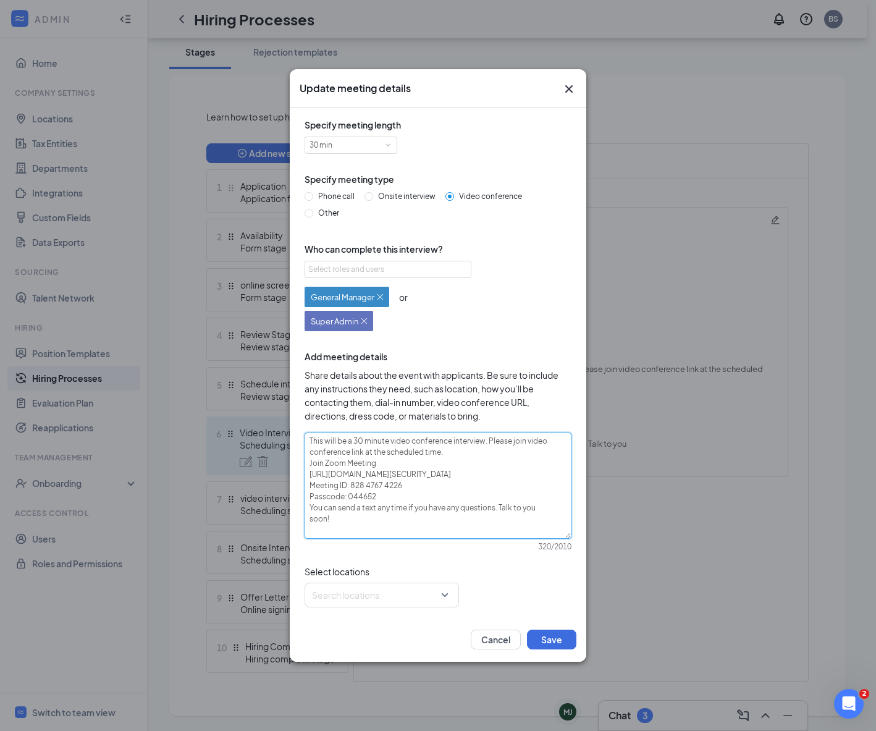
type textarea "This will be a 30 minute video conference interview. Please join video conferen…"
click at [445, 607] on div "Specify meeting length 30 min Specify meeting type Phone call Onsite interview …" at bounding box center [438, 362] width 296 height 509
click at [450, 592] on div "Search locations" at bounding box center [381, 594] width 154 height 25
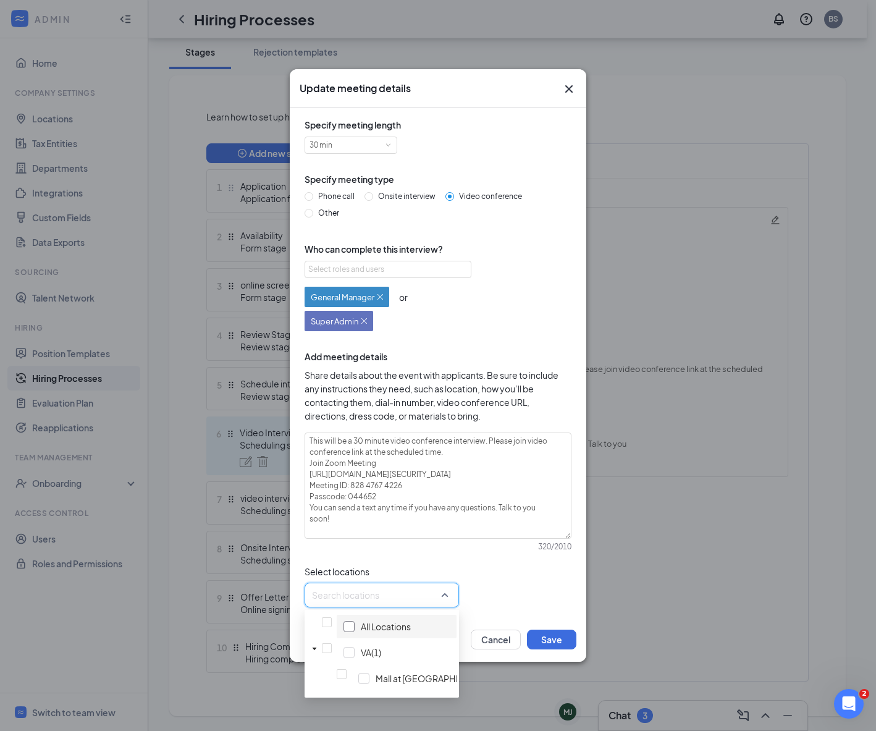
click at [343, 625] on div at bounding box center [348, 626] width 11 height 11
click at [517, 644] on button "Cancel" at bounding box center [496, 639] width 50 height 20
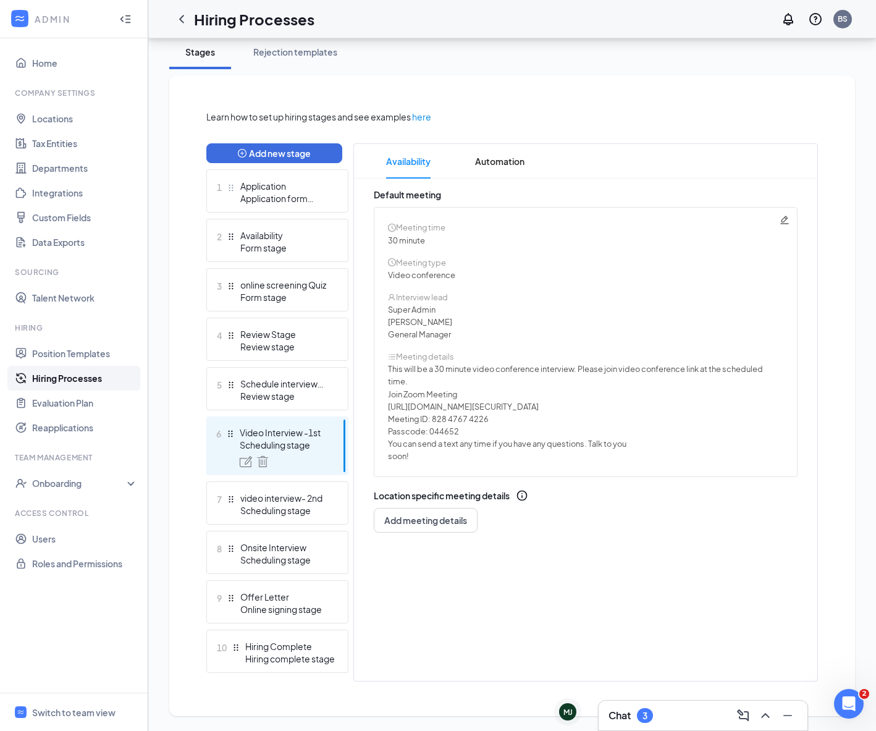
click at [791, 219] on div "Meeting time 30 minute Meeting type Video conference Interview lead Super Admin…" at bounding box center [586, 342] width 424 height 270
click at [782, 218] on icon "Pencil" at bounding box center [784, 220] width 10 height 10
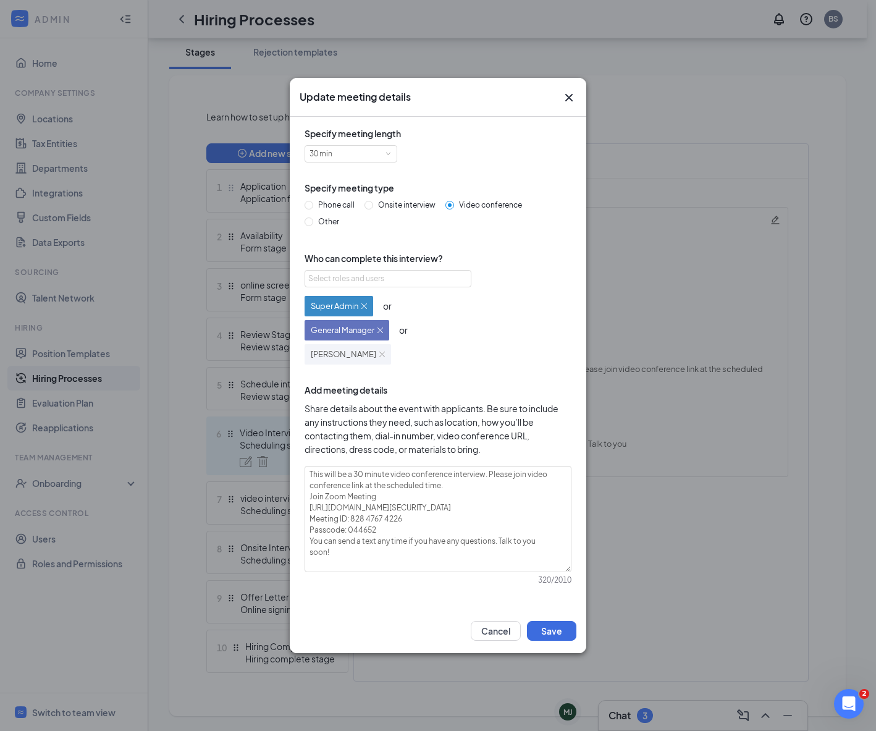
drag, startPoint x: 362, startPoint y: 206, endPoint x: 370, endPoint y: 204, distance: 8.2
click at [362, 206] on div "Phone call Onsite interview Video conference Other" at bounding box center [437, 215] width 267 height 33
click at [374, 203] on span "Onsite interview" at bounding box center [406, 204] width 67 height 9
click at [373, 203] on input "Onsite interview" at bounding box center [368, 205] width 9 height 9
radio input "true"
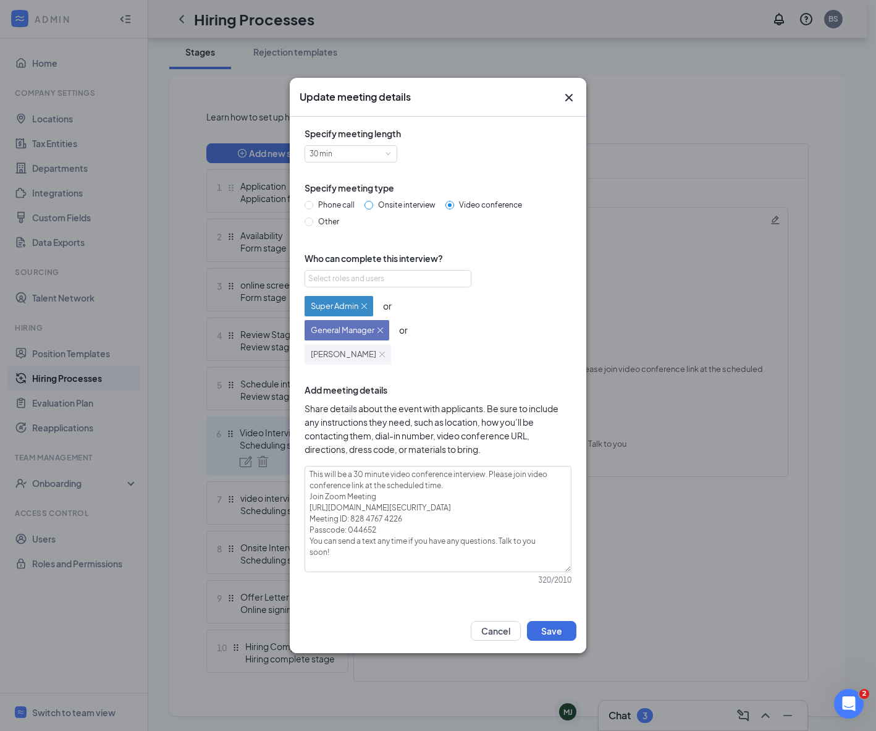
radio input "false"
click at [305, 218] on input "Other" at bounding box center [308, 221] width 9 height 9
radio input "true"
radio input "false"
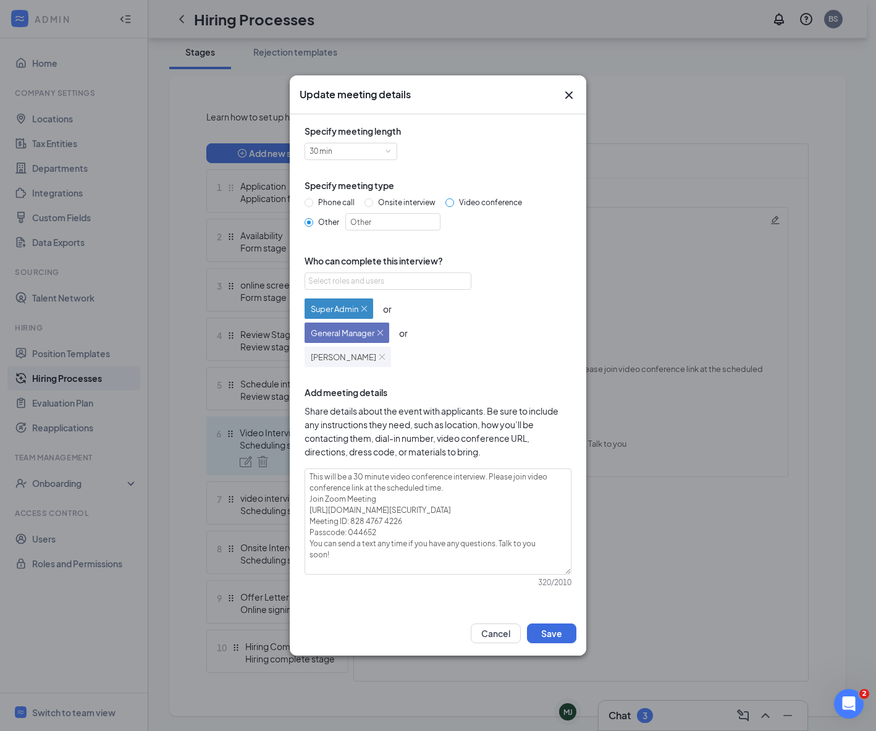
click at [450, 199] on input "Video conference" at bounding box center [449, 202] width 9 height 9
radio input "true"
radio input "false"
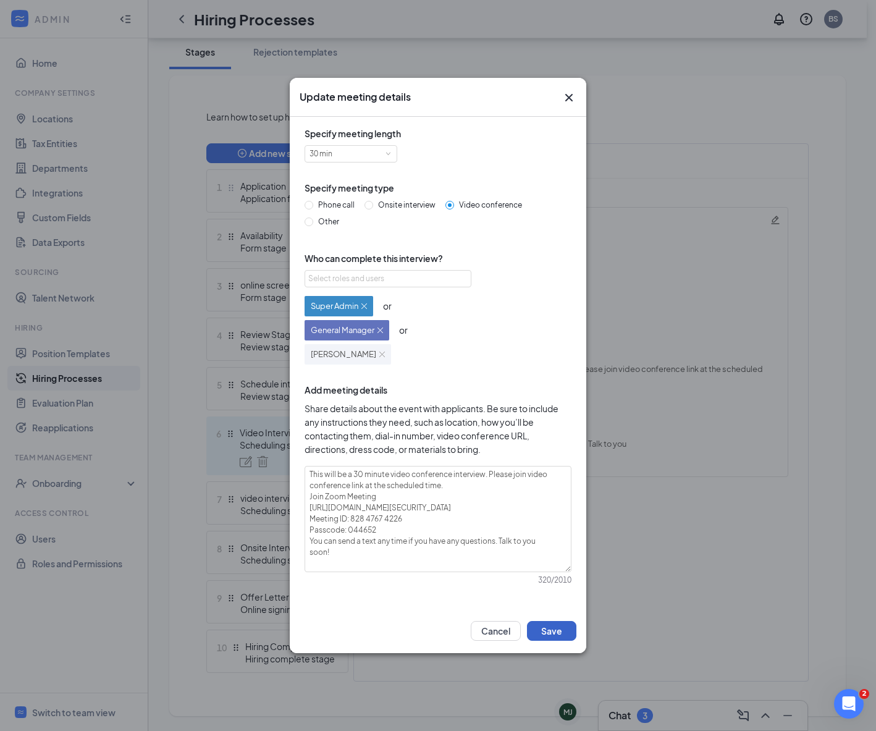
click at [549, 633] on button "Save" at bounding box center [551, 631] width 49 height 20
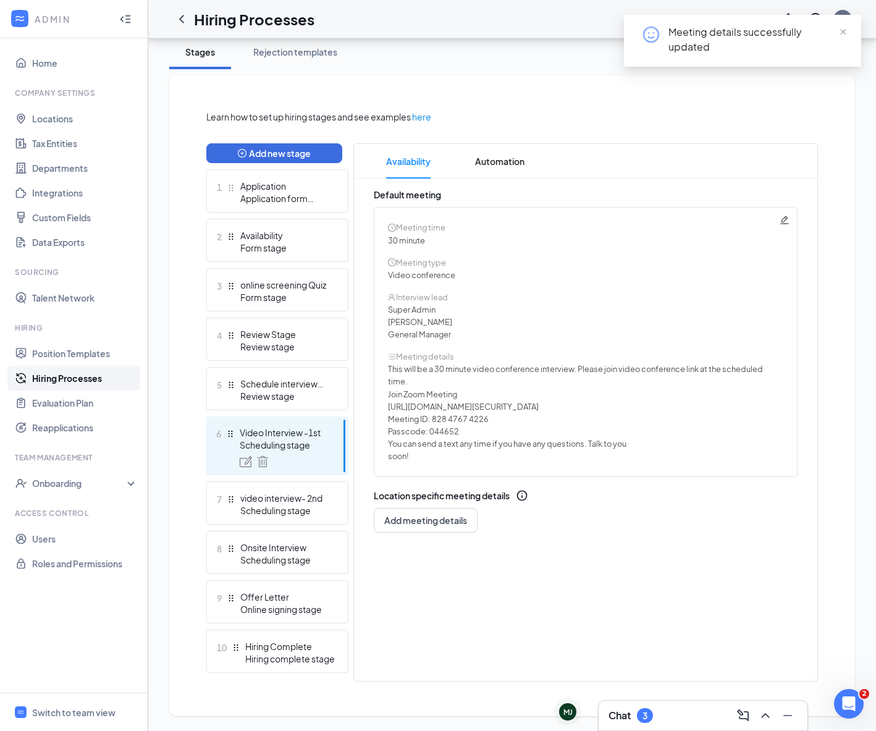
click at [392, 355] on icon "bars" at bounding box center [392, 357] width 8 height 8
click at [494, 159] on span "Automation" at bounding box center [499, 161] width 49 height 35
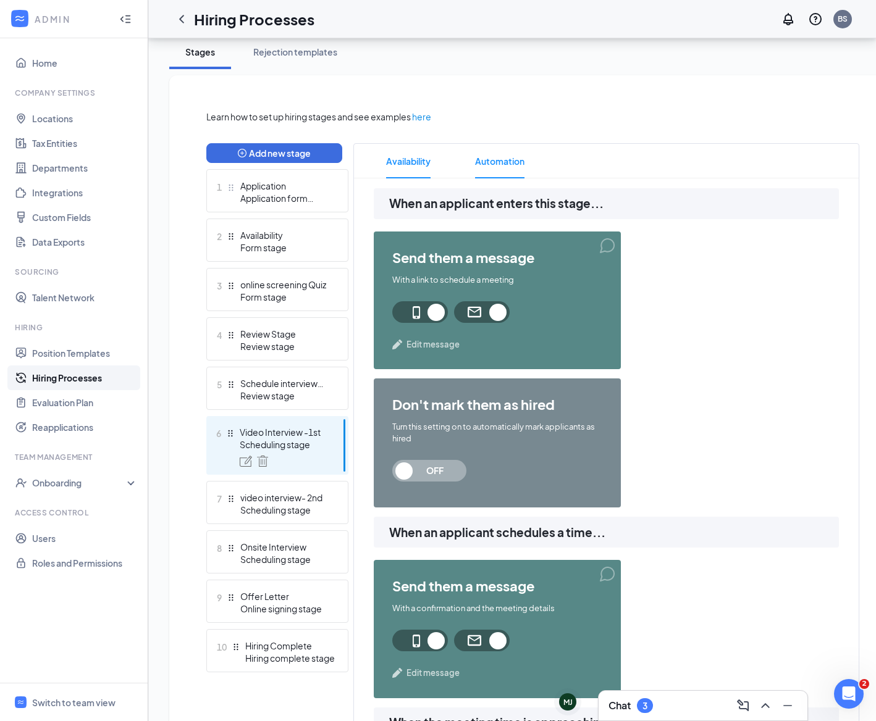
click at [395, 158] on span "Availability" at bounding box center [408, 161] width 44 height 35
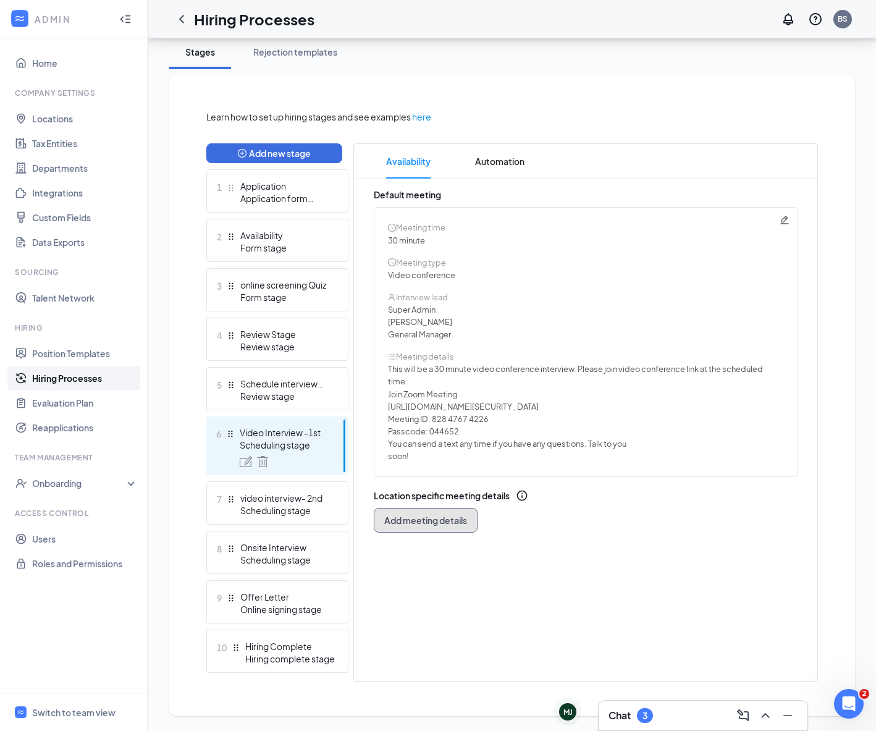
click at [453, 523] on span "Add meeting details" at bounding box center [425, 520] width 83 height 12
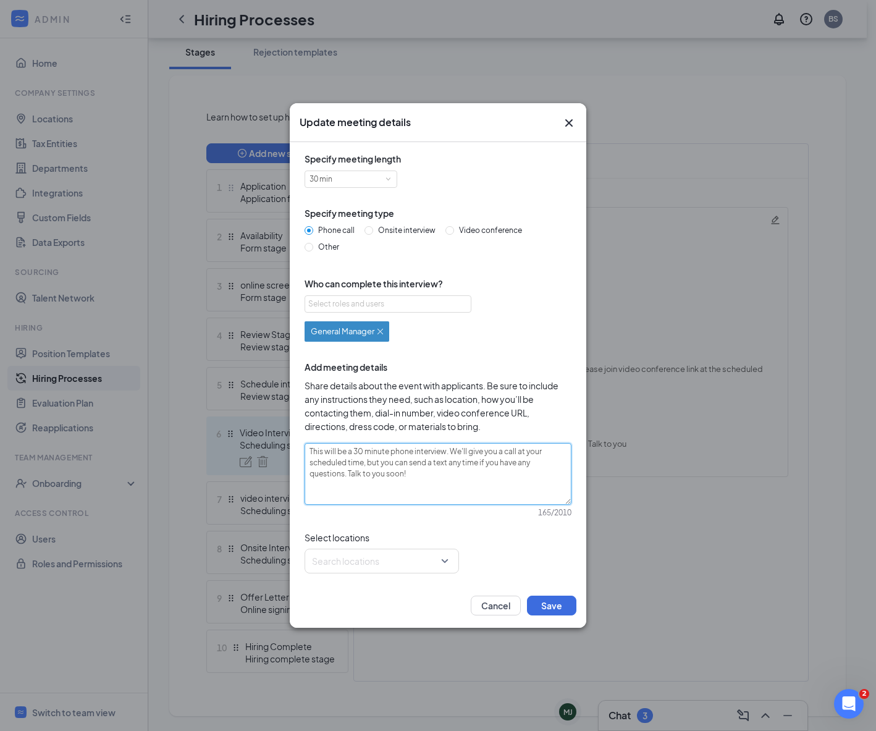
drag, startPoint x: 337, startPoint y: 473, endPoint x: 220, endPoint y: 449, distance: 119.2
click at [220, 449] on div "Update meeting details Specify meeting length 30 min Specify meeting type Phone…" at bounding box center [438, 365] width 876 height 731
paste textarea "video conference interview. Please join video conference link at the scheduled …"
type textarea "This will be a 30 minute video conference interview. Please join video conferen…"
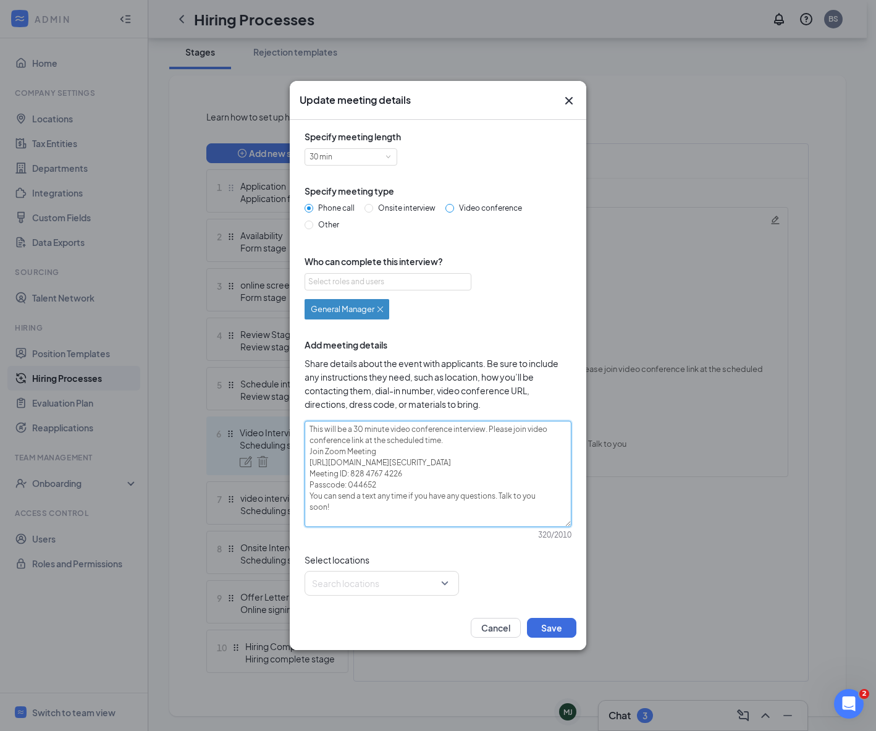
type textarea "This will be a 30 minute video conference interview. Please join video conferen…"
click at [446, 207] on input "Video conference" at bounding box center [449, 208] width 9 height 9
radio input "true"
radio input "false"
click at [389, 285] on div "Select roles and users" at bounding box center [384, 281] width 153 height 12
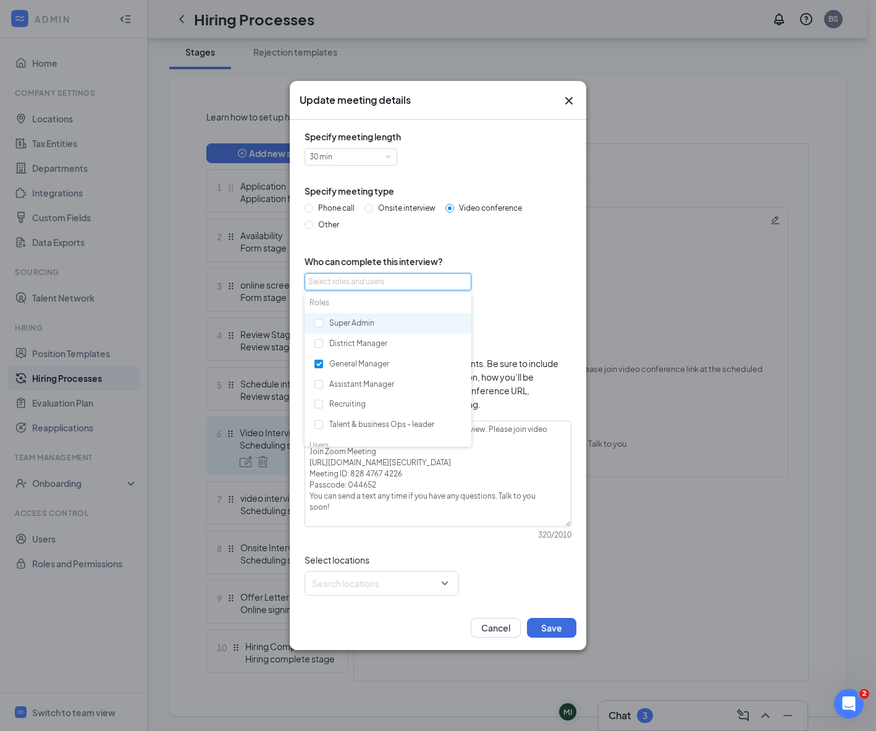
click at [350, 322] on div "Super Admin" at bounding box center [387, 323] width 167 height 21
checkbox input "true"
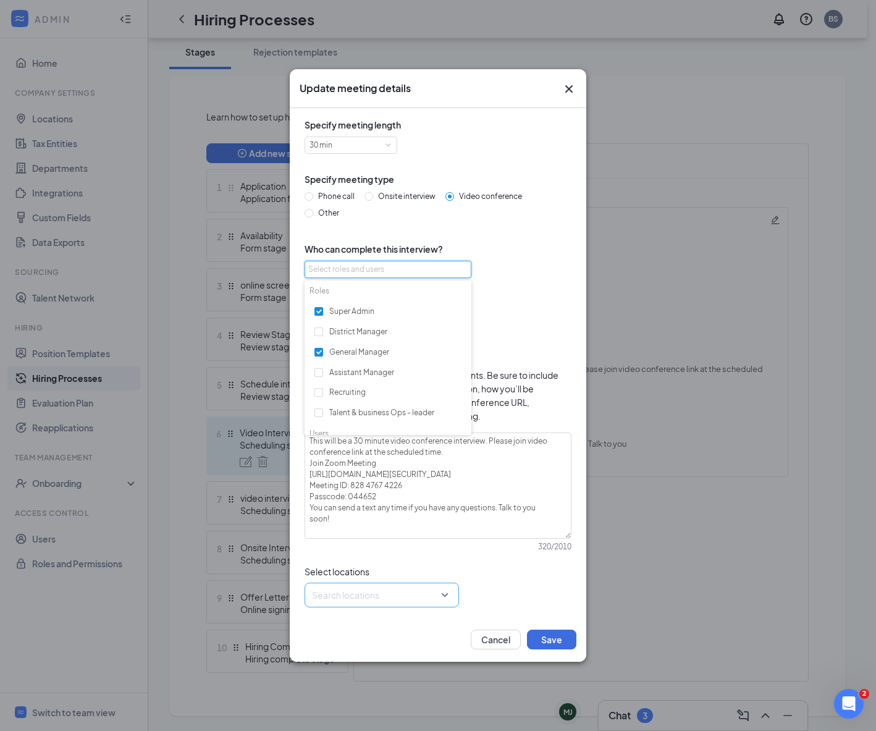
click at [446, 594] on div "Search locations" at bounding box center [381, 594] width 154 height 25
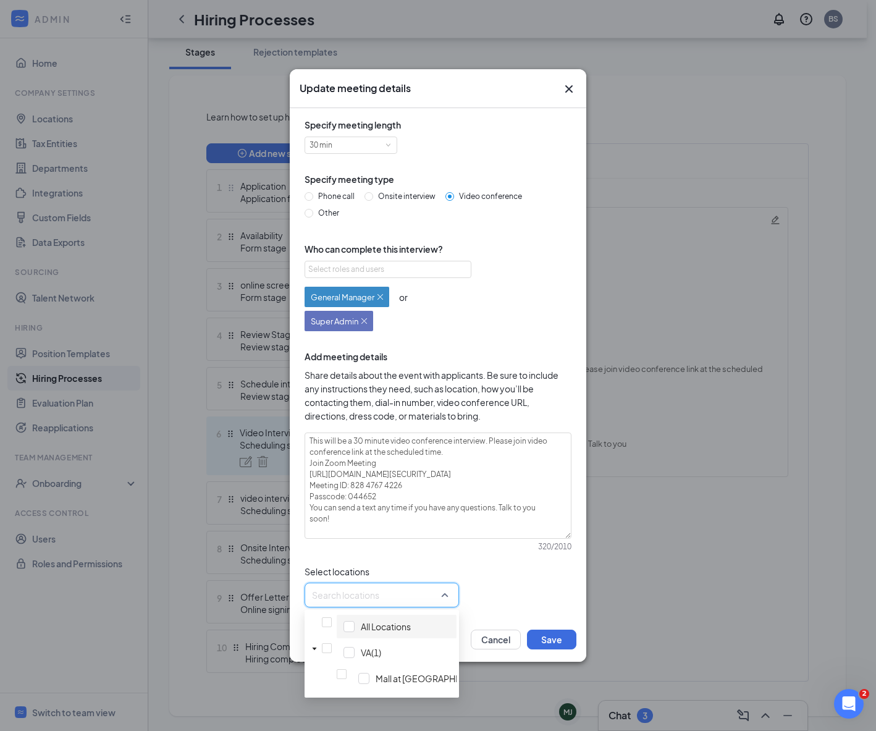
click at [383, 625] on span "All Locations" at bounding box center [396, 625] width 115 height 23
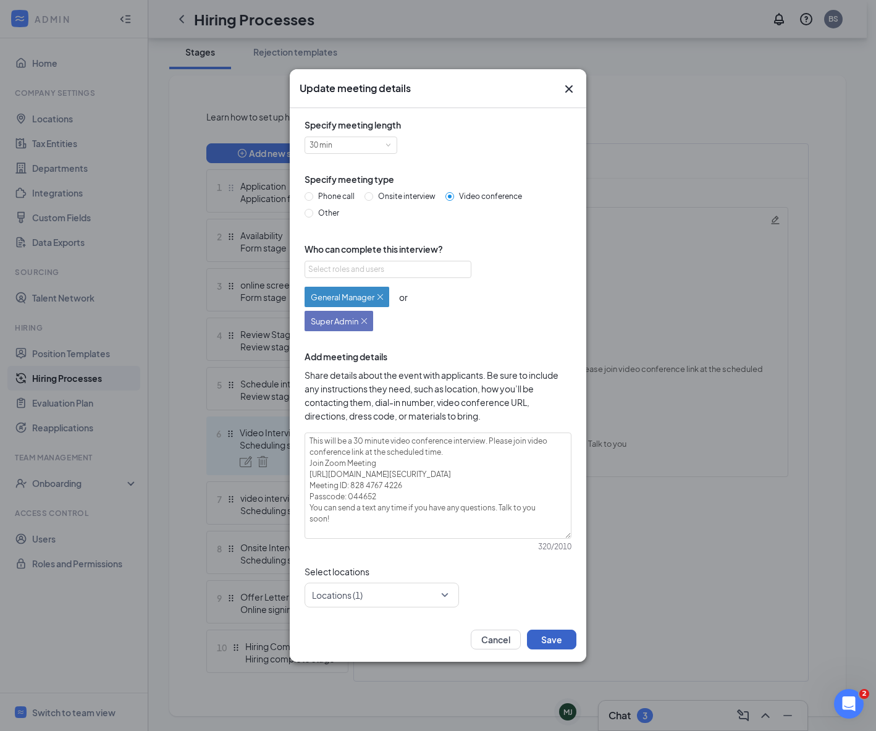
click at [551, 640] on button "Save" at bounding box center [551, 639] width 49 height 20
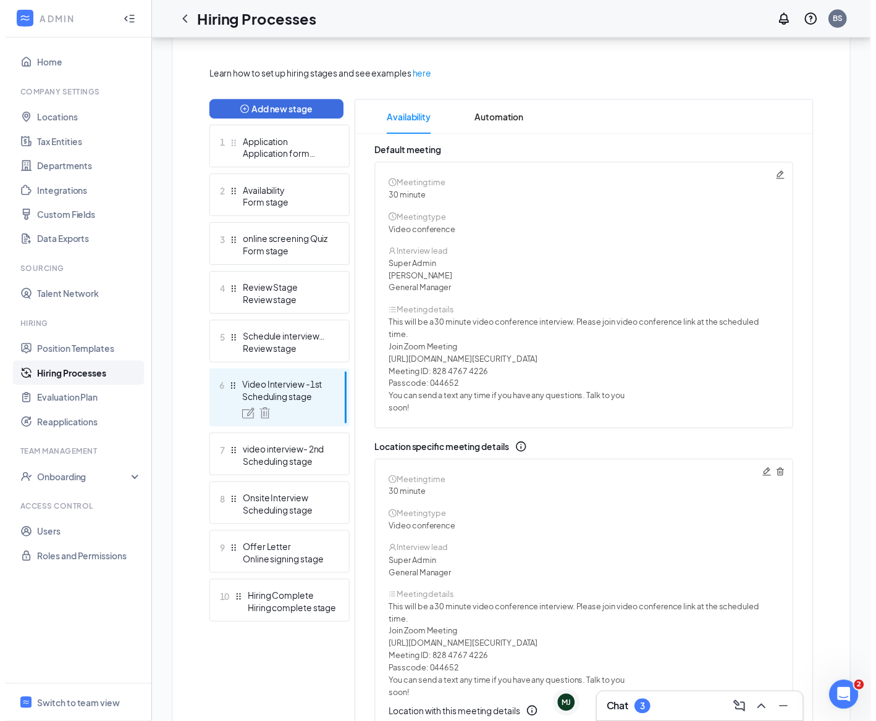
scroll to position [278, 0]
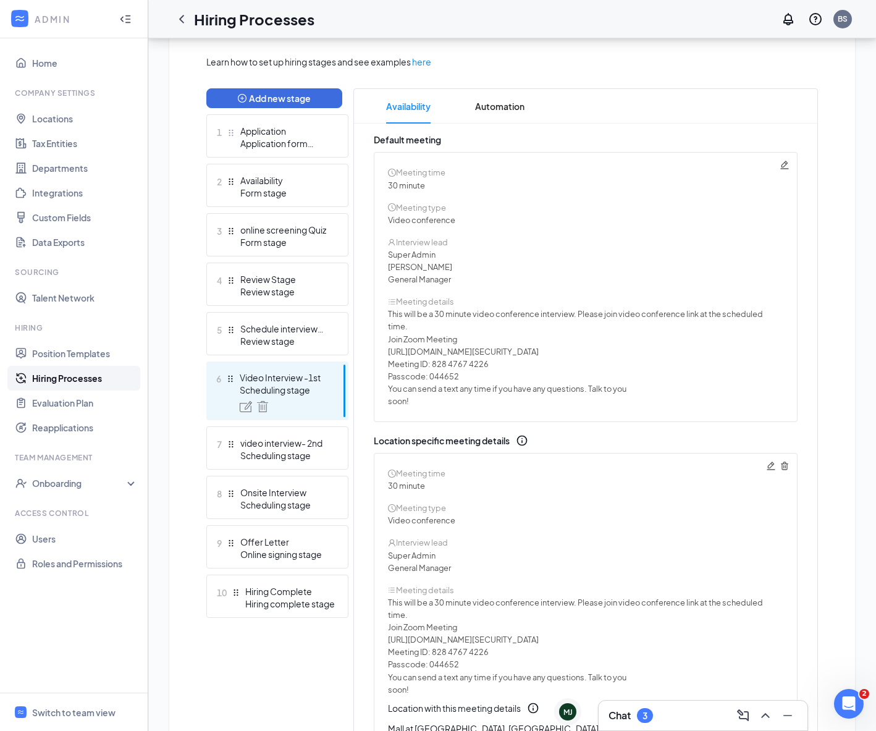
click at [784, 166] on icon "Pencil" at bounding box center [784, 165] width 8 height 8
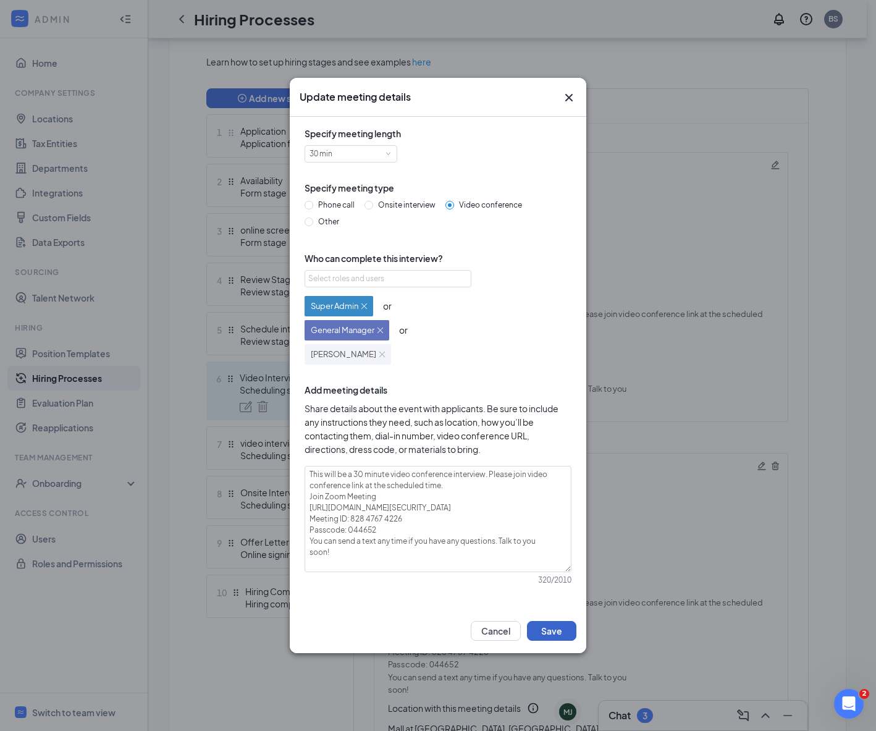
click at [537, 633] on button "Save" at bounding box center [551, 631] width 49 height 20
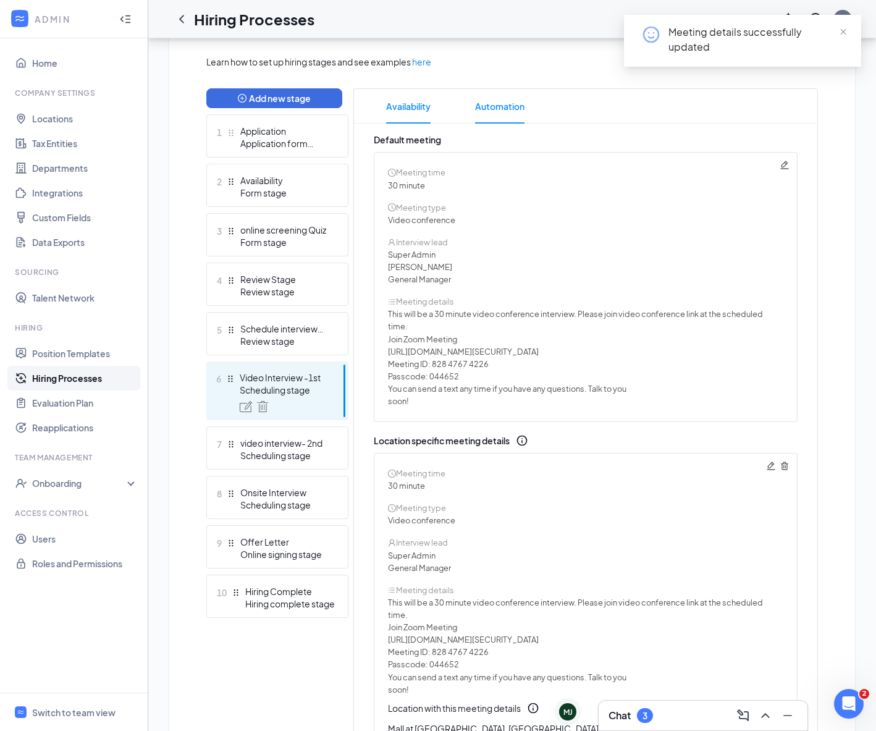
click at [483, 107] on span "Automation" at bounding box center [499, 106] width 49 height 35
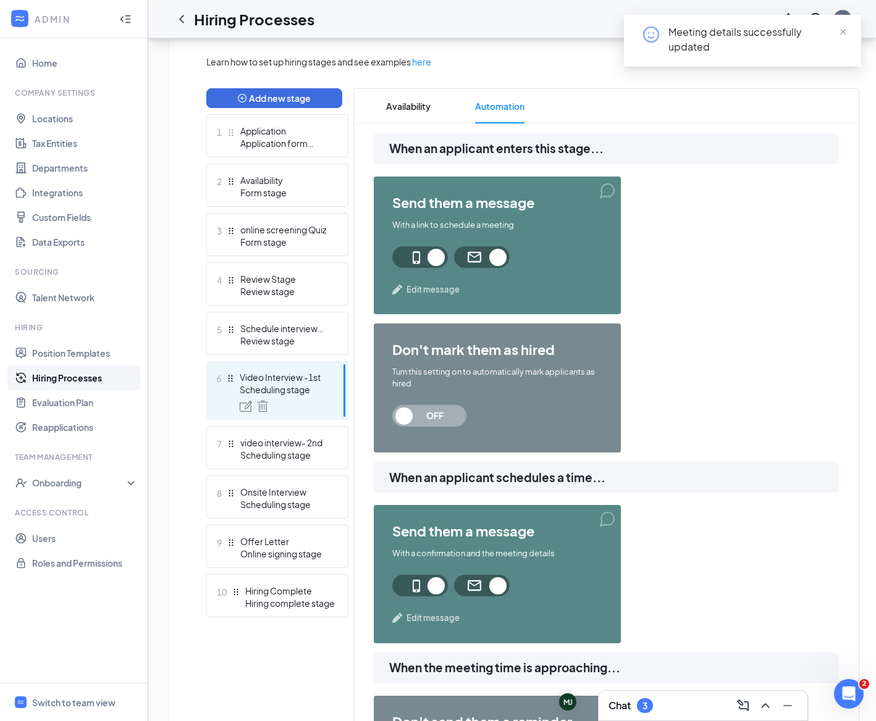
click at [417, 293] on span "Edit message" at bounding box center [432, 289] width 53 height 12
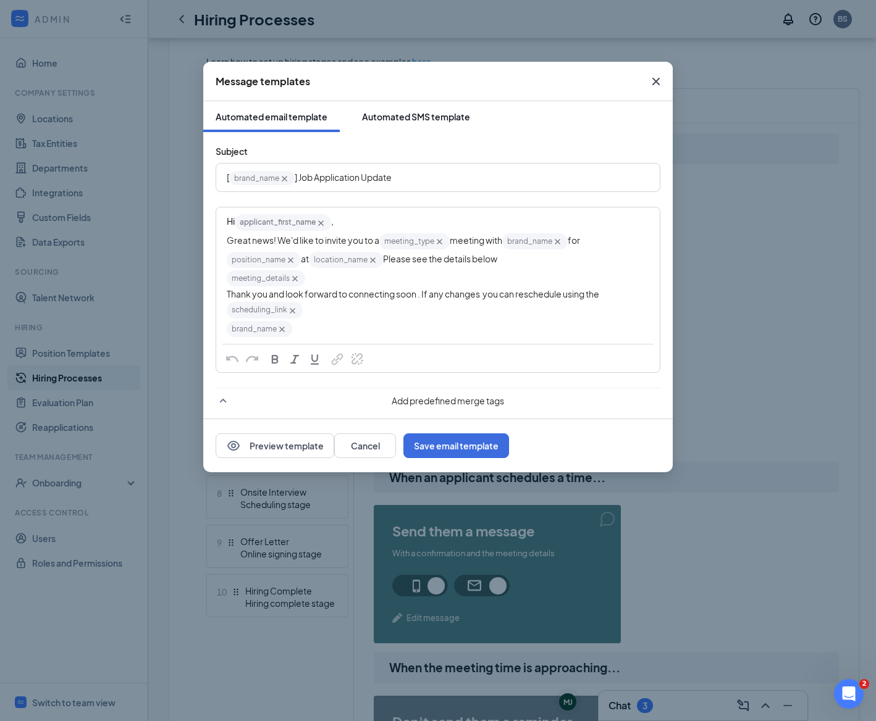
click at [421, 122] on div "Automated SMS template" at bounding box center [416, 117] width 108 height 12
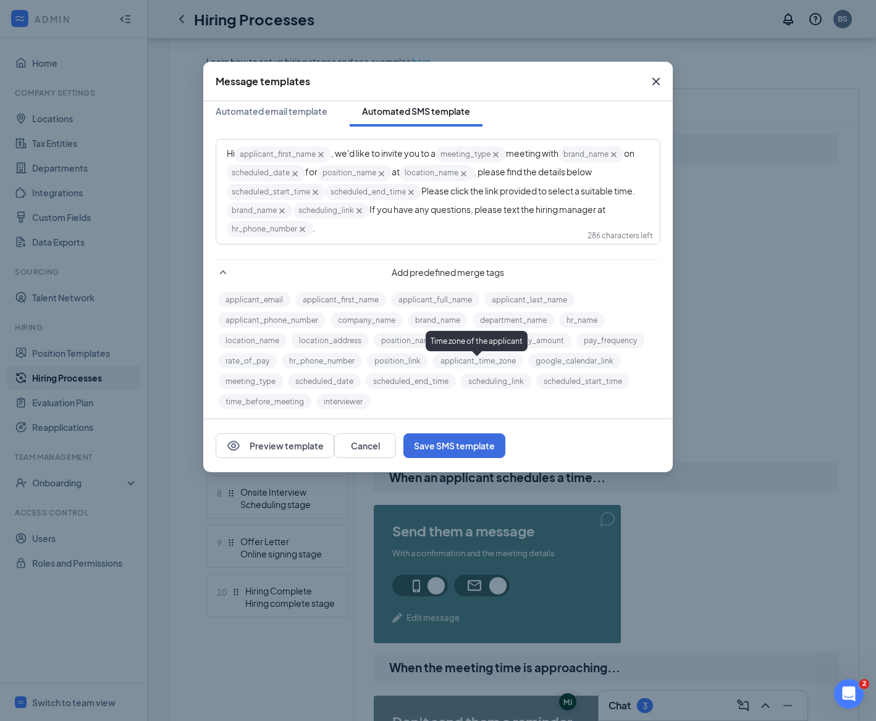
scroll to position [11, 0]
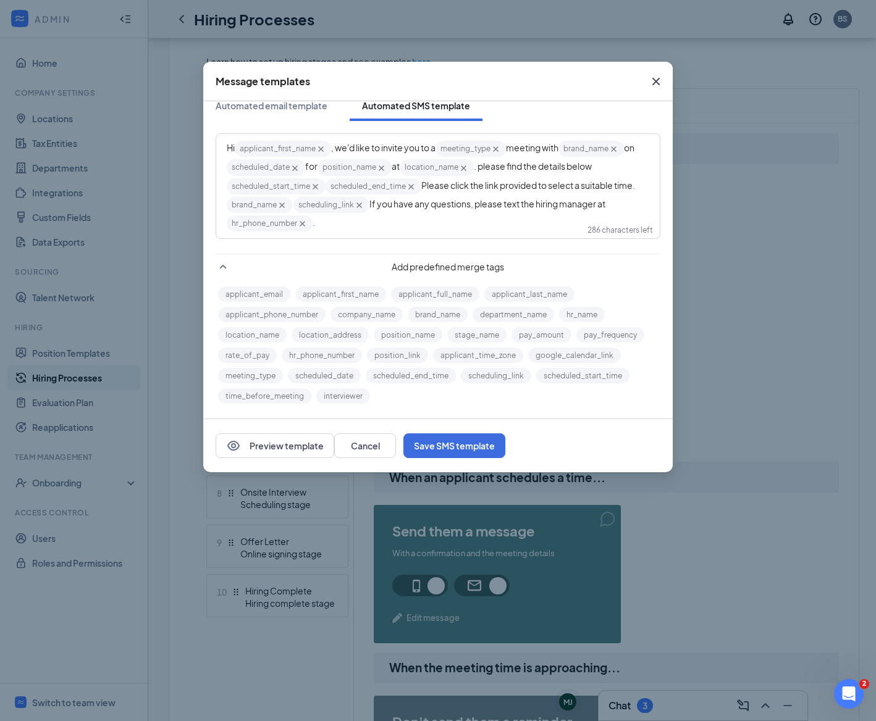
click at [424, 185] on span "Please click the link provided to select a suitable time." at bounding box center [528, 185] width 214 height 11
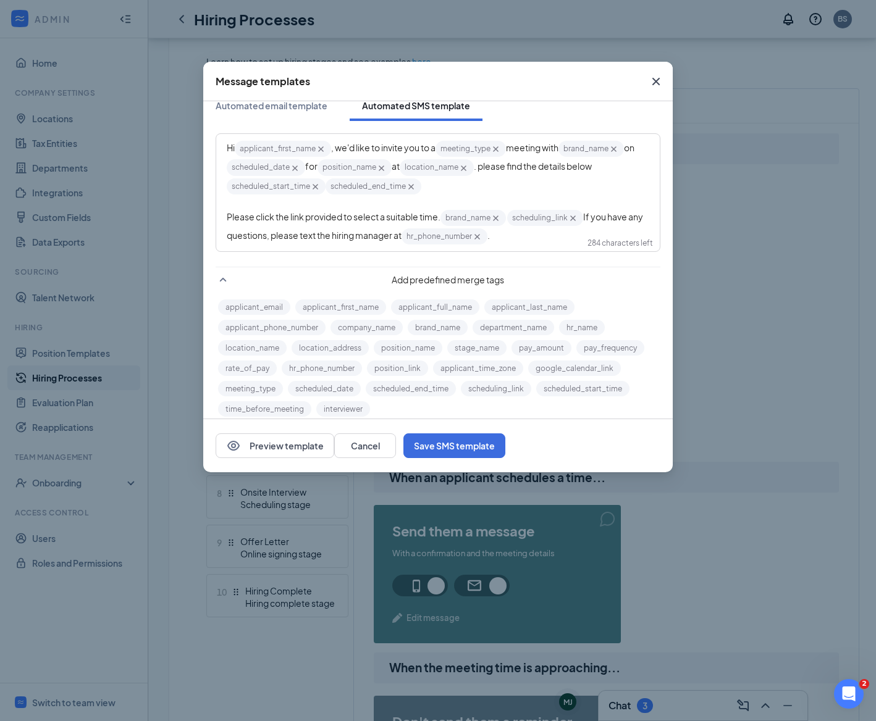
click at [418, 188] on span "scheduled_end_time‌‌‌‌ {{scheduled_end_time}}" at bounding box center [373, 186] width 96 height 16
click at [428, 188] on div "Hi applicant_first_name‌‌‌‌ {{applicant_first_name}} , we'd like to invite you …" at bounding box center [438, 168] width 422 height 56
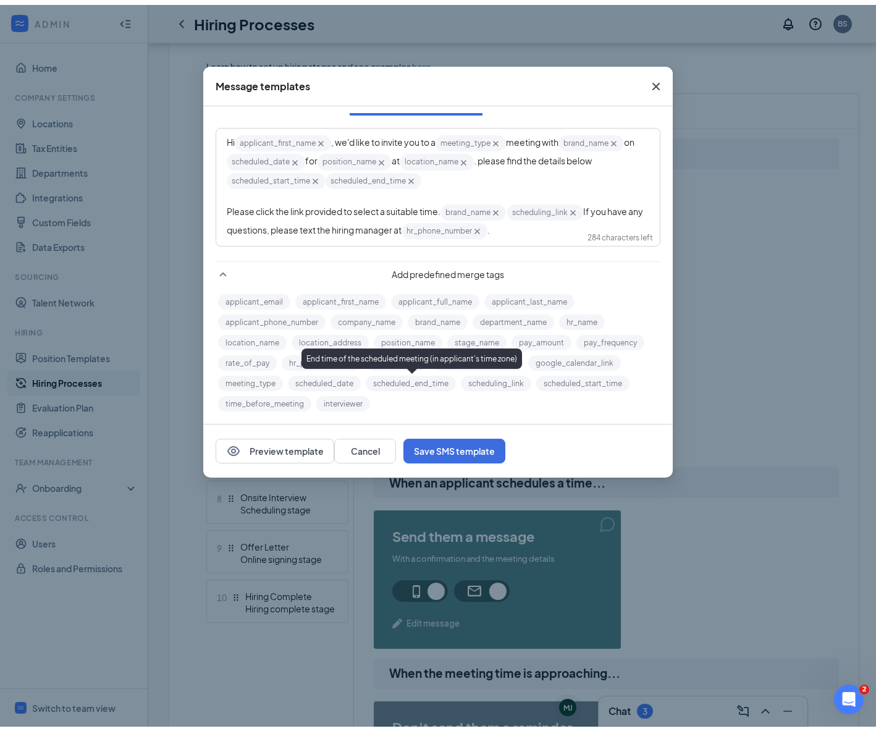
scroll to position [24, 0]
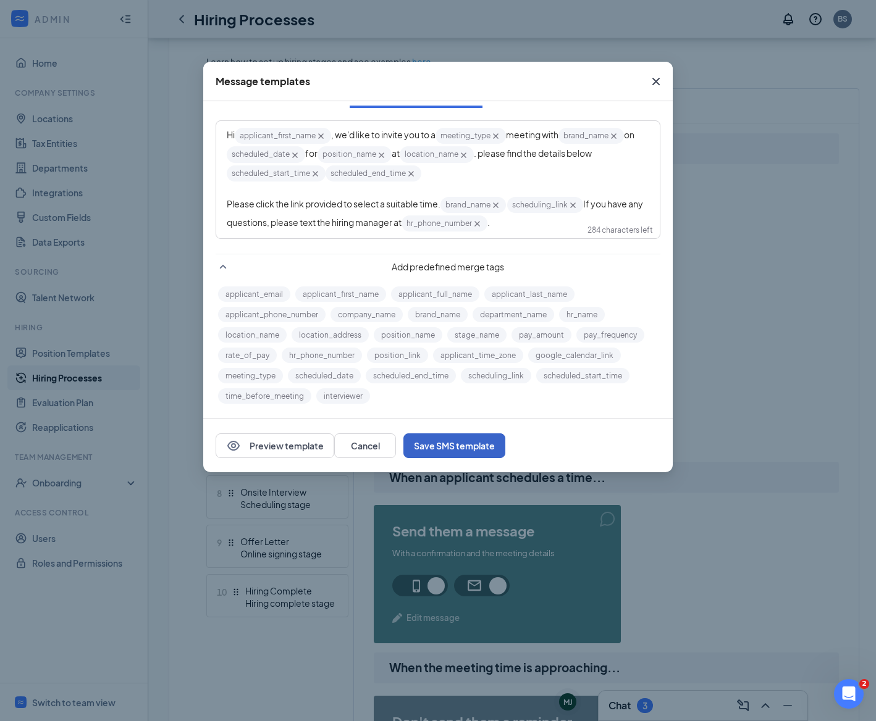
click at [505, 449] on button "Save SMS template" at bounding box center [454, 445] width 102 height 25
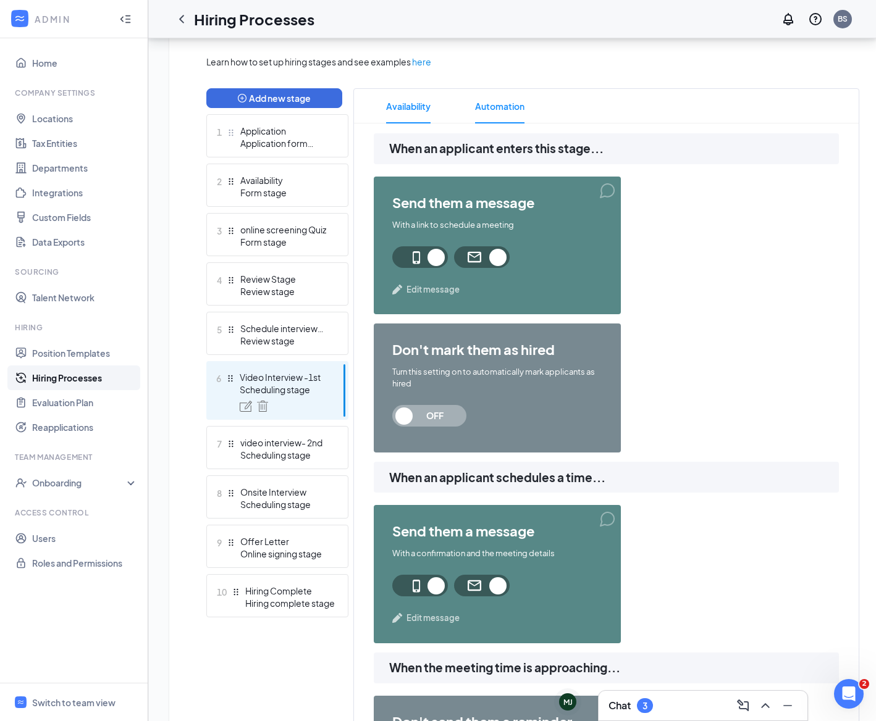
click at [423, 105] on span "Availability" at bounding box center [408, 106] width 44 height 35
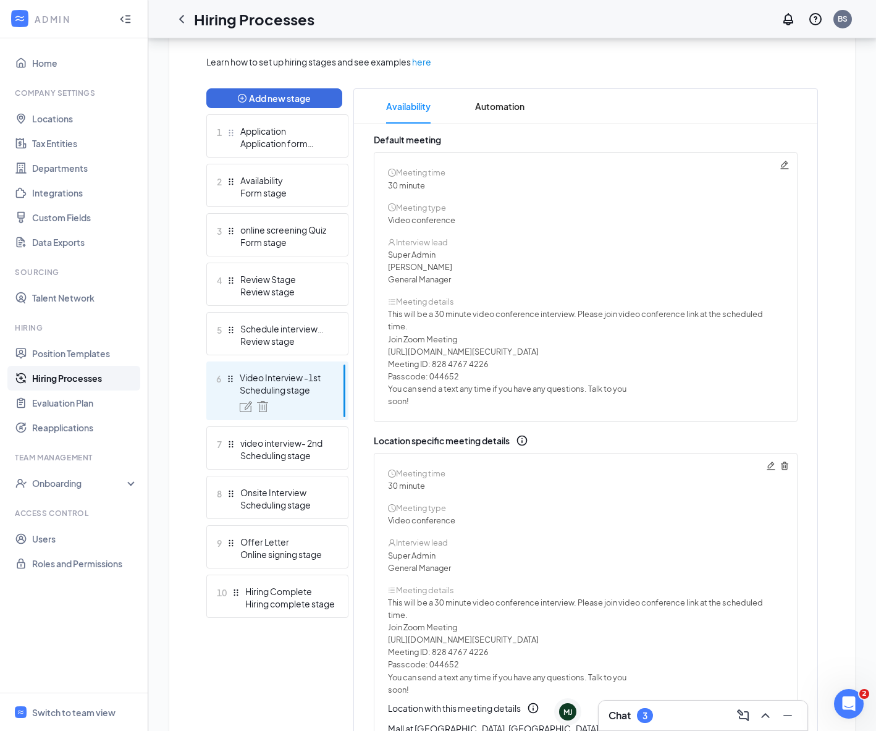
click at [783, 464] on icon "Trash" at bounding box center [784, 466] width 10 height 10
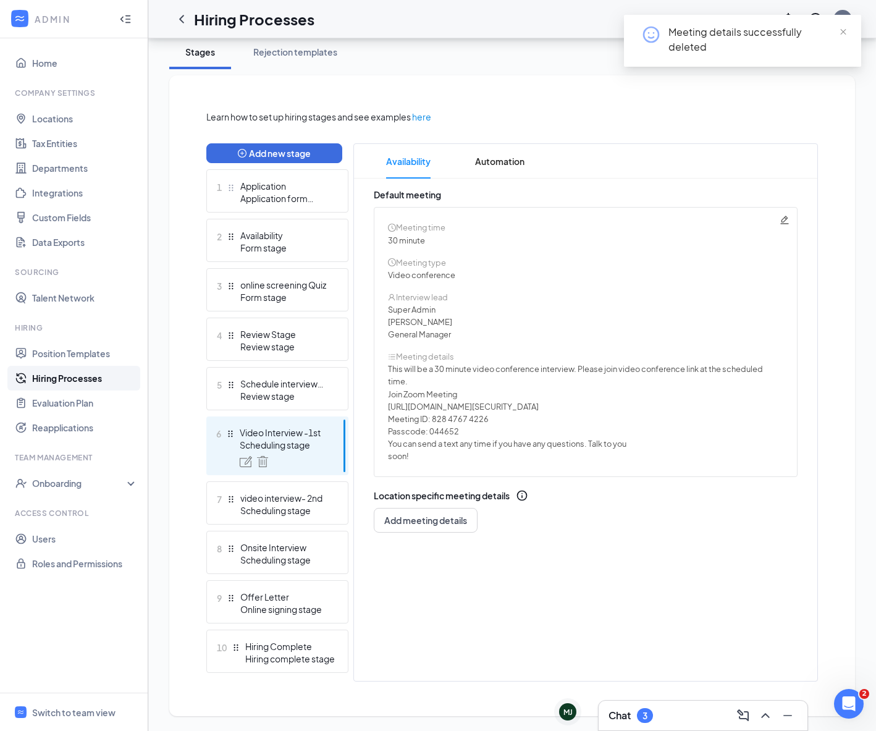
scroll to position [224, 0]
click at [787, 221] on icon "Pencil" at bounding box center [784, 220] width 10 height 10
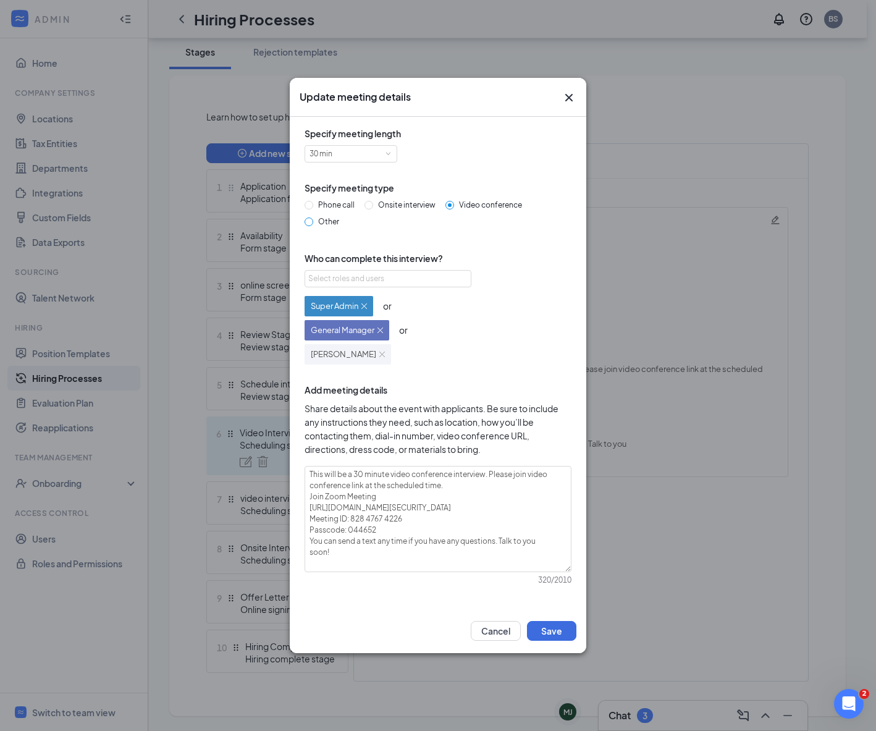
click at [305, 219] on input "Other" at bounding box center [308, 221] width 9 height 9
radio input "true"
radio input "false"
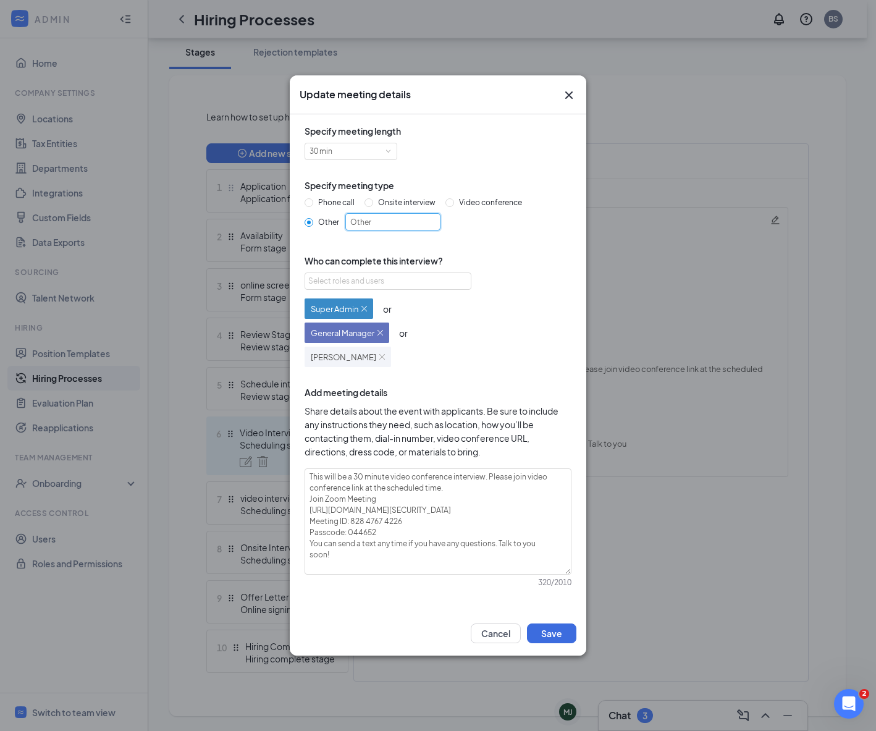
drag, startPoint x: 383, startPoint y: 222, endPoint x: 337, endPoint y: 219, distance: 47.0
click at [337, 219] on span "Other Other" at bounding box center [379, 221] width 132 height 9
drag, startPoint x: 432, startPoint y: 222, endPoint x: 409, endPoint y: 224, distance: 23.5
click at [409, 224] on input "Video interview -1st" at bounding box center [392, 221] width 95 height 17
type input "Video interview"
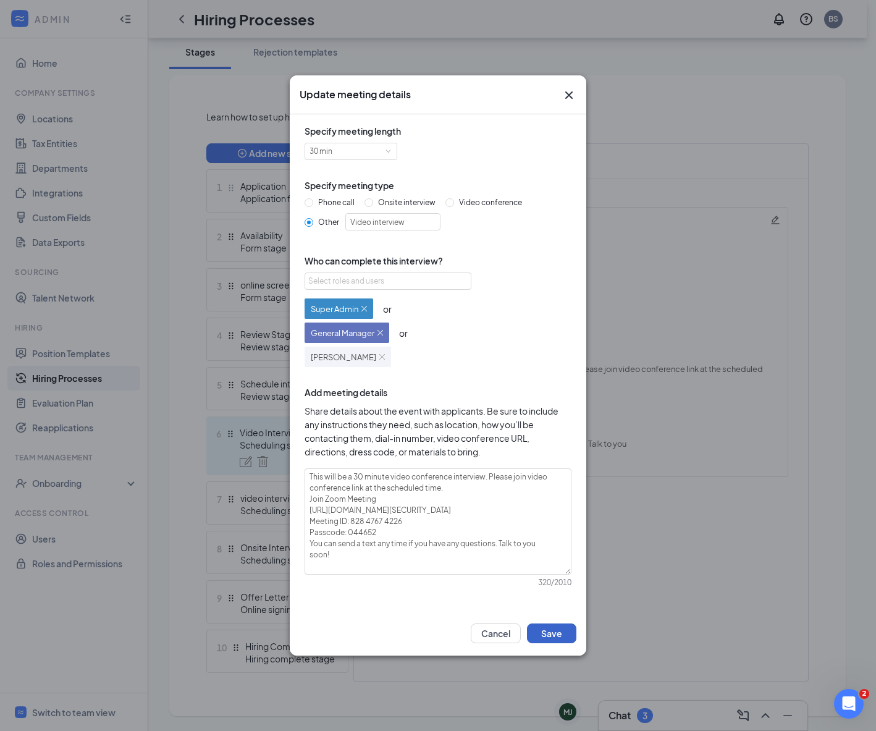
click at [551, 635] on button "Save" at bounding box center [551, 633] width 49 height 20
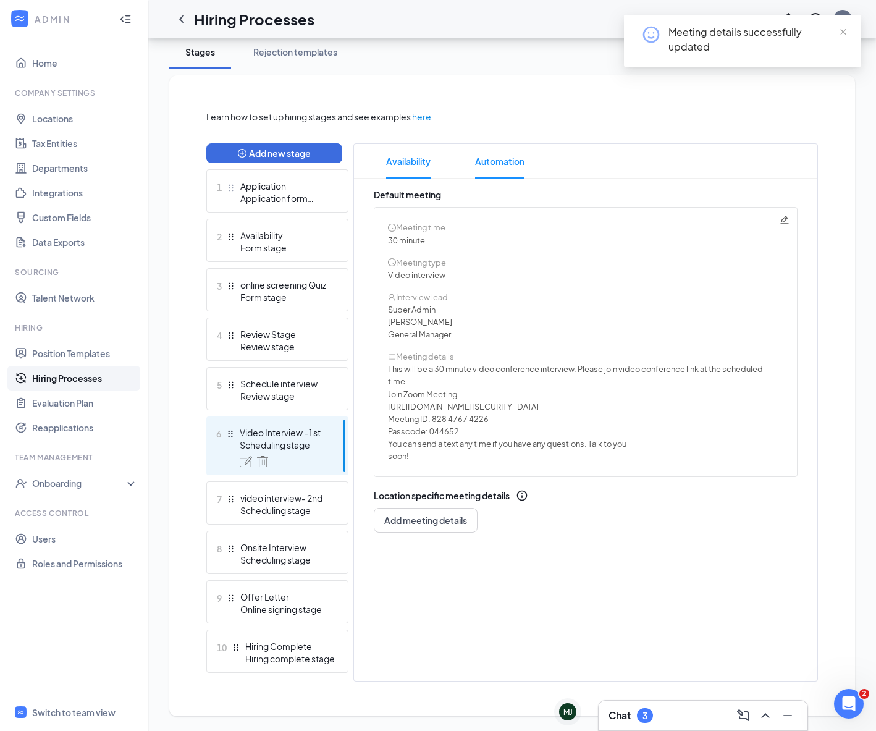
click at [506, 158] on span "Automation" at bounding box center [499, 161] width 49 height 35
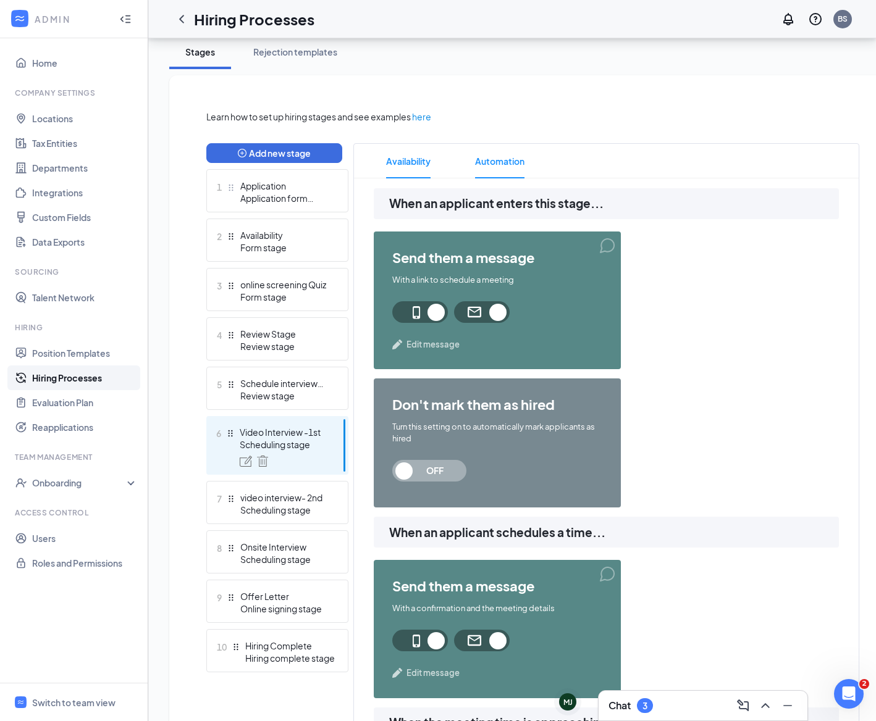
click at [410, 168] on span "Availability" at bounding box center [408, 161] width 44 height 35
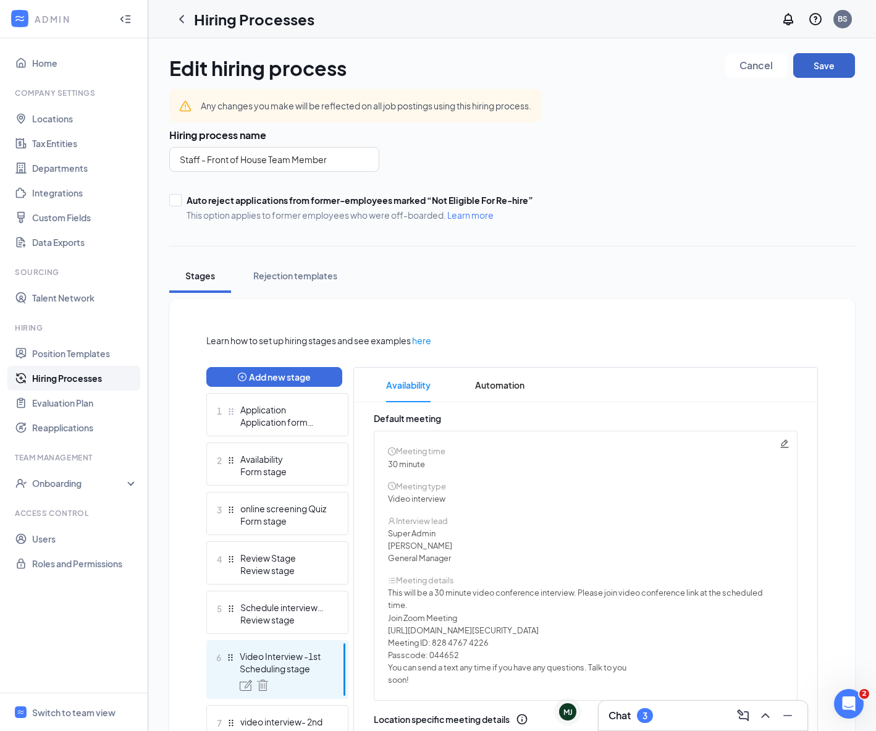
click at [811, 73] on button "Save" at bounding box center [824, 65] width 62 height 25
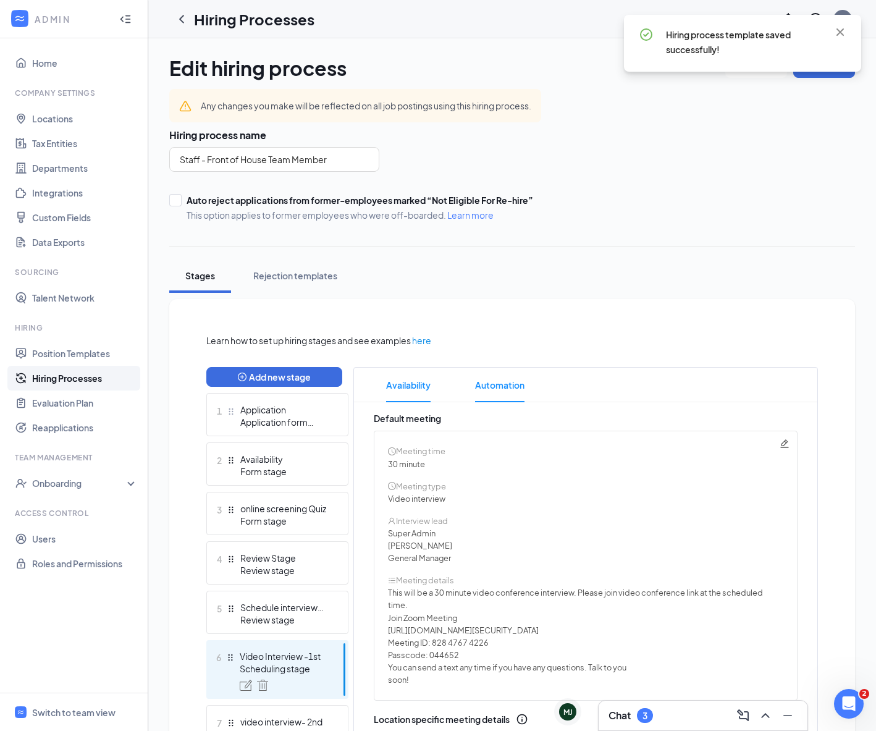
click at [498, 388] on span "Automation" at bounding box center [499, 384] width 49 height 35
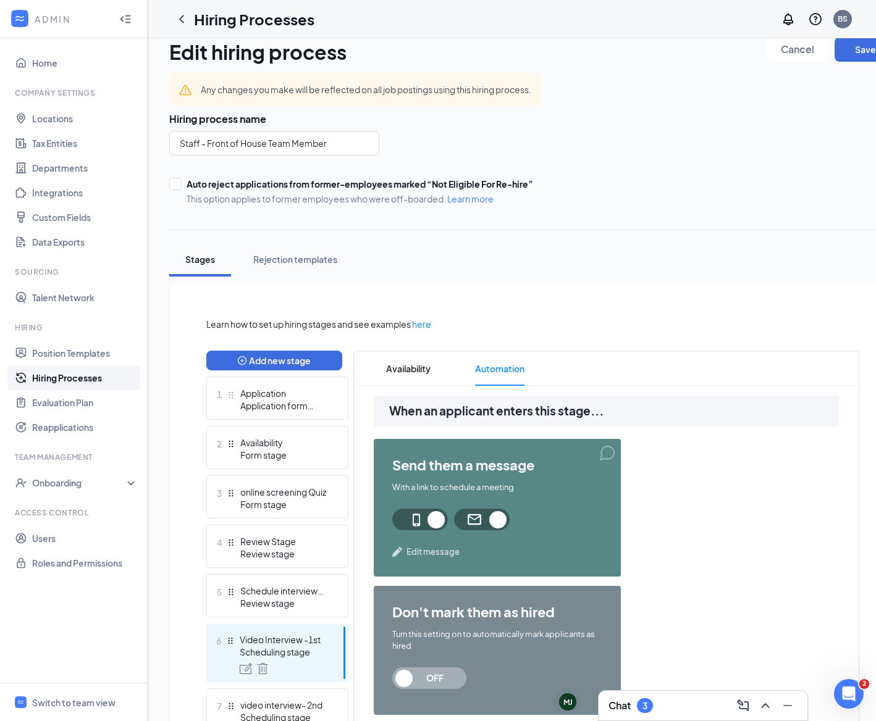
scroll to position [24, 0]
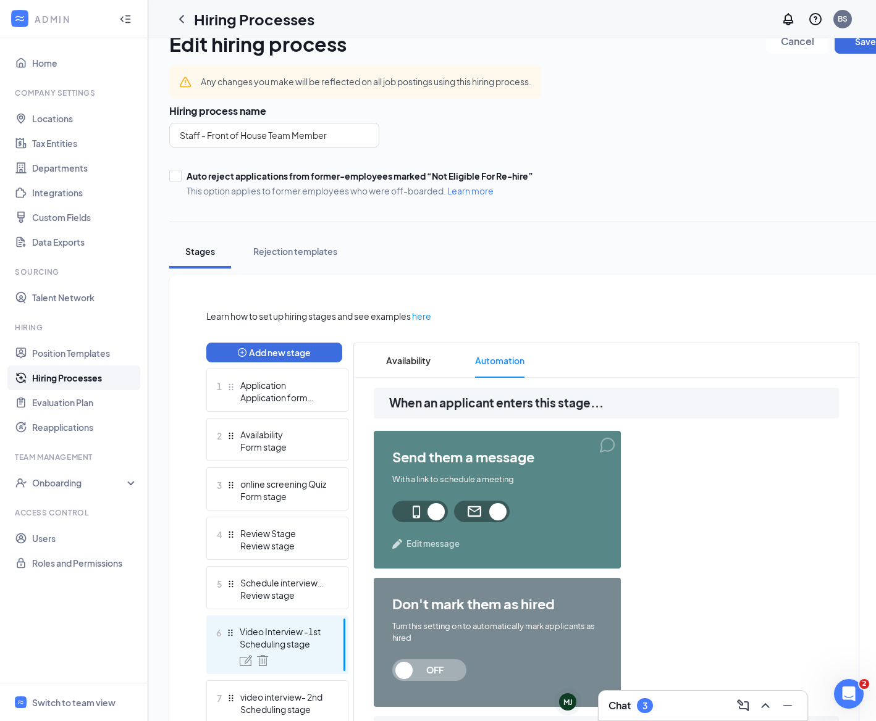
click at [419, 542] on span "Edit message" at bounding box center [432, 544] width 53 height 12
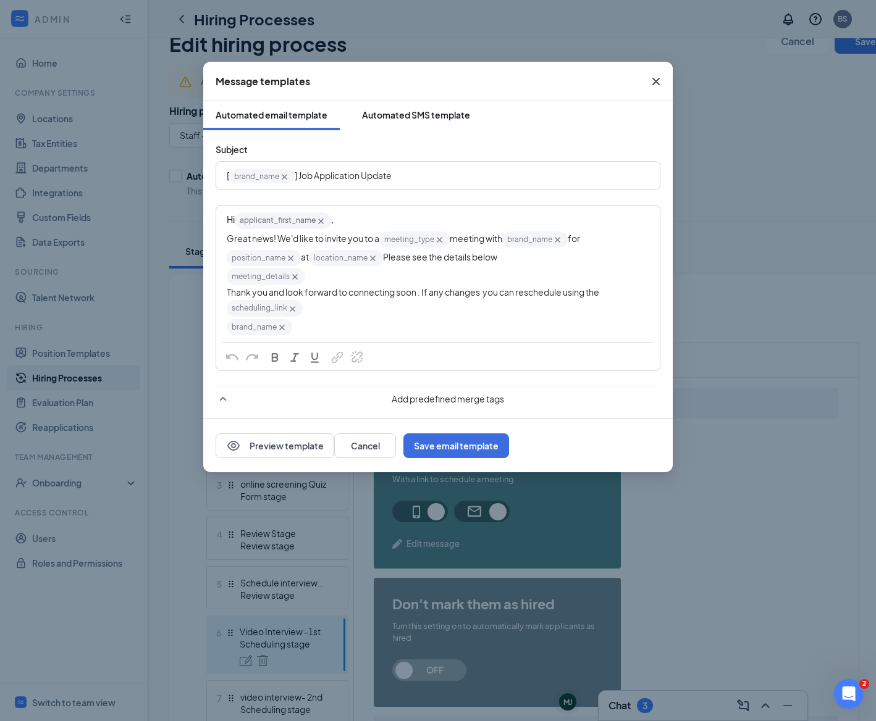
scroll to position [2, 0]
click at [388, 119] on div "Automated SMS template" at bounding box center [416, 114] width 108 height 12
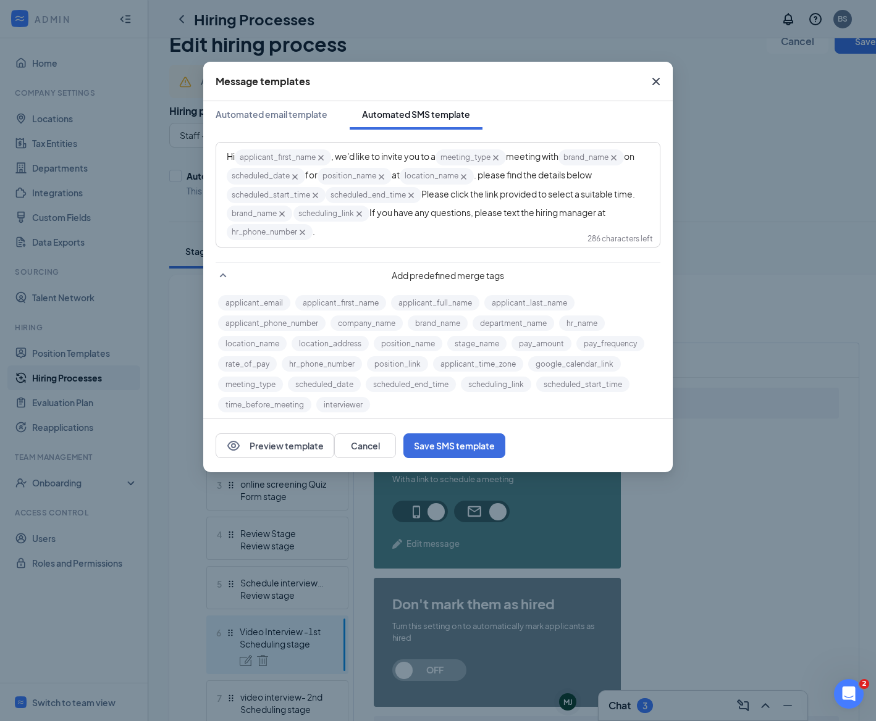
click at [422, 196] on span "Please click the link provided to select a suitable time." at bounding box center [528, 193] width 214 height 11
click at [424, 196] on span "Please click the link provided to select a suitable time." at bounding box center [528, 193] width 214 height 11
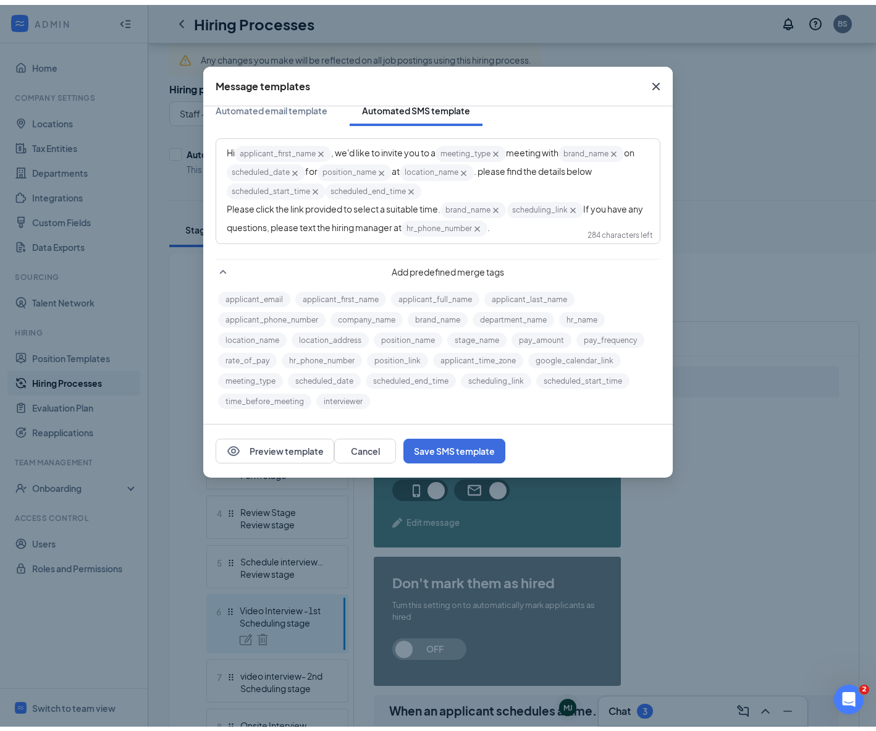
scroll to position [97, 0]
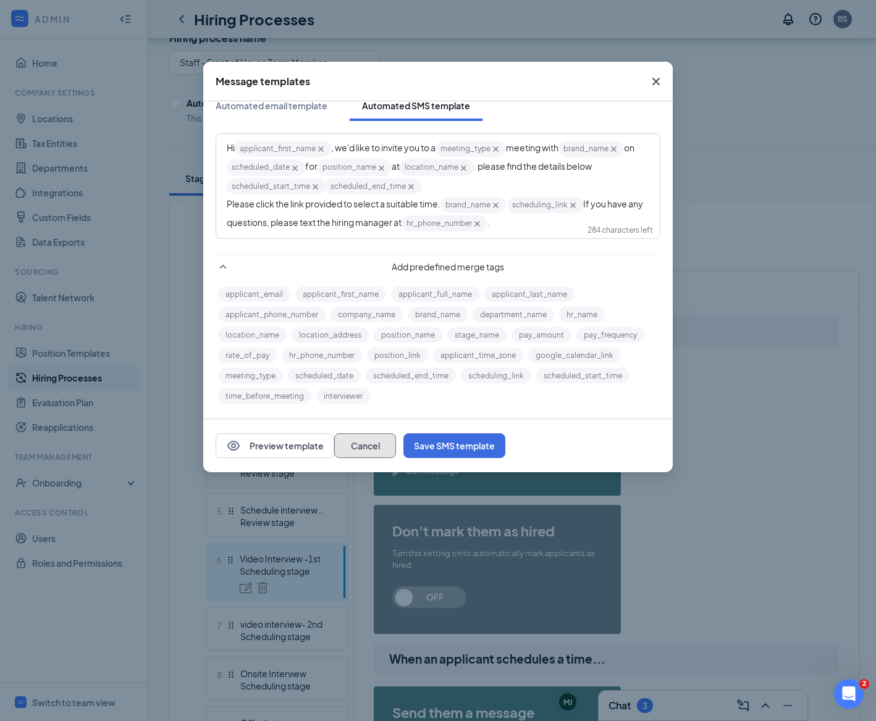
click at [396, 443] on button "Cancel" at bounding box center [365, 445] width 62 height 25
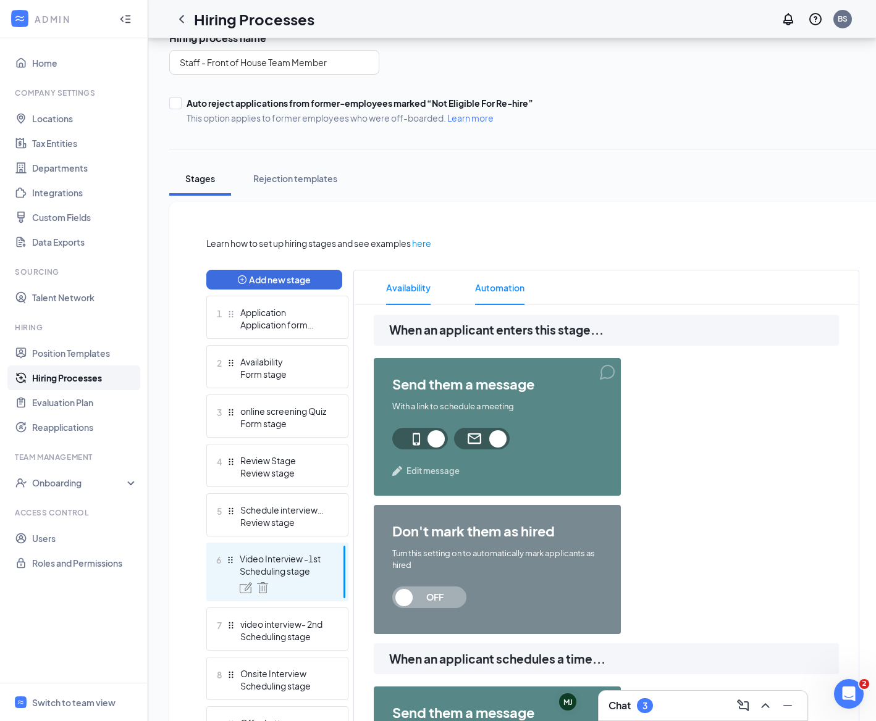
click at [429, 287] on span "Availability" at bounding box center [408, 287] width 44 height 35
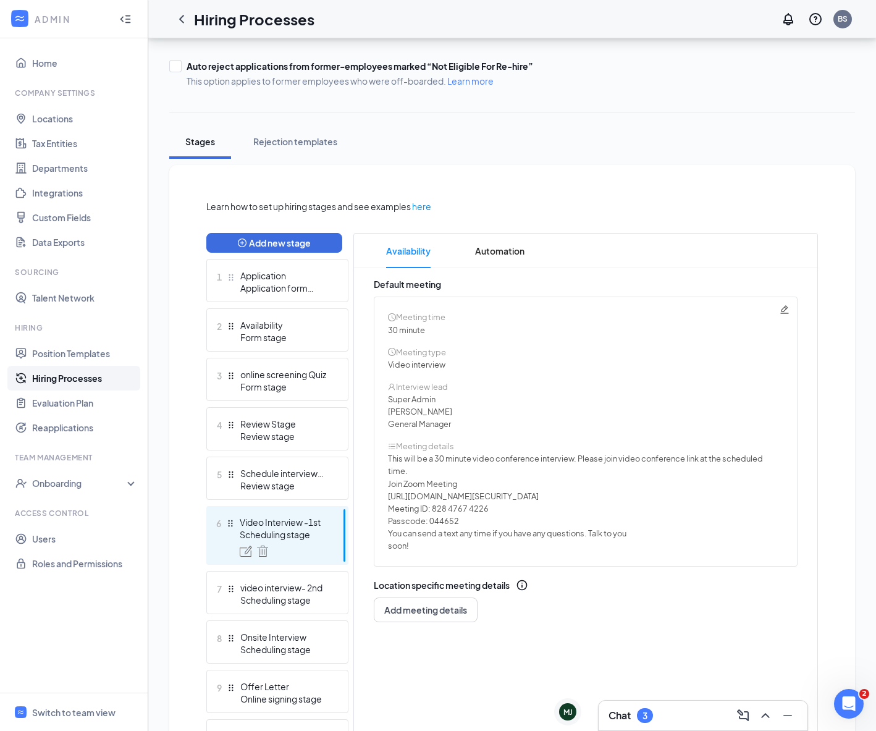
scroll to position [183, 0]
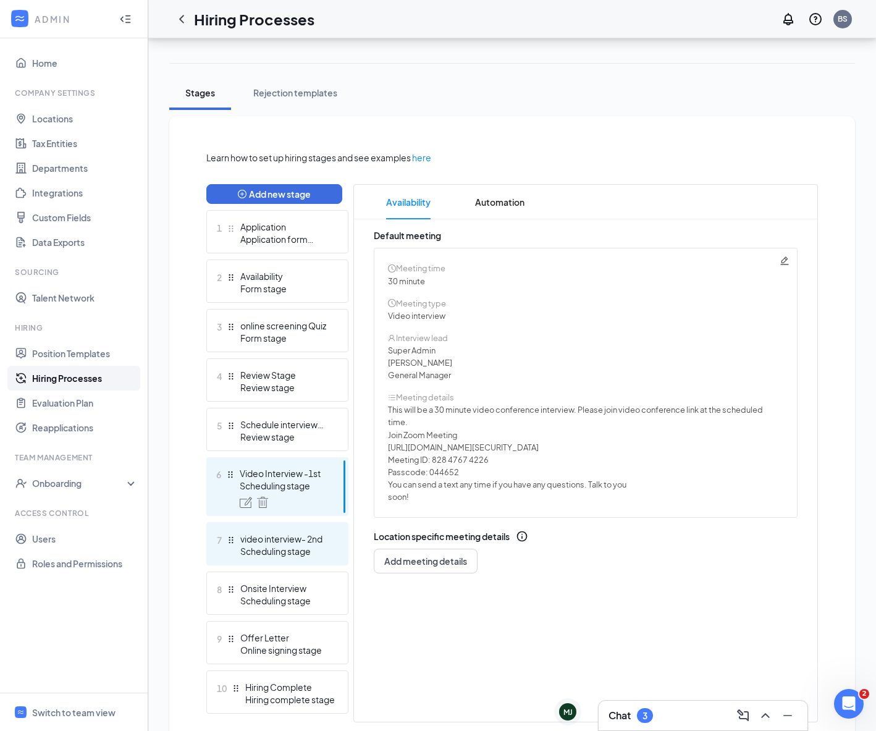
click at [322, 530] on div "7 video interview- 2nd Scheduling stage" at bounding box center [277, 543] width 142 height 43
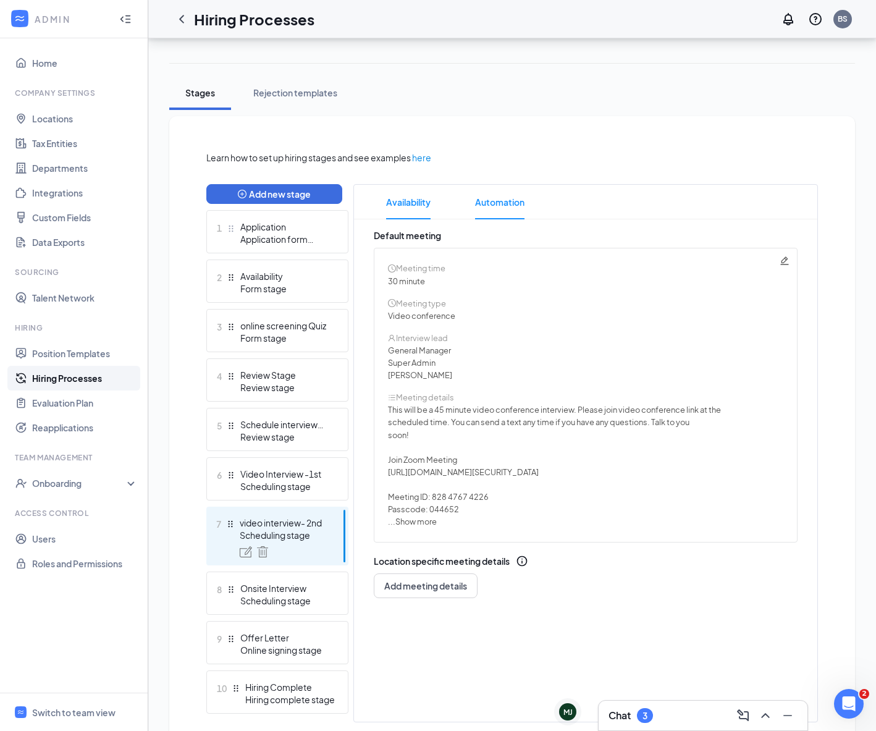
click at [492, 206] on span "Automation" at bounding box center [499, 202] width 49 height 35
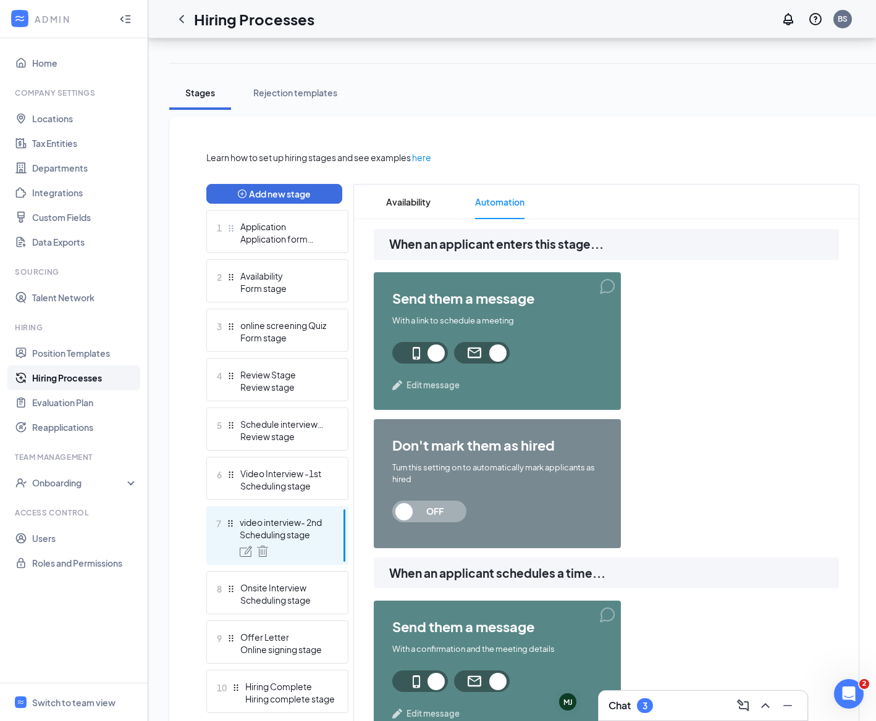
click at [438, 383] on span "Edit message" at bounding box center [432, 385] width 53 height 12
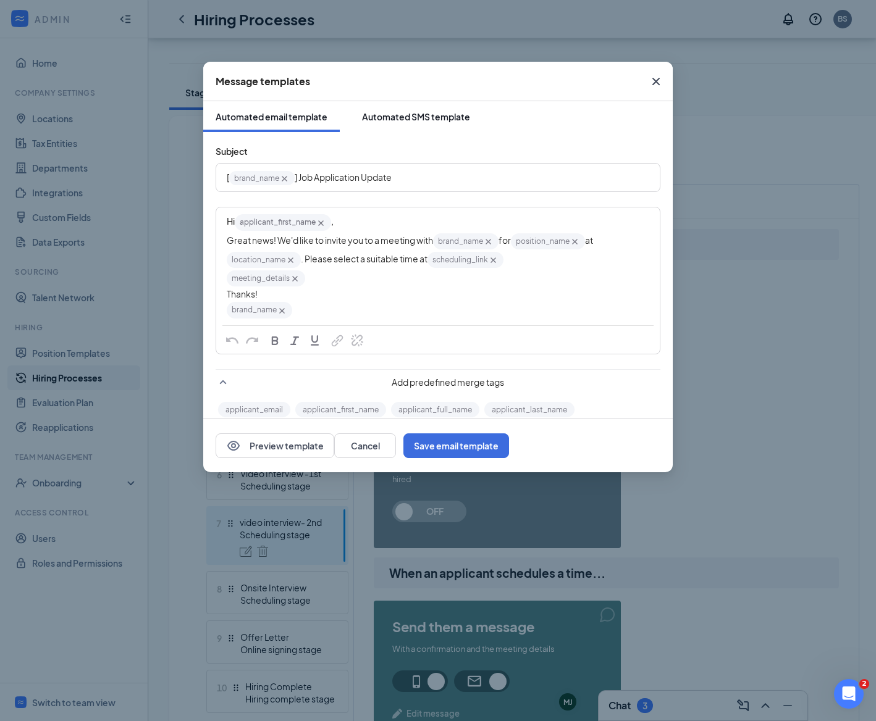
click at [398, 111] on div "Automated SMS template" at bounding box center [416, 117] width 108 height 12
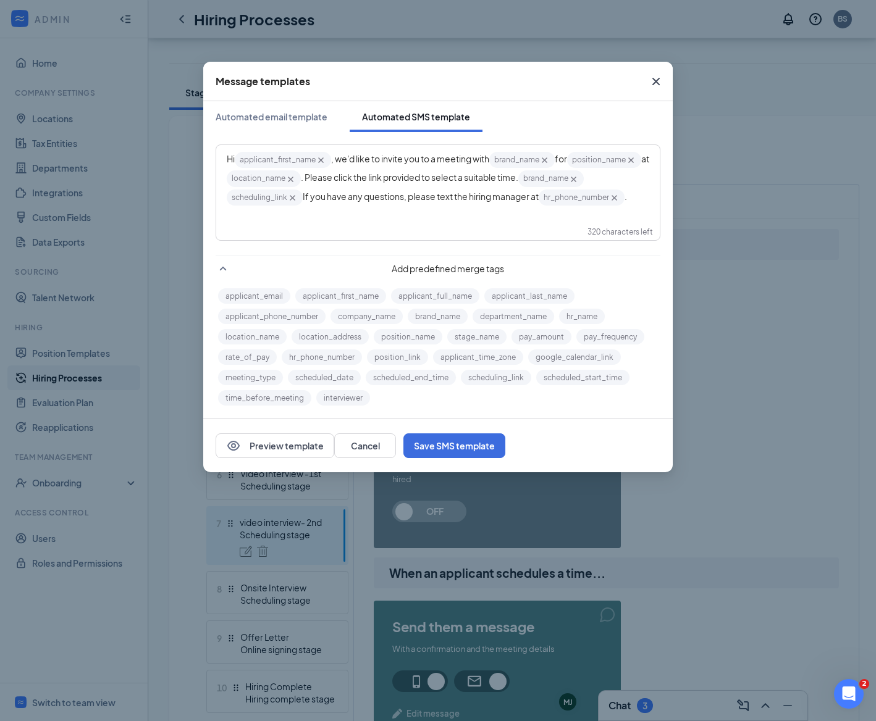
click at [384, 178] on span ". Please click the link provided to select a suitable time." at bounding box center [409, 177] width 217 height 11
click at [658, 71] on span "Close" at bounding box center [655, 81] width 33 height 33
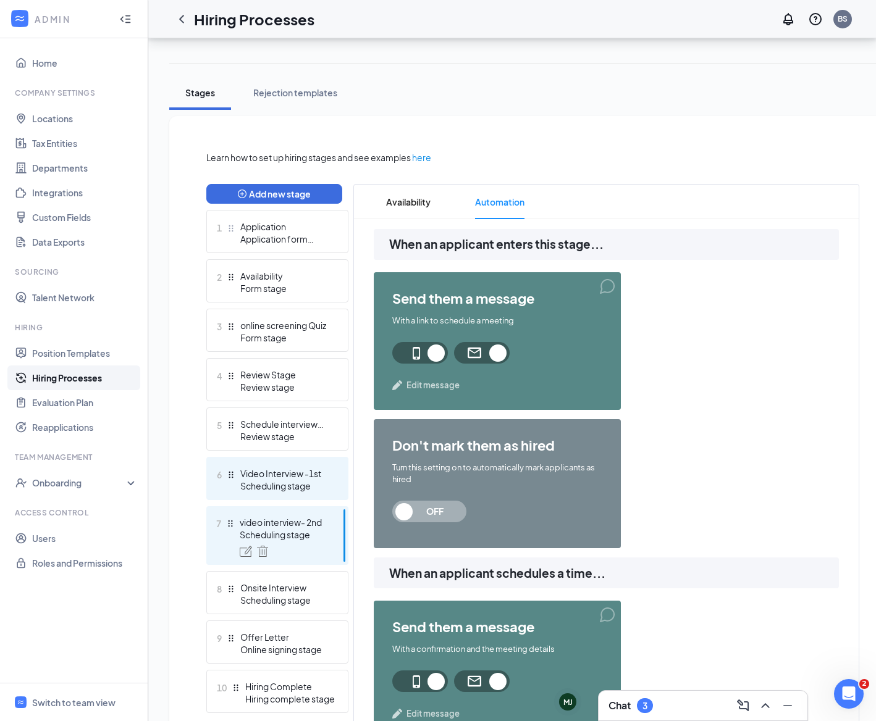
click at [304, 482] on div "Scheduling stage" at bounding box center [285, 486] width 90 height 12
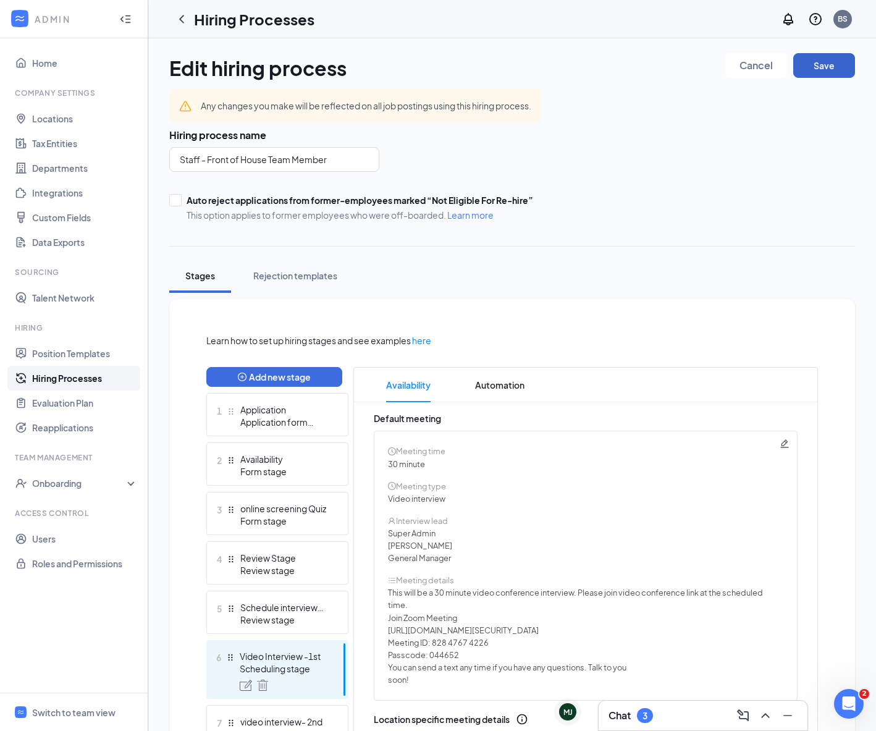
click at [824, 65] on button "Save" at bounding box center [824, 65] width 62 height 25
click at [294, 613] on div "Review stage" at bounding box center [285, 619] width 90 height 12
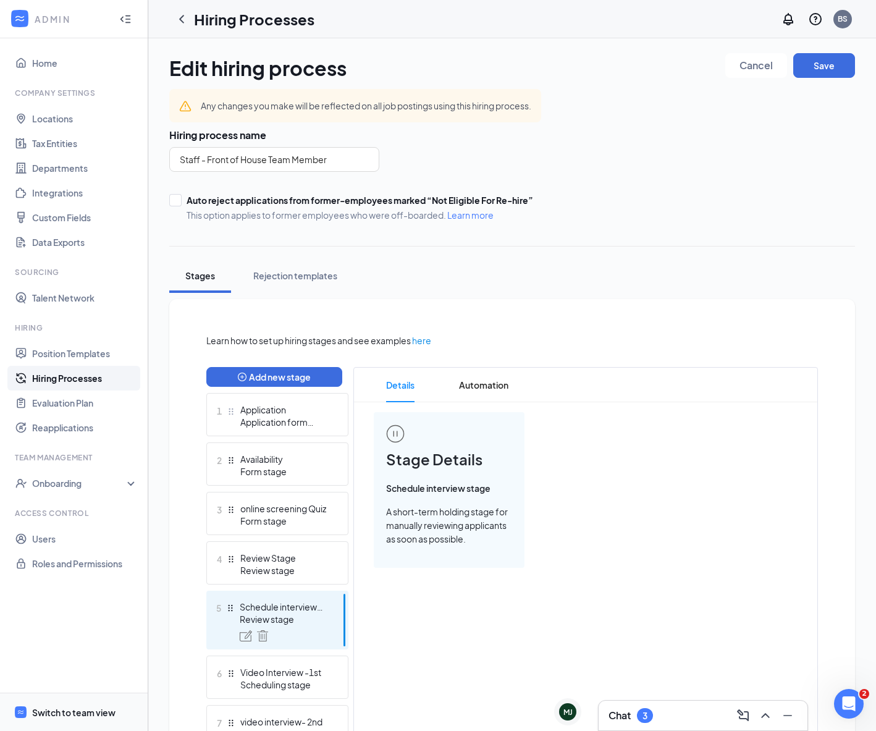
click at [94, 712] on div "Switch to team view" at bounding box center [73, 712] width 83 height 12
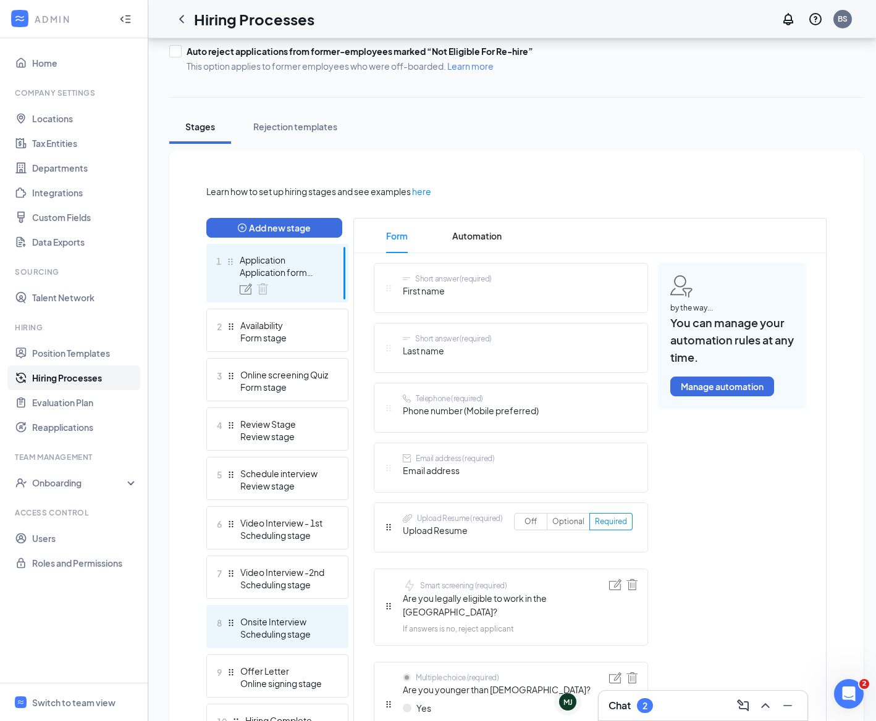
scroll to position [382, 0]
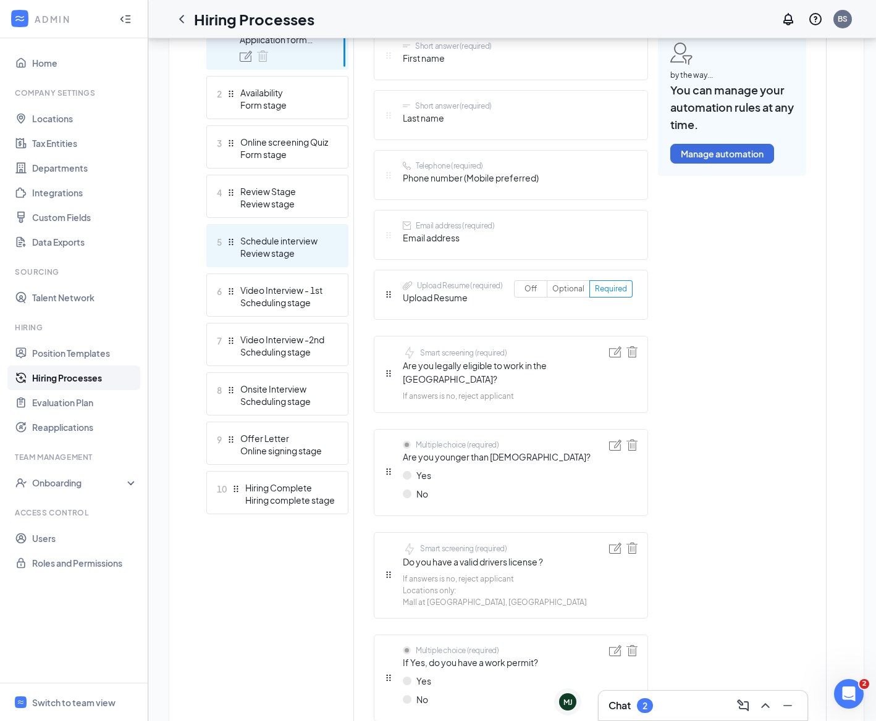
click at [306, 235] on div "Schedule interview" at bounding box center [285, 241] width 90 height 12
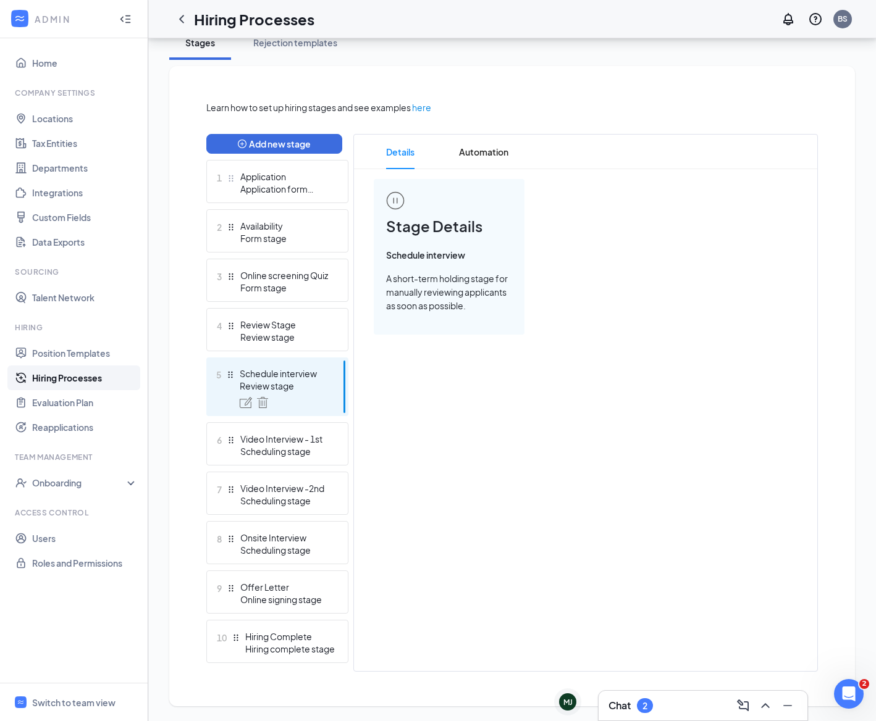
scroll to position [224, 0]
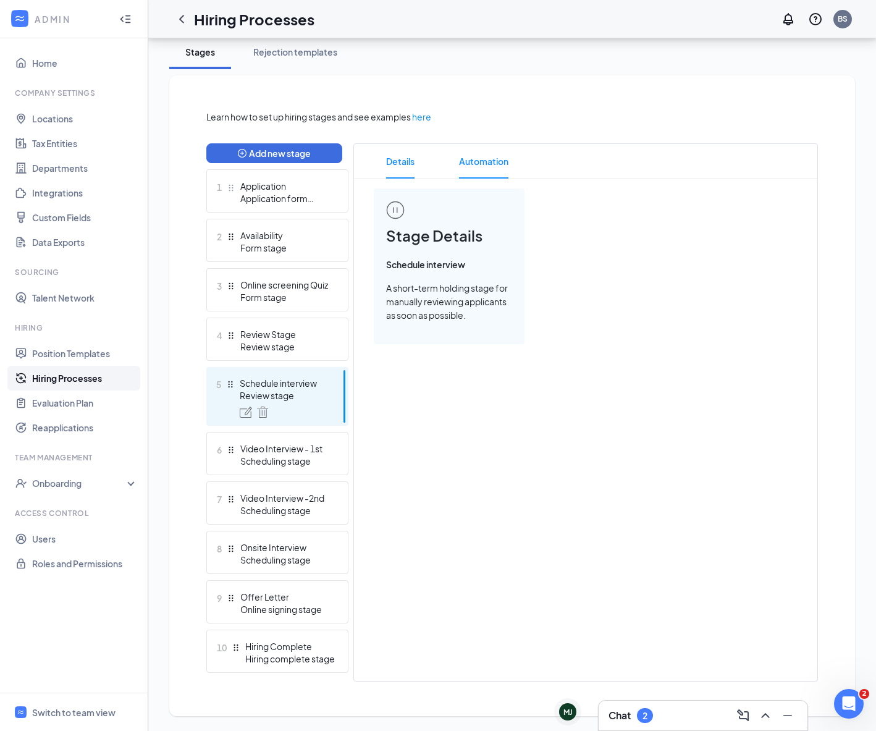
click at [472, 169] on span "Automation" at bounding box center [483, 161] width 49 height 35
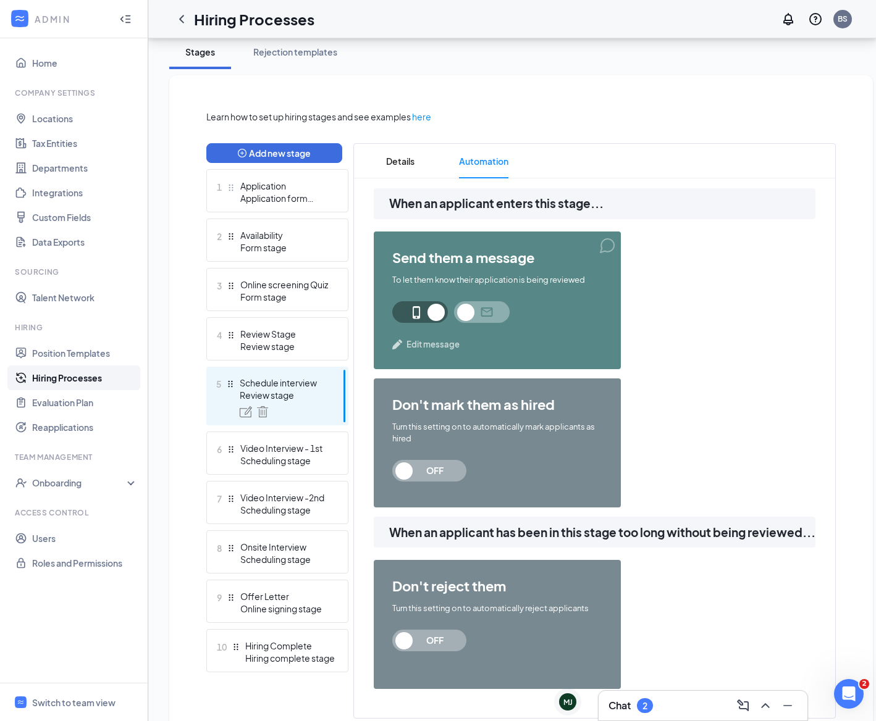
click at [423, 344] on span "Edit message" at bounding box center [432, 344] width 53 height 12
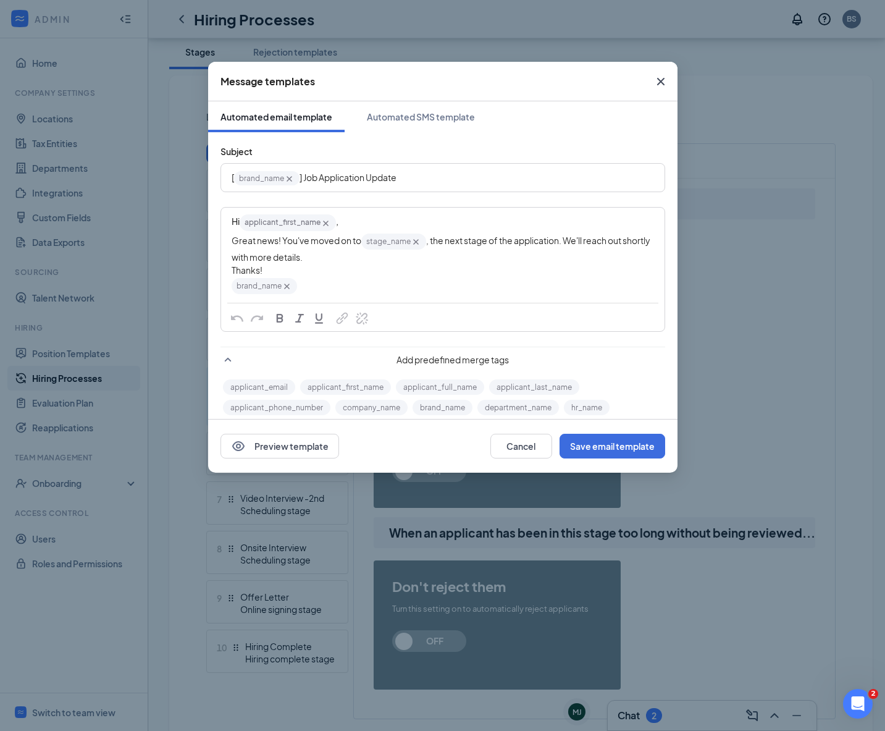
click at [667, 78] on icon "Cross" at bounding box center [660, 81] width 15 height 15
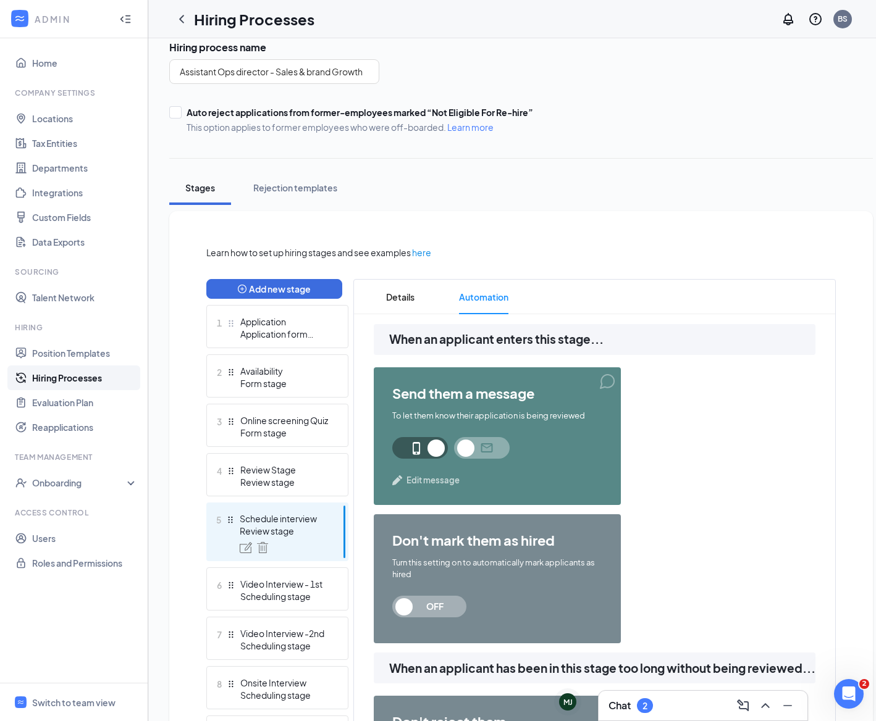
scroll to position [280, 0]
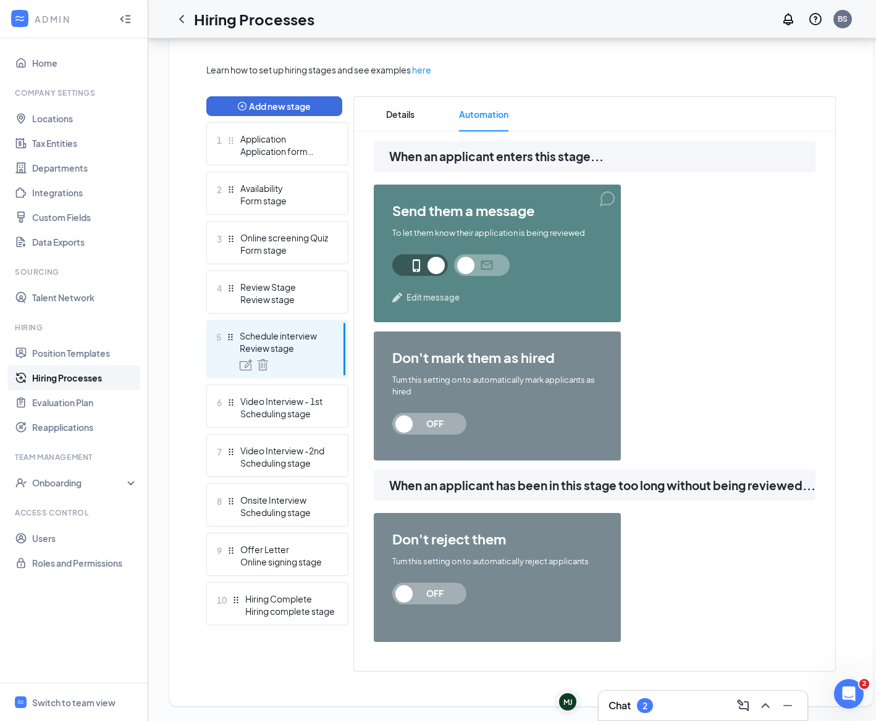
click at [415, 291] on span "Edit message" at bounding box center [432, 297] width 53 height 12
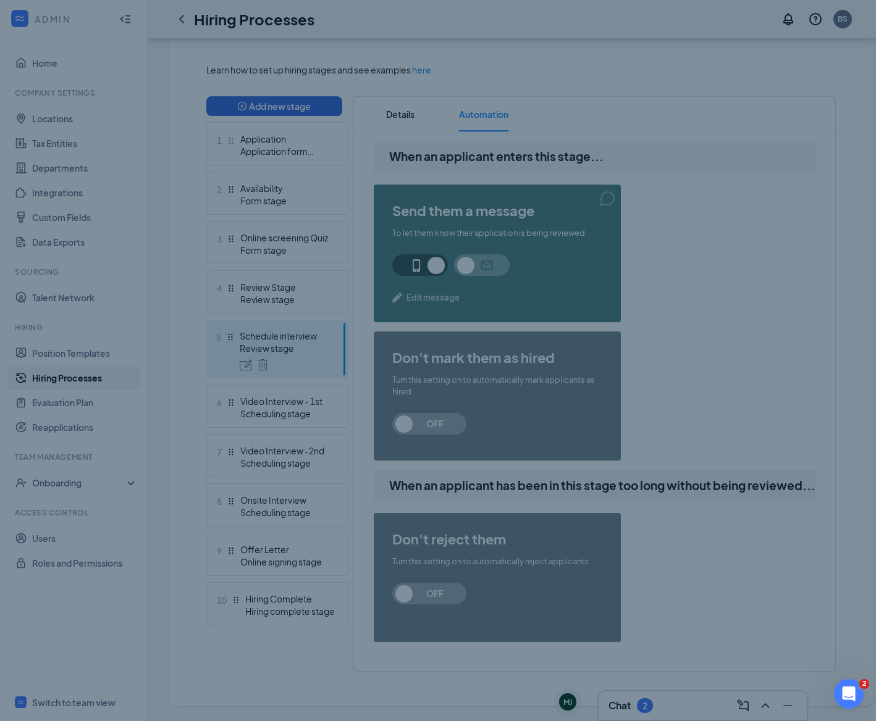
scroll to position [270, 0]
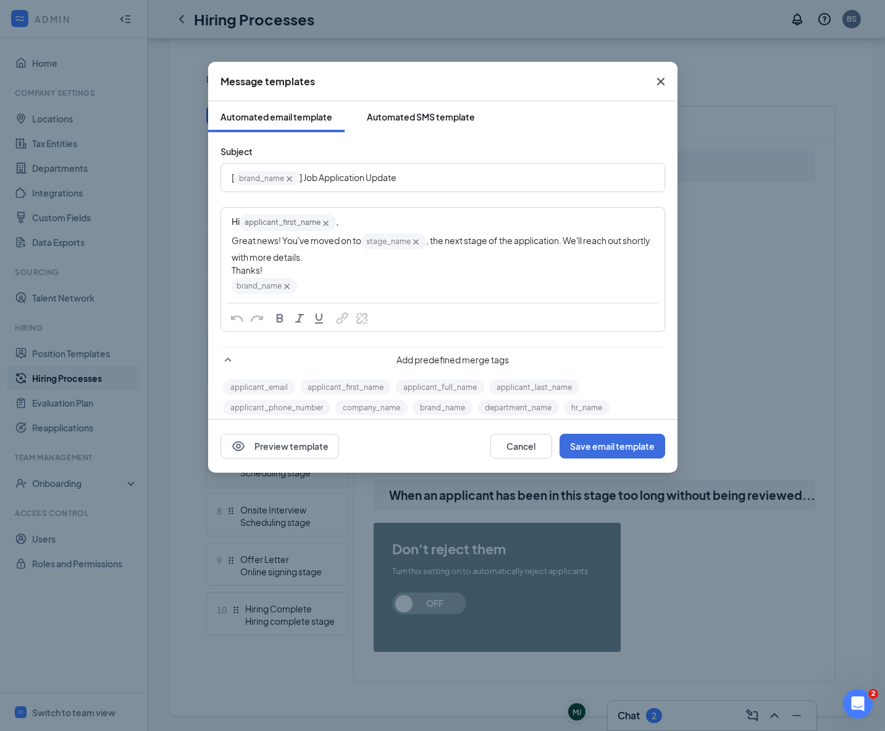
click at [443, 120] on div "Automated SMS template" at bounding box center [421, 117] width 108 height 12
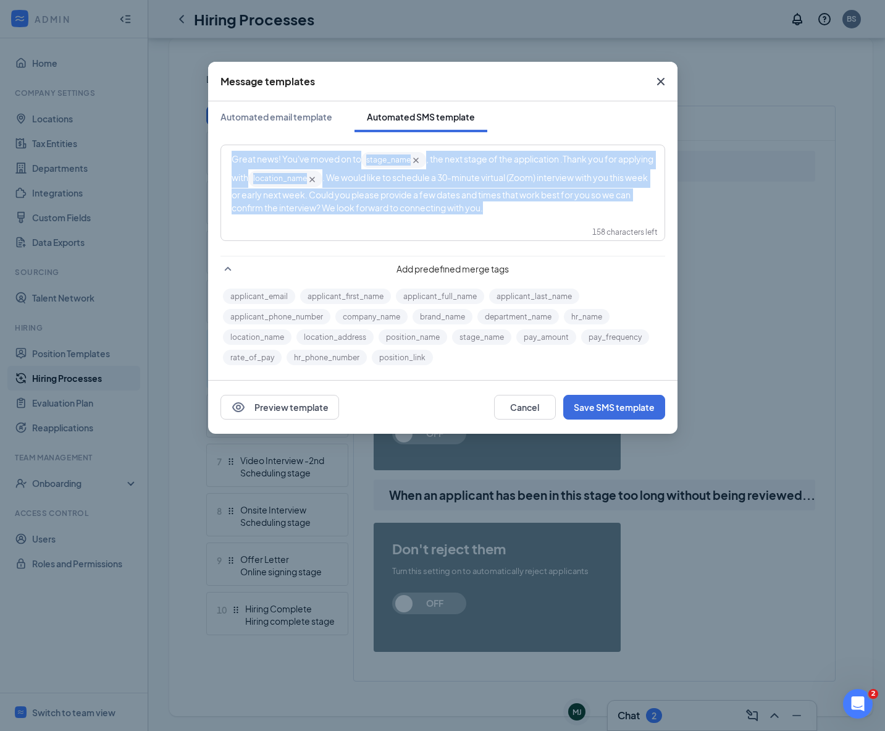
drag, startPoint x: 327, startPoint y: 196, endPoint x: 248, endPoint y: 160, distance: 87.3
click at [224, 153] on div "Great news! You've moved on to stage_name‌‌‌‌ {{stage_name}} , the next stage o…" at bounding box center [443, 182] width 442 height 73
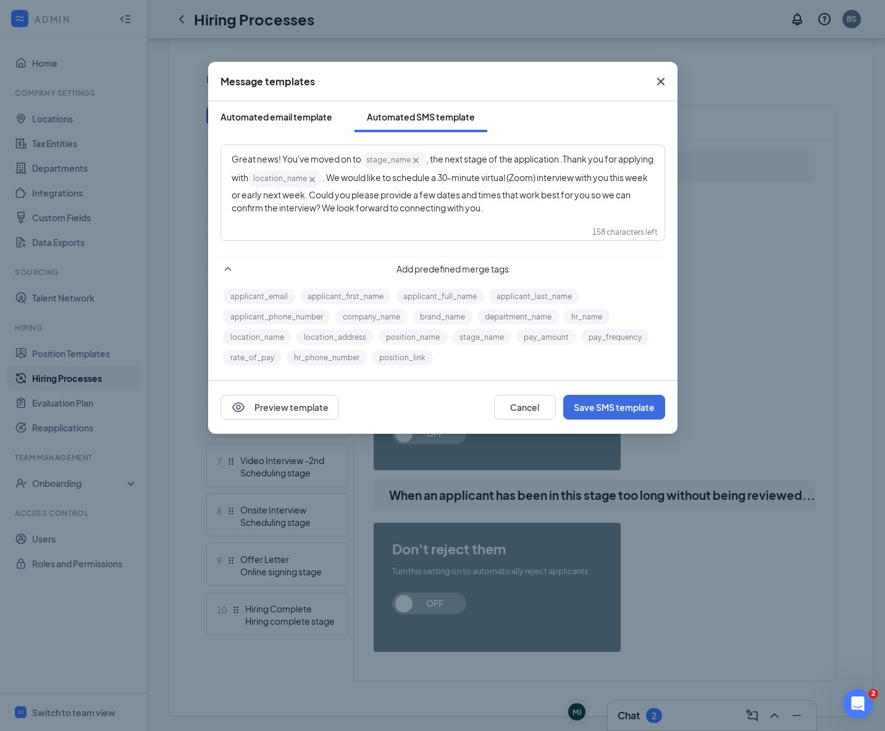
click at [291, 119] on div "Automated email template" at bounding box center [276, 117] width 112 height 12
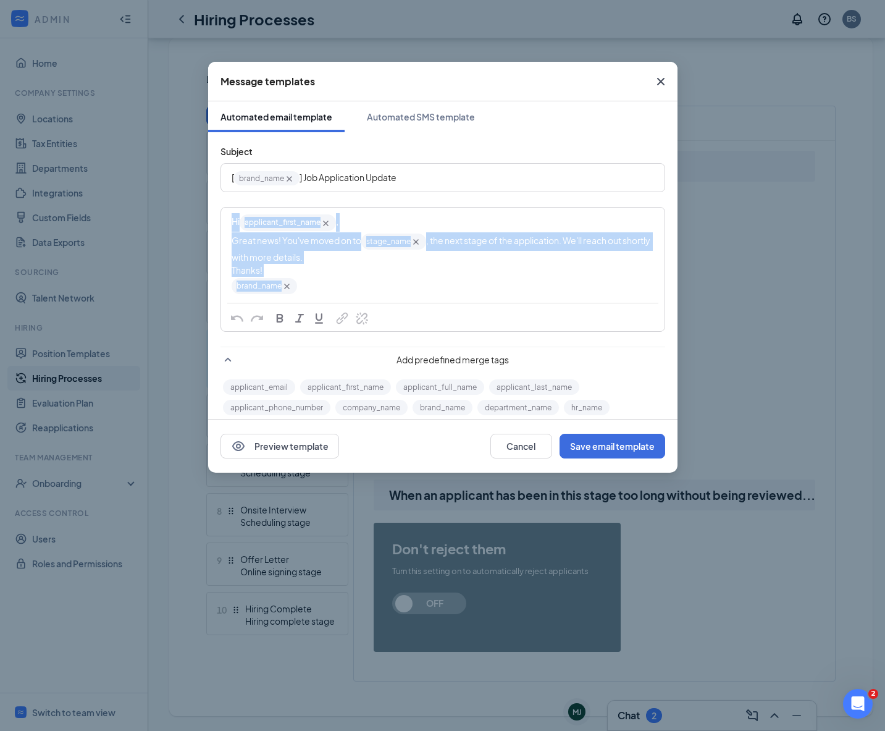
drag, startPoint x: 317, startPoint y: 291, endPoint x: 227, endPoint y: 215, distance: 118.4
click at [227, 215] on div "Hi applicant_first_name‌‌‌‌ {{applicant_first_name}} , Great news! You've moved…" at bounding box center [443, 254] width 442 height 92
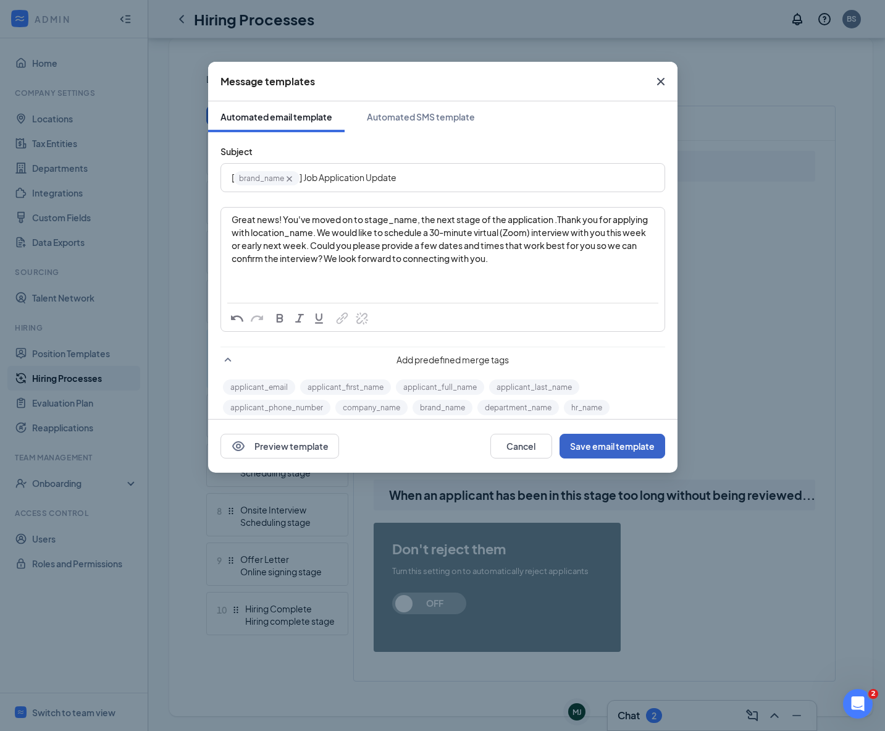
click at [609, 445] on button "Save email template" at bounding box center [612, 445] width 106 height 25
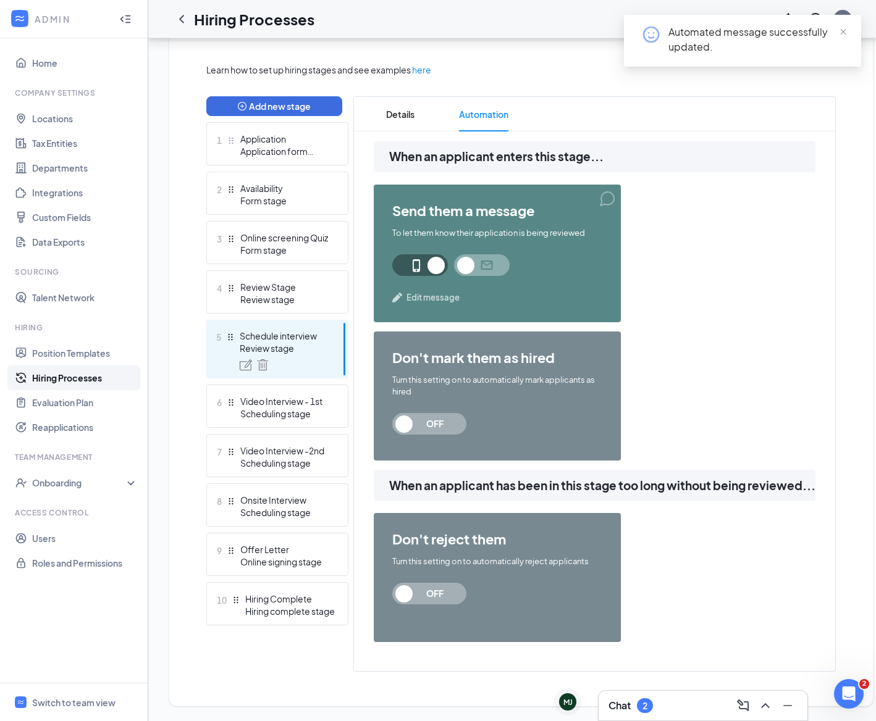
click at [472, 269] on span at bounding box center [482, 265] width 56 height 22
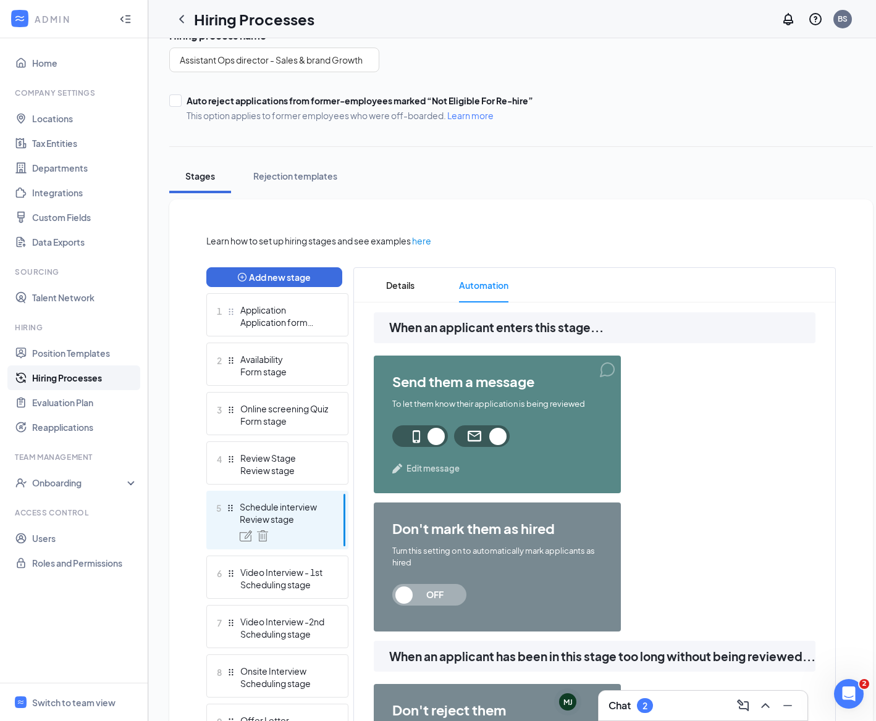
scroll to position [0, 0]
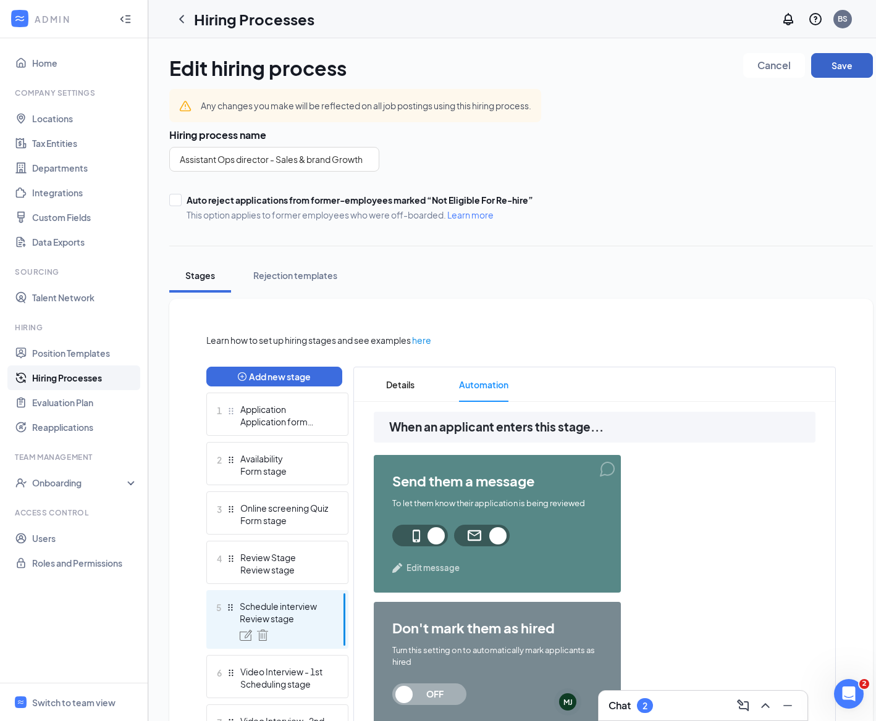
click at [855, 64] on button "Save" at bounding box center [842, 65] width 62 height 25
click at [437, 572] on span "Edit message" at bounding box center [432, 568] width 53 height 12
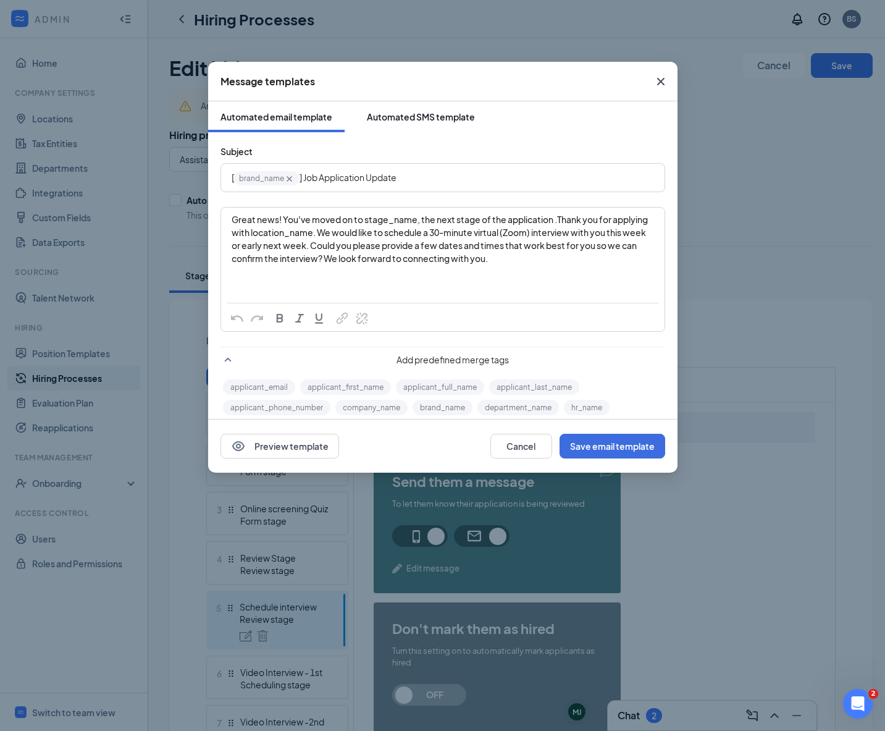
click at [438, 124] on button "Automated SMS template" at bounding box center [420, 116] width 133 height 31
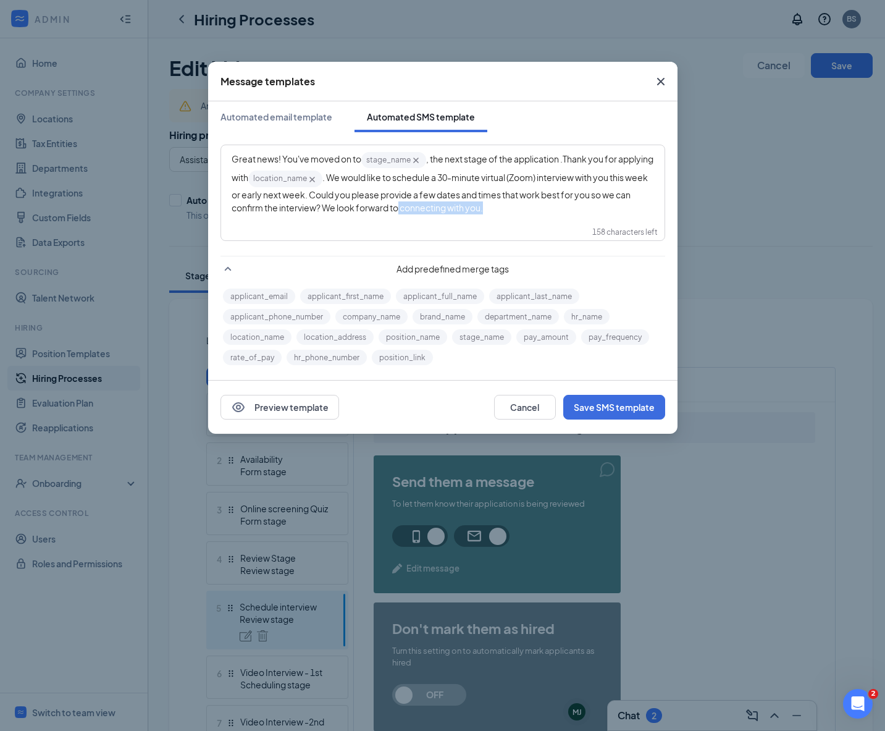
drag, startPoint x: 528, startPoint y: 214, endPoint x: 441, endPoint y: 205, distance: 87.5
click at [429, 205] on div "Great news! You've moved on to stage_name‌‌‌‌ {{stage_name}} , the next stage o…" at bounding box center [443, 183] width 422 height 64
click at [521, 210] on div "Great news! You've moved on to stage_name‌‌‌‌ {{stage_name}} , the next stage o…" at bounding box center [443, 183] width 422 height 64
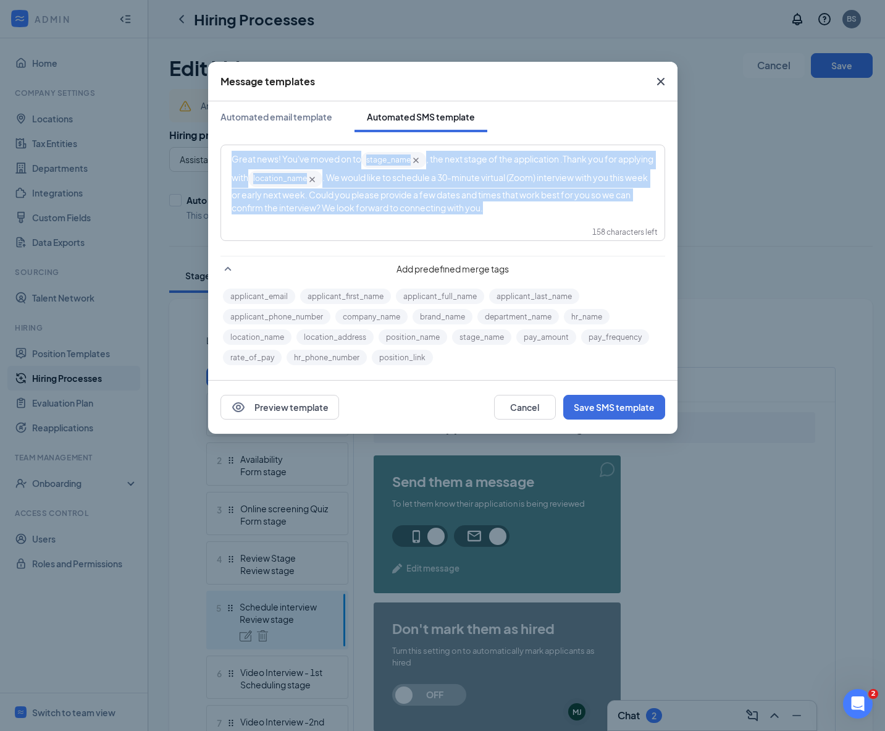
drag, startPoint x: 480, startPoint y: 211, endPoint x: 227, endPoint y: 164, distance: 257.4
click at [227, 164] on div "Great news! You've moved on to stage_name‌‌‌‌ {{stage_name}} , the next stage o…" at bounding box center [443, 182] width 442 height 73
copy div "Great news! You've moved on to stage_name‌‌‌‌ {{stage_name}} , the next stage o…"
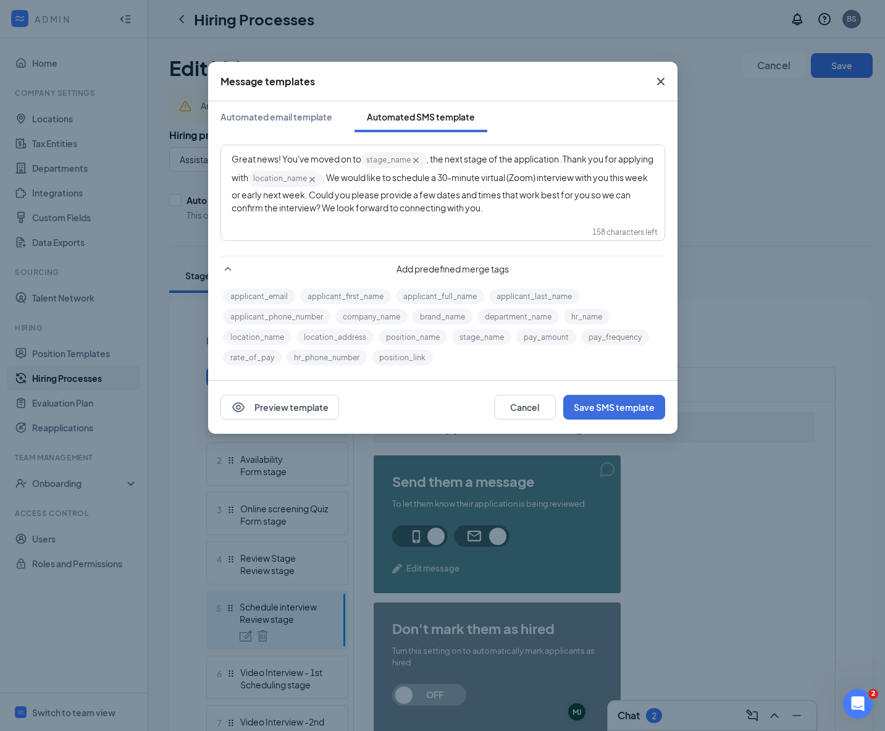
click at [664, 78] on icon "Cross" at bounding box center [660, 81] width 15 height 15
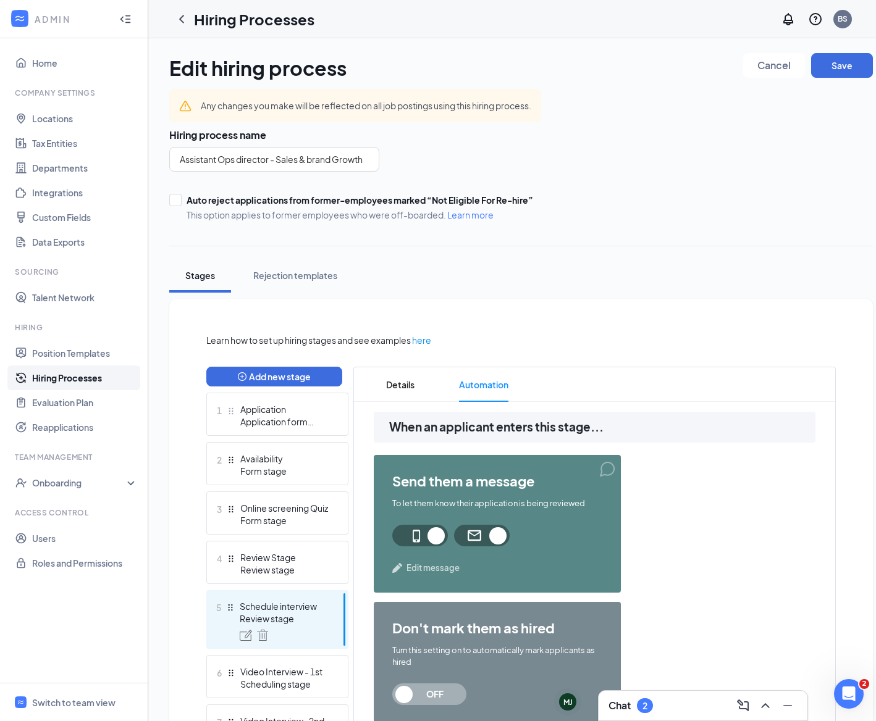
click at [418, 564] on span "Edit message" at bounding box center [432, 568] width 53 height 12
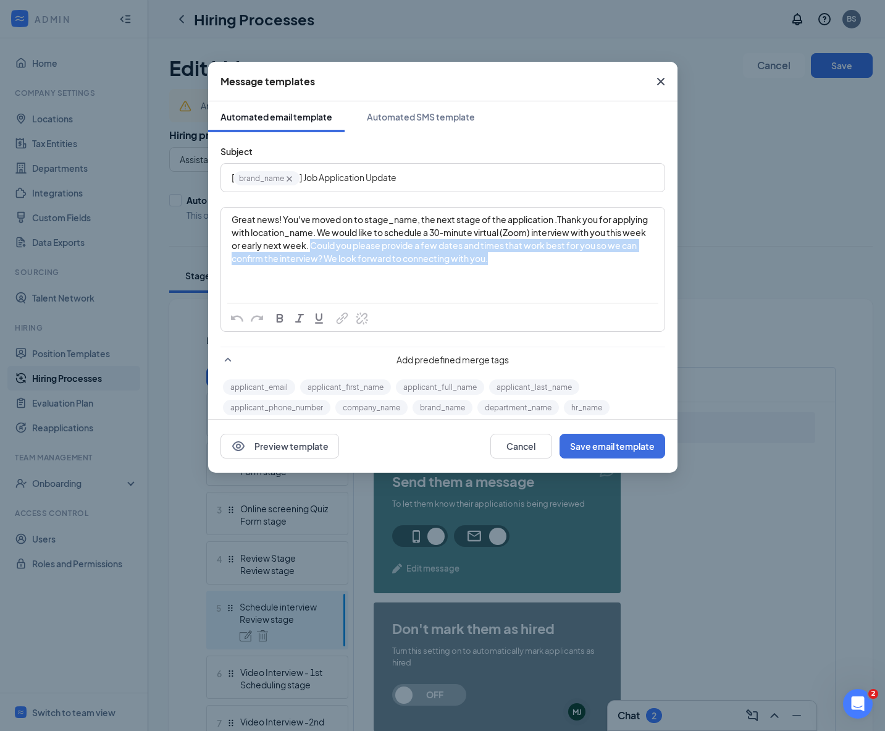
drag, startPoint x: 368, startPoint y: 245, endPoint x: 564, endPoint y: 260, distance: 197.0
click at [564, 260] on div "Great news! You've moved on to stage_name‌‌‌‌, the next stage of the applicatio…" at bounding box center [443, 239] width 422 height 52
copy span "Could you please provide a few dates and times that work best for you so we can…"
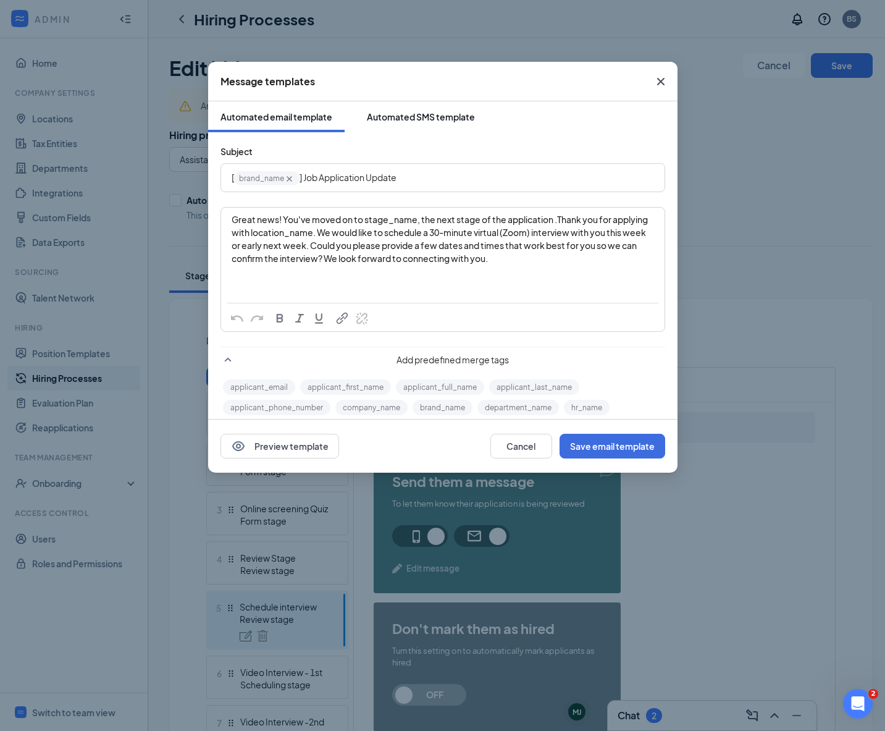
click at [401, 106] on button "Automated SMS template" at bounding box center [420, 116] width 133 height 31
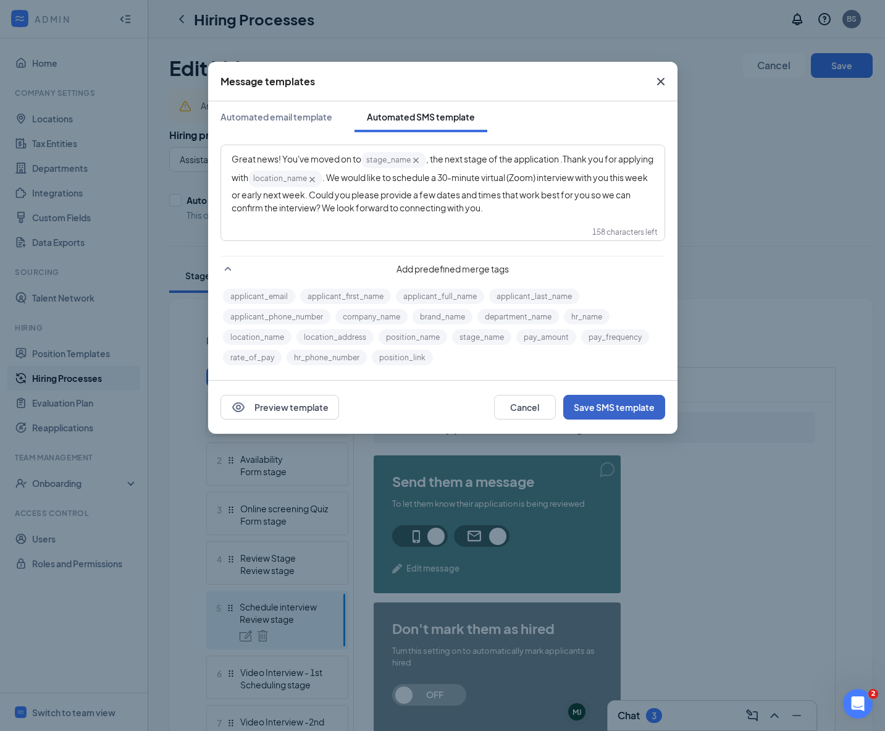
click at [621, 411] on button "Save SMS template" at bounding box center [614, 407] width 102 height 25
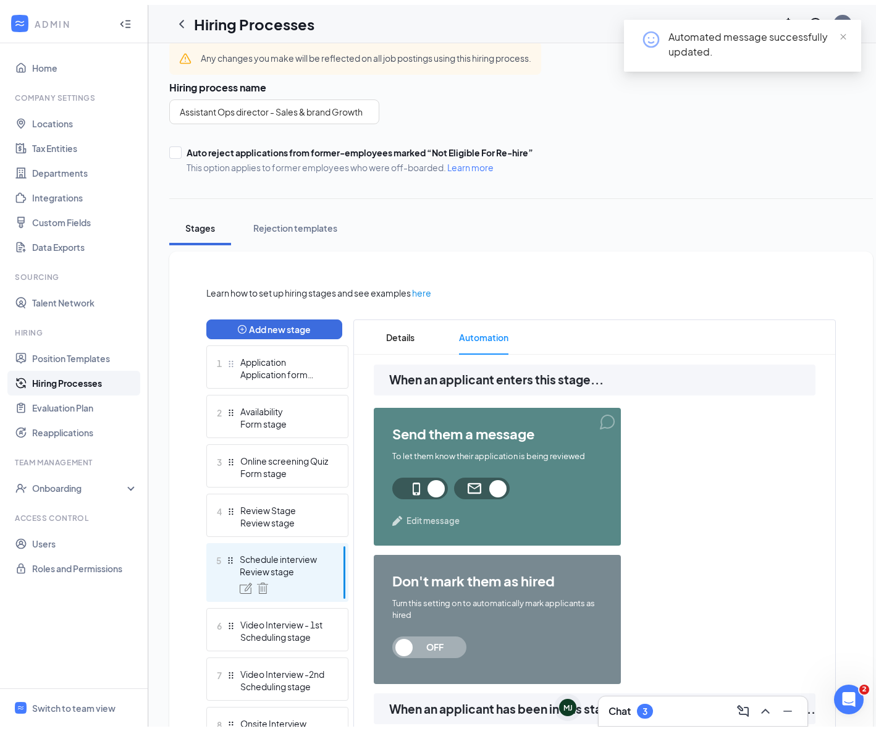
scroll to position [111, 0]
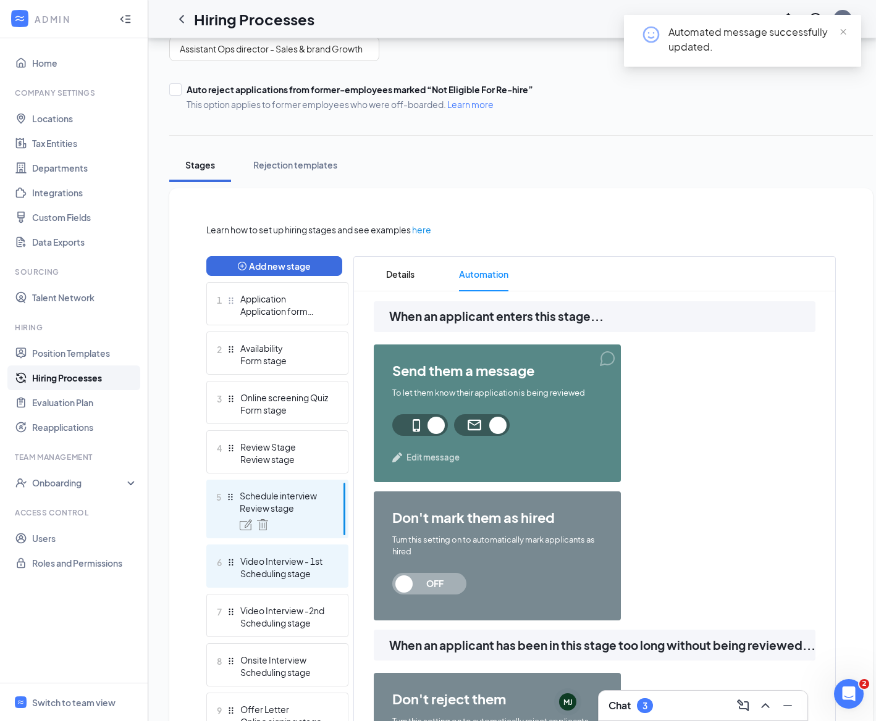
click at [295, 572] on div "Scheduling stage" at bounding box center [285, 573] width 90 height 12
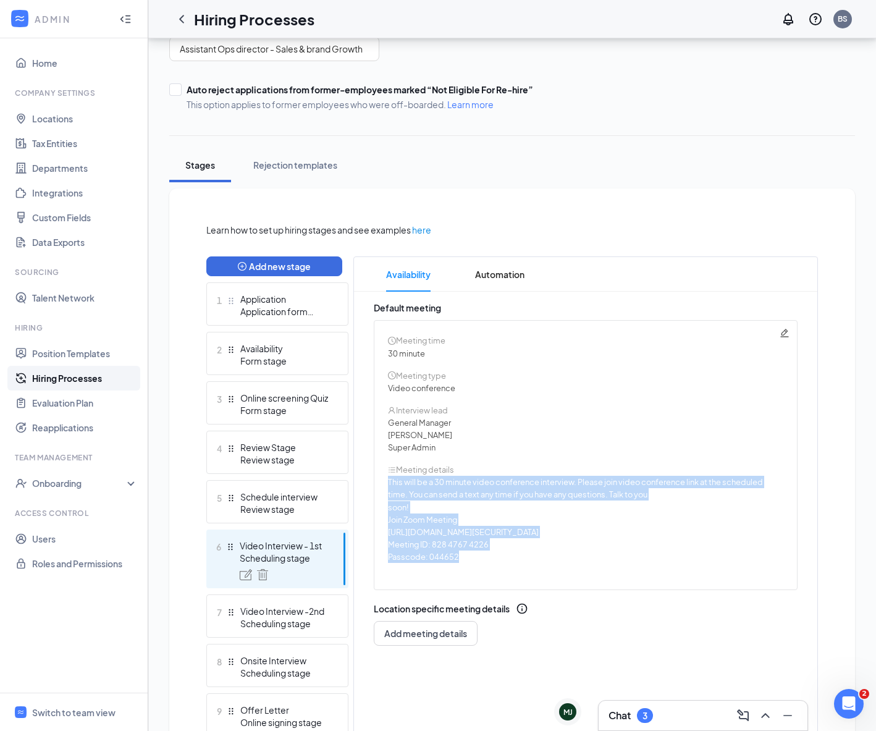
drag, startPoint x: 482, startPoint y: 559, endPoint x: 388, endPoint y: 483, distance: 121.6
click at [388, 484] on span "This will be a 30 minute video conference interview. Please join video conferen…" at bounding box center [575, 524] width 375 height 99
copy span "This will be a 30 minute video conference interview. Please join video conferen…"
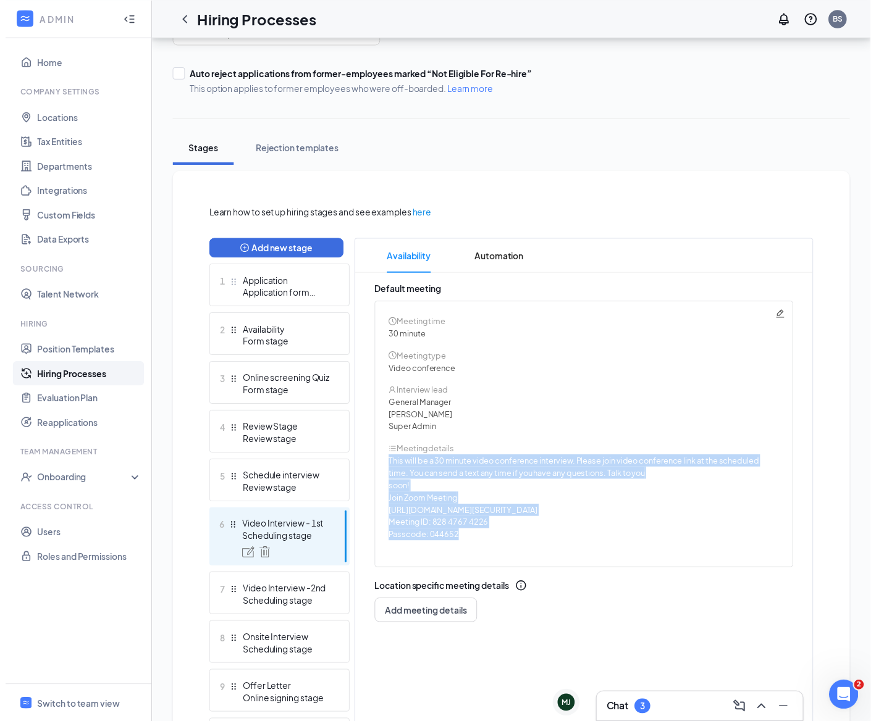
scroll to position [141, 0]
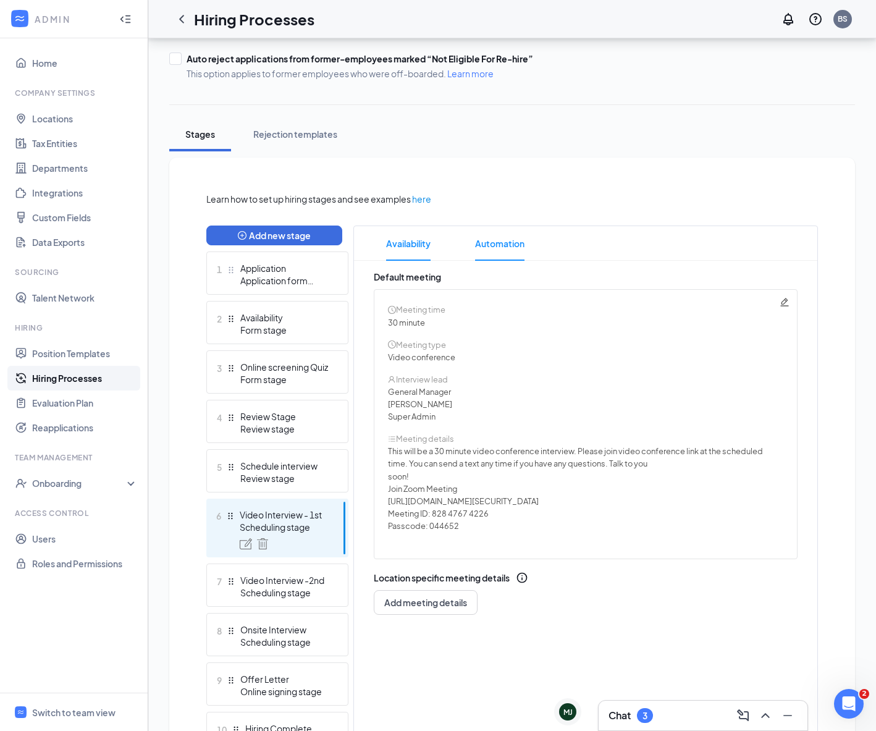
click at [493, 248] on span "Automation" at bounding box center [499, 243] width 49 height 35
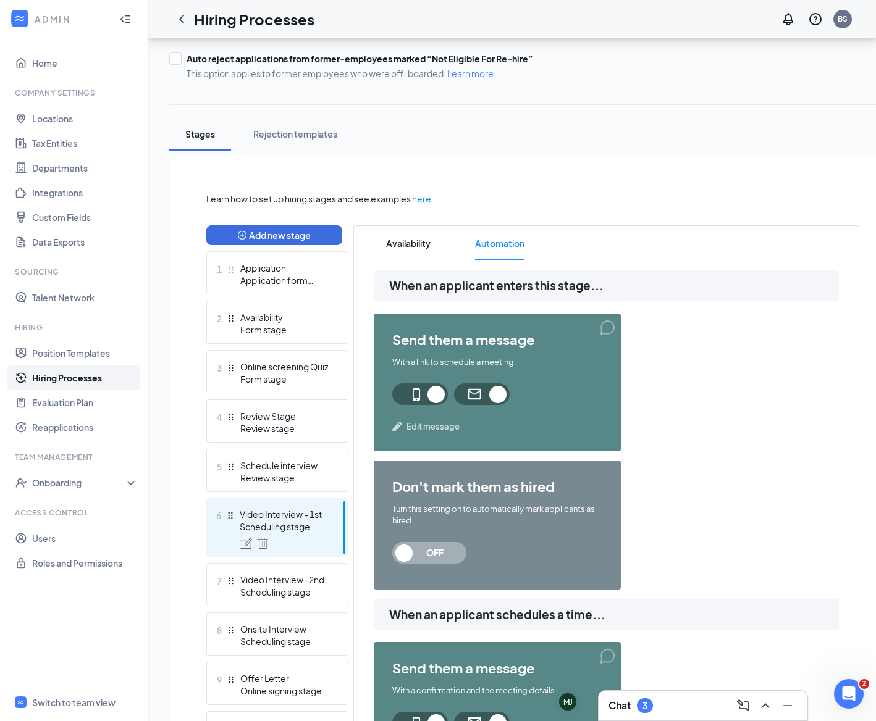
click at [434, 424] on span "Edit message" at bounding box center [432, 427] width 53 height 12
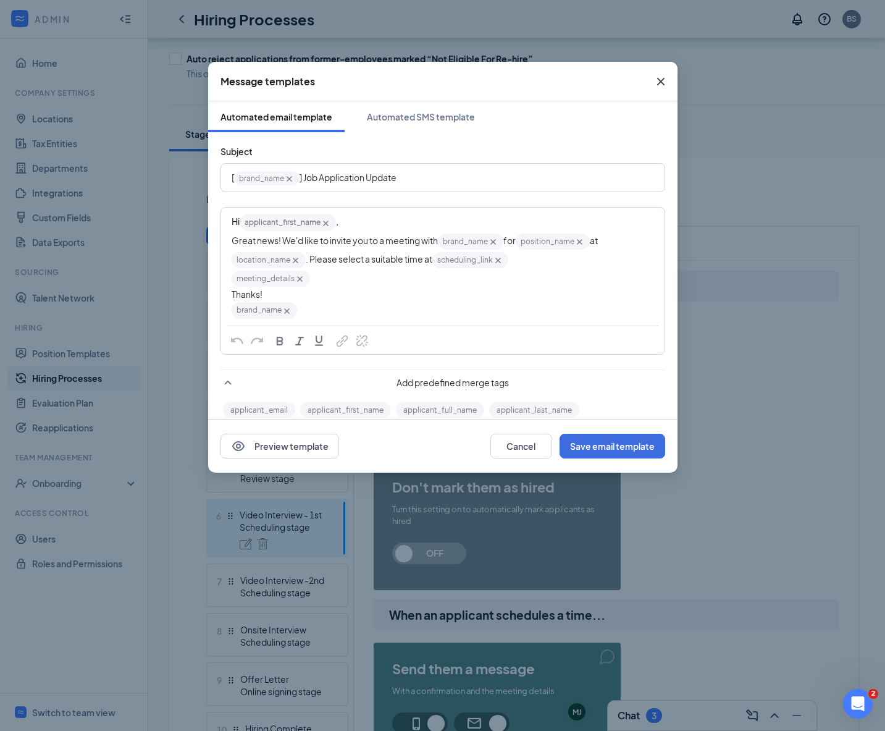
click at [660, 82] on icon "Cross" at bounding box center [659, 81] width 7 height 7
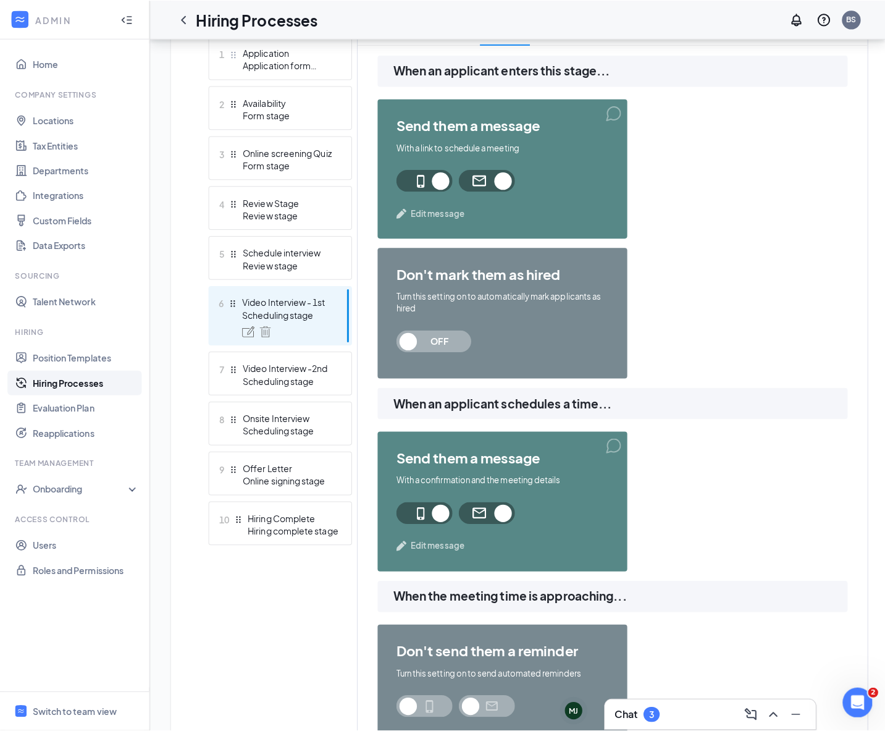
scroll to position [360, 0]
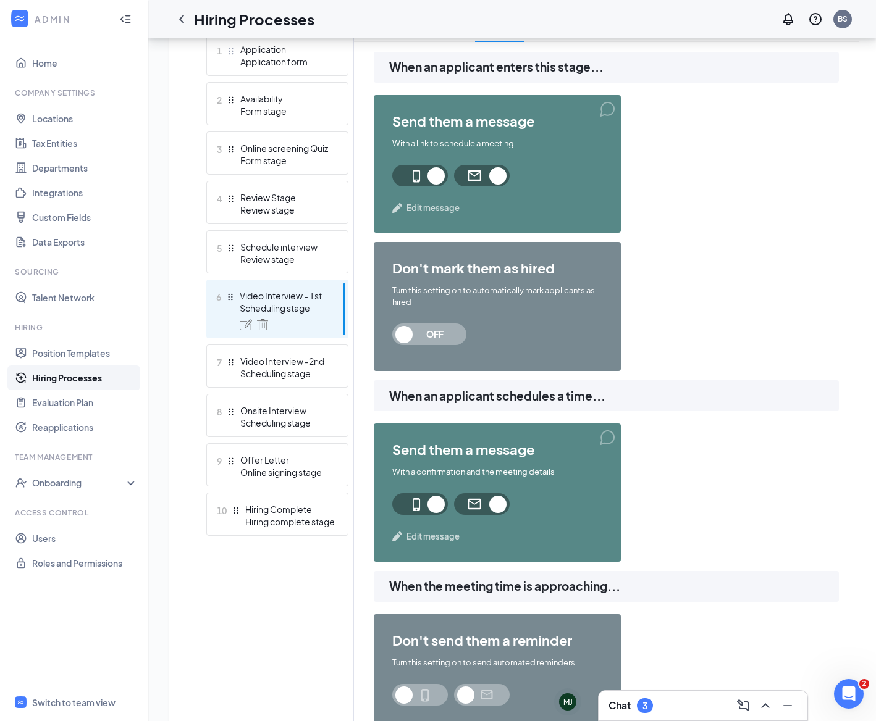
click at [440, 534] on span "Edit message" at bounding box center [432, 536] width 53 height 12
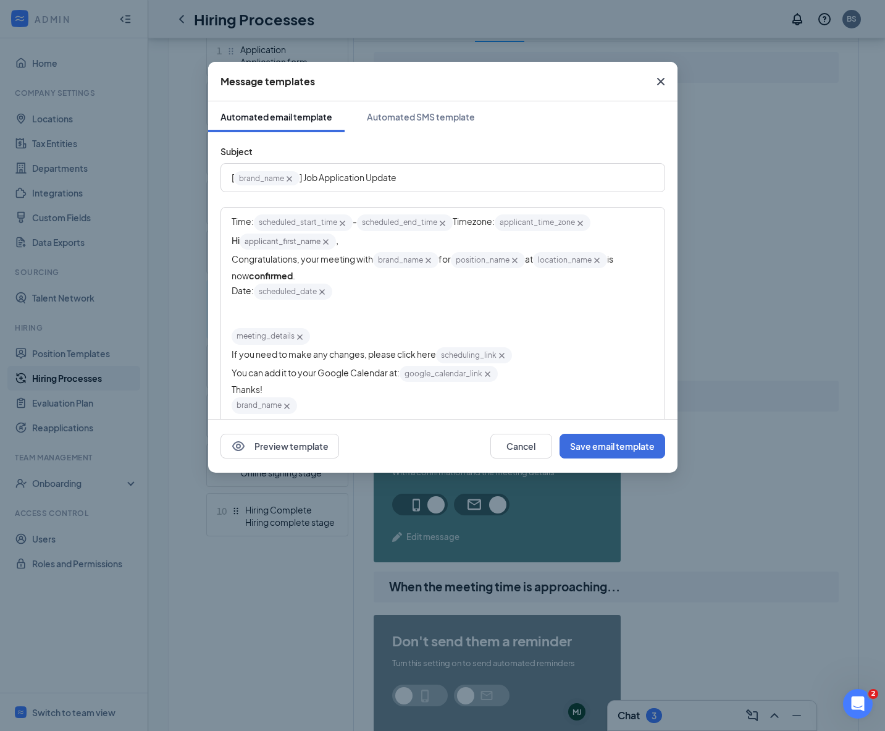
click at [661, 81] on icon "Cross" at bounding box center [659, 81] width 7 height 7
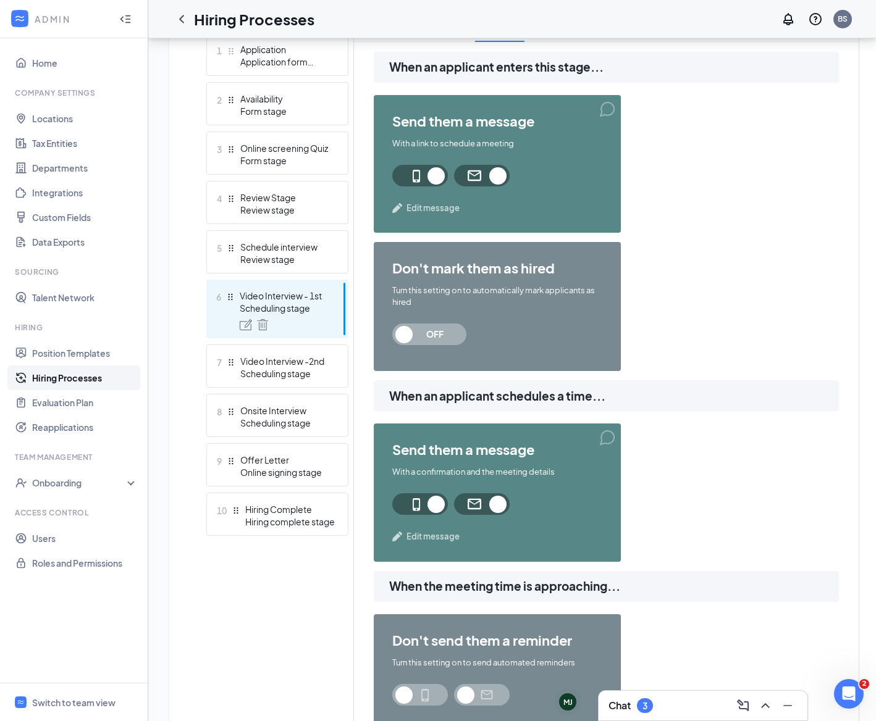
click at [437, 534] on span "Edit message" at bounding box center [432, 536] width 53 height 12
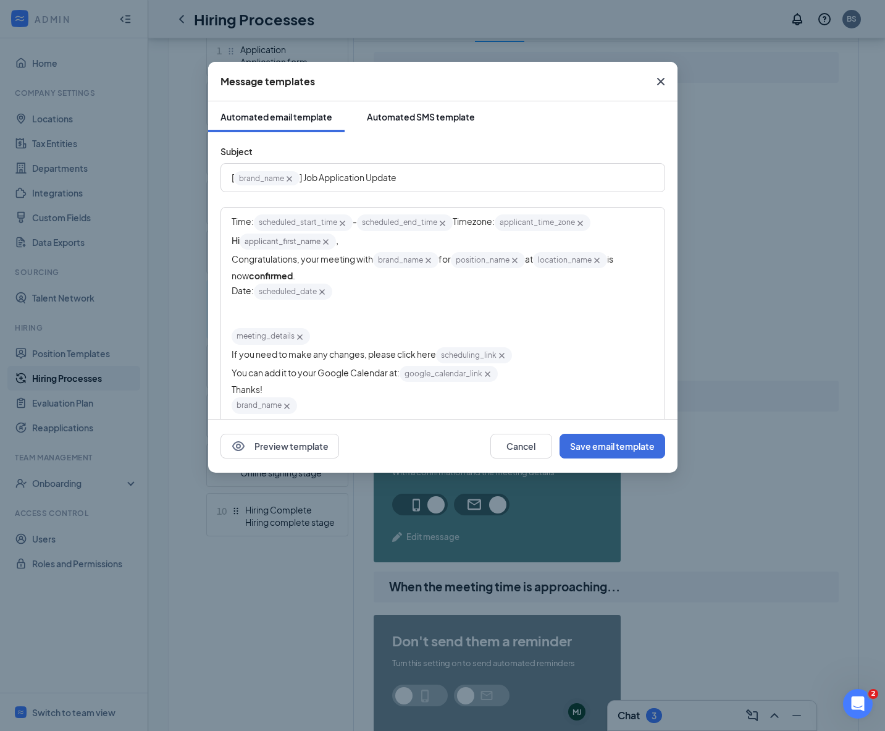
click at [440, 120] on div "Automated SMS template" at bounding box center [421, 117] width 108 height 12
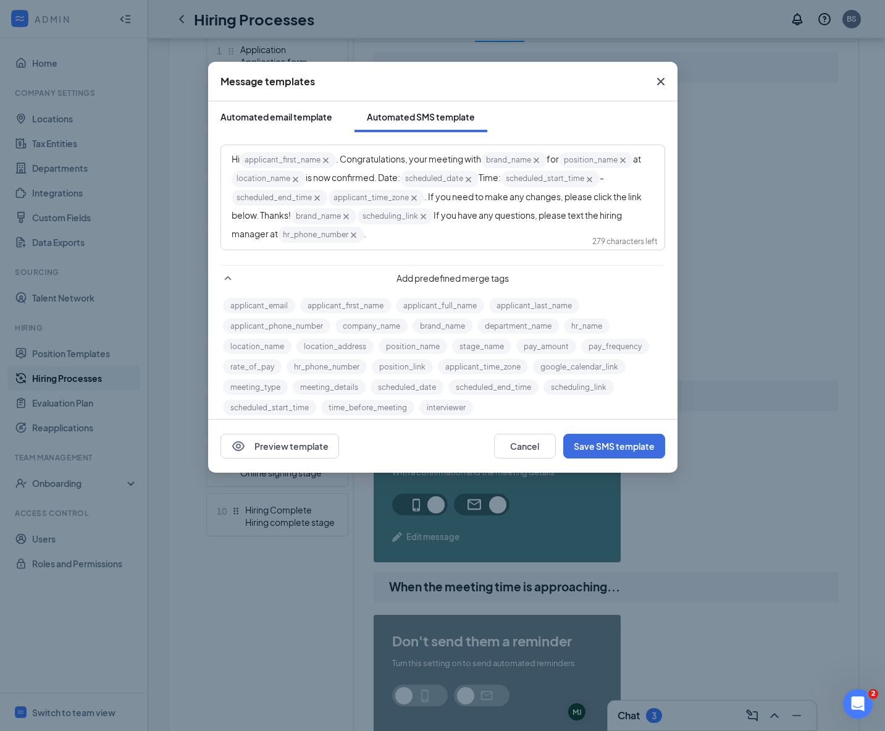
click at [279, 121] on div "Automated email template" at bounding box center [276, 117] width 112 height 12
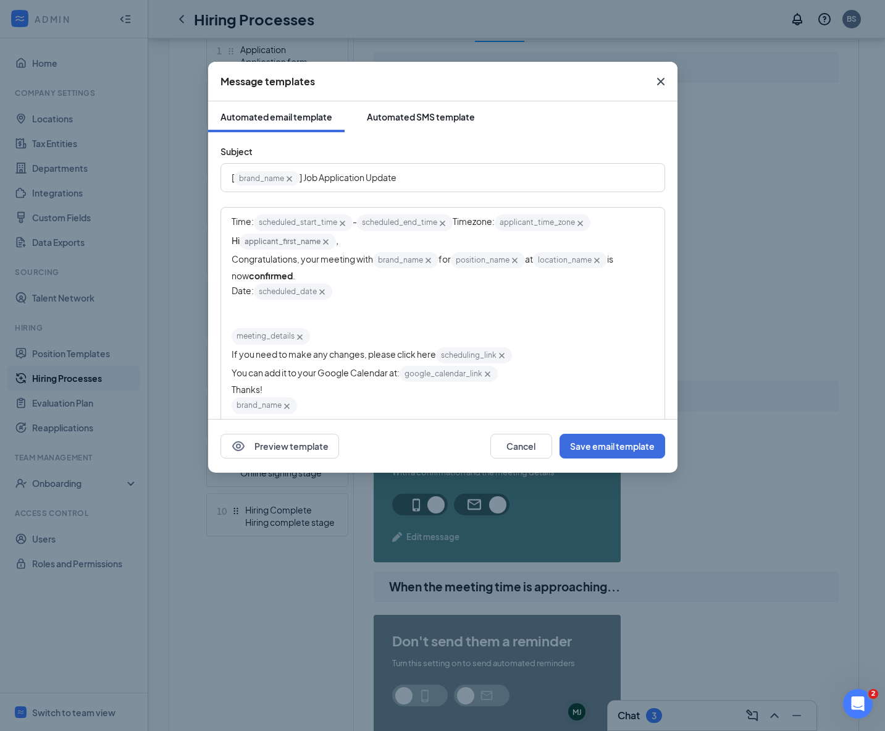
click at [420, 116] on div "Automated SMS template" at bounding box center [421, 117] width 108 height 12
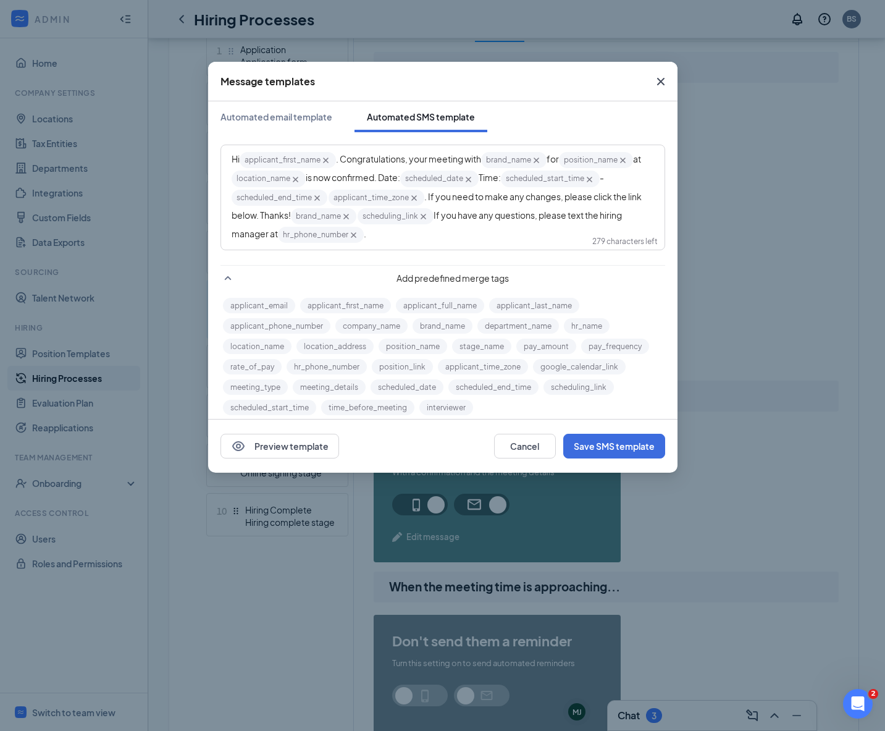
click at [426, 195] on span ". If you need to make any changes, please click the link below. Thanks!" at bounding box center [437, 206] width 411 height 30
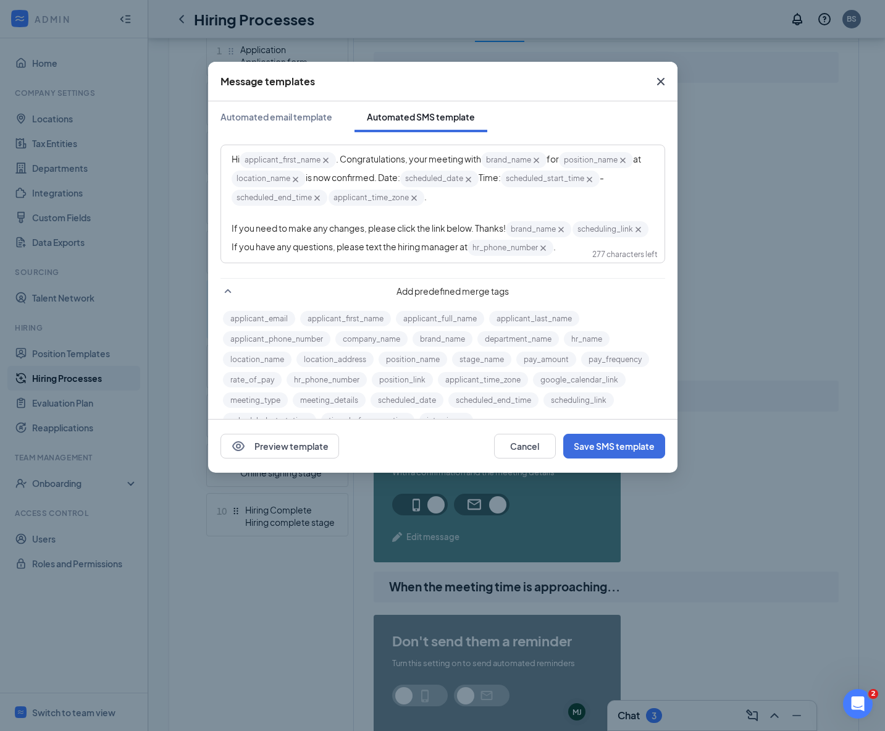
click at [441, 198] on div "Hi applicant_first_name‌‌‌‌ {{applicant_first_name}} . Congratulations, your me…" at bounding box center [443, 179] width 422 height 56
click at [412, 216] on div "write SMS here" at bounding box center [443, 213] width 422 height 13
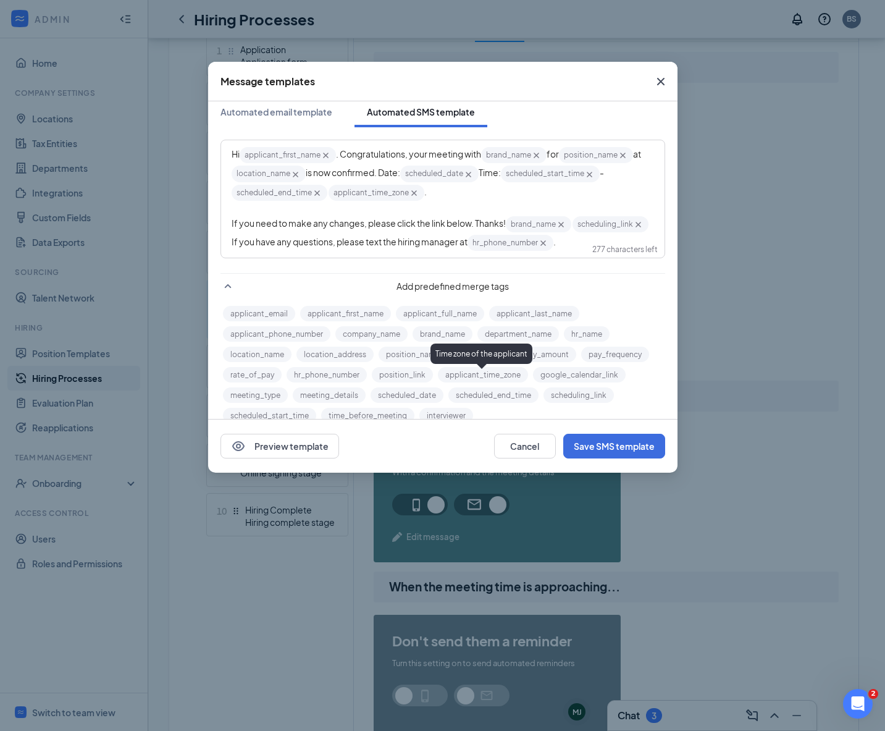
scroll to position [24, 0]
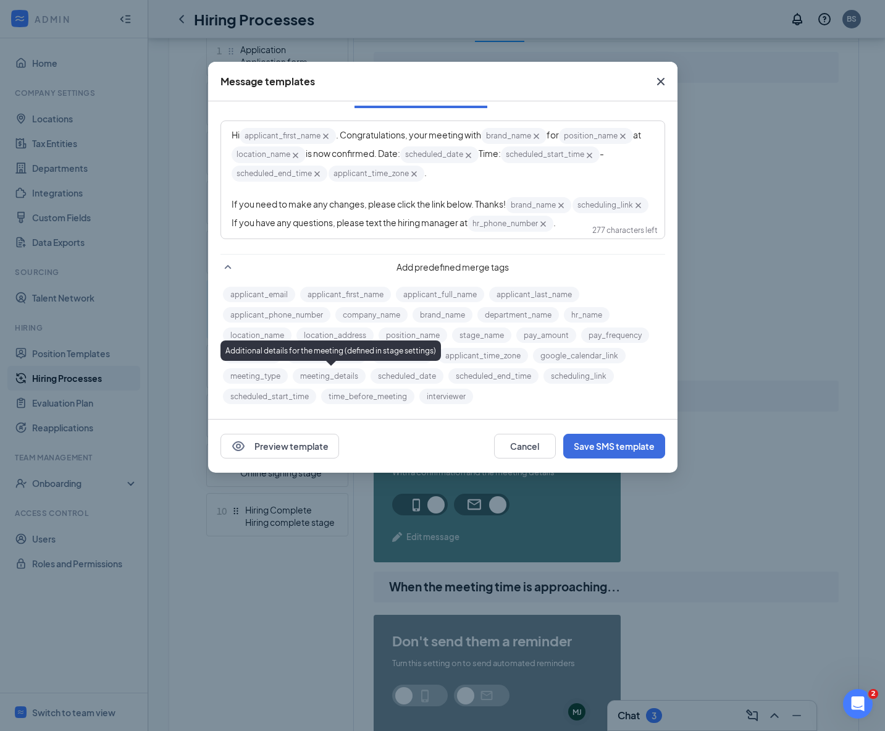
click at [350, 379] on button "meeting_details" at bounding box center [329, 375] width 73 height 15
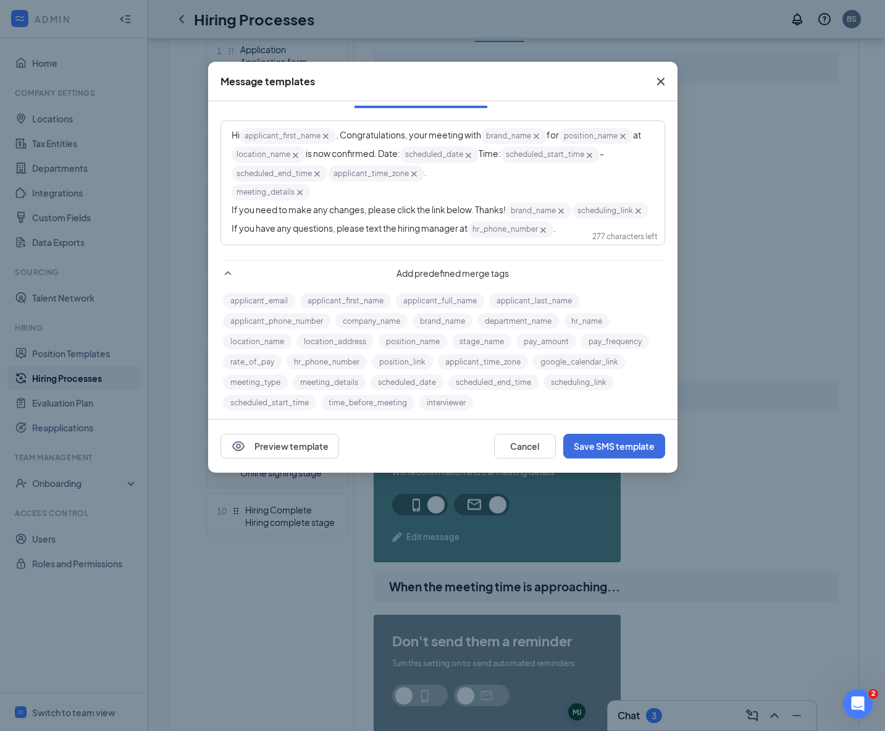
click at [455, 175] on div "Hi applicant_first_name‌‌‌‌ {{applicant_first_name}} . Congratulations, your me…" at bounding box center [443, 155] width 422 height 56
click at [303, 451] on button "Preview template" at bounding box center [279, 445] width 119 height 25
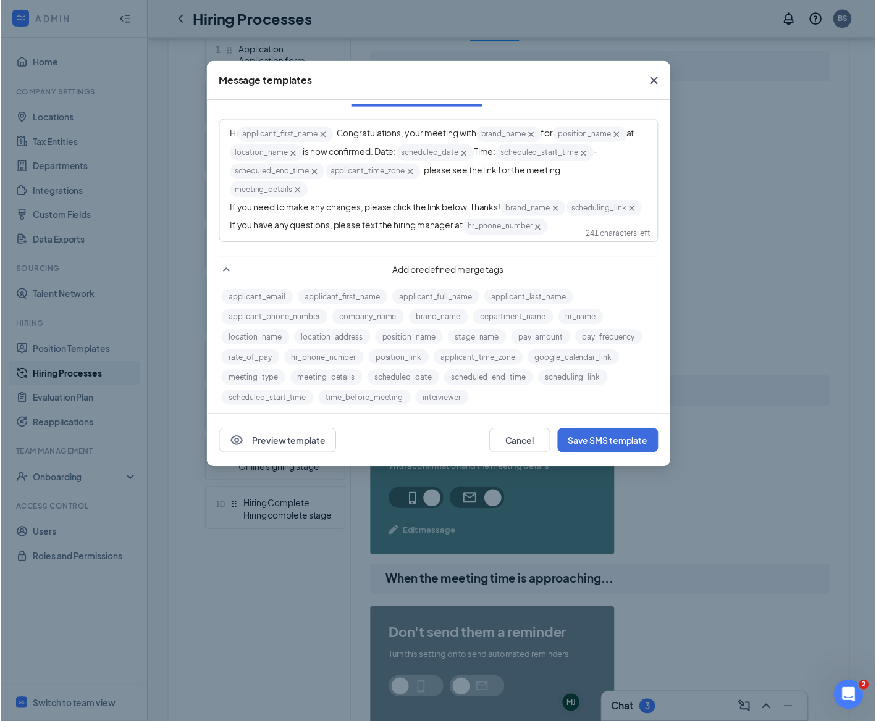
scroll to position [0, 0]
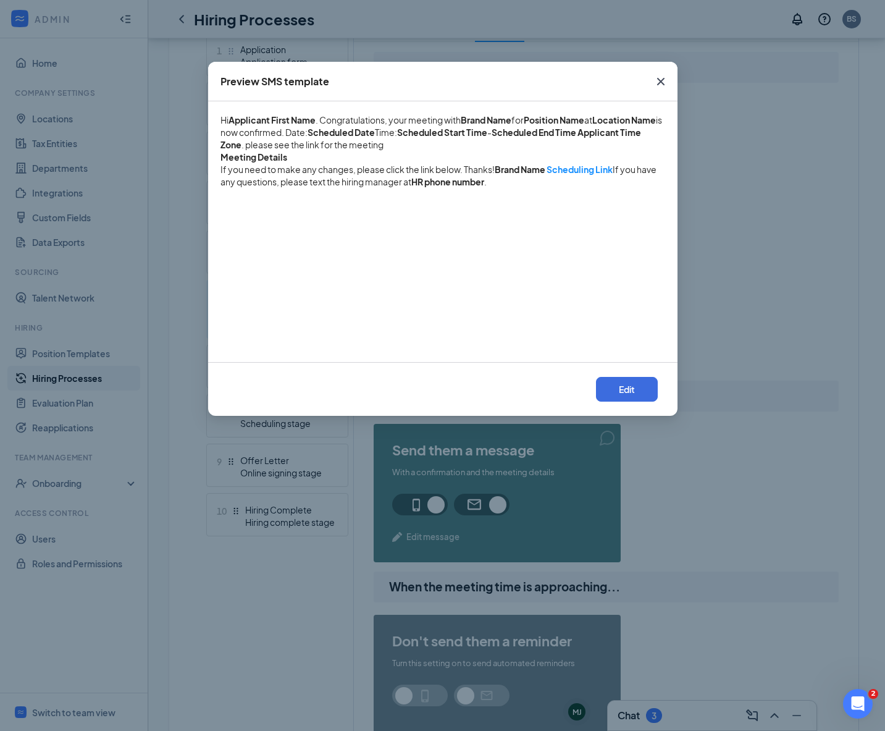
click at [668, 82] on span "Close" at bounding box center [660, 81] width 33 height 33
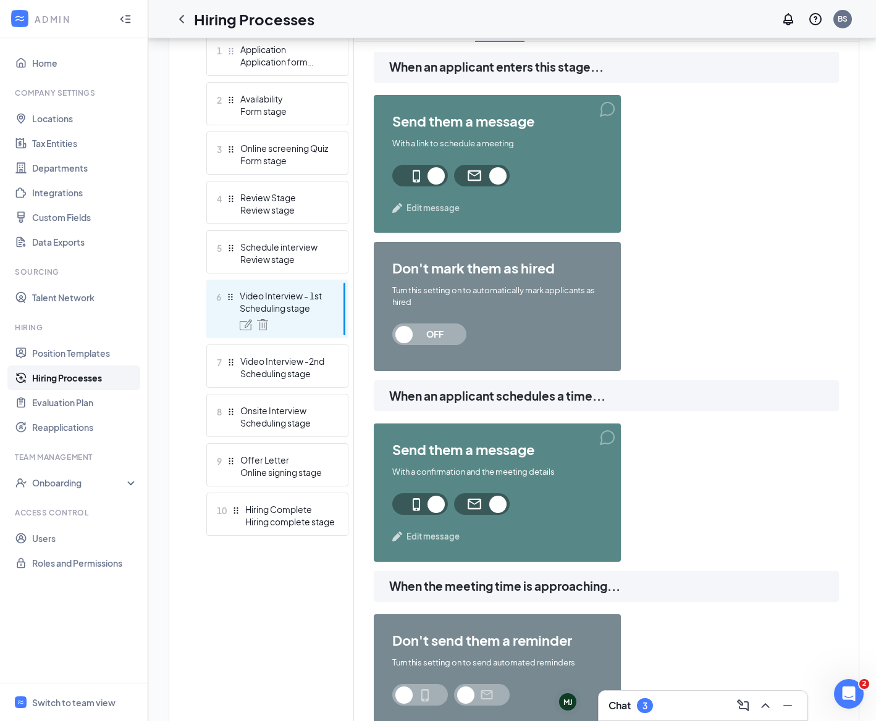
click at [447, 212] on span "Edit message" at bounding box center [432, 208] width 53 height 12
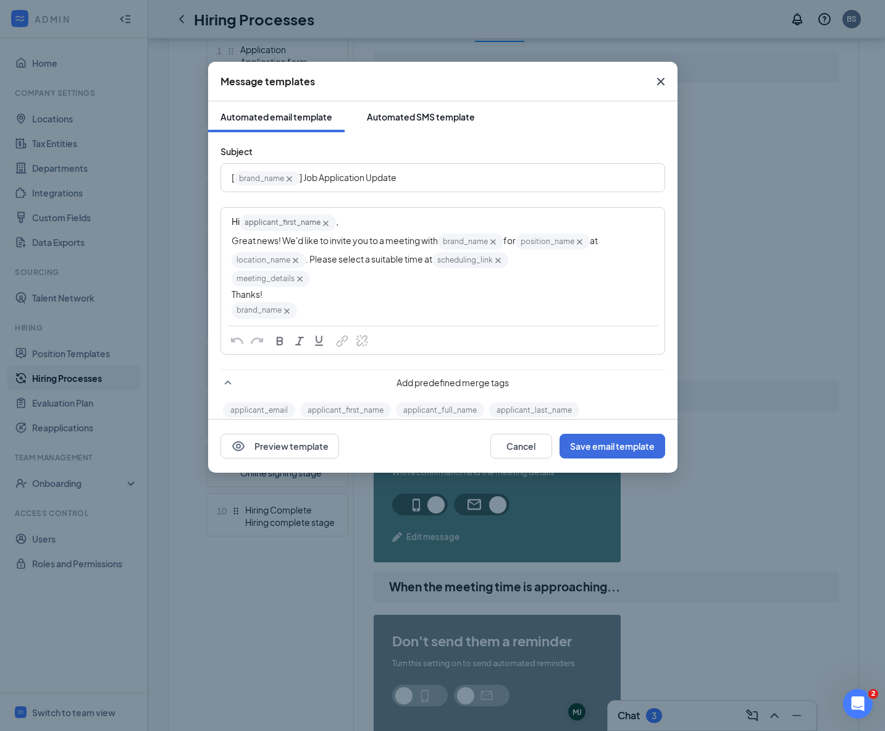
click at [428, 111] on div "Automated SMS template" at bounding box center [421, 117] width 108 height 12
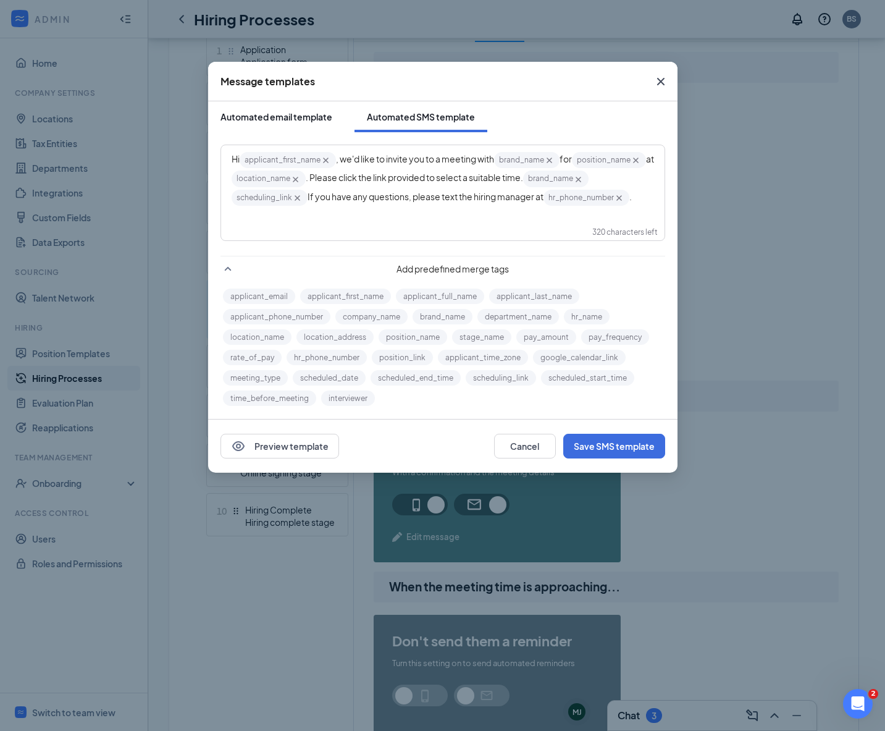
click at [309, 115] on div "Automated email template" at bounding box center [276, 117] width 112 height 12
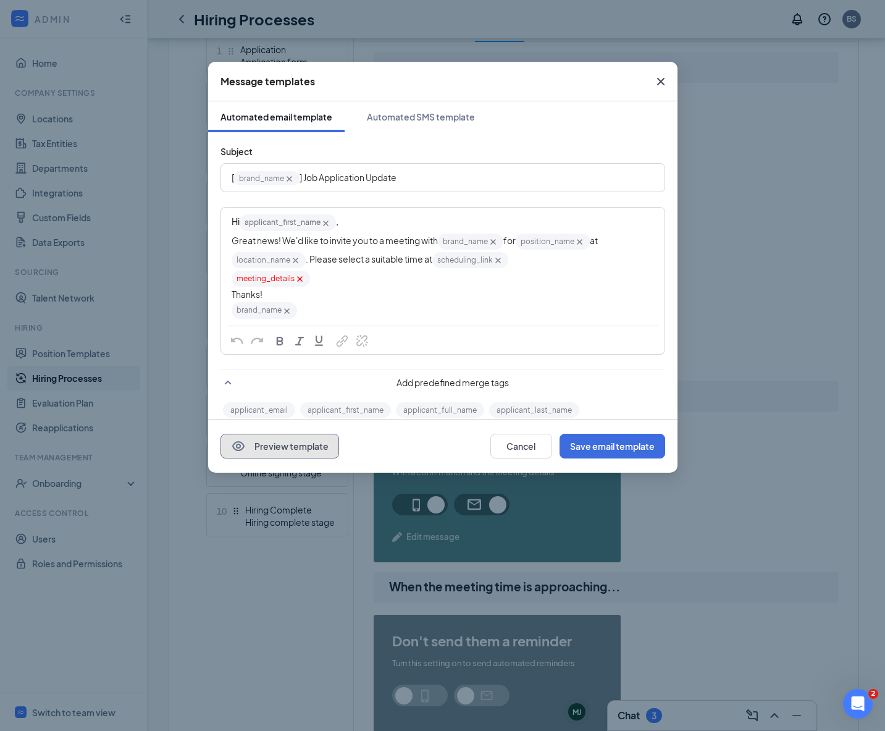
click at [317, 450] on button "Preview template" at bounding box center [279, 445] width 119 height 25
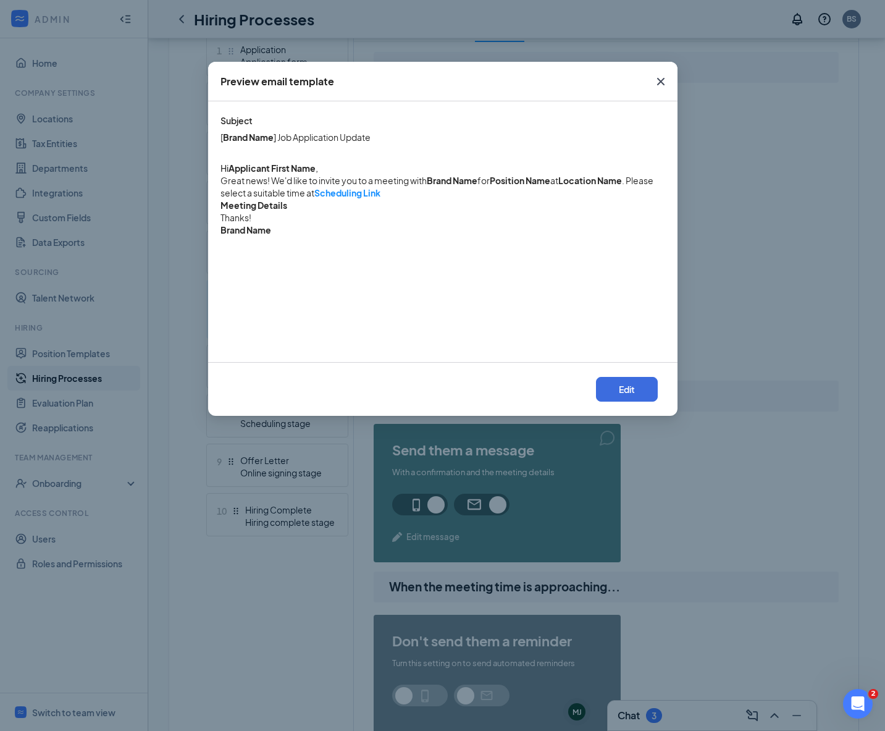
click at [658, 75] on icon "Cross" at bounding box center [660, 81] width 15 height 15
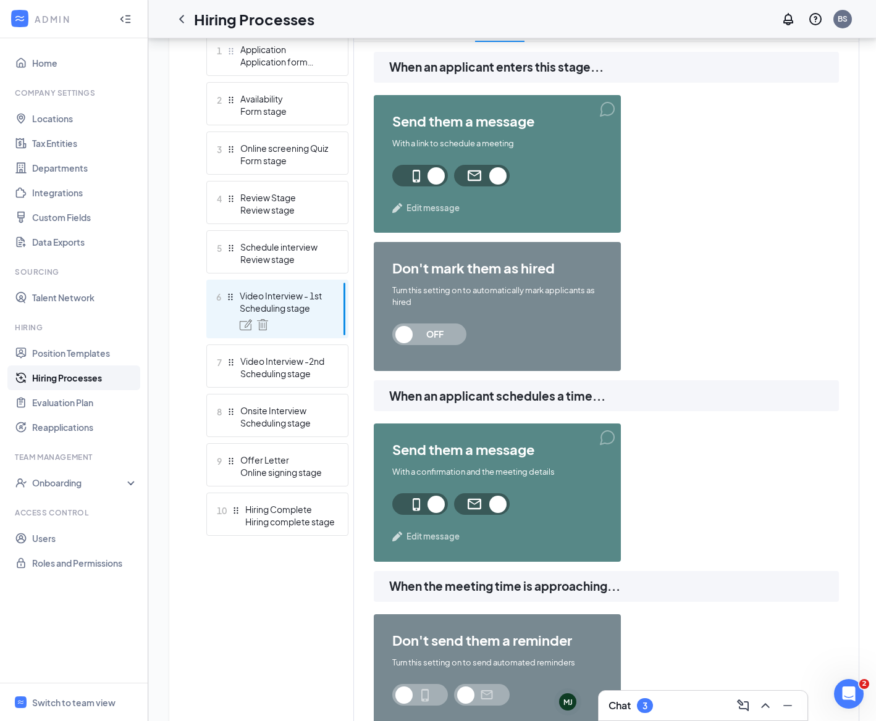
click at [443, 538] on span "Edit message" at bounding box center [432, 536] width 53 height 12
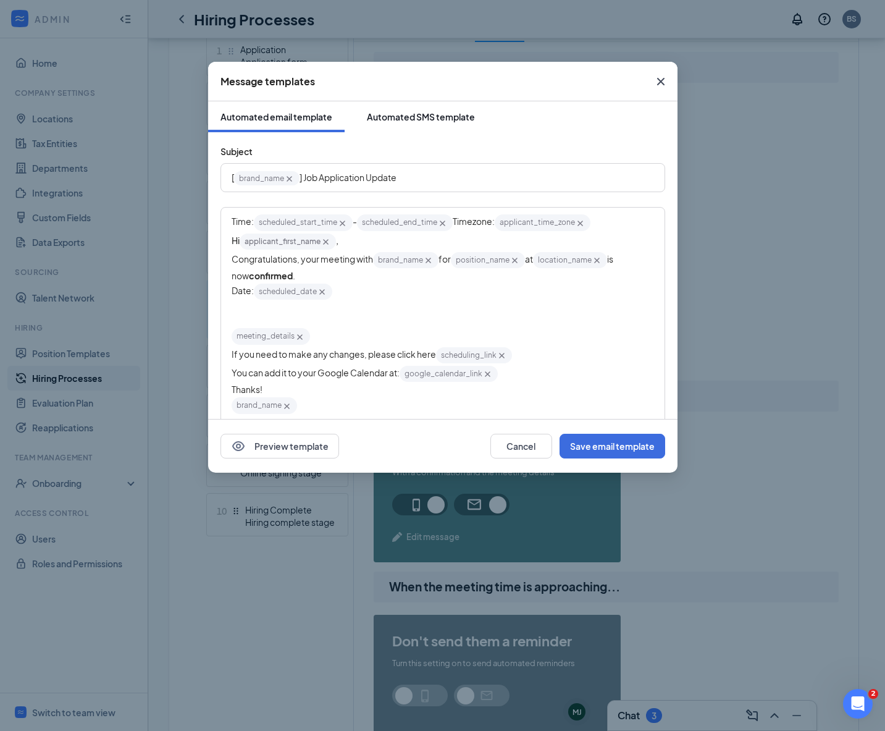
click at [415, 115] on div "Automated SMS template" at bounding box center [421, 117] width 108 height 12
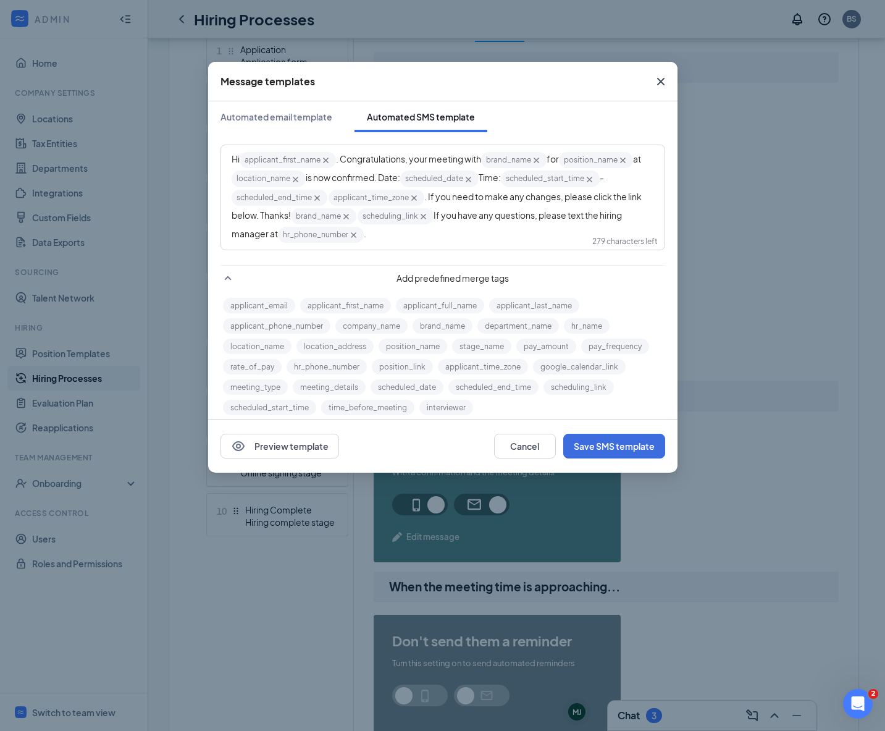
click at [663, 78] on icon "Cross" at bounding box center [660, 81] width 15 height 15
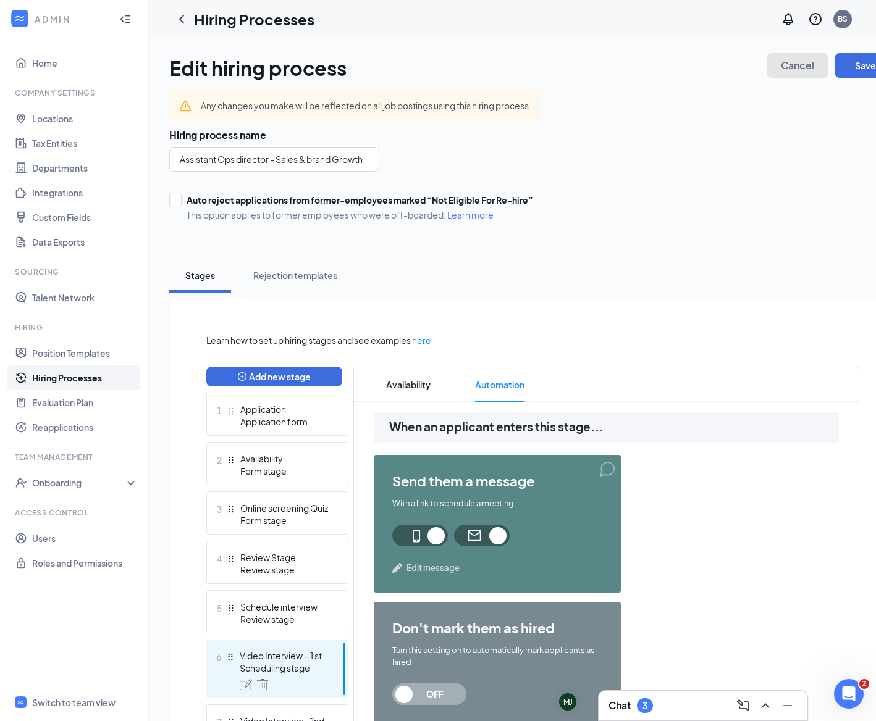
click at [804, 64] on span "Cancel" at bounding box center [797, 65] width 33 height 9
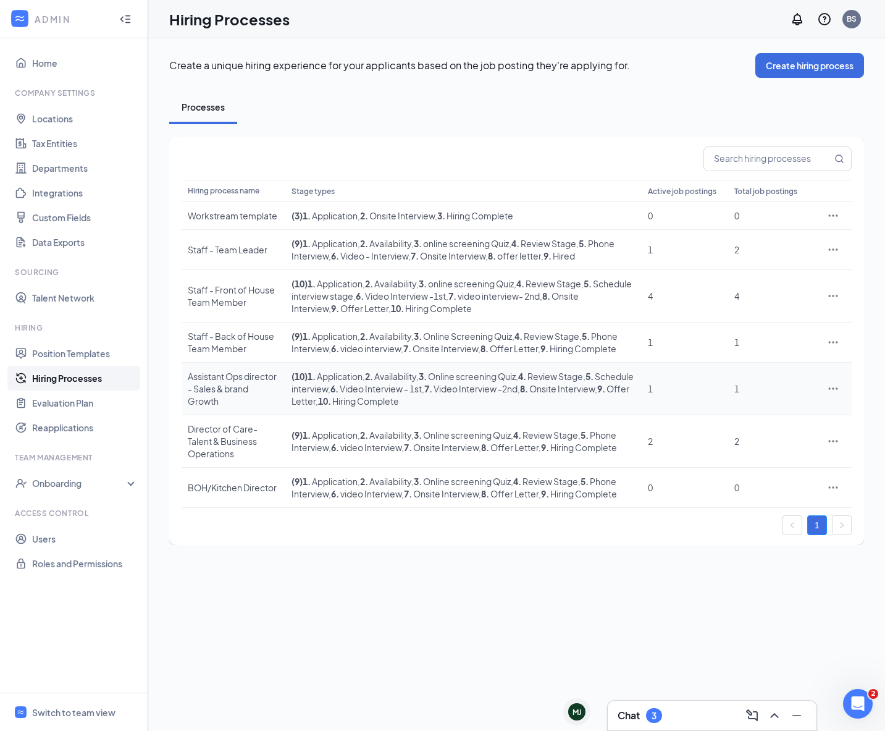
click at [827, 395] on icon "Ellipses" at bounding box center [833, 388] width 12 height 12
click at [763, 426] on span "Edit" at bounding box center [776, 426] width 106 height 14
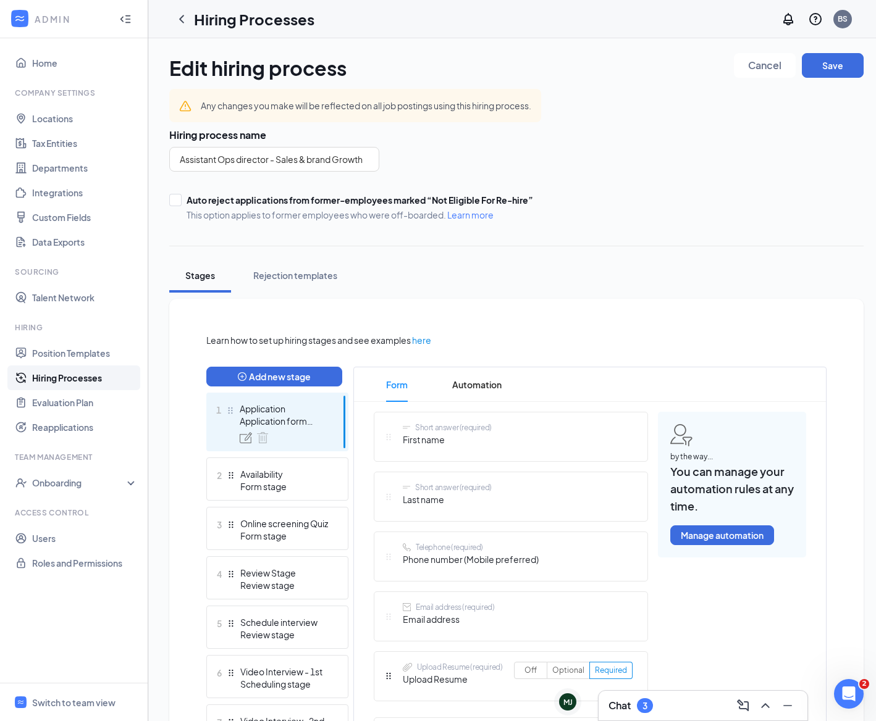
scroll to position [2, 0]
